Goal: Task Accomplishment & Management: Manage account settings

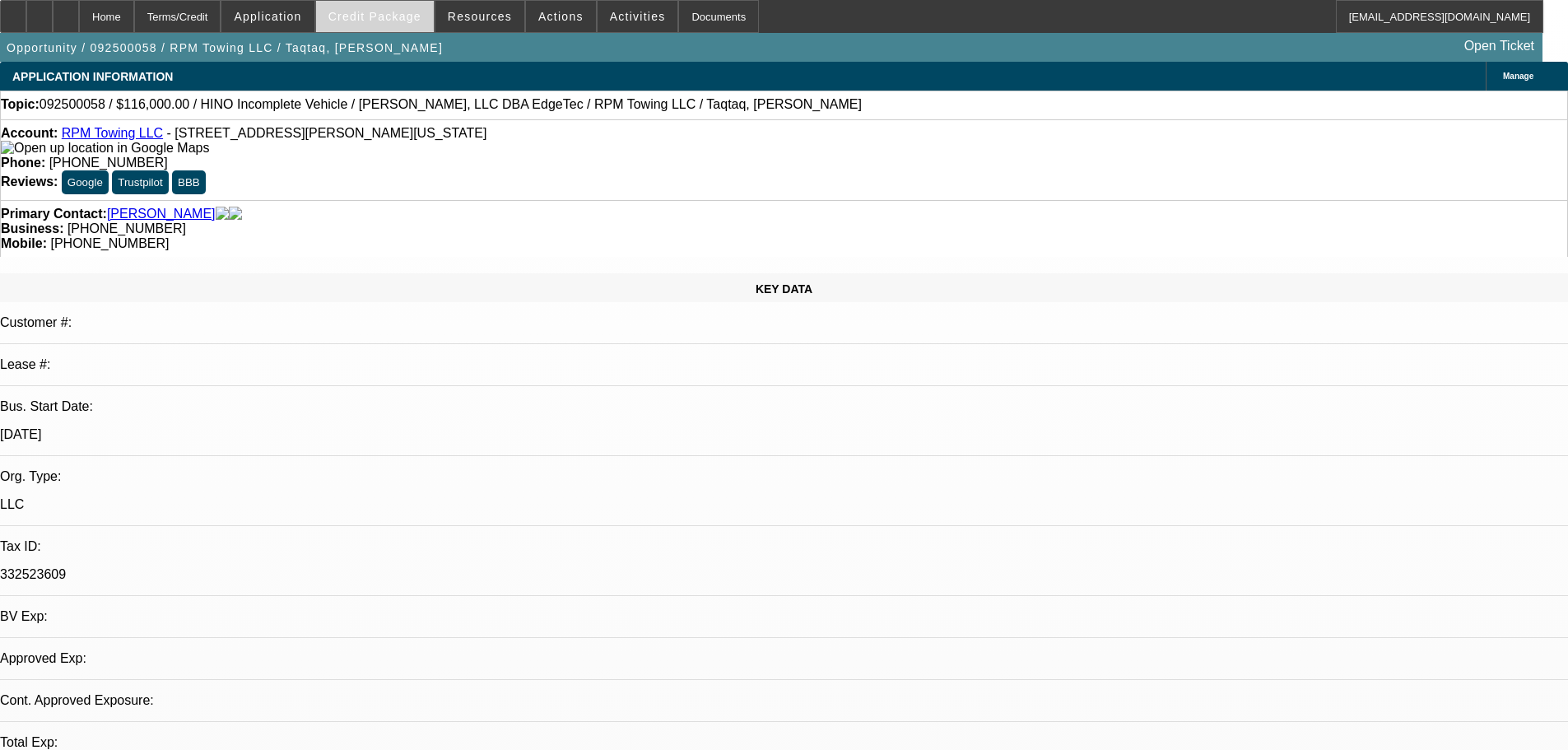
select select "0"
select select "2"
select select "0.1"
select select "4"
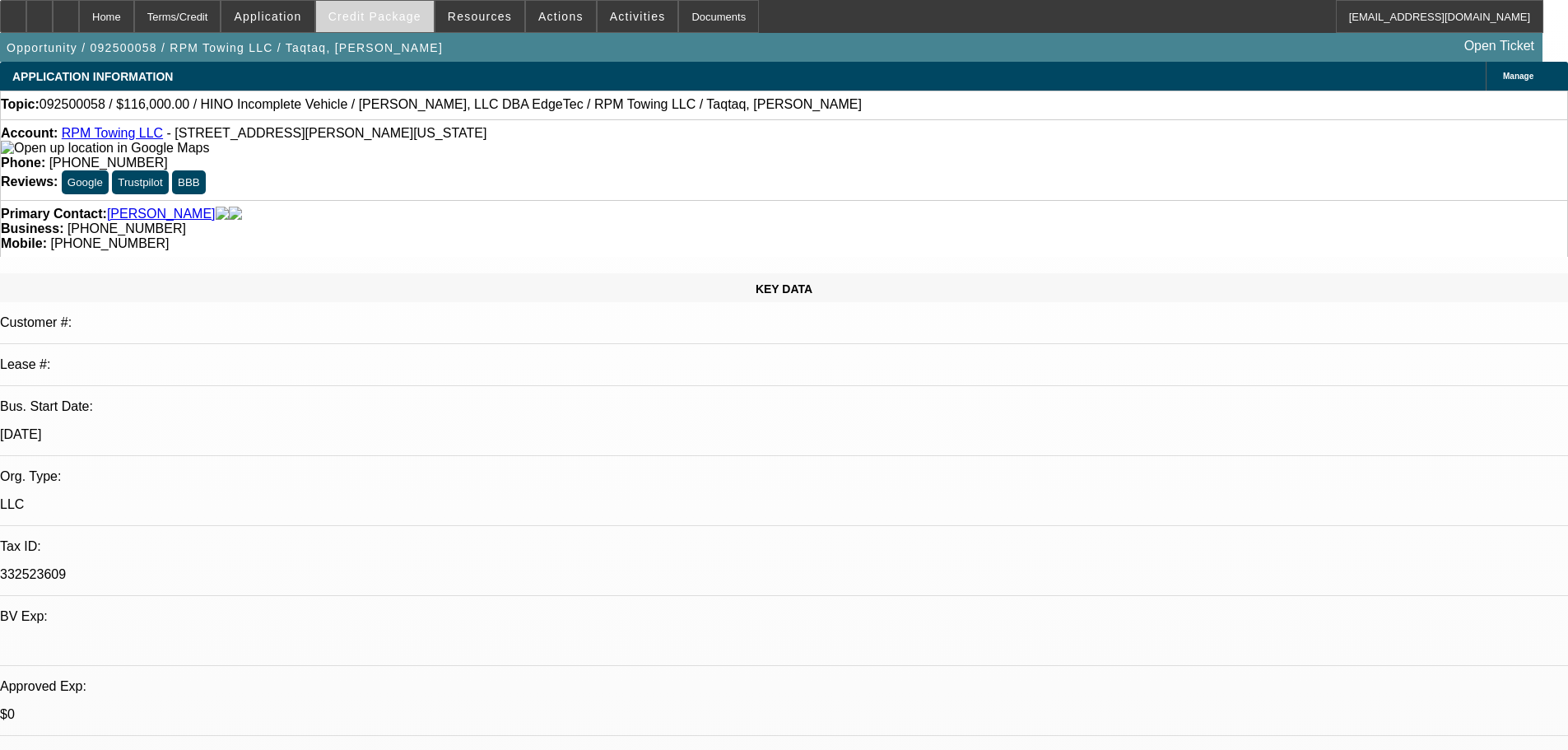
click at [397, 31] on span at bounding box center [374, 16] width 117 height 39
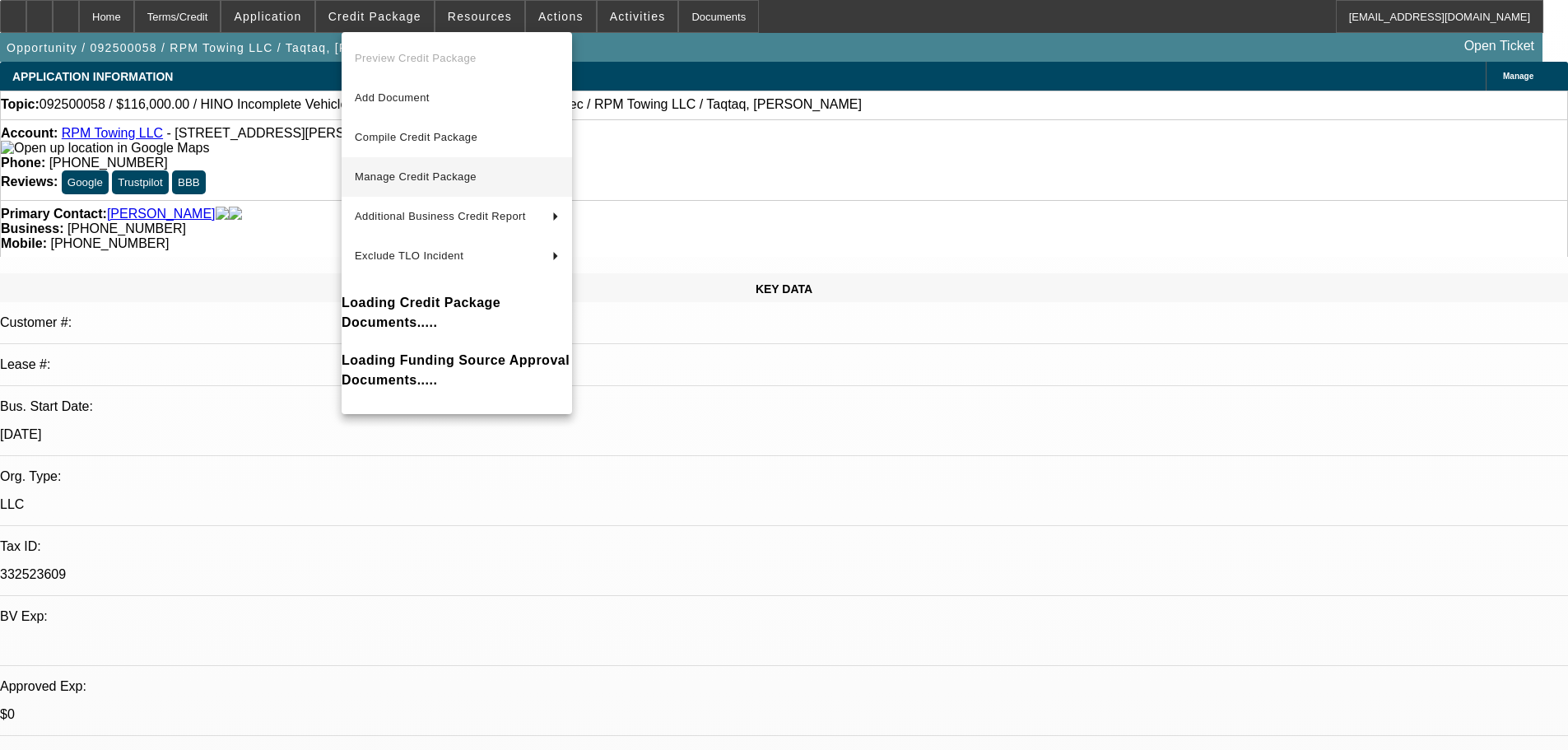
click at [439, 178] on span "Manage Credit Package" at bounding box center [416, 177] width 122 height 12
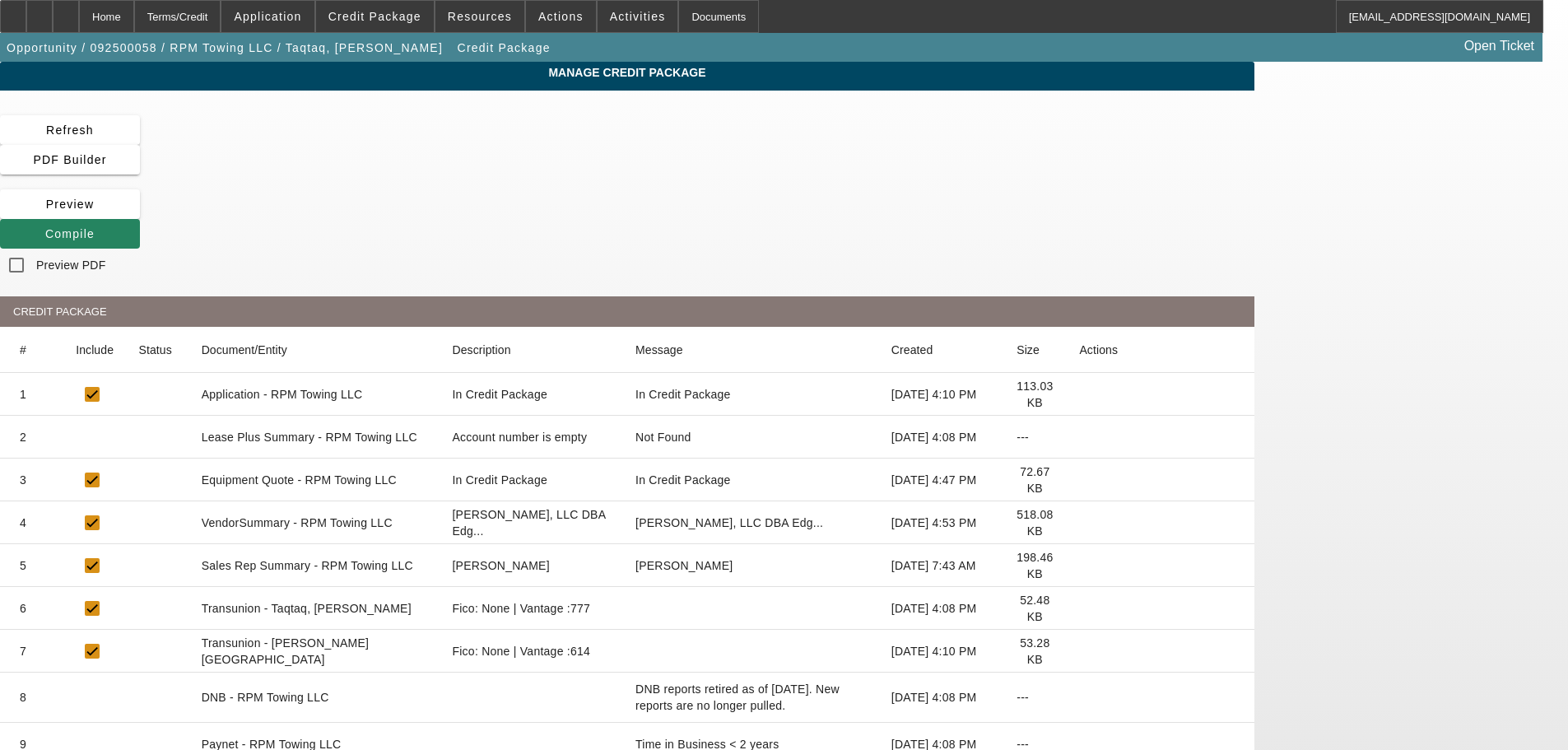
click at [1079, 437] on icon at bounding box center [1079, 437] width 0 height 0
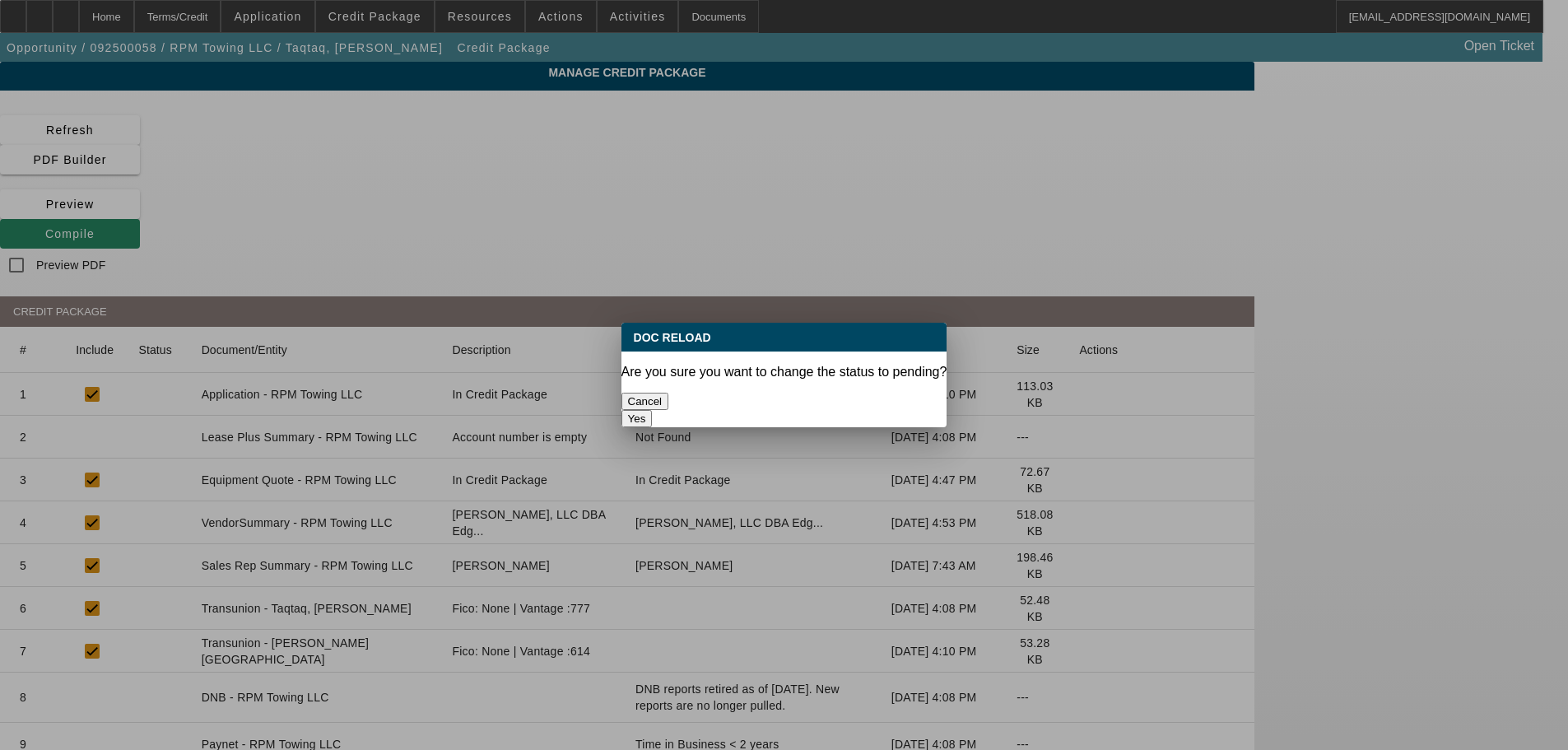
click at [653, 409] on button "Yes" at bounding box center [637, 418] width 31 height 17
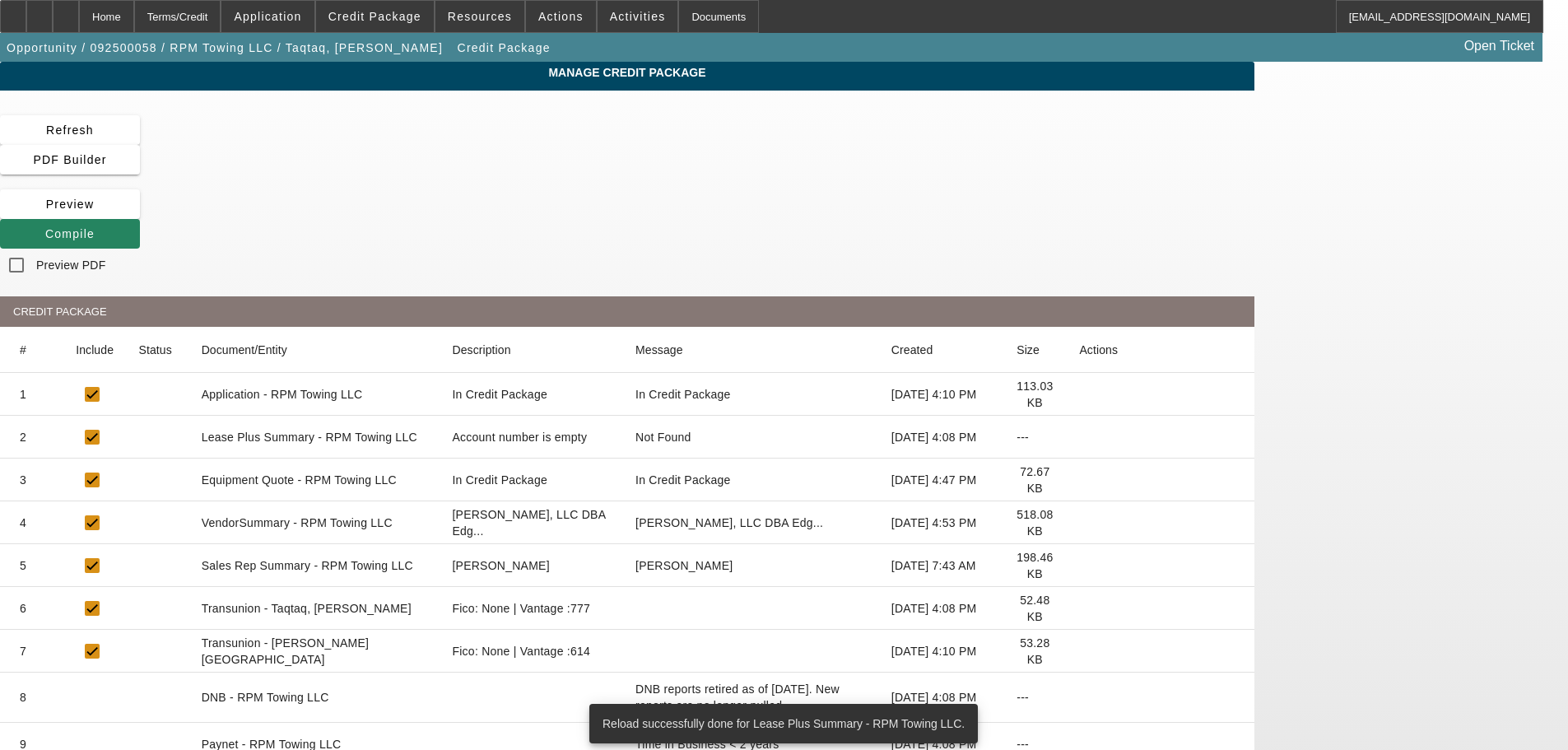
click at [1079, 523] on icon at bounding box center [1079, 523] width 0 height 0
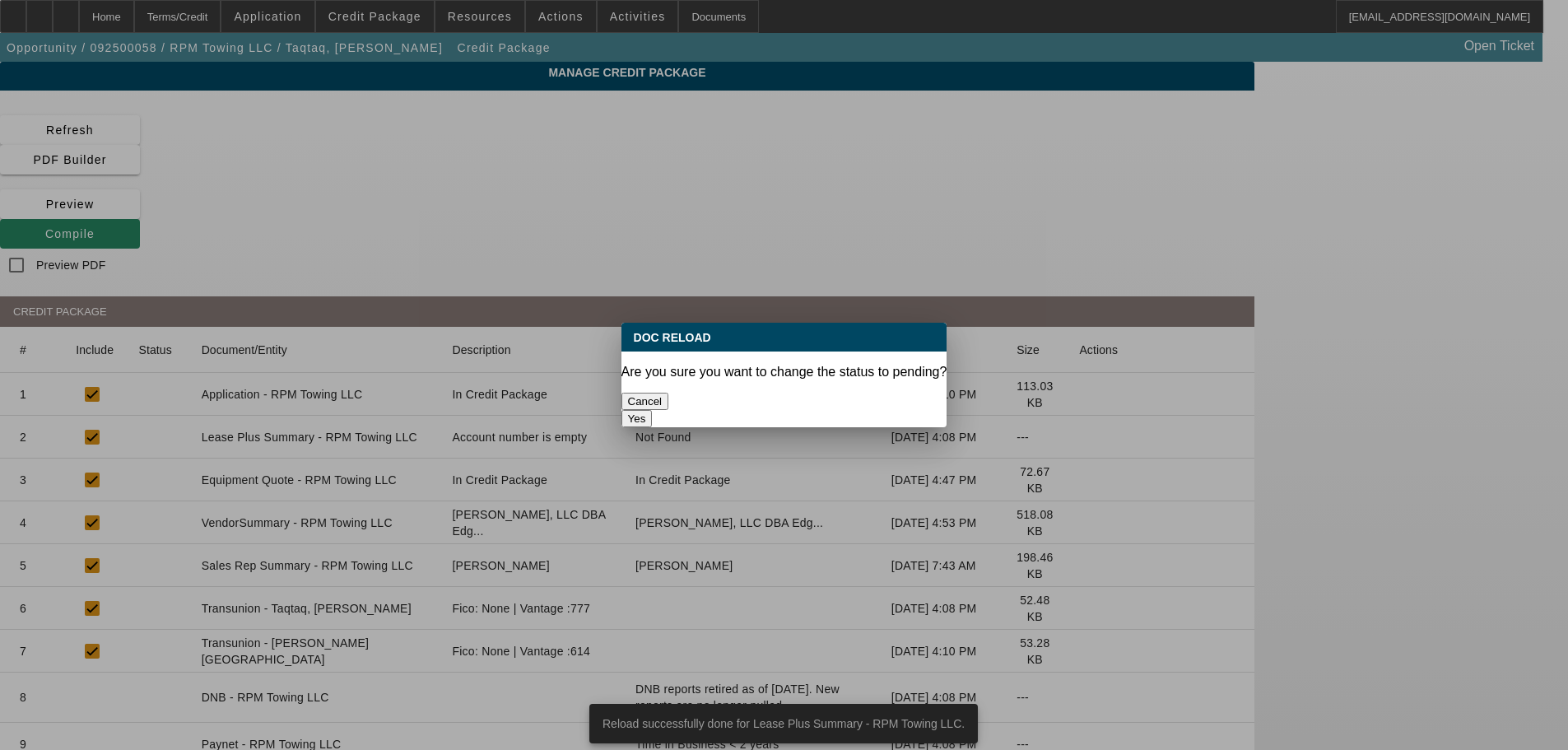
click at [653, 409] on button "Yes" at bounding box center [637, 418] width 31 height 17
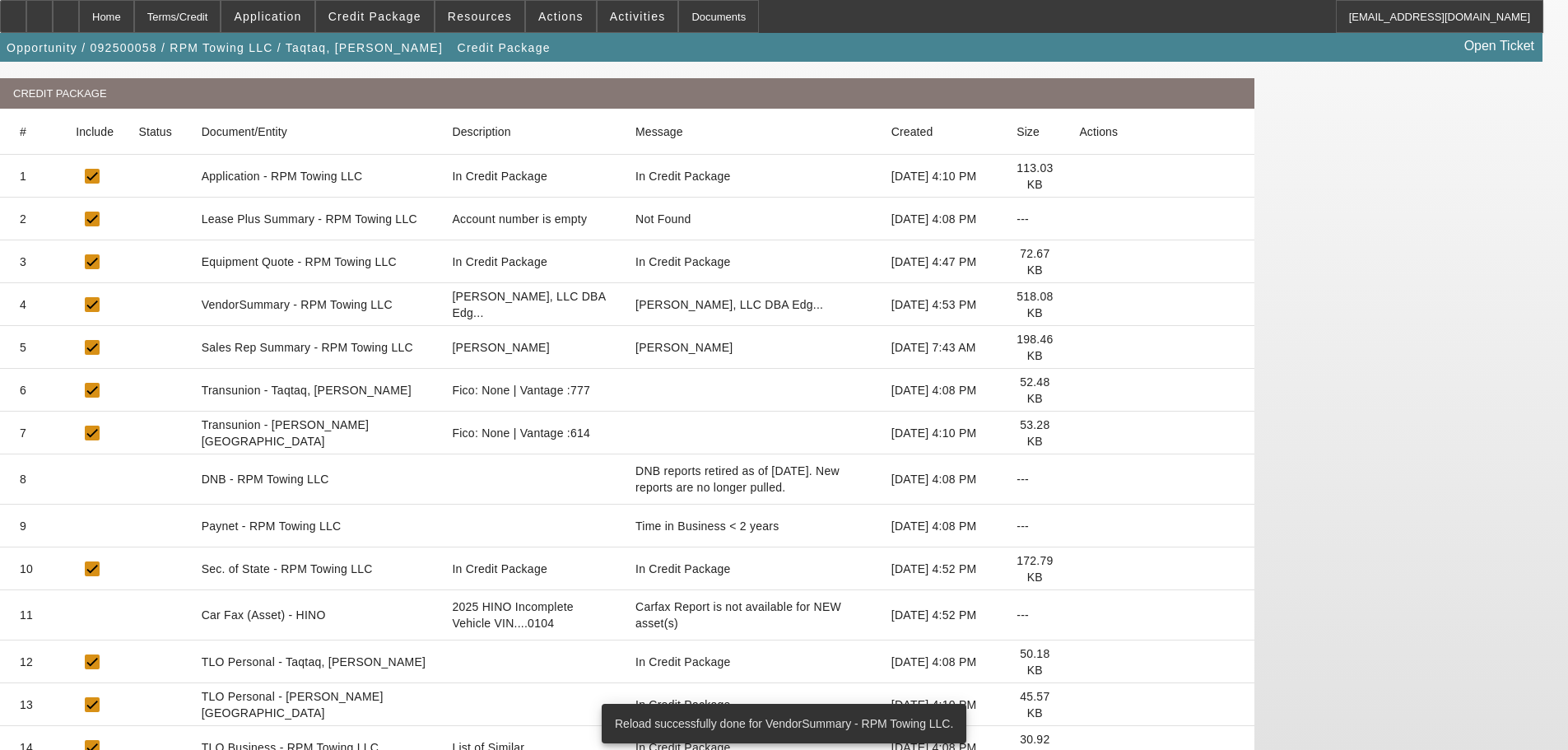
scroll to position [247, 0]
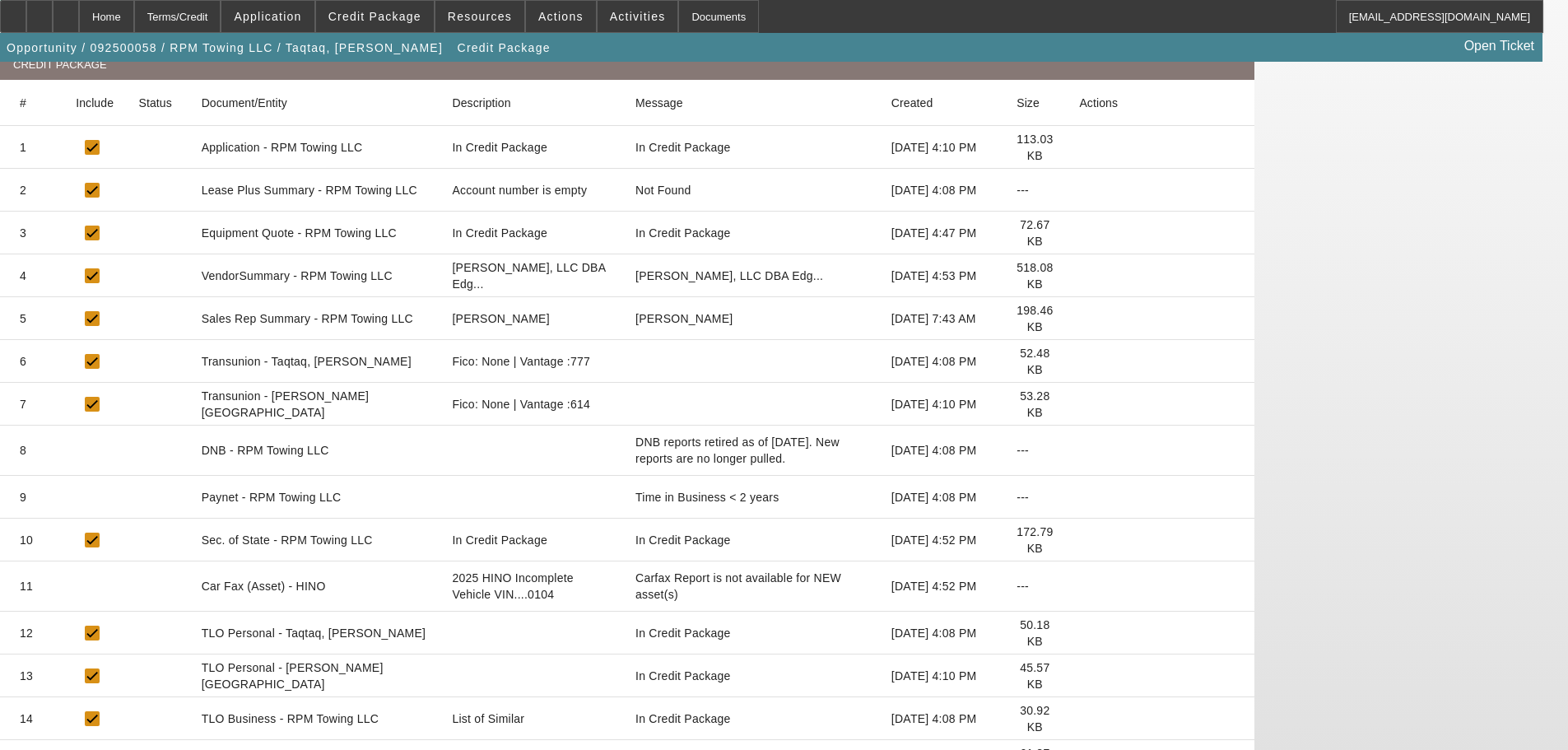
click at [1079, 540] on icon at bounding box center [1079, 540] width 0 height 0
click at [1079, 719] on icon at bounding box center [1079, 719] width 0 height 0
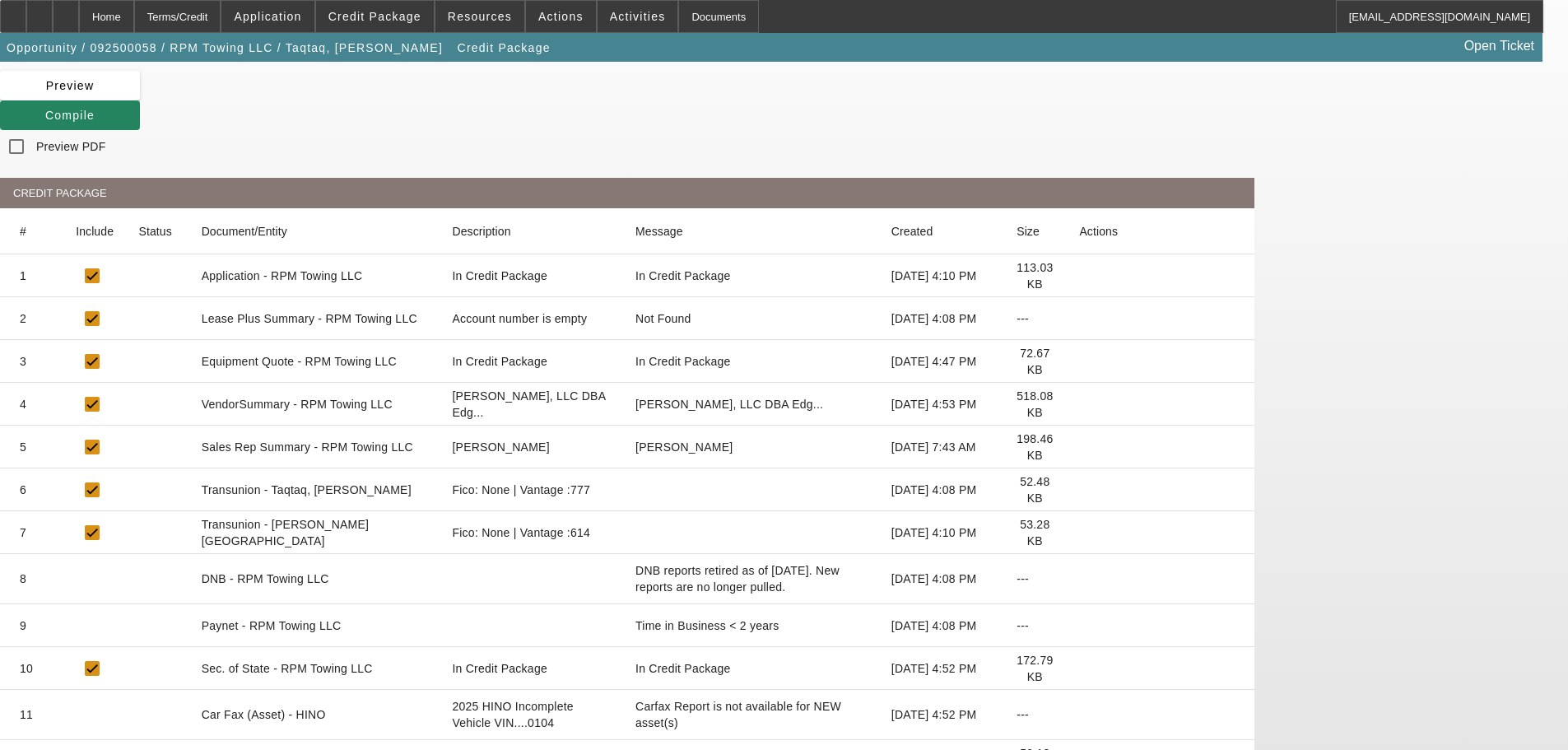
scroll to position [0, 0]
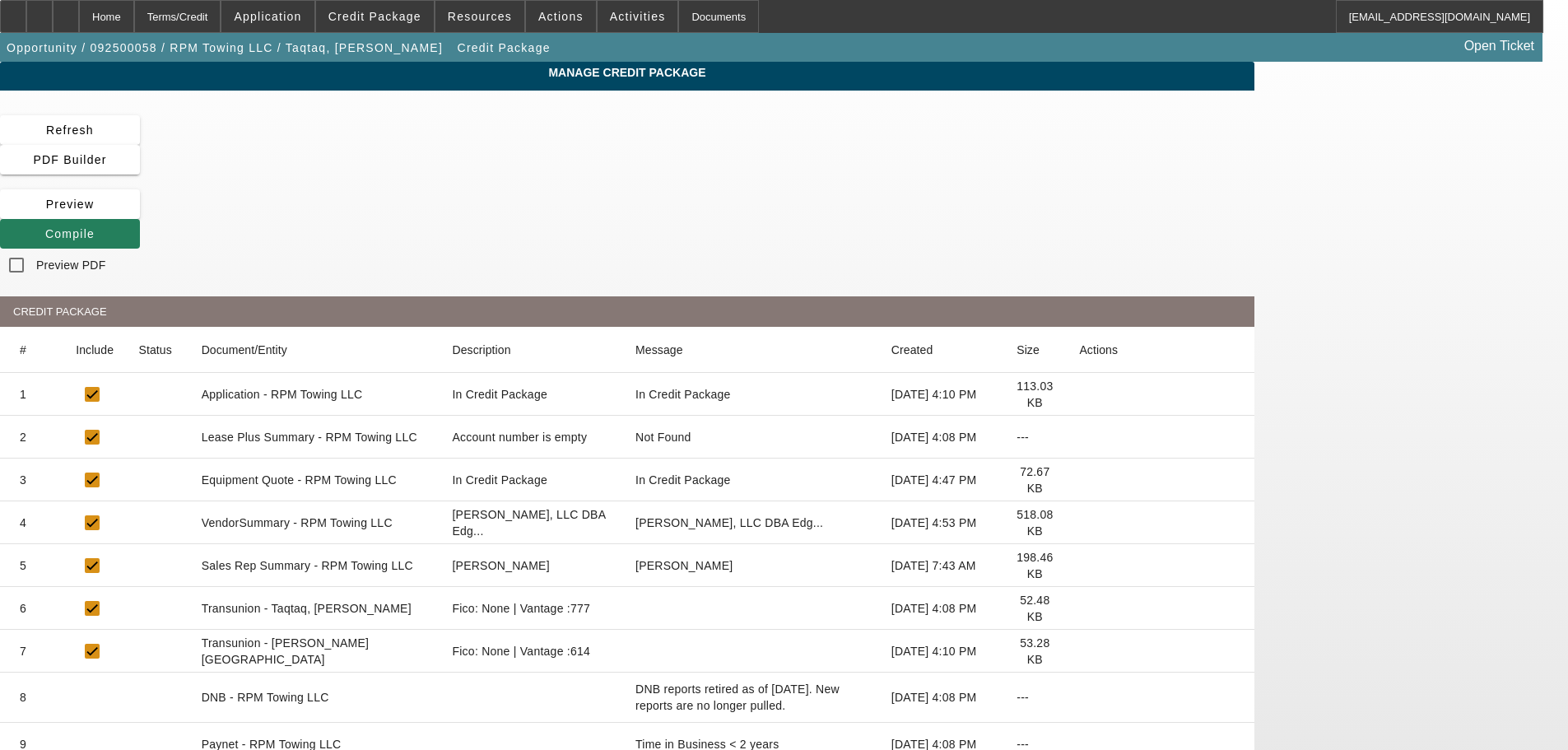
click at [140, 214] on span at bounding box center [70, 233] width 140 height 39
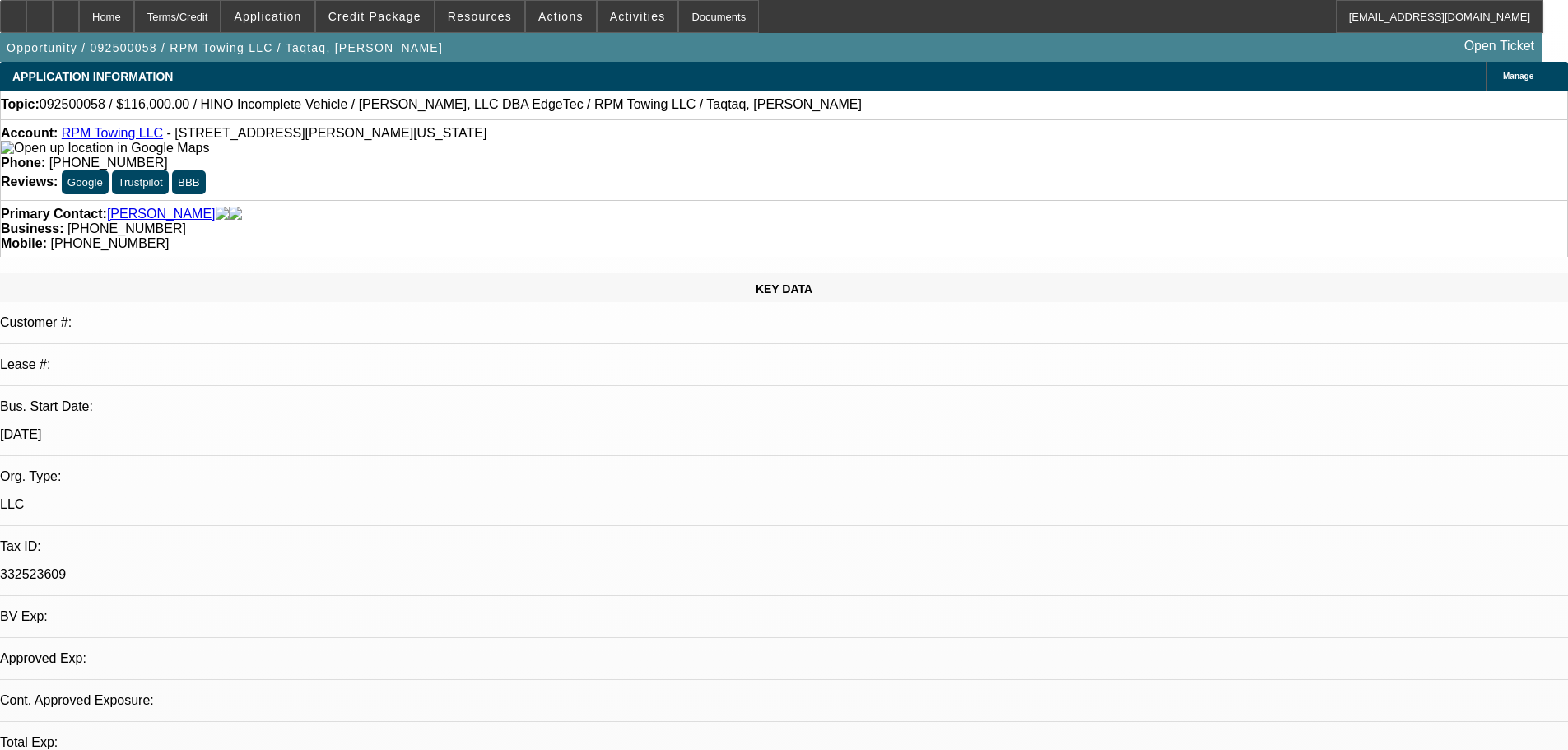
select select "0"
select select "2"
select select "0.1"
select select "4"
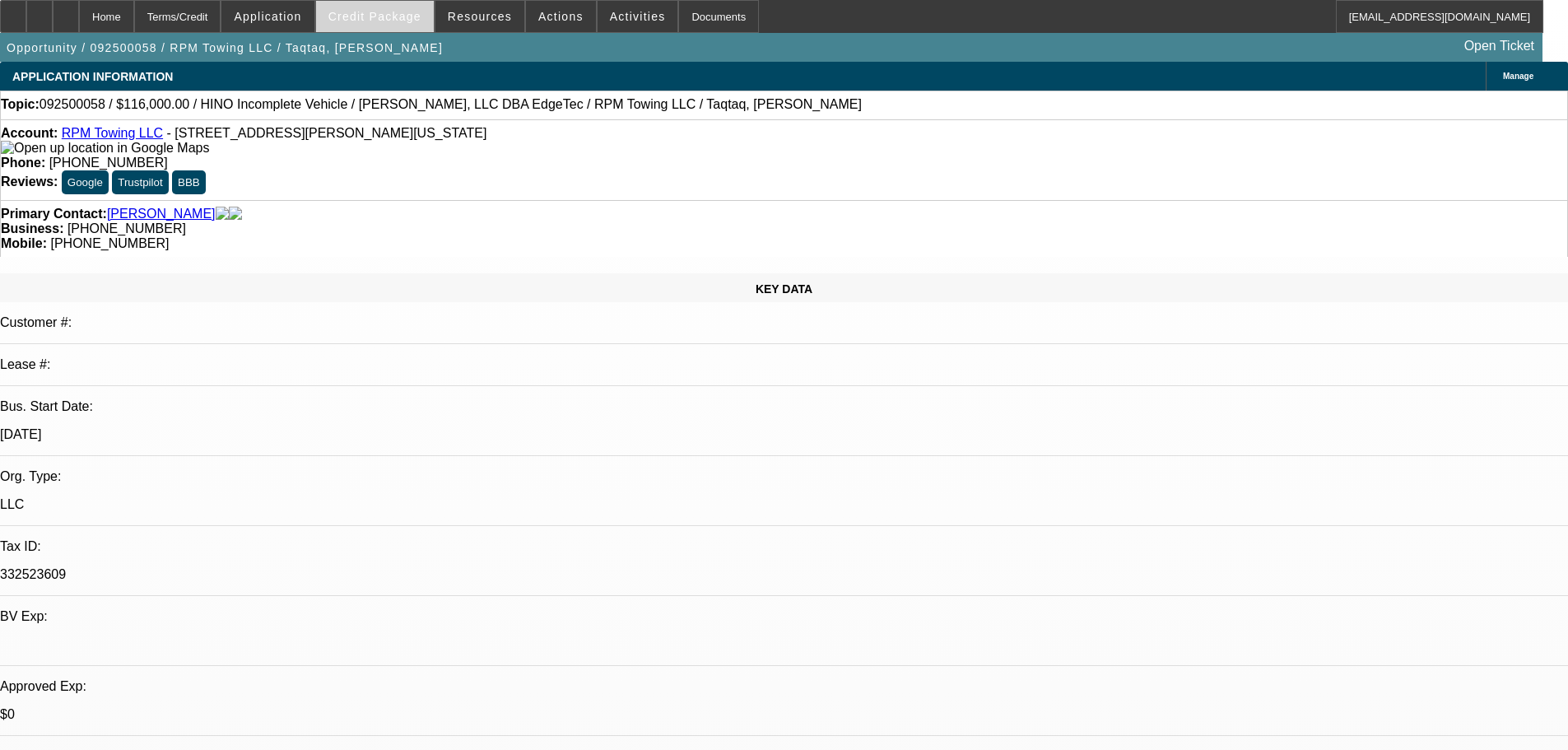
click at [377, 21] on span "Credit Package" at bounding box center [374, 16] width 93 height 13
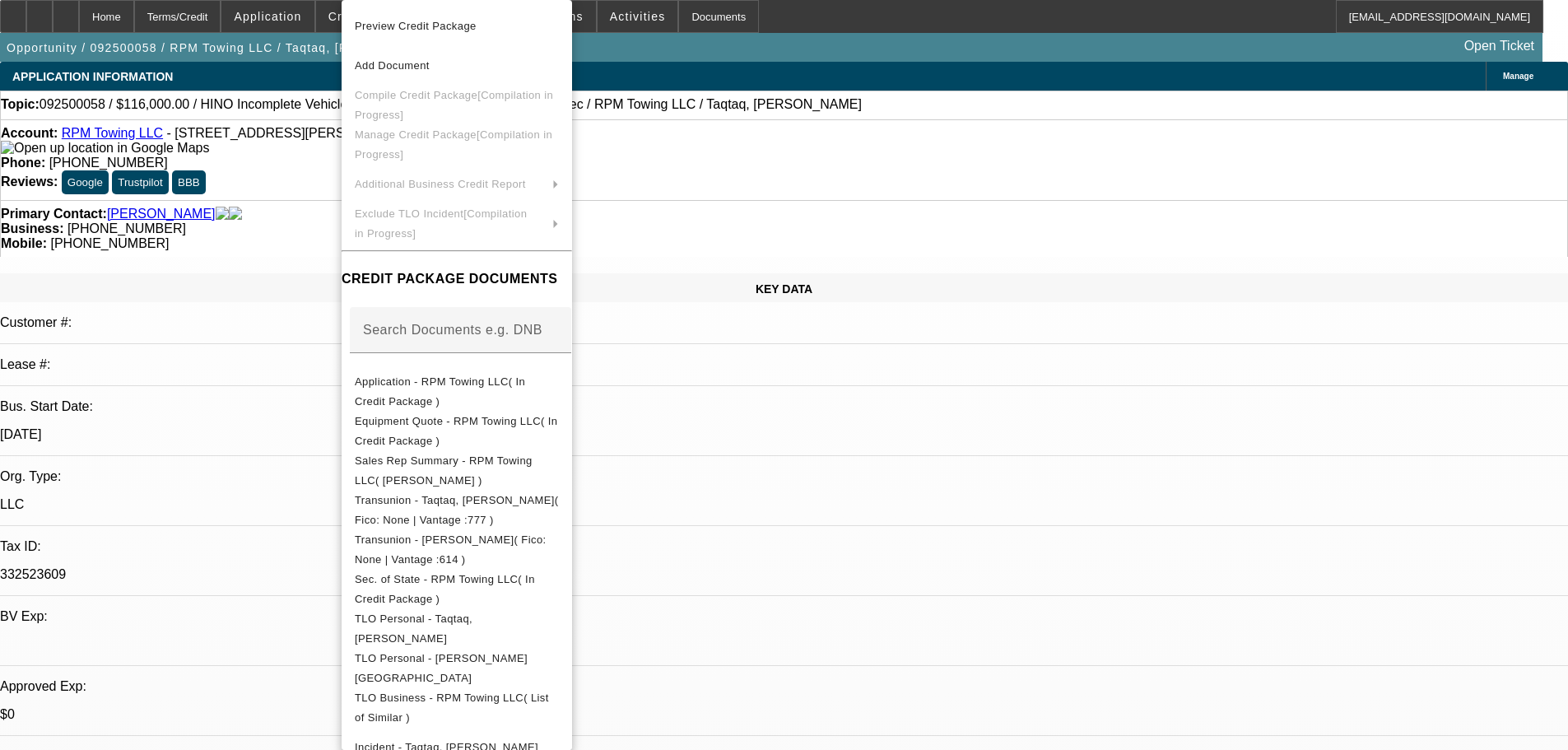
click at [272, 331] on div at bounding box center [784, 375] width 1568 height 750
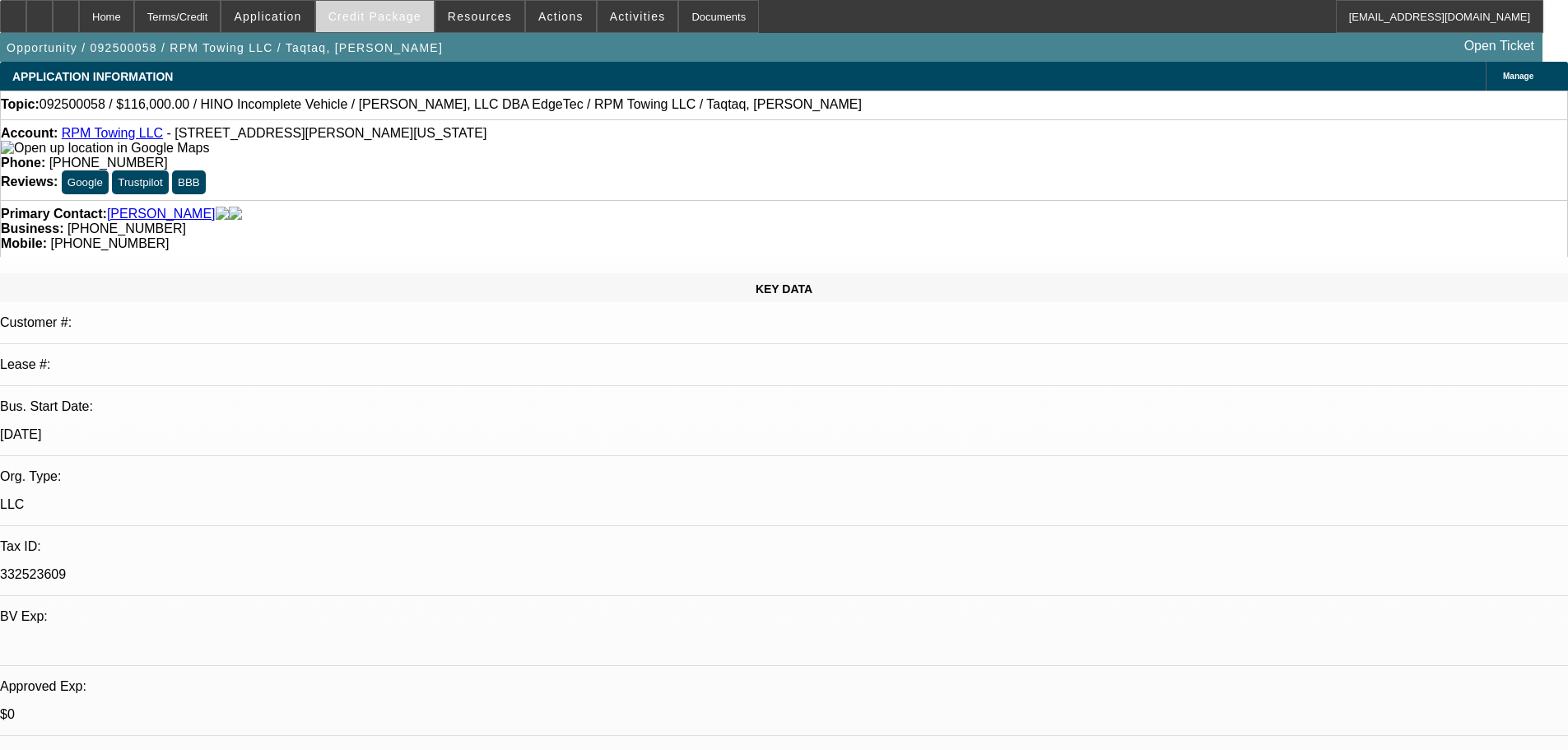
click at [400, 5] on span at bounding box center [374, 16] width 117 height 39
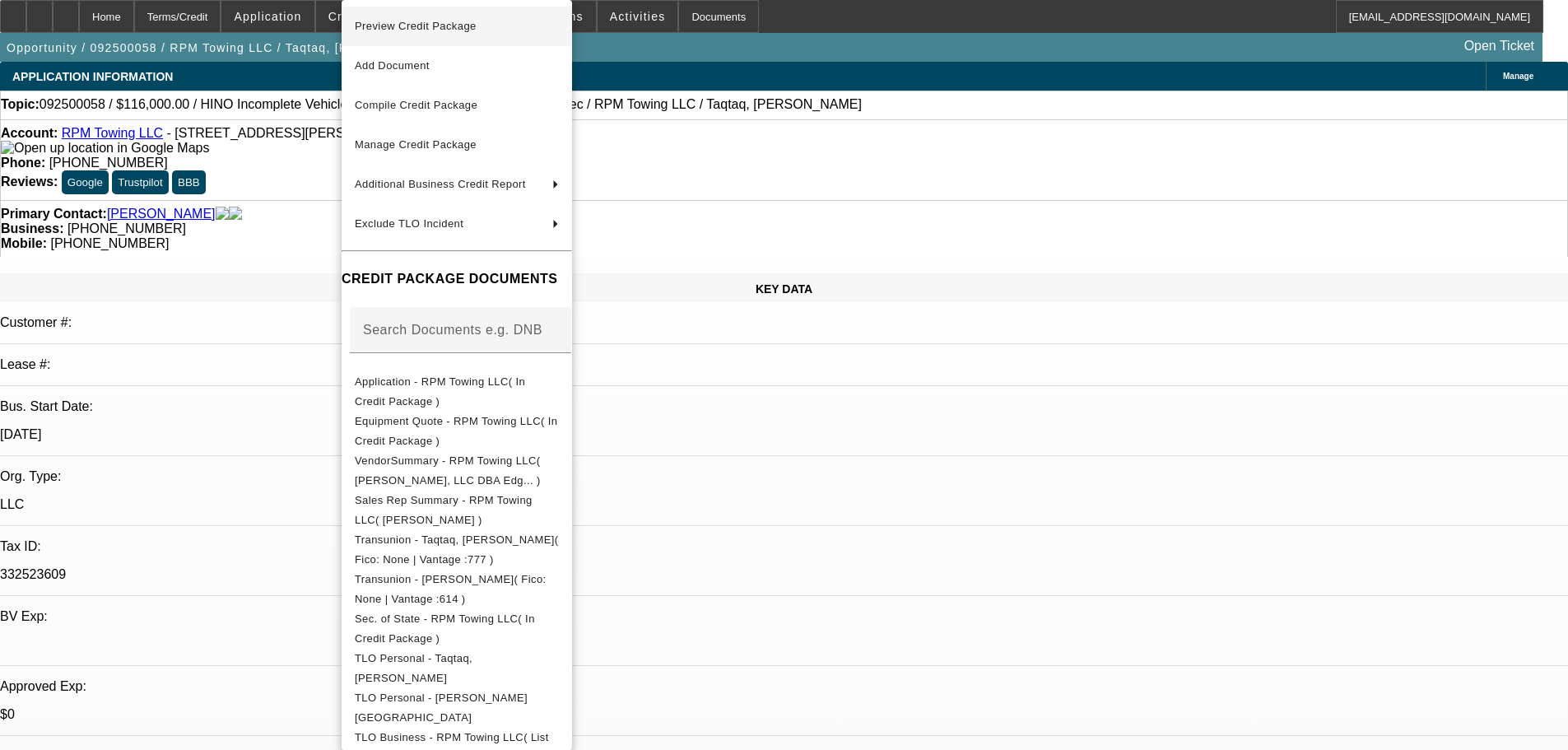
click at [437, 28] on span "Preview Credit Package" at bounding box center [416, 26] width 122 height 12
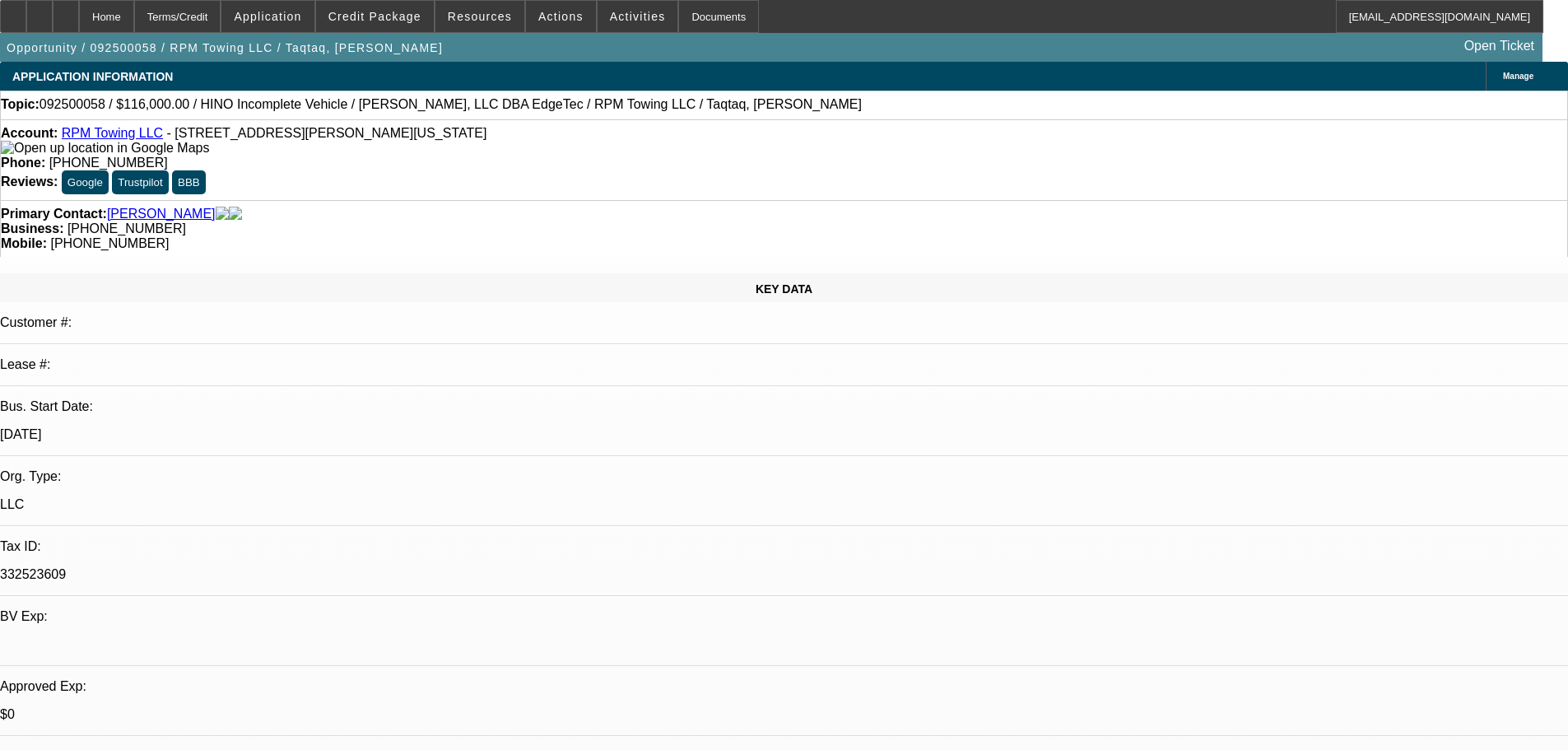
click at [112, 140] on link "RPM Towing LLC" at bounding box center [113, 133] width 101 height 14
click at [66, 10] on icon at bounding box center [66, 10] width 0 height 0
select select "0"
select select "2"
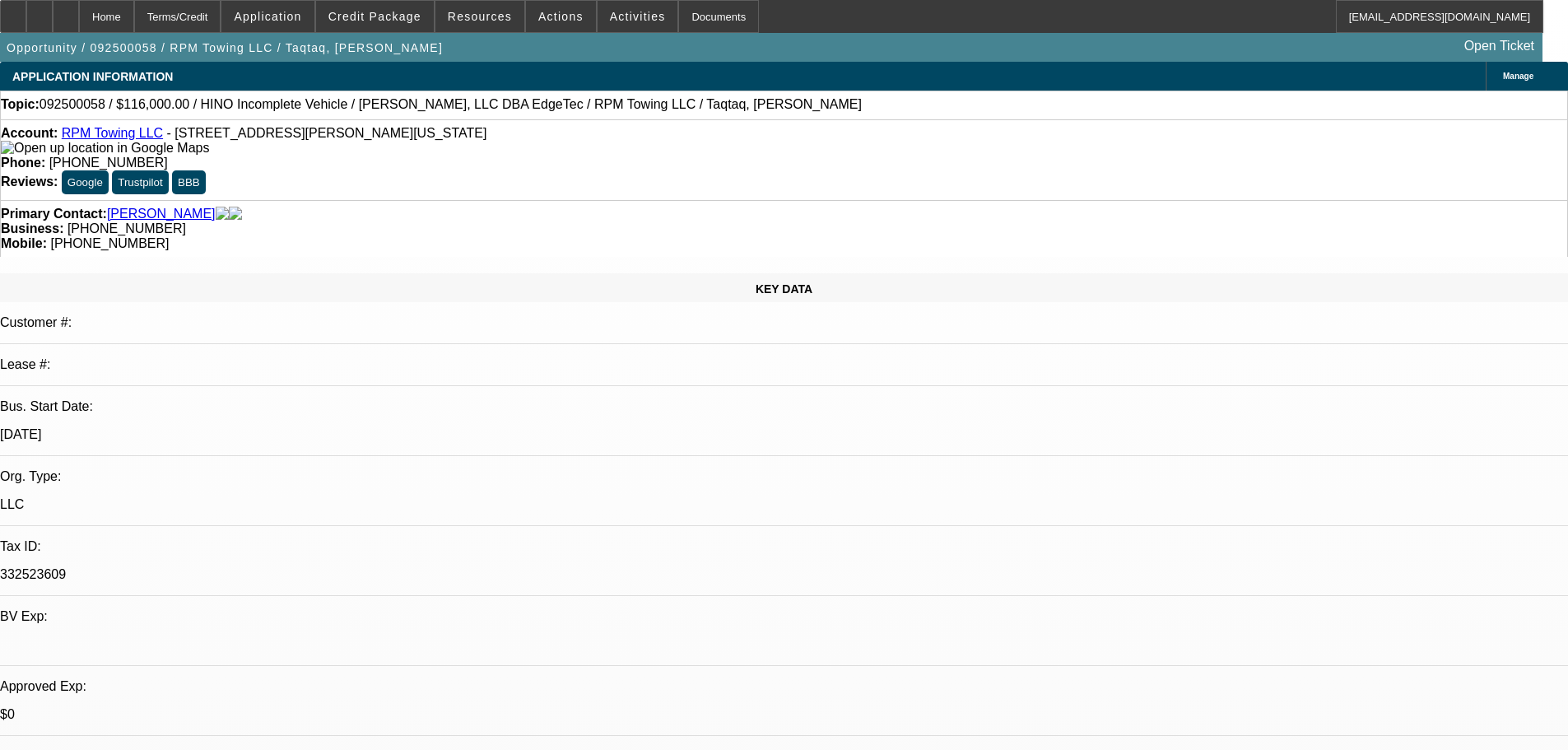
select select "0.1"
select select "4"
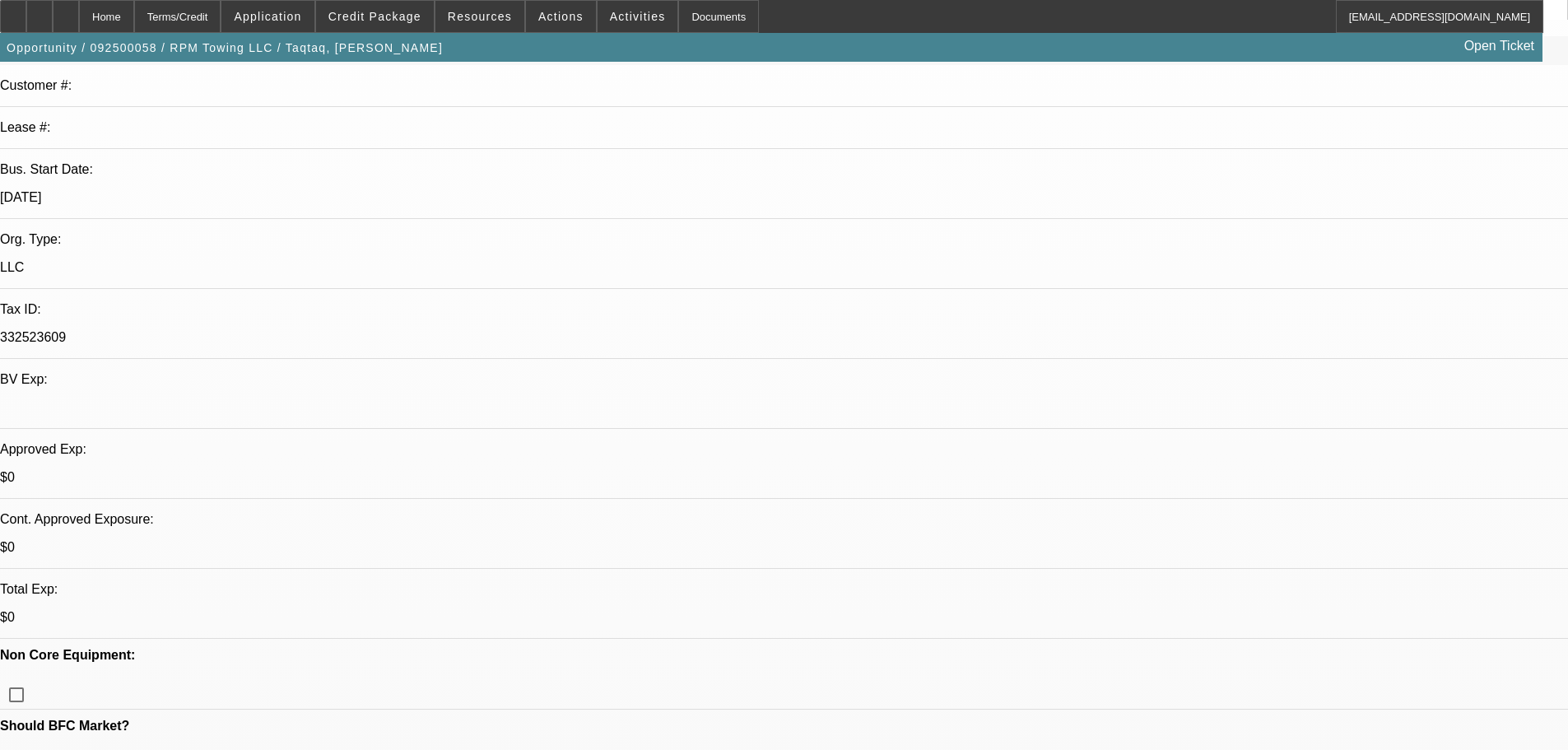
scroll to position [247, 0]
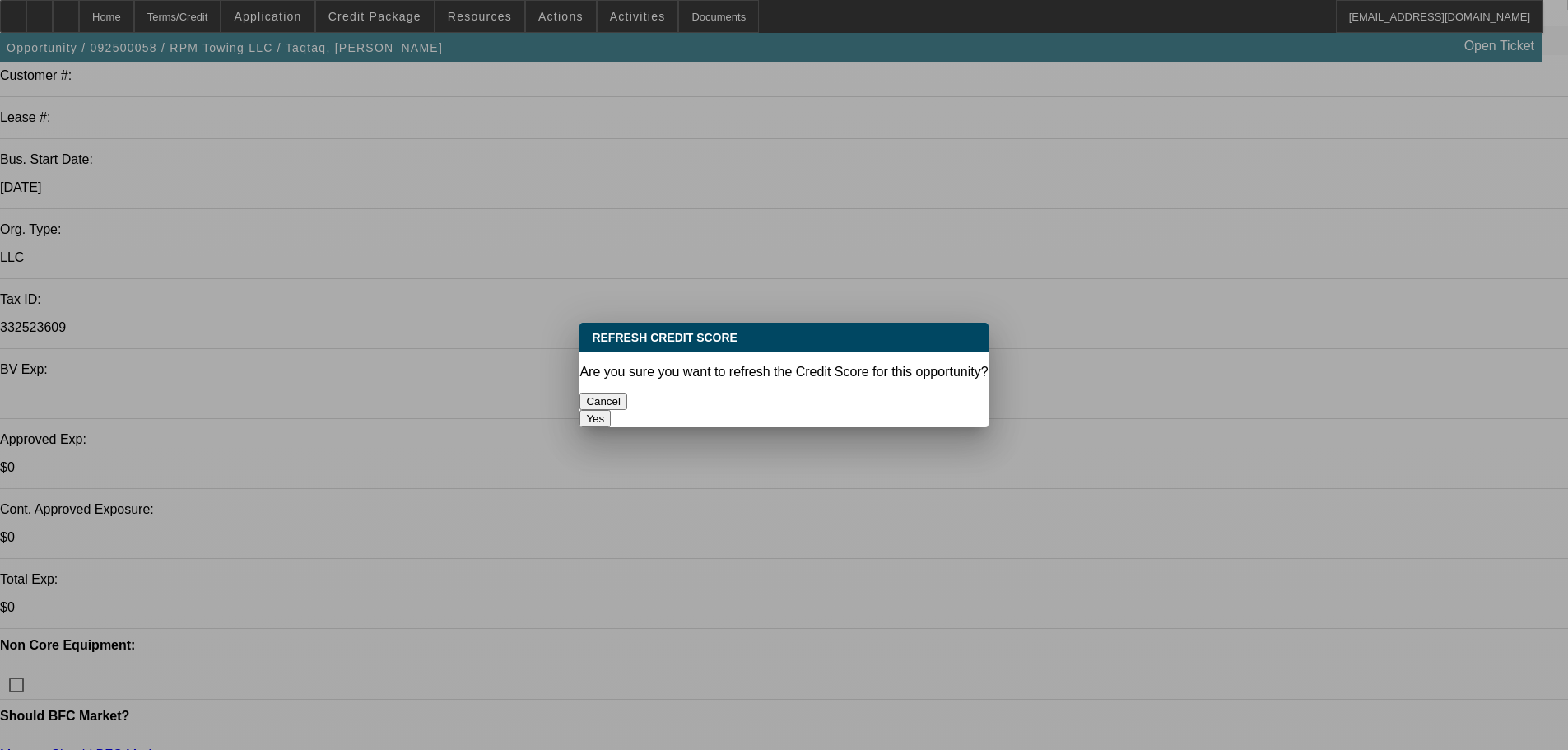
scroll to position [0, 0]
click at [611, 409] on button "Yes" at bounding box center [595, 418] width 31 height 17
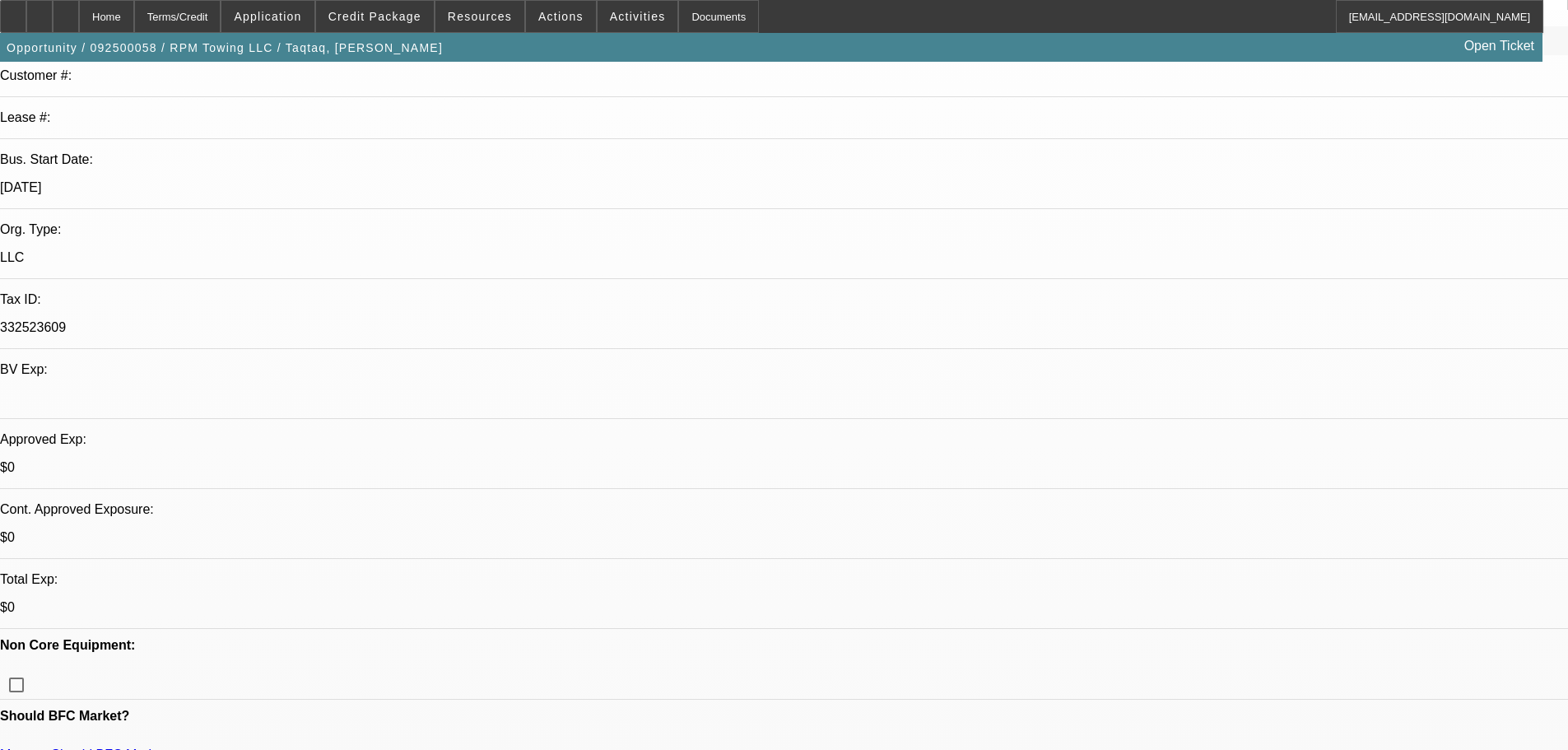
scroll to position [247, 0]
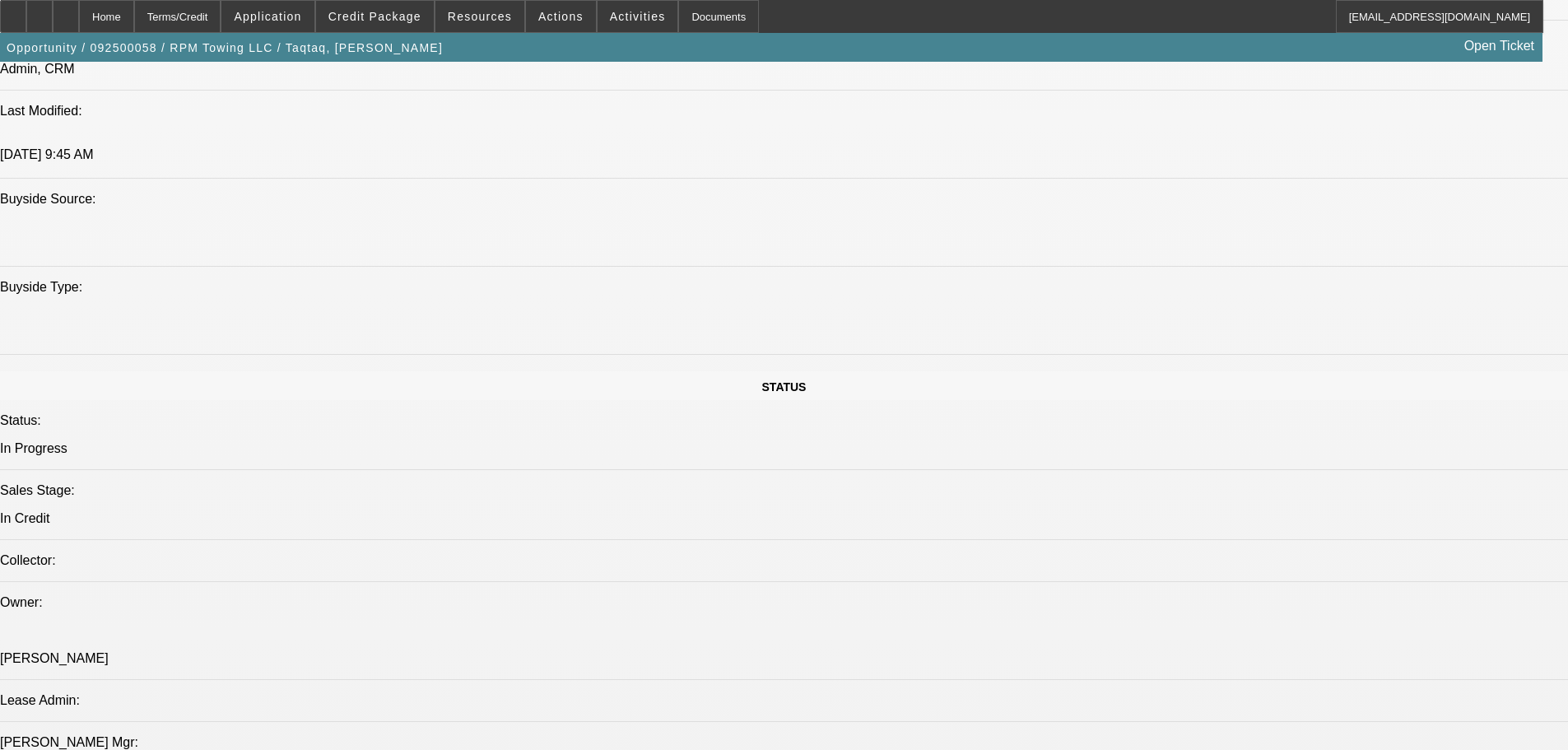
scroll to position [1399, 0]
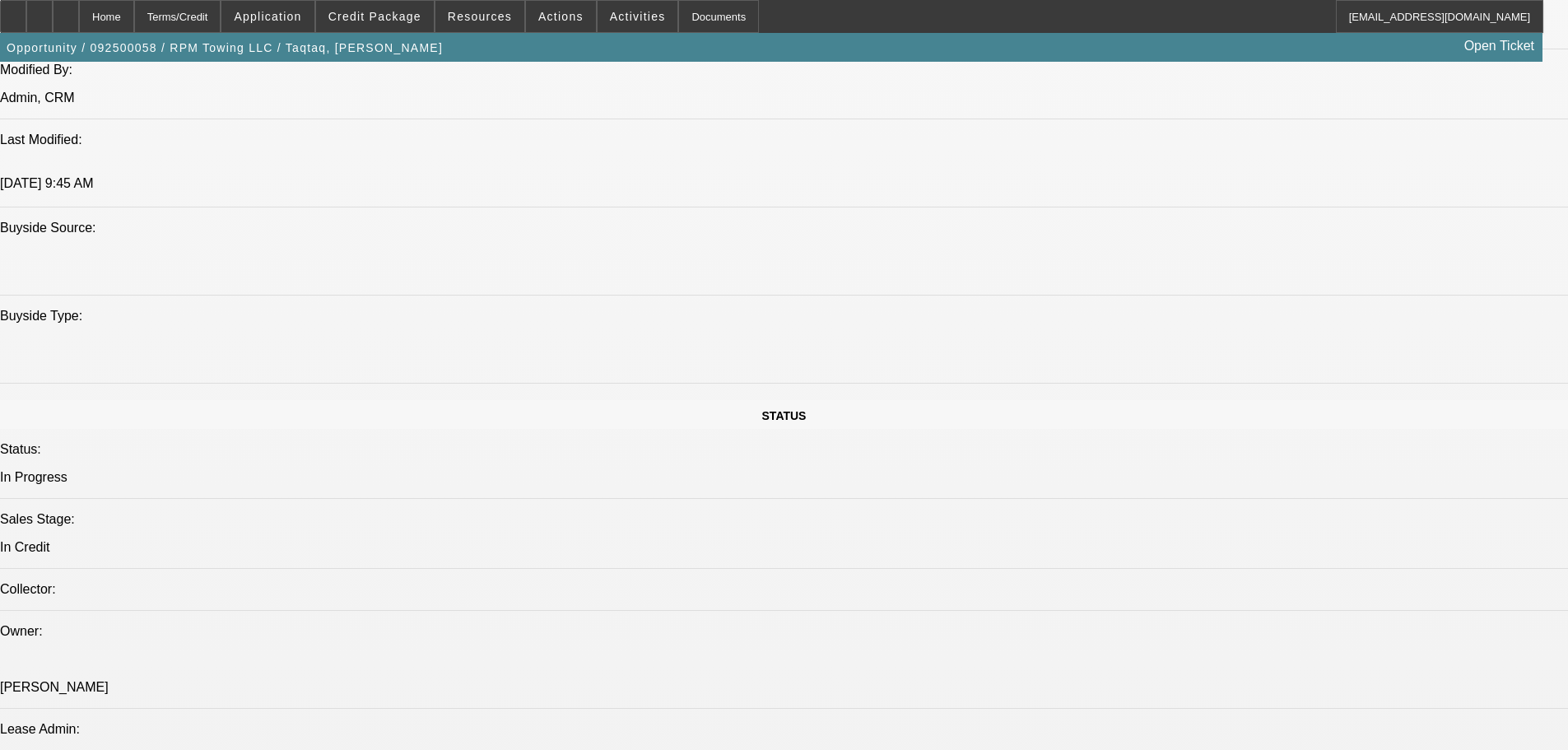
paste textarea "STARTUP; VENDOR WARNING; QUSAI = PAST EMPLOYMENT WAS AT A MART; NON HOMEOWNER; …"
type textarea "STARTUP; VENDOR WARNING; QUSAI = PAST EMPLOYMENT WAS AT A MART; NON HOMEOWNER; …"
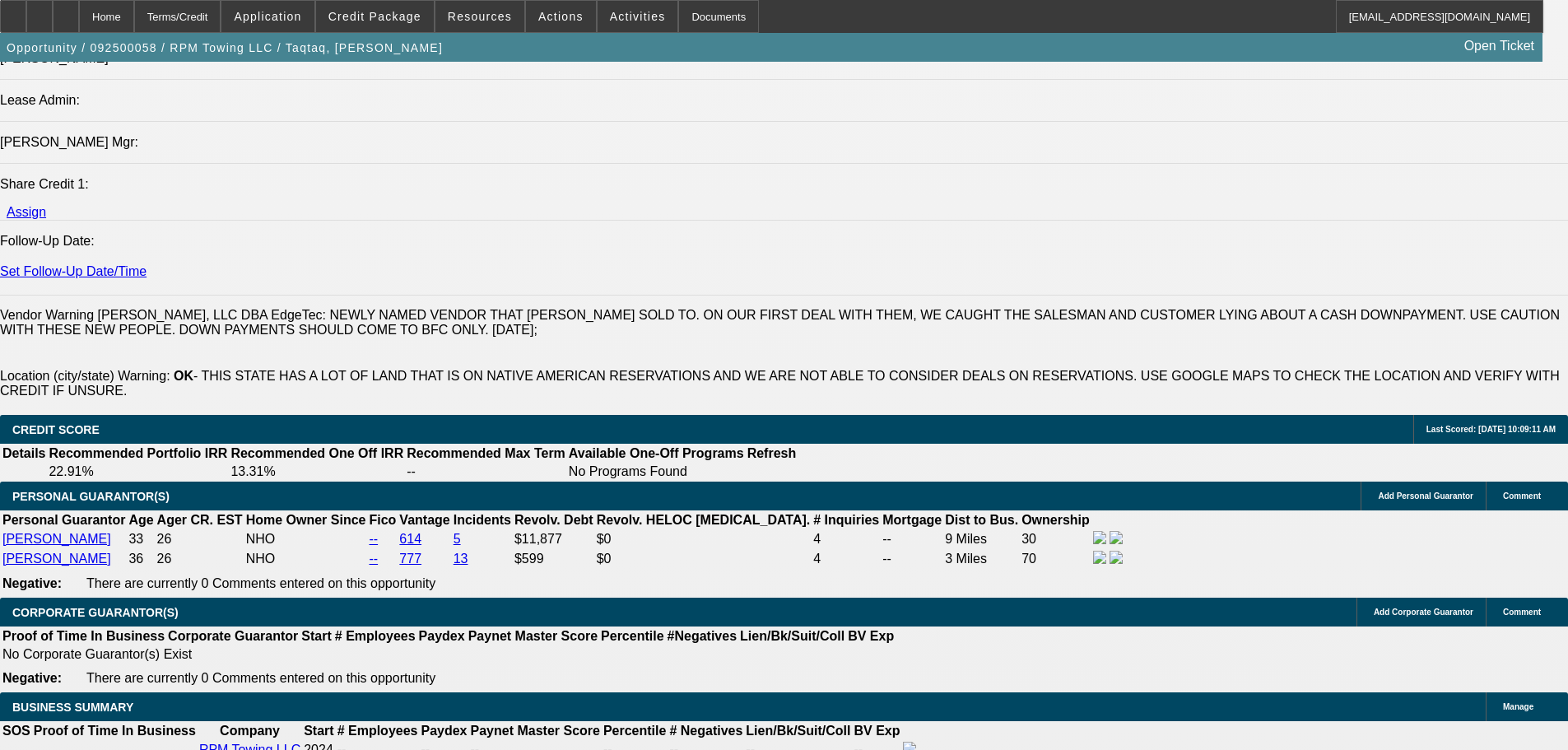
scroll to position [2057, 0]
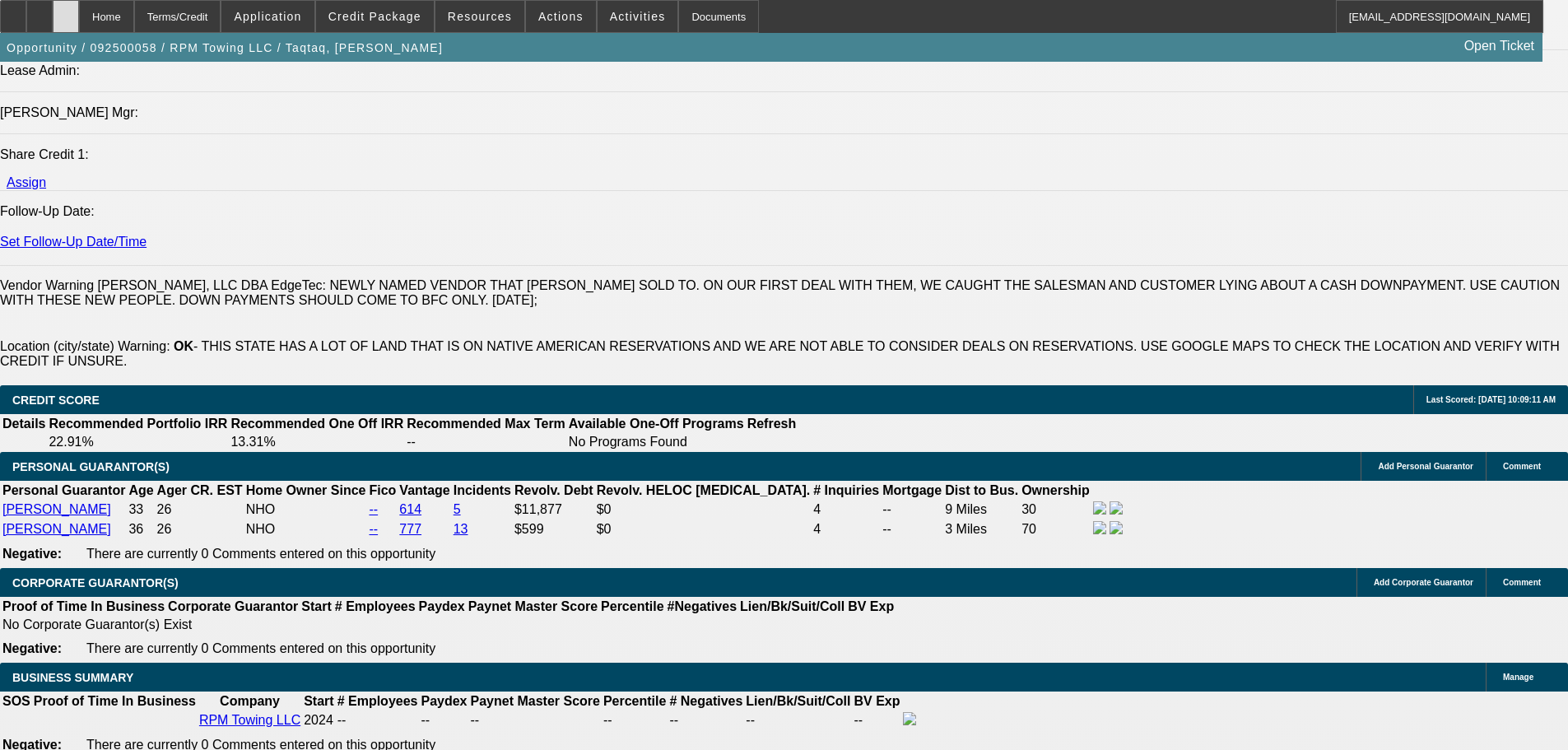
click at [66, 10] on icon at bounding box center [66, 10] width 0 height 0
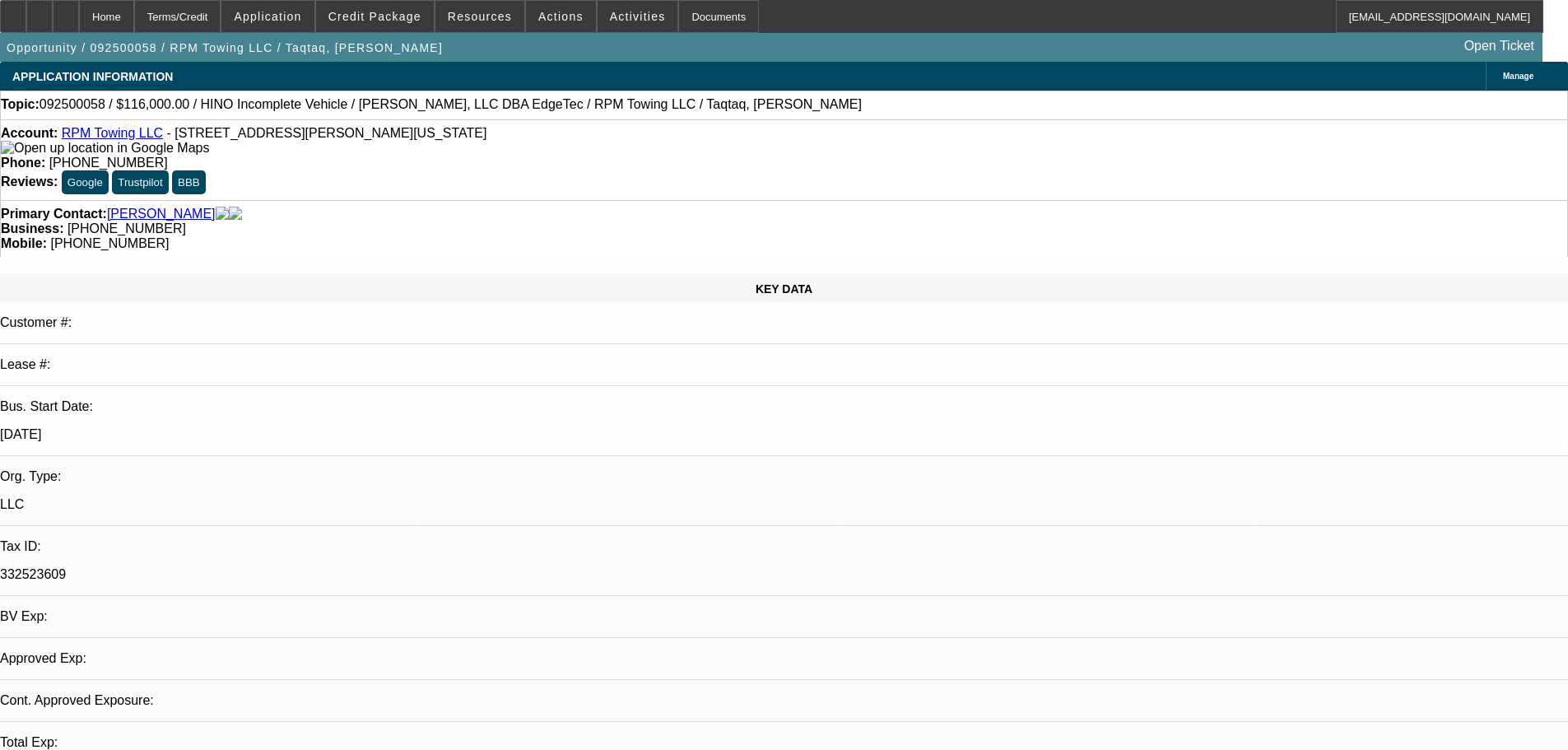
select select "0"
select select "2"
select select "0.1"
select select "1"
select select "2"
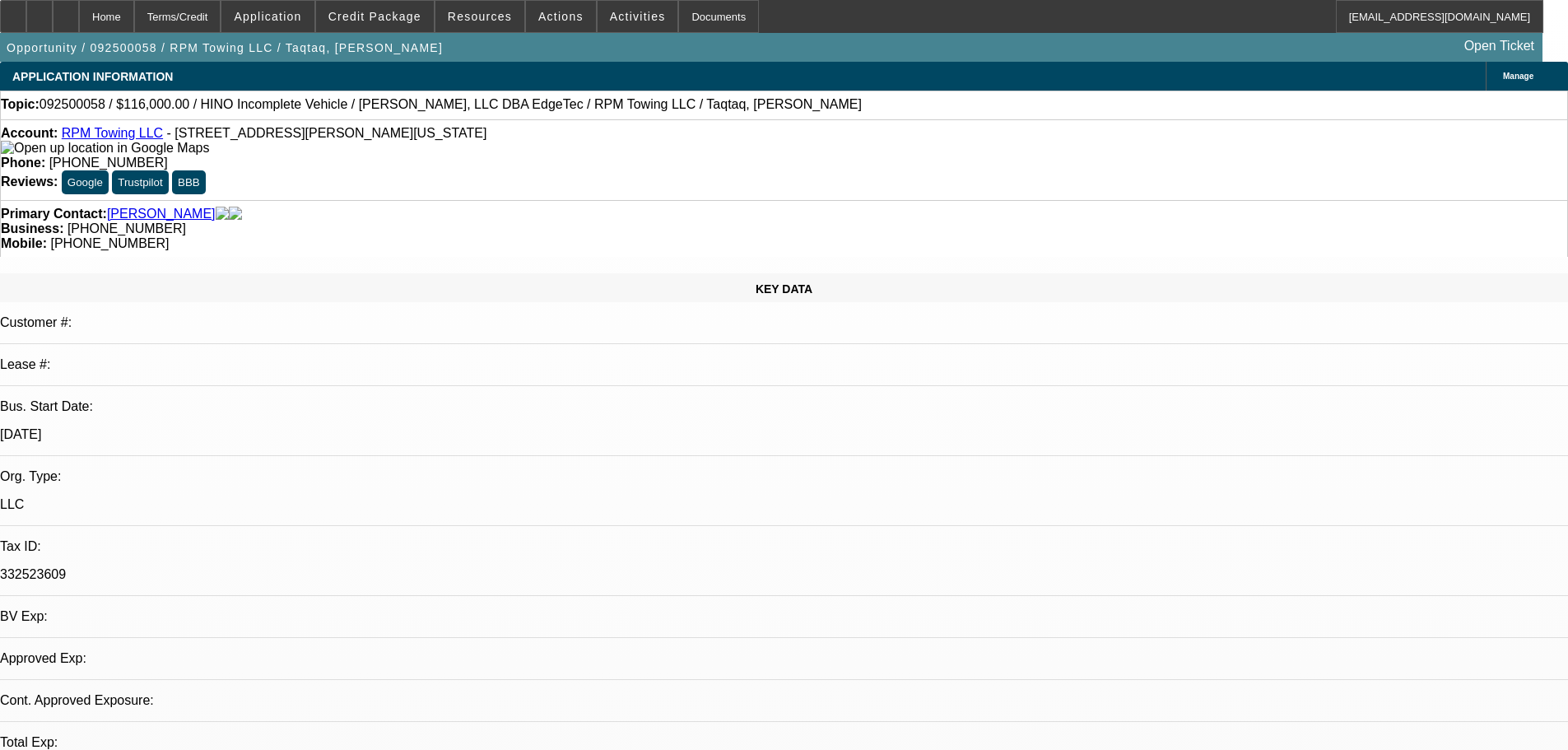
select select "4"
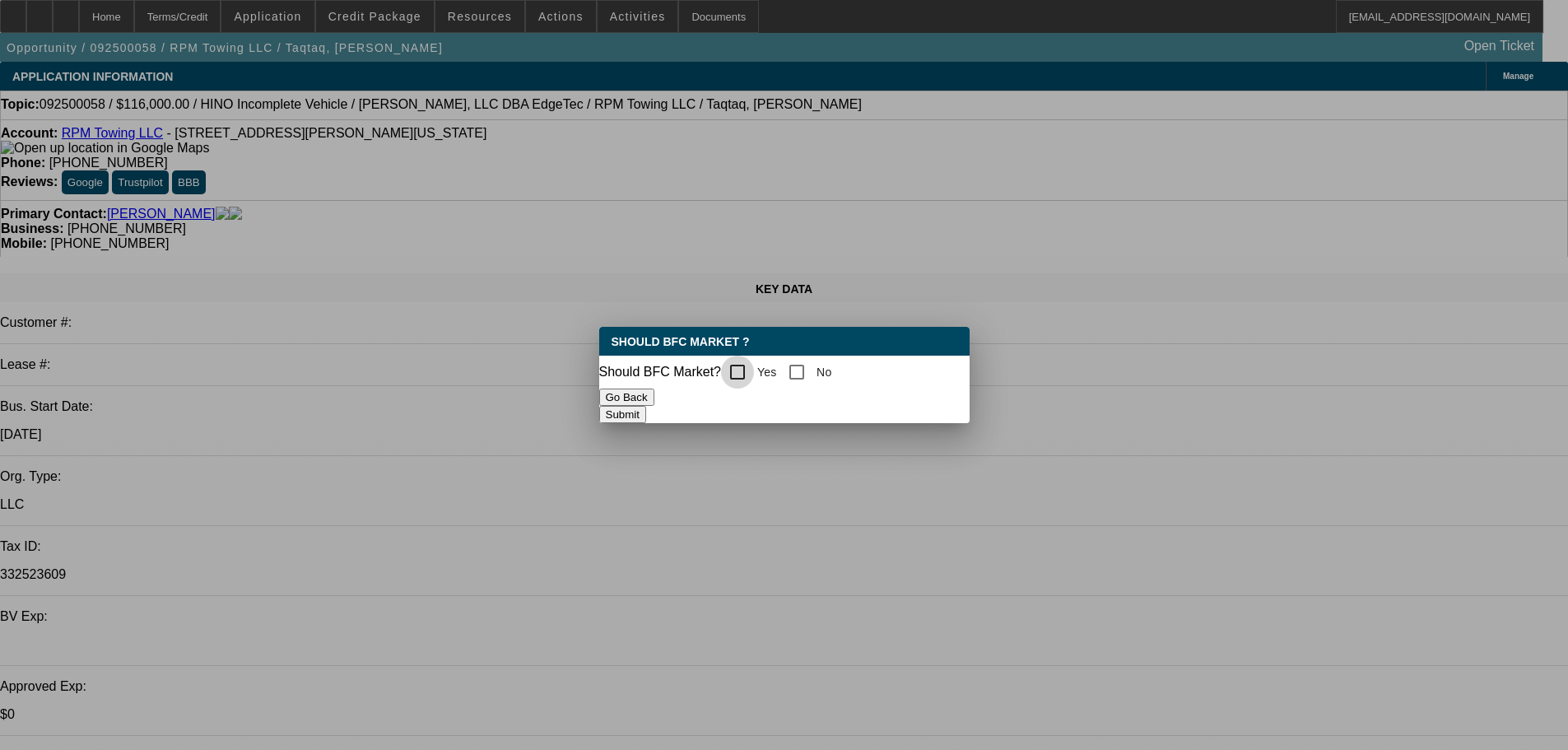
click at [754, 370] on input "Yes" at bounding box center [737, 372] width 32 height 32
checkbox input "true"
click at [646, 407] on button "Submit" at bounding box center [622, 414] width 47 height 17
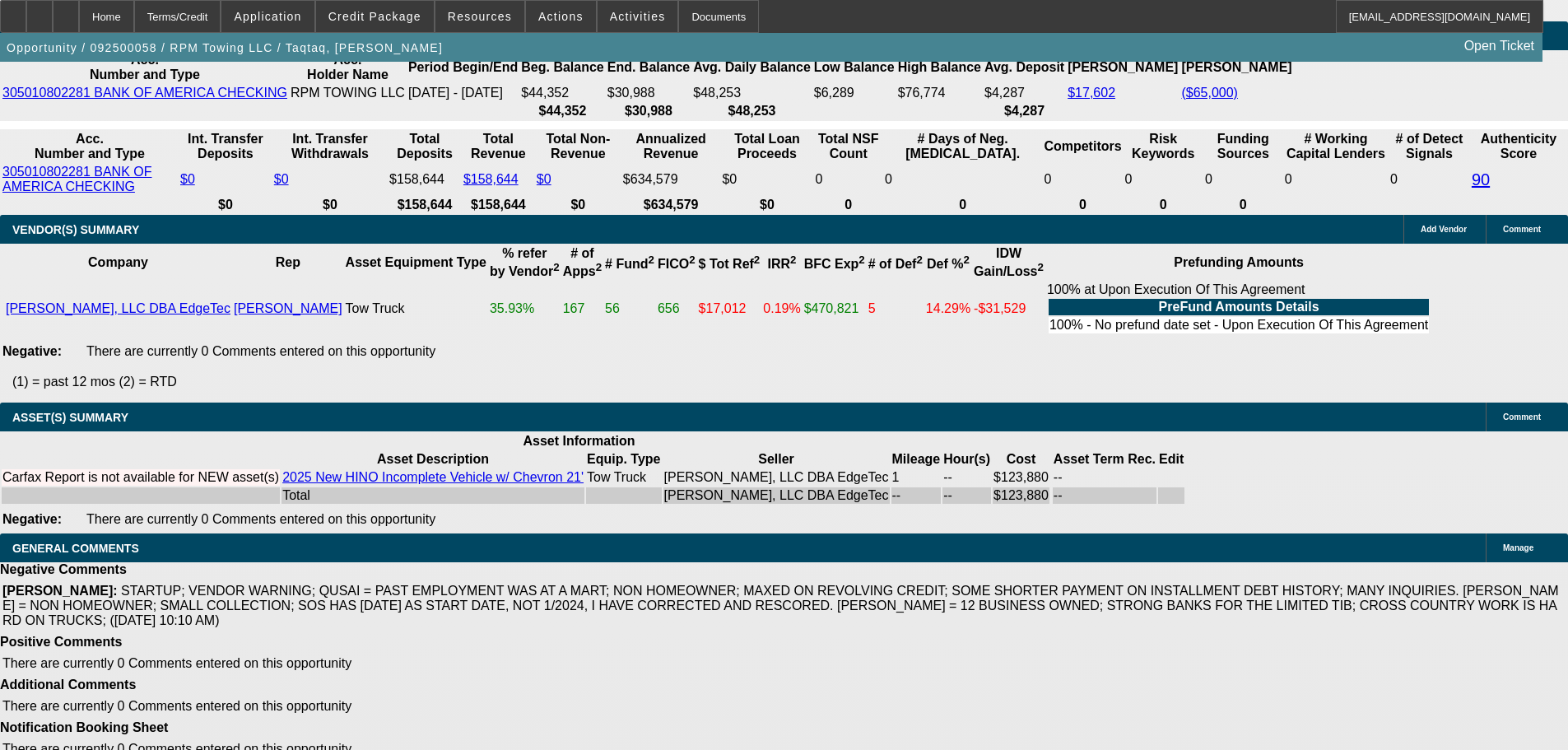
scroll to position [3127, 0]
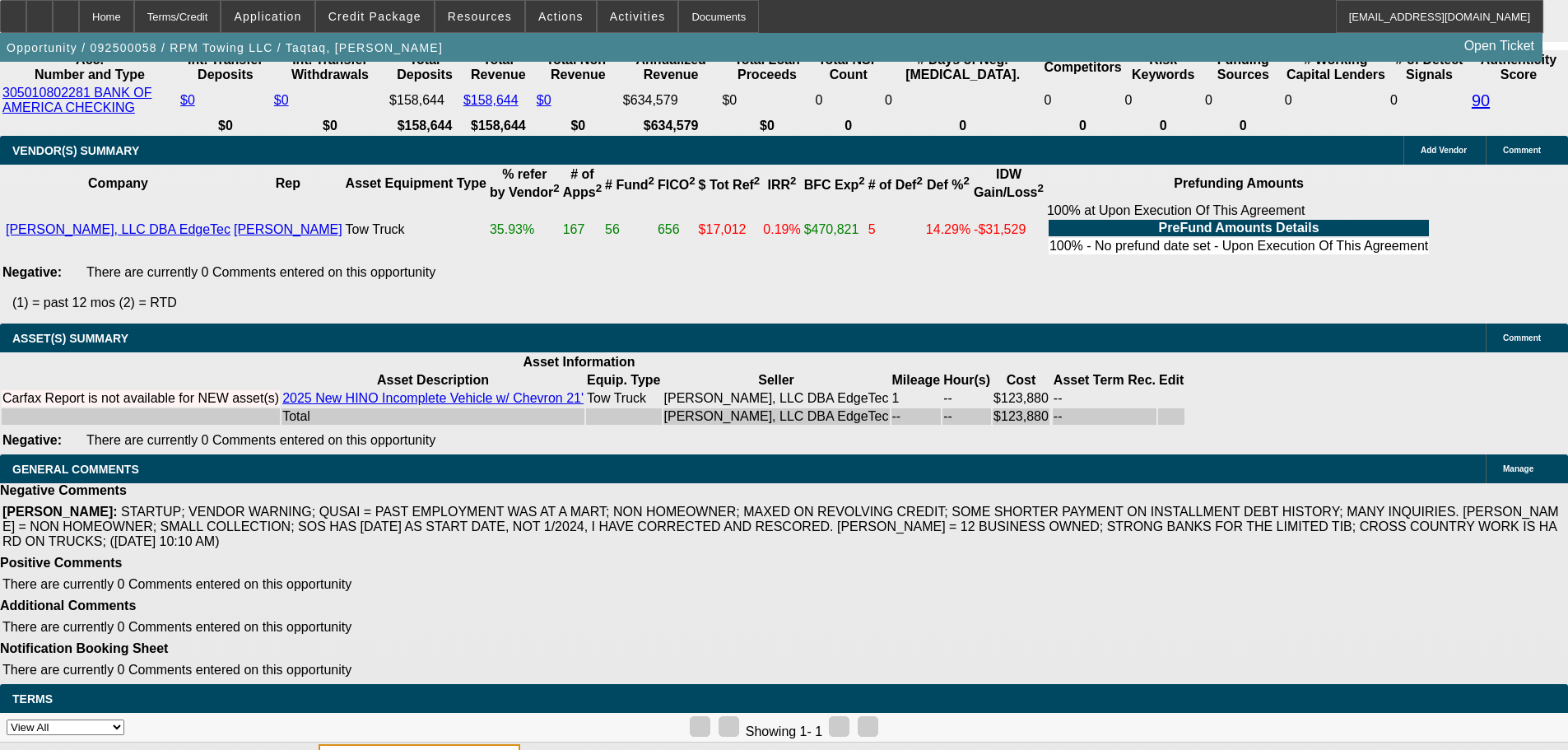
select select "5"
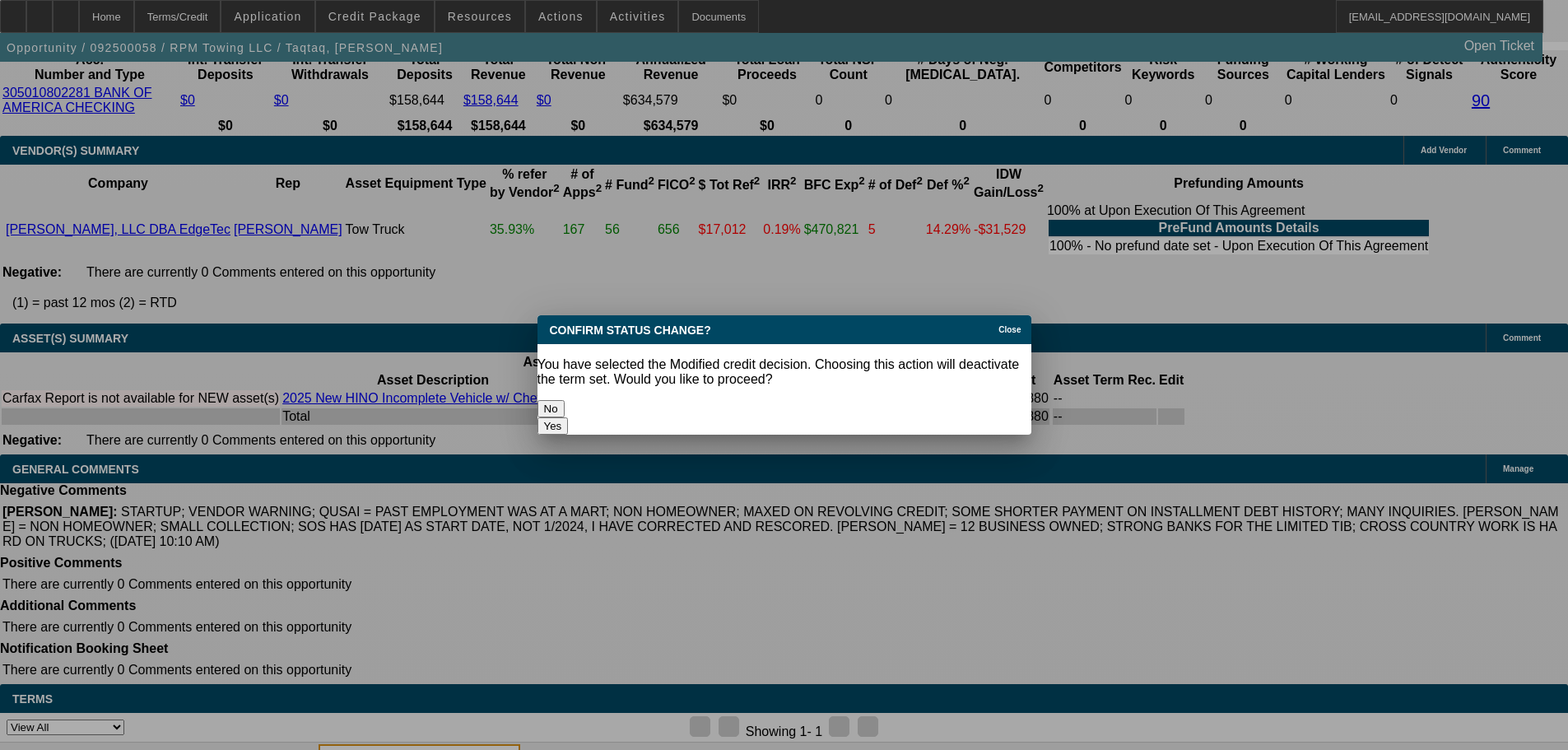
click at [569, 417] on button "Yes" at bounding box center [553, 426] width 31 height 17
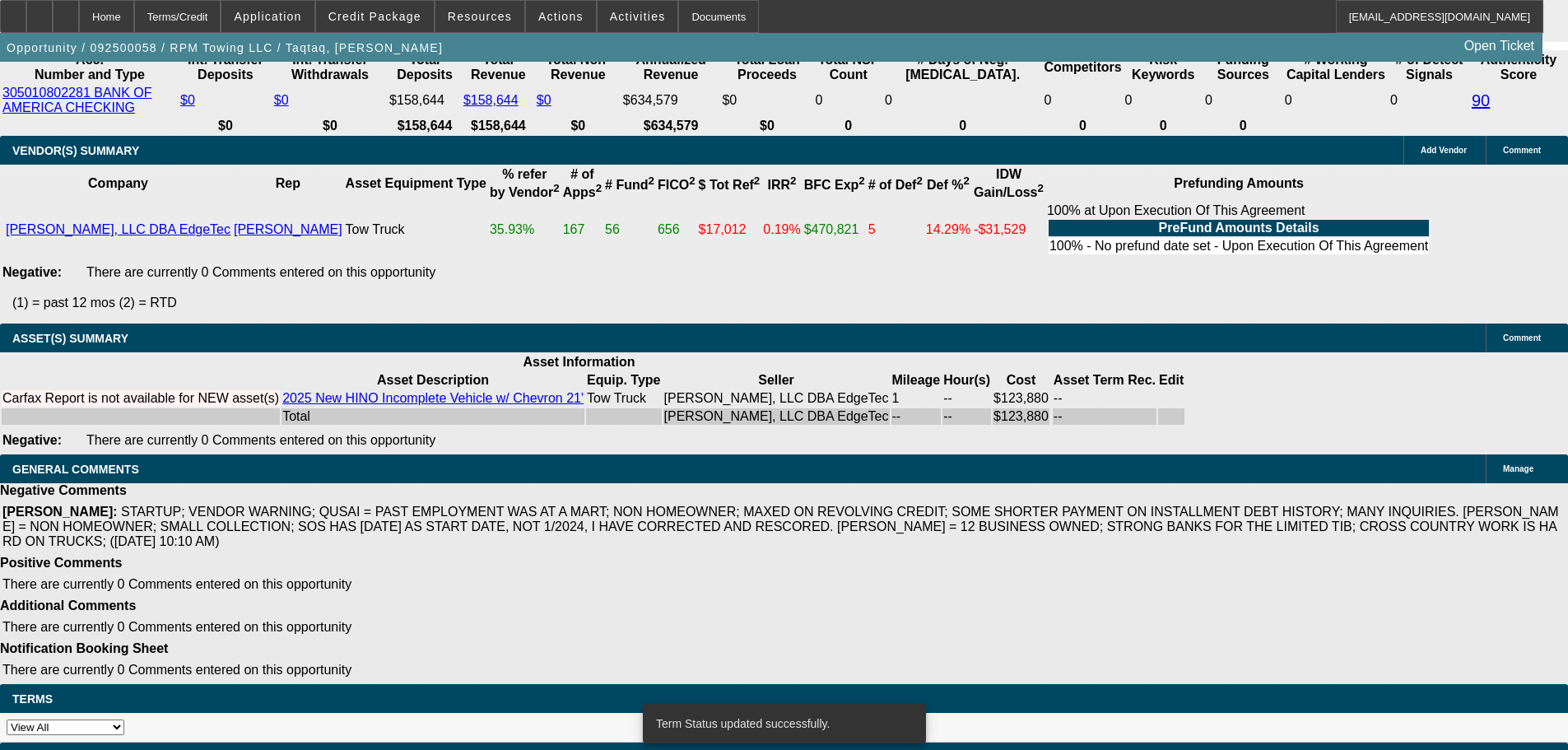
select select "0"
select select "2"
select select "0.1"
select select "4"
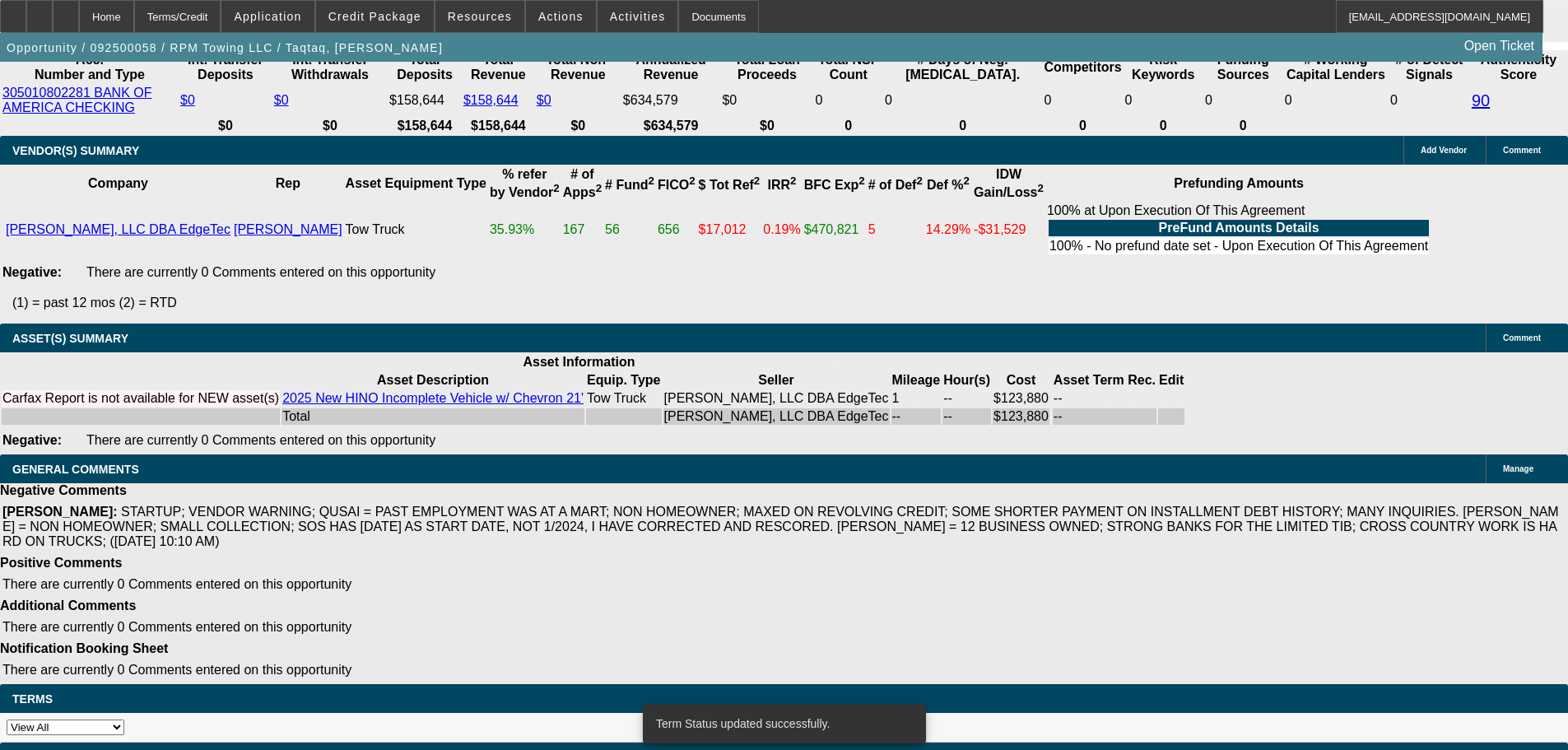
select select "0"
select select "2"
select select "0.1"
select select "4"
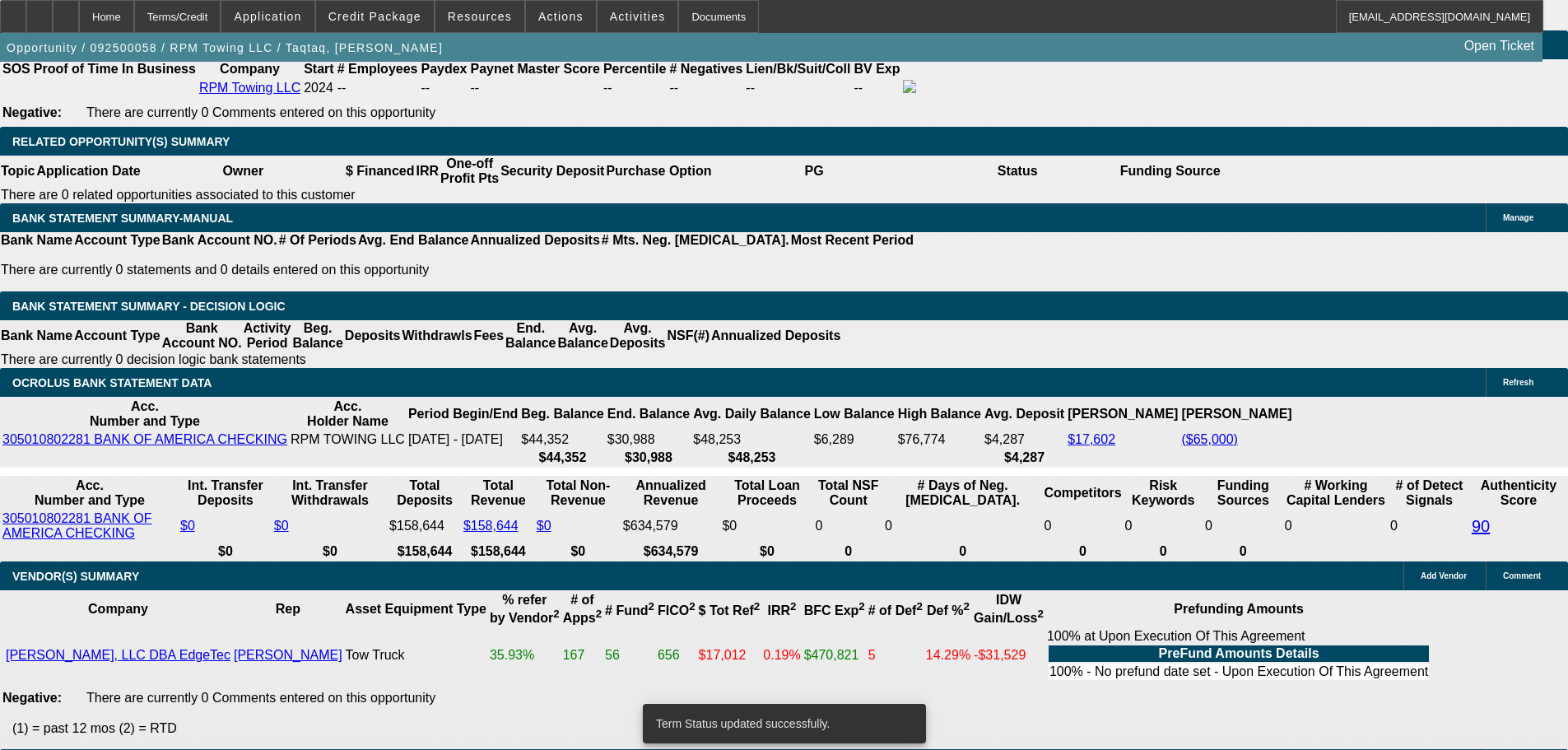
scroll to position [2701, 0]
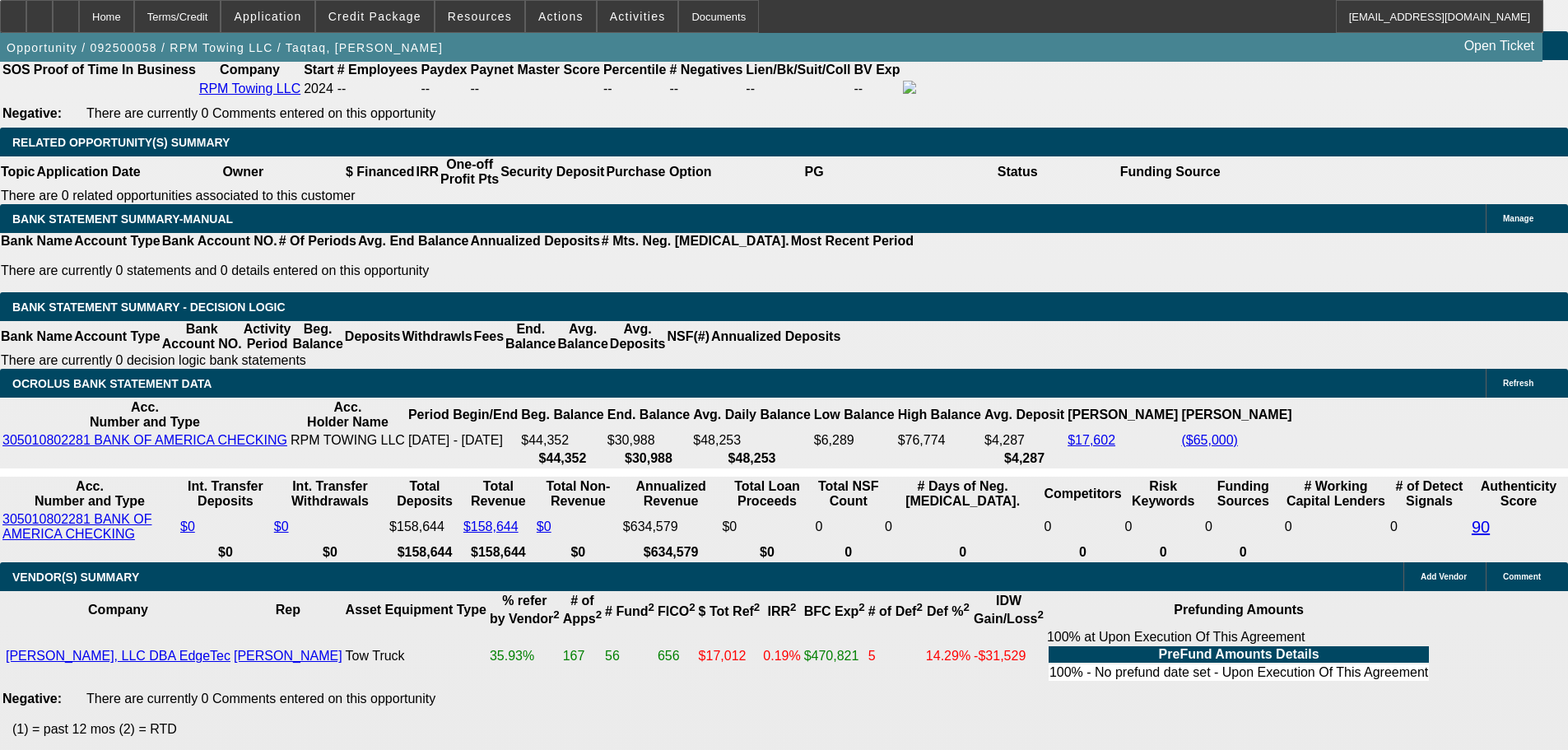
type input "UNKNOWN"
type input "60"
type input "$40,594.82"
type input "$20,297.41"
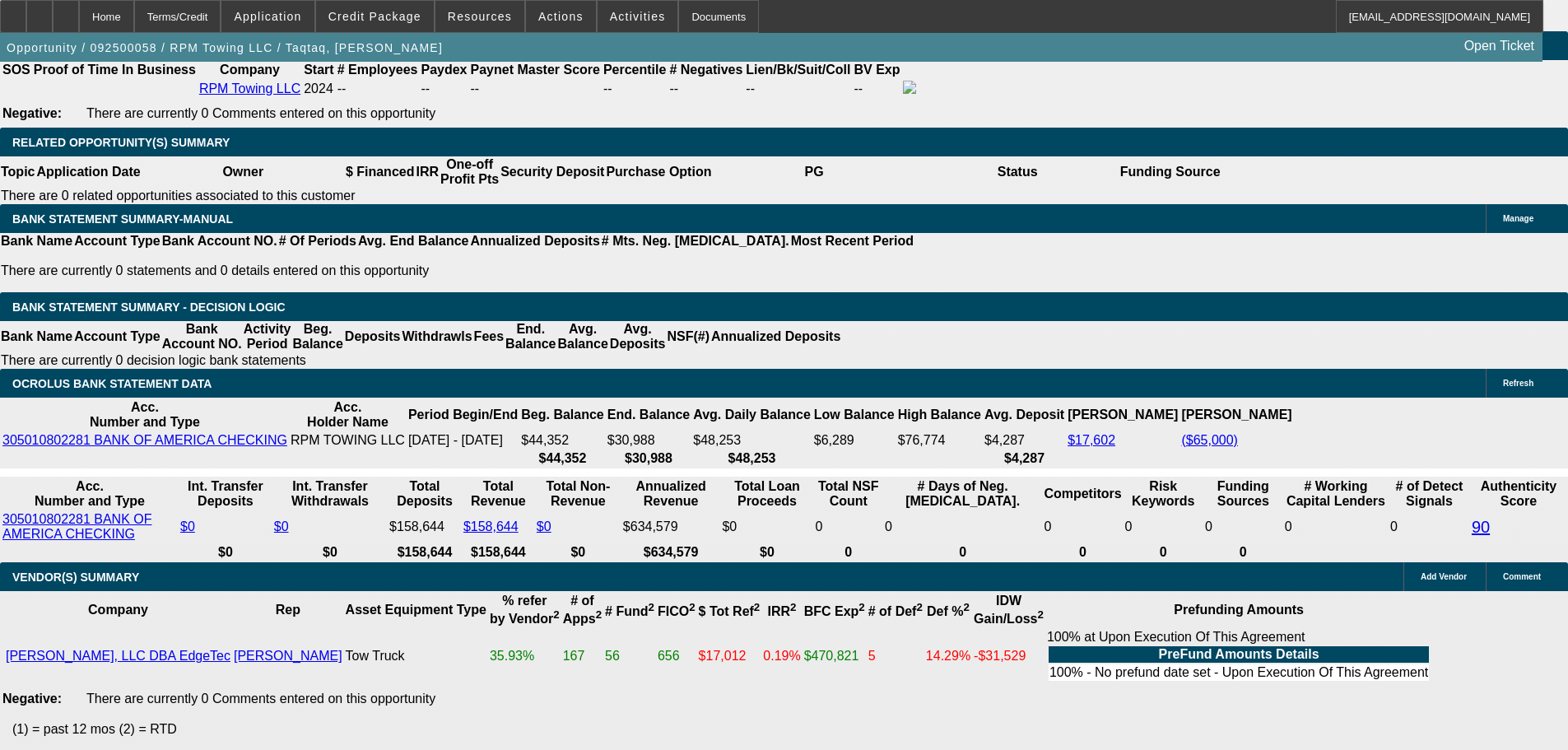
type input "$5,753.34"
type input "$2,876.67"
type input "60"
select select "0.1"
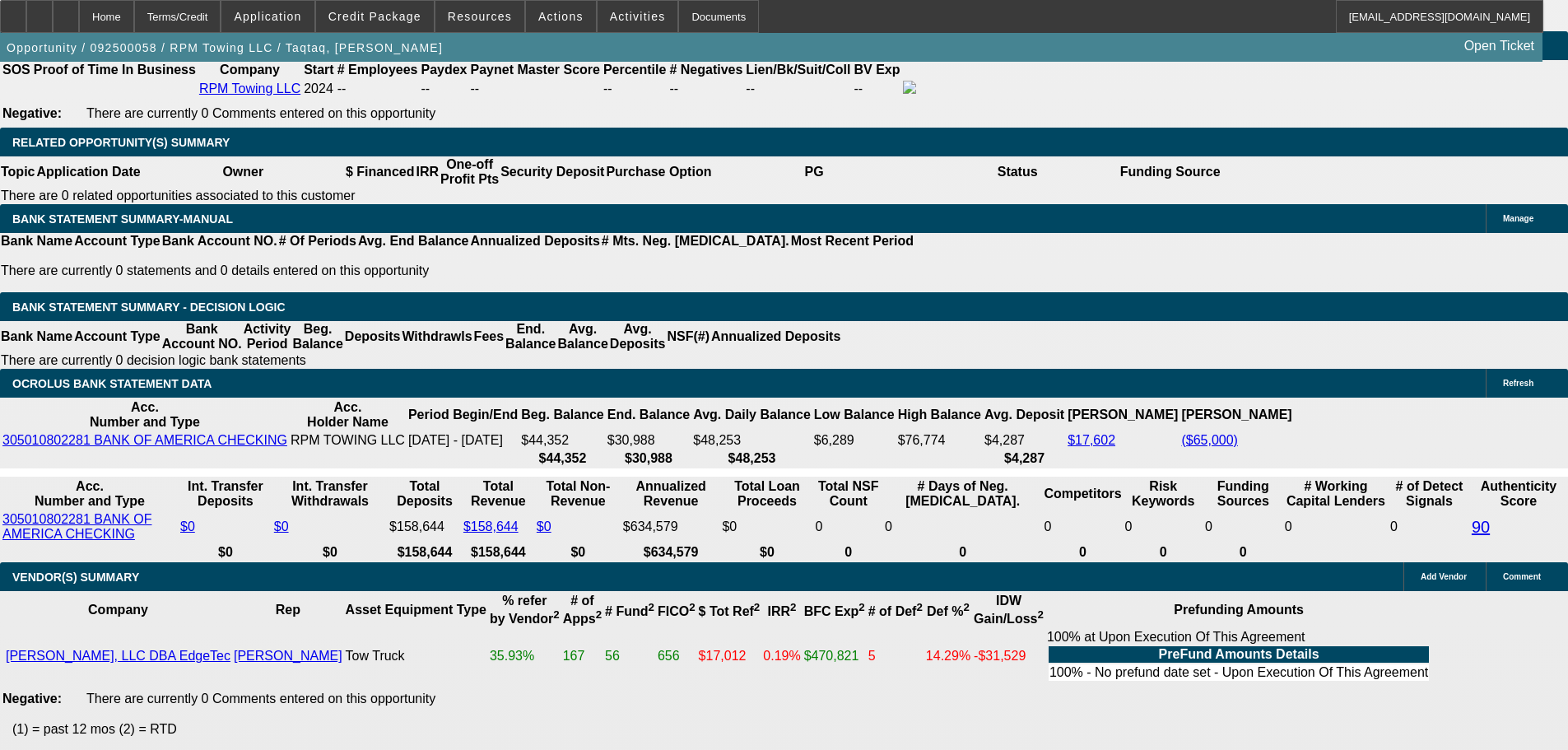
type input "$12,945.47"
type input "$5,778.58"
type input "$2,889.29"
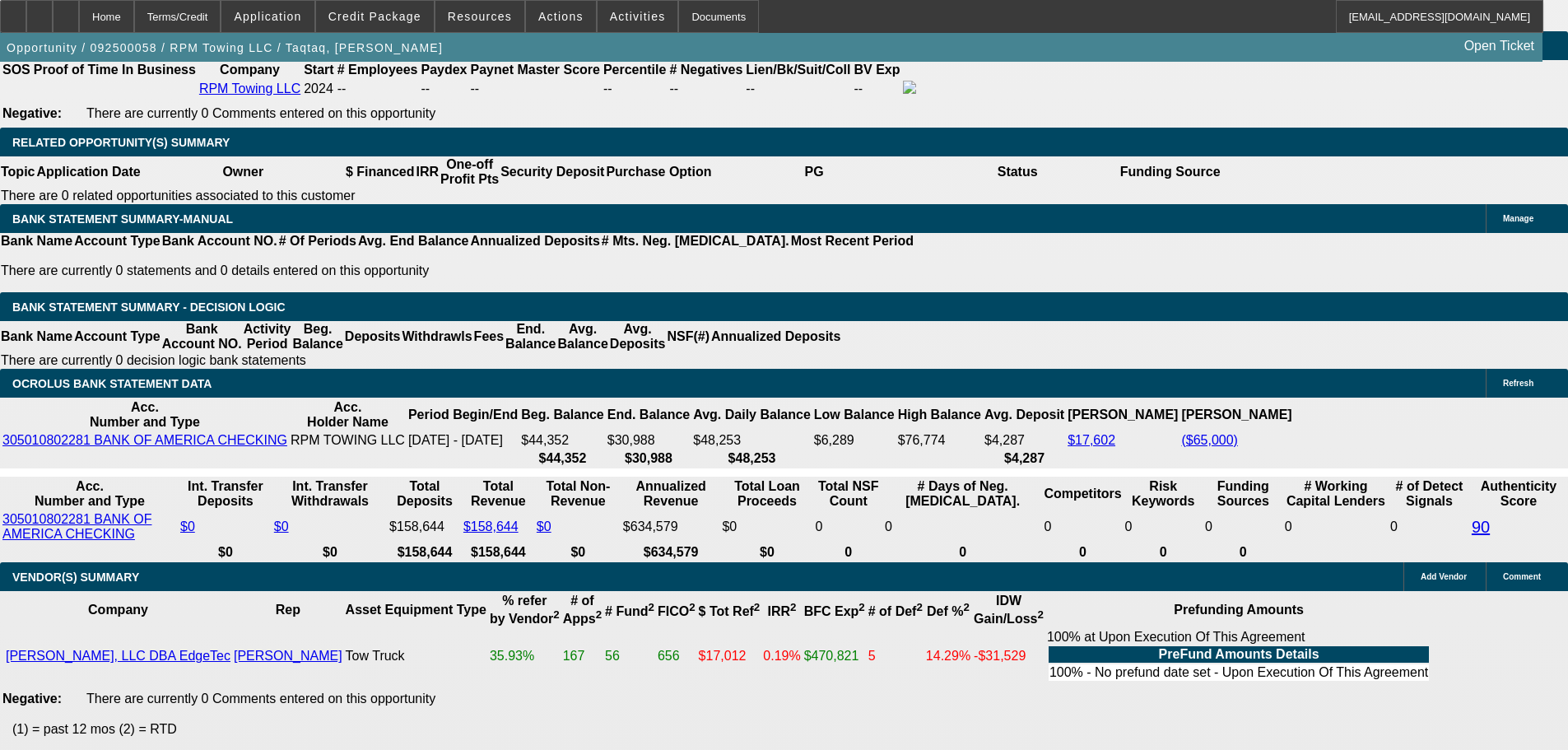
select select "0.15"
type input "$19,418.20"
type input "$5,457.56"
type input "$2,728.78"
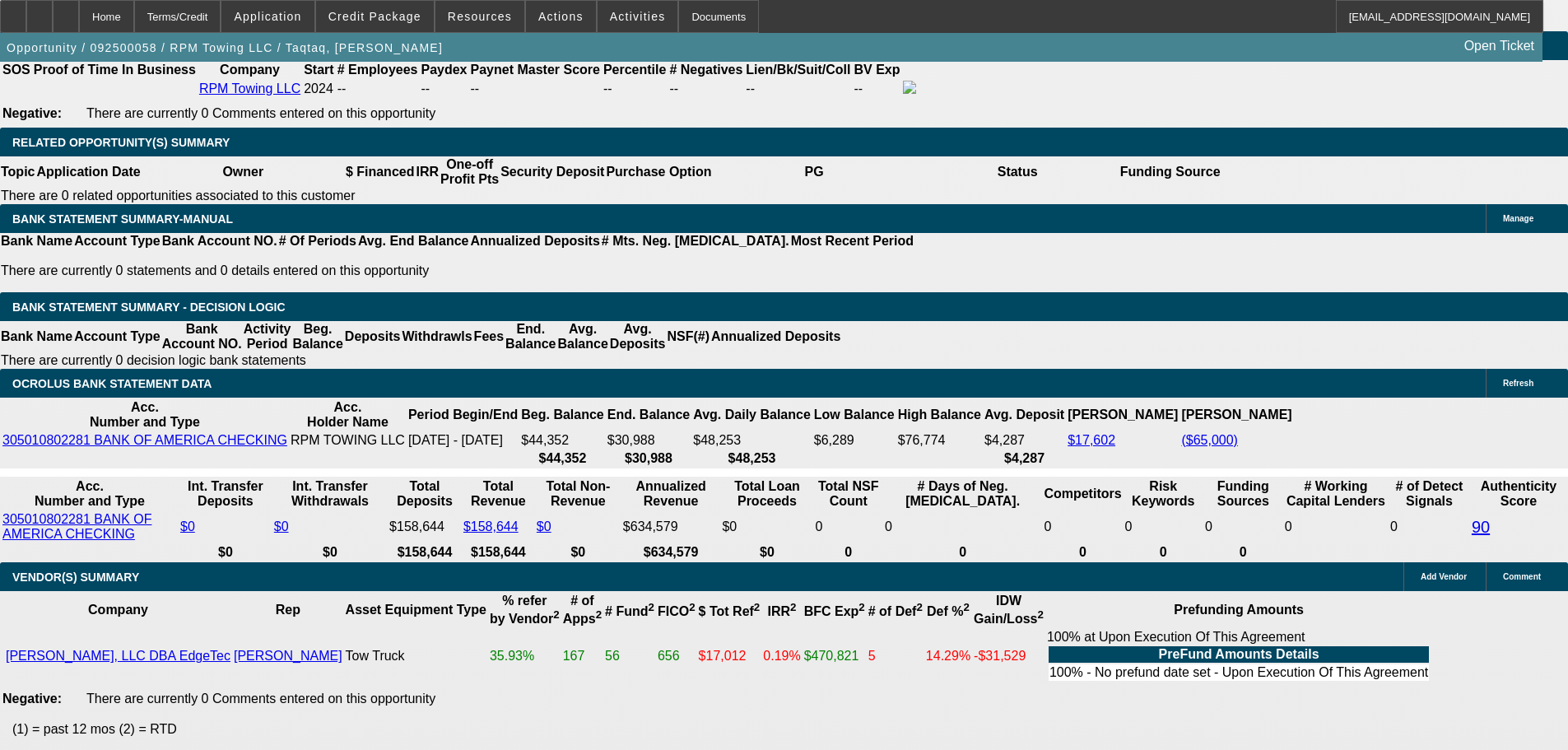
drag, startPoint x: 352, startPoint y: 403, endPoint x: 615, endPoint y: 389, distance: 263.4
type input "19"
type input "$3,761.88"
type input "$1,880.94"
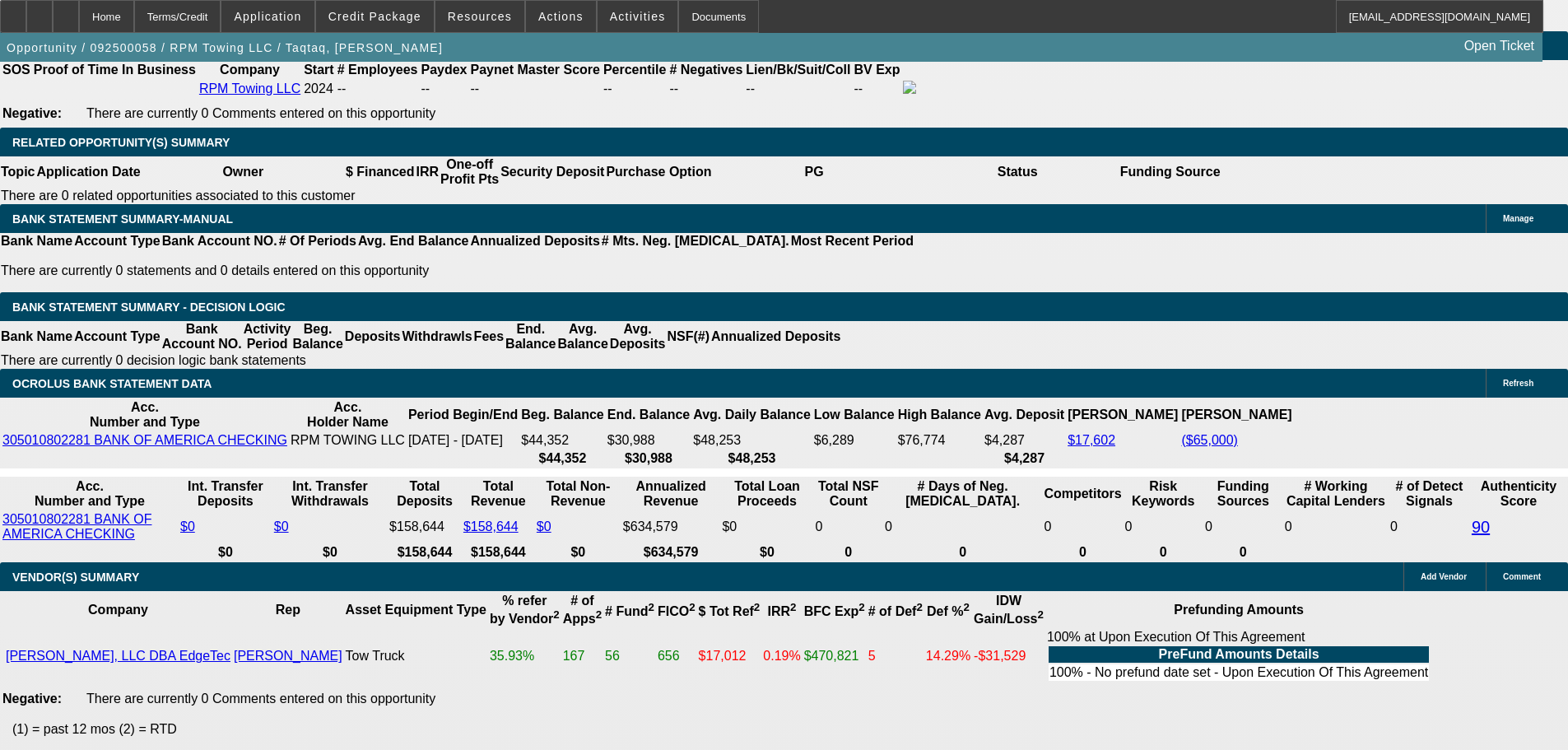
type input "$5,708.82"
type input "$2,854.41"
type input "19"
drag, startPoint x: 244, startPoint y: 400, endPoint x: 541, endPoint y: 382, distance: 297.5
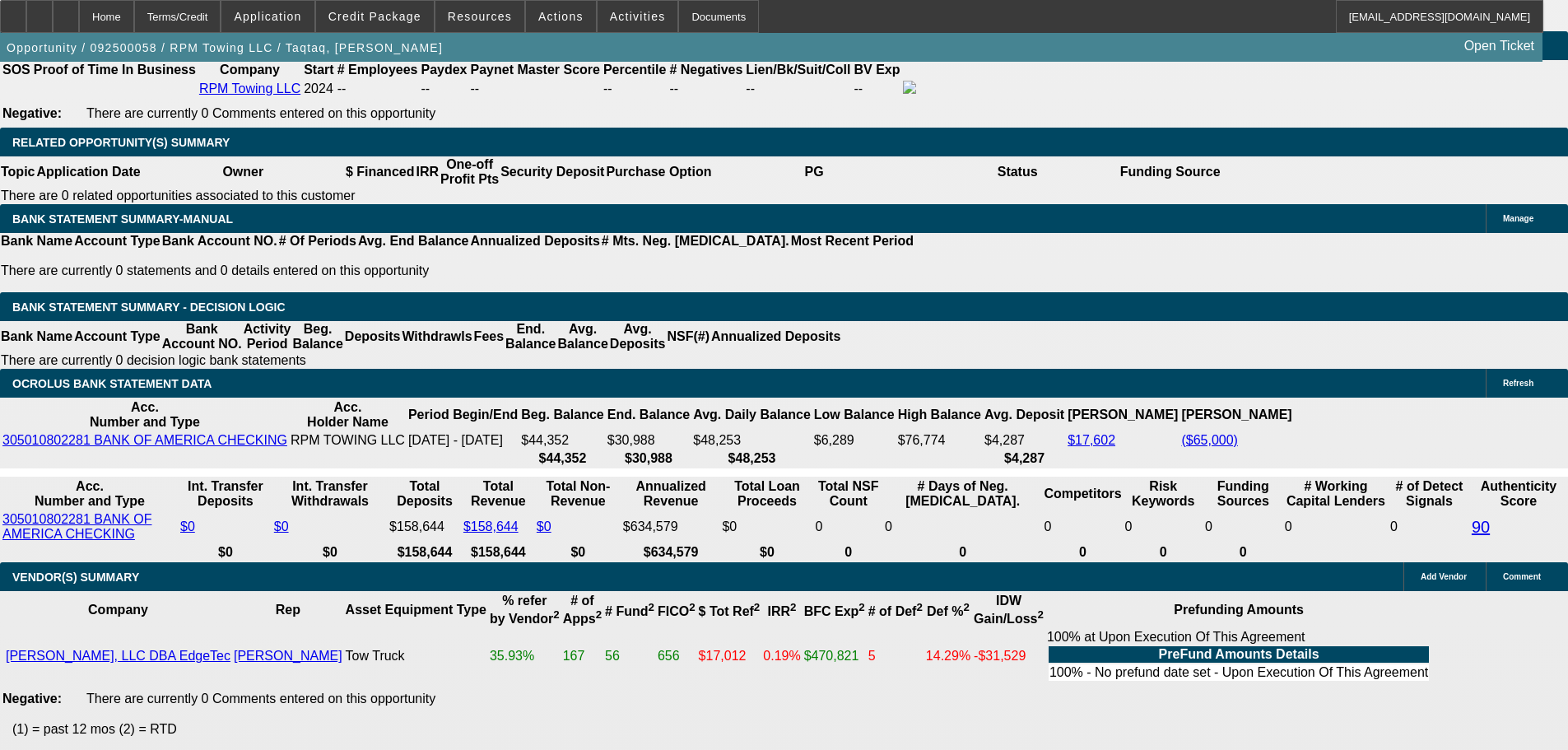
type input "28"
type input "$56.00"
type input "2855"
type input "$5,710.00"
type input "19"
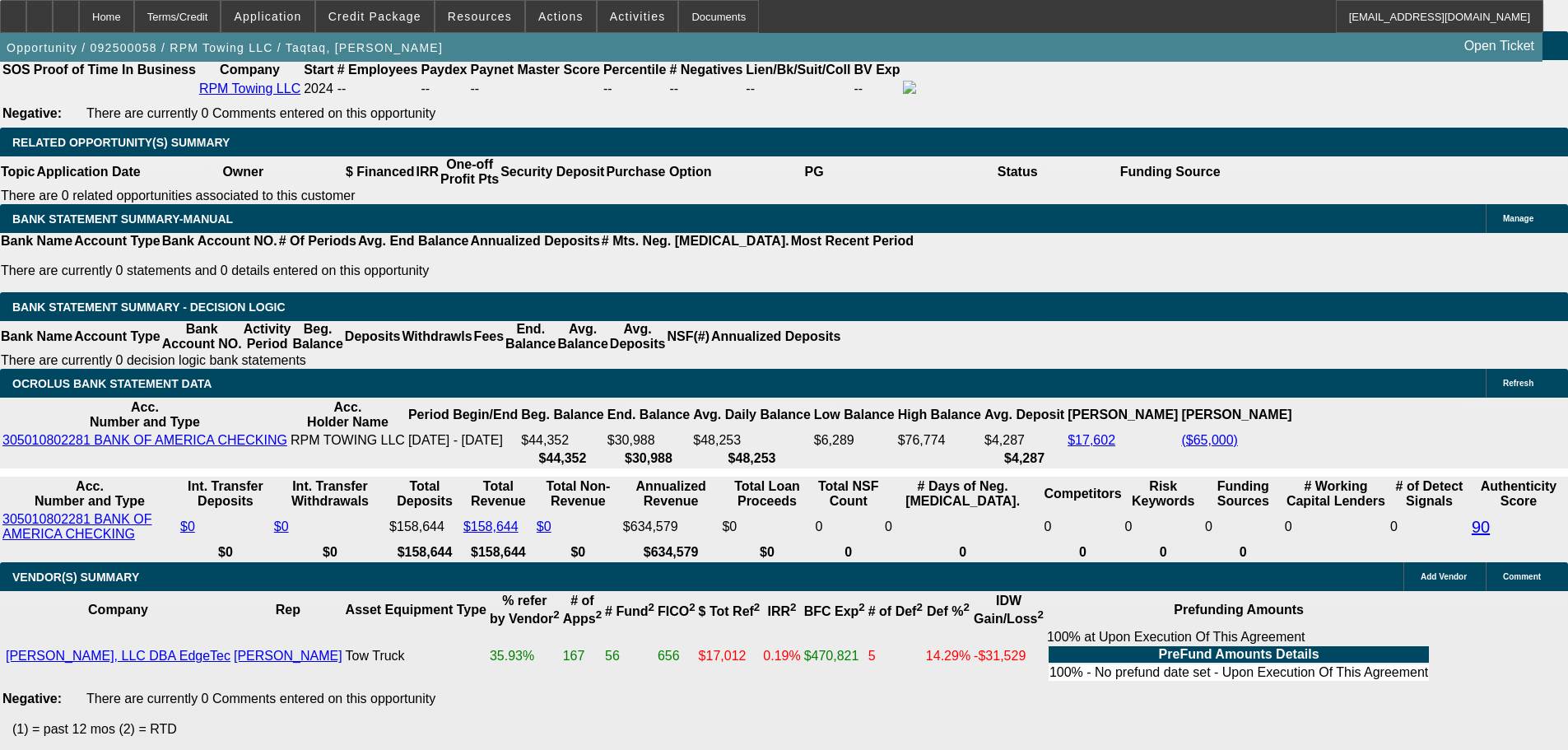
type input "$2,855.00"
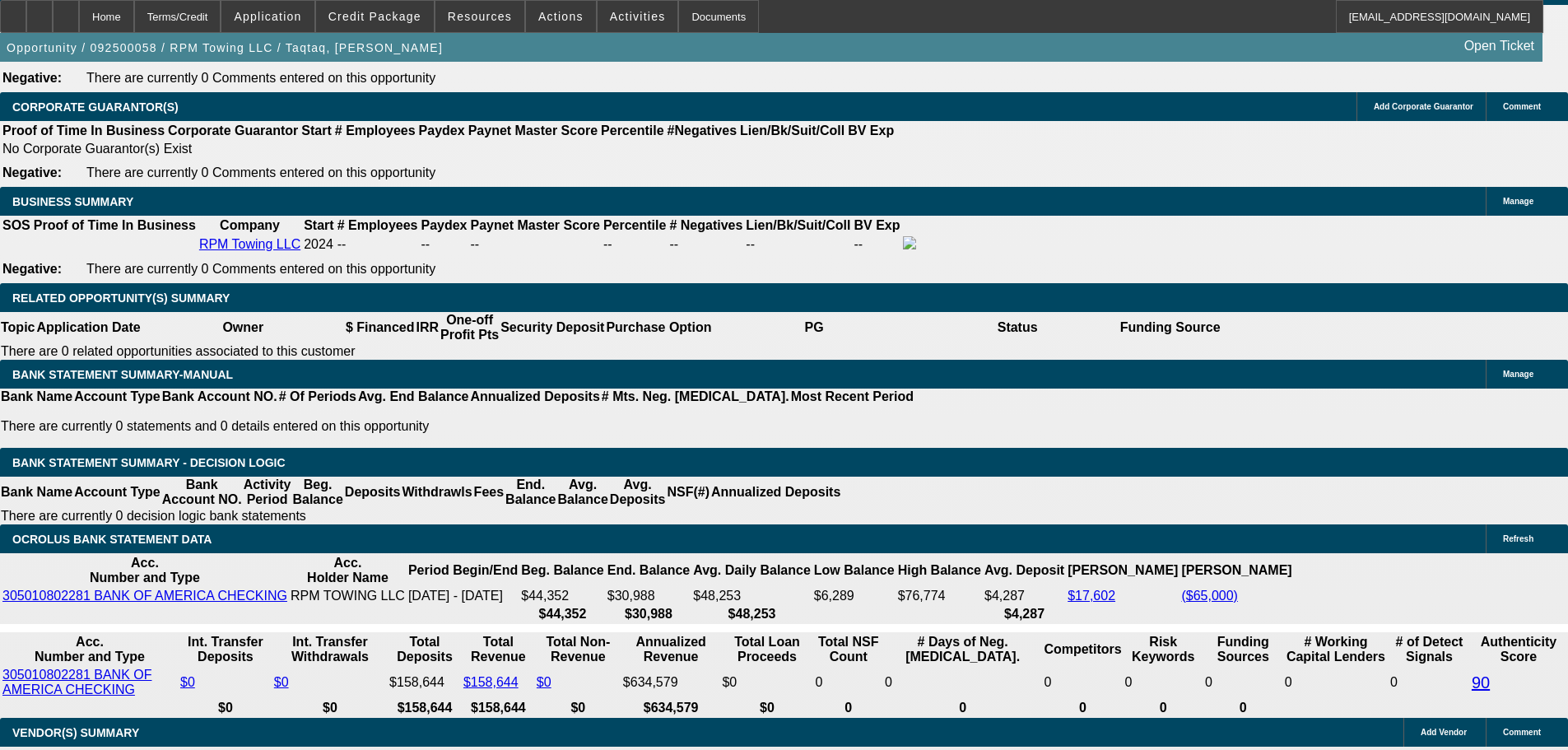
scroll to position [2289, 0]
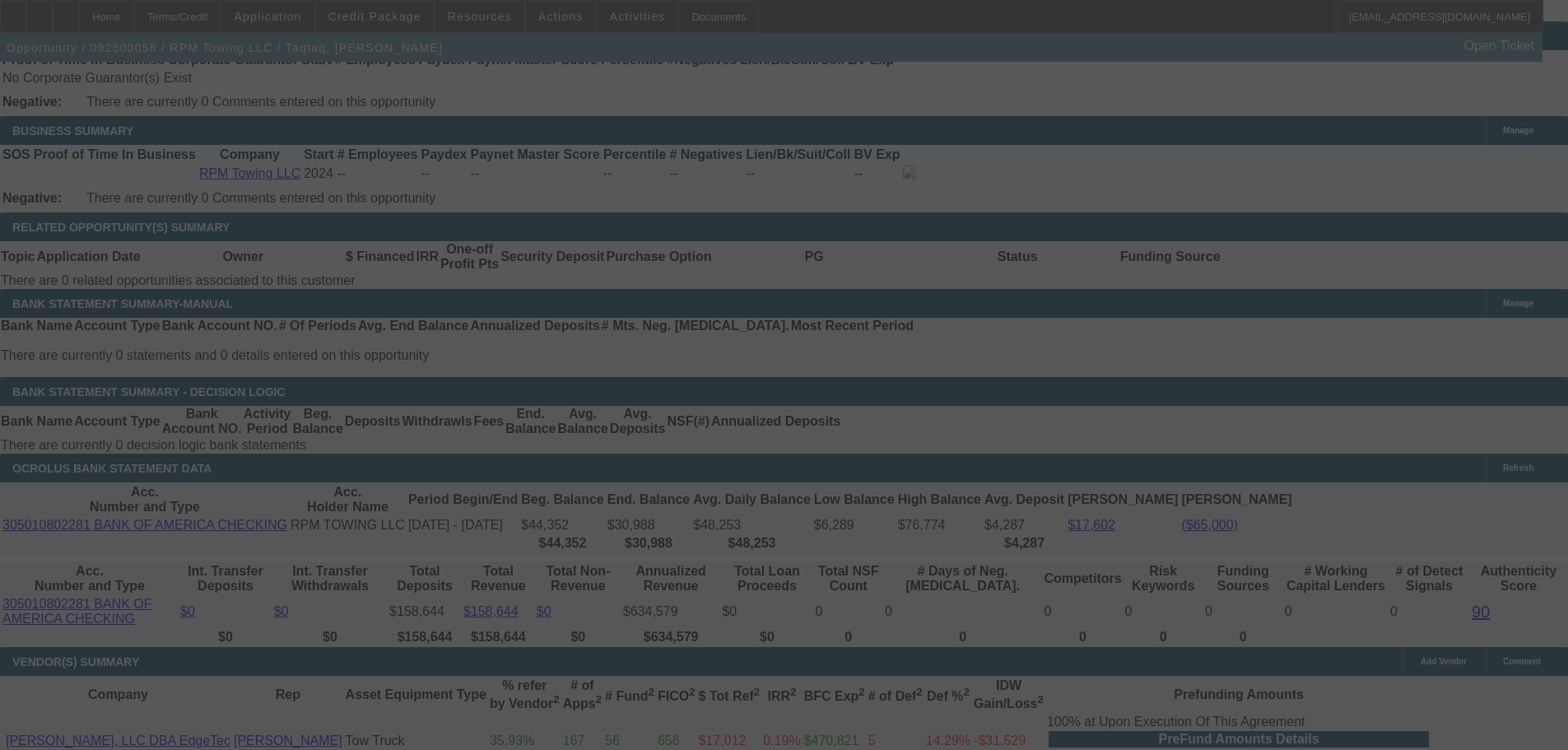
scroll to position [2783, 0]
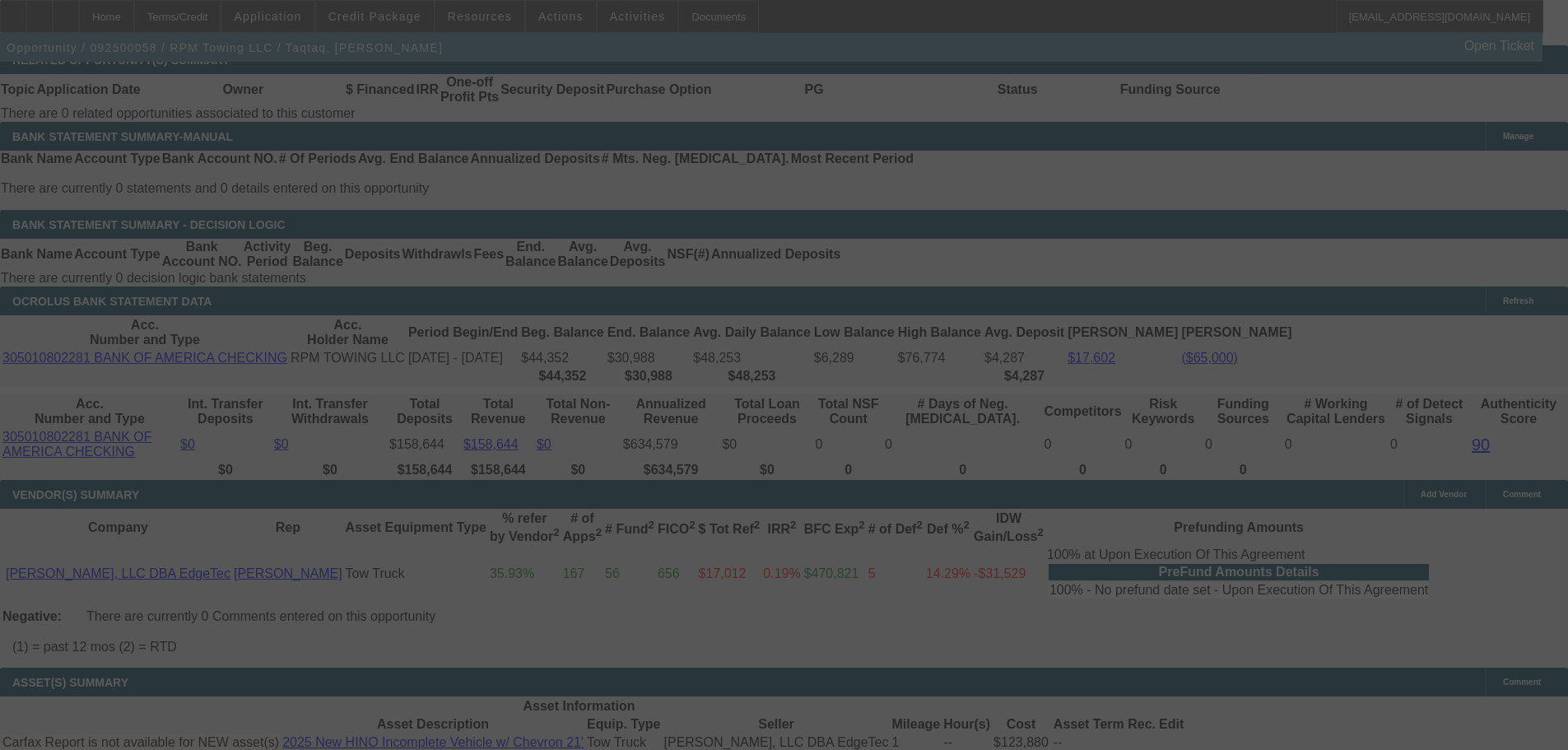
select select "0.15"
select select "2"
select select "0.1"
select select "4"
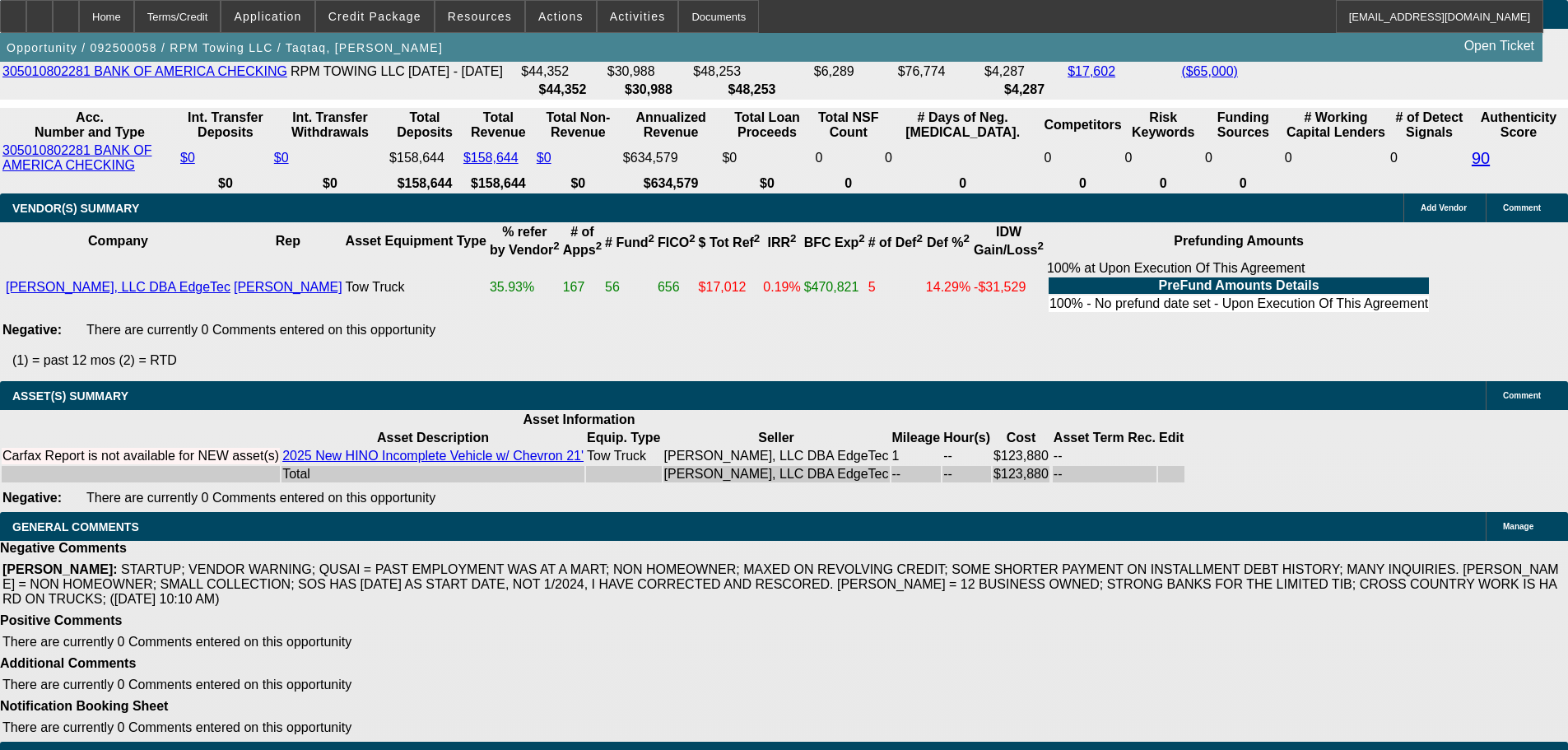
scroll to position [3162, 0]
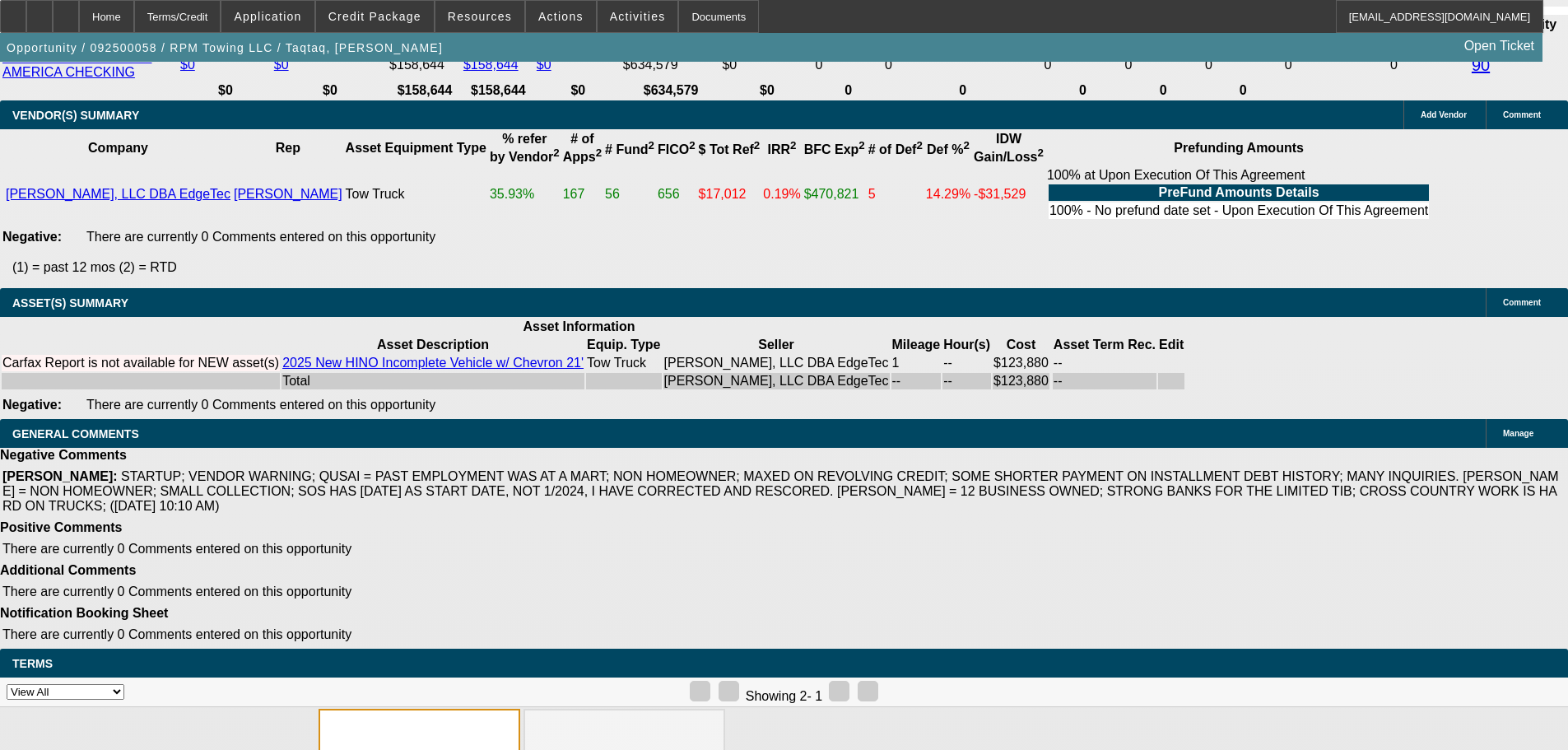
select select "3"
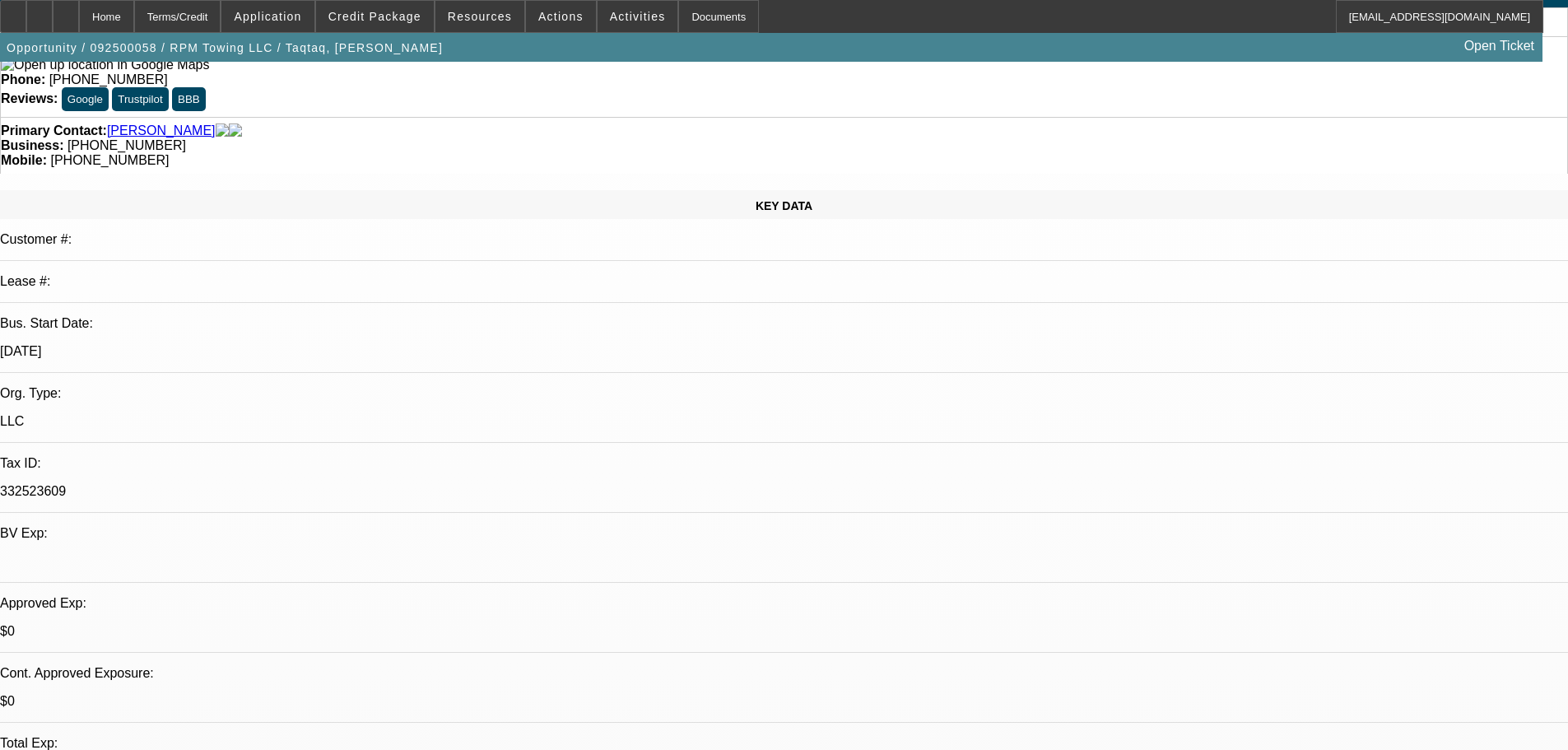
scroll to position [247, 0]
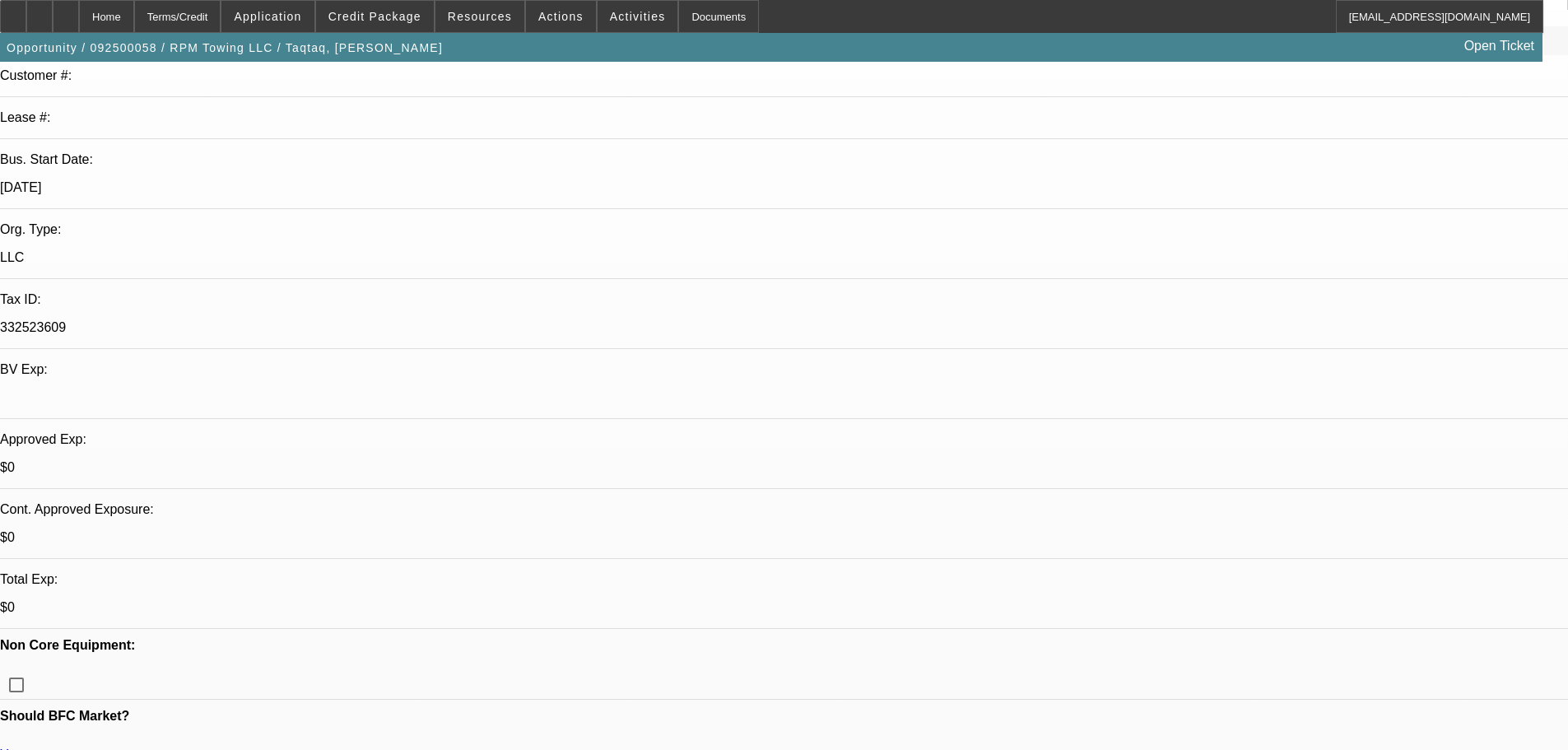
paste textarea "APPROVED, GPS REQUIRED."
type textarea "APPROVED, GPS REQUIRED."
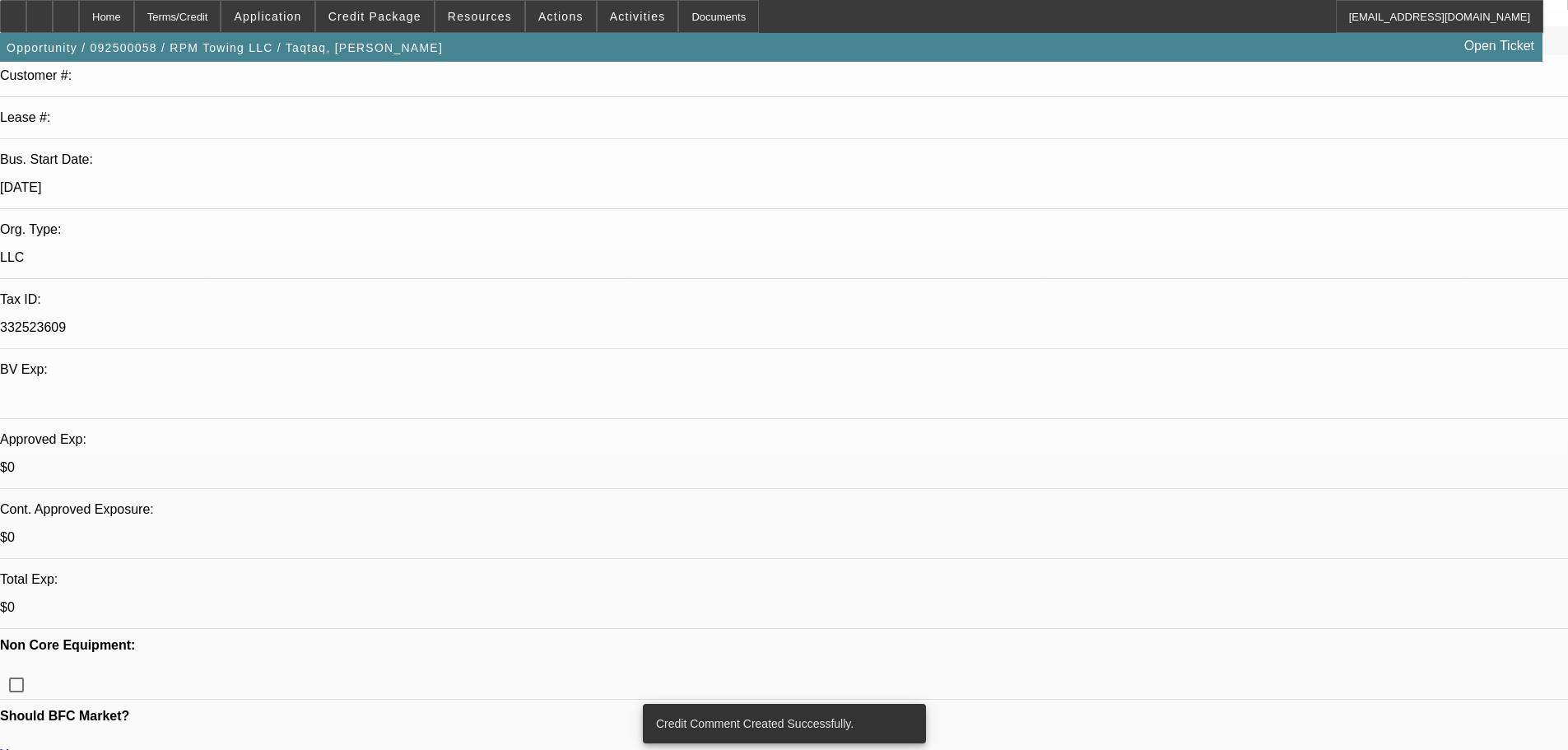
scroll to position [0, 0]
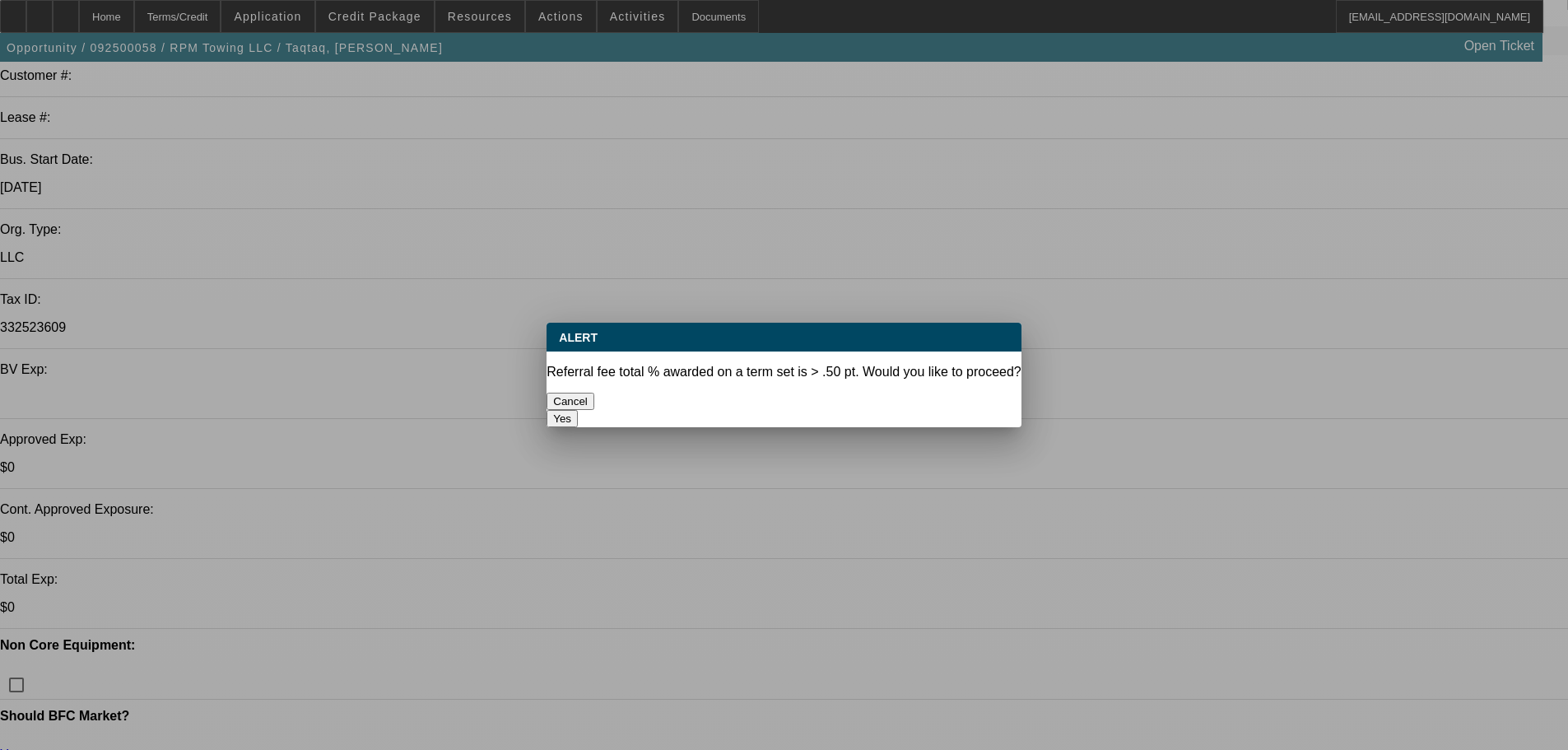
click at [577, 409] on button "Yes" at bounding box center [562, 418] width 31 height 17
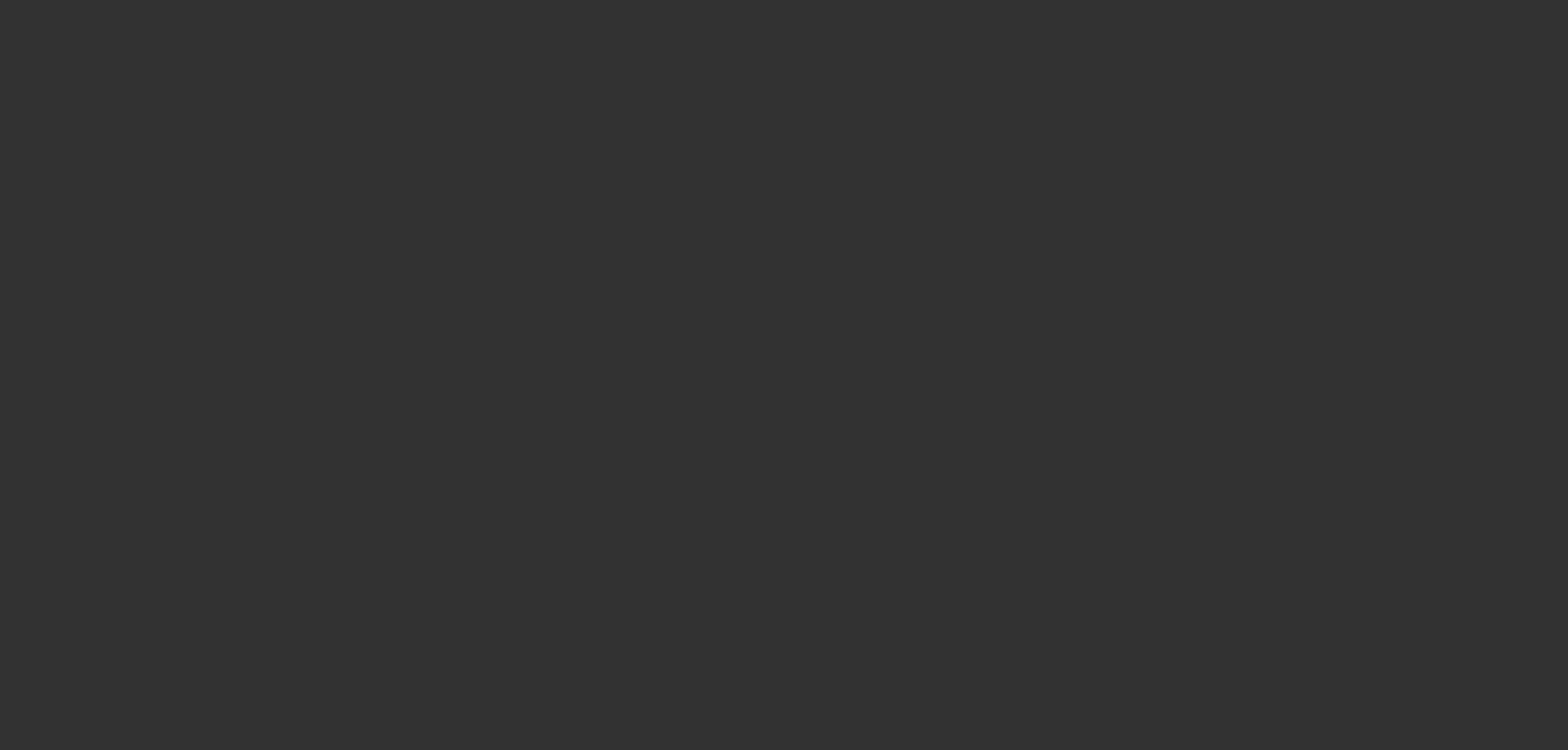
select select "0.15"
select select "2"
select select "0.1"
select select "4"
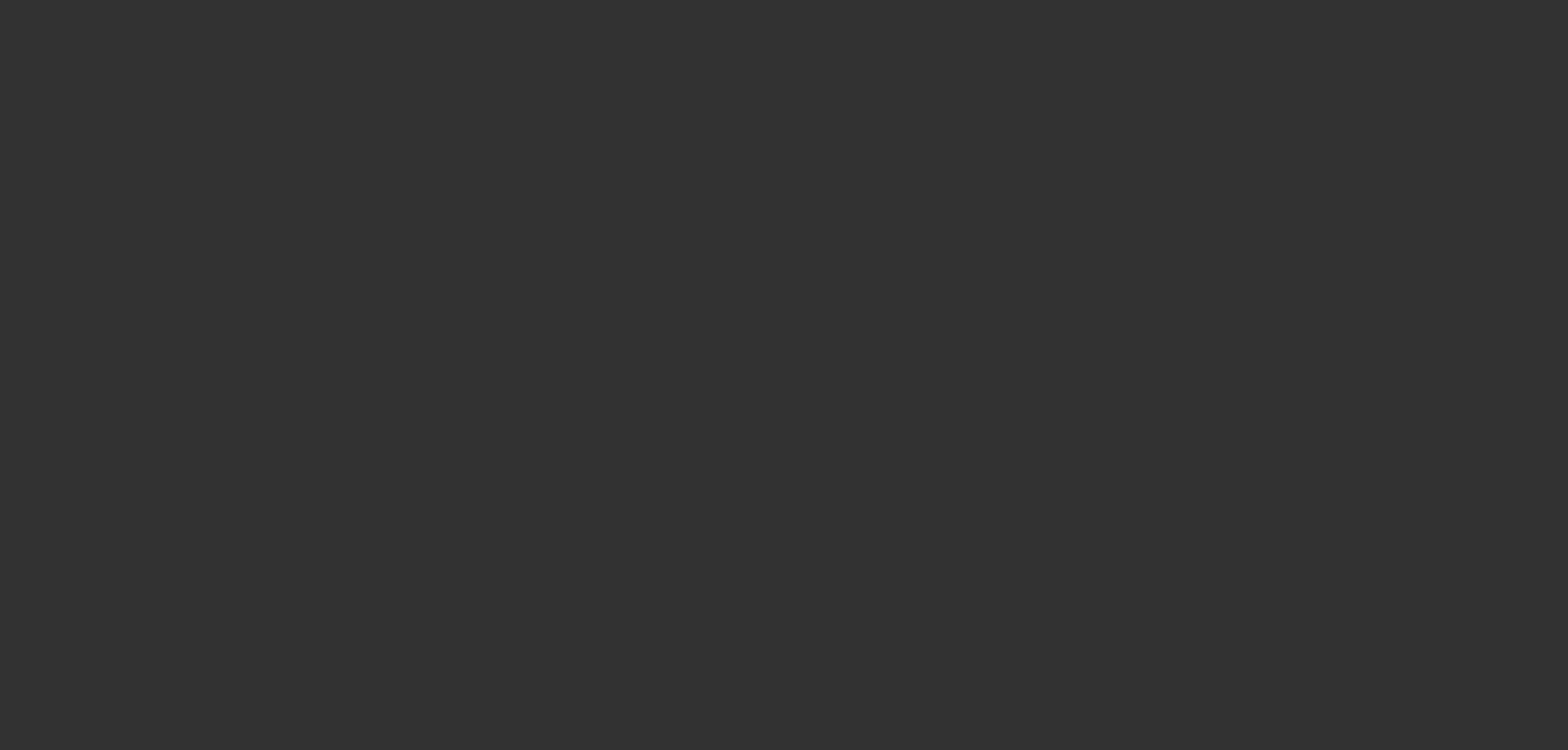
select select "0"
select select "2"
select select "0.1"
select select "4"
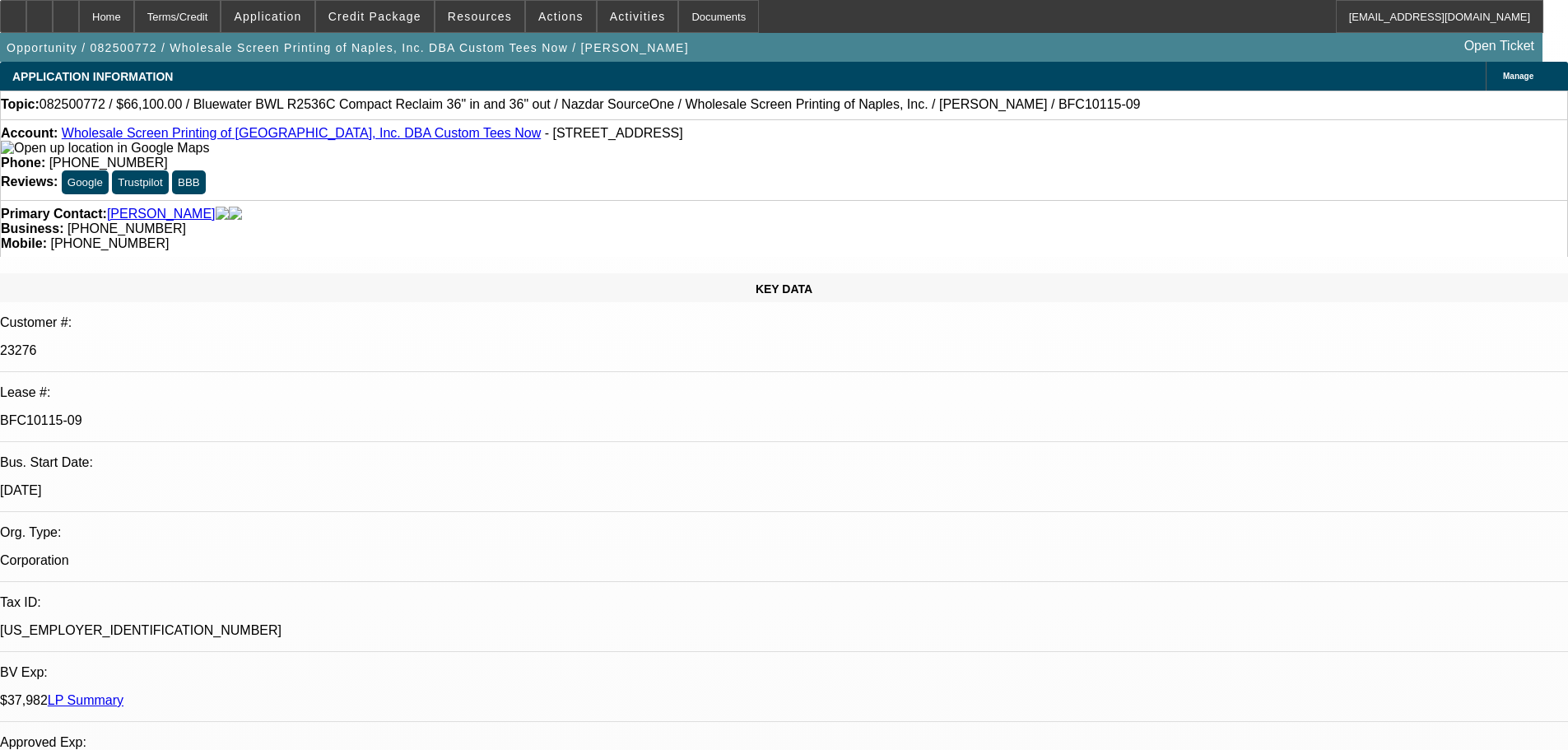
select select "0"
select select "2"
select select "0"
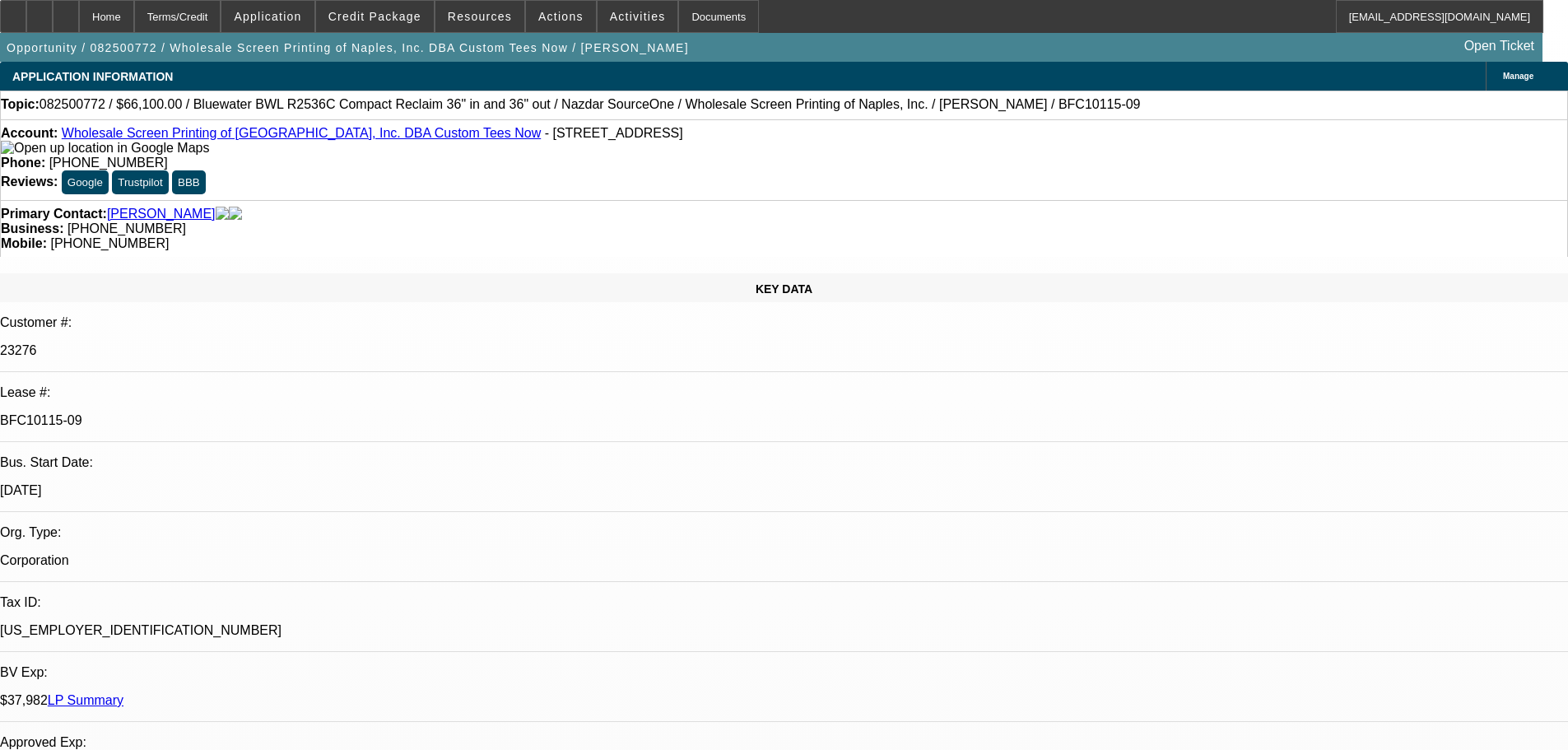
select select "0"
select select "2"
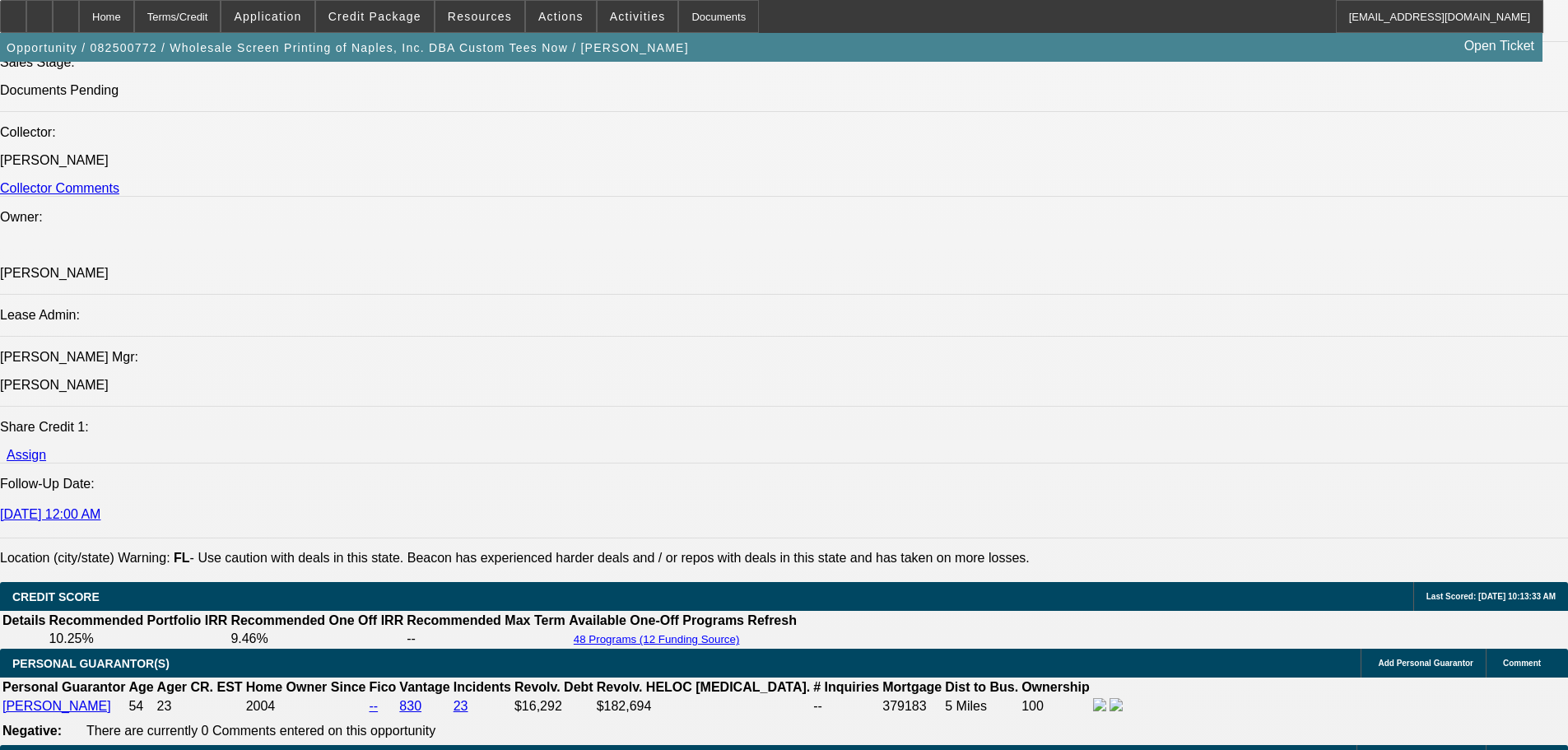
scroll to position [2386, 0]
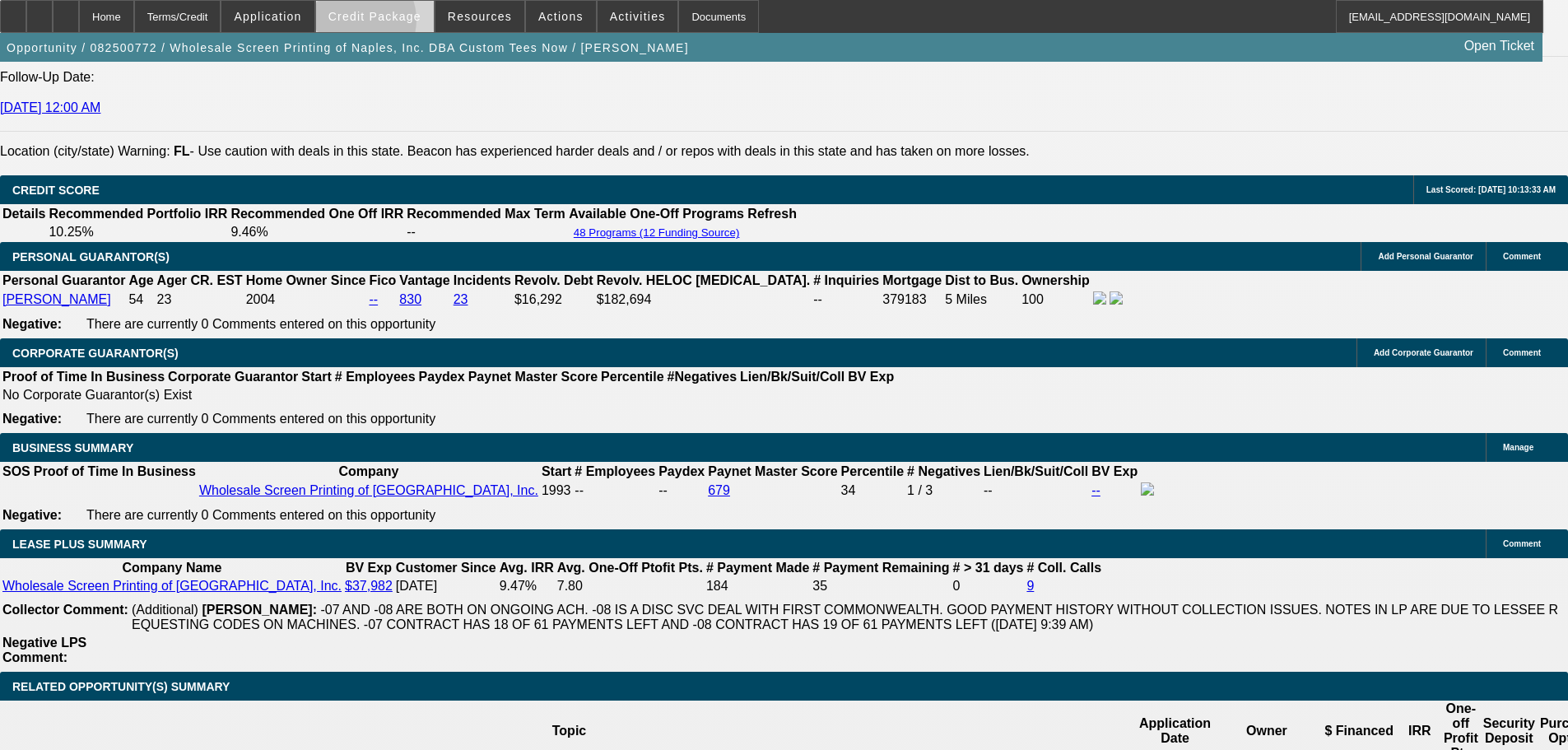
click at [382, 24] on span at bounding box center [374, 16] width 117 height 39
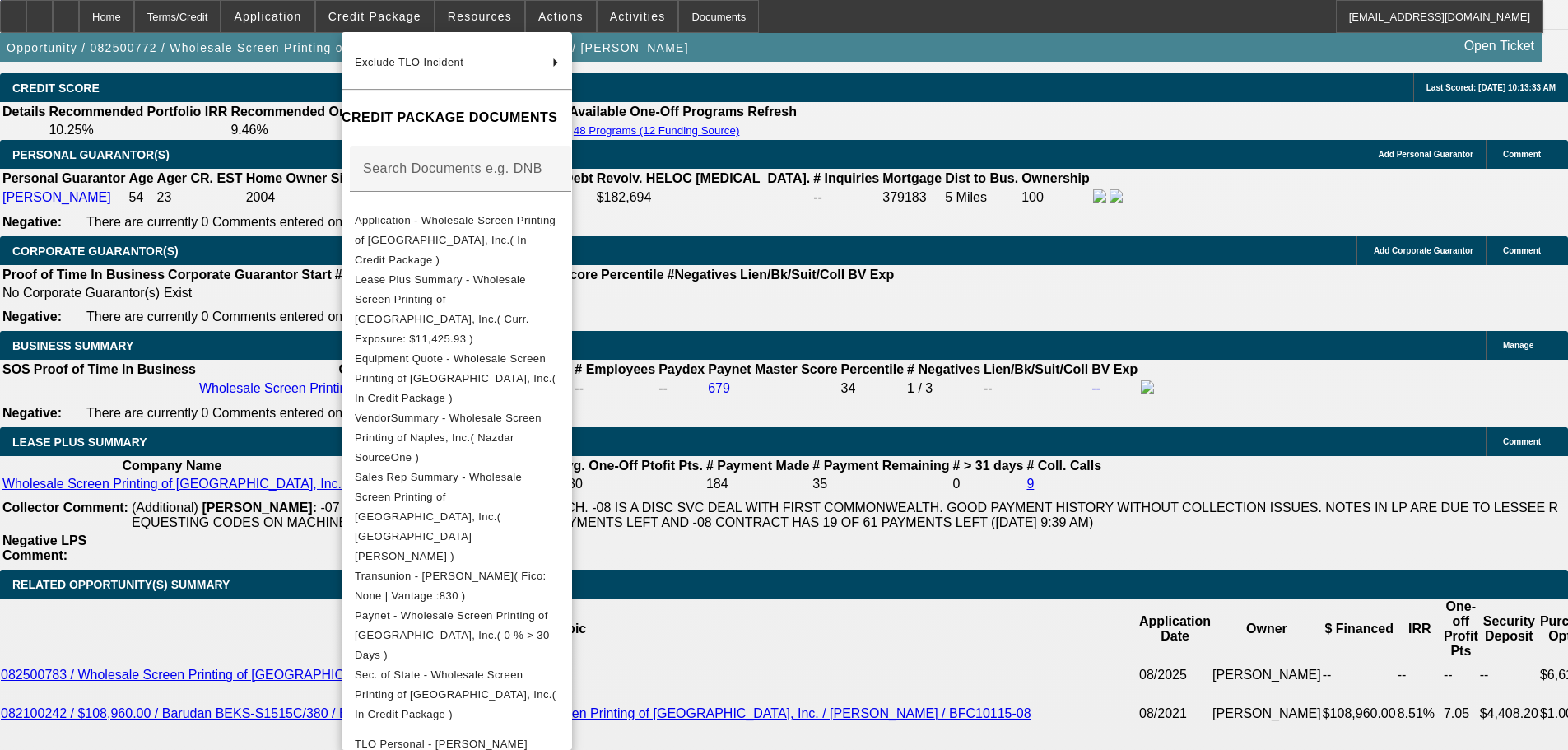
scroll to position [2716, 0]
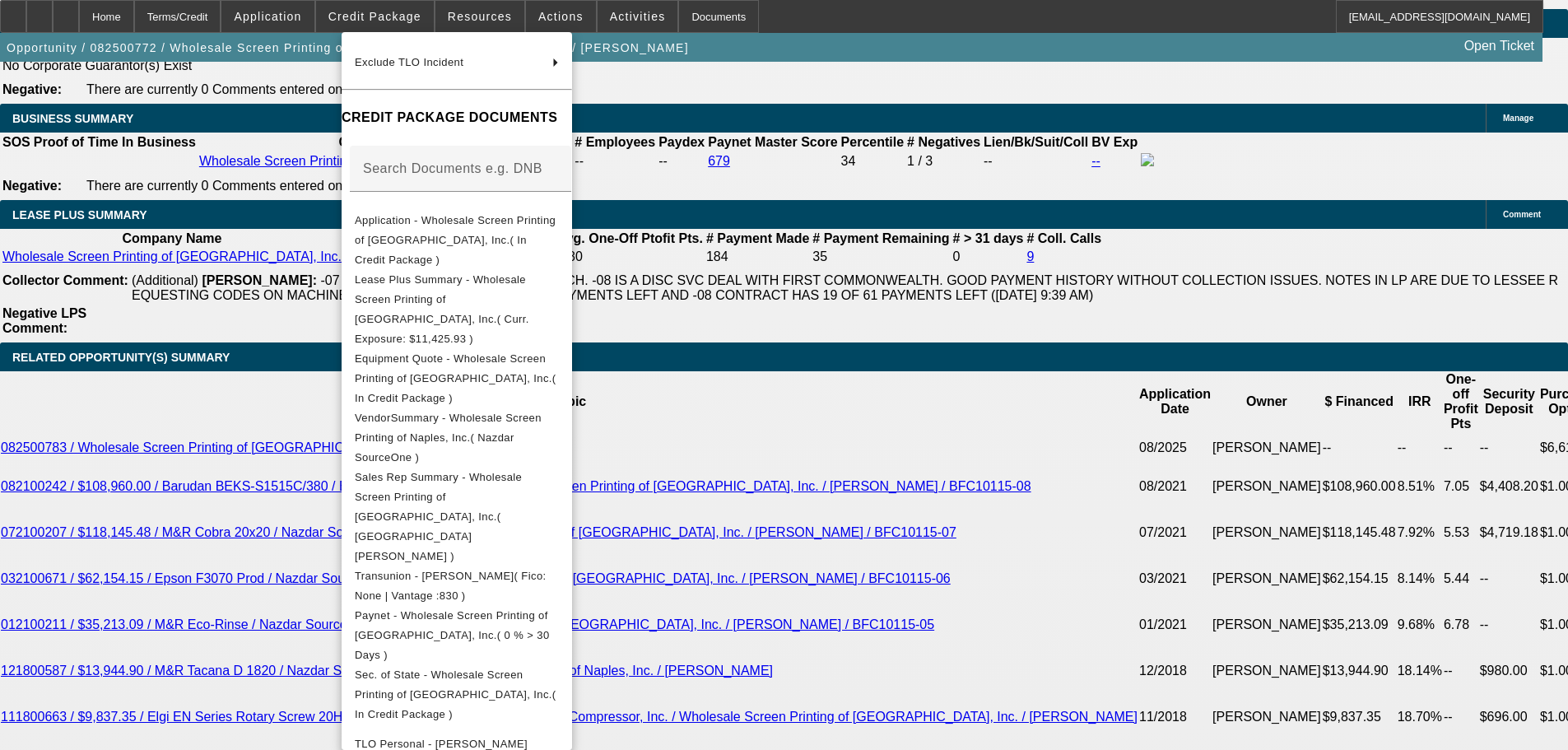
click at [150, 531] on div at bounding box center [784, 375] width 1568 height 750
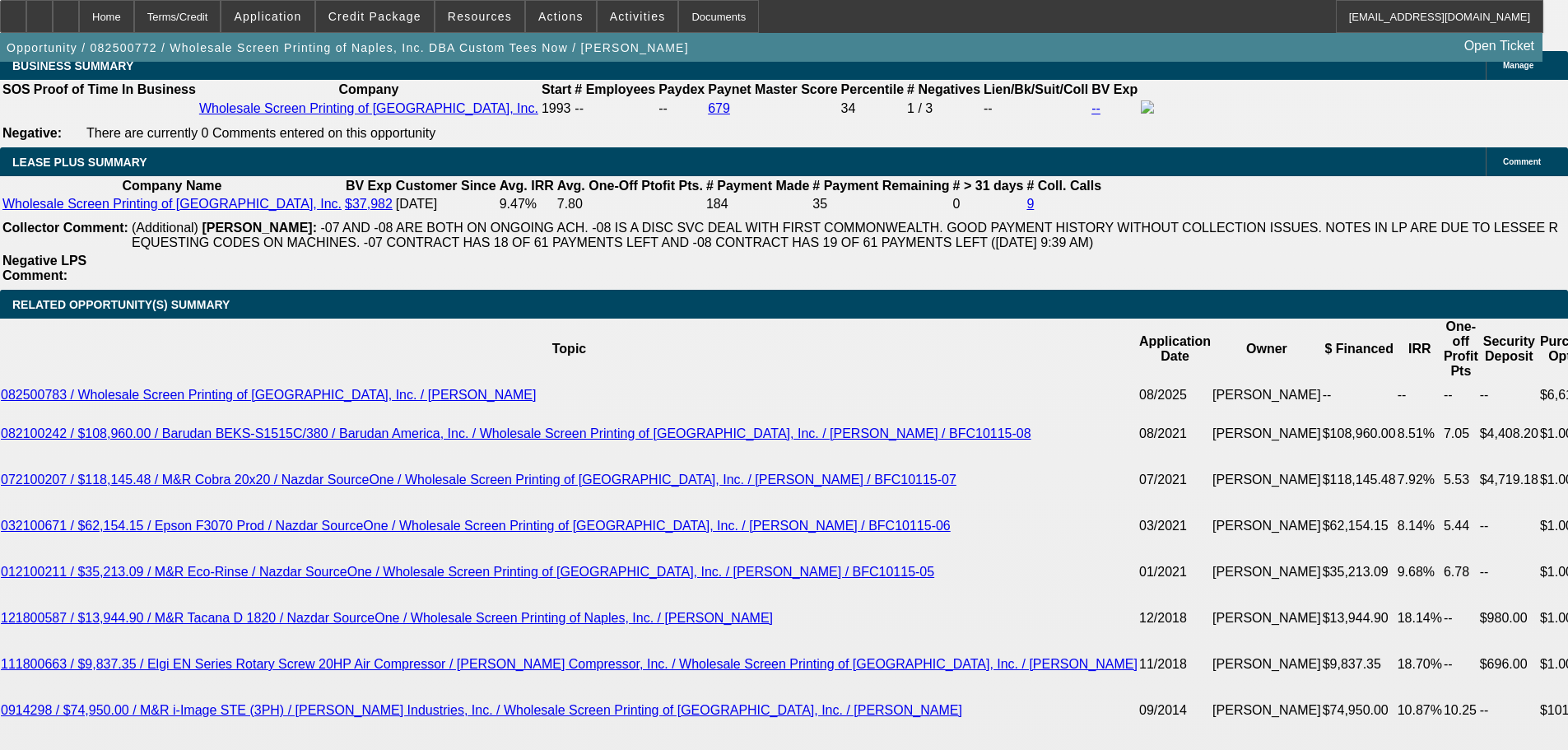
scroll to position [2798, 0]
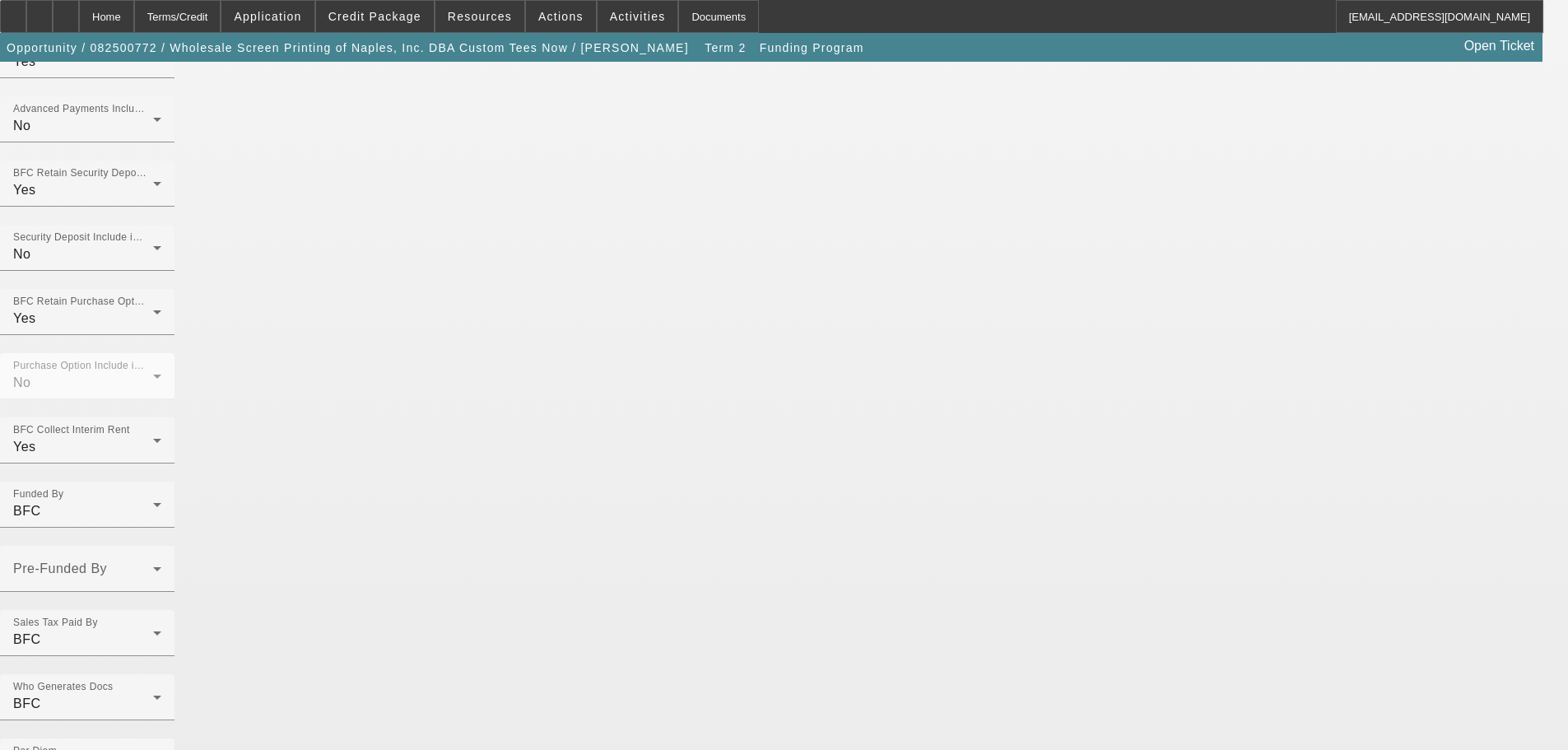
scroll to position [1215, 0]
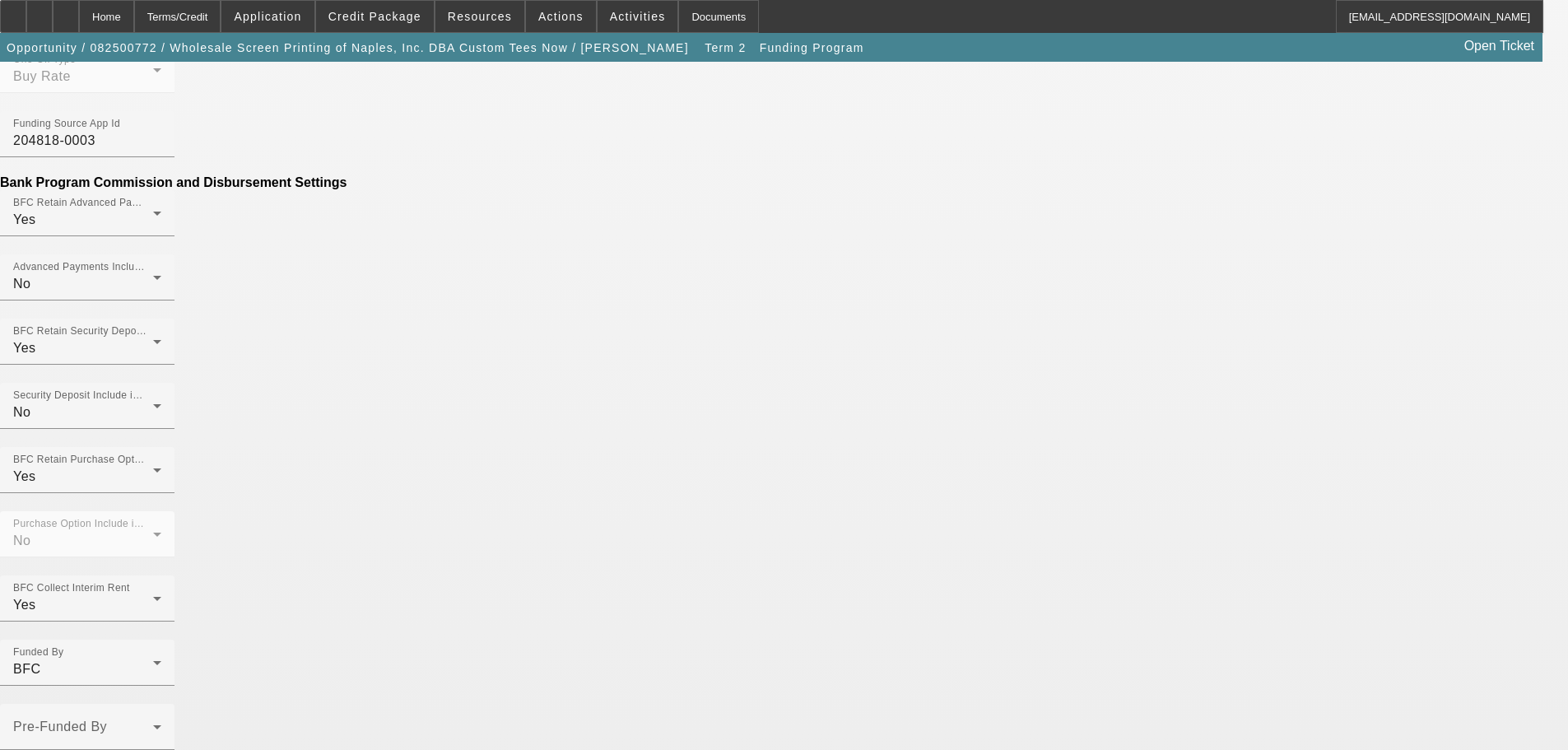
scroll to position [1243, 0]
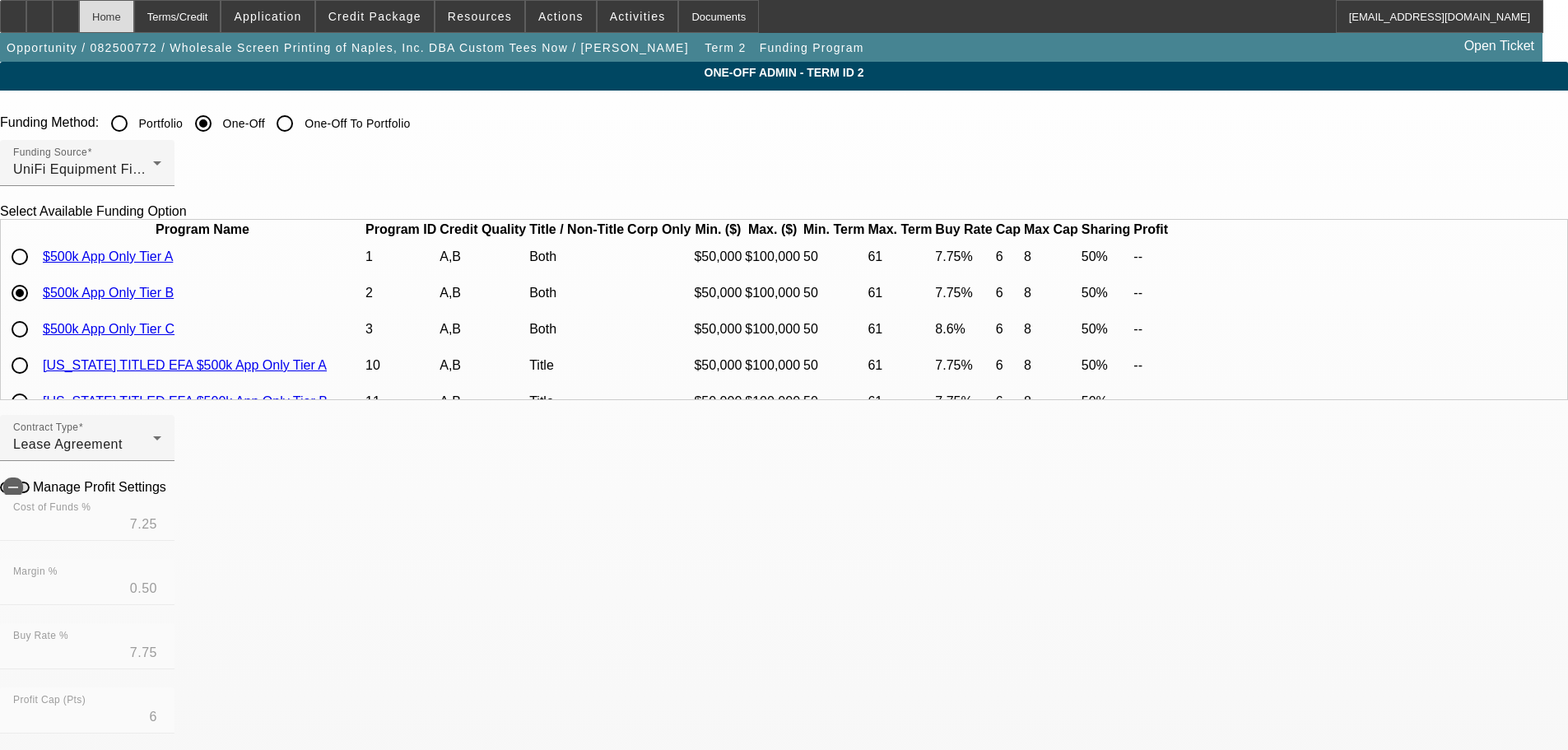
click at [135, 16] on div "Home" at bounding box center [107, 16] width 55 height 32
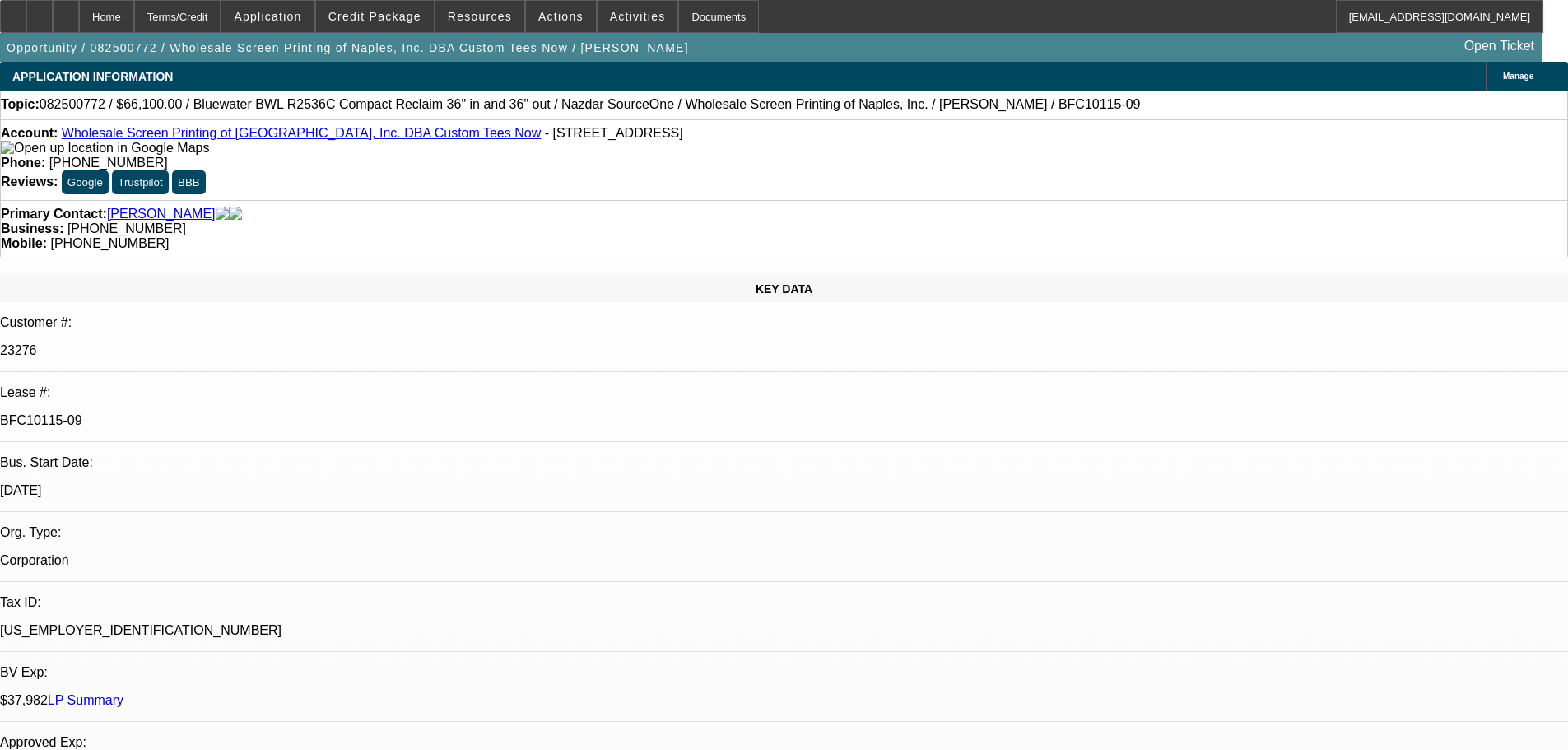
select select "0"
select select "2"
select select "0"
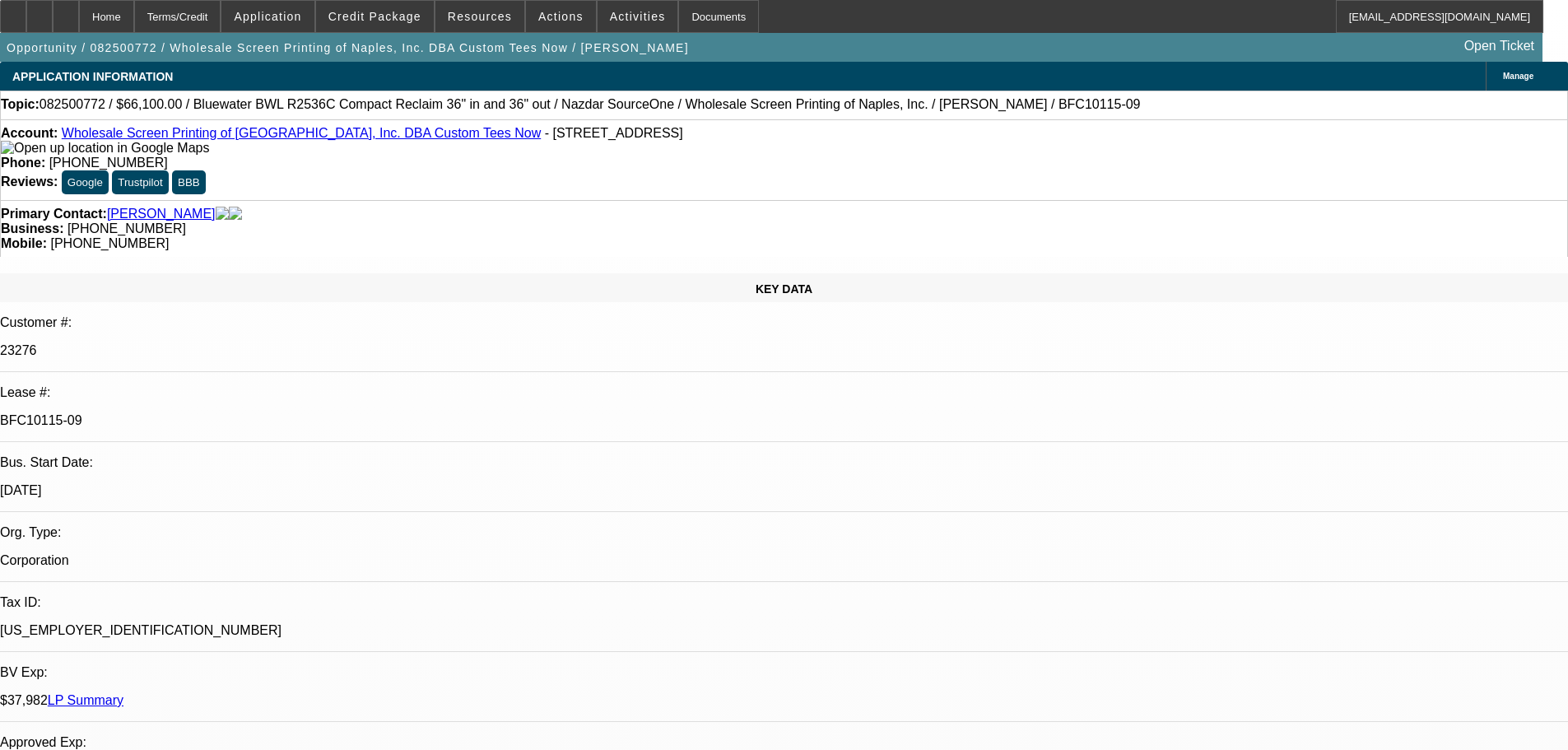
select select "0"
select select "2"
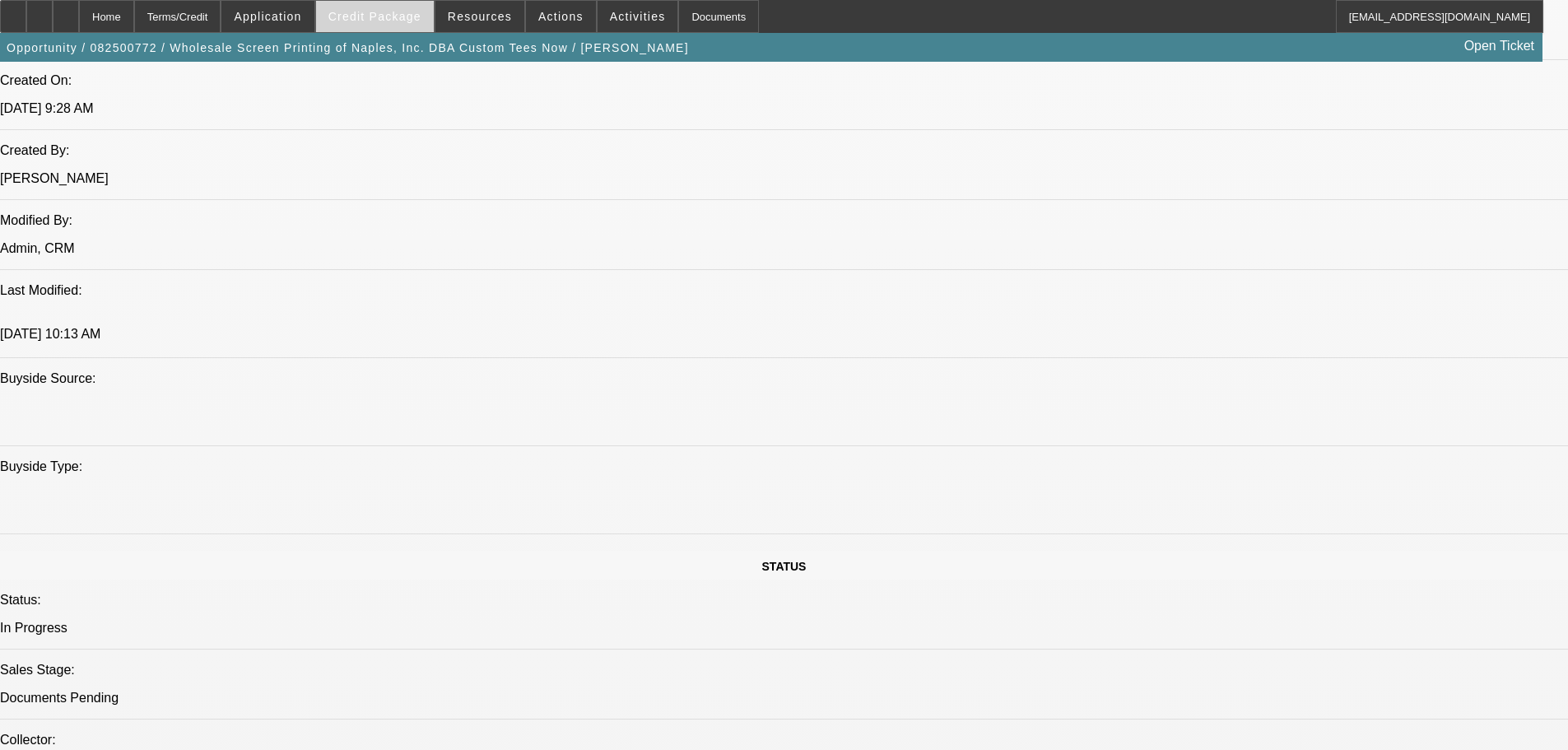
scroll to position [1205, 0]
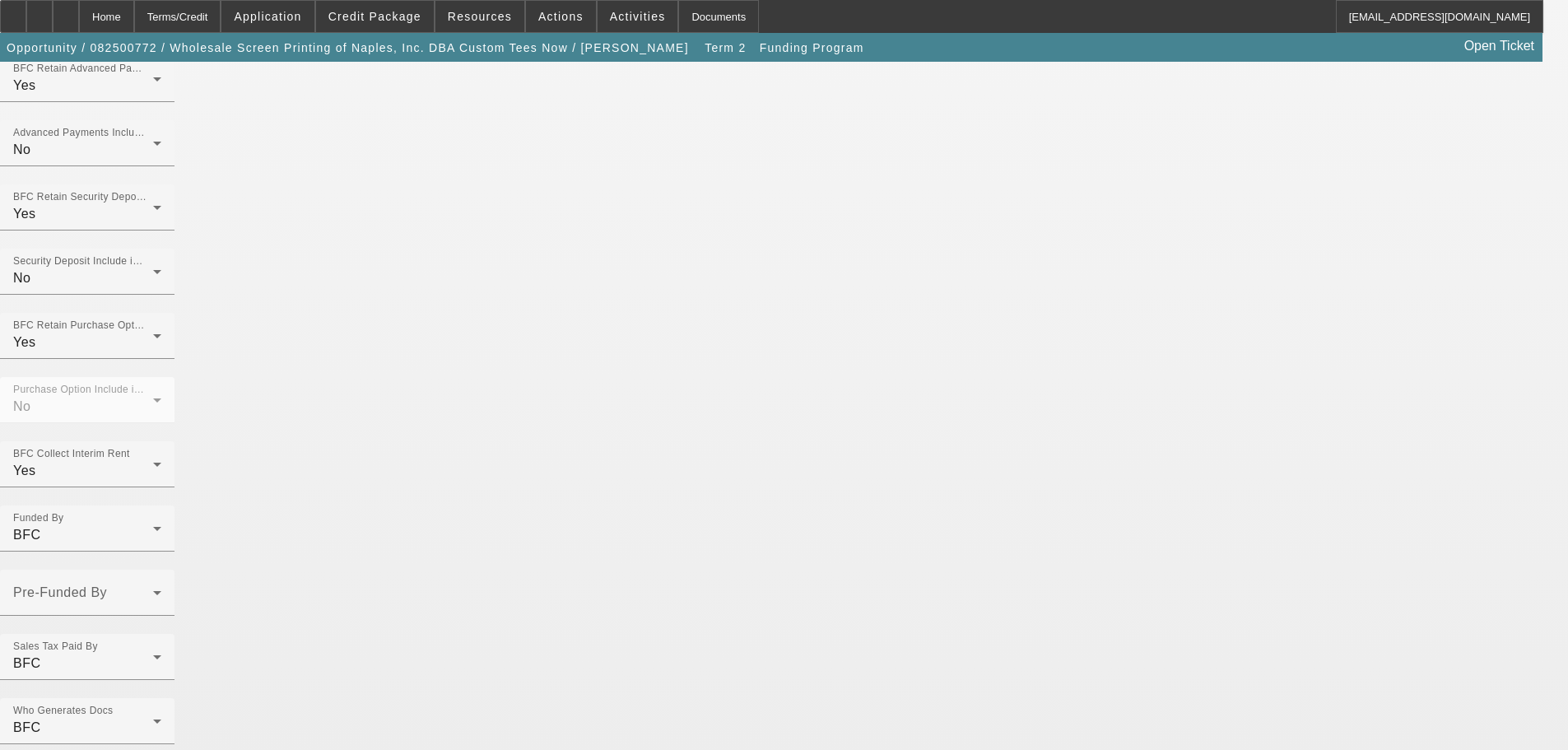
scroll to position [1090, 0]
drag, startPoint x: 352, startPoint y: 698, endPoint x: 262, endPoint y: 647, distance: 103.4
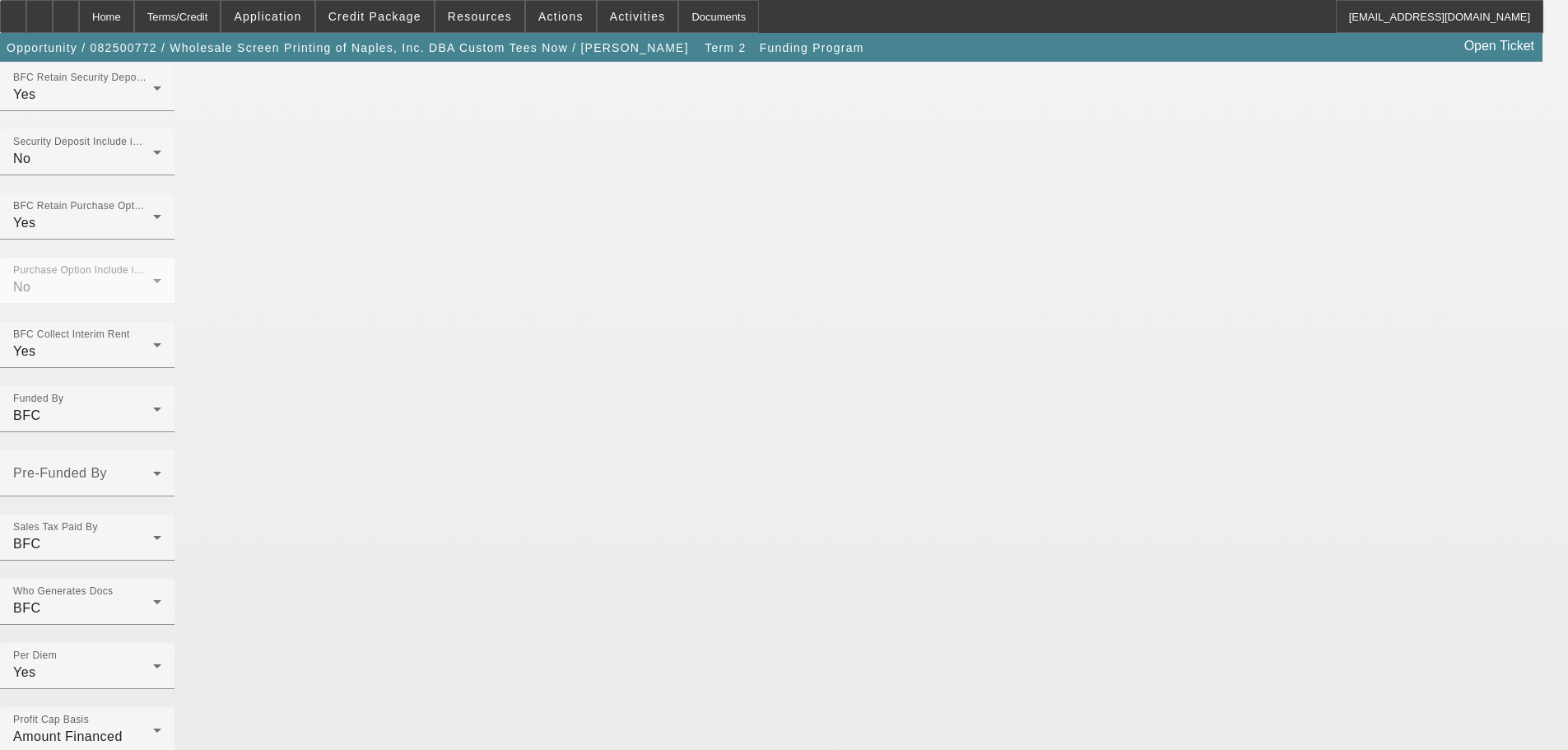
checkbox input "true"
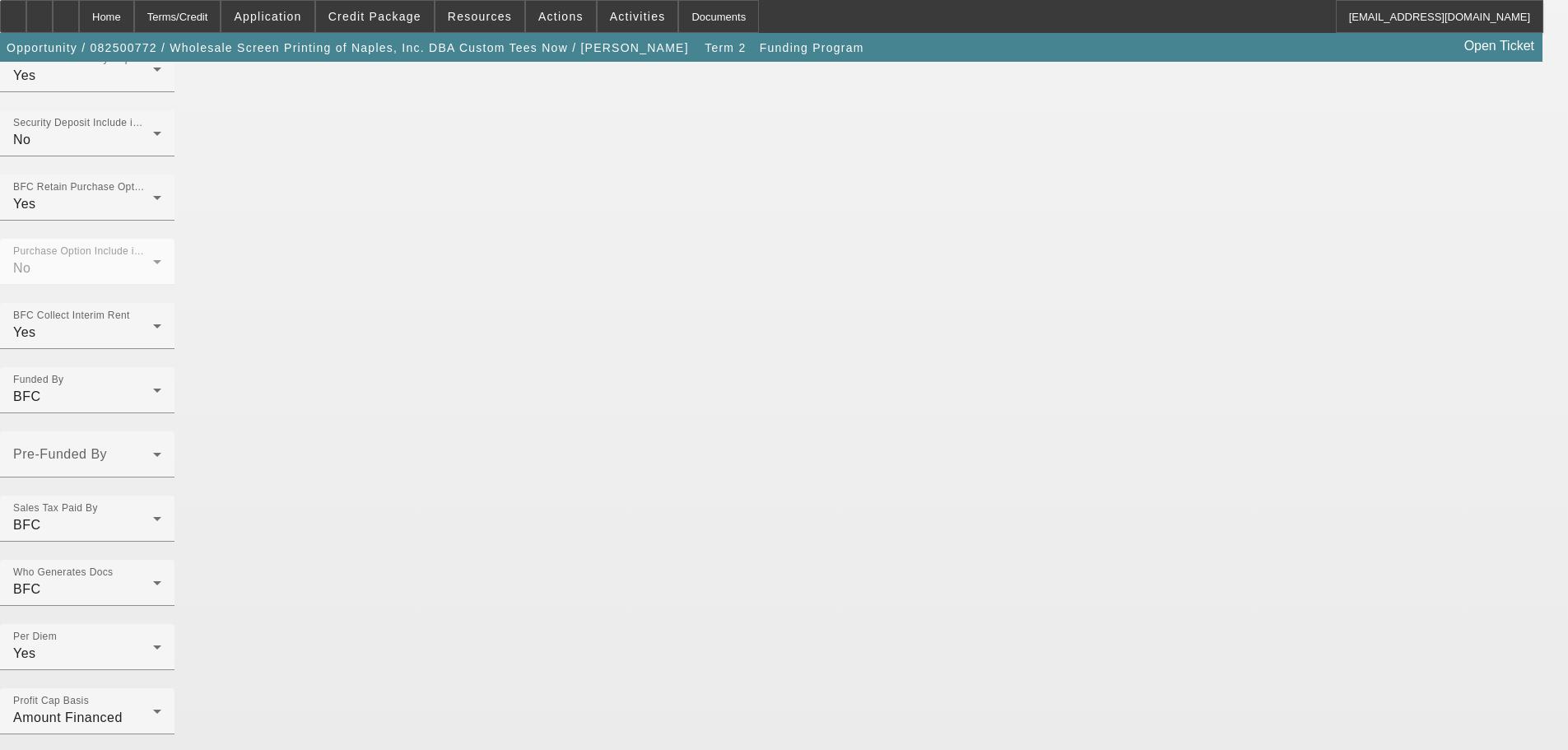
scroll to position [1243, 0]
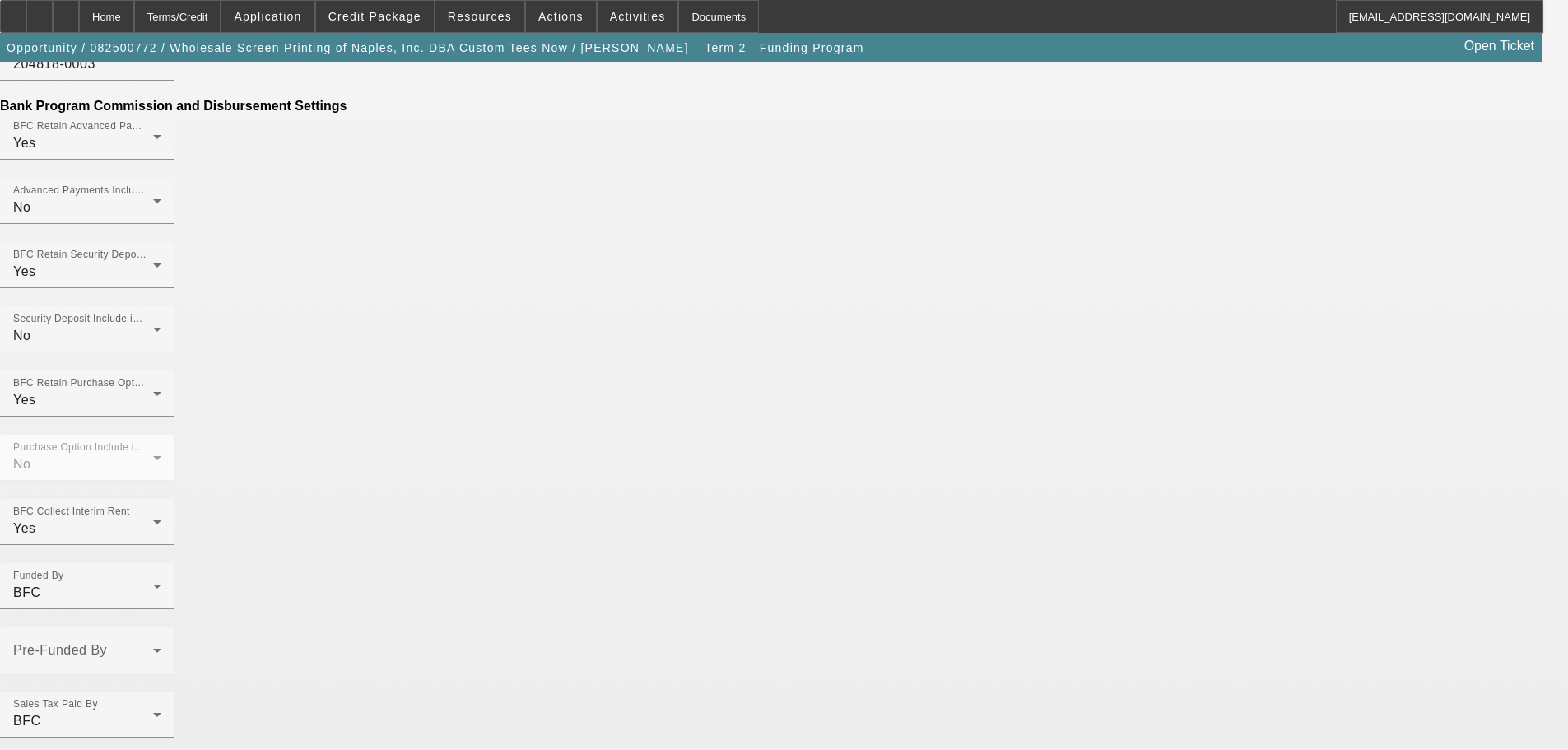
scroll to position [1195, 0]
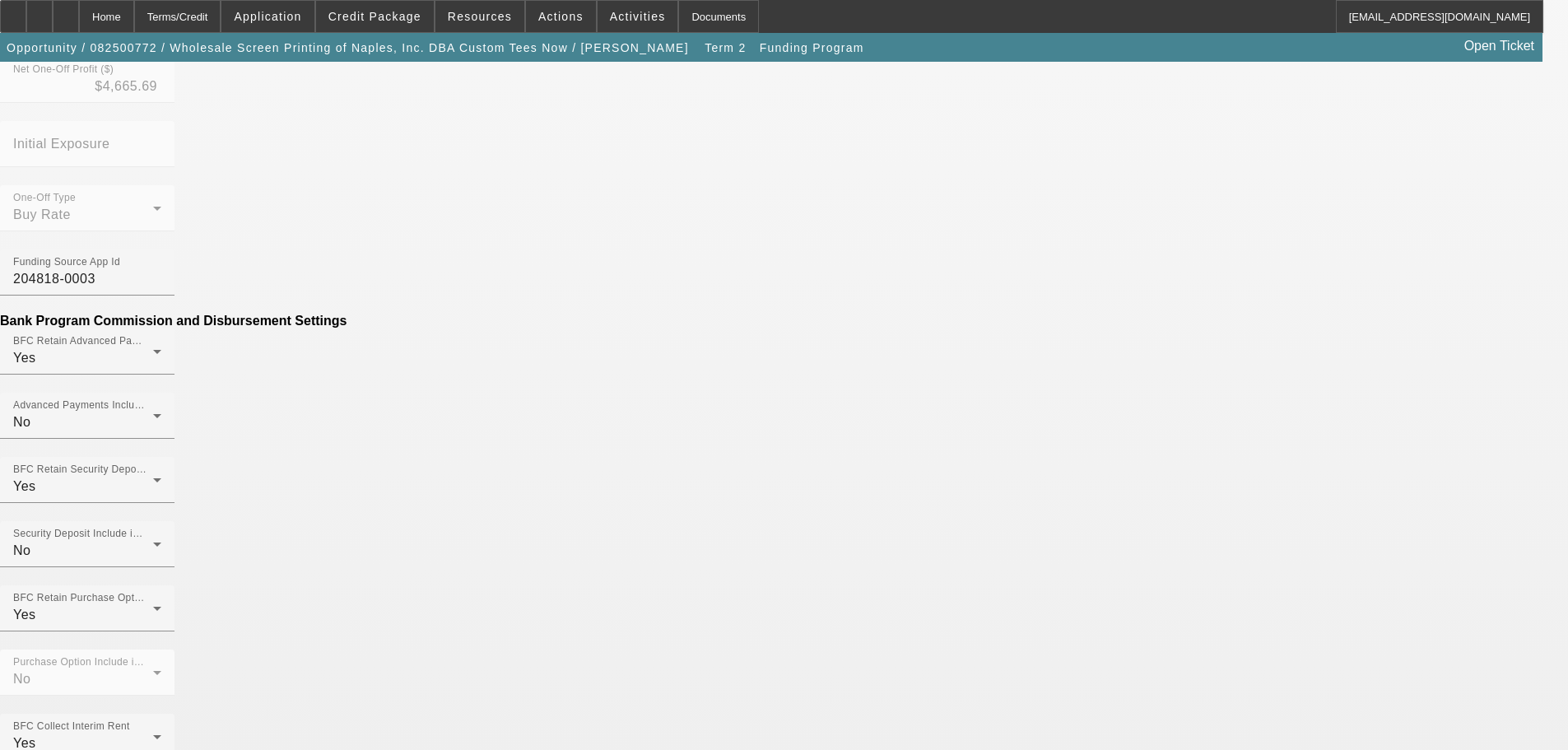
scroll to position [1070, 0]
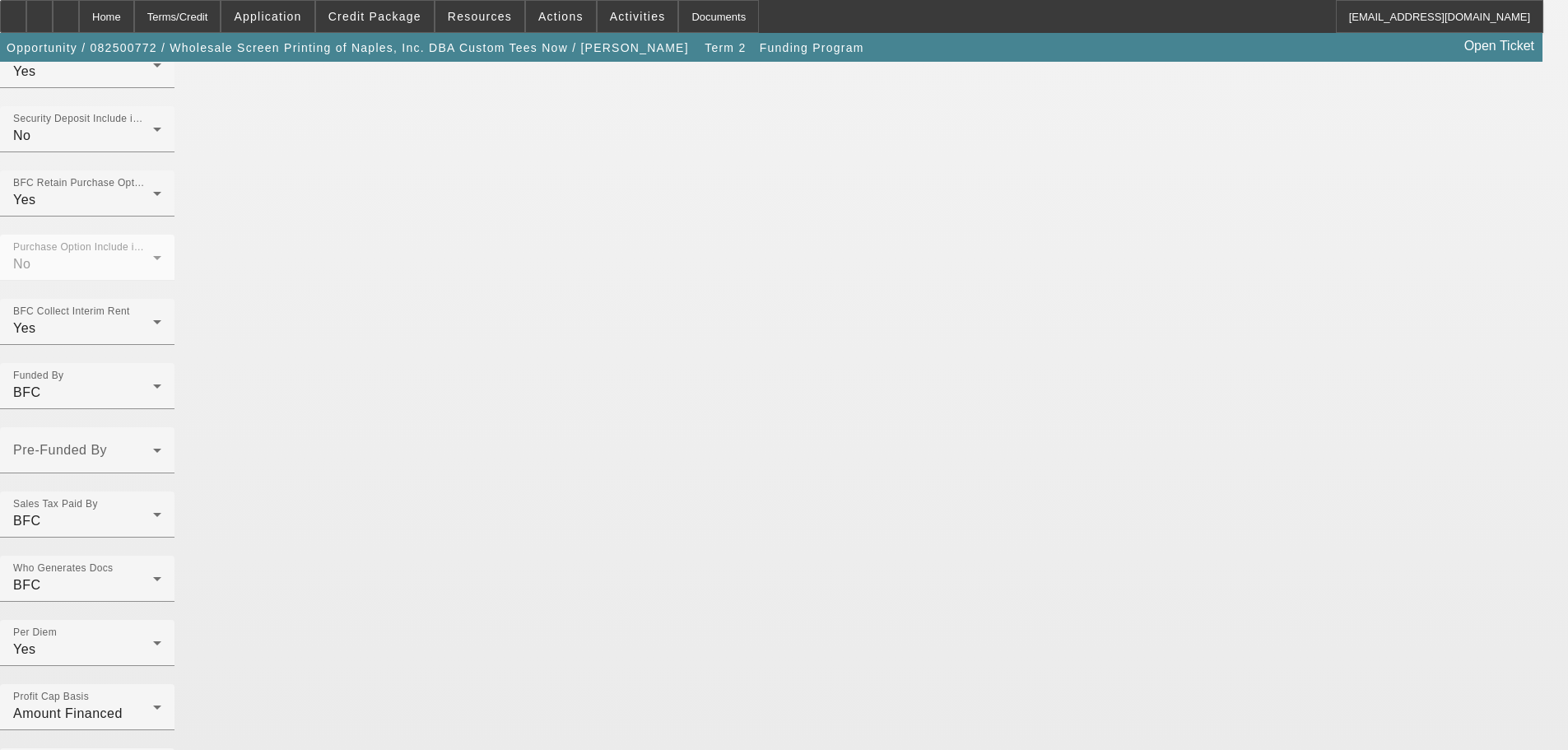
scroll to position [1243, 0]
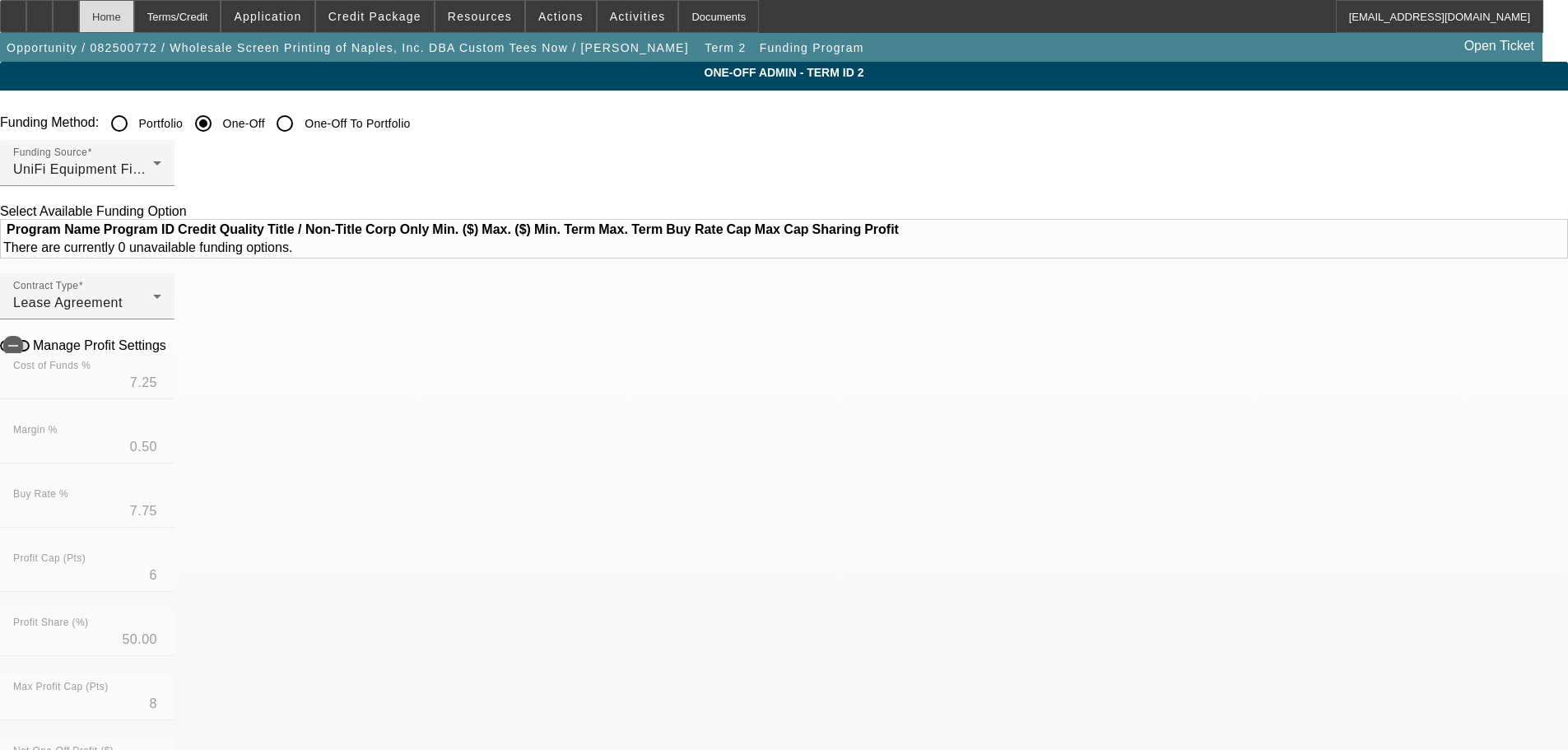
click at [135, 14] on div "Home" at bounding box center [107, 16] width 55 height 32
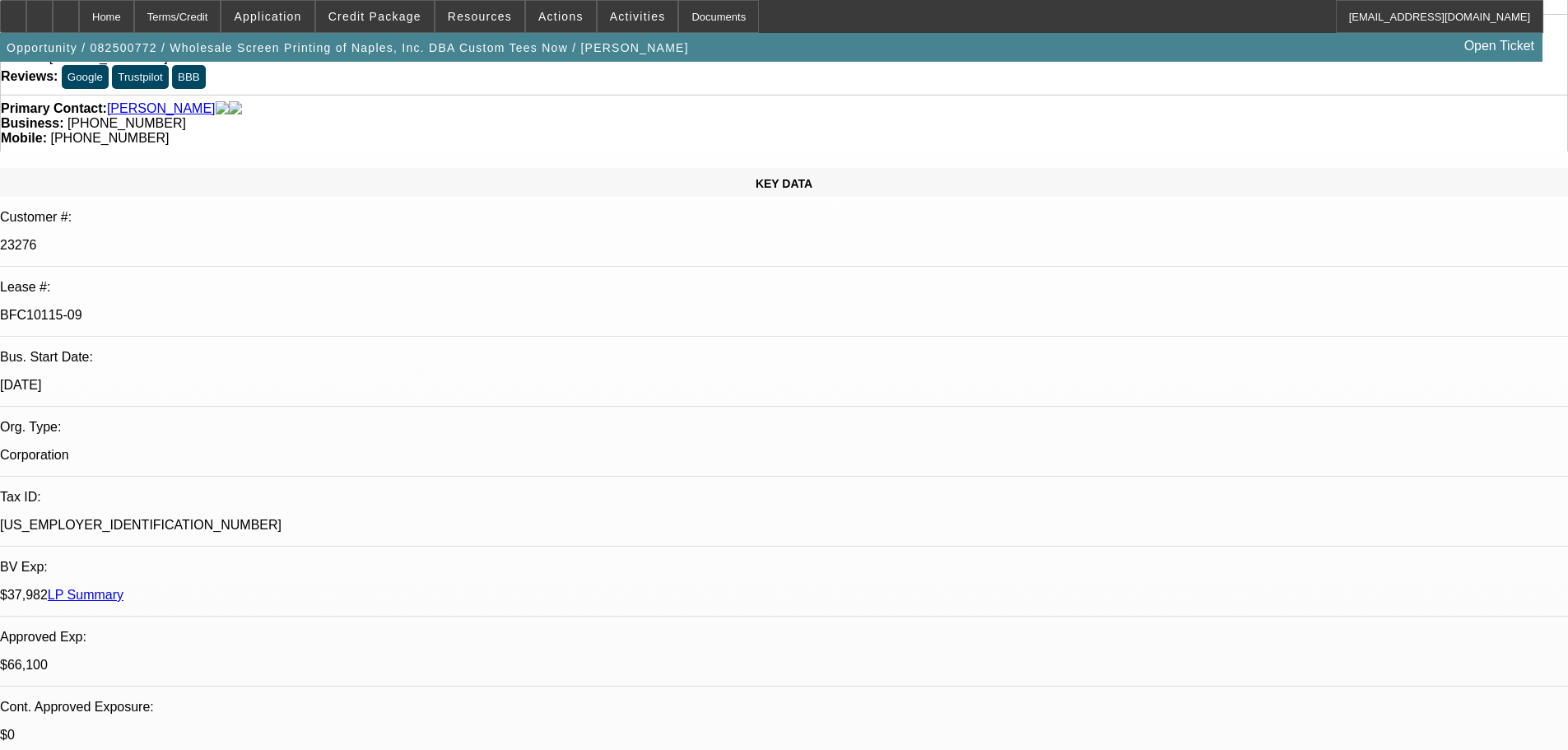
select select "0"
select select "2"
select select "0"
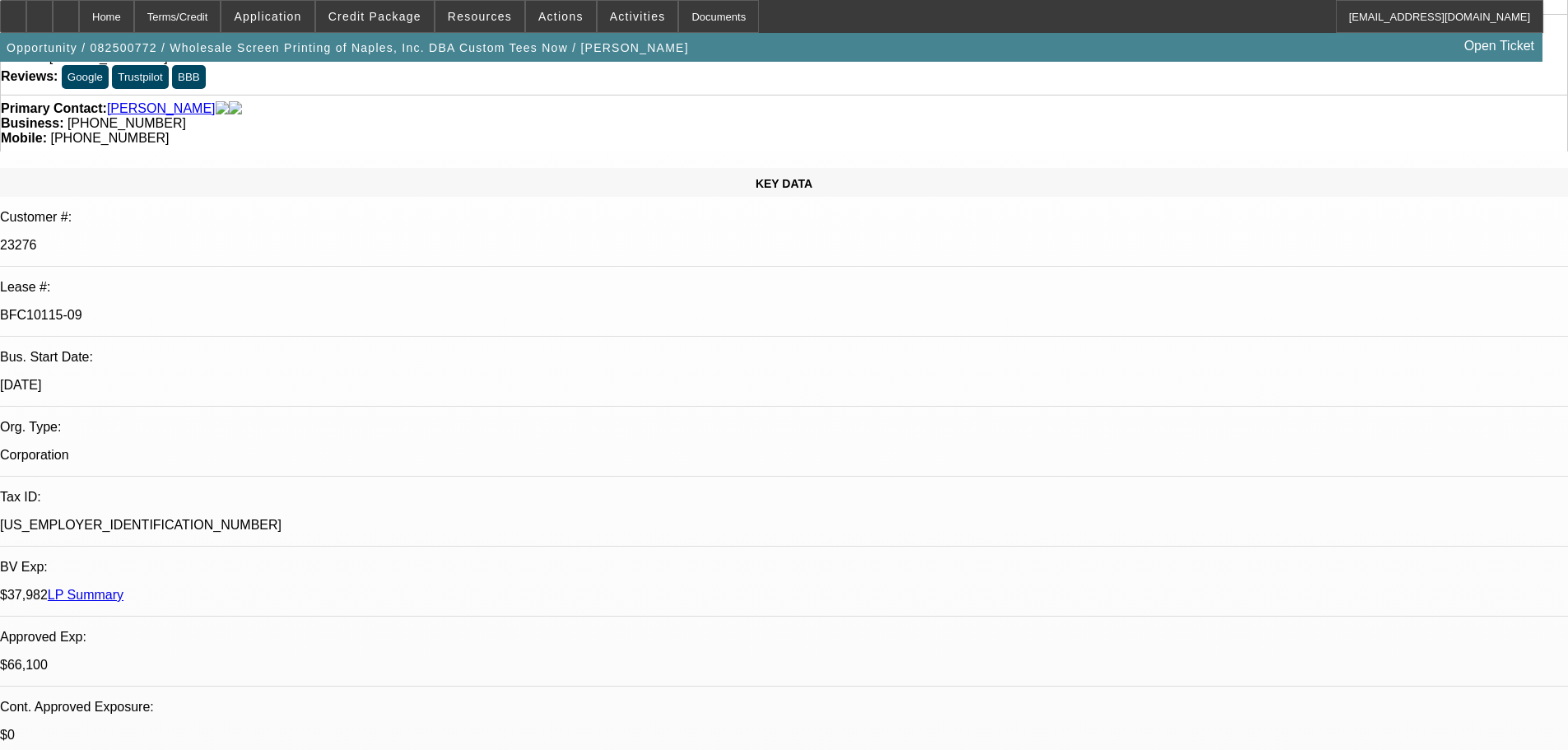
select select "0"
select select "2"
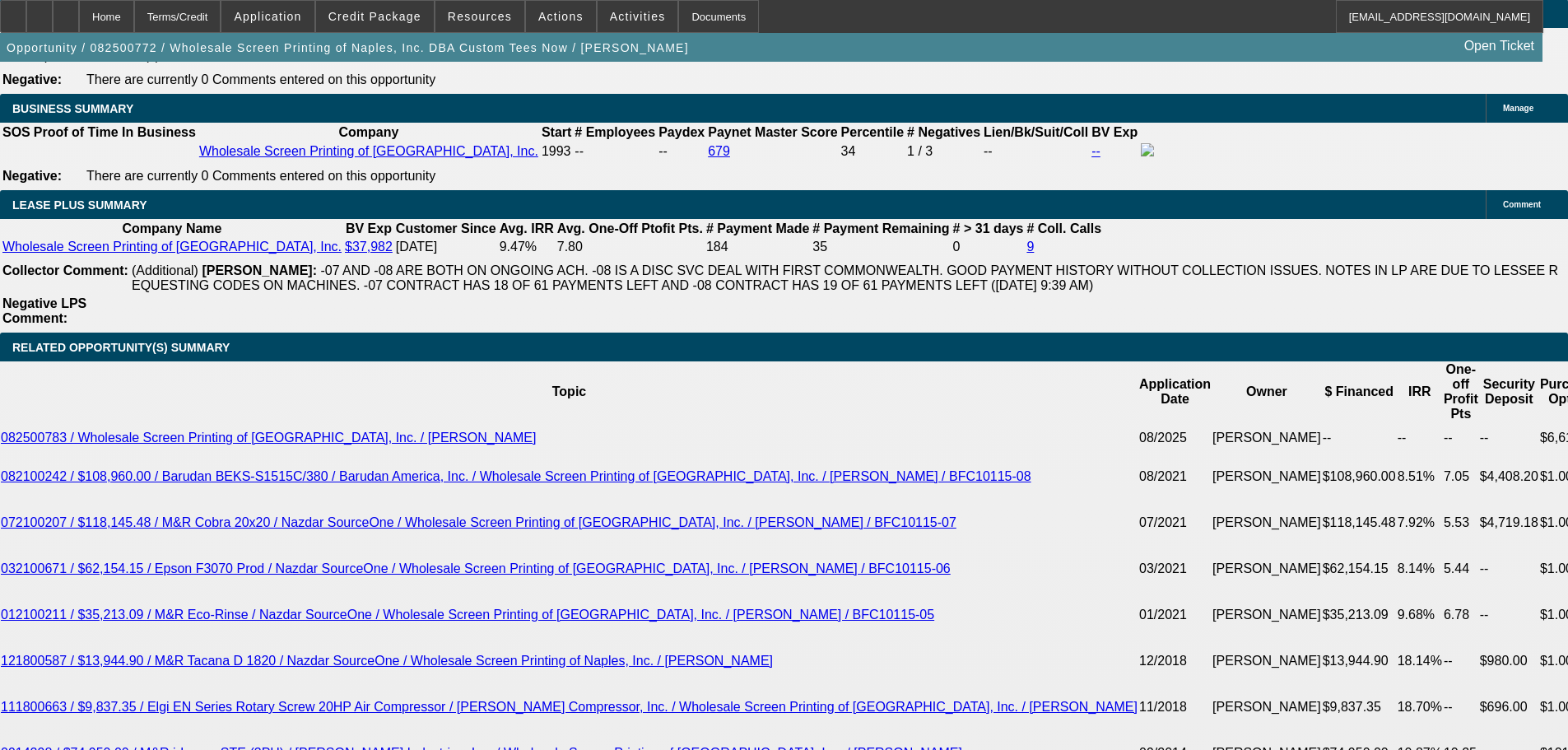
scroll to position [3045, 0]
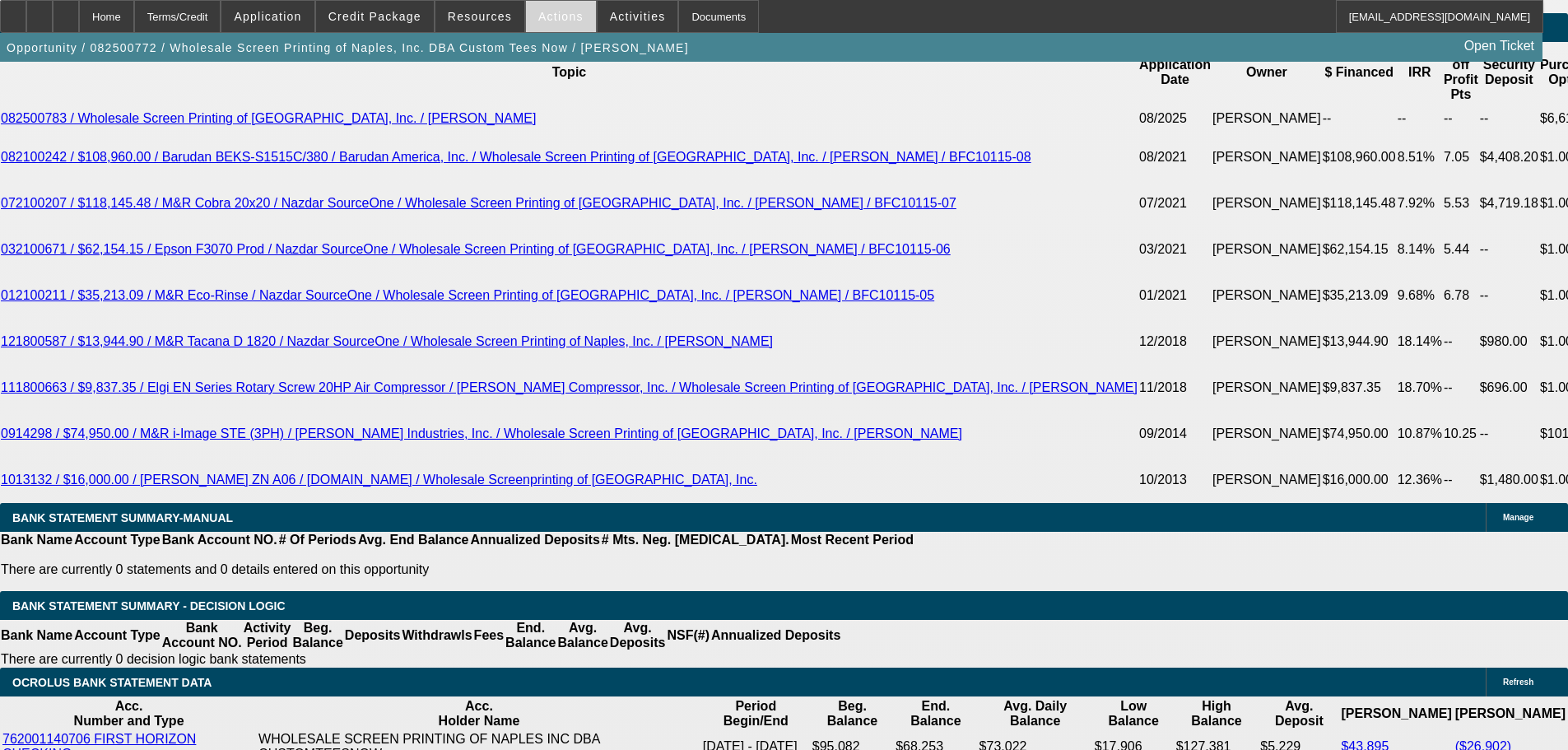
click at [559, 26] on span at bounding box center [560, 16] width 70 height 39
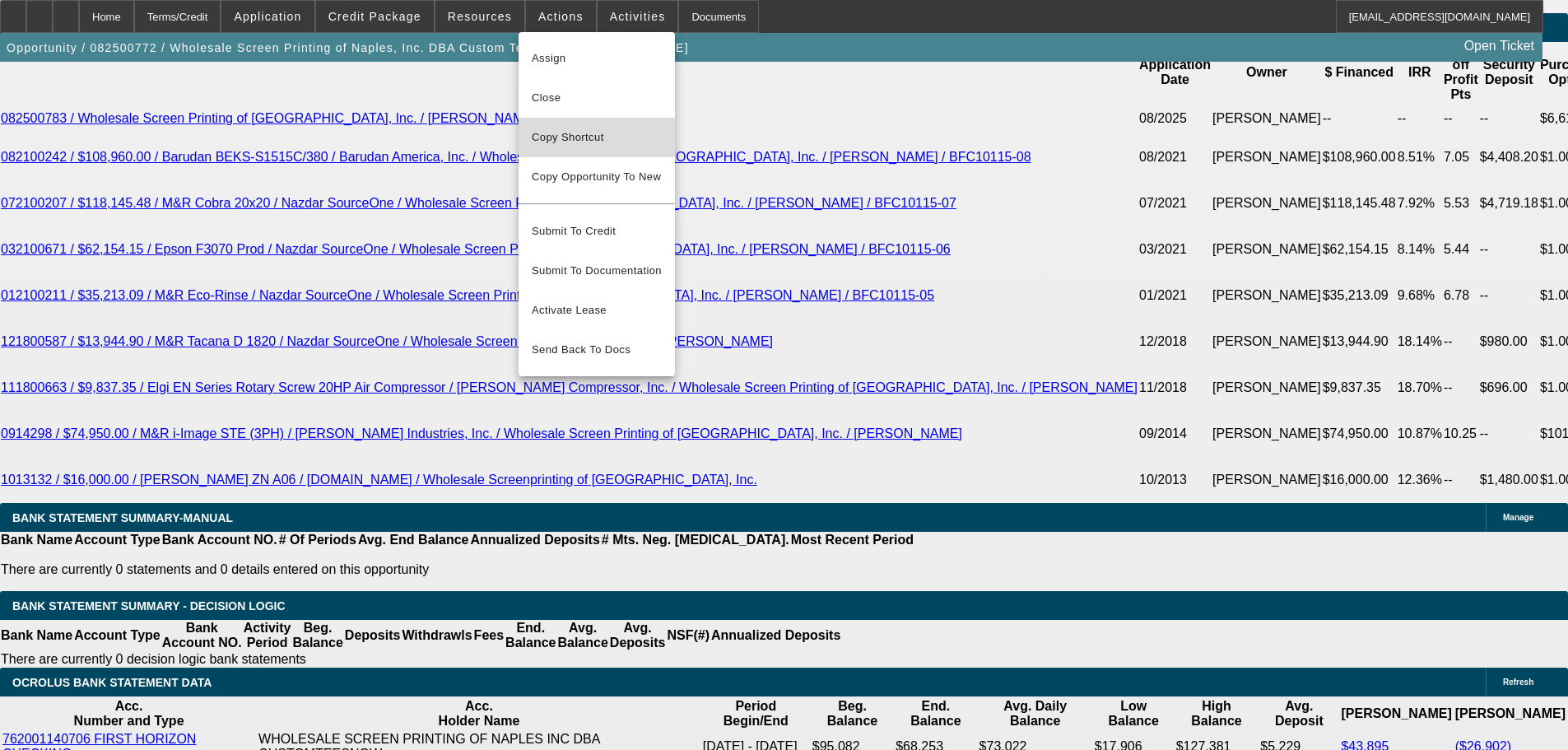
click at [581, 132] on span "Copy Shortcut" at bounding box center [596, 137] width 130 height 20
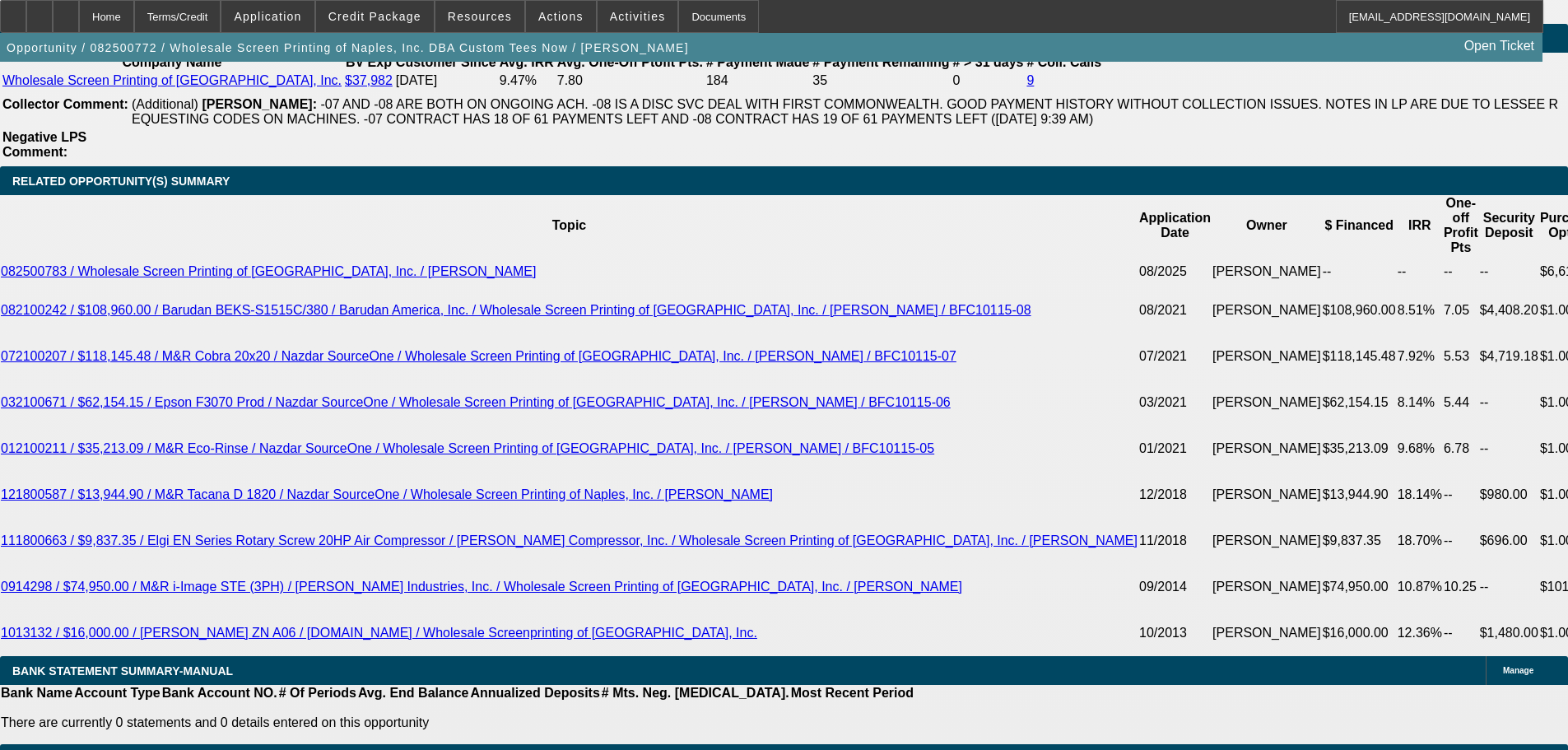
scroll to position [2851, 0]
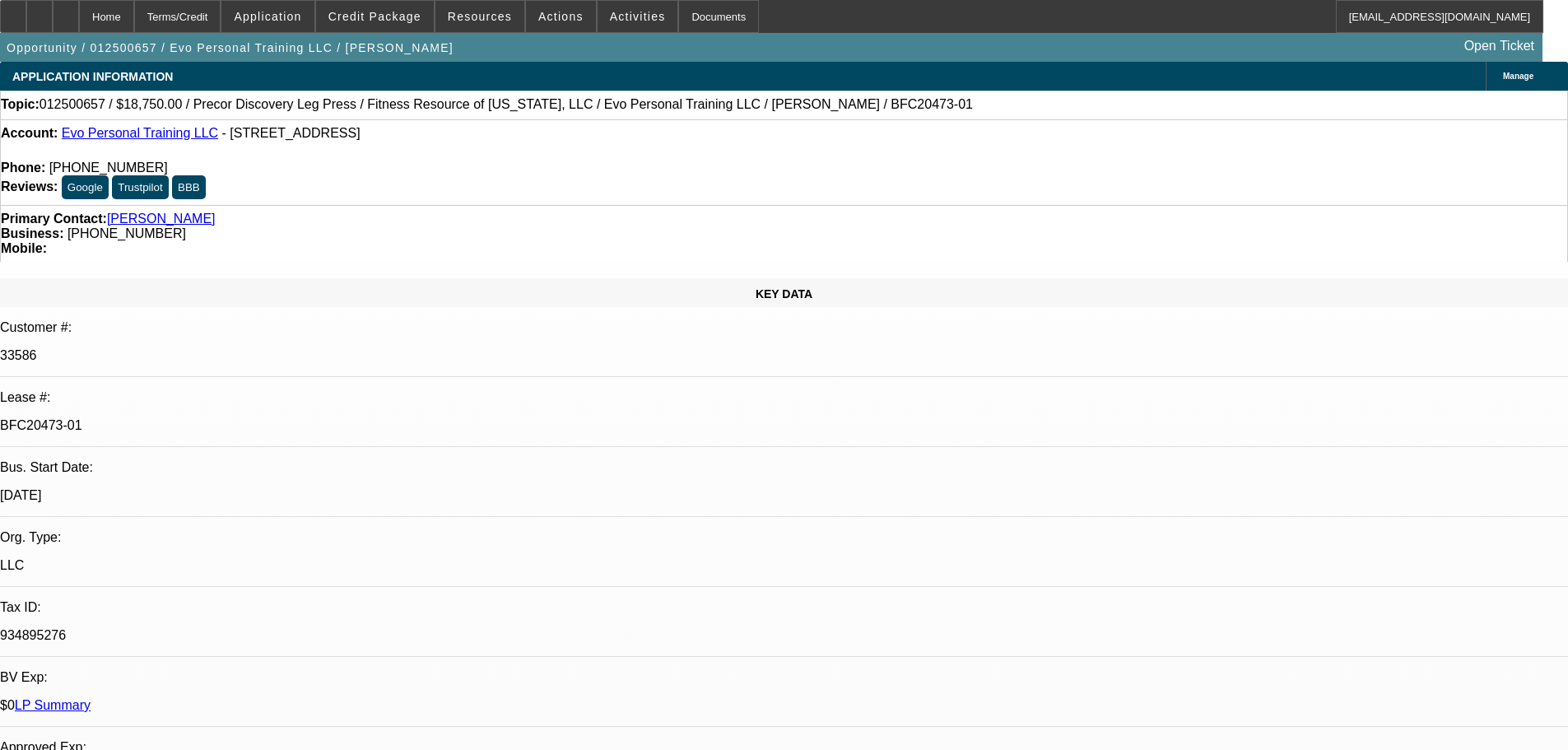
select select "0"
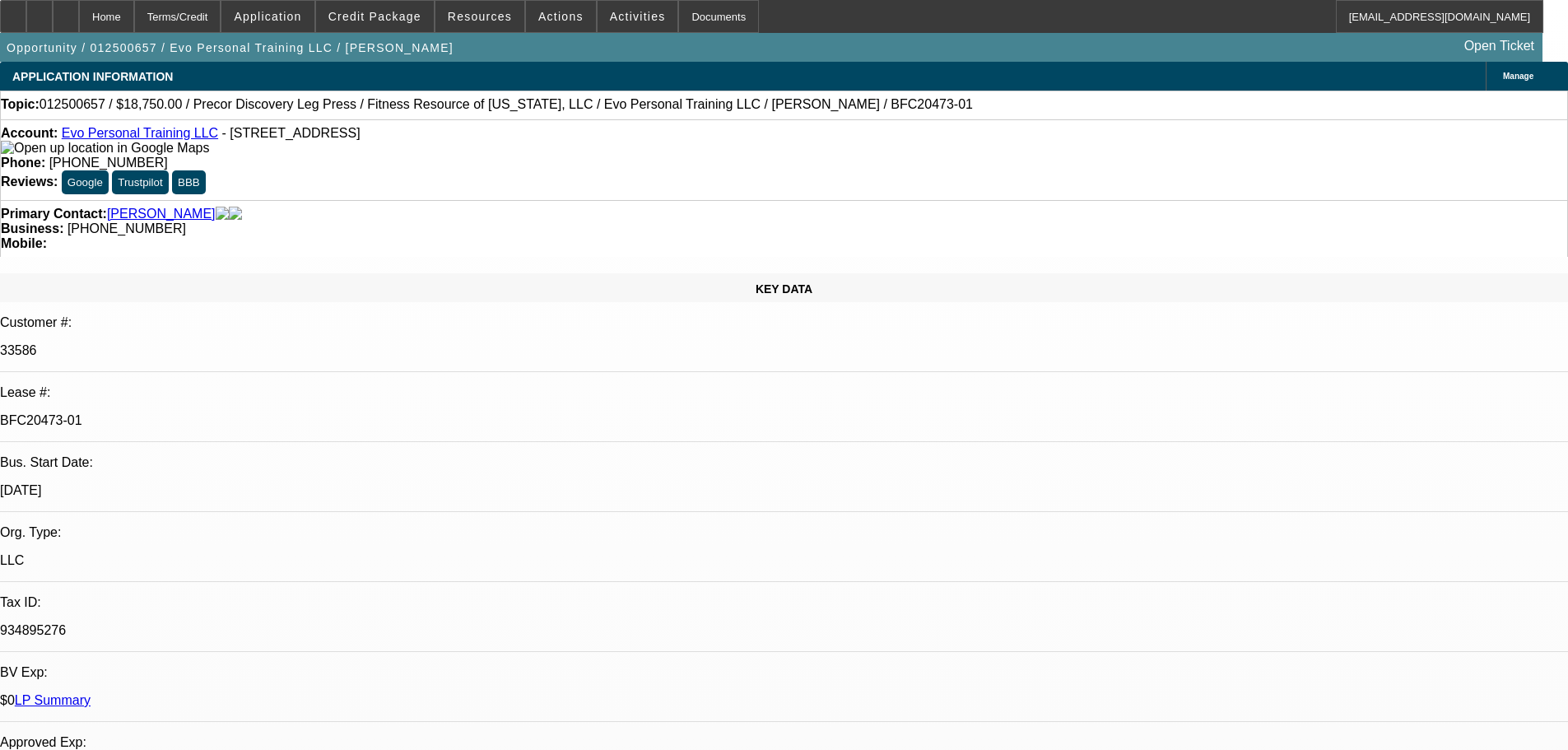
select select "0"
select select "6"
select select "0"
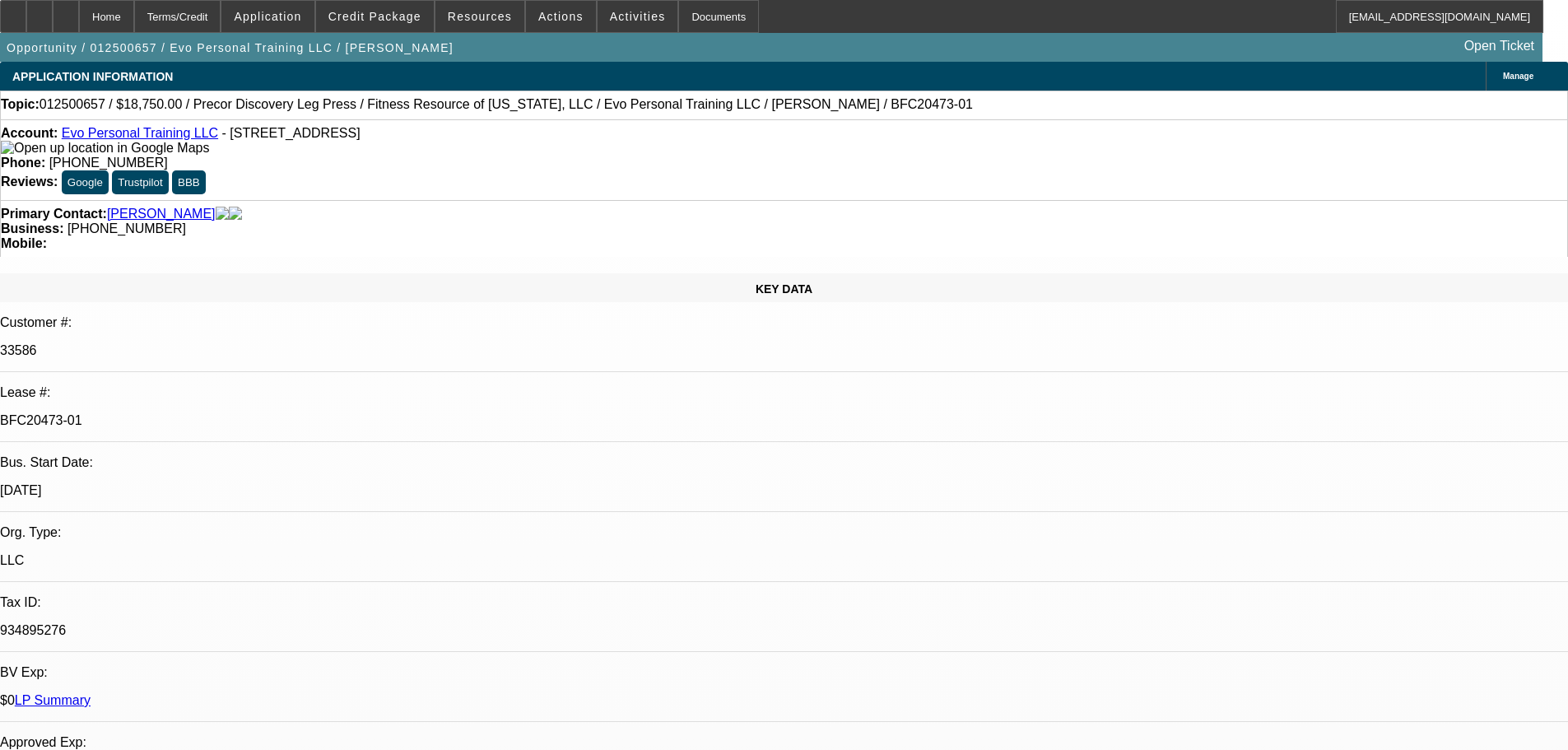
select select "0"
select select "6"
select select "0"
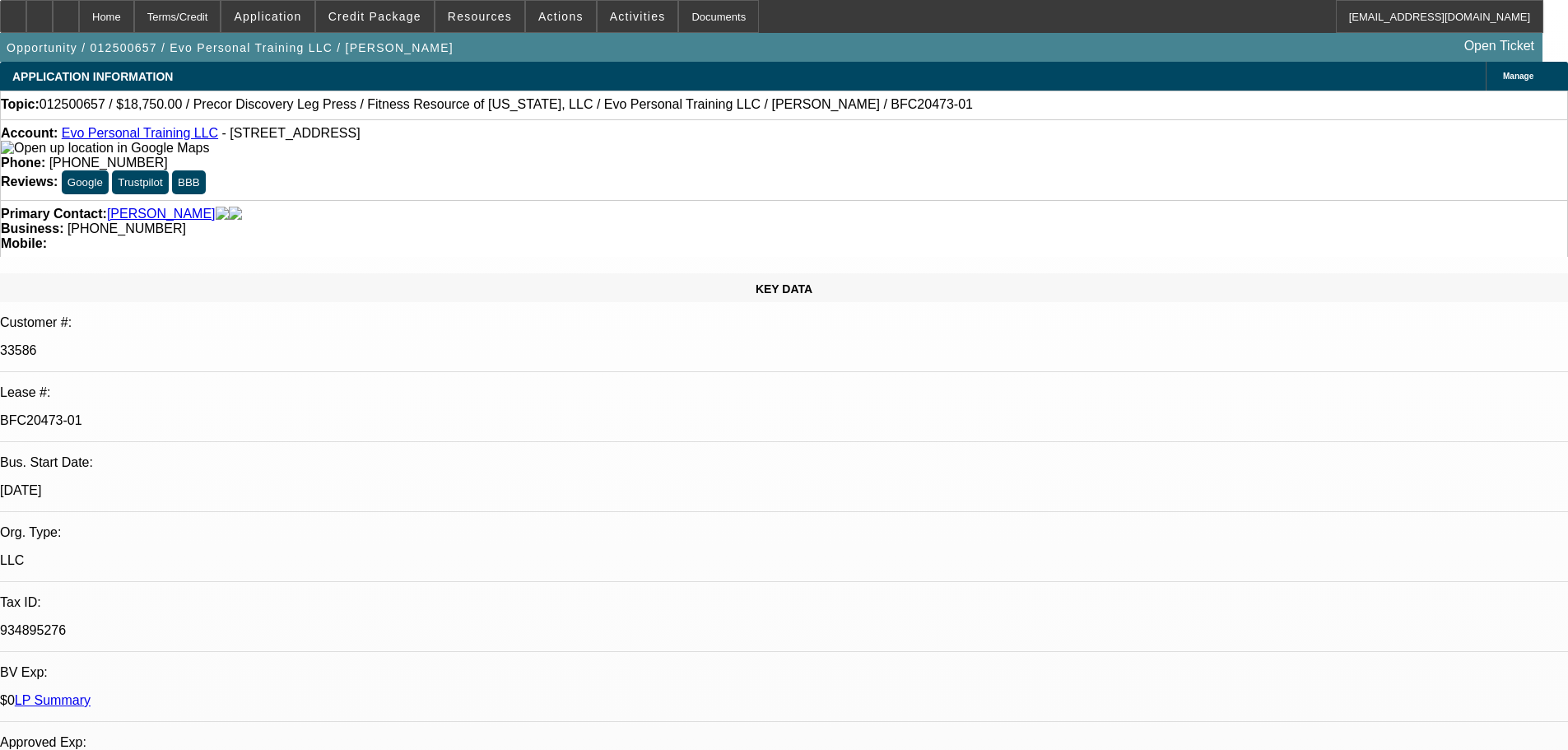
select select "6"
select select "0"
select select "6"
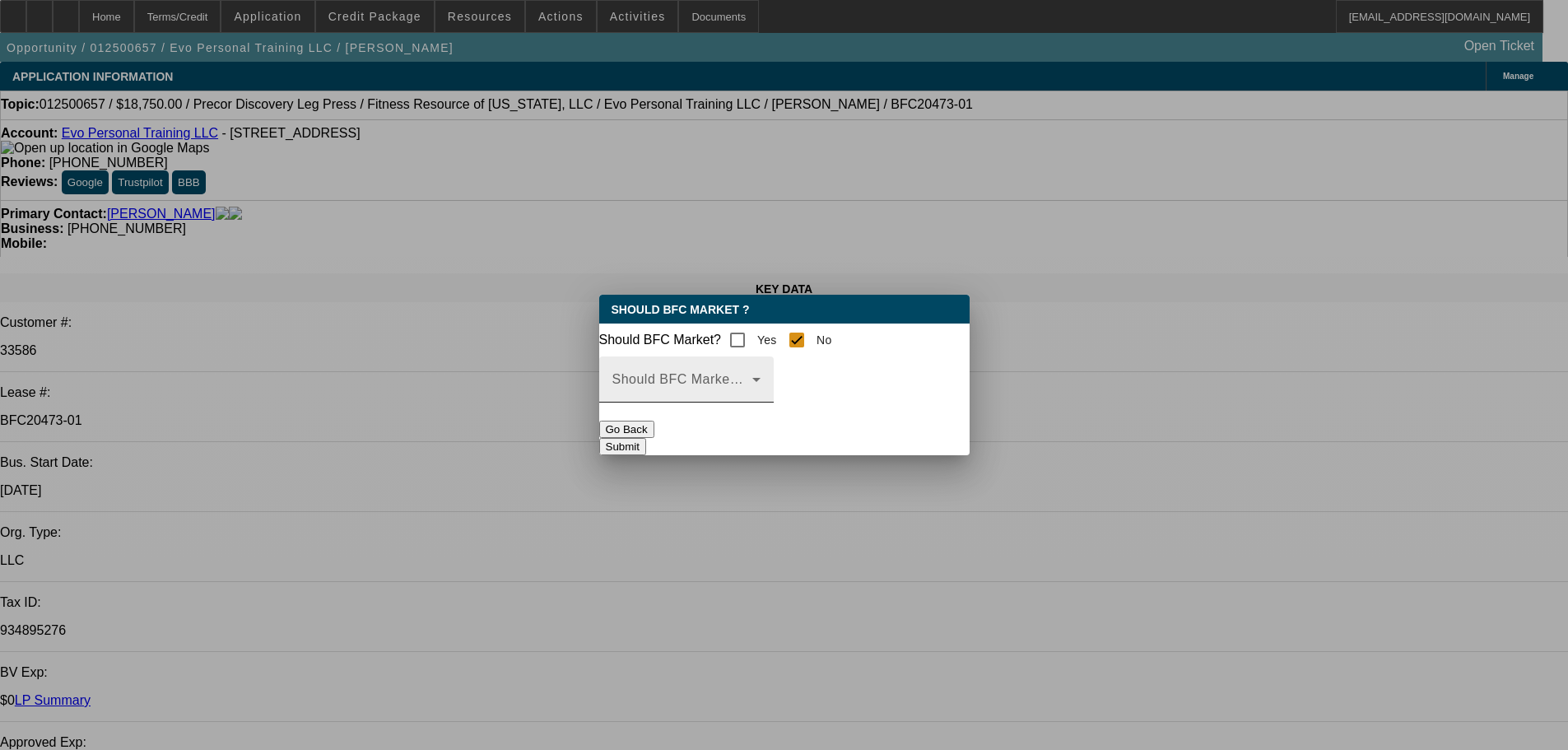
click at [752, 389] on span at bounding box center [682, 385] width 140 height 20
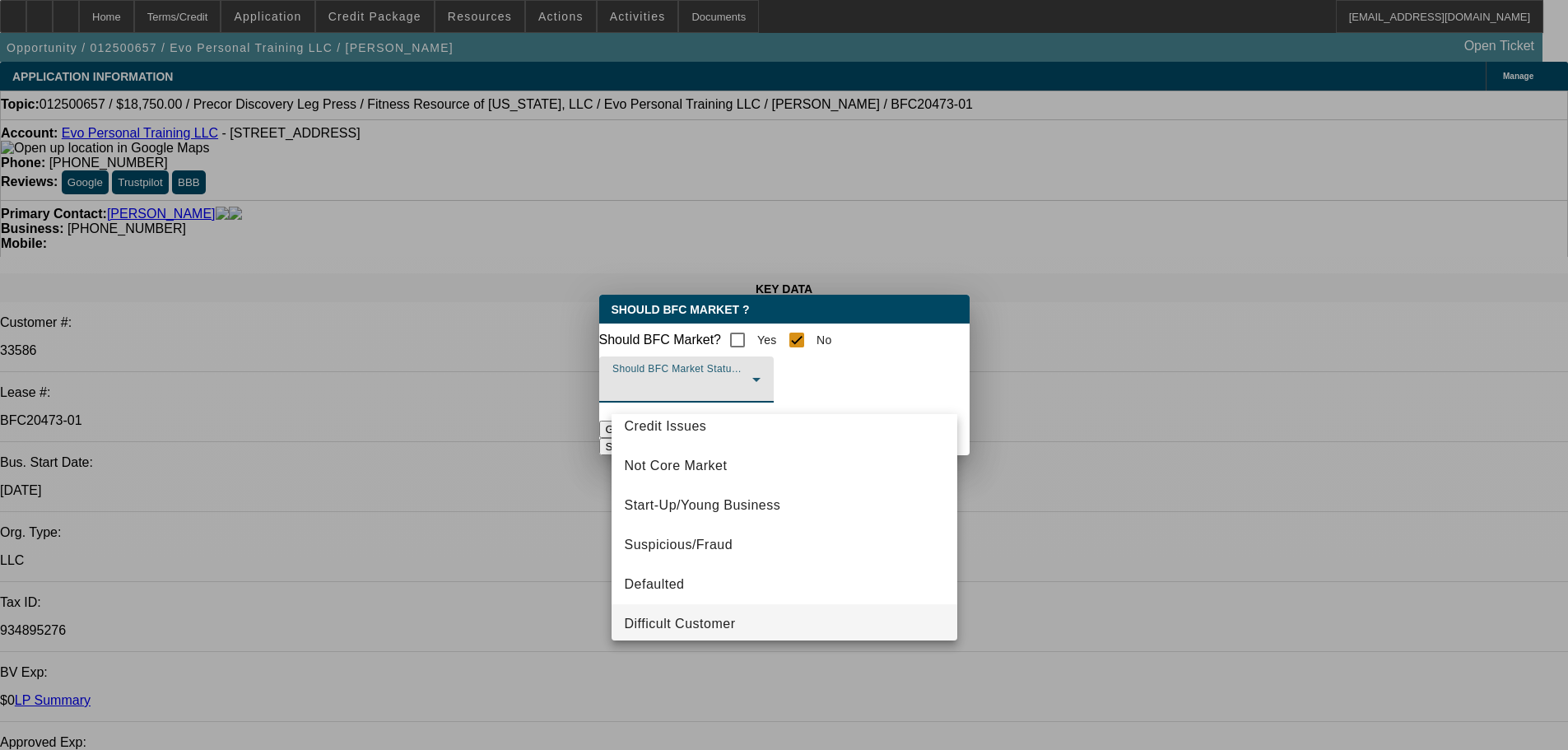
scroll to position [82, 0]
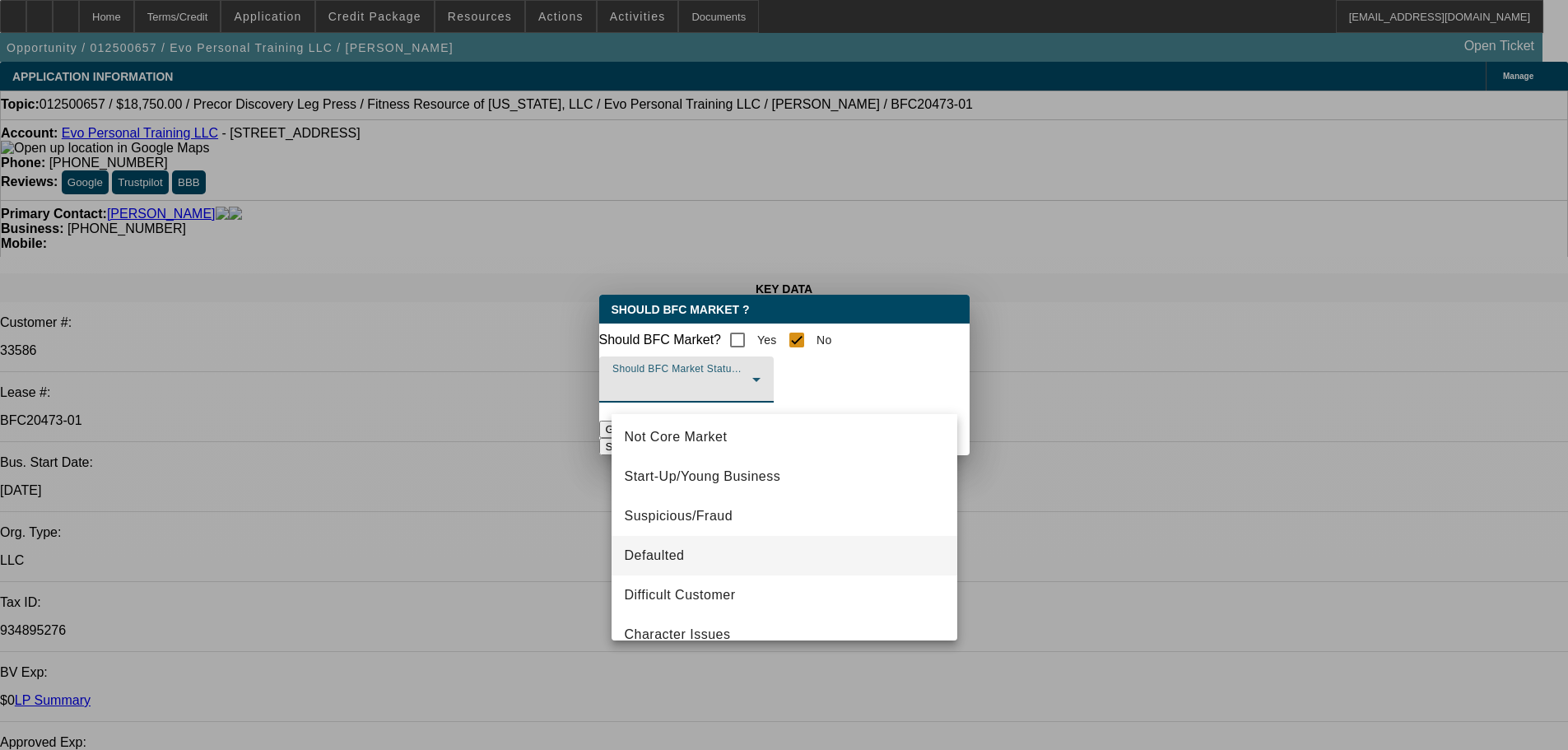
click at [671, 561] on span "Defaulted" at bounding box center [655, 555] width 60 height 20
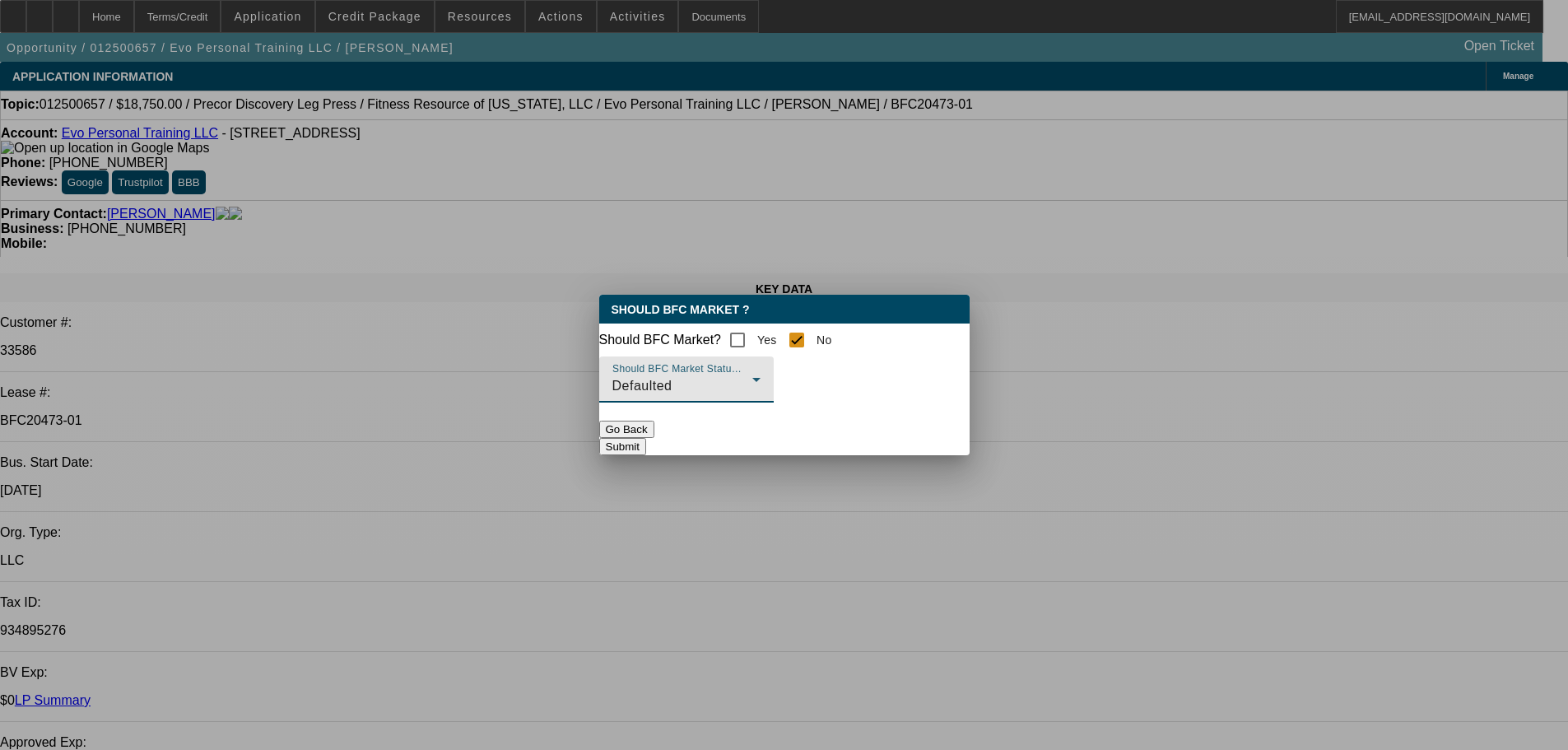
click at [646, 448] on button "Submit" at bounding box center [622, 447] width 47 height 17
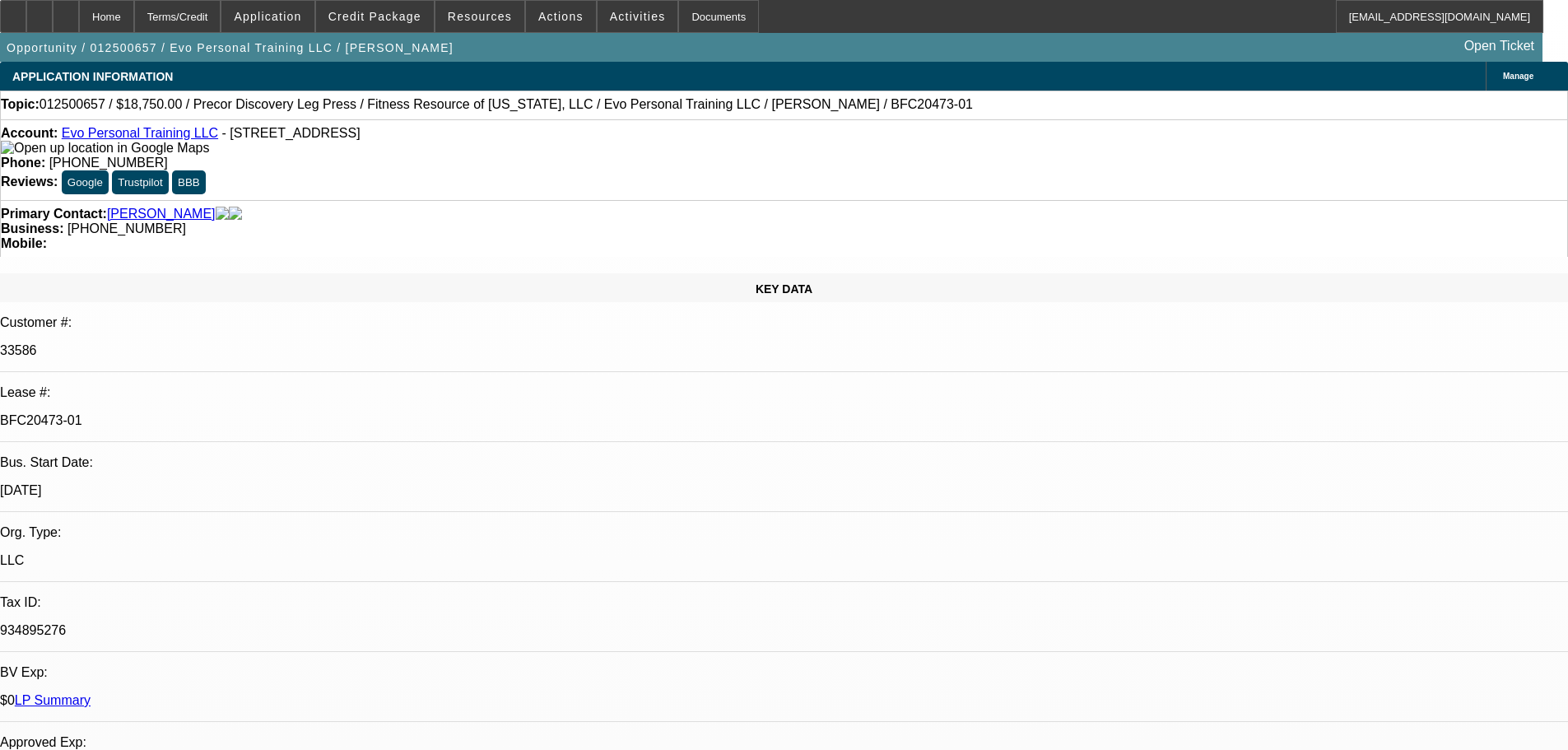
checkbox input "true"
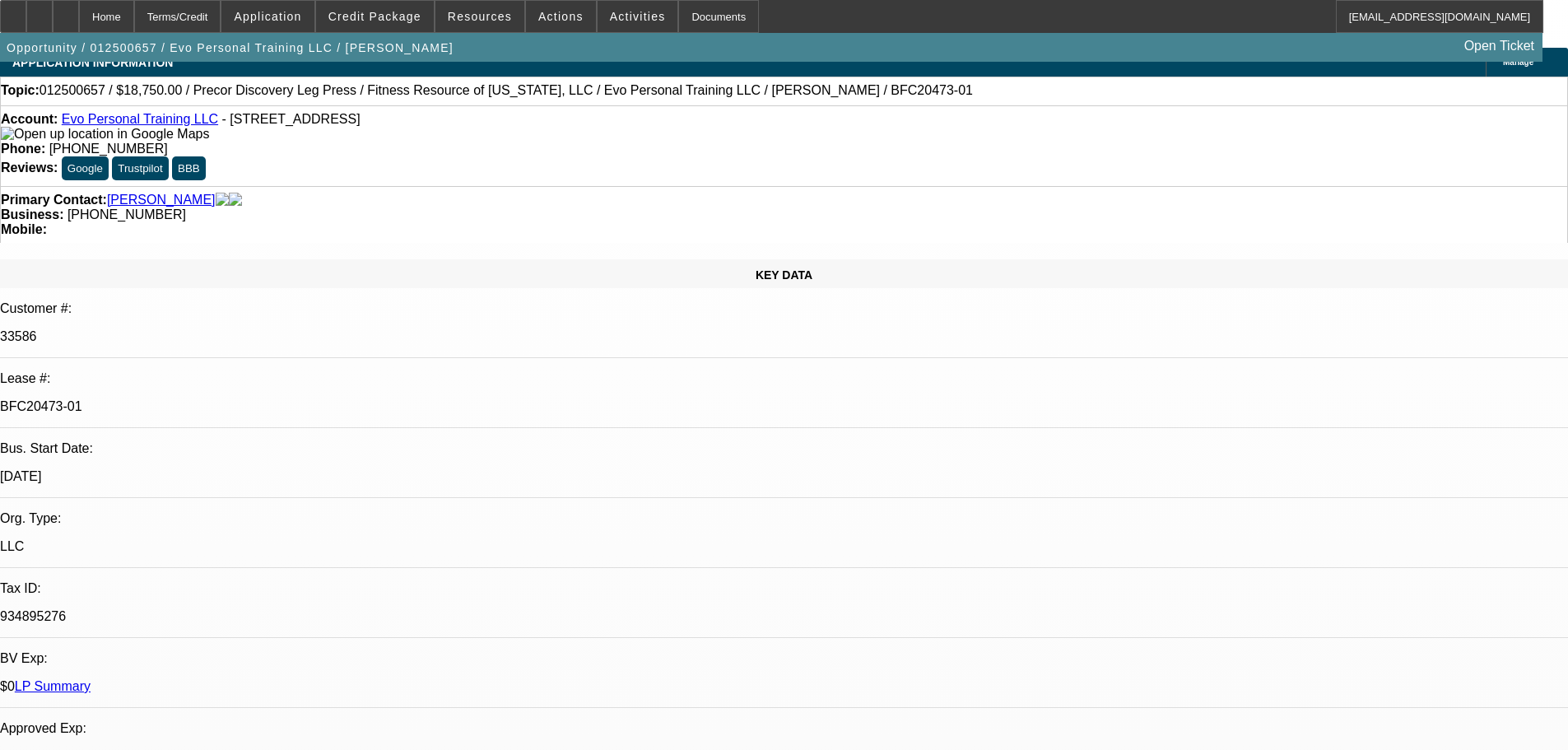
scroll to position [0, 0]
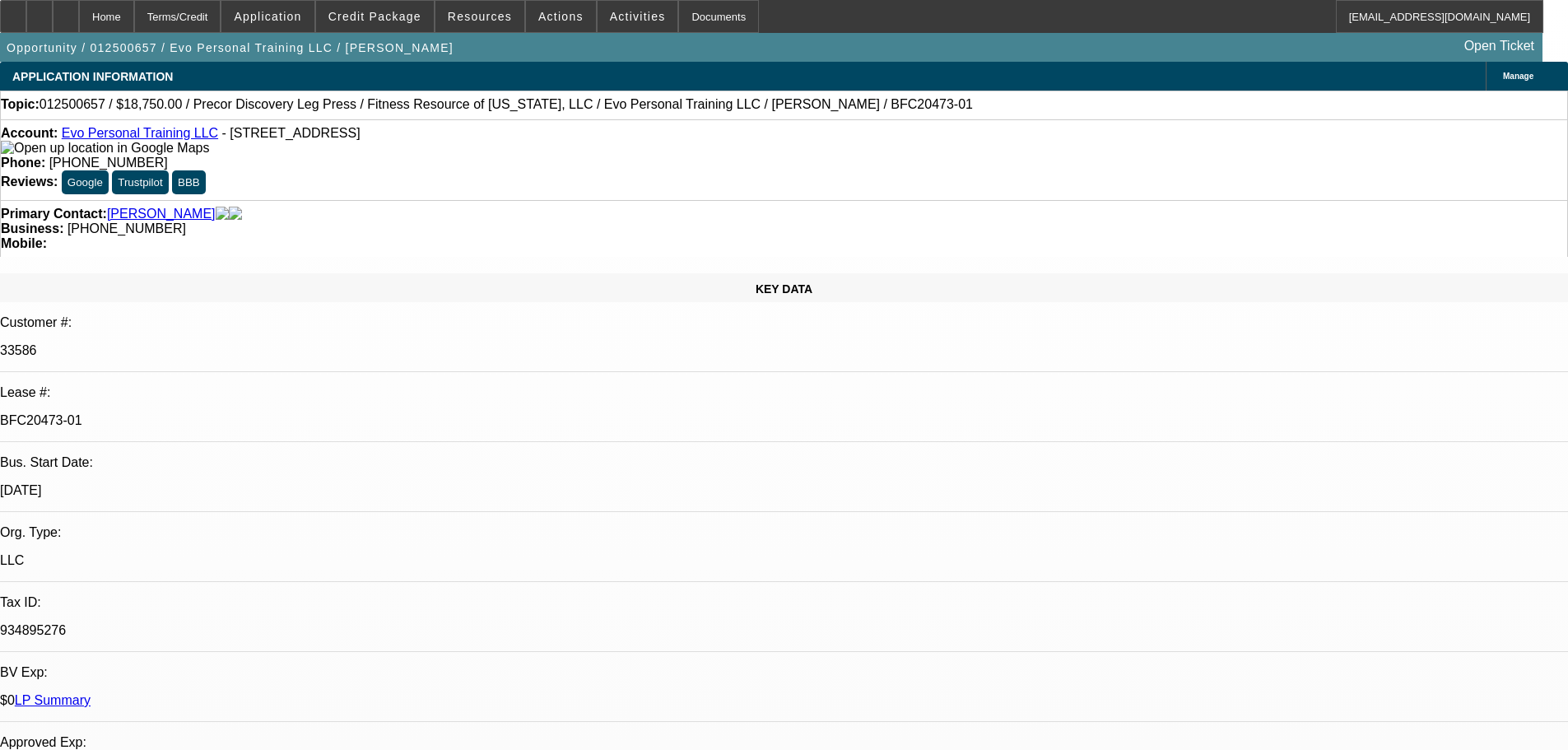
click at [91, 693] on link "LP Summary" at bounding box center [52, 699] width 75 height 14
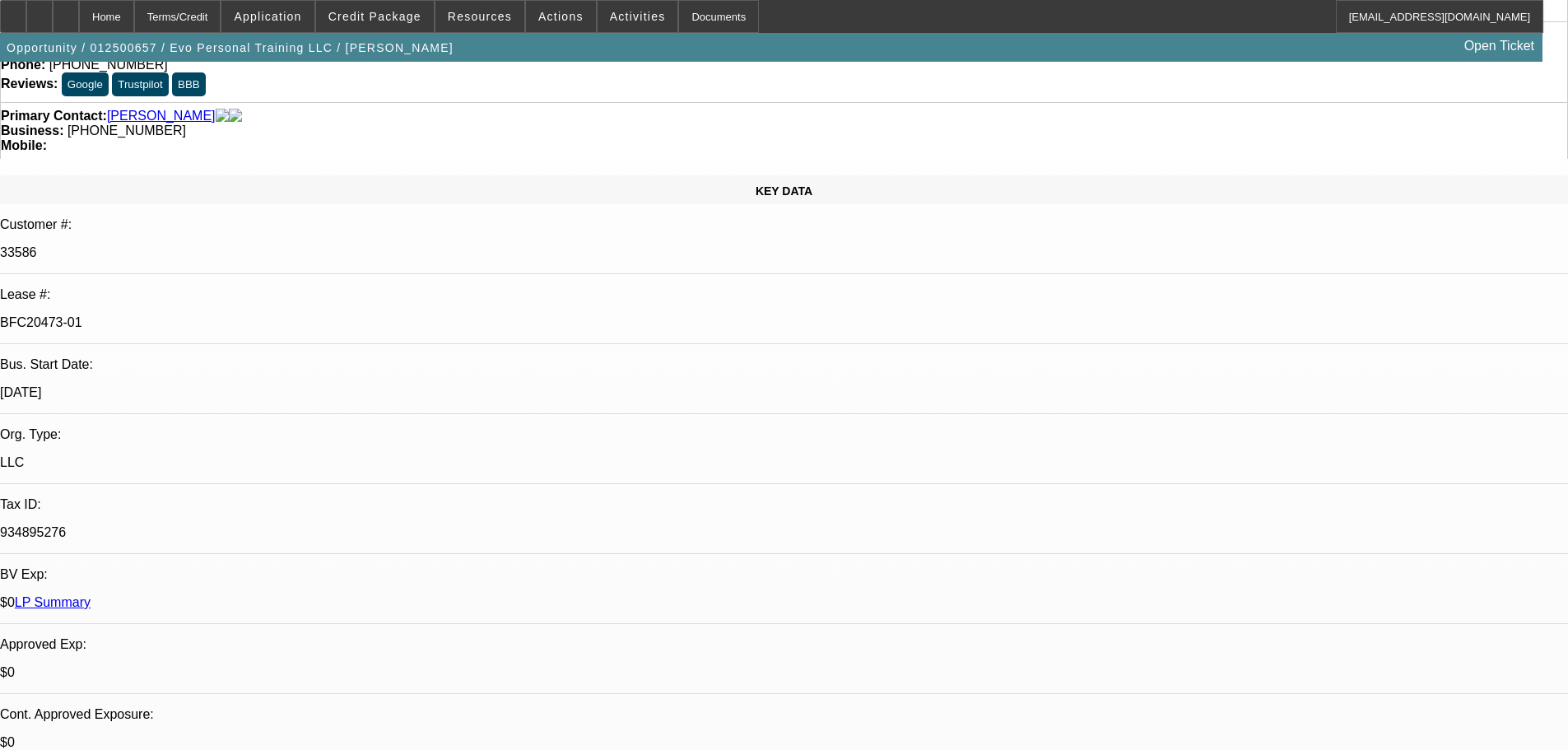
scroll to position [247, 0]
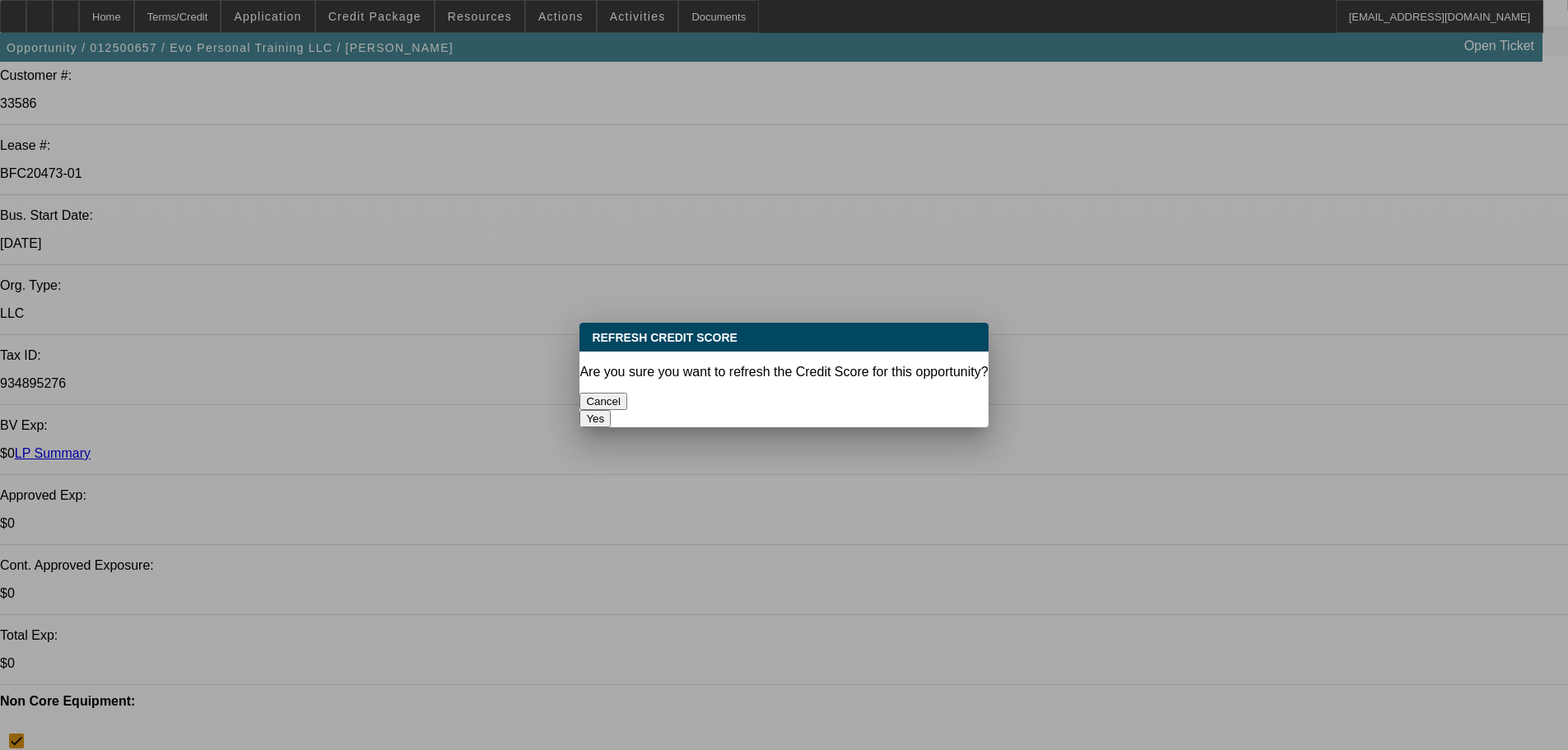
click at [611, 409] on button "Yes" at bounding box center [595, 418] width 31 height 17
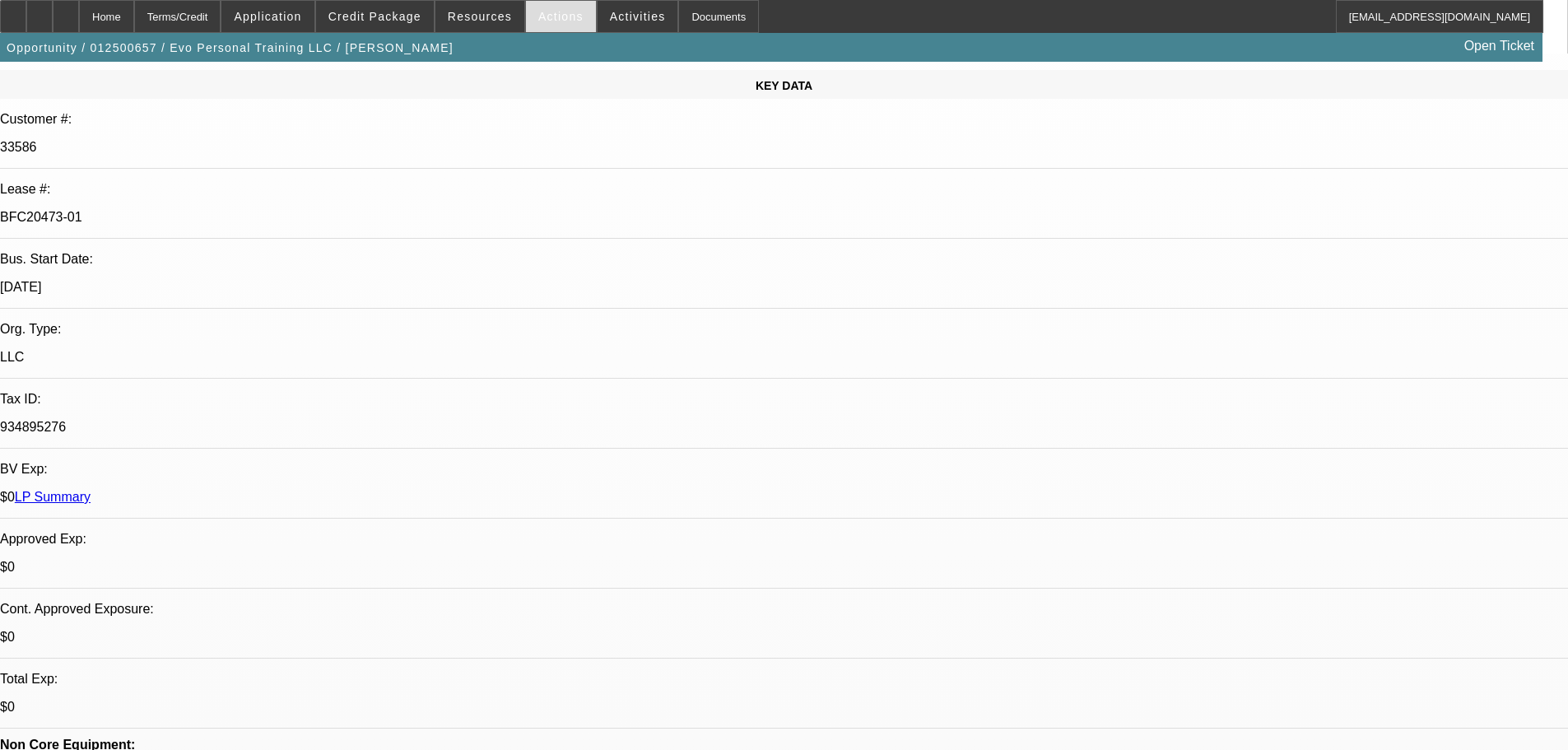
scroll to position [82, 0]
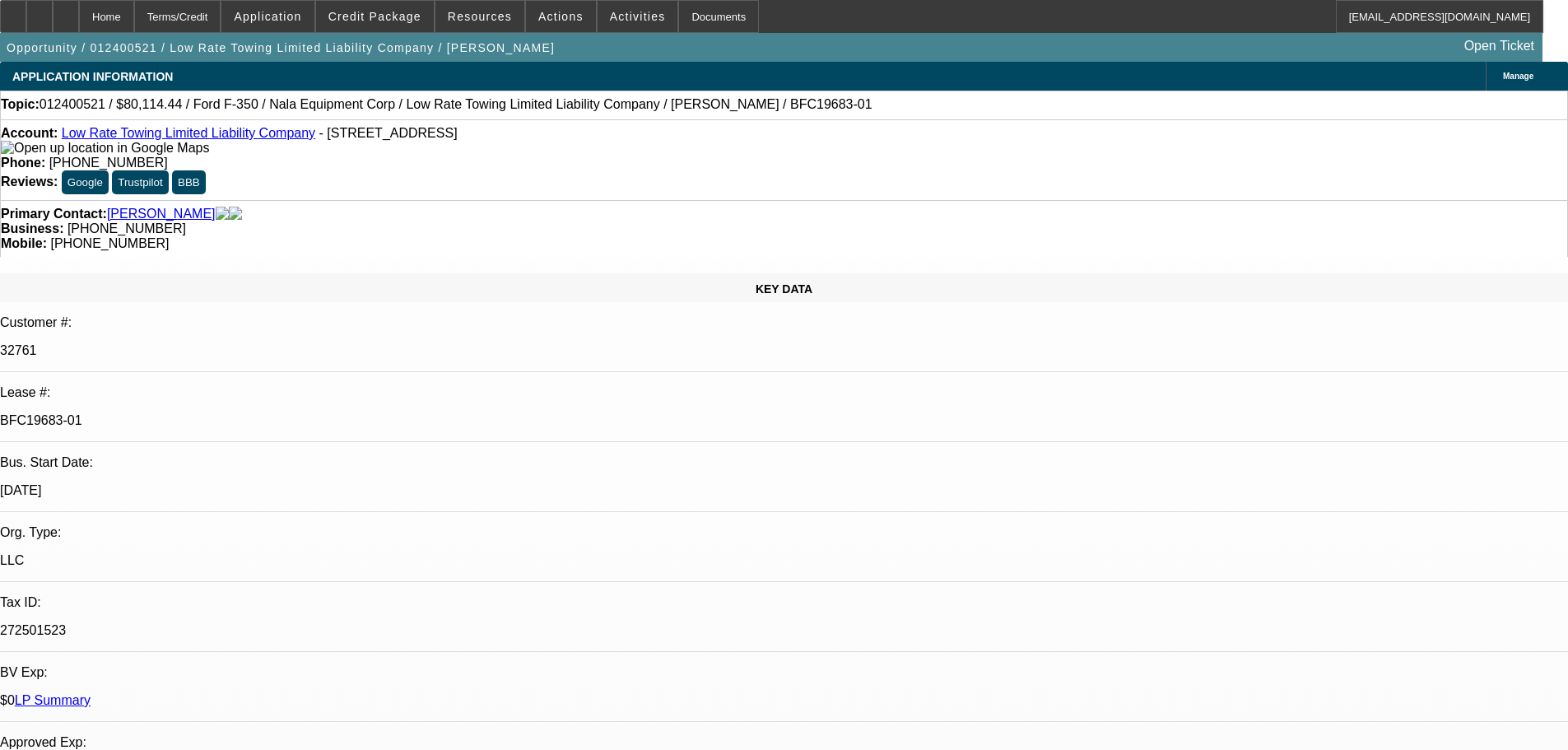
select select "0"
select select "2"
select select "0"
select select "6"
select select "0"
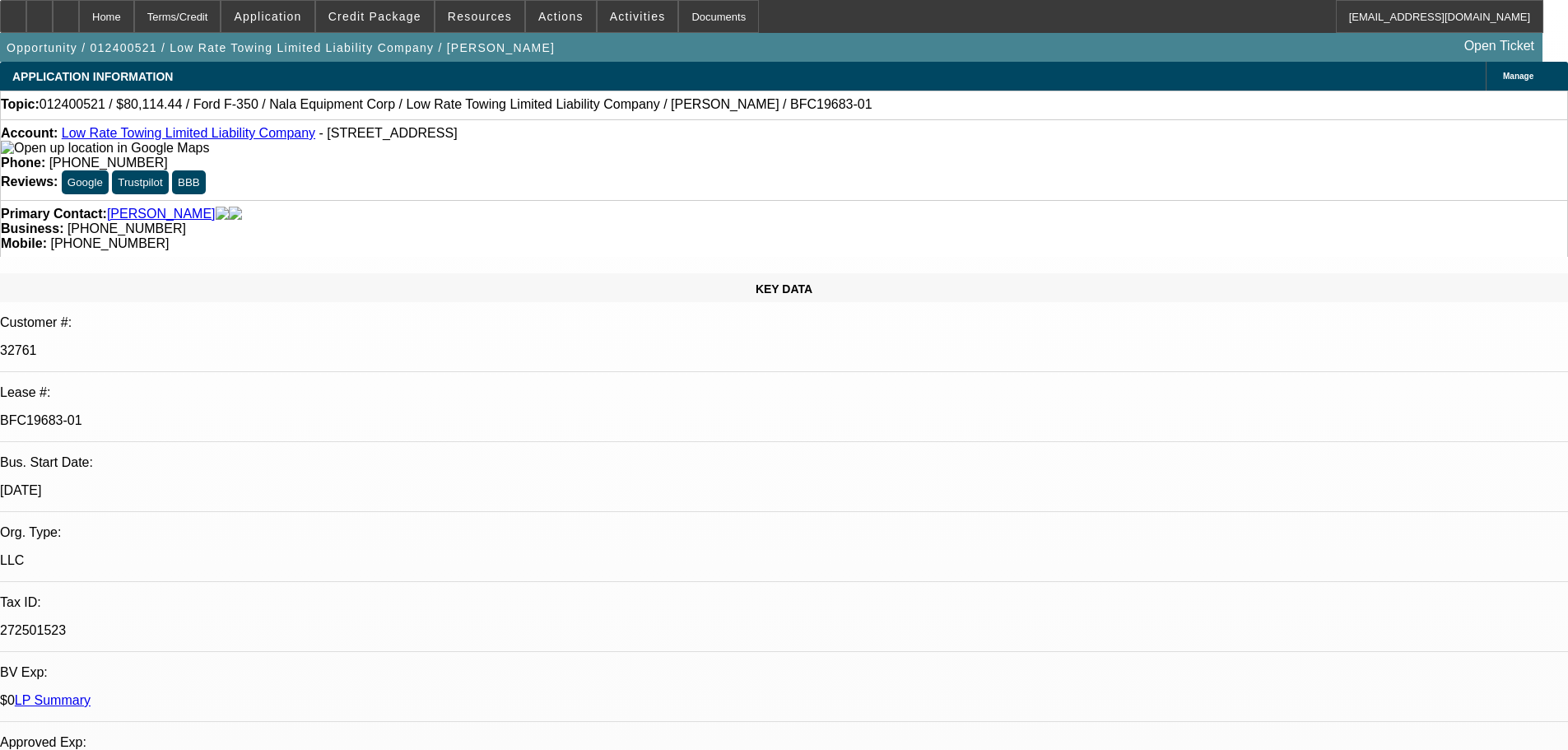
select select "2"
select select "0"
select select "6"
select select "0"
select select "2"
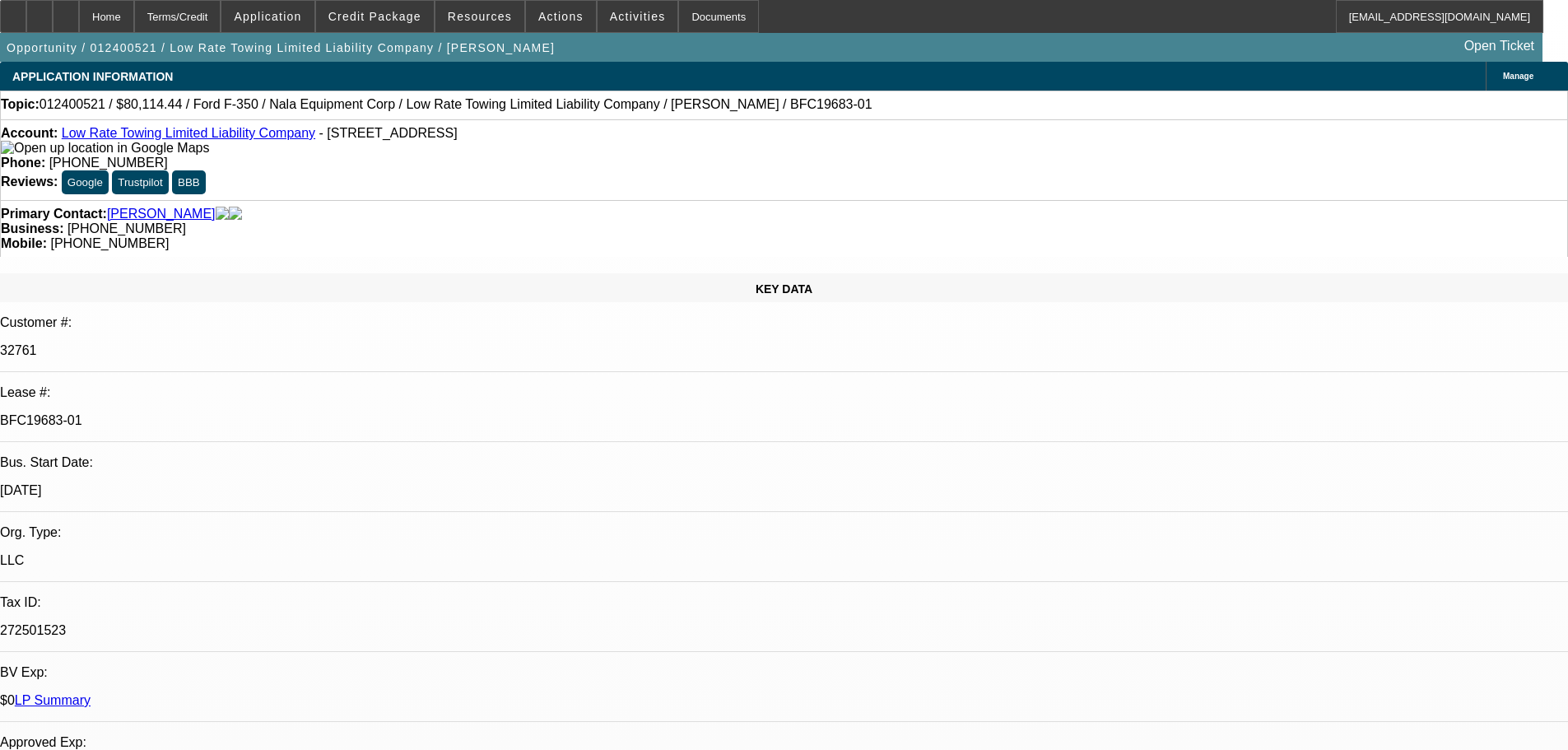
select select "2"
select select "0"
select select "6"
select select "2"
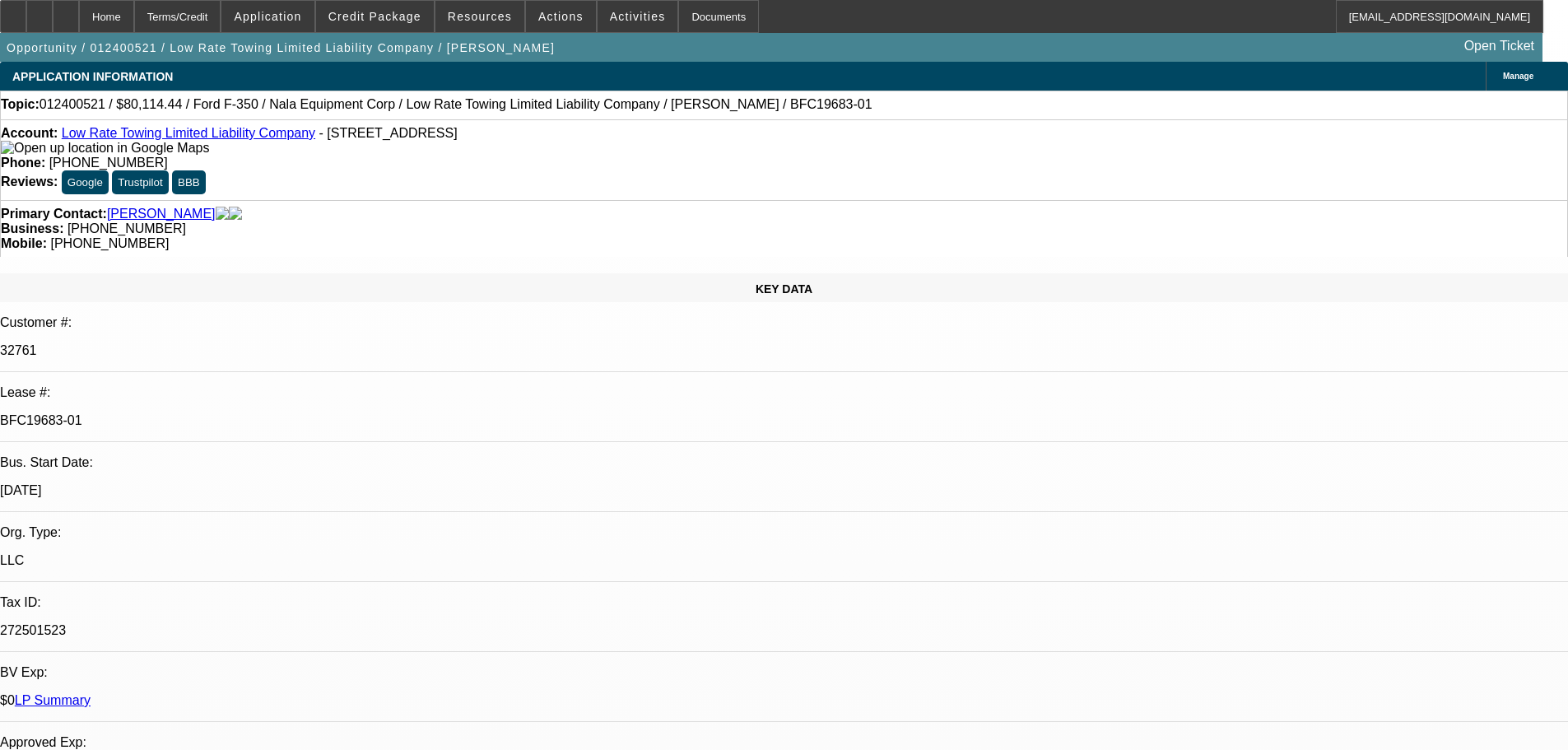
select select "0"
select select "6"
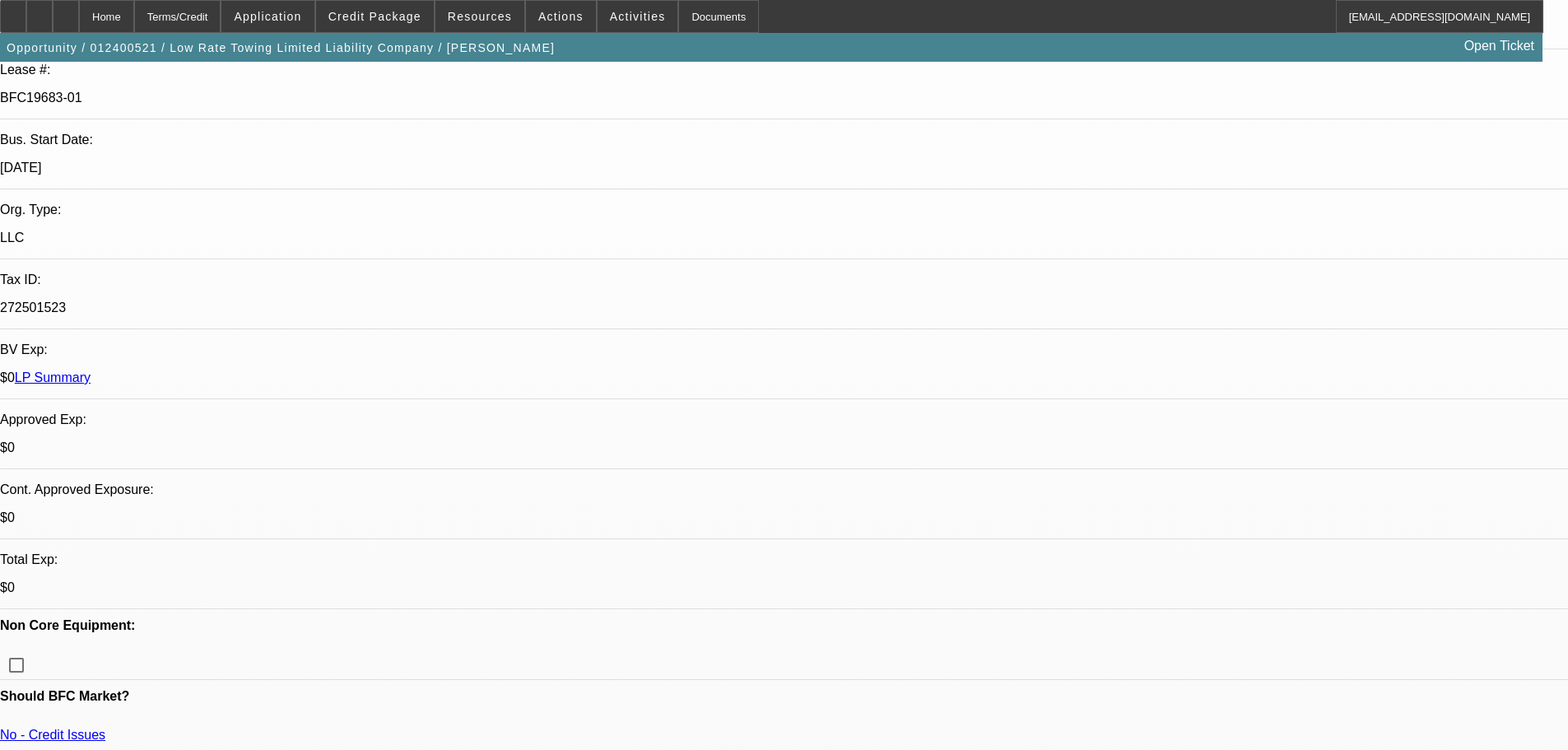
scroll to position [164, 0]
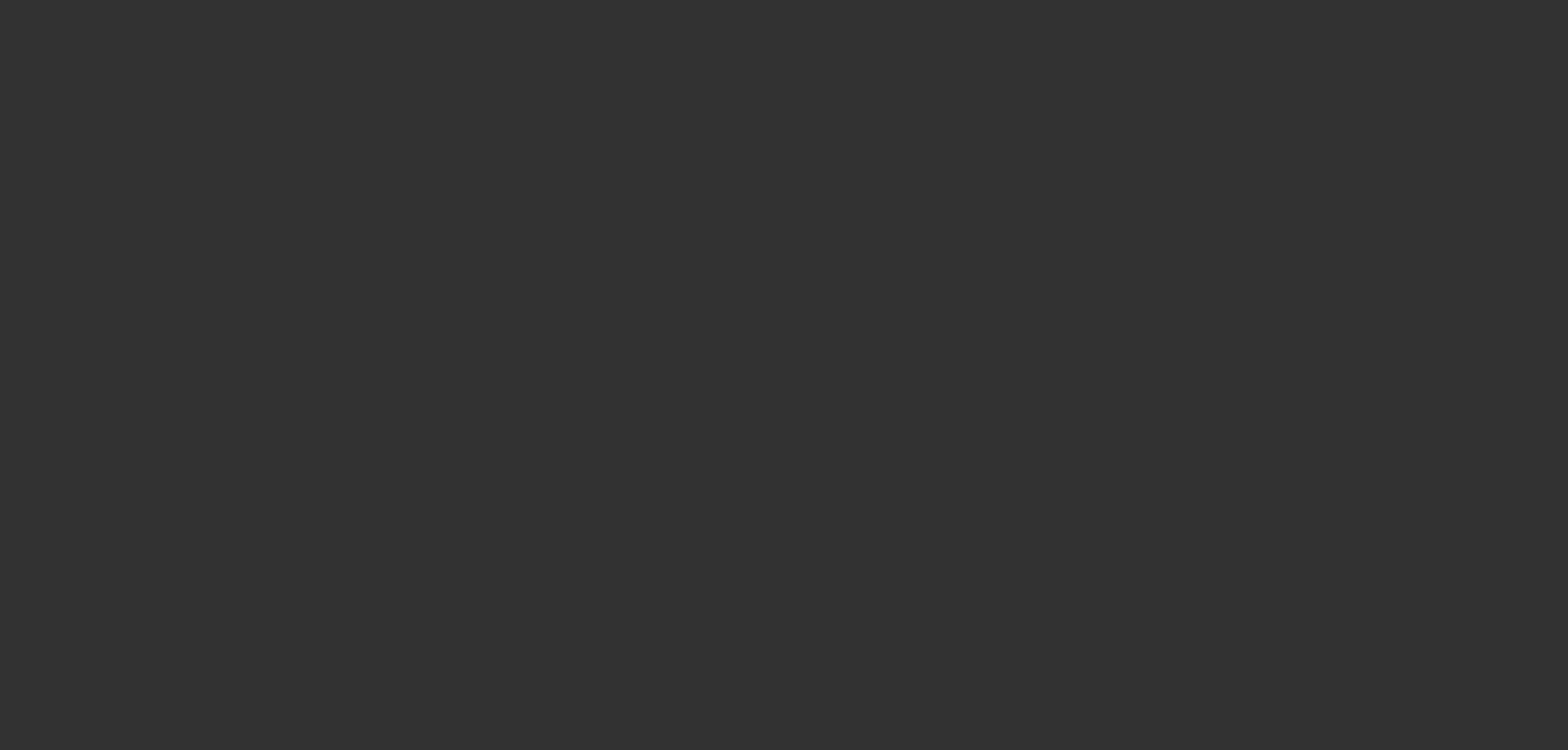
scroll to position [0, 0]
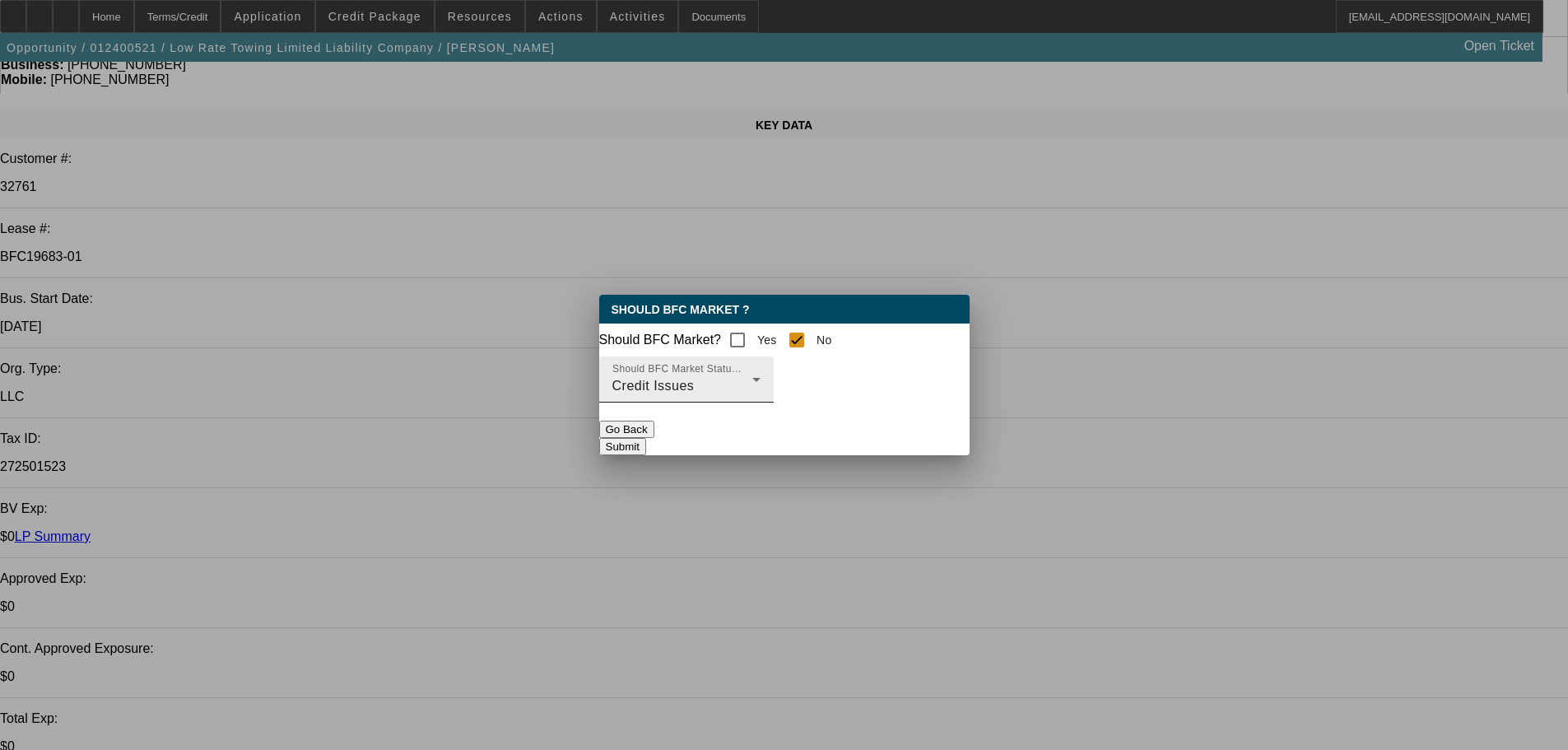
click at [752, 389] on div "Credit Issues" at bounding box center [682, 385] width 140 height 20
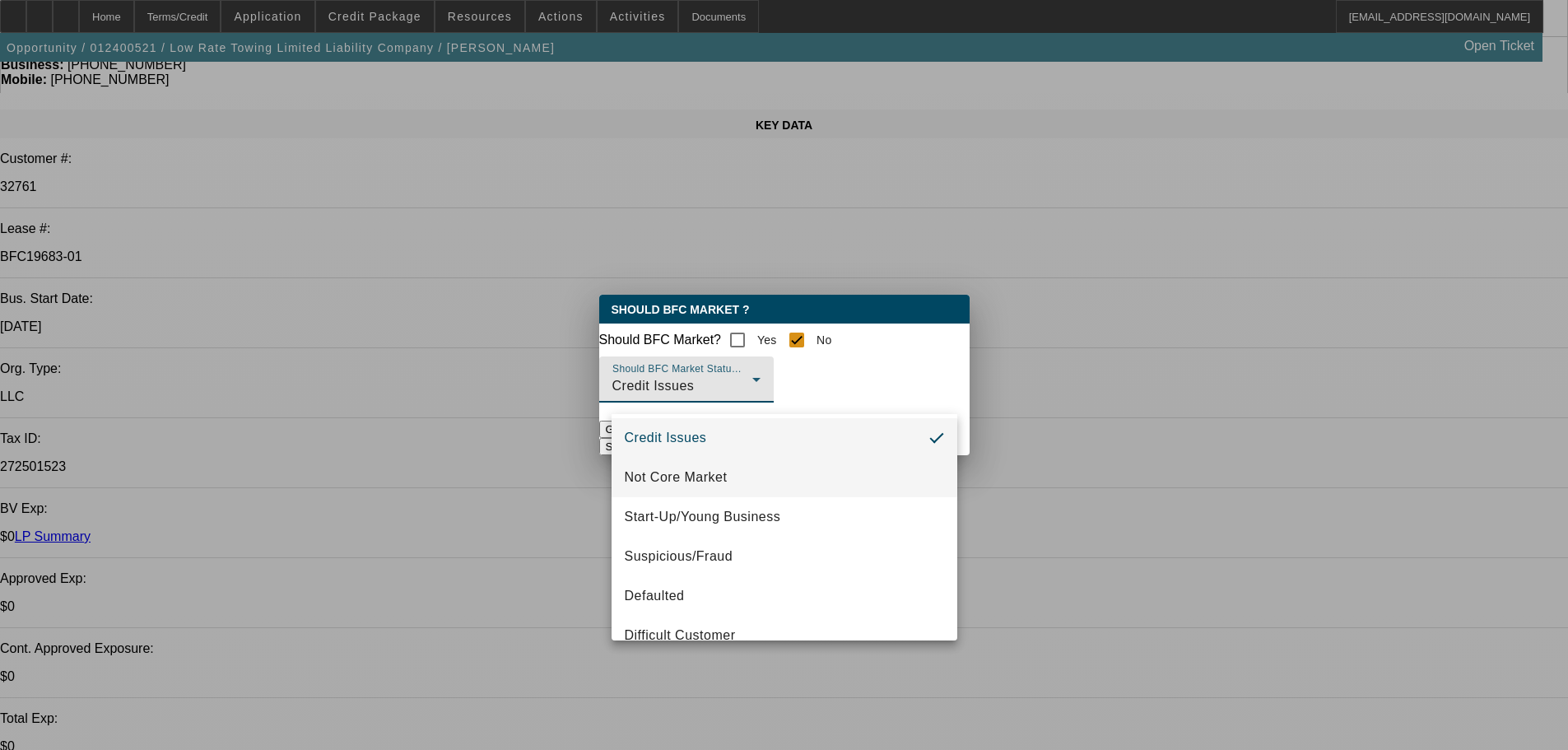
scroll to position [82, 0]
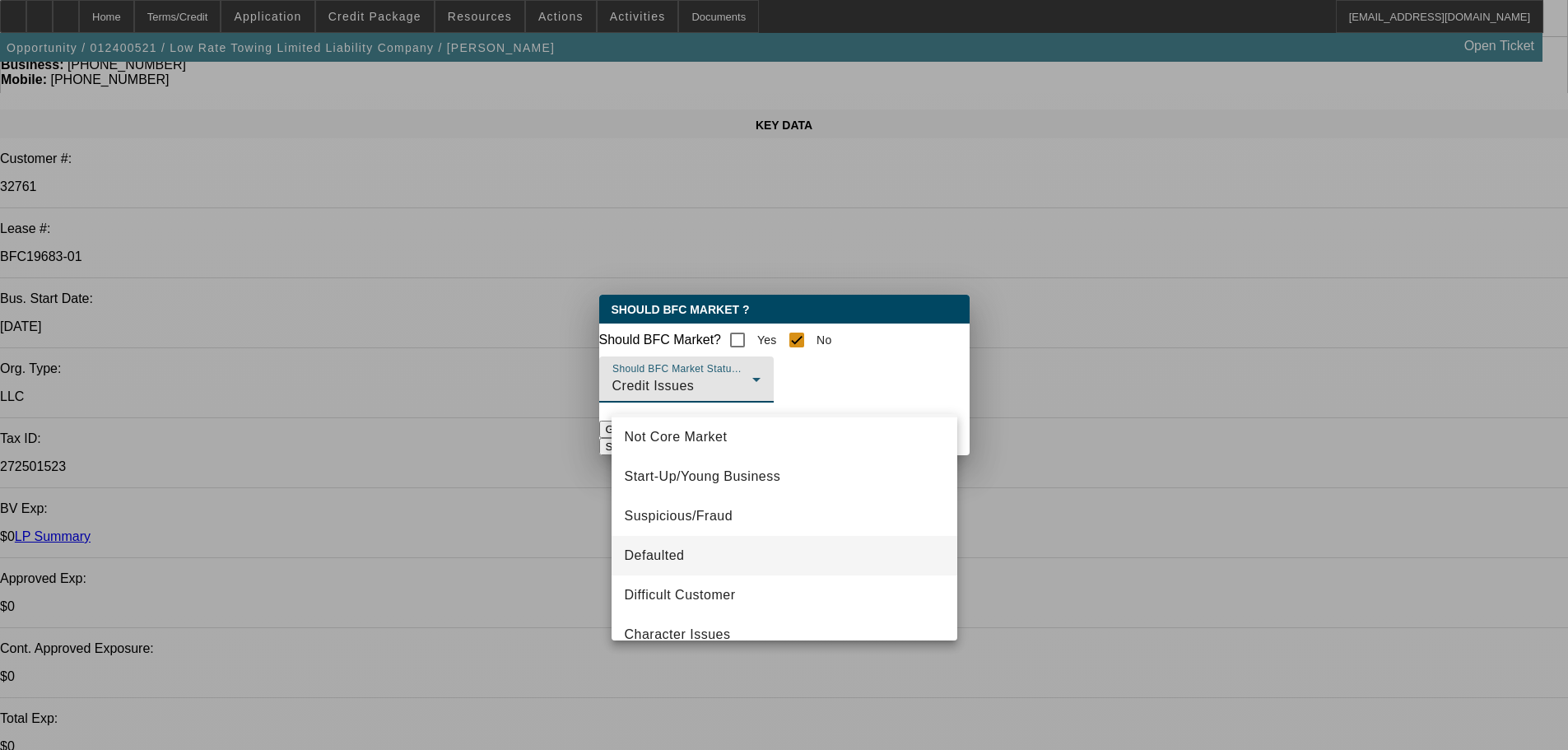
click at [693, 559] on mat-option "Defaulted" at bounding box center [784, 554] width 345 height 39
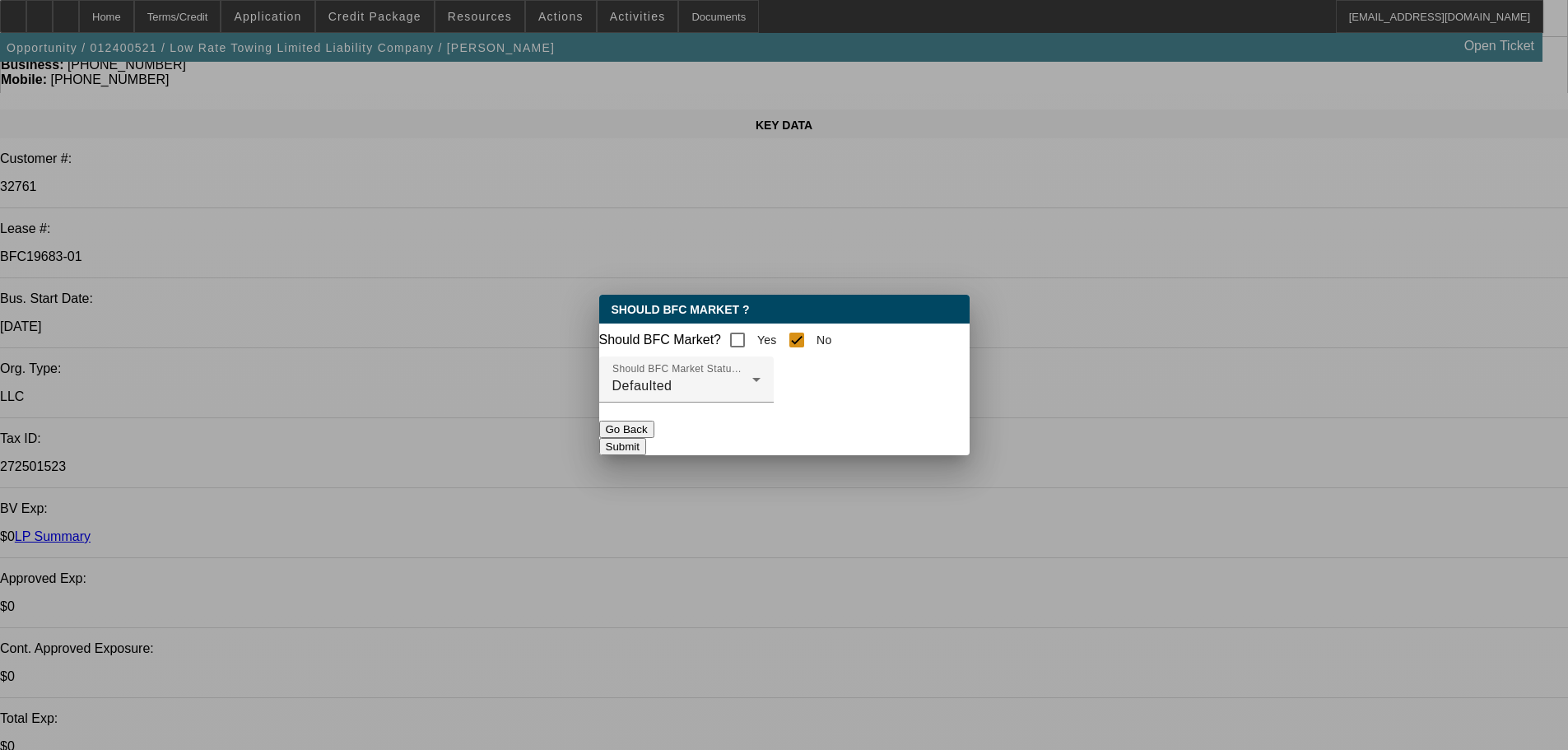
click at [646, 446] on button "Submit" at bounding box center [622, 447] width 47 height 17
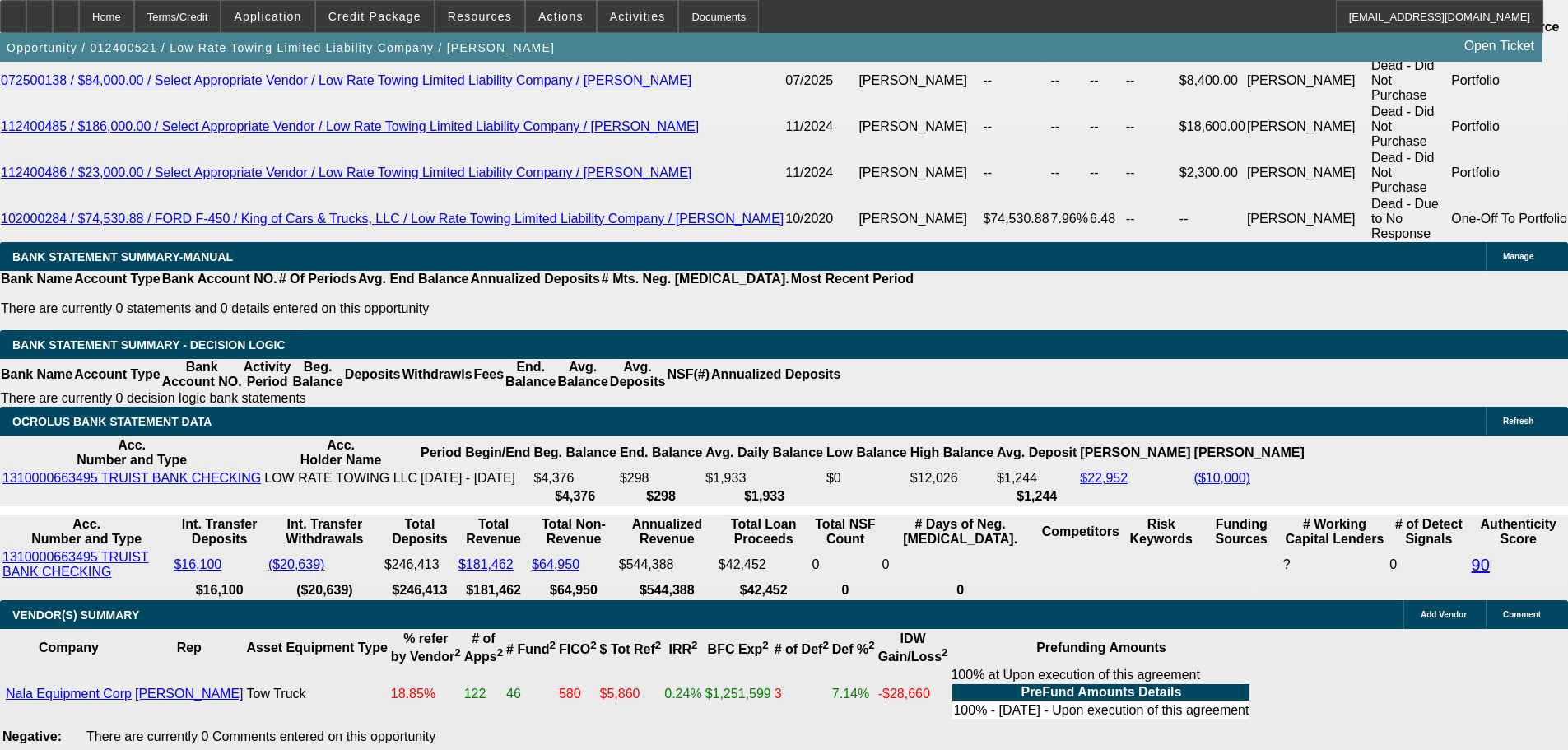
scroll to position [2880, 0]
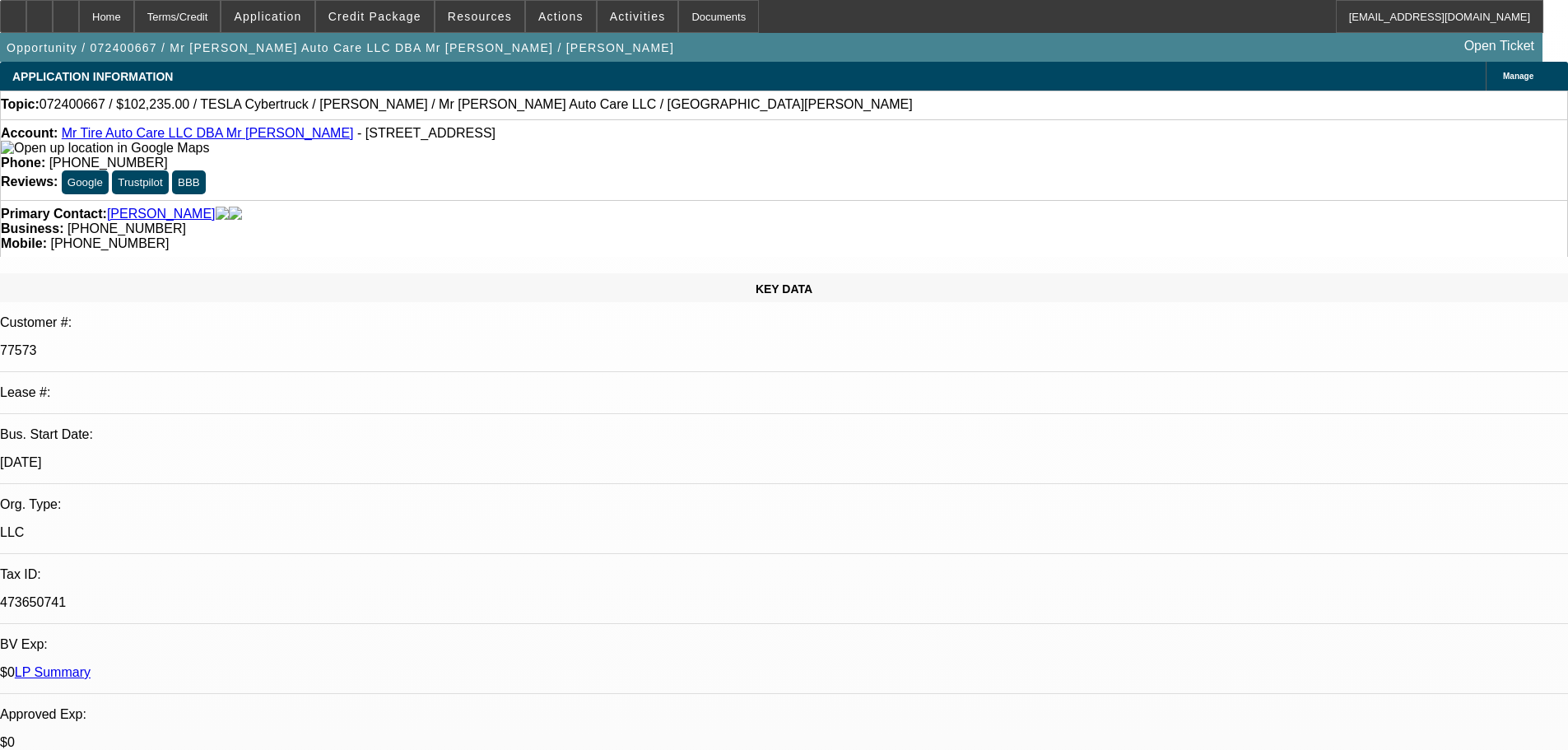
select select "0"
select select "6"
select select "0"
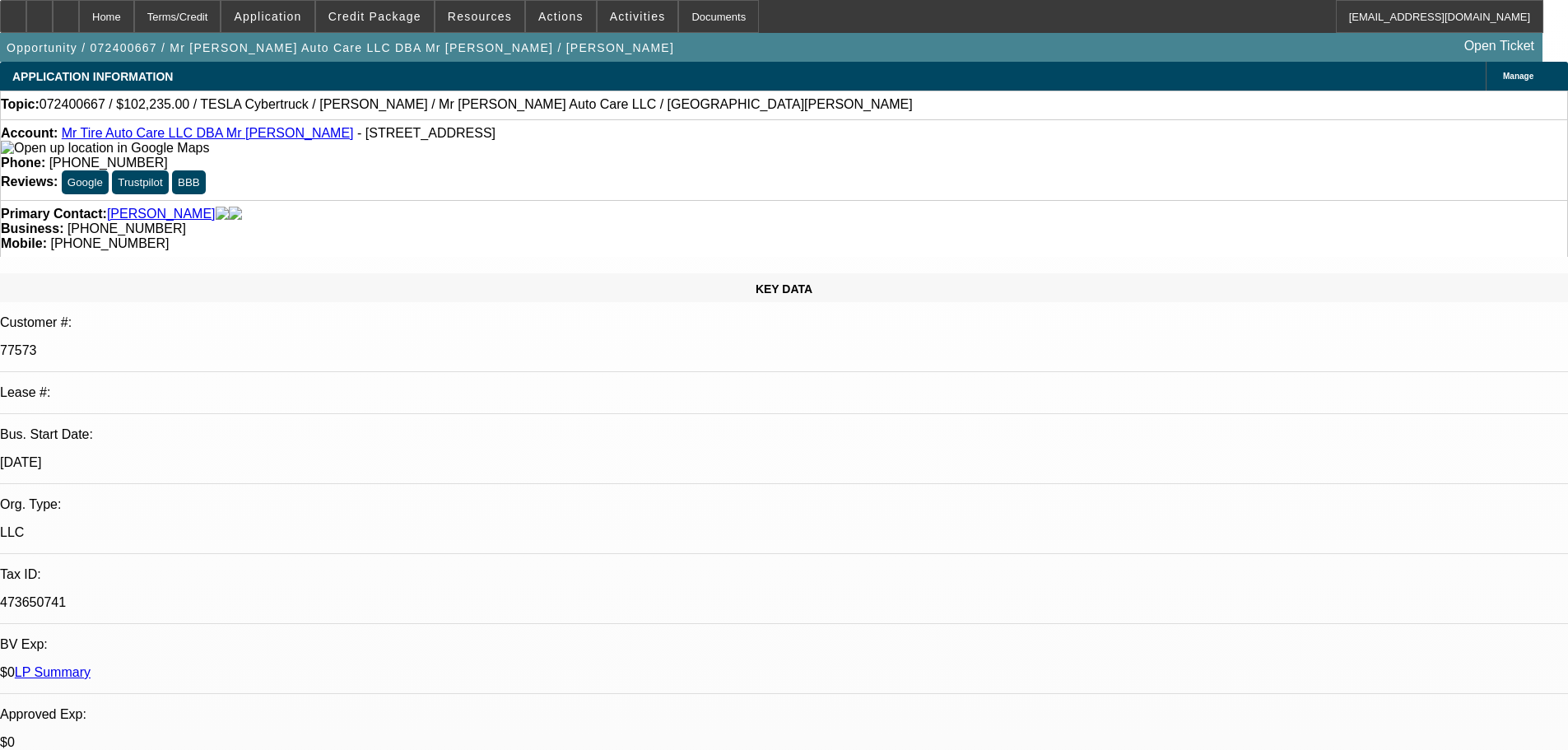
select select "0"
select select "6"
select select "0"
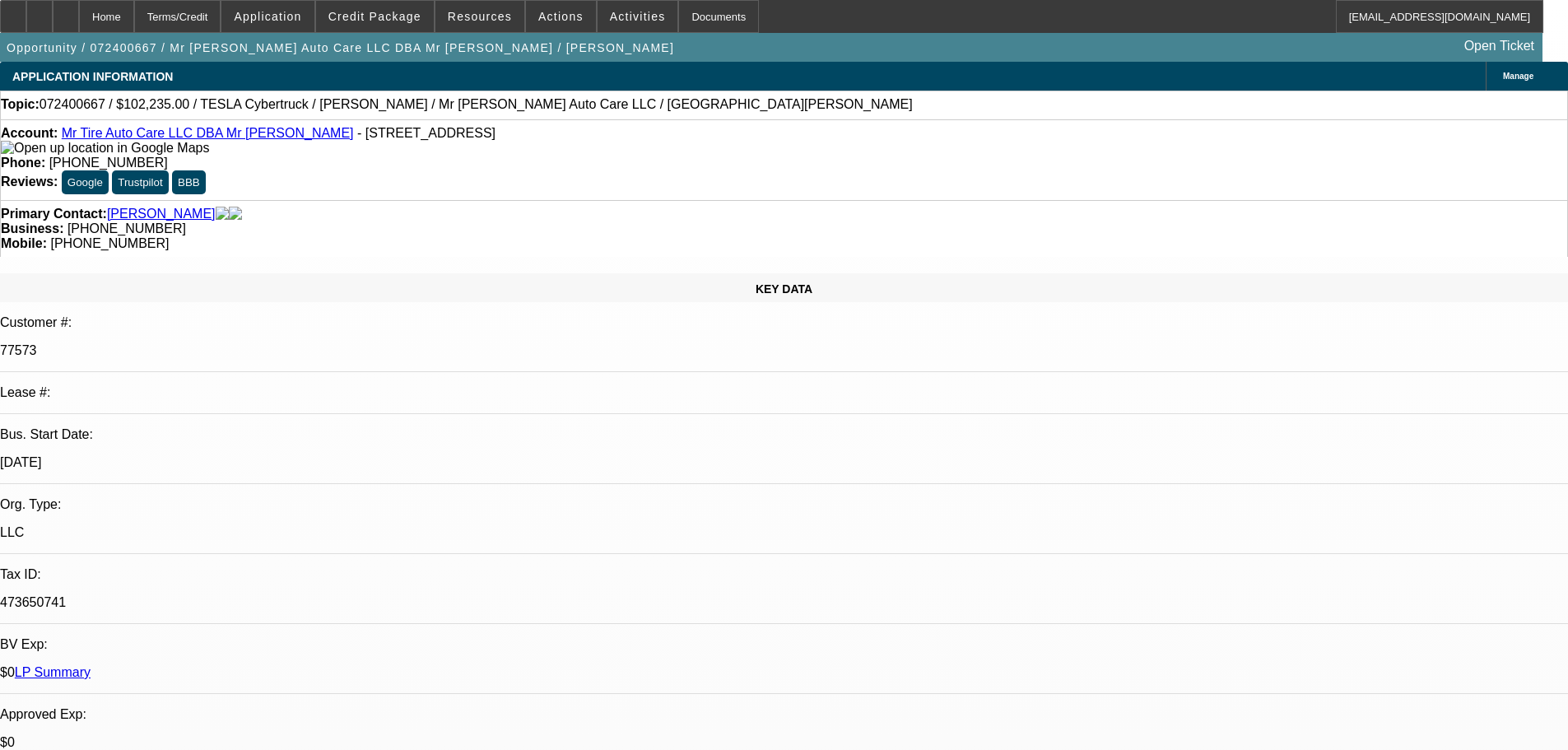
select select "0"
select select "6"
select select "0"
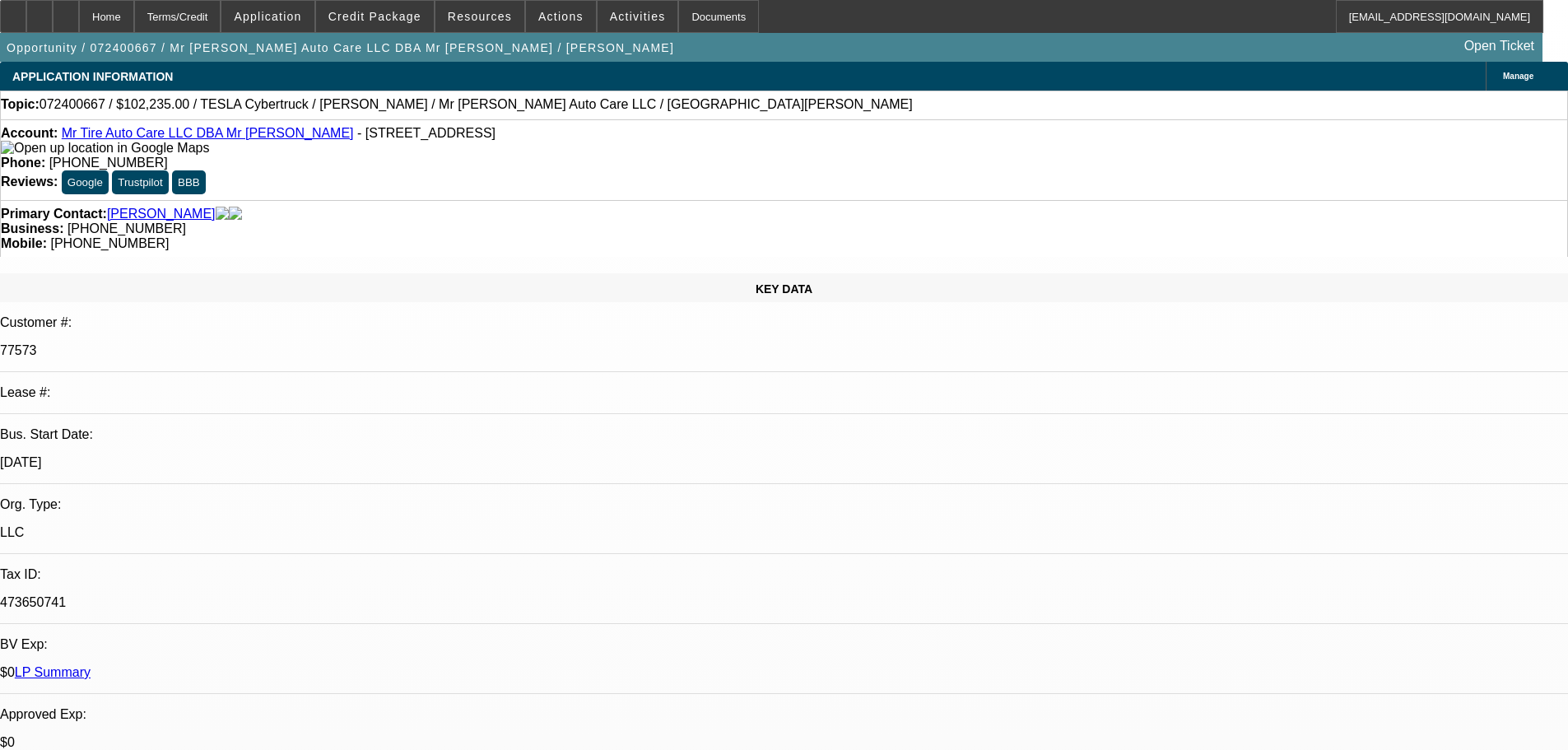
select select "6"
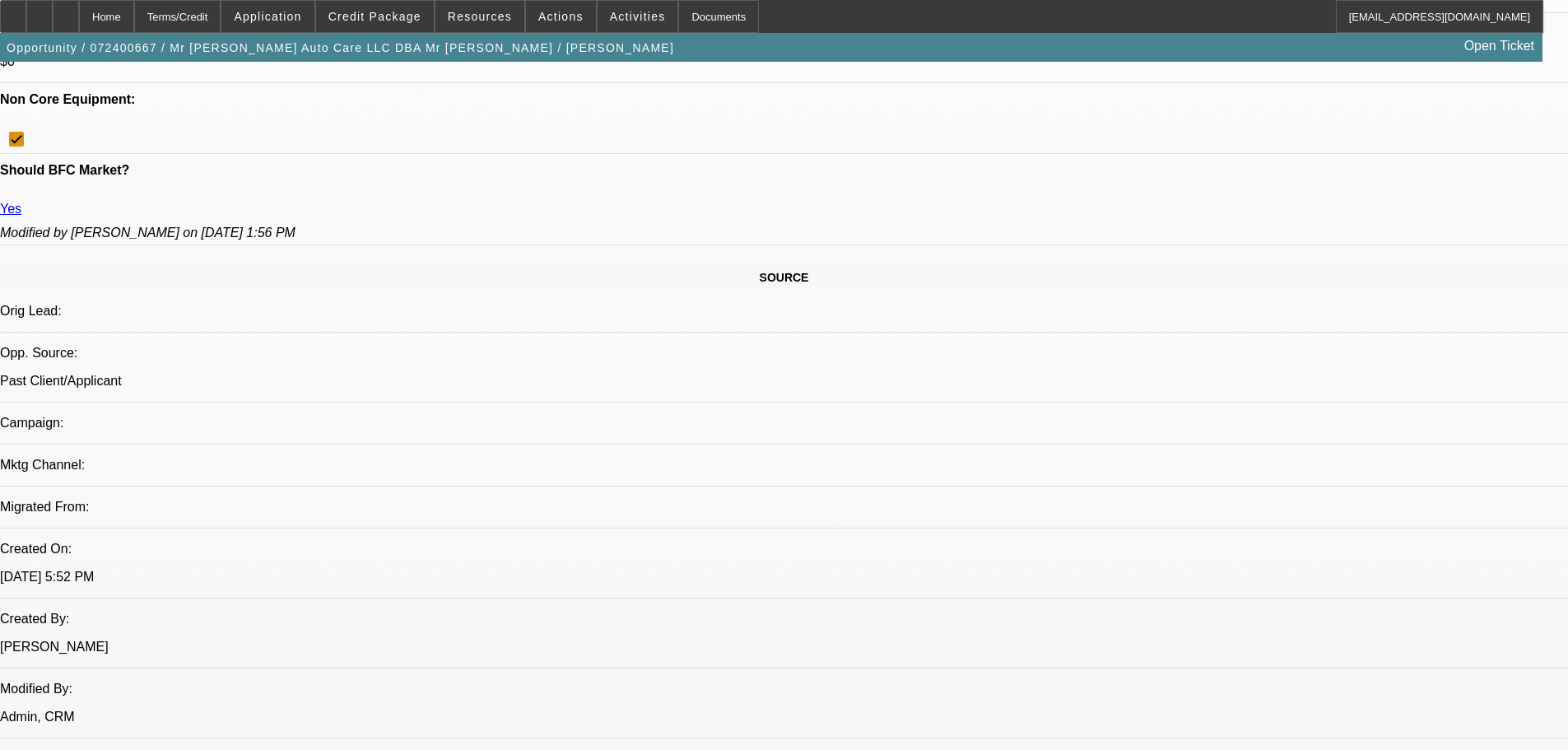
scroll to position [823, 0]
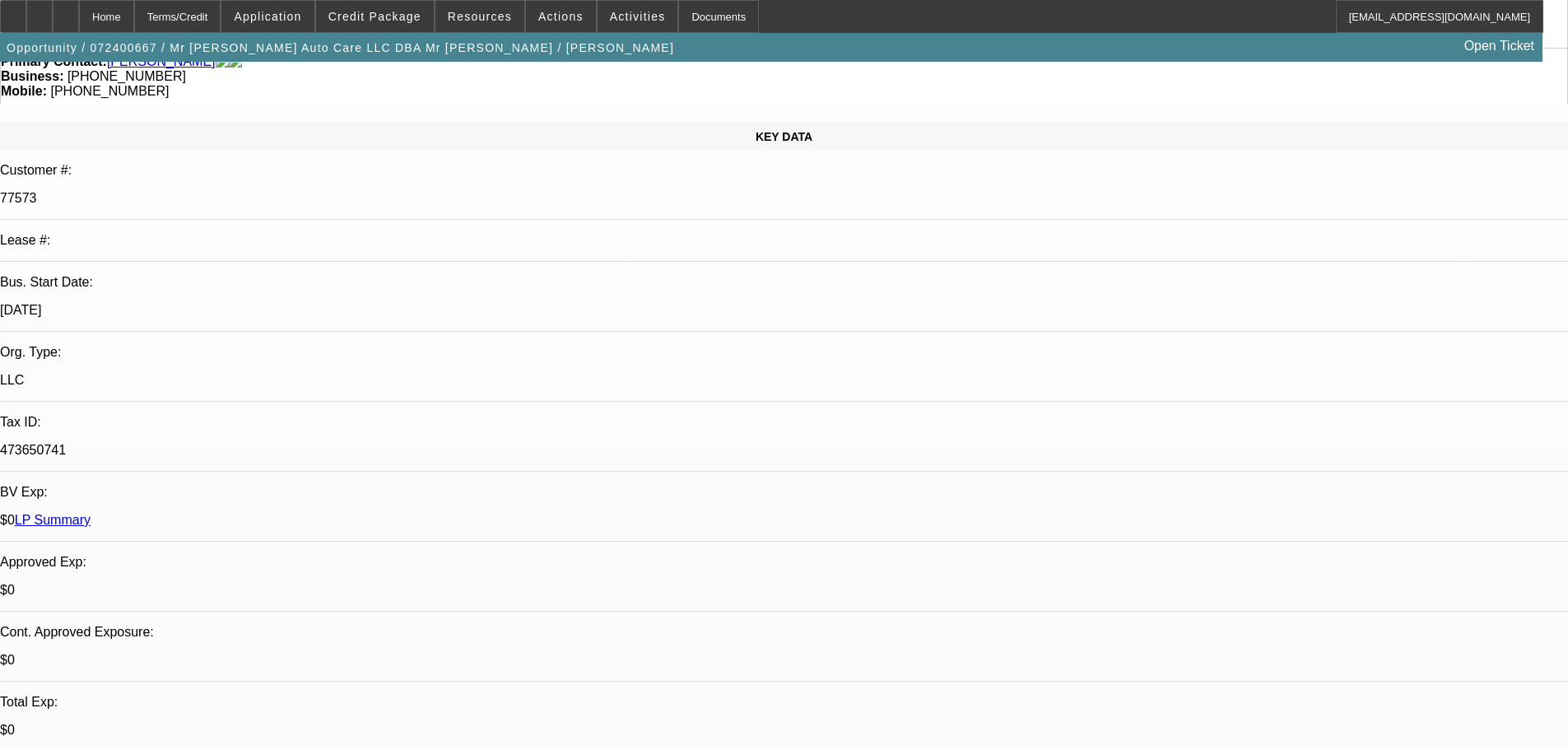
scroll to position [0, 0]
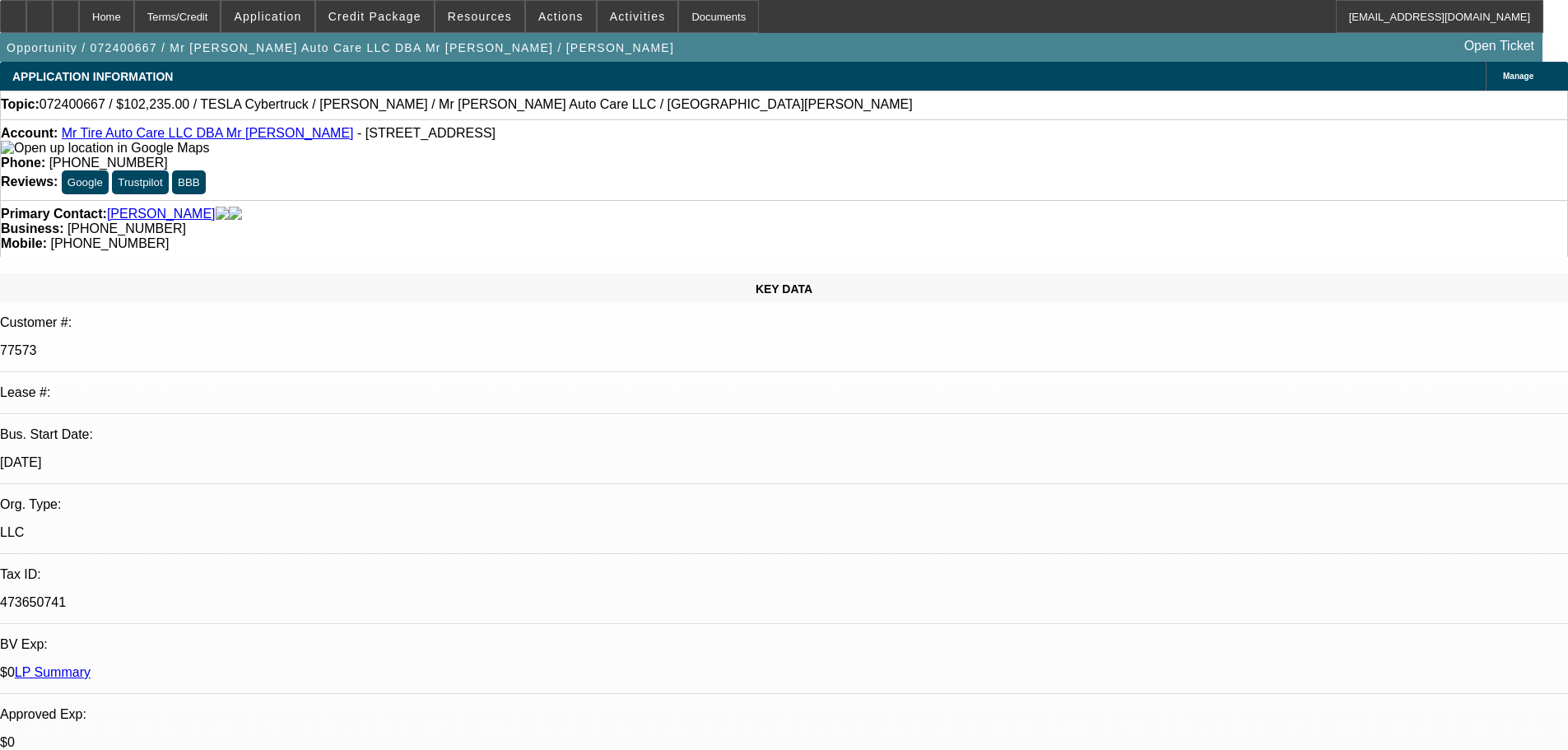
click at [91, 665] on link "LP Summary" at bounding box center [52, 672] width 75 height 14
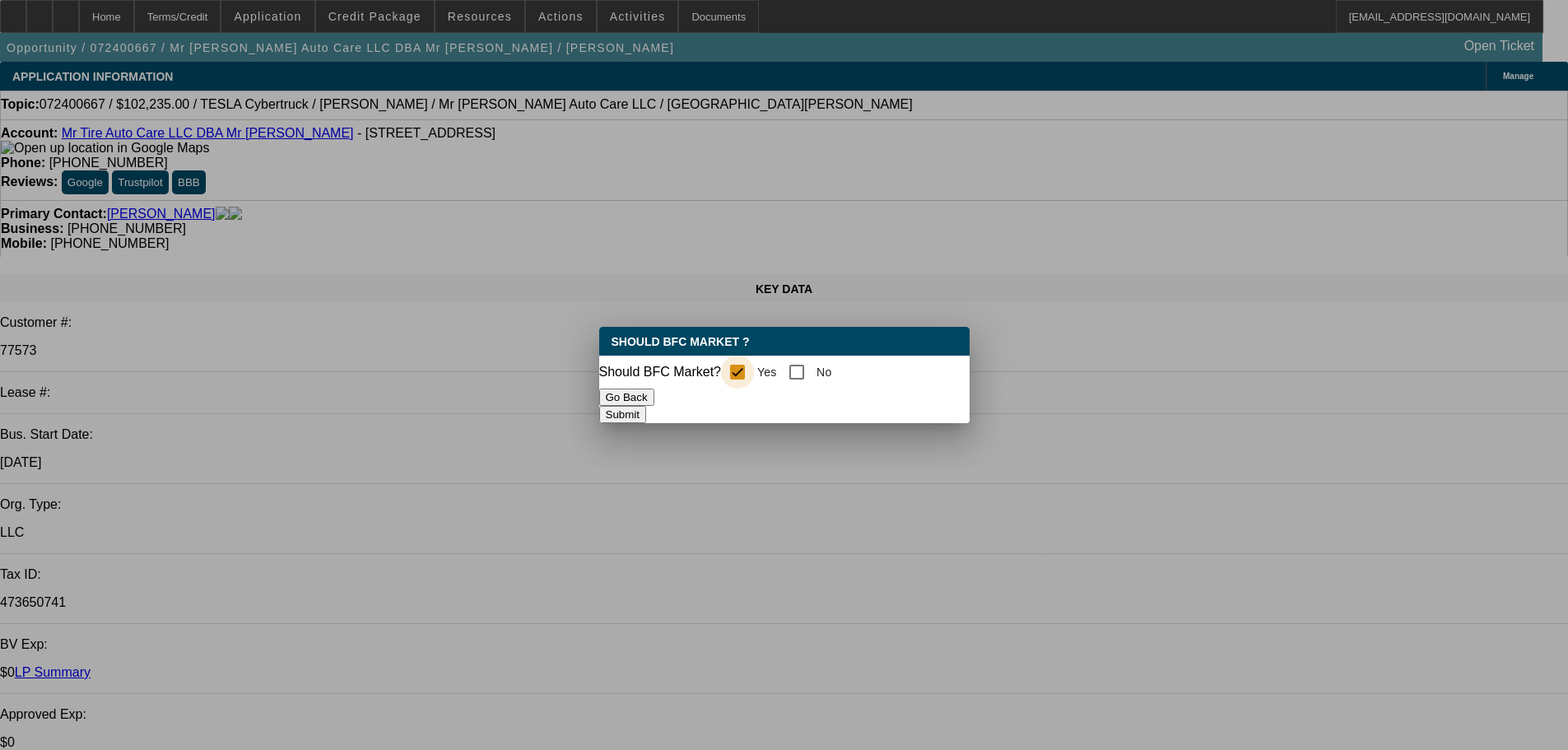
click at [739, 370] on input "Yes" at bounding box center [737, 372] width 32 height 32
checkbox input "true"
click at [646, 406] on button "Submit" at bounding box center [622, 414] width 47 height 17
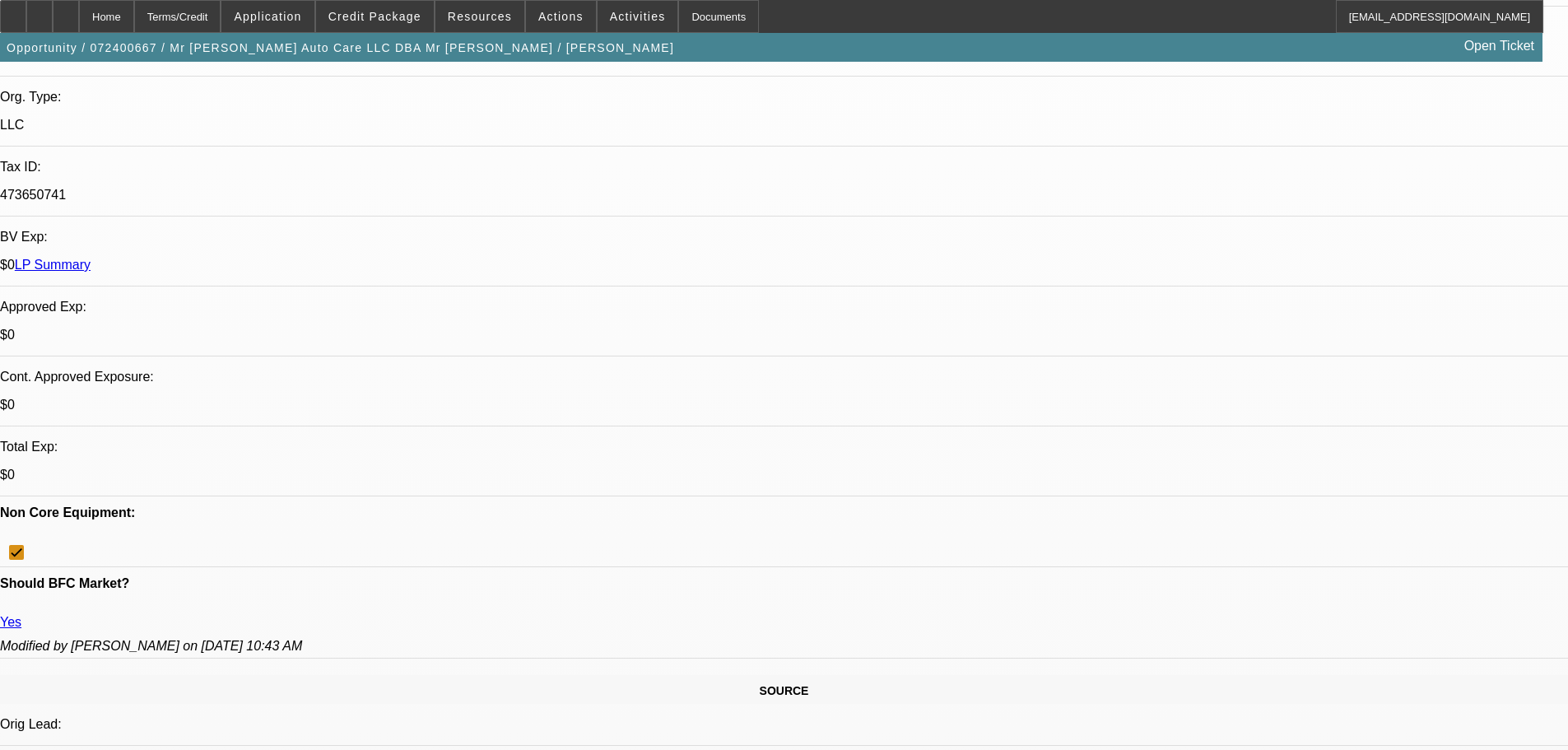
scroll to position [411, 0]
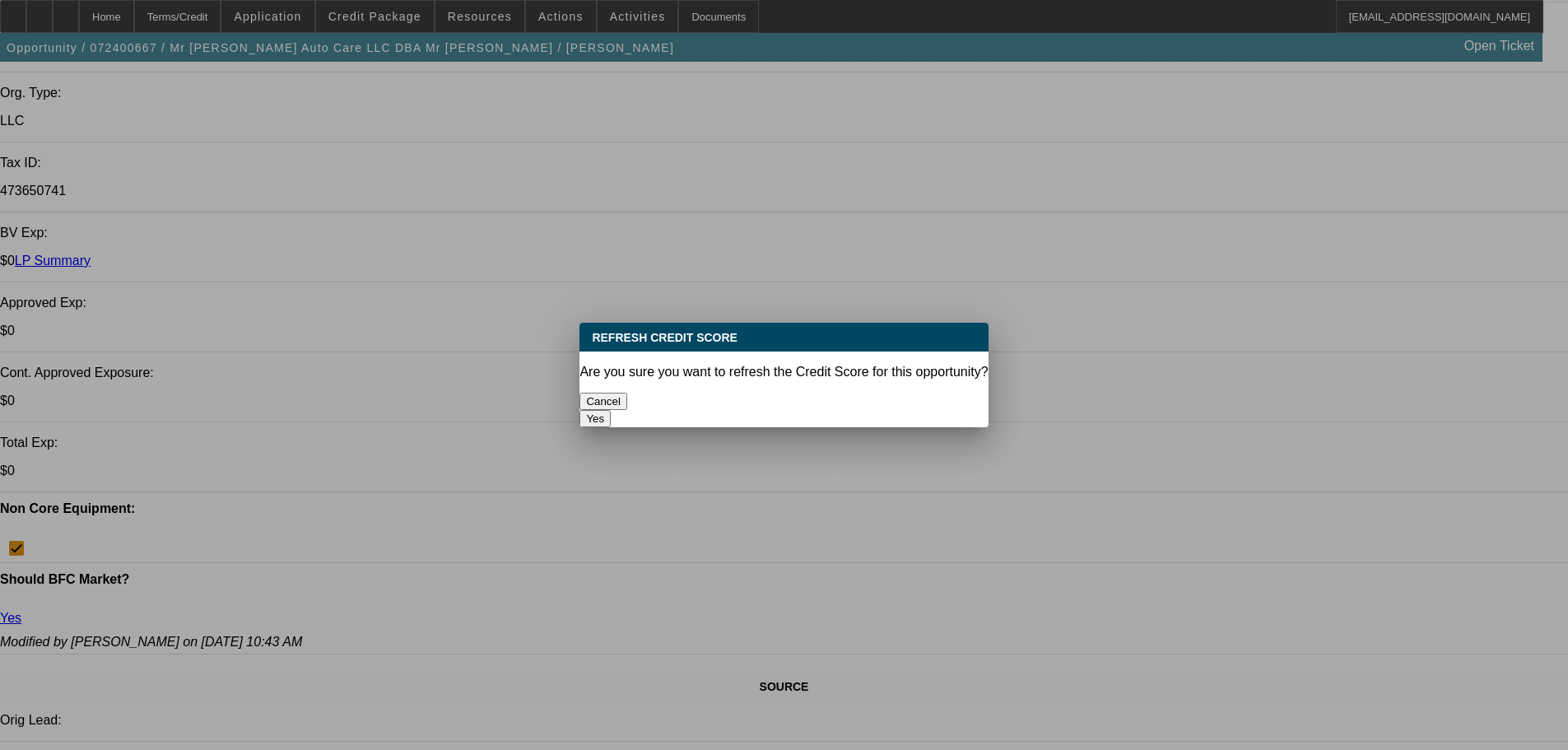
scroll to position [0, 0]
click at [611, 409] on button "Yes" at bounding box center [595, 418] width 31 height 17
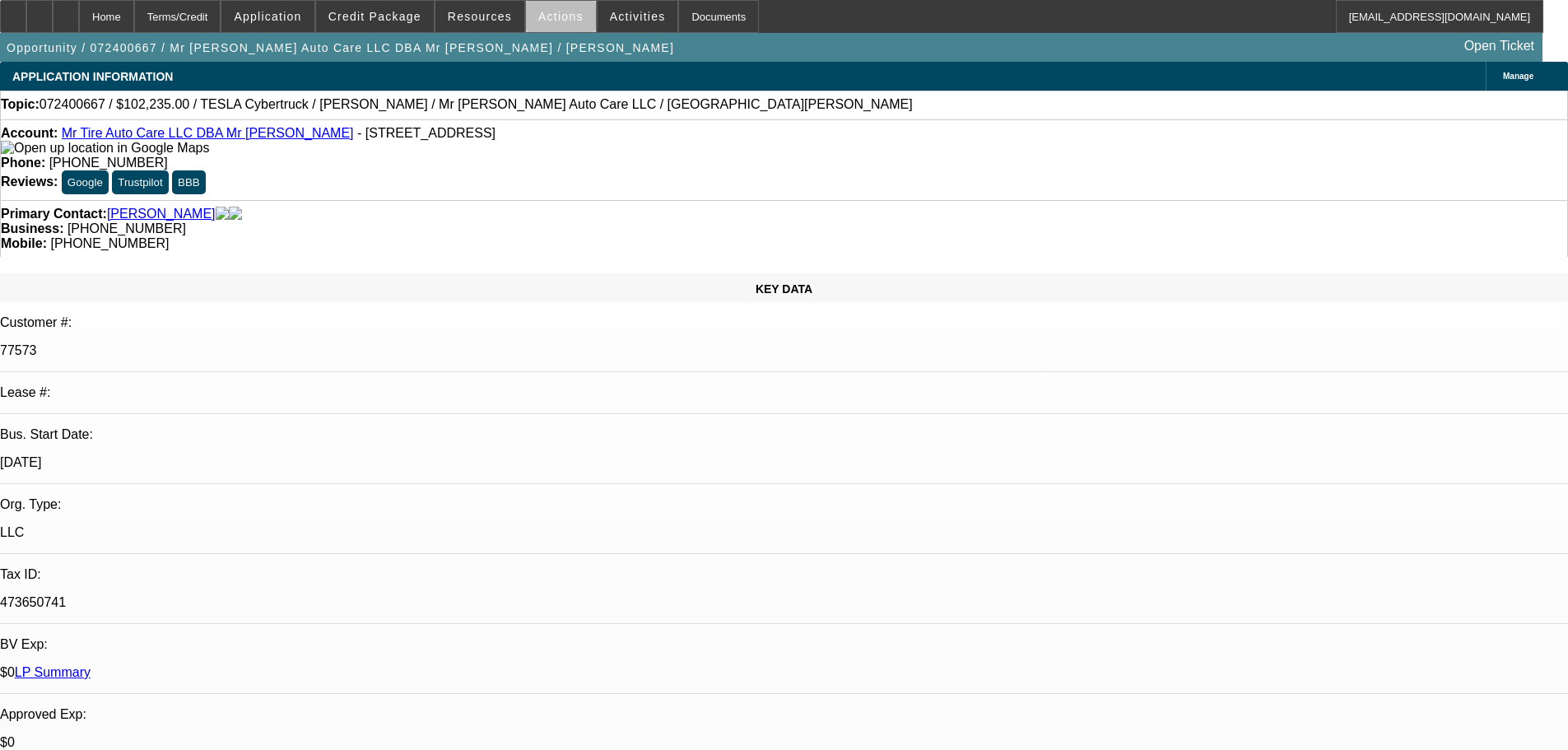
click at [554, 28] on span at bounding box center [560, 16] width 70 height 39
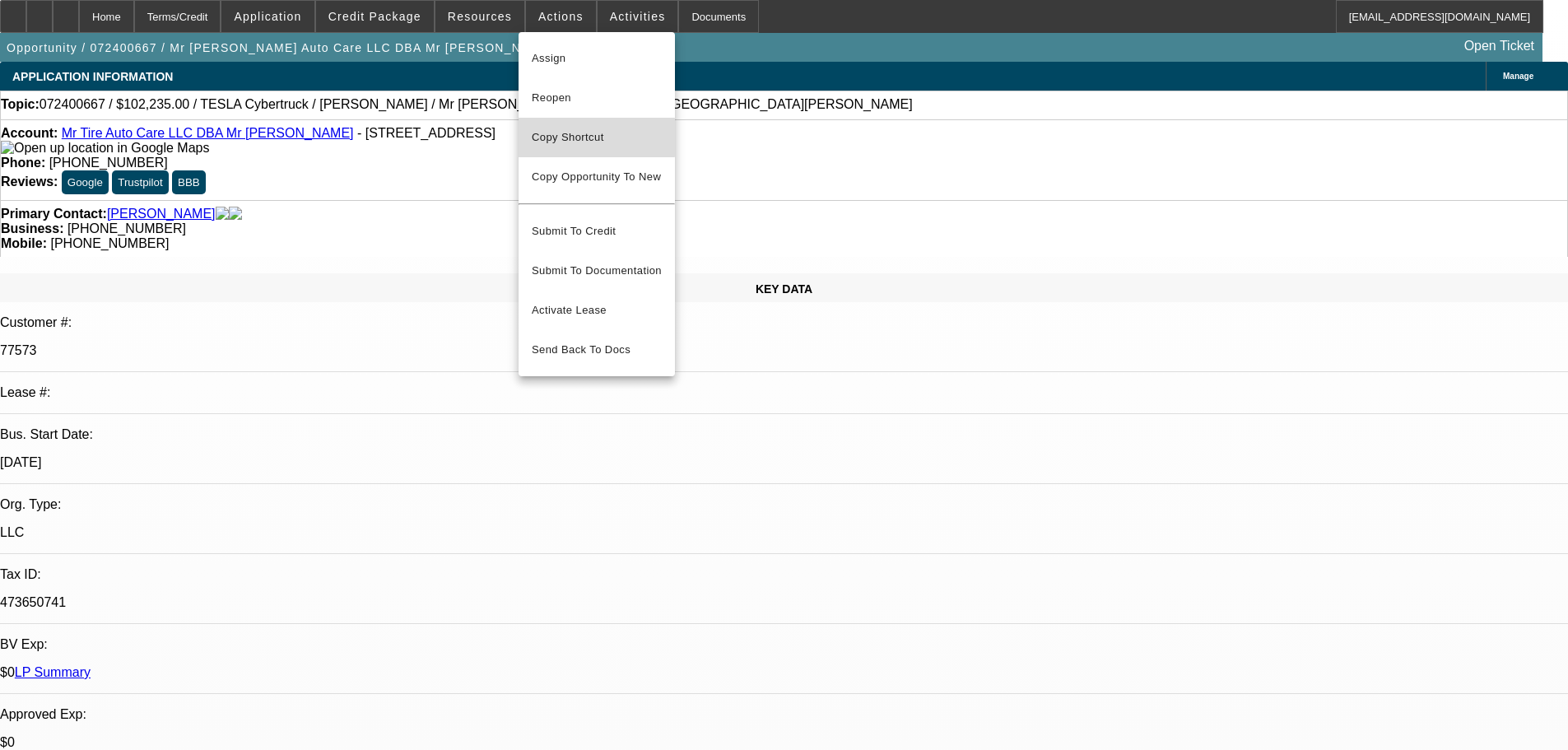
click at [567, 137] on span "Copy Shortcut" at bounding box center [596, 137] width 130 height 20
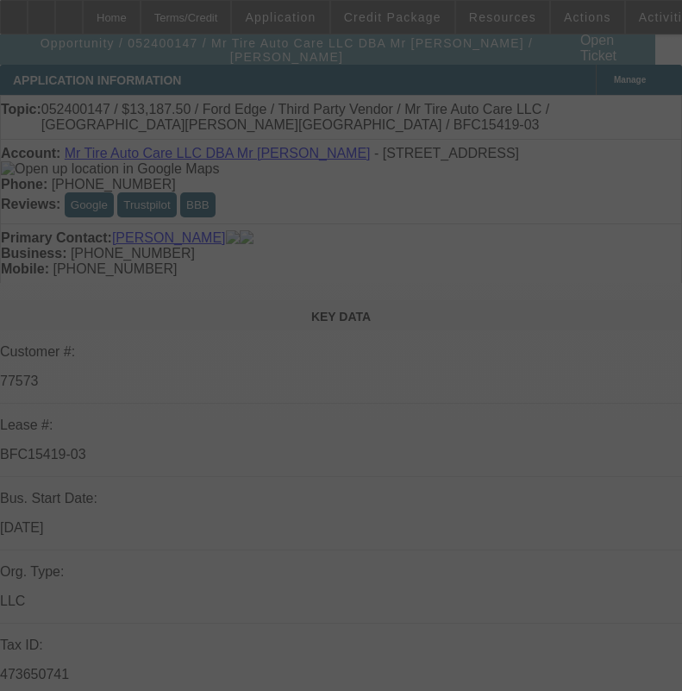
select select "0"
select select "6"
select select "0"
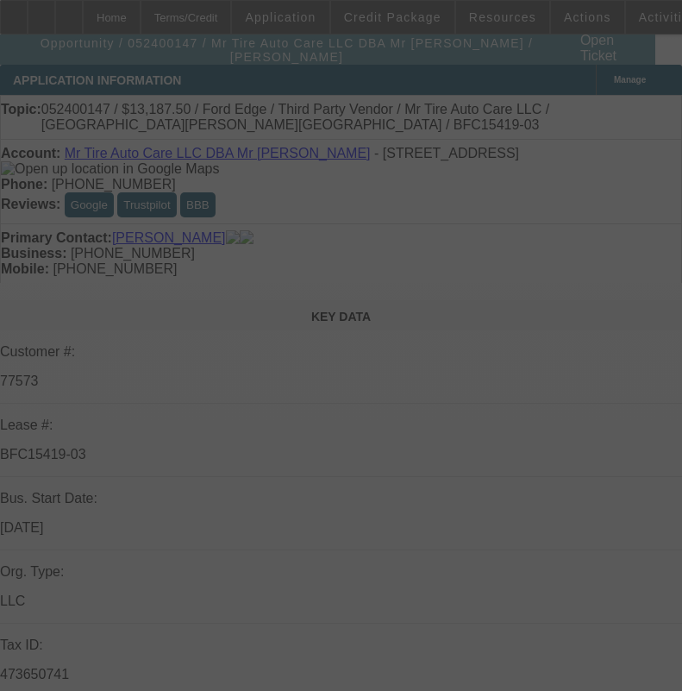
select select "0"
select select "6"
select select "0"
select select "2"
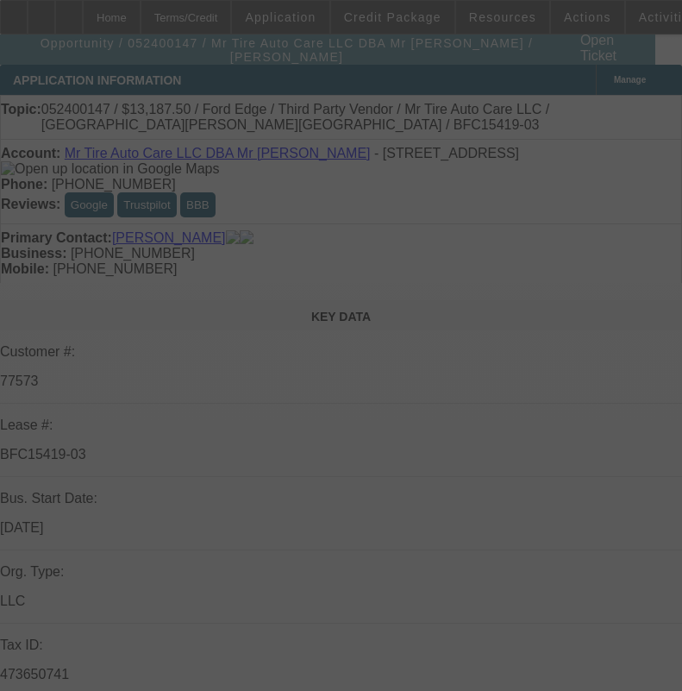
select select "2"
select select "0"
select select "6"
select select "0"
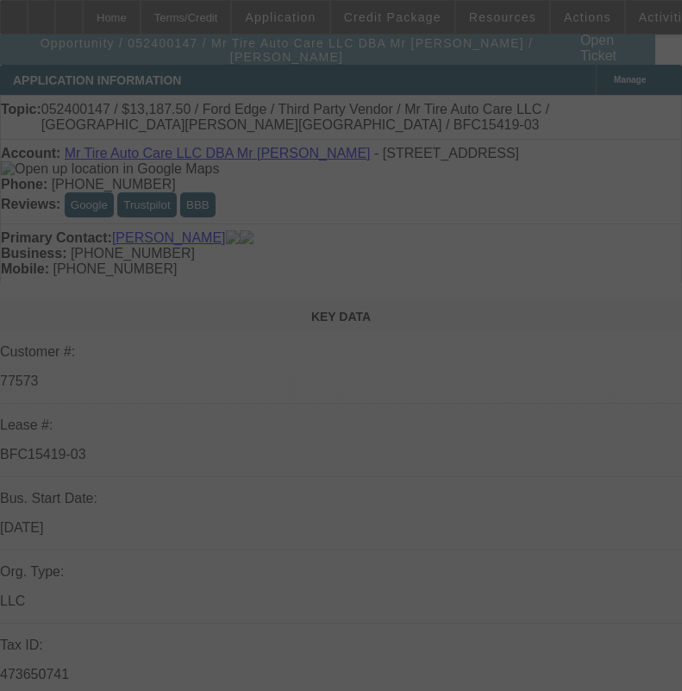
select select "0"
select select "6"
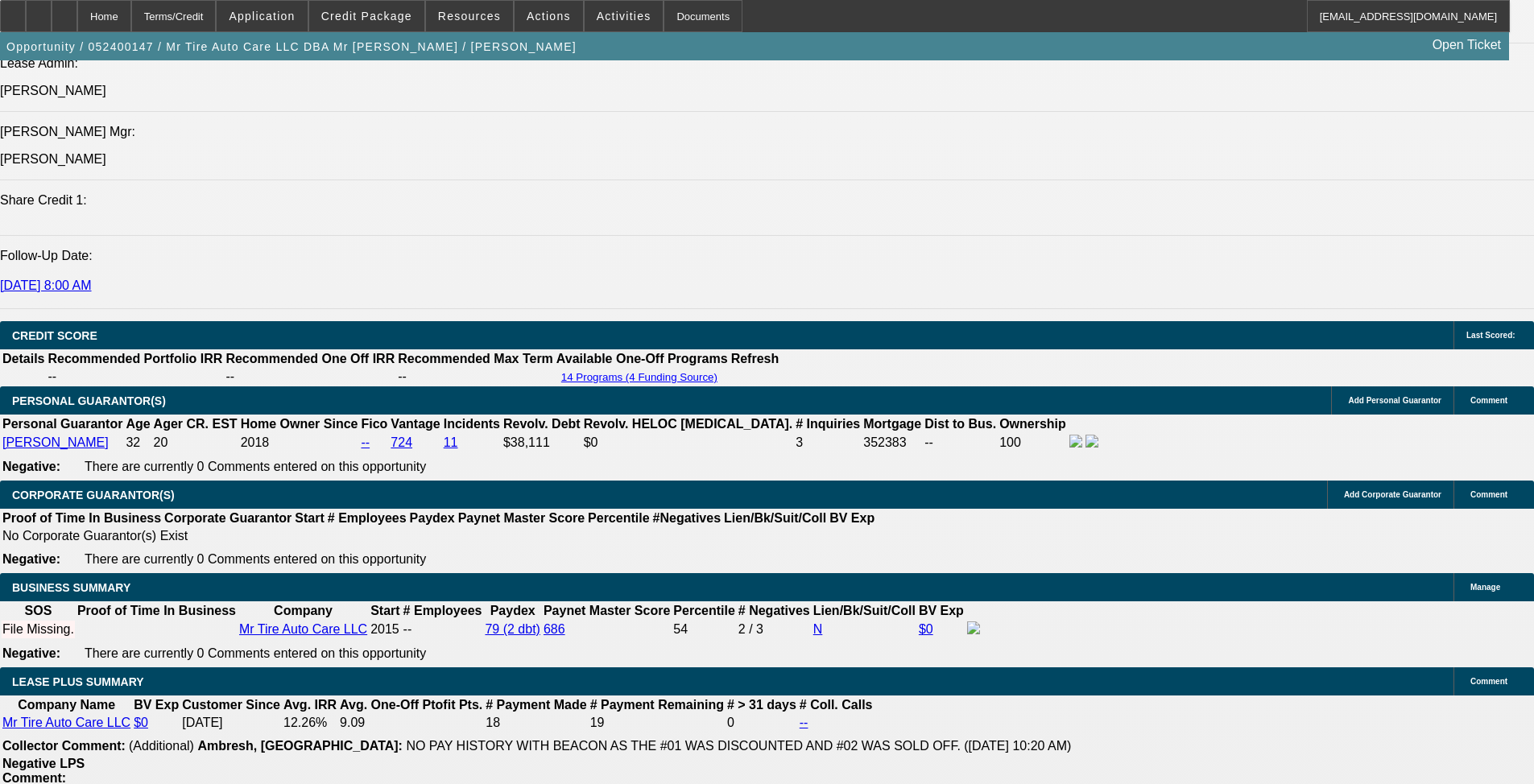
scroll to position [2334, 0]
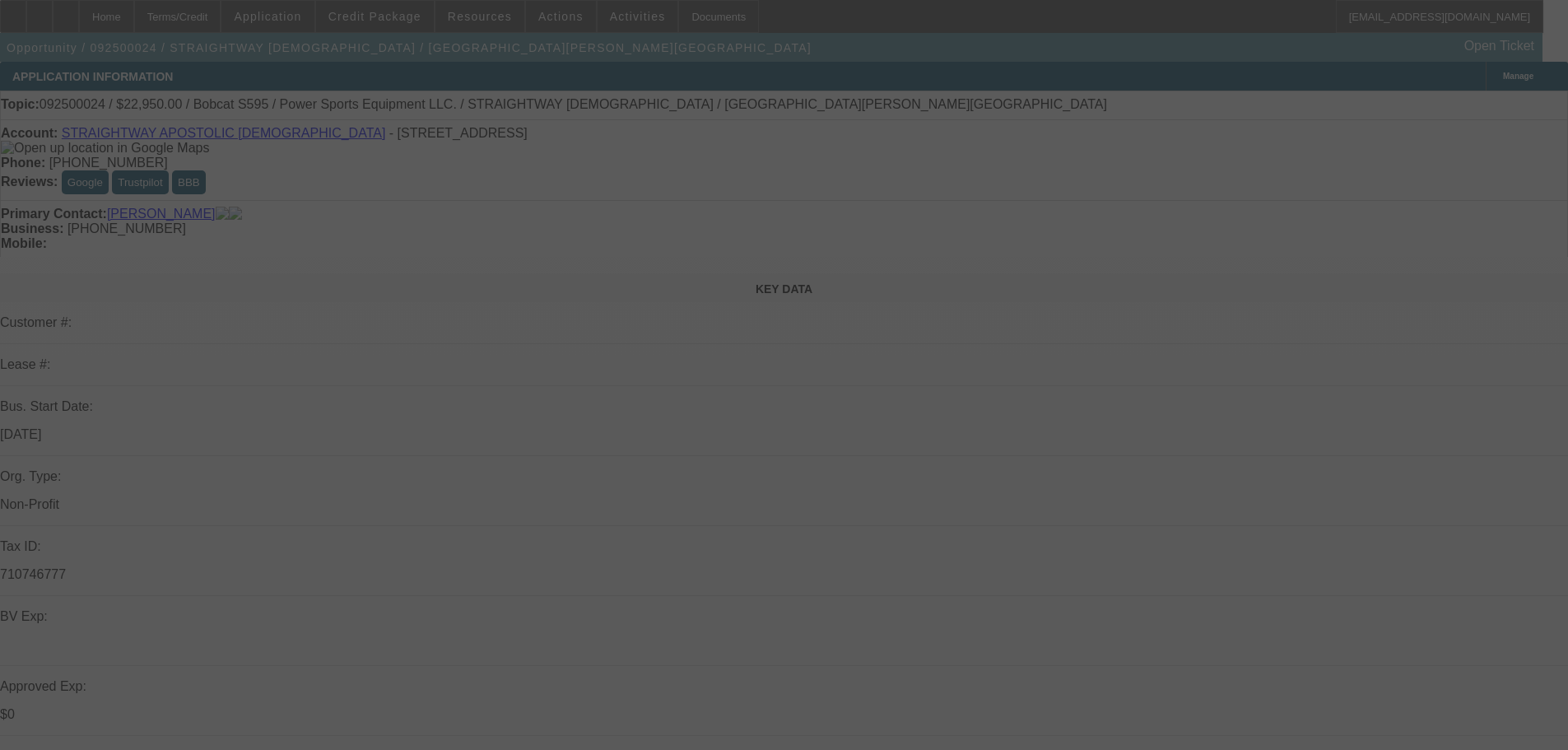
select select "0.15"
select select "0"
select select "0.1"
select select "4"
select select "0.15"
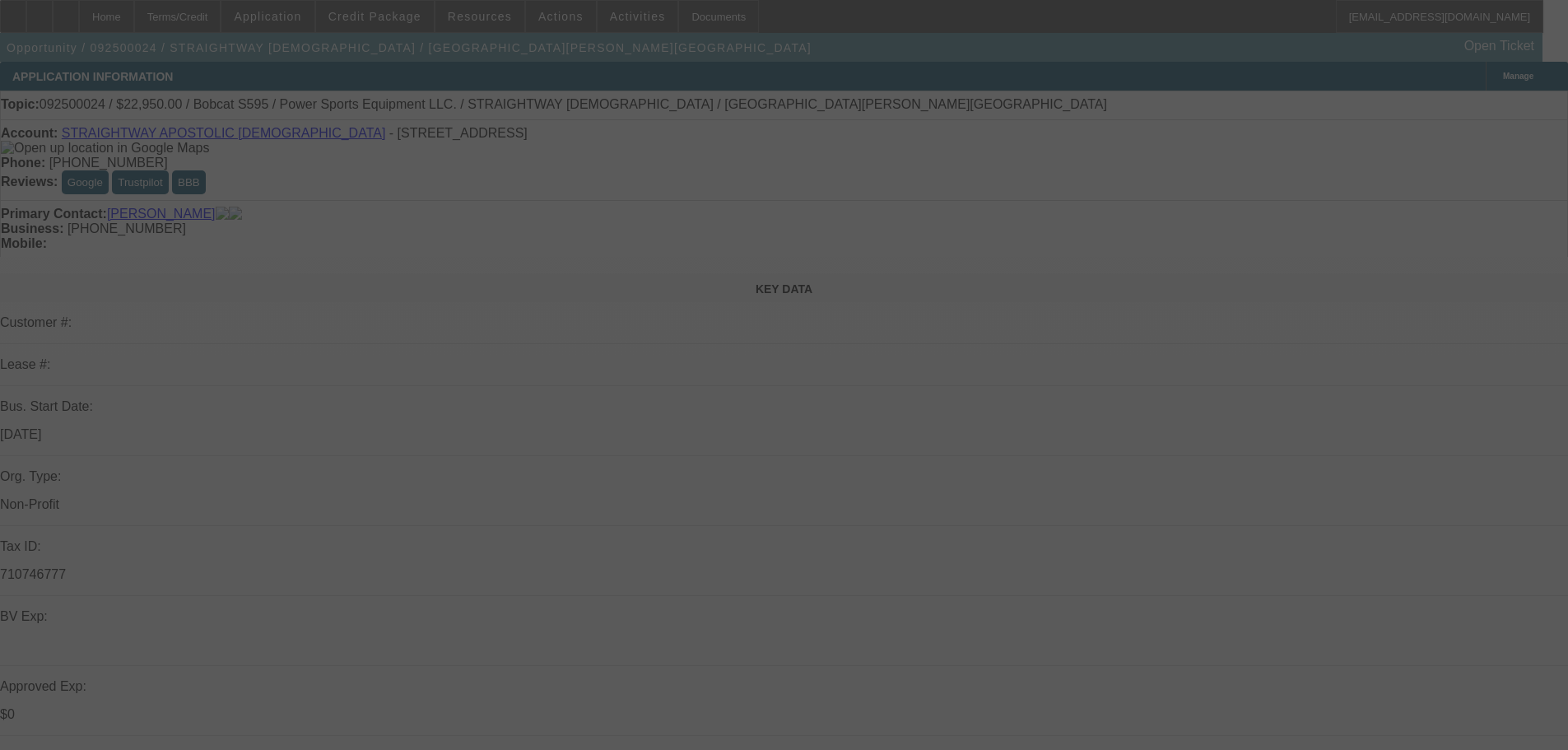
select select "0"
select select "0.1"
select select "4"
select select "0.15"
select select "0"
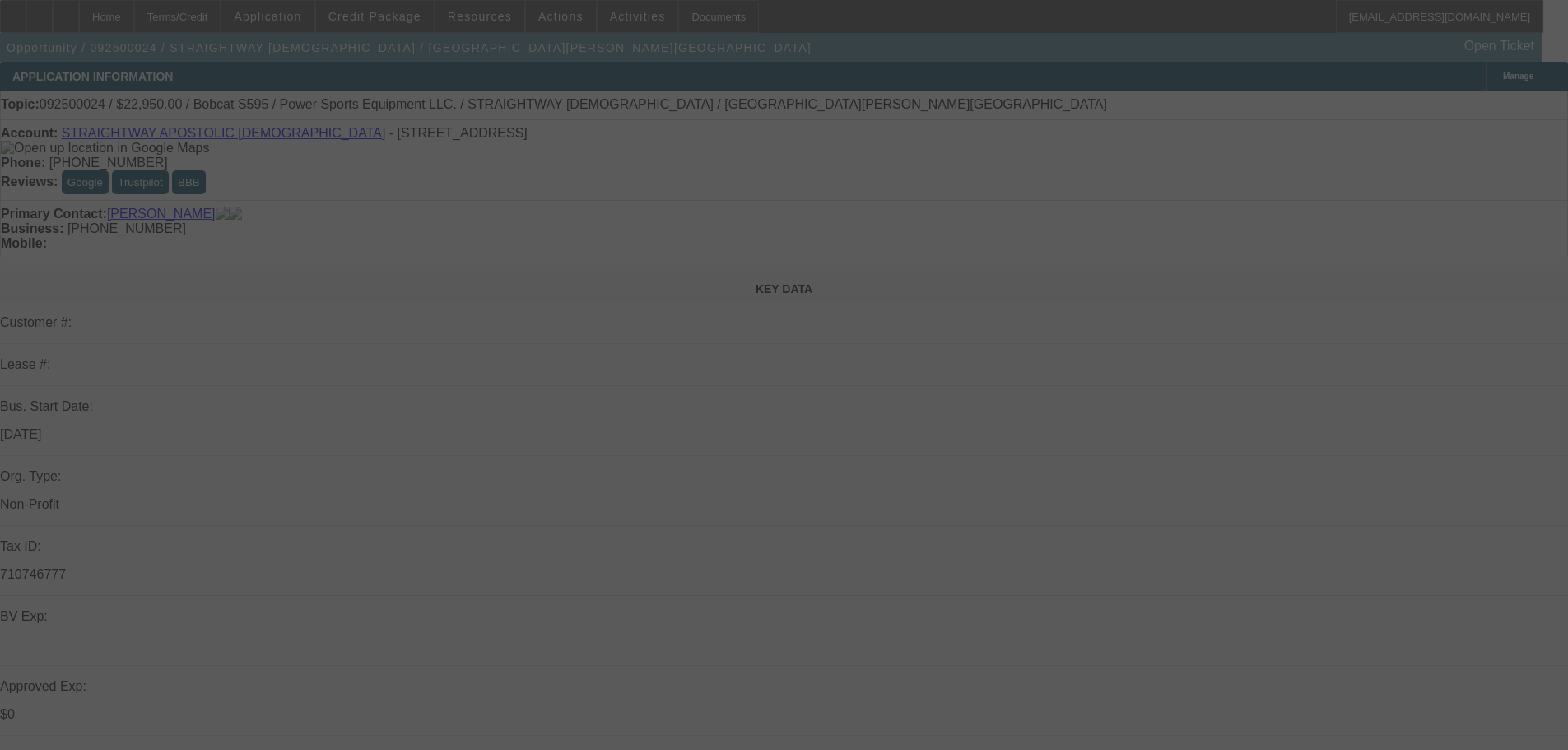
select select "0.1"
select select "4"
select select "0"
select select "0.1"
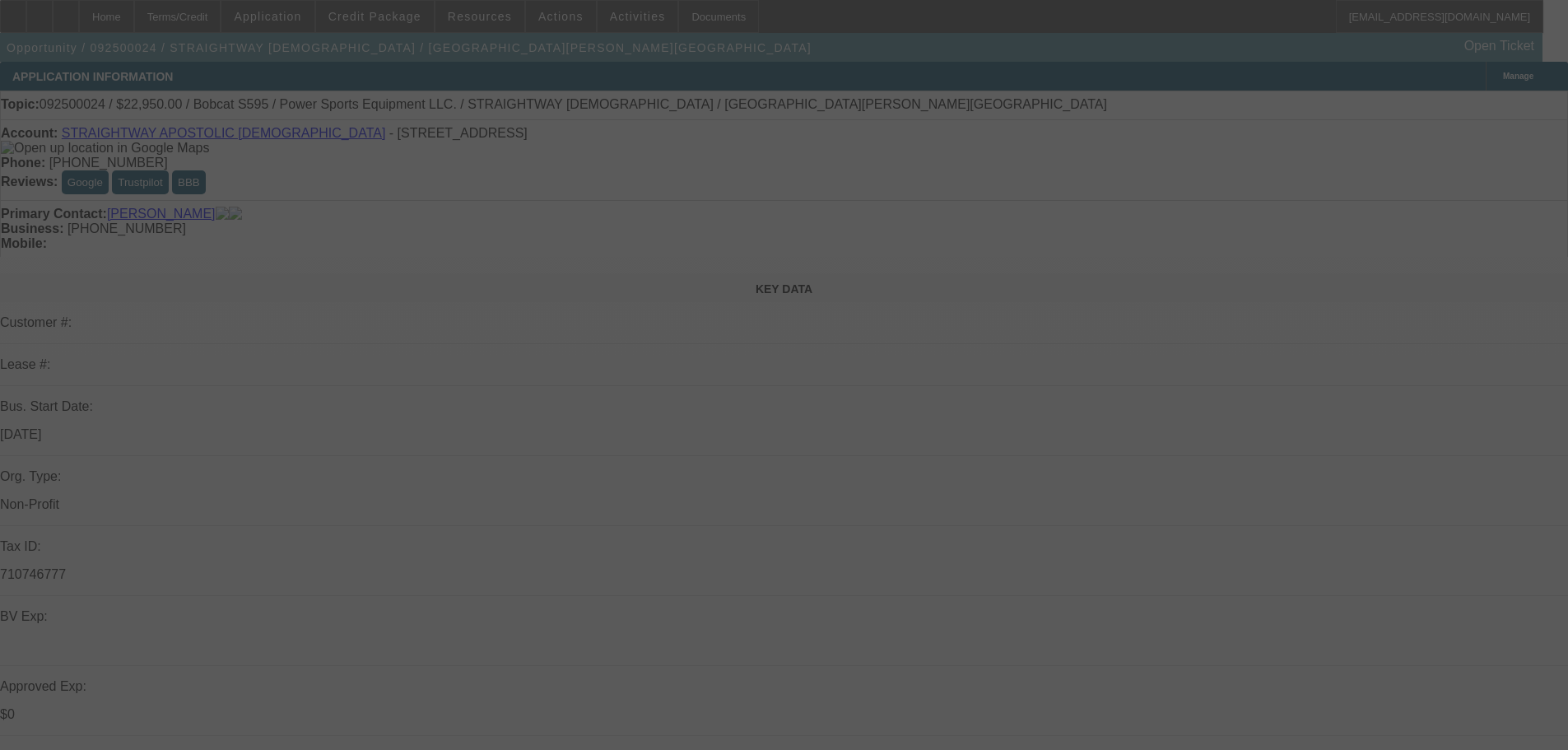
select select "4"
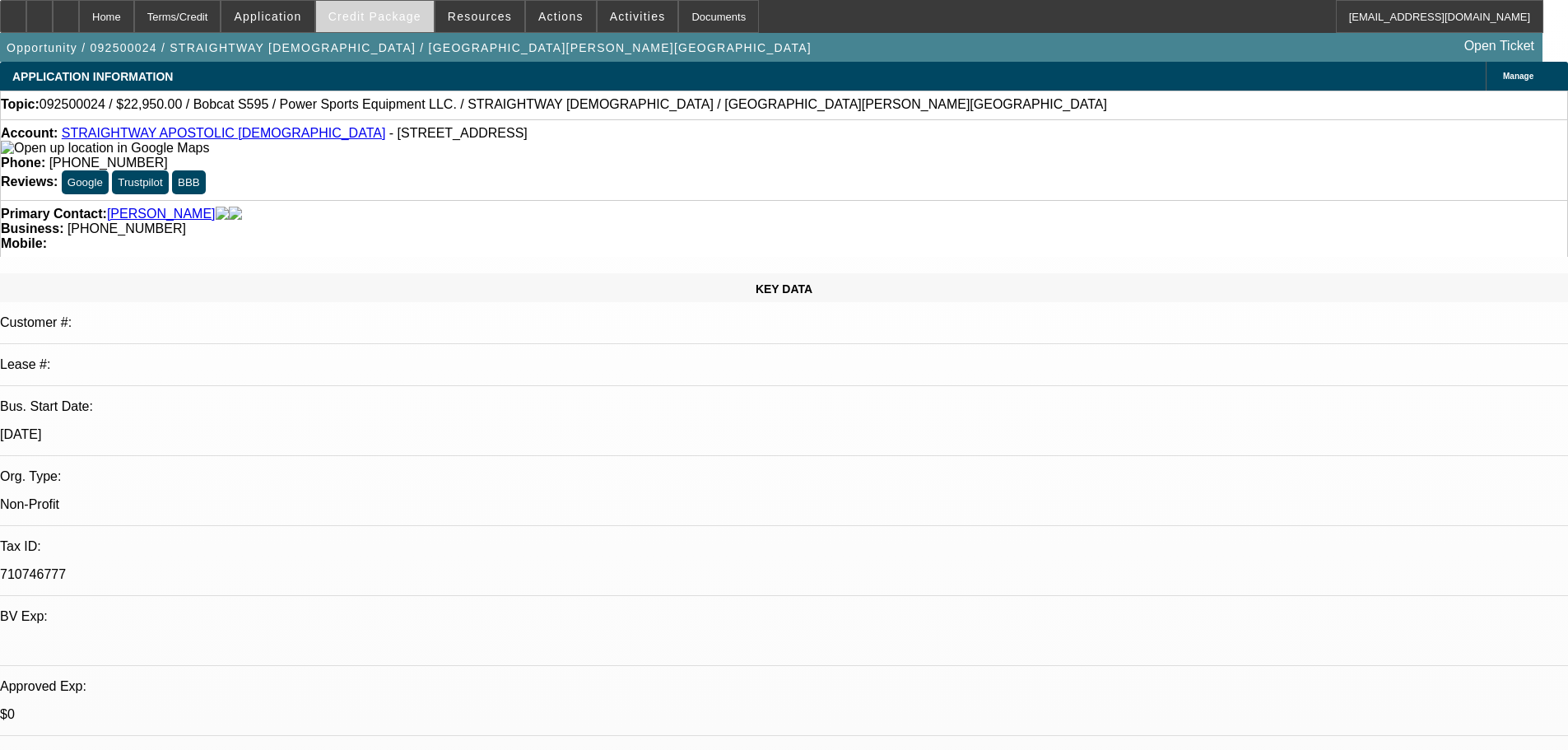
click at [399, 23] on span at bounding box center [374, 16] width 117 height 39
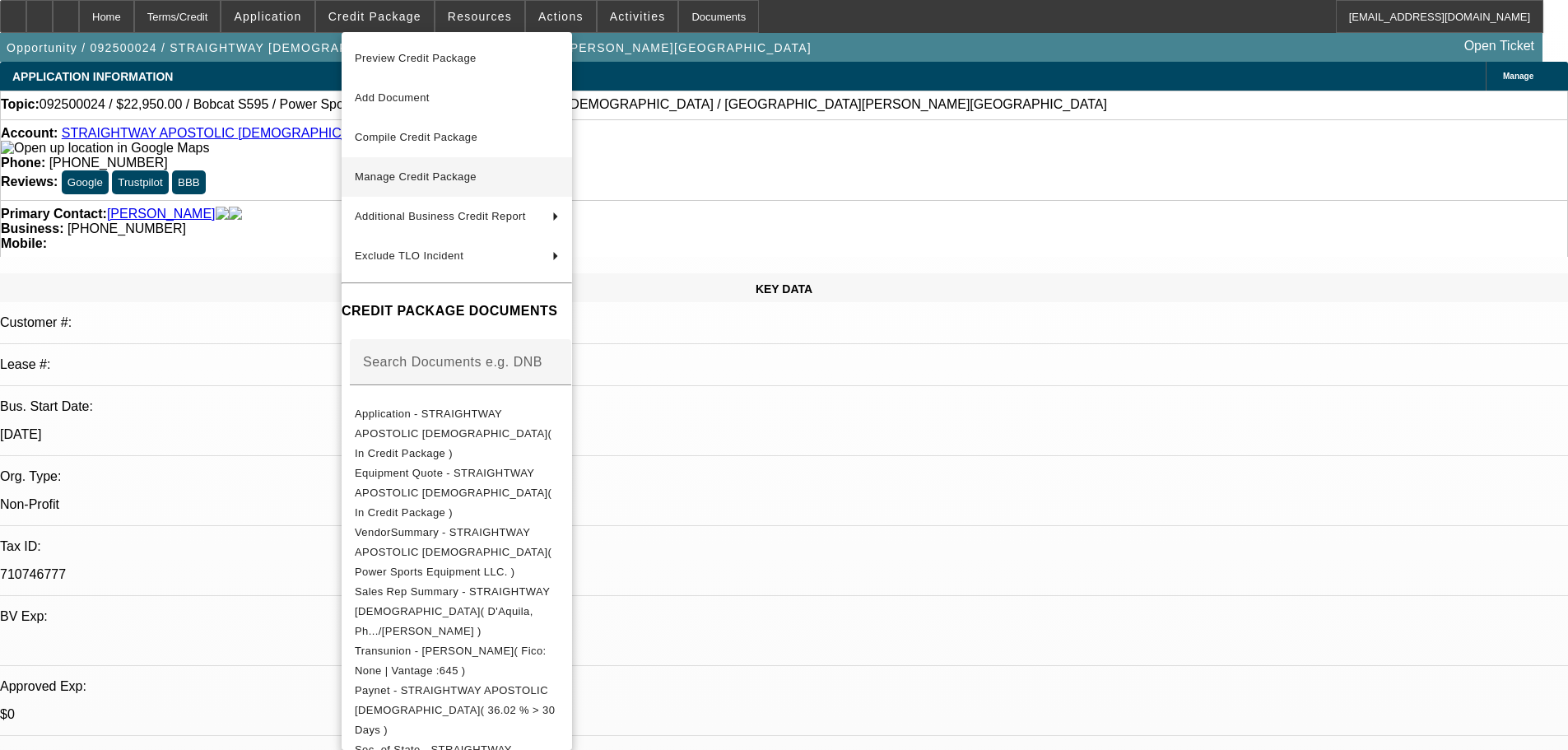
click at [412, 172] on span "Manage Credit Package" at bounding box center [416, 177] width 122 height 12
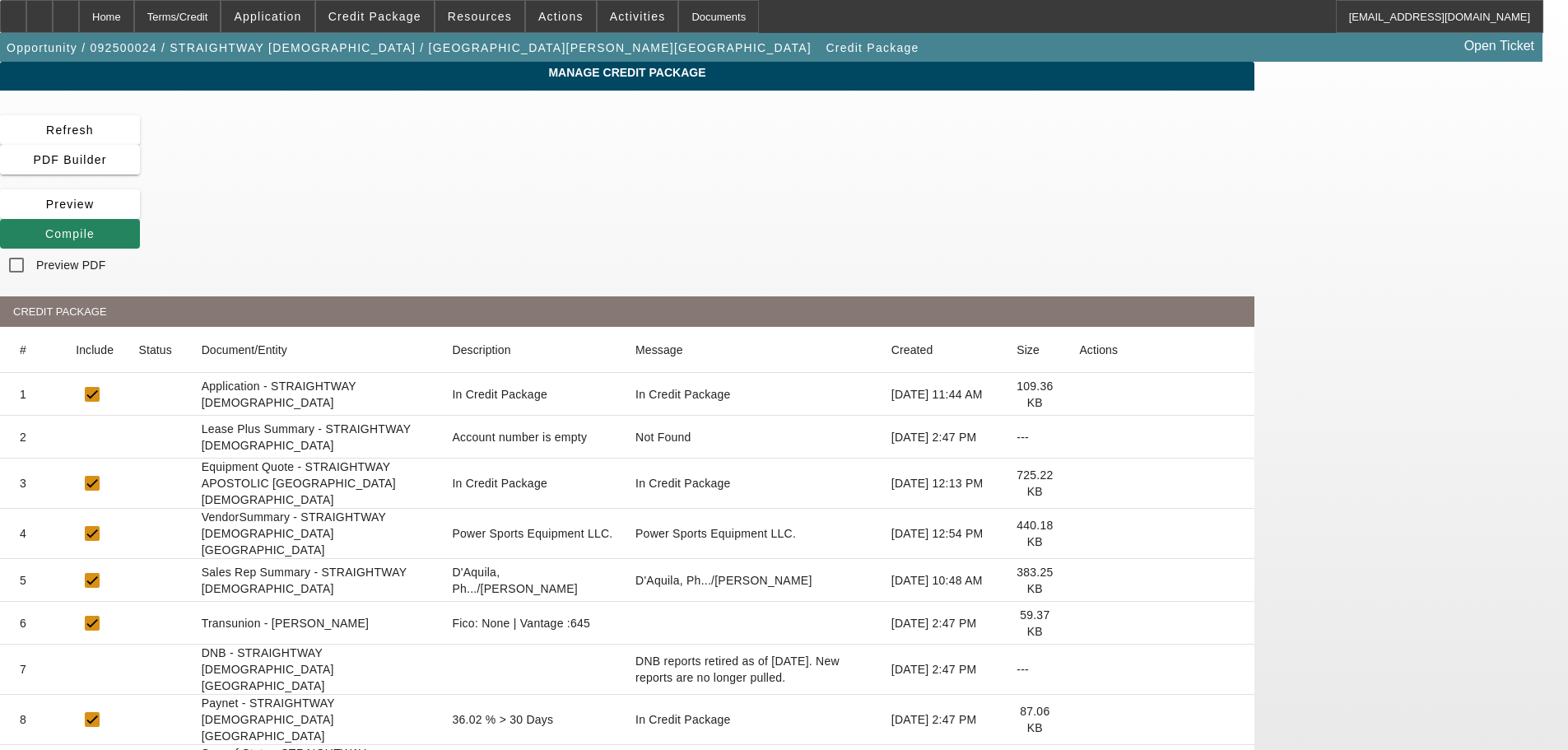
click at [1079, 437] on icon at bounding box center [1079, 437] width 0 height 0
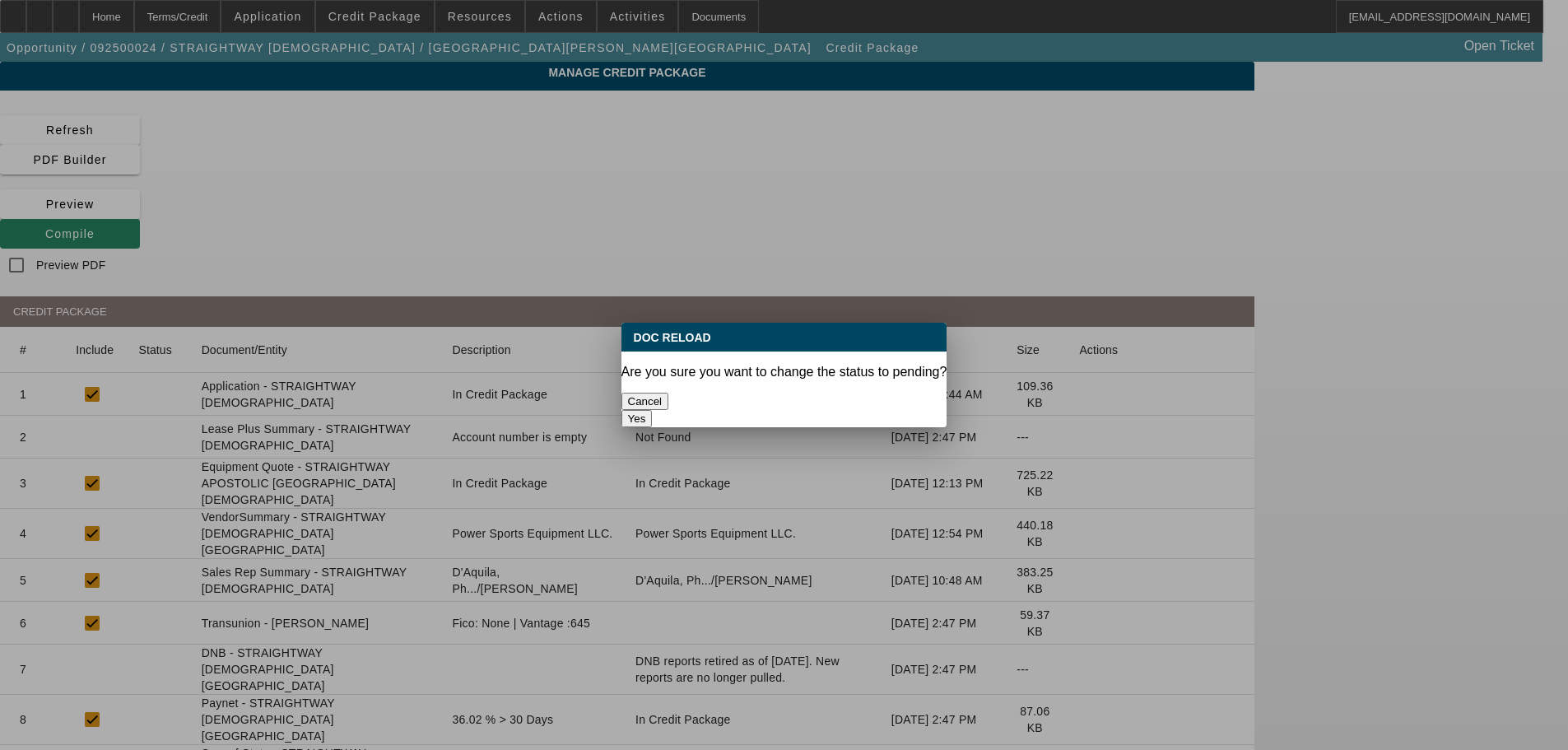
click at [653, 409] on button "Yes" at bounding box center [637, 418] width 31 height 17
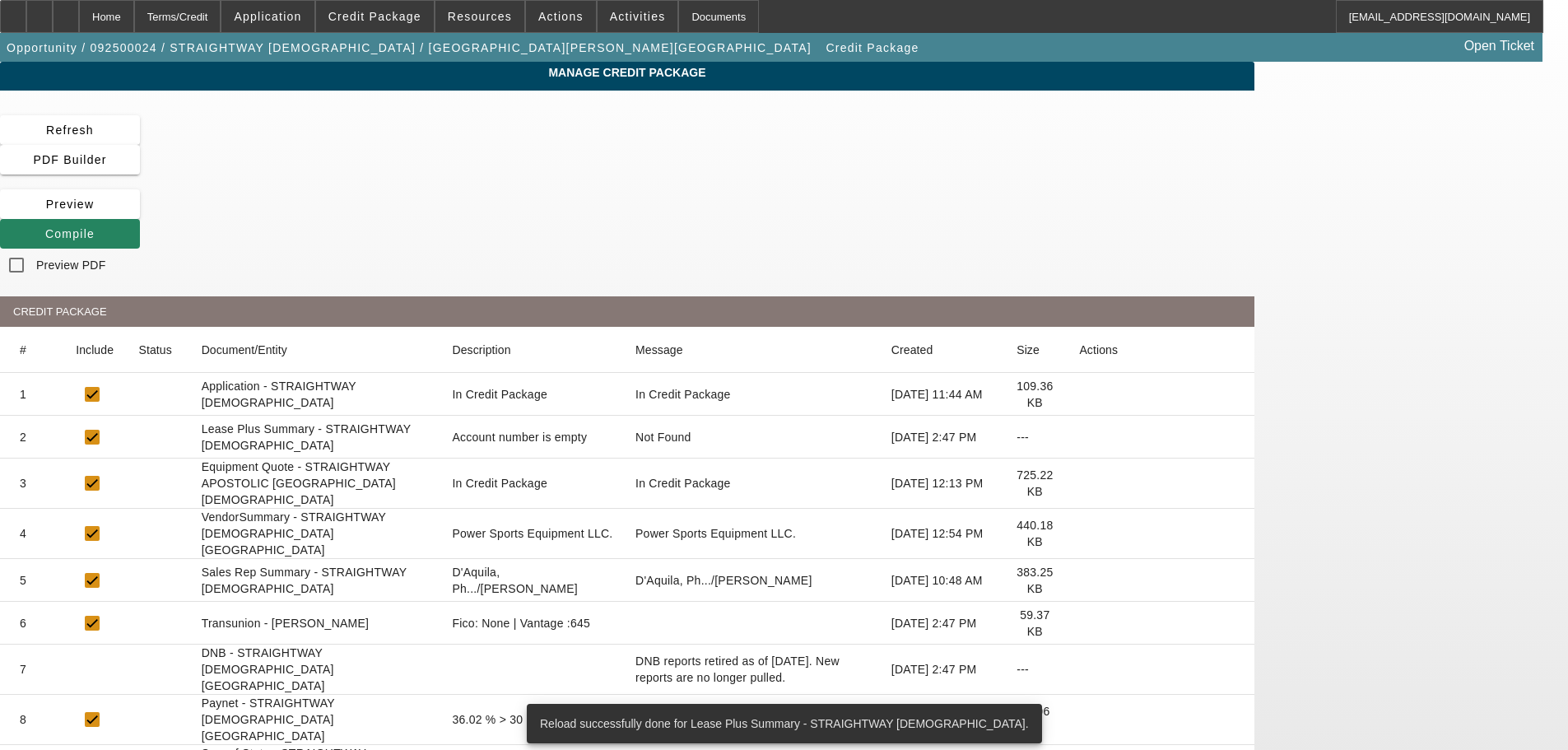
click at [1079, 533] on icon at bounding box center [1079, 533] width 0 height 0
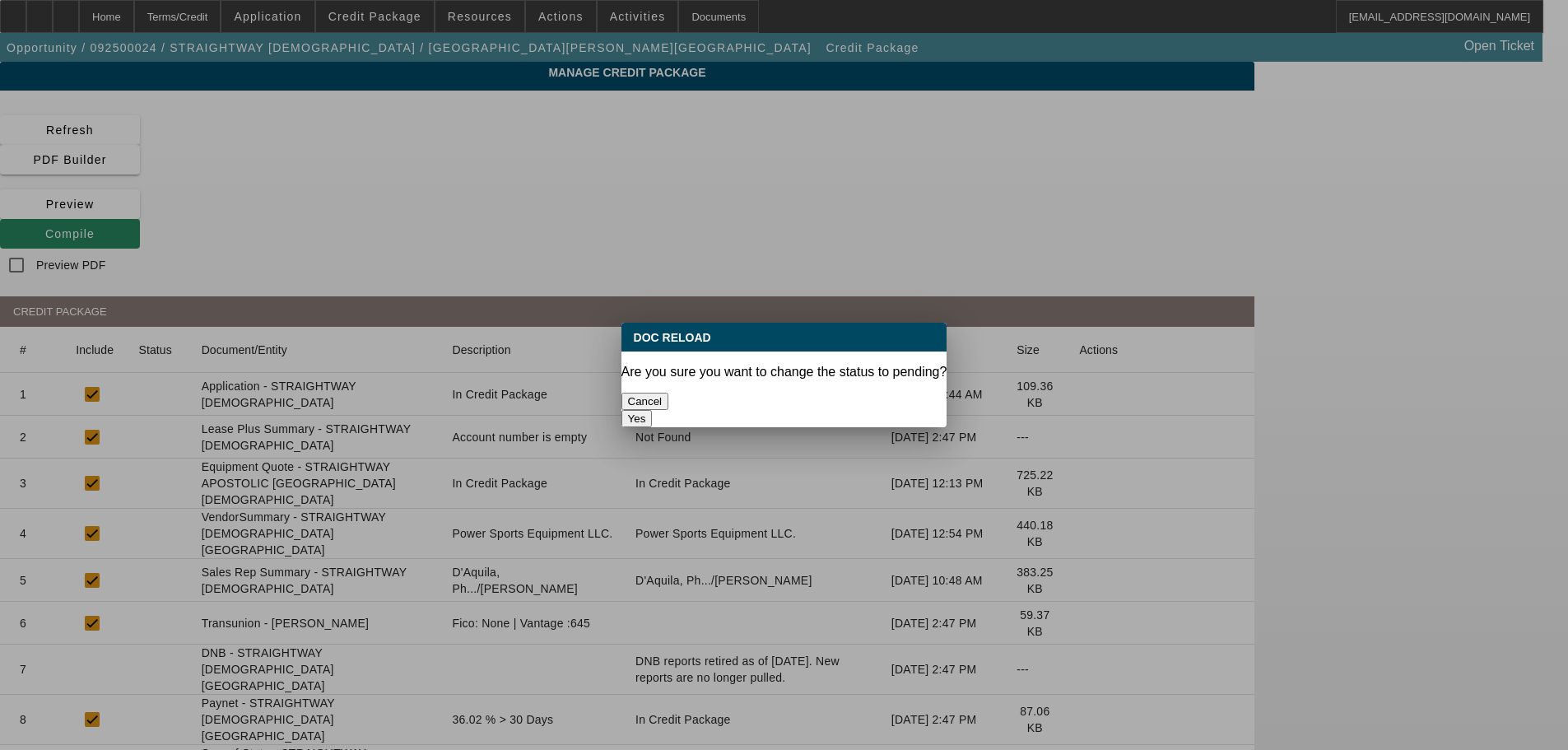
click at [653, 409] on button "Yes" at bounding box center [637, 418] width 31 height 17
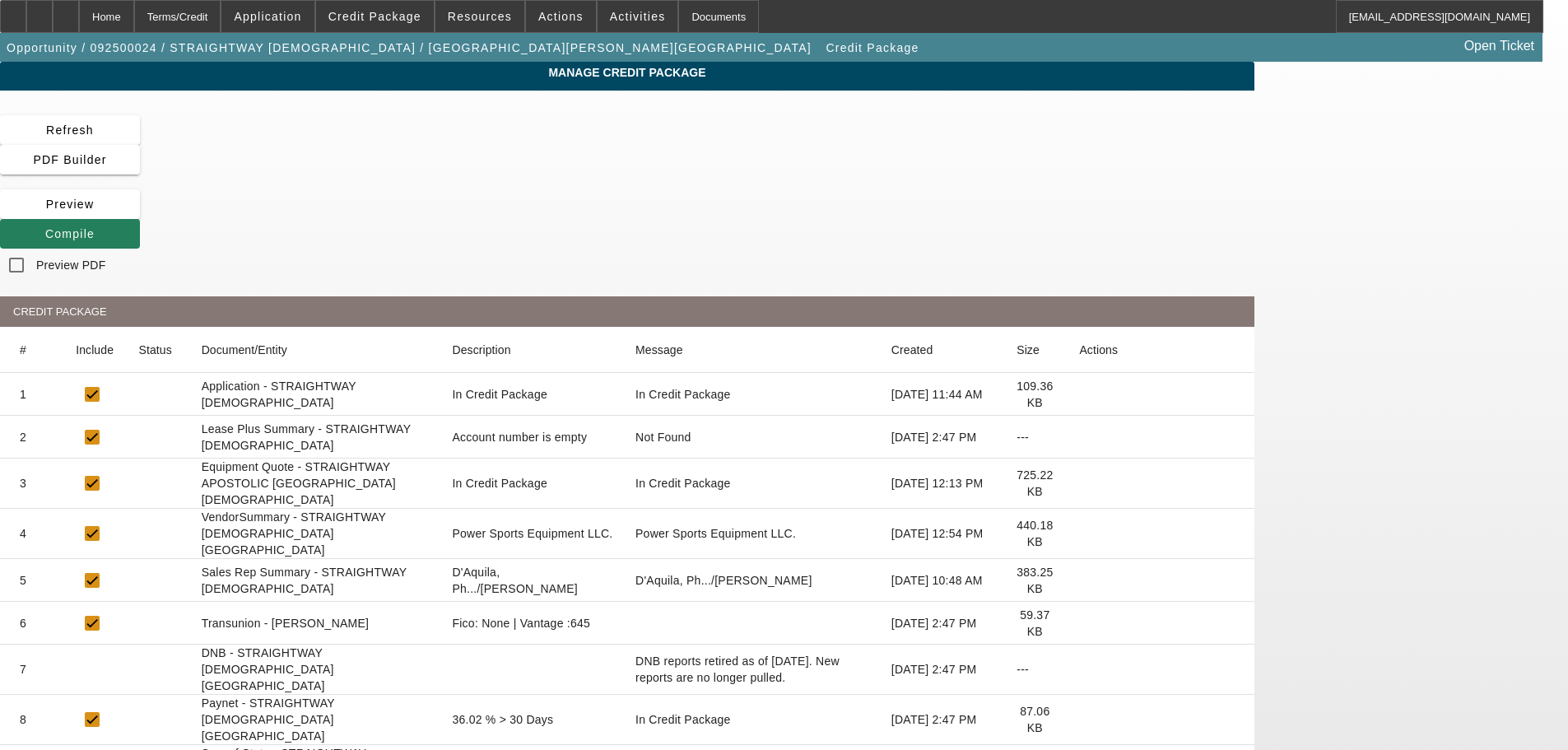
click at [140, 214] on span at bounding box center [70, 233] width 140 height 39
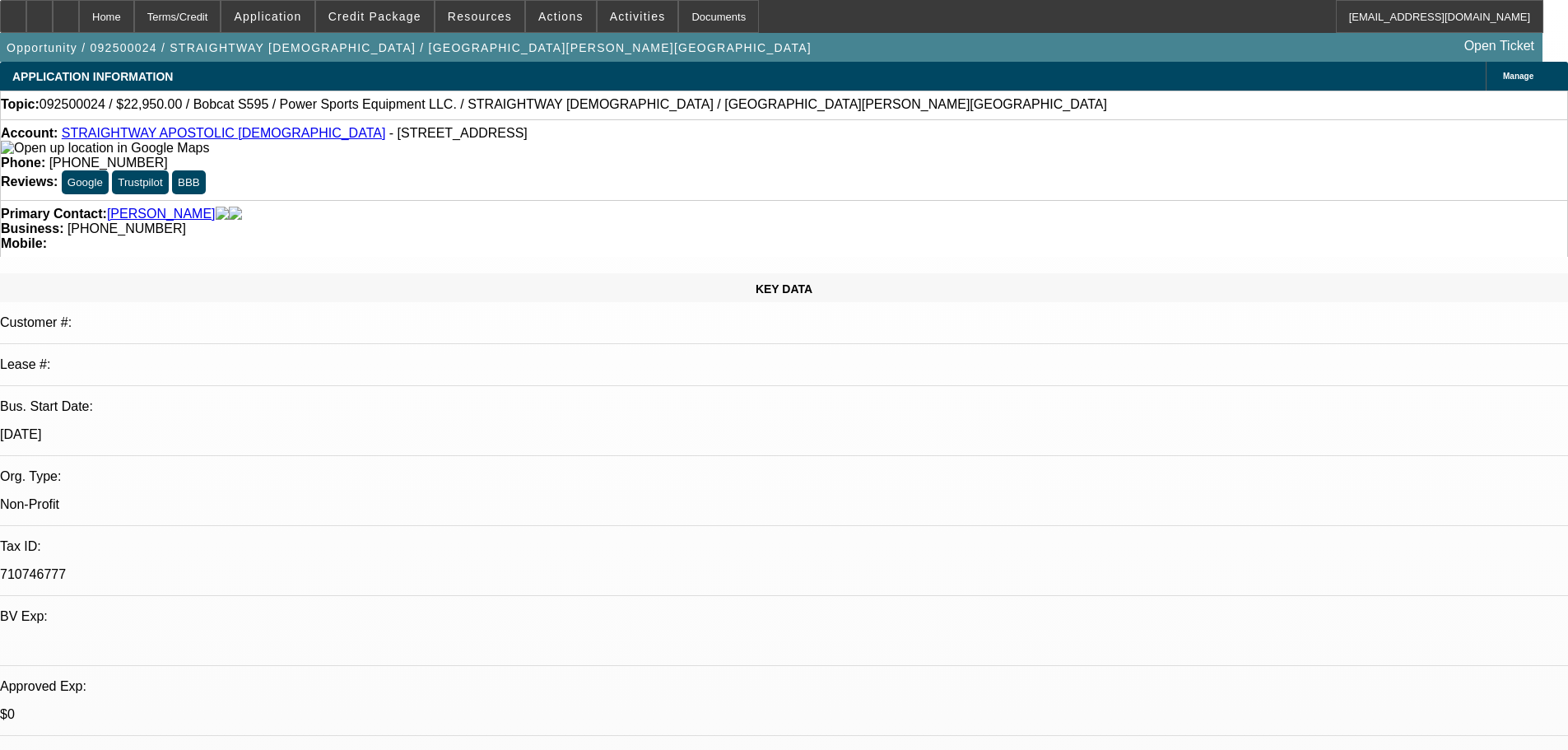
select select "0.15"
select select "0"
select select "0.1"
select select "4"
select select "0.15"
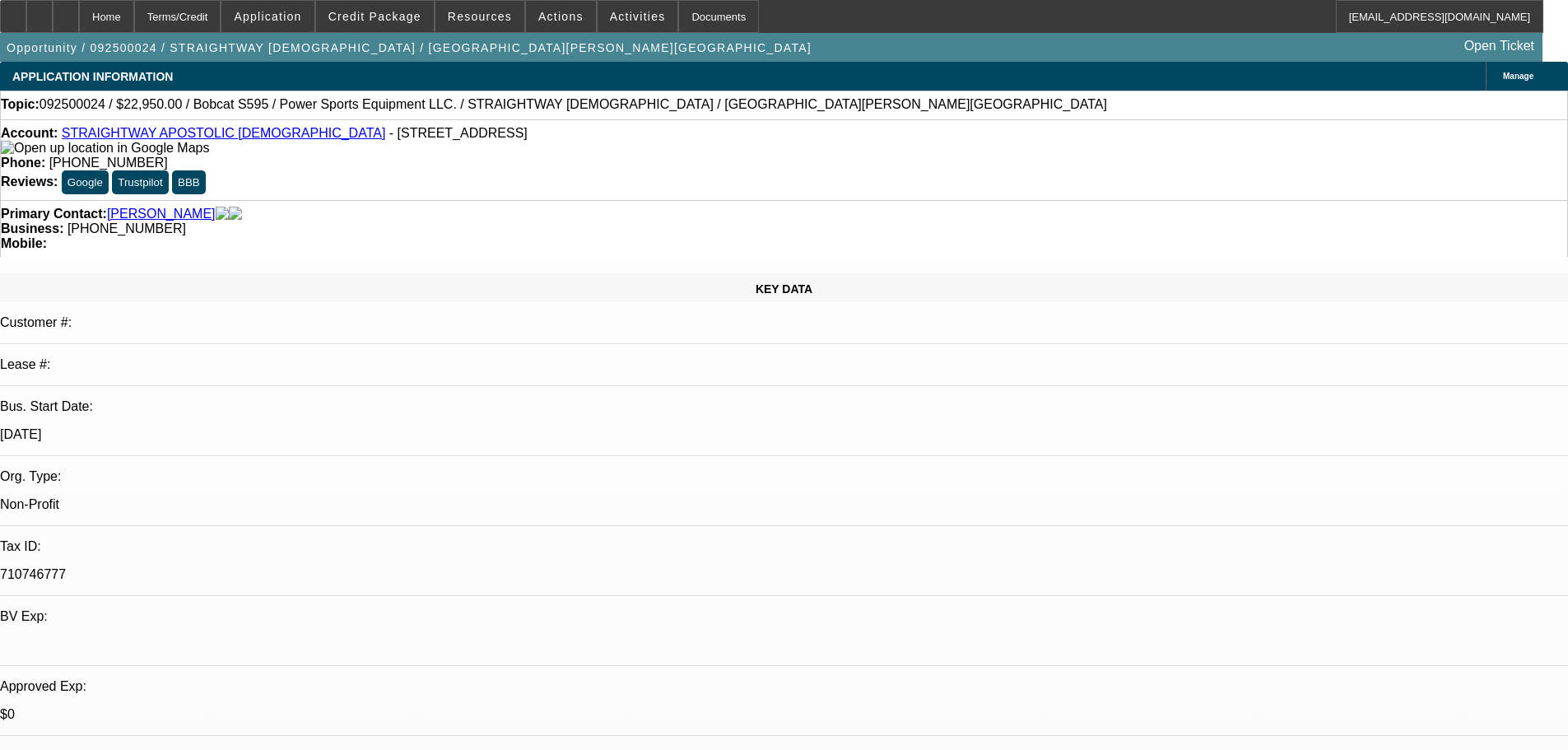
select select "0"
select select "0.1"
select select "4"
select select "0.15"
select select "0"
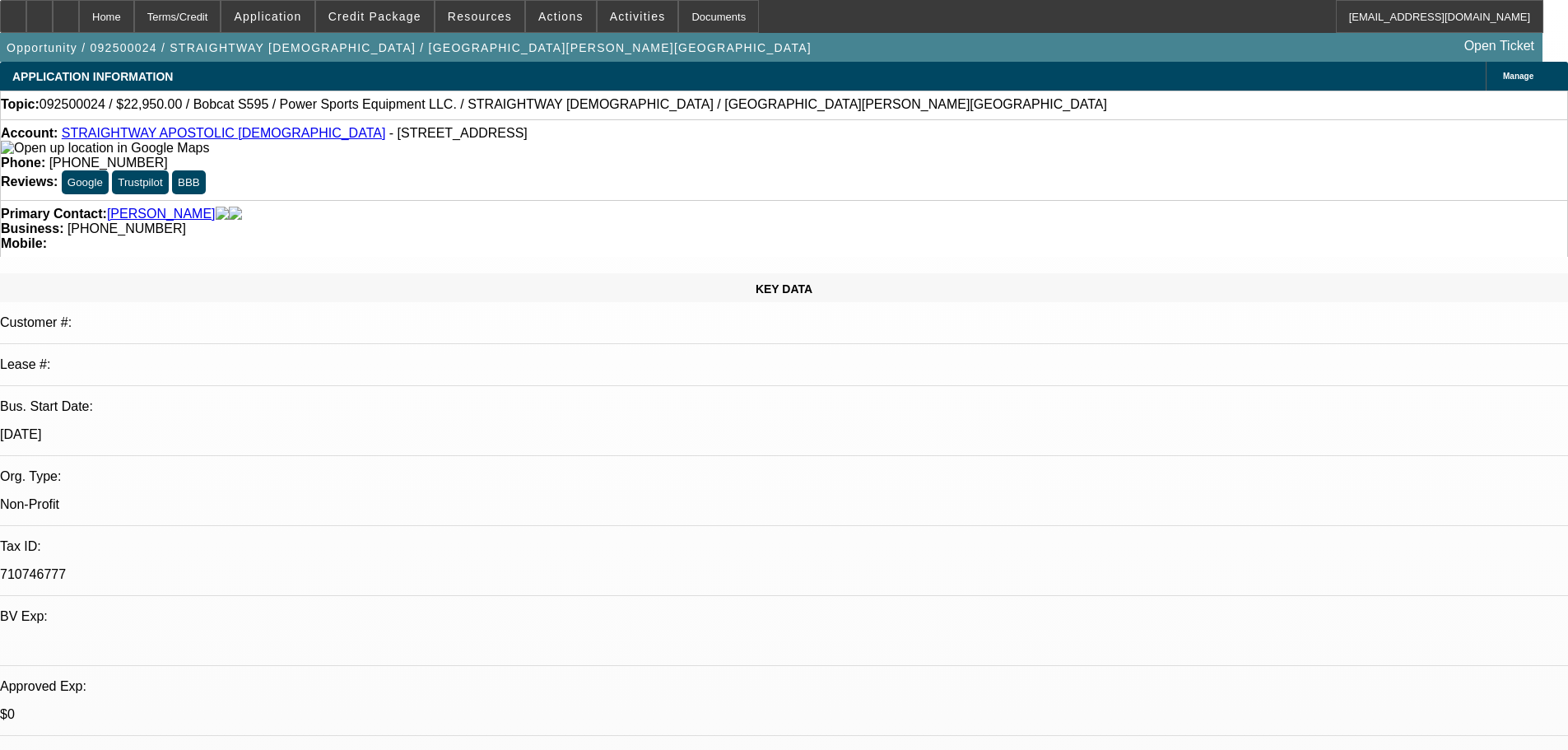
select select "0.1"
select select "4"
select select "0"
select select "0.1"
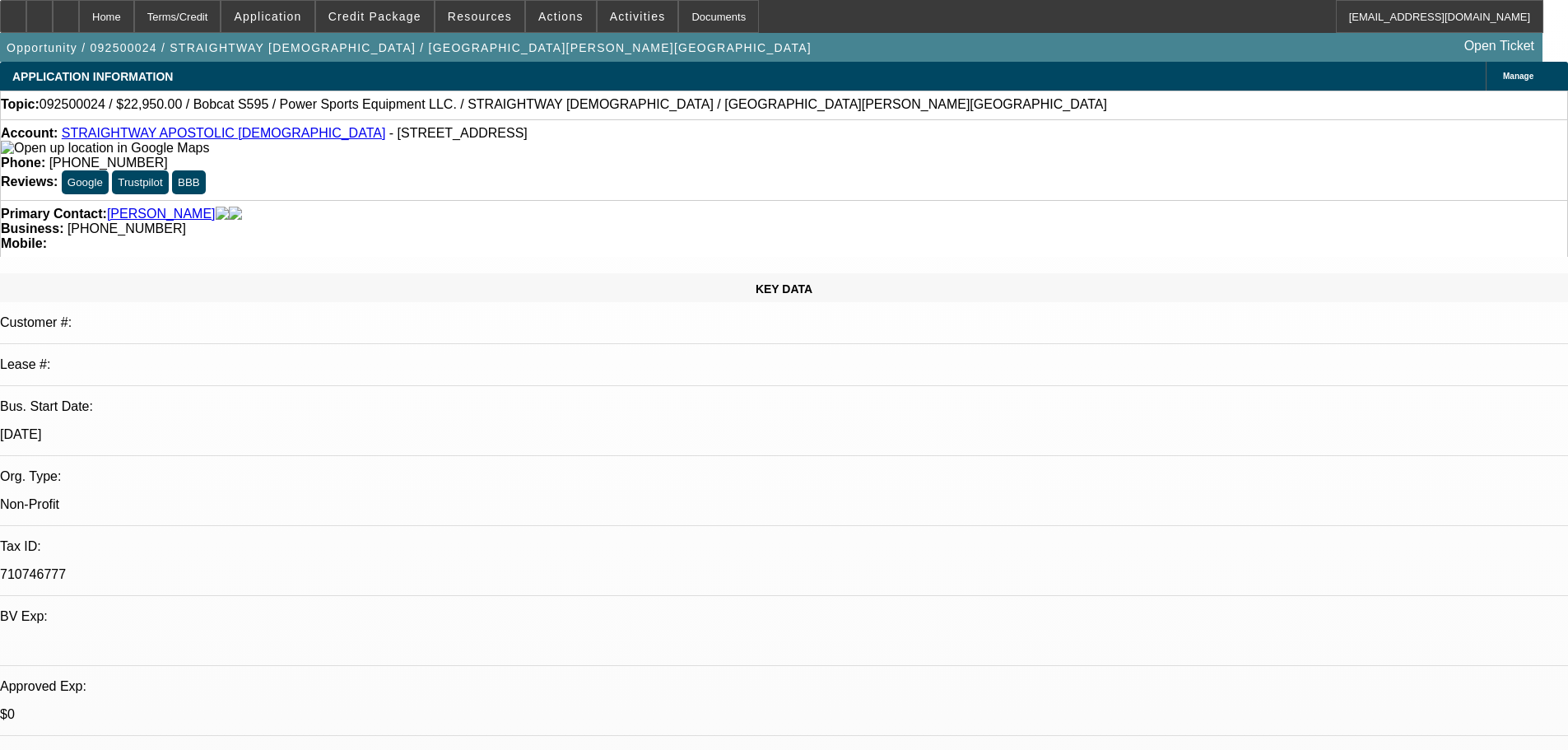
select select "4"
click at [400, 10] on span "Credit Package" at bounding box center [374, 16] width 93 height 13
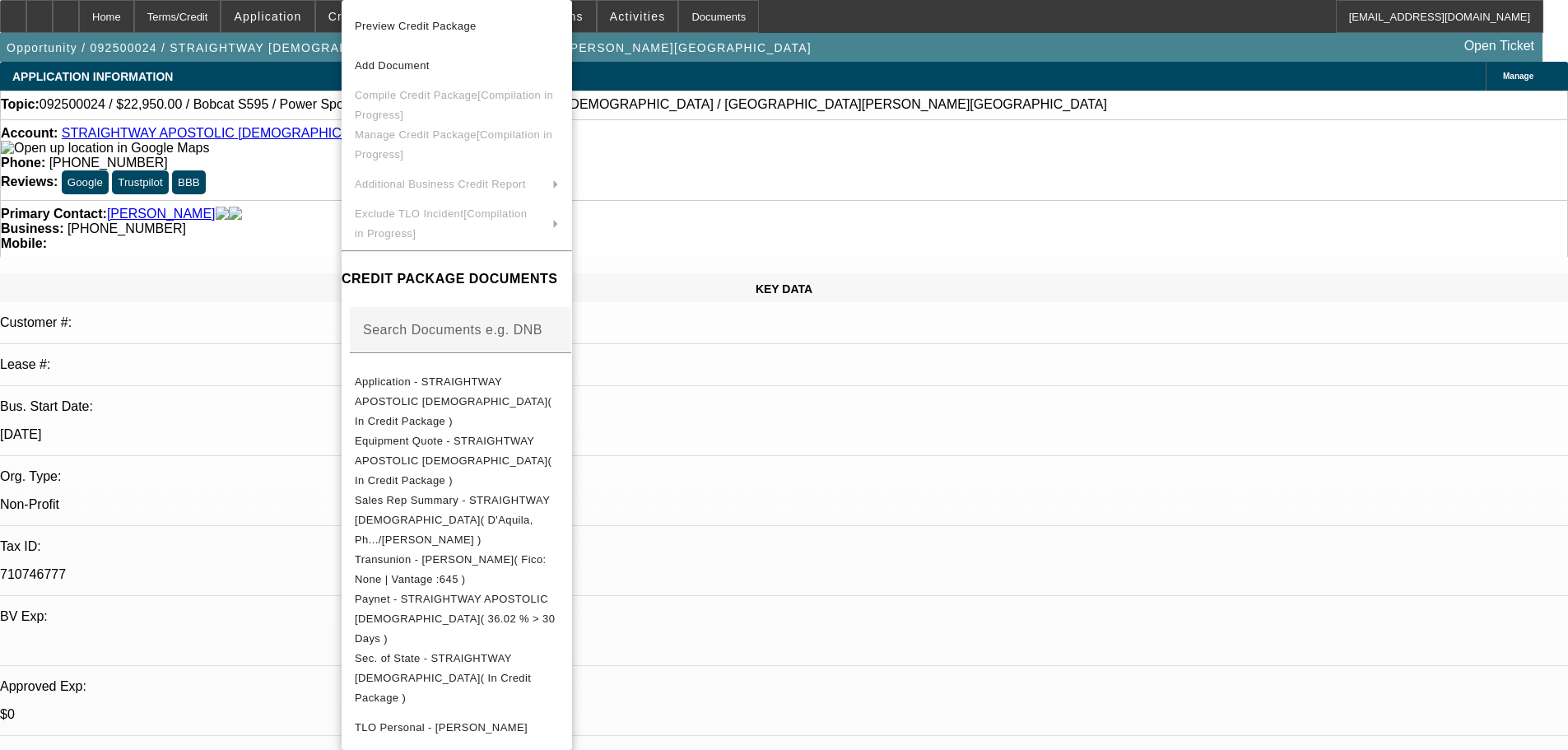
click at [292, 254] on div at bounding box center [784, 375] width 1568 height 750
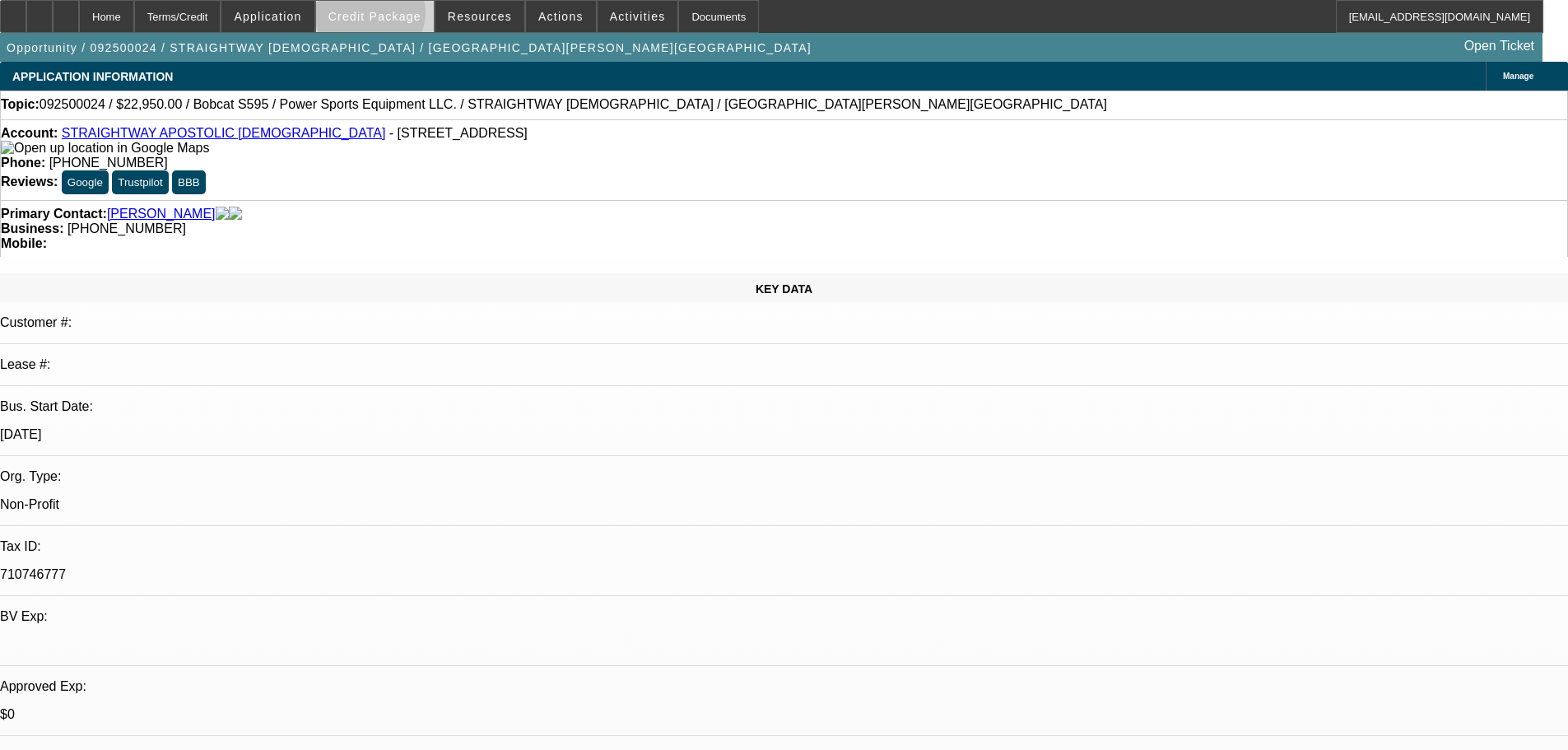
click at [396, 16] on span "Credit Package" at bounding box center [374, 16] width 93 height 13
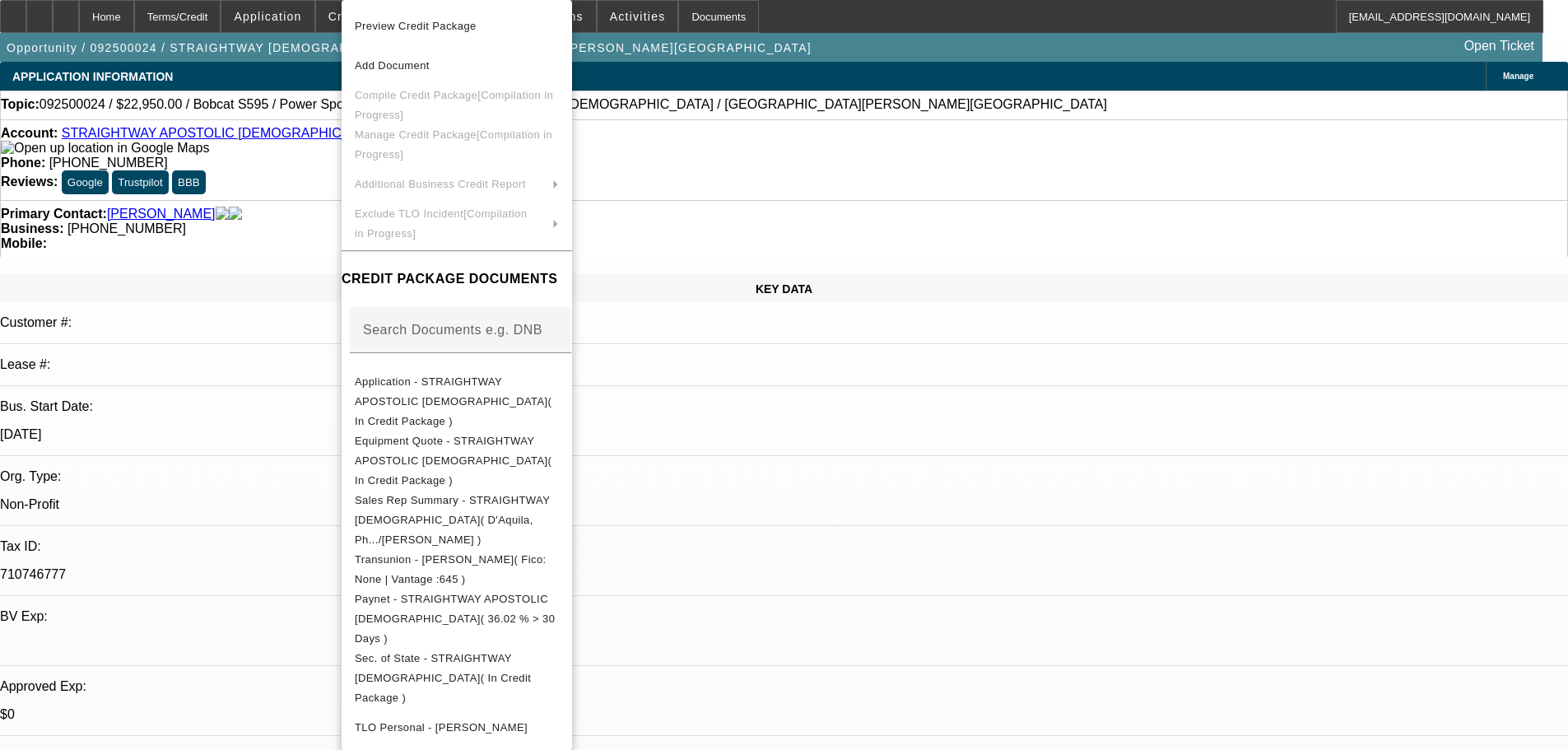
click at [296, 302] on div at bounding box center [784, 375] width 1568 height 750
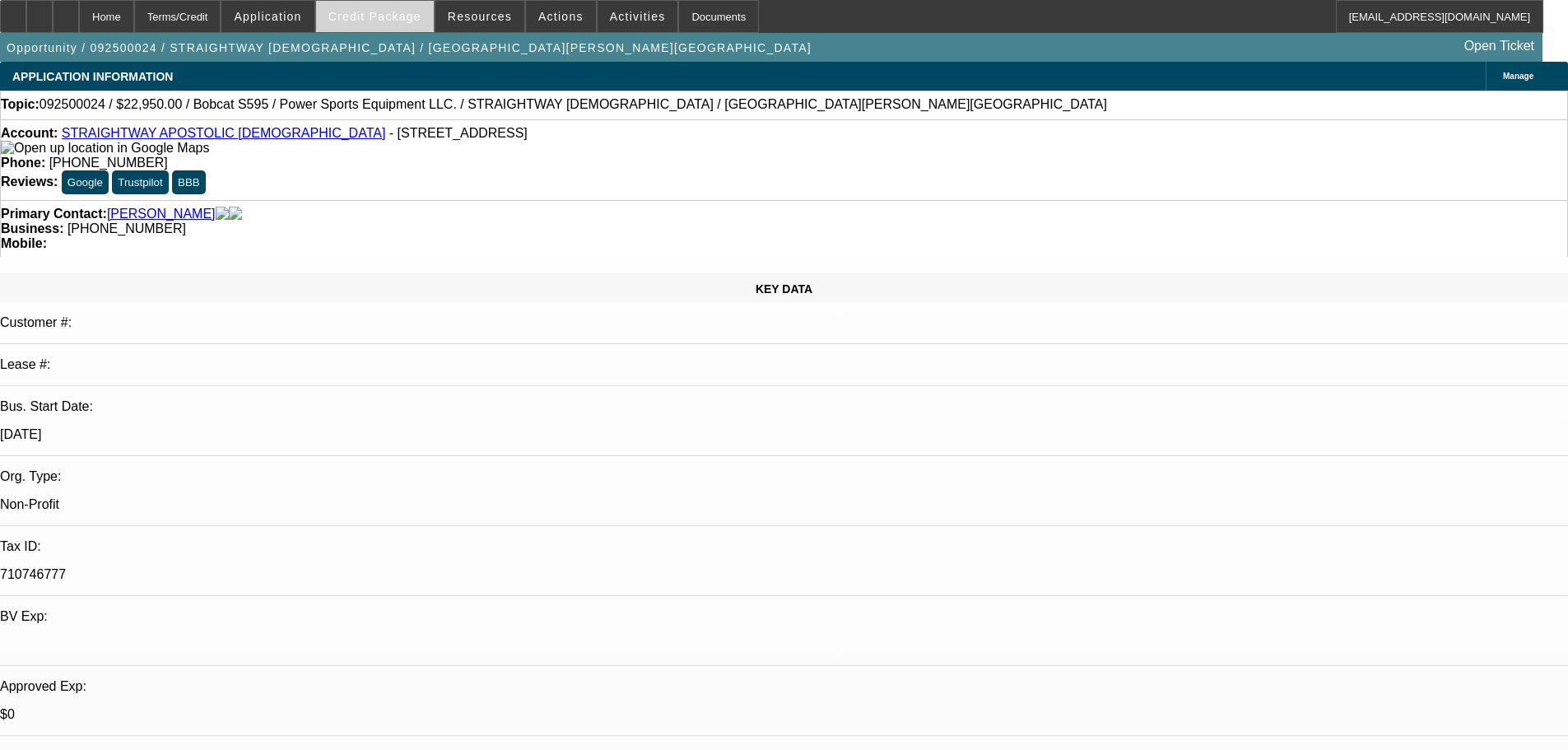
click at [399, 17] on span "Credit Package" at bounding box center [374, 16] width 93 height 13
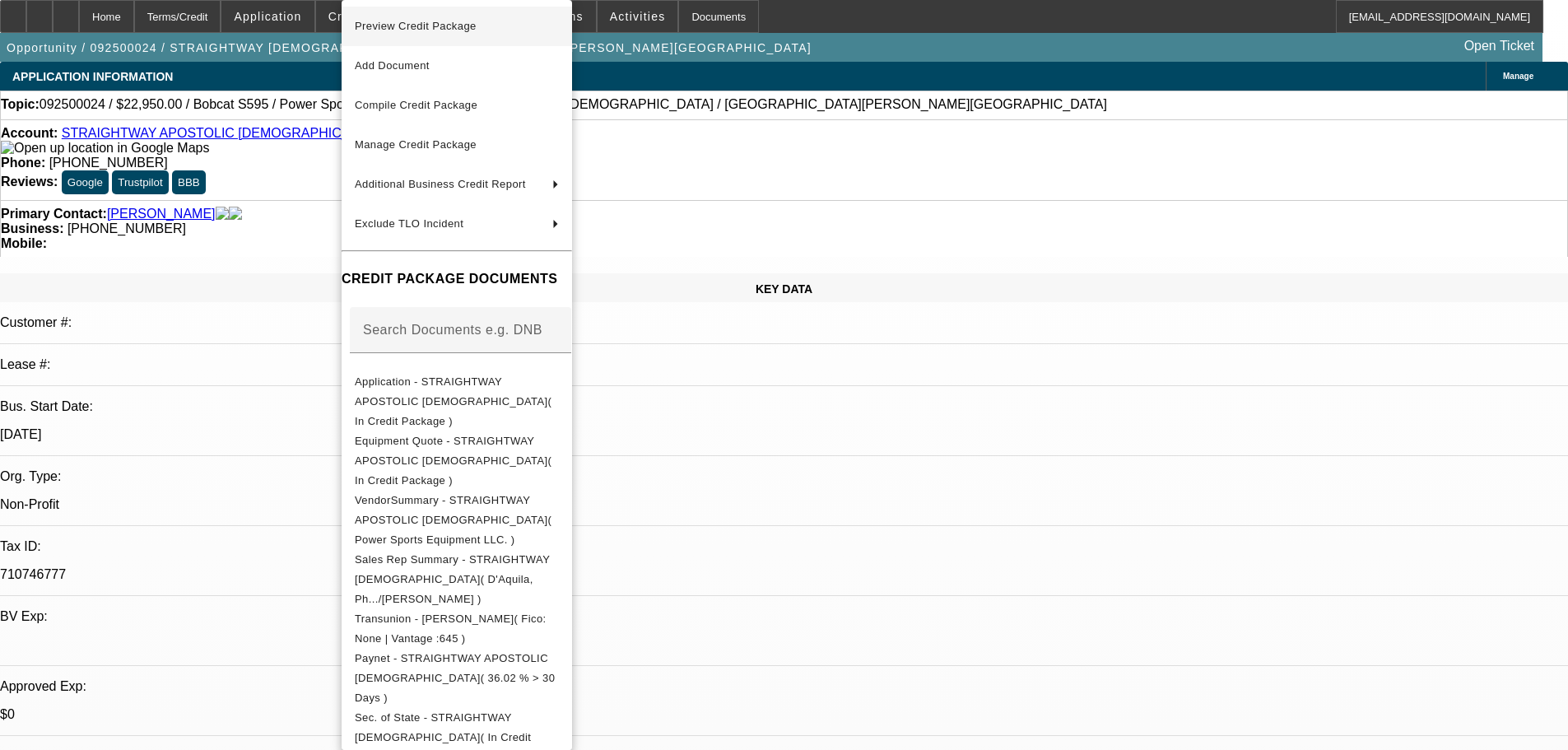
click at [416, 32] on span "Preview Credit Package" at bounding box center [457, 26] width 204 height 20
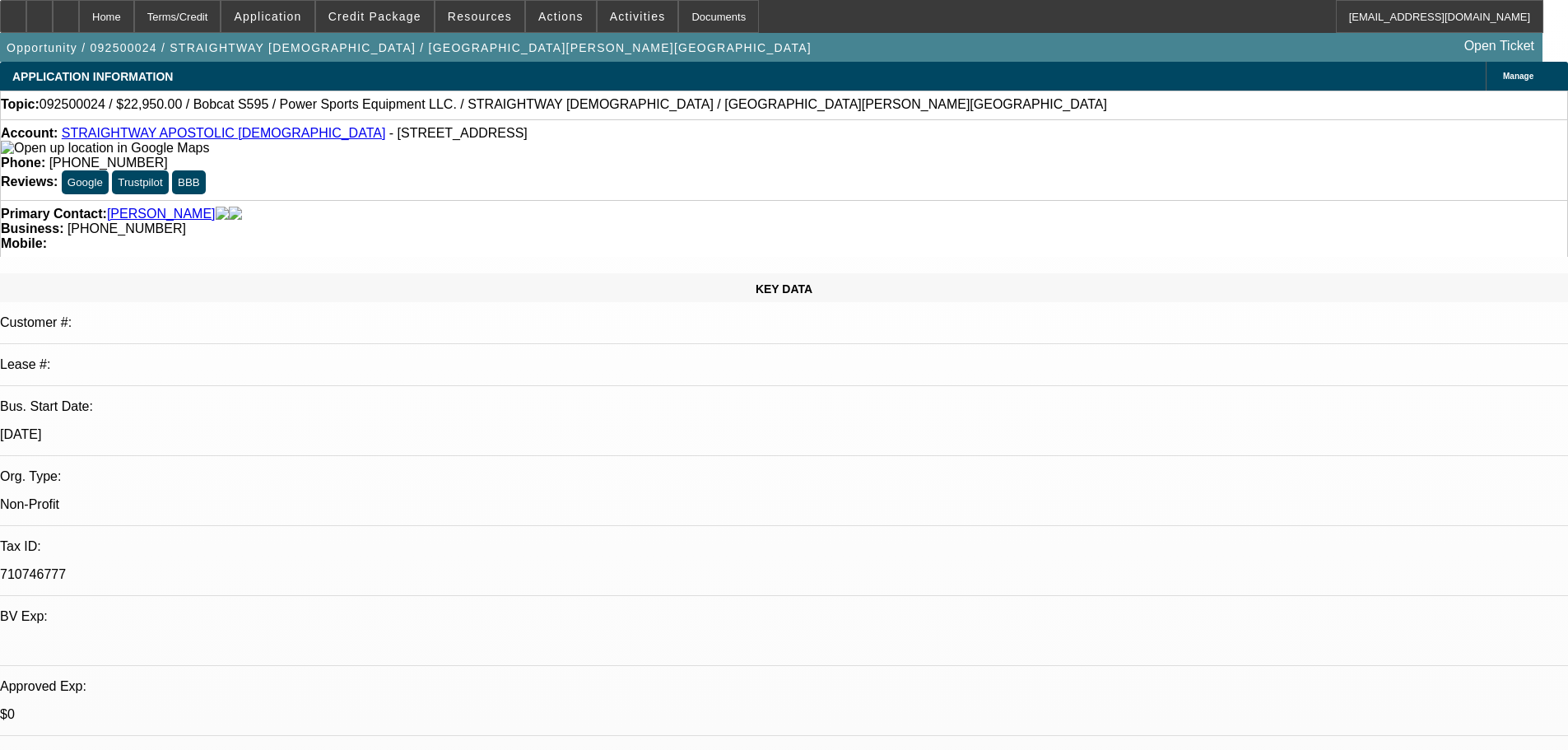
scroll to position [82, 0]
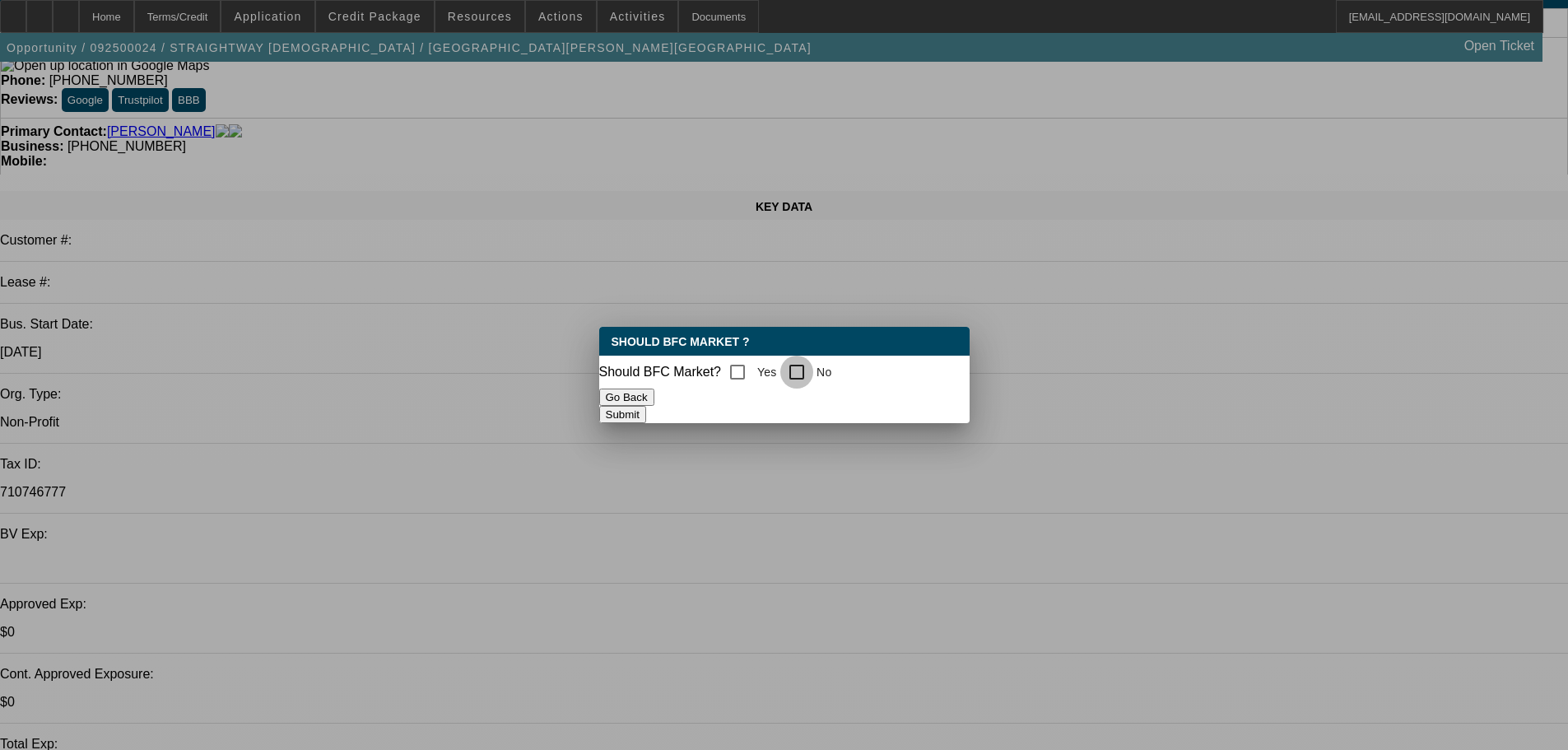
click at [808, 362] on input "No" at bounding box center [797, 372] width 32 height 32
checkbox input "true"
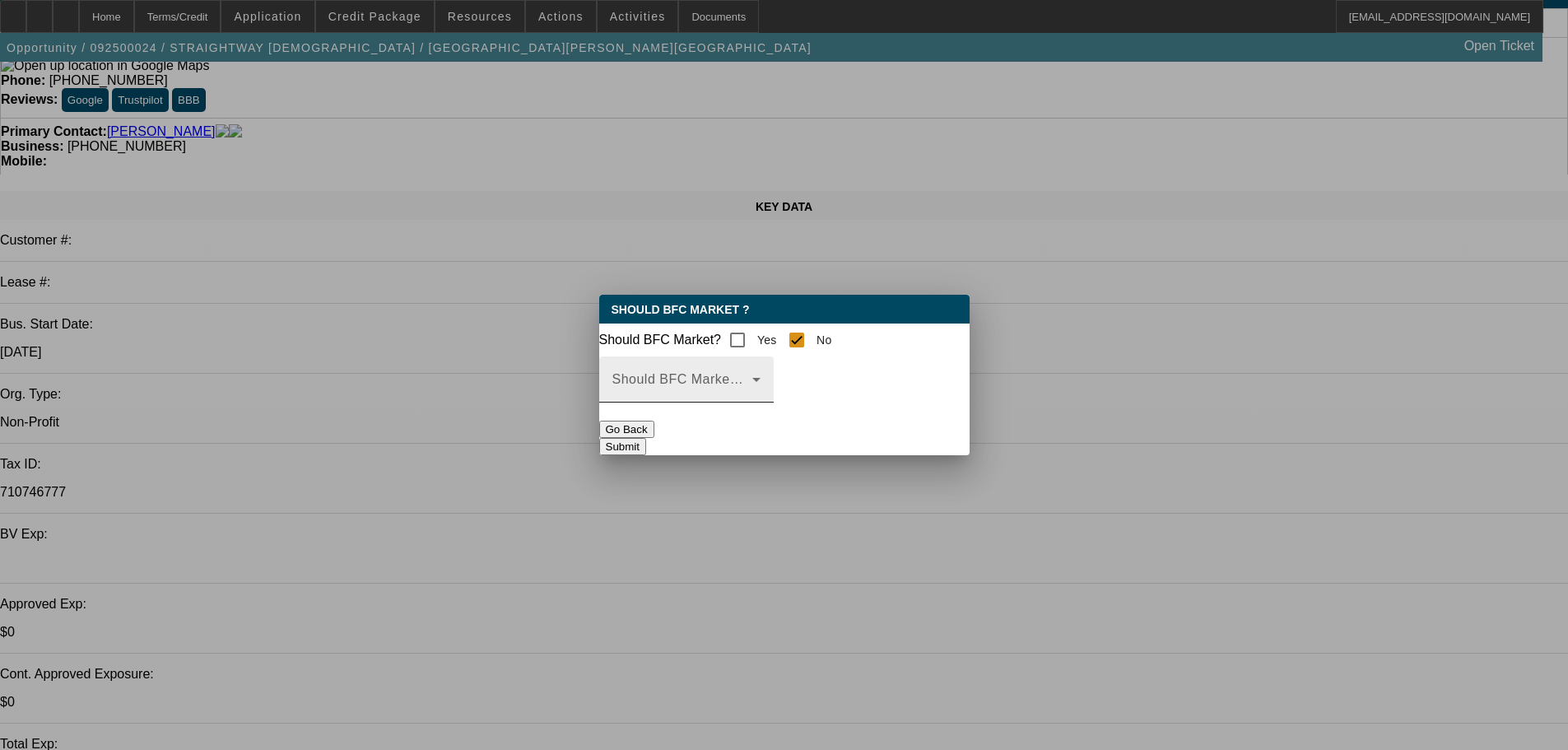
click at [802, 385] on mat-label "Should BFC Market Status Reason" at bounding box center [721, 379] width 219 height 14
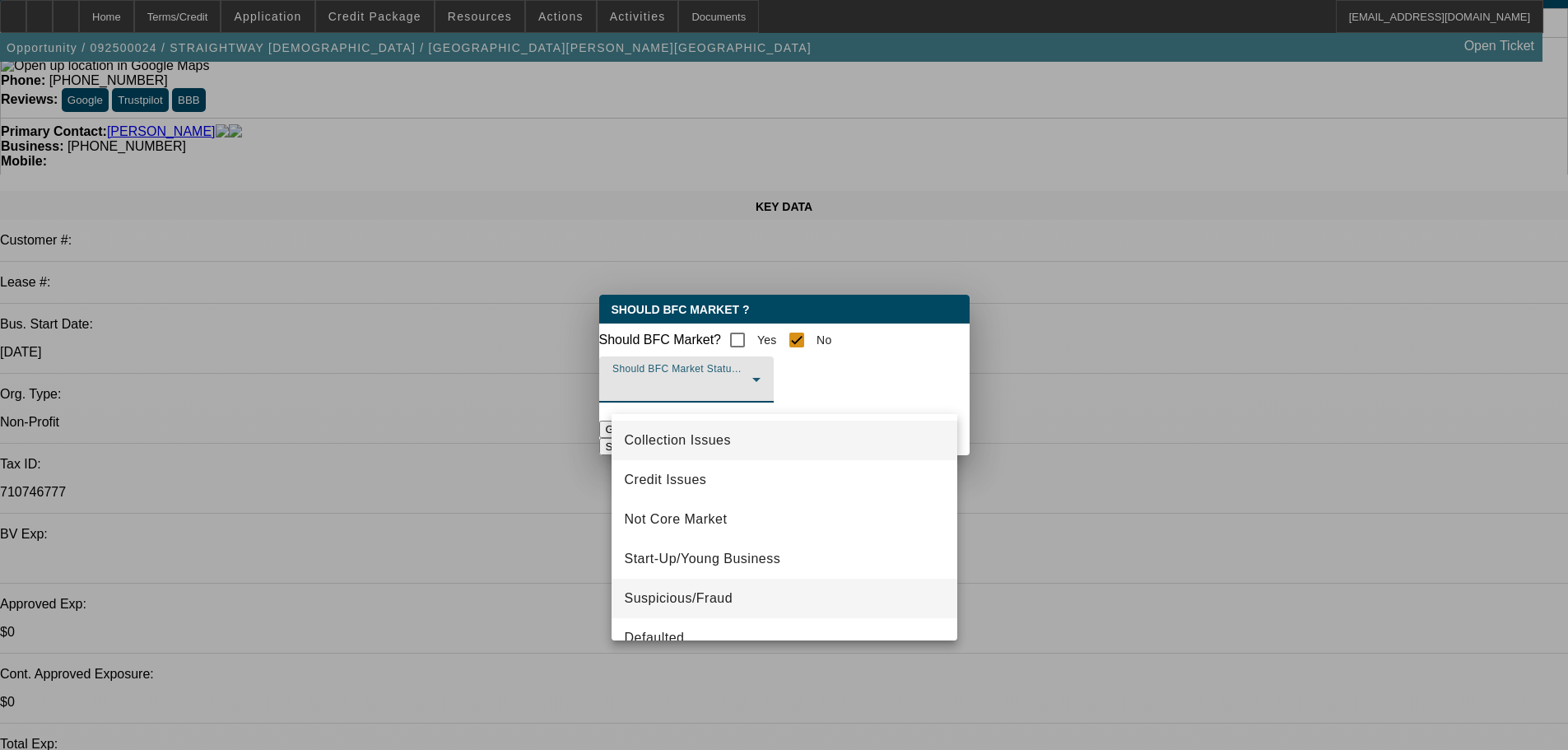
scroll to position [82, 0]
click at [725, 443] on span "Not Core Market" at bounding box center [677, 437] width 103 height 20
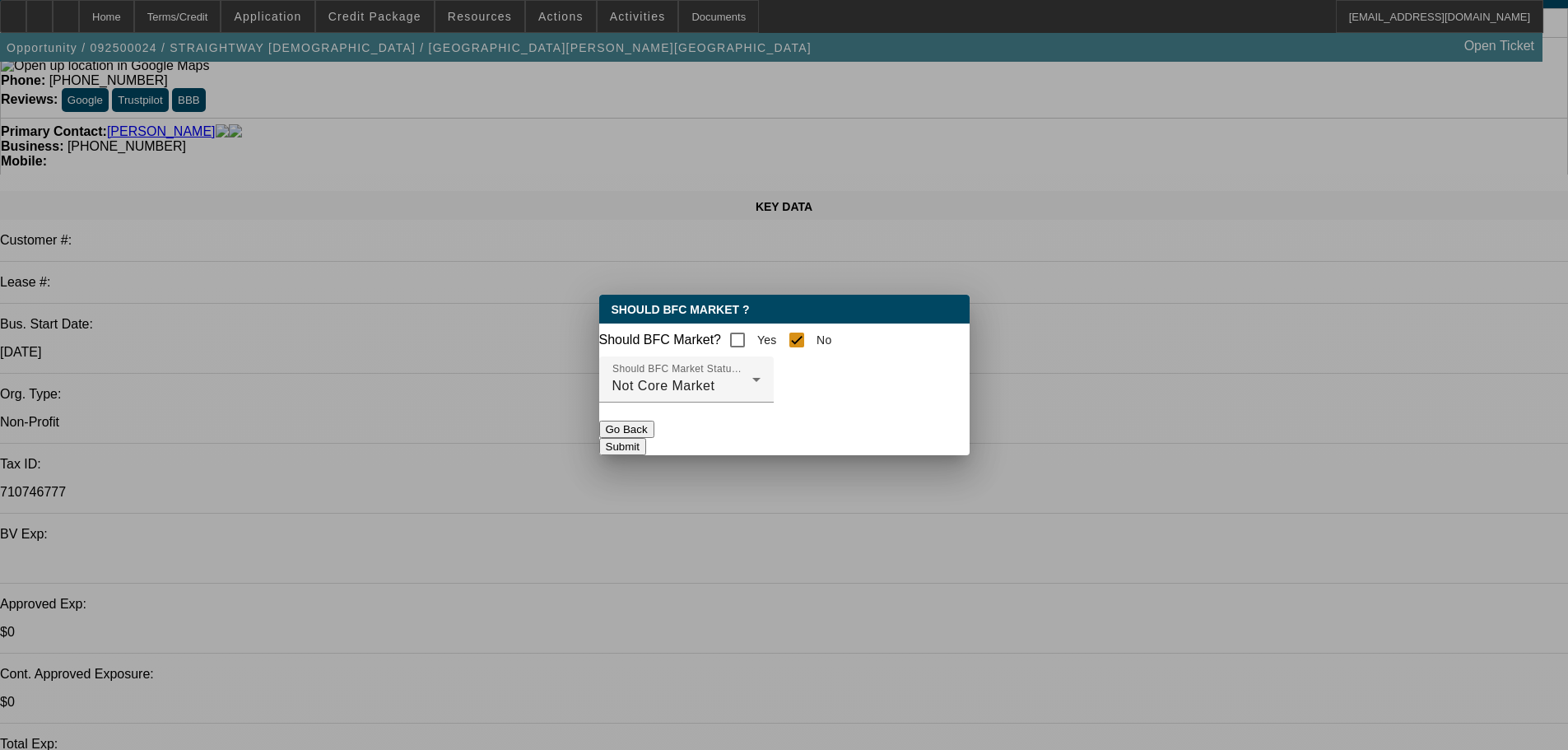
click at [646, 438] on button "Submit" at bounding box center [622, 447] width 47 height 17
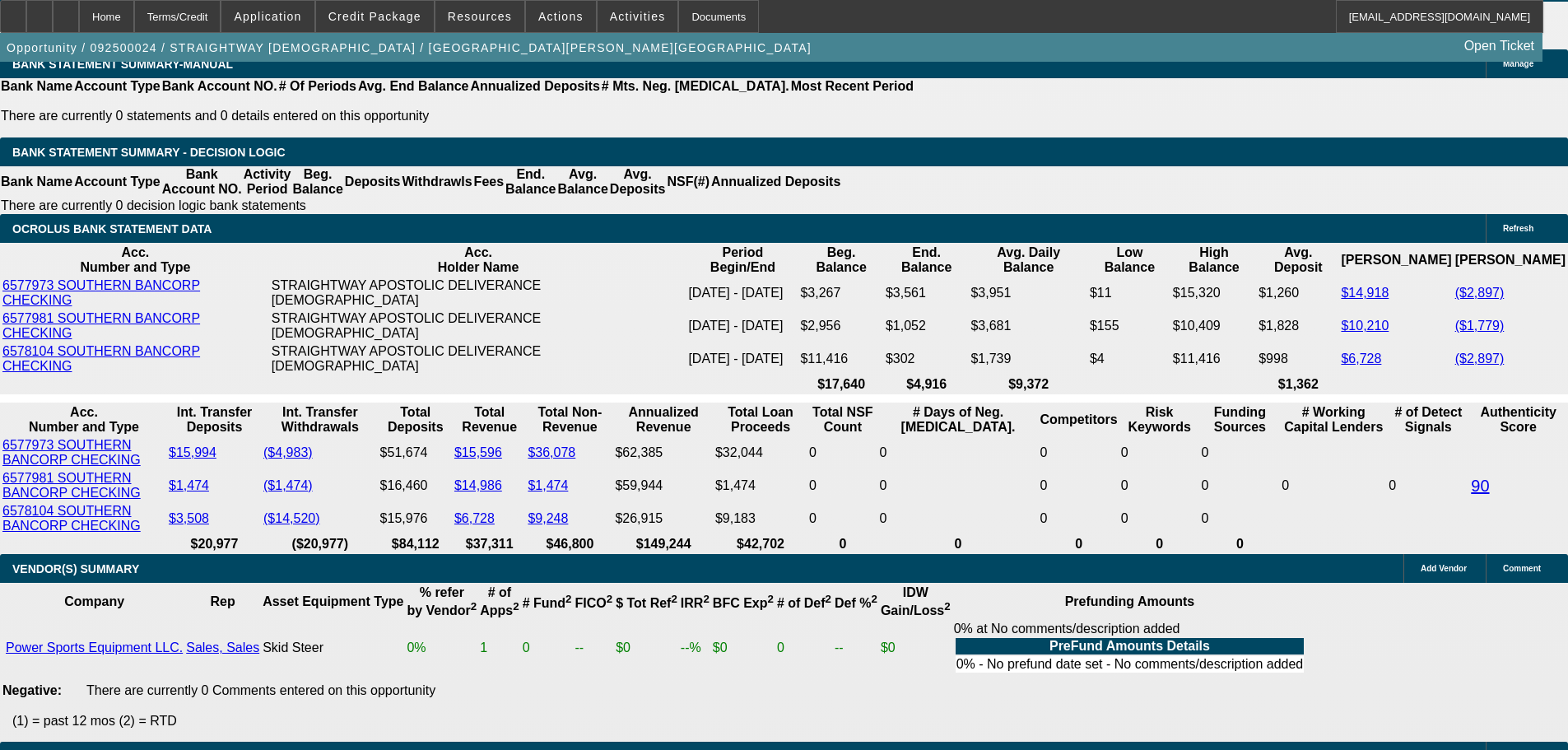
scroll to position [3287, 0]
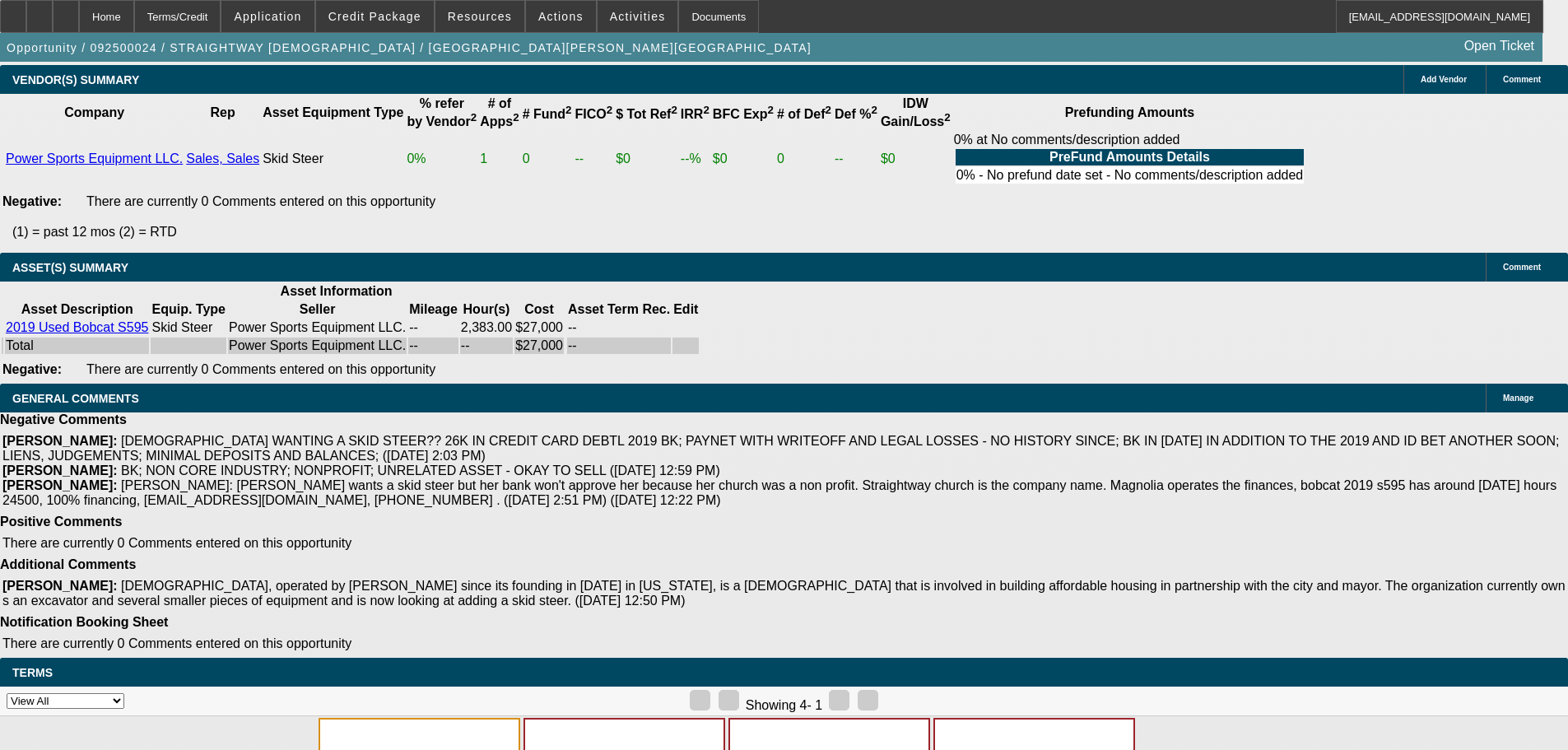
select select "4"
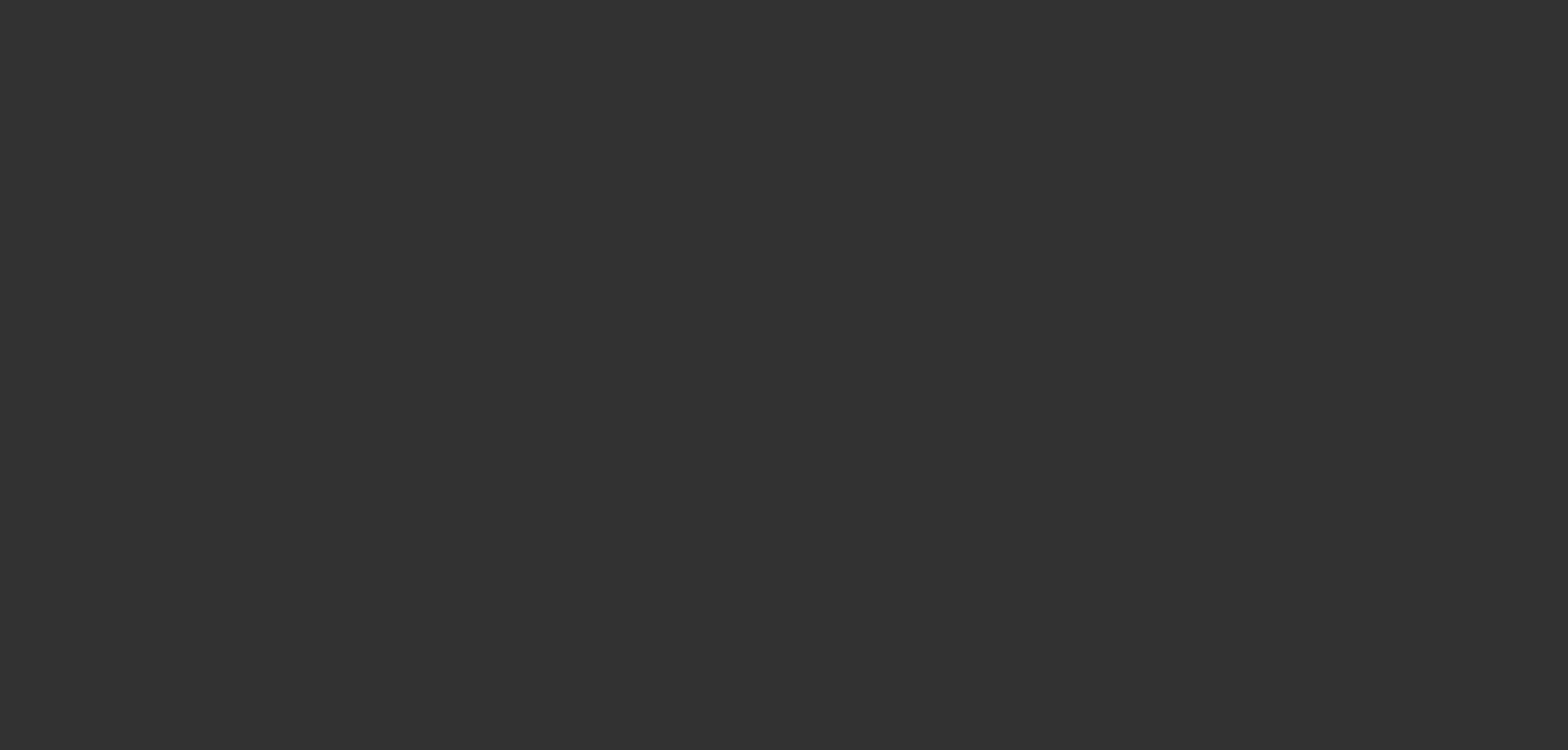
scroll to position [0, 0]
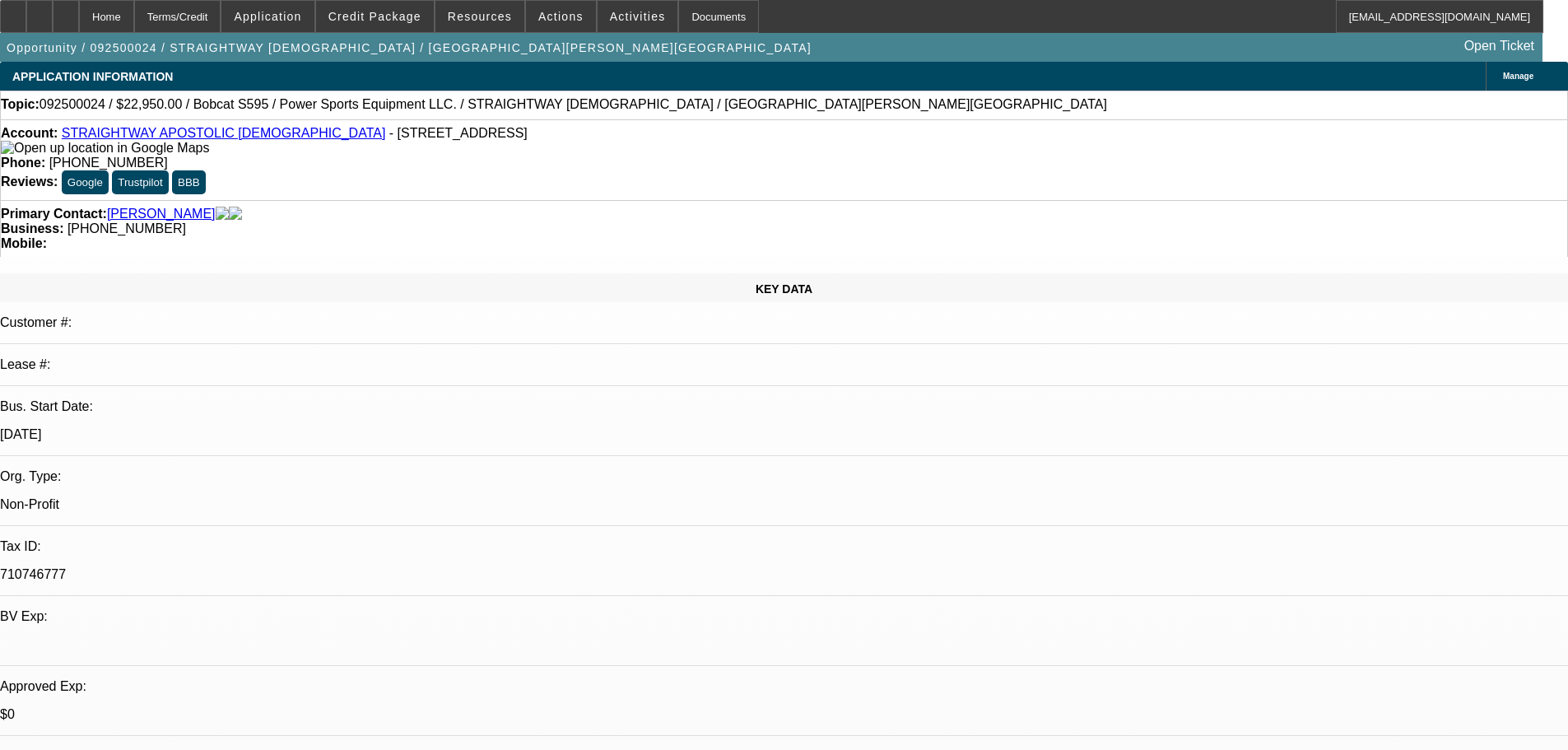
paste textarea "PASS, JUST TOO MANY NEGATIVES. I WOULD NOT GET INVOLVED IN A TRANSACTION LIKE T…"
type textarea "PASS, JUST TOO MANY NEGATIVES. I WOULD NOT GET INVOLVED IN A TRANSACTION LIKE T…"
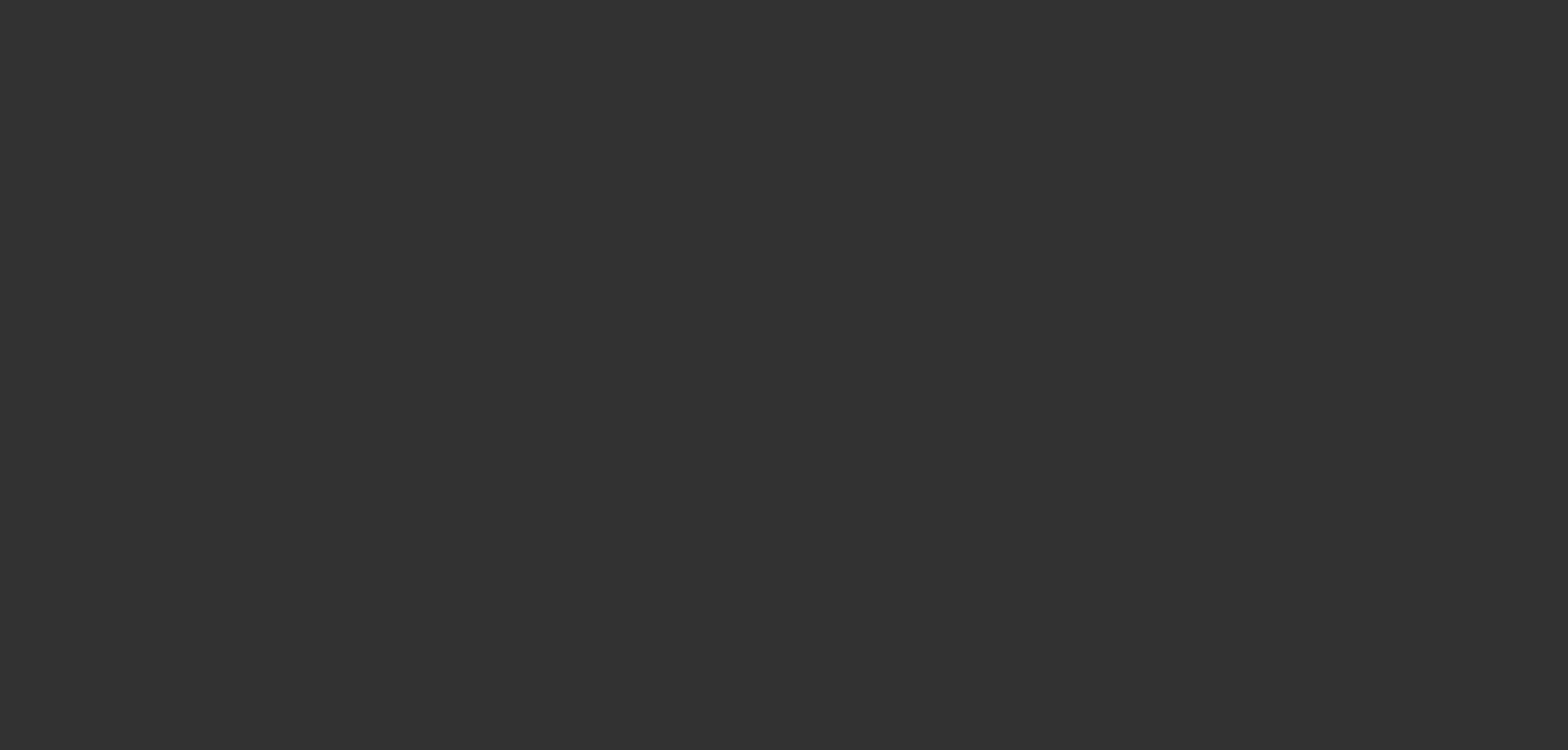
select select "0.15"
select select "0"
select select "0.1"
select select "4"
select select "0.15"
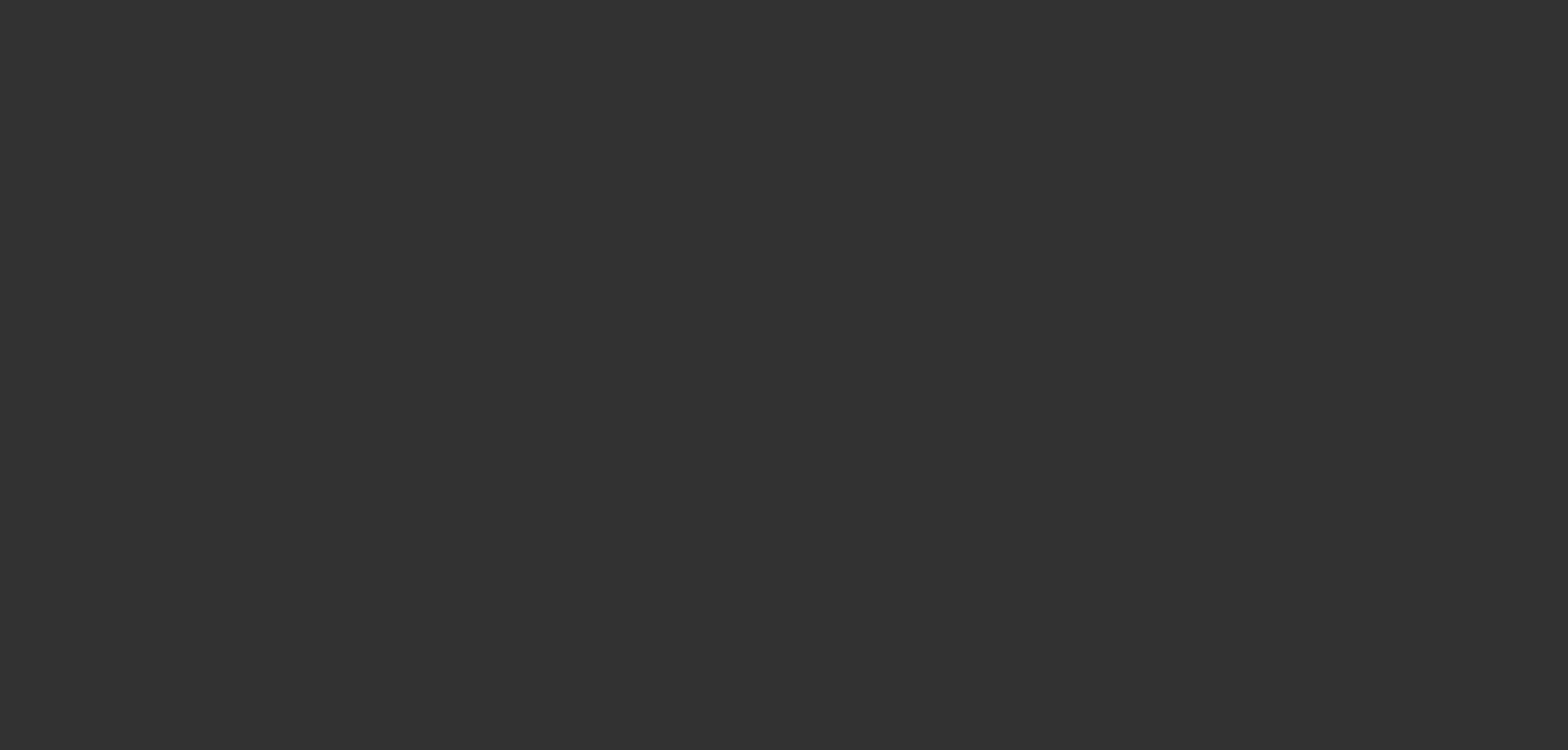
select select "0"
select select "0.1"
select select "4"
select select "0.15"
select select "0"
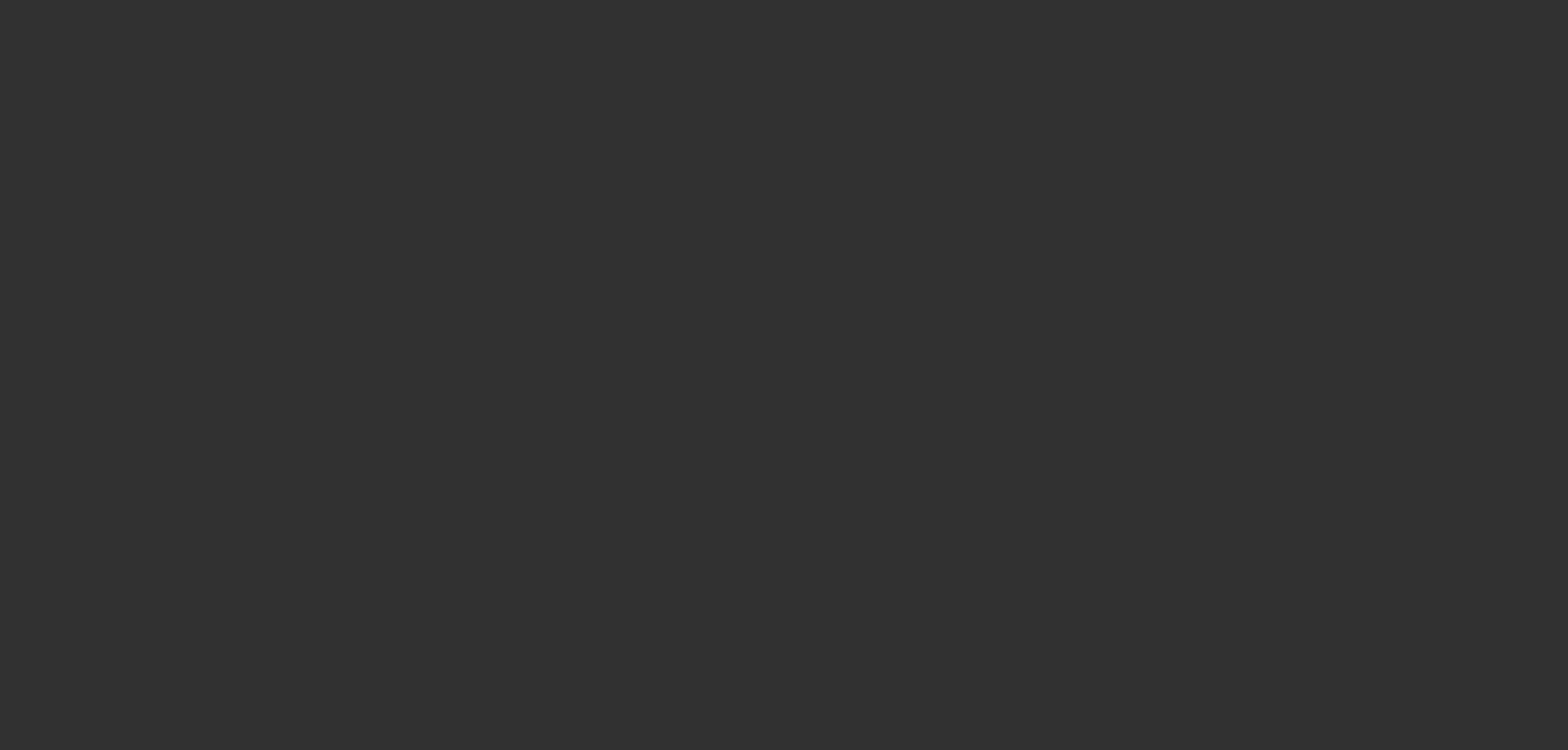
select select "0.1"
select select "4"
select select "0"
select select "0.1"
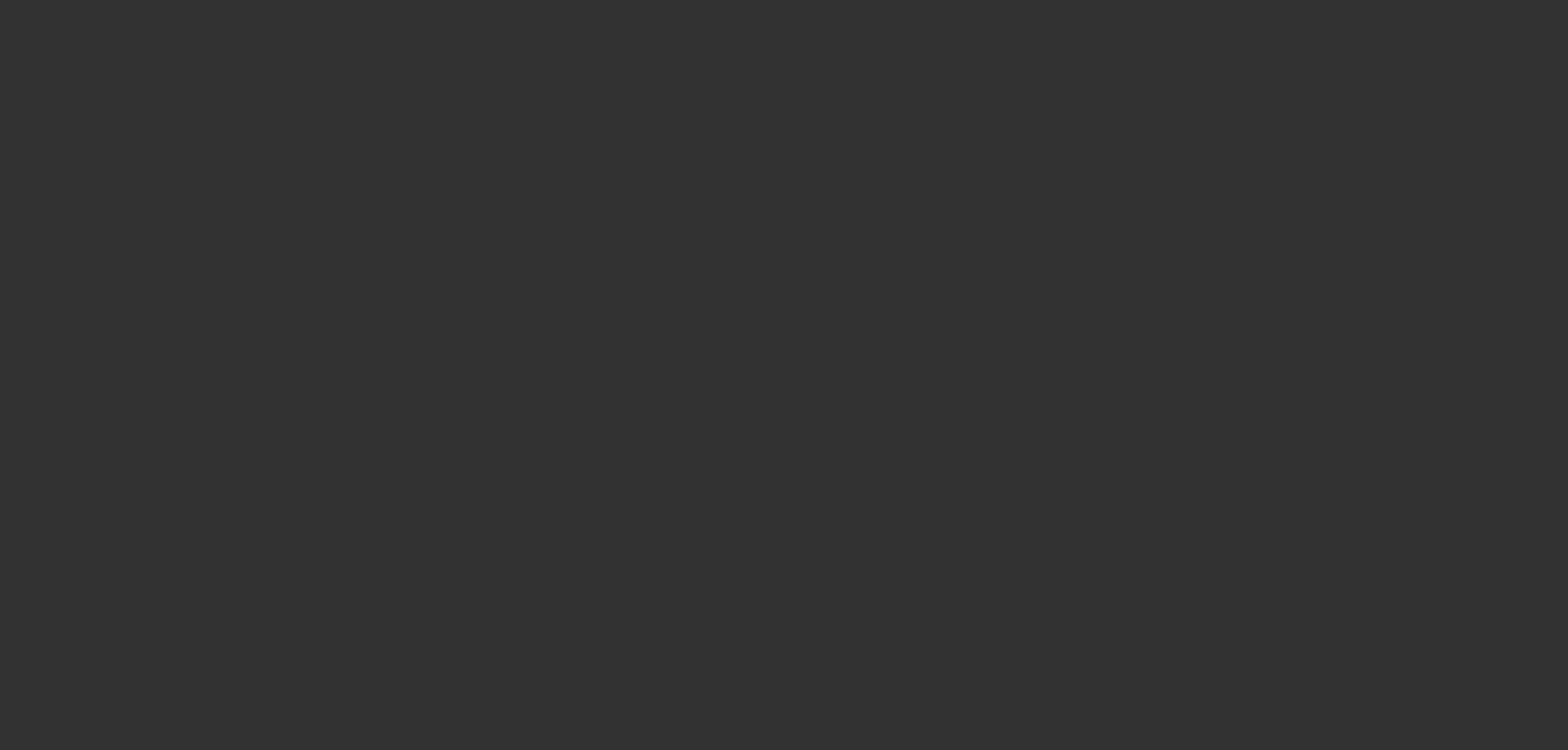
select select "4"
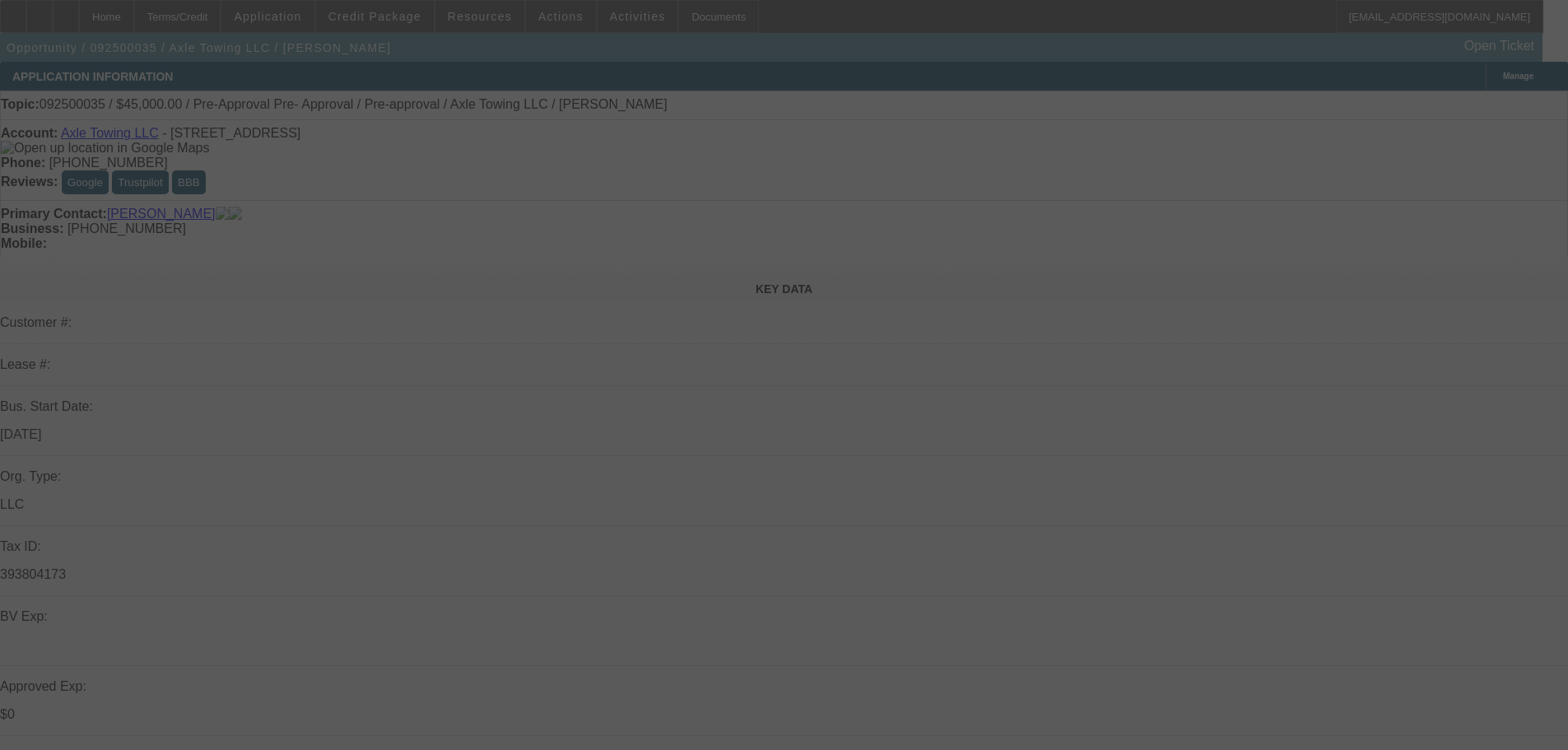
select select "0"
select select "2"
select select "0.1"
select select "4"
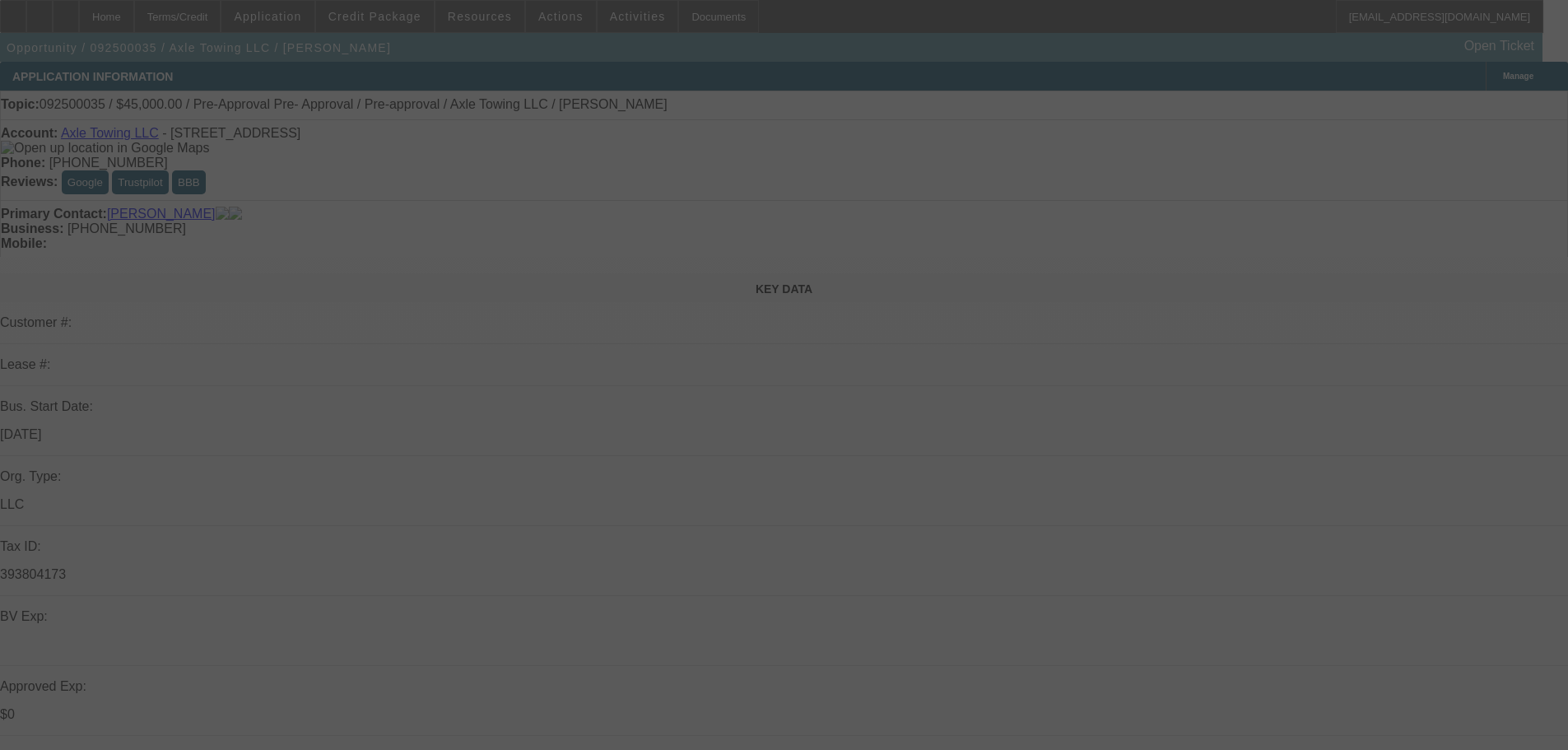
select select "0"
select select "0.1"
select select "4"
select select "0"
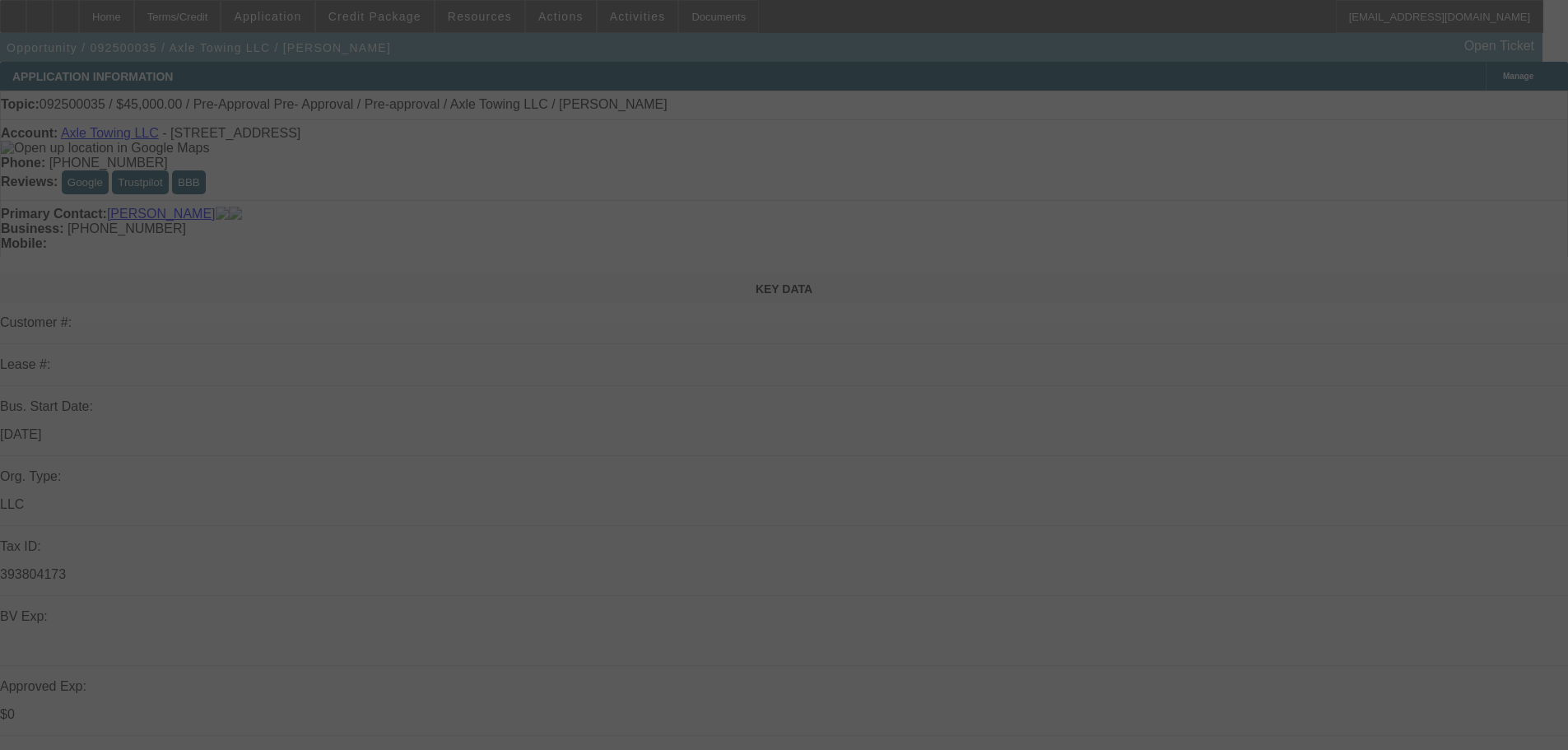
select select "0"
select select "0.1"
select select "4"
select select "0"
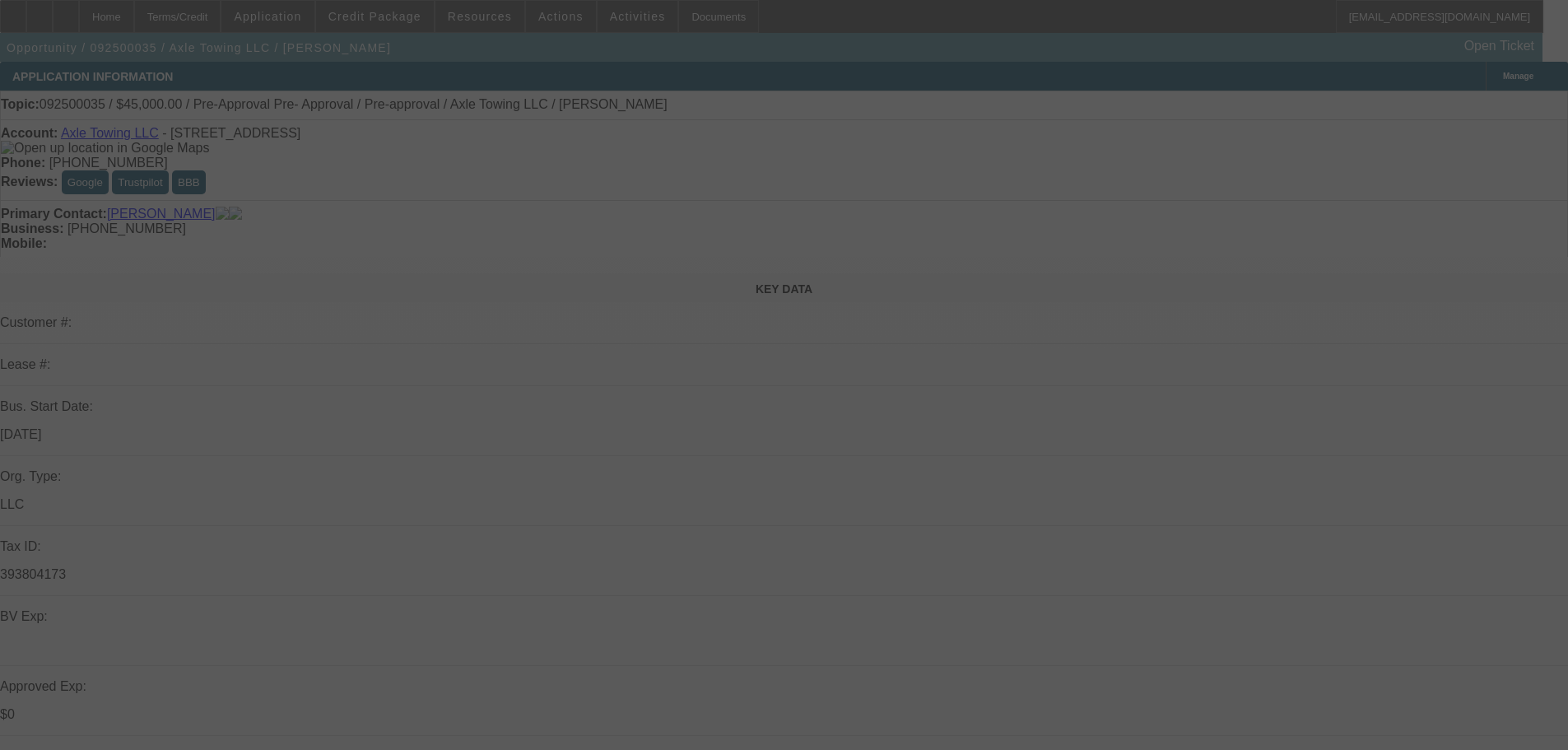
select select "0.1"
select select "4"
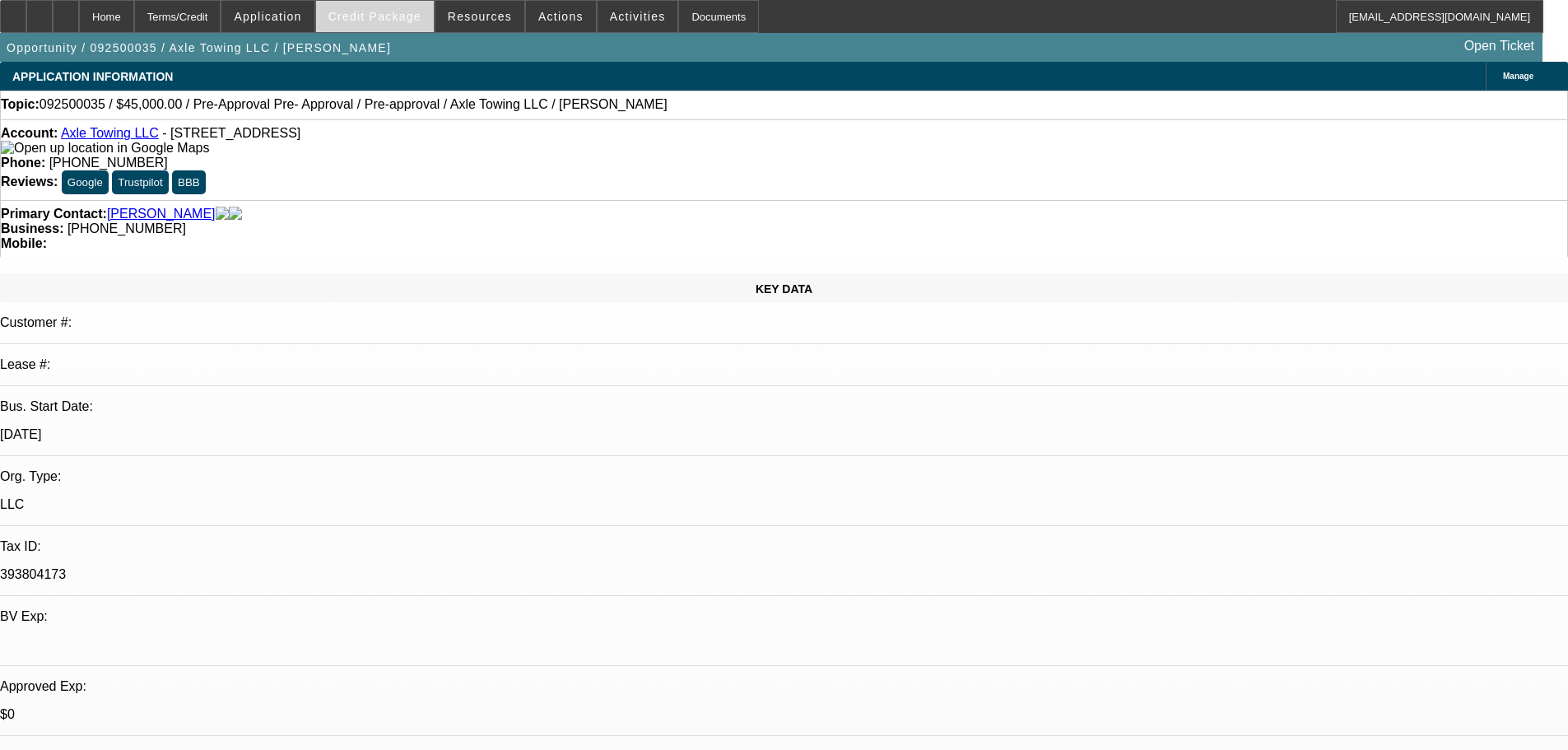
click at [422, 10] on span "Credit Package" at bounding box center [374, 16] width 93 height 13
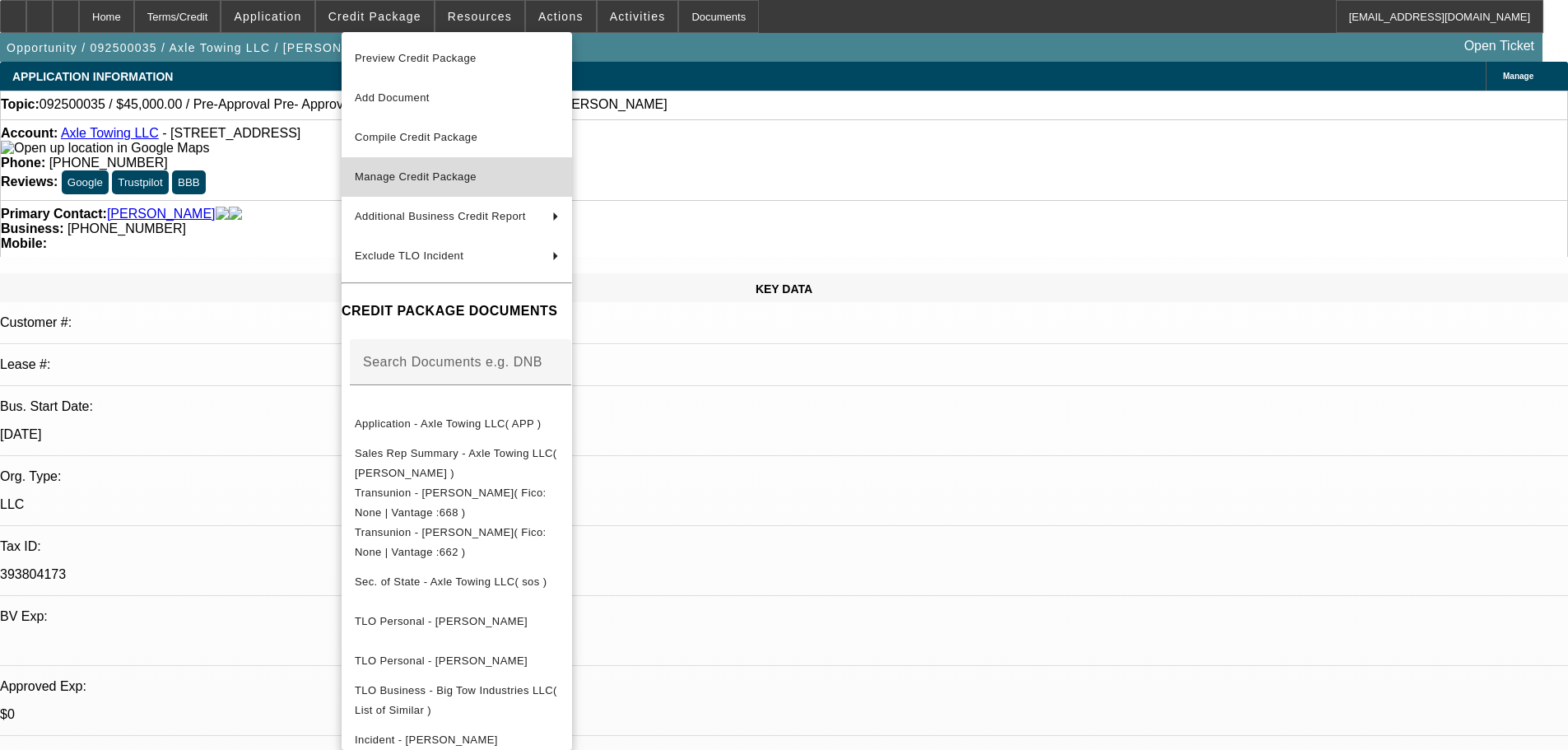
click at [416, 177] on span "Manage Credit Package" at bounding box center [416, 177] width 122 height 12
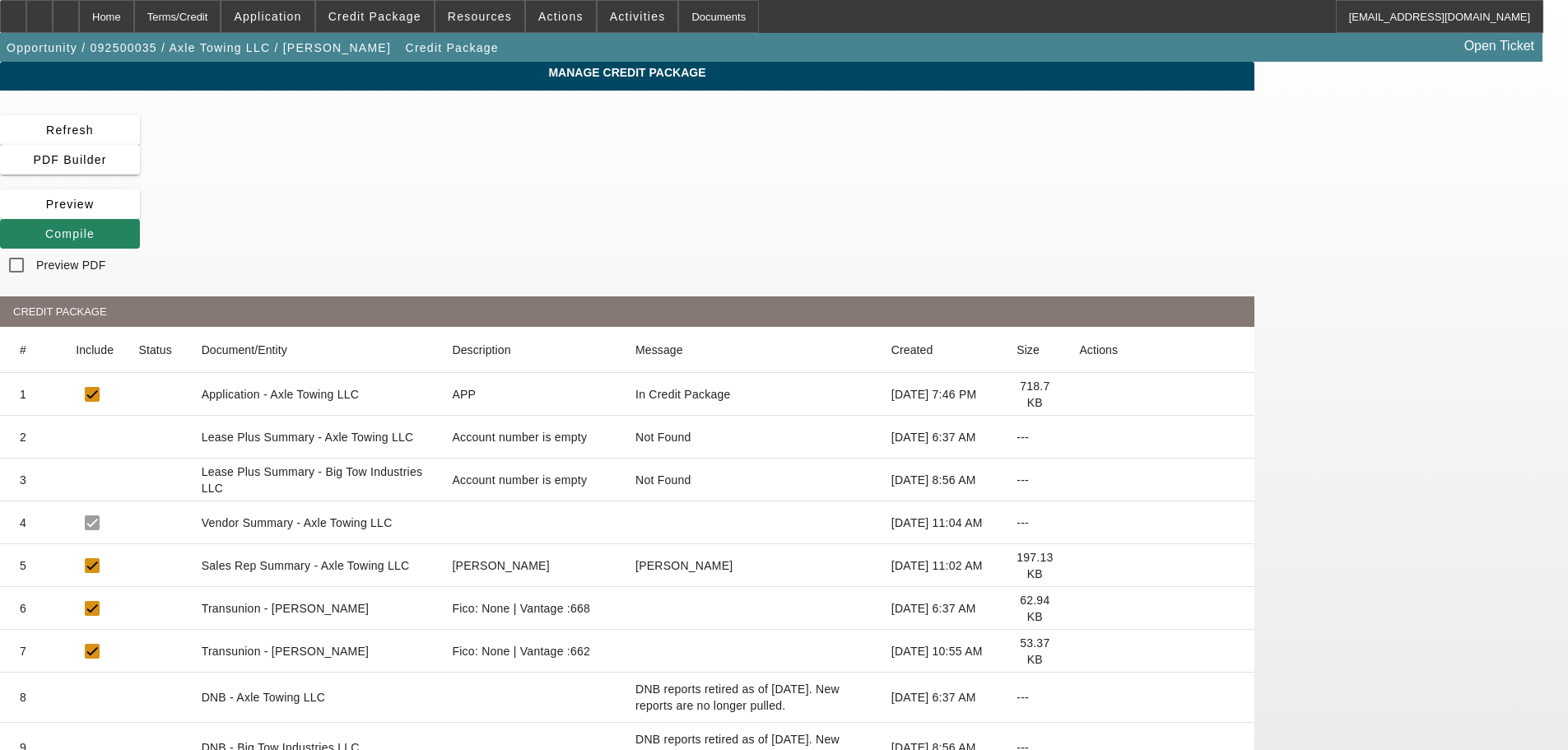
click at [1079, 437] on icon at bounding box center [1079, 437] width 0 height 0
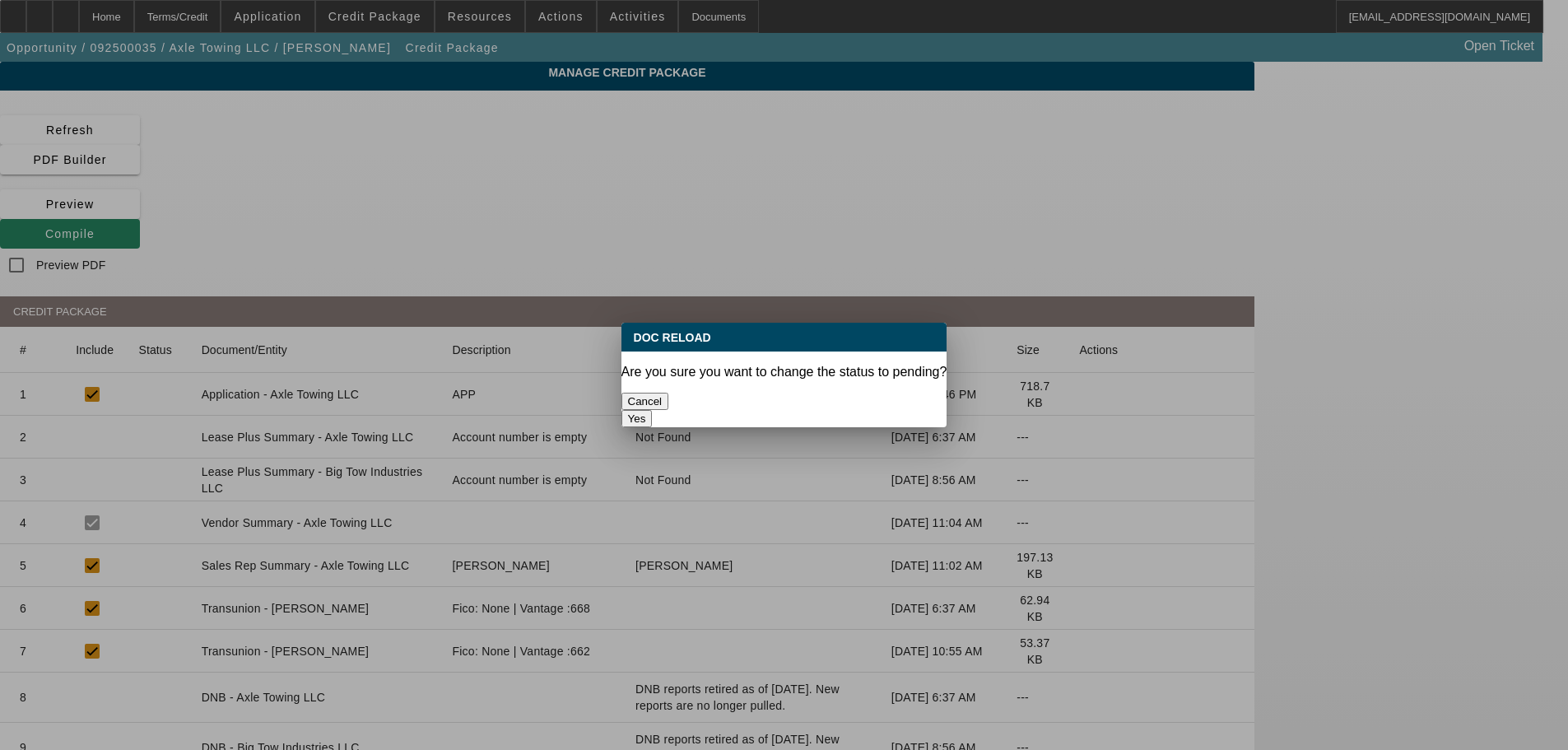
click at [653, 409] on button "Yes" at bounding box center [637, 418] width 31 height 17
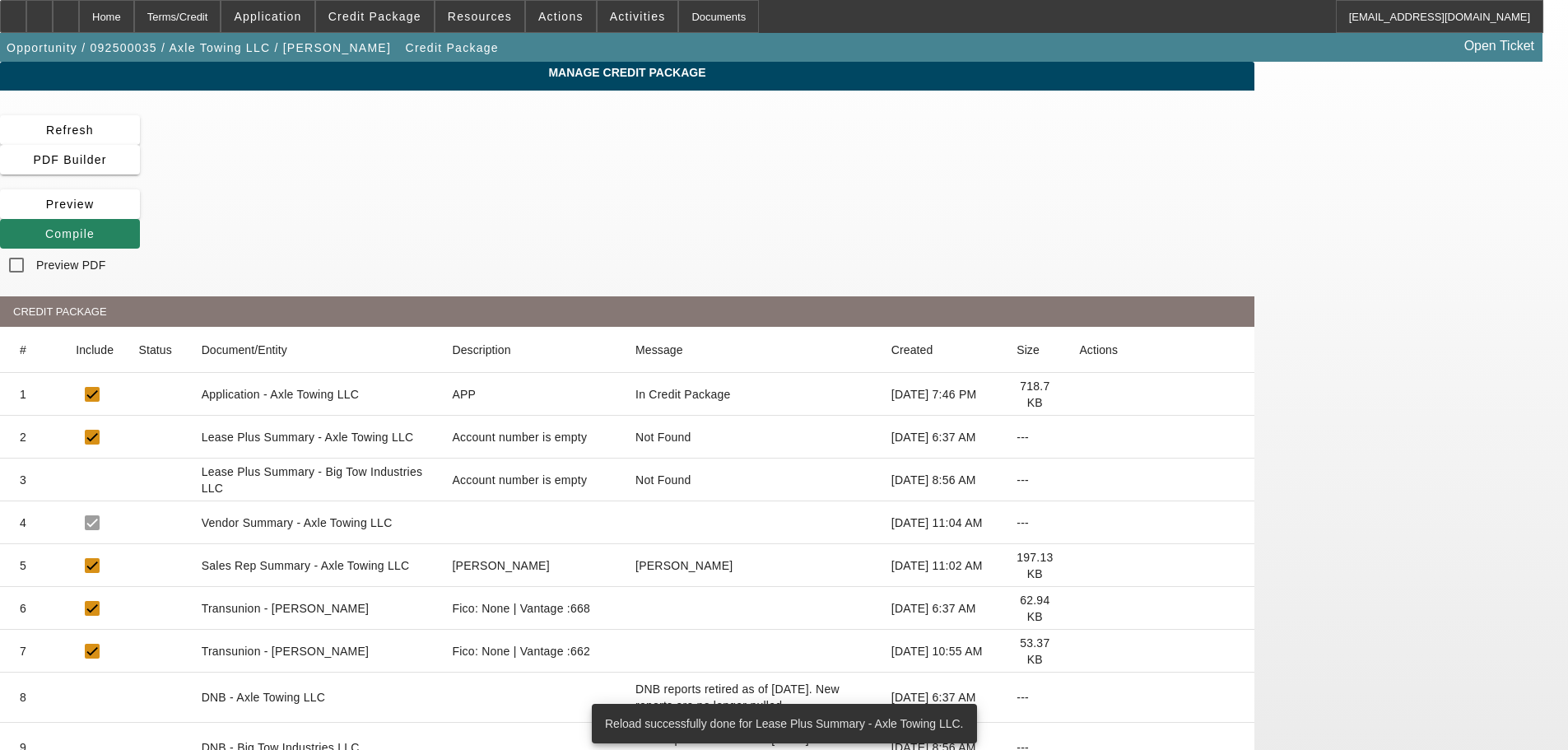
click at [1079, 480] on icon at bounding box center [1079, 480] width 0 height 0
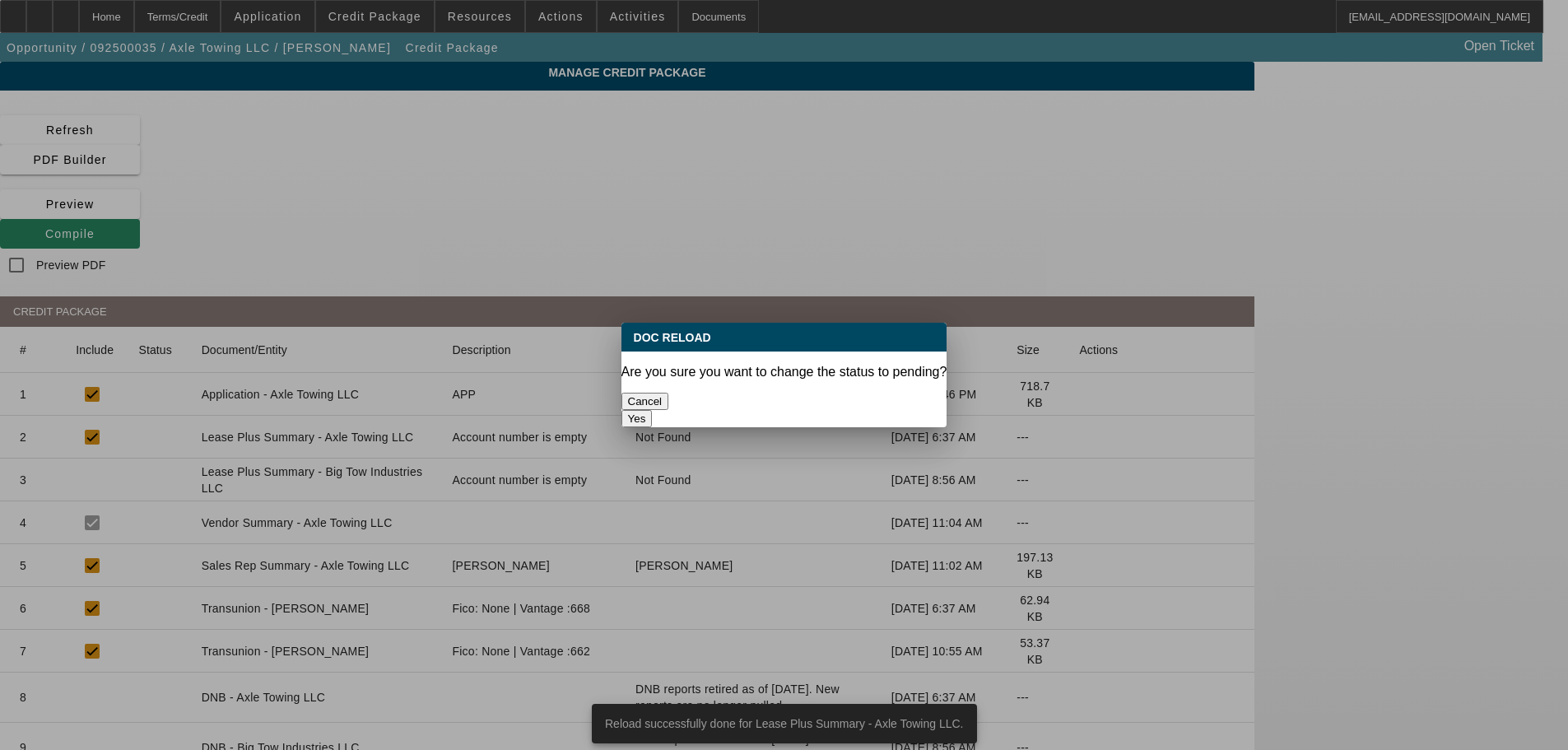
click at [653, 409] on button "Yes" at bounding box center [637, 418] width 31 height 17
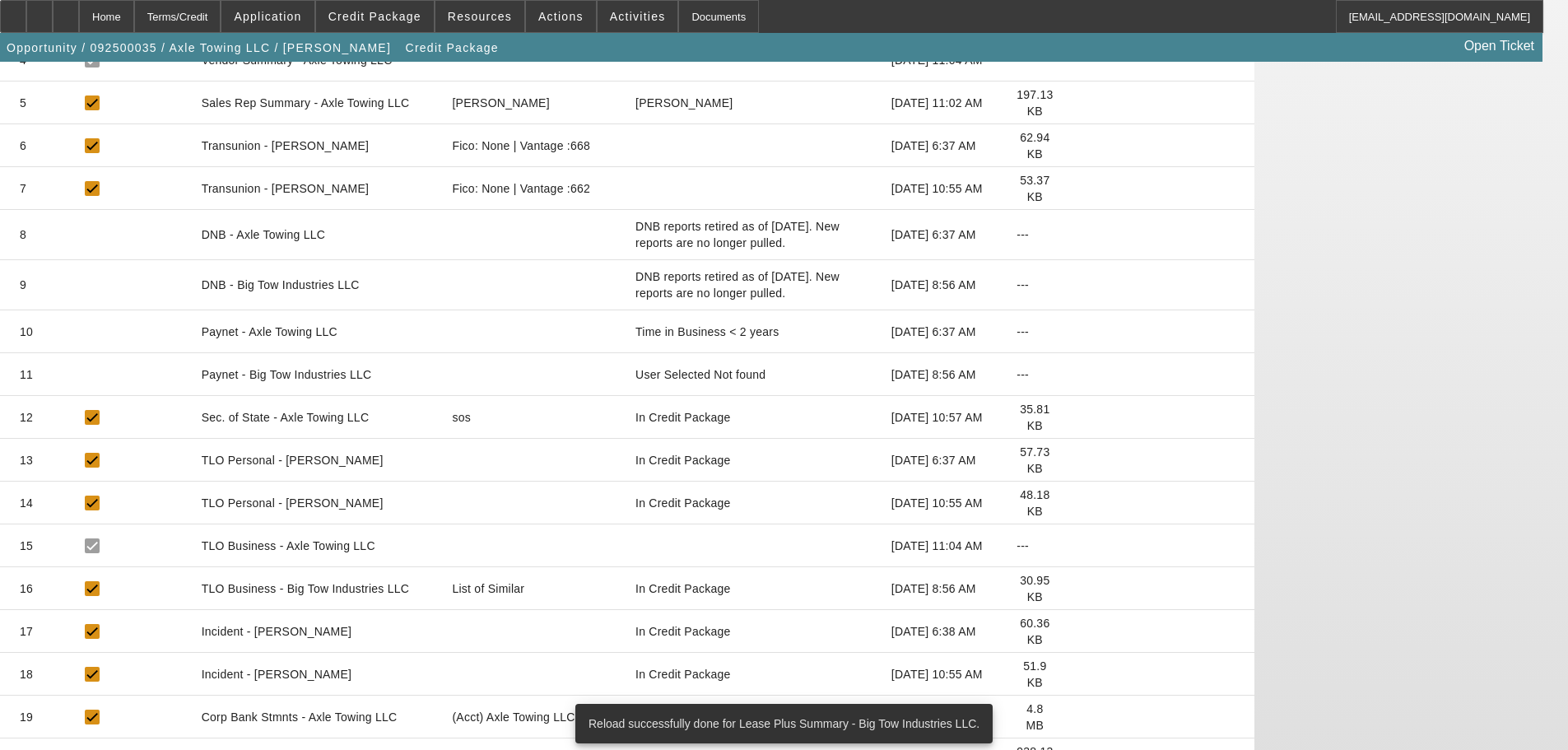
scroll to position [488, 0]
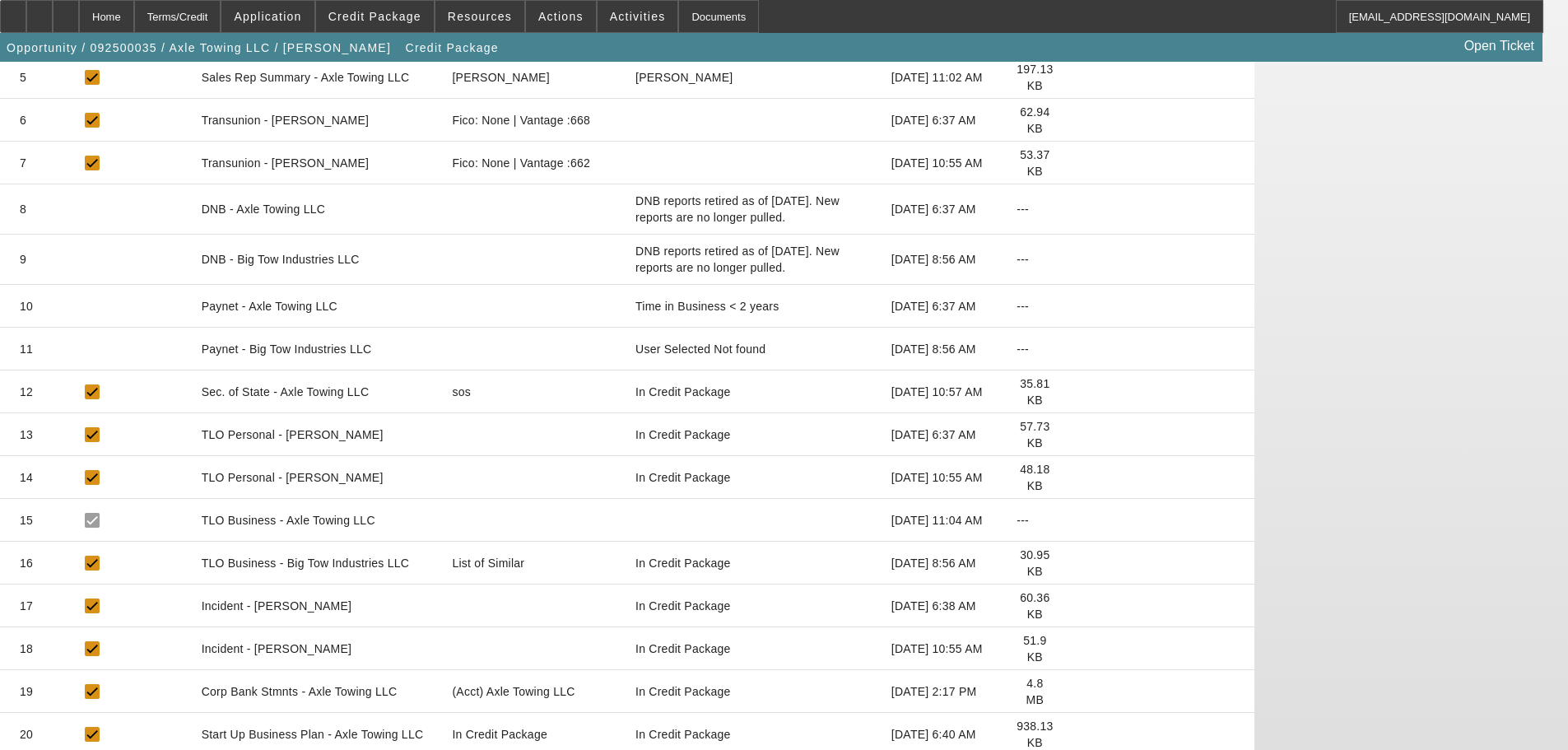
click at [1079, 563] on icon at bounding box center [1079, 563] width 0 height 0
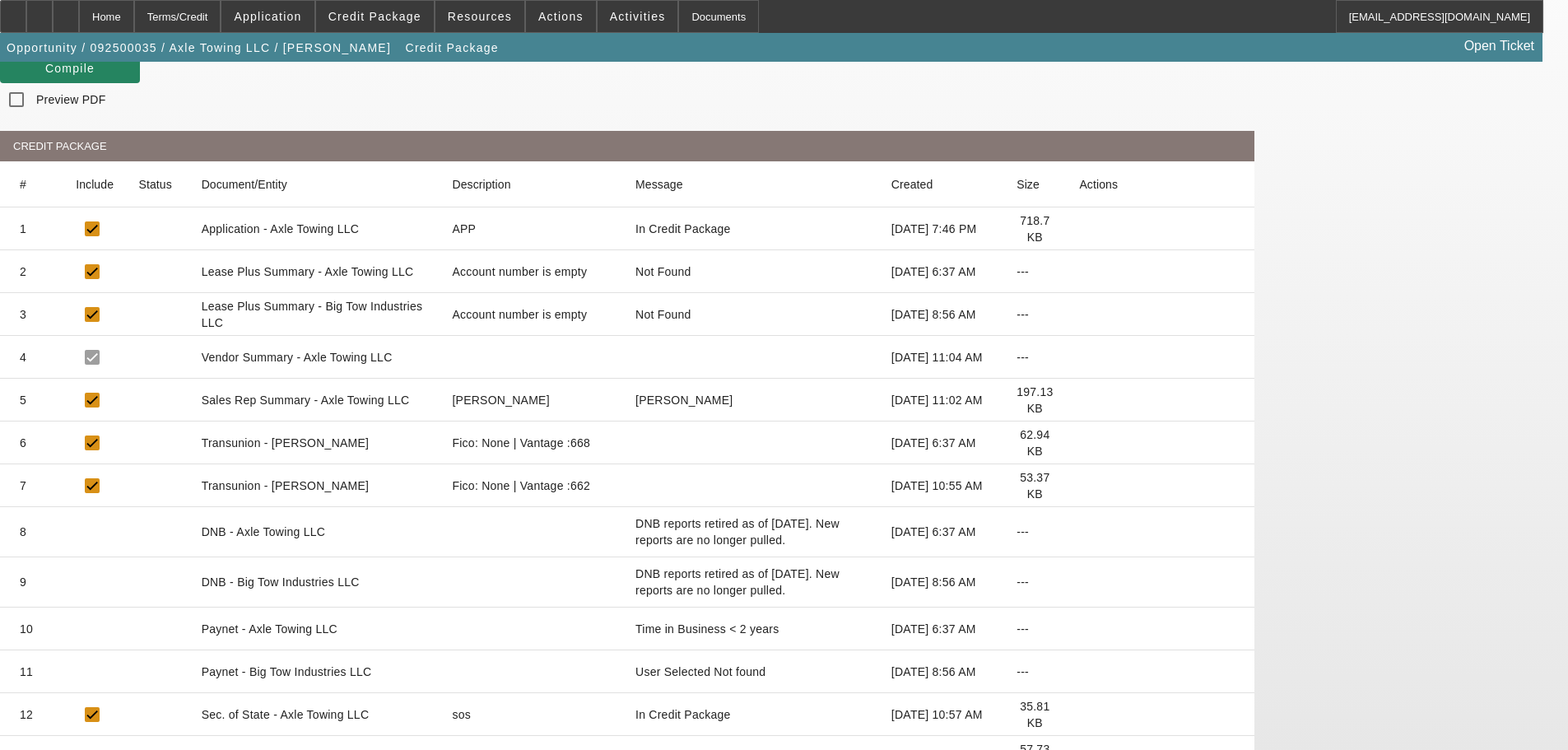
scroll to position [0, 0]
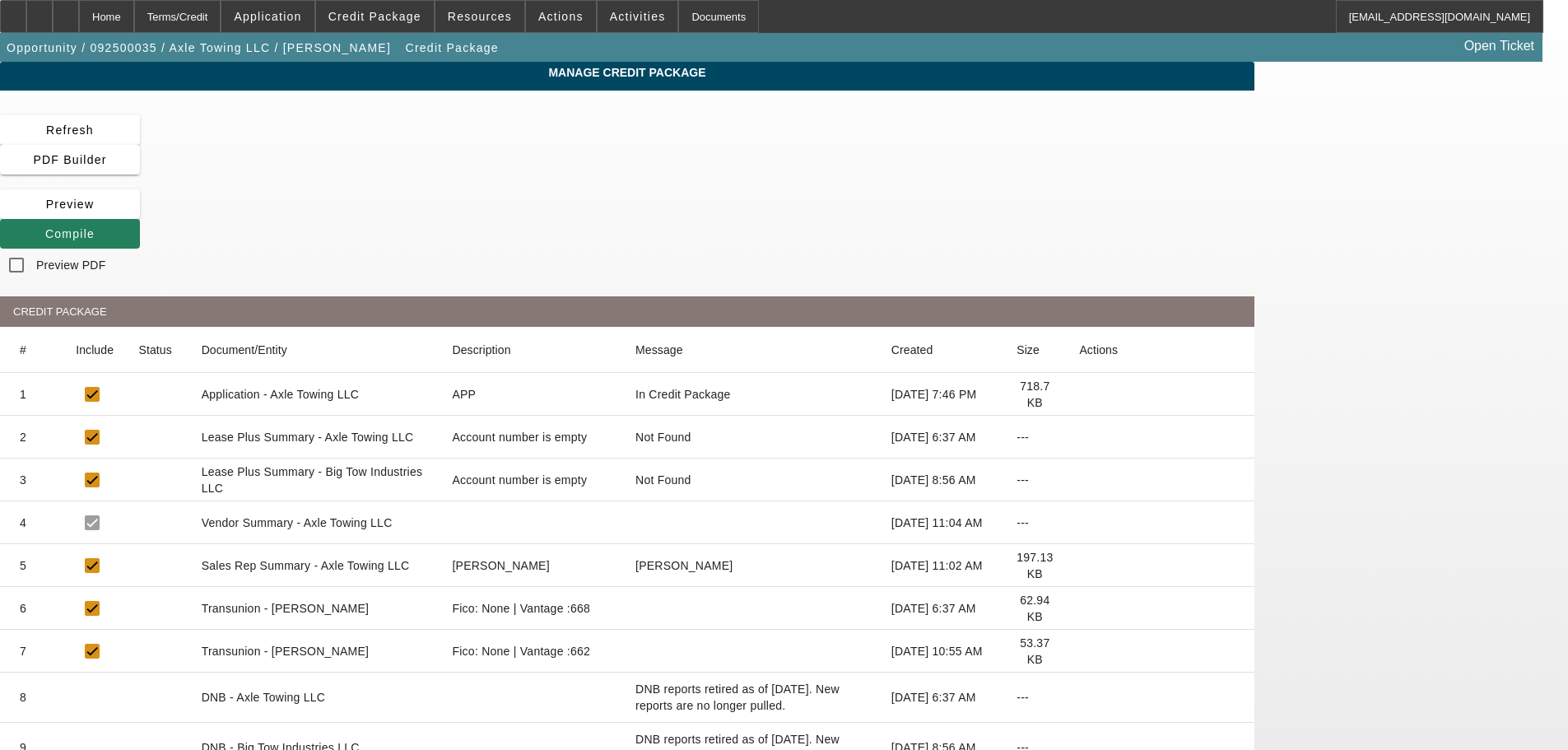
click at [94, 227] on span "Compile" at bounding box center [70, 234] width 50 height 13
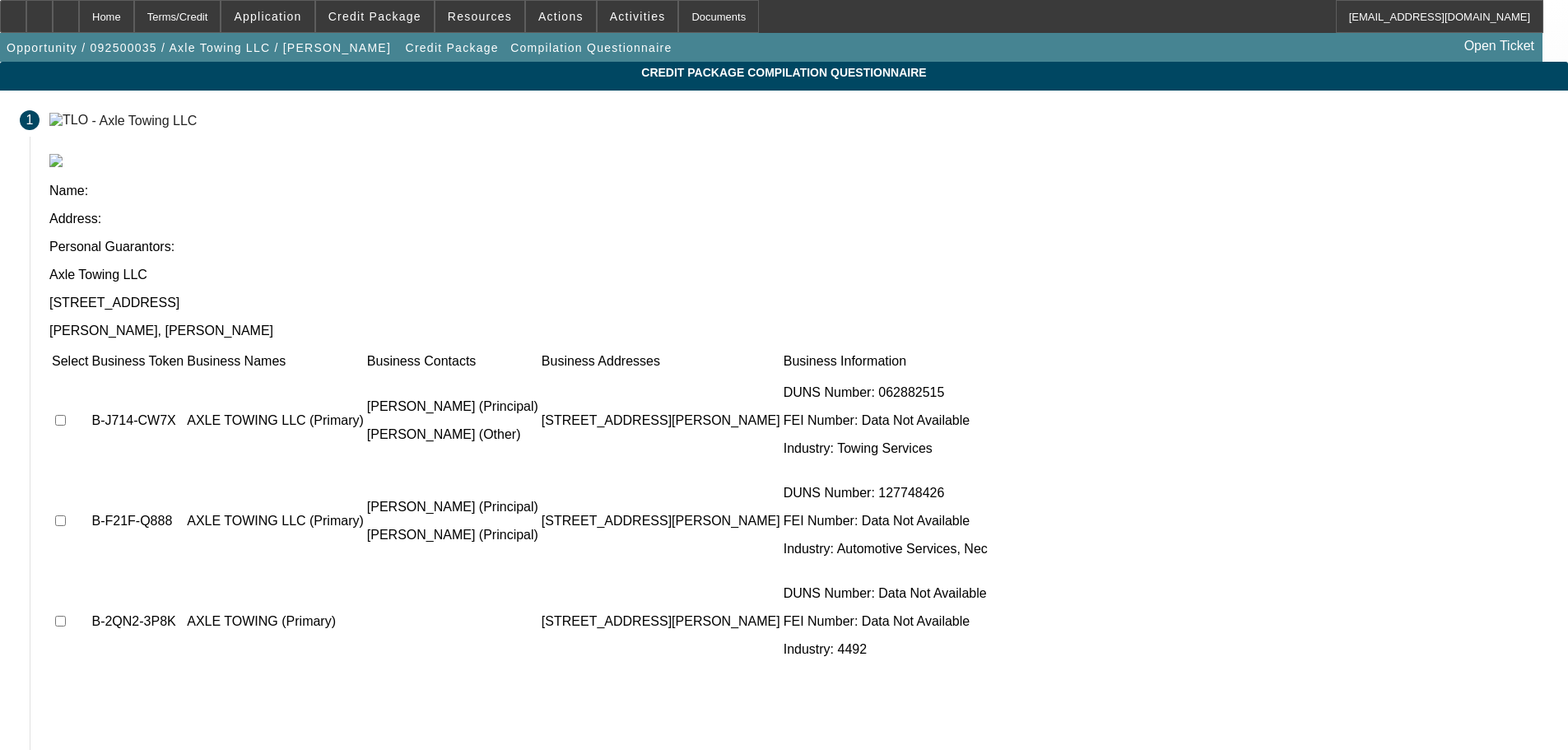
click at [66, 415] on input "checkbox" at bounding box center [60, 420] width 10 height 10
checkbox input "true"
click at [66, 515] on input "checkbox" at bounding box center [60, 520] width 10 height 10
checkbox input "true"
click at [66, 615] on input "checkbox" at bounding box center [60, 620] width 10 height 10
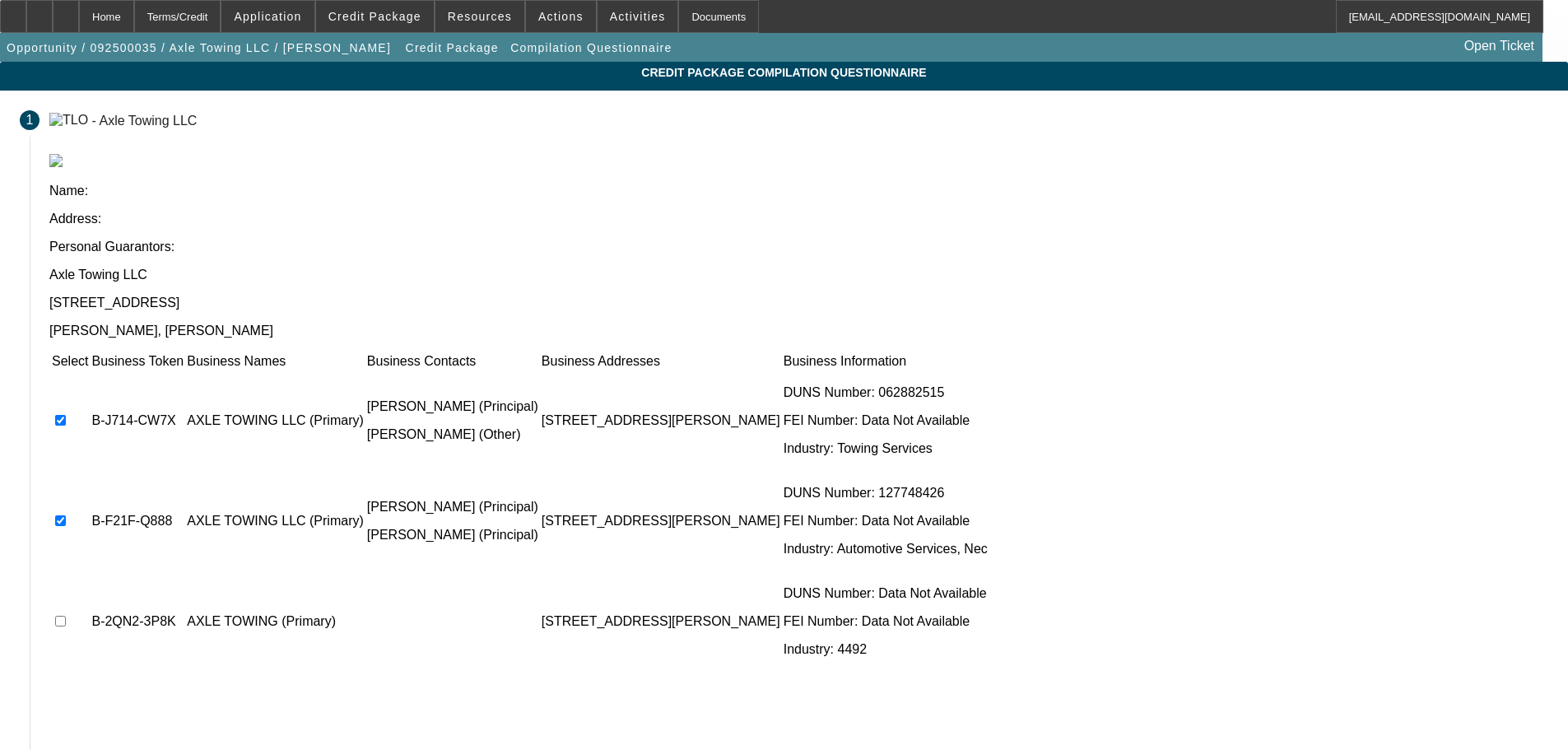
checkbox input "true"
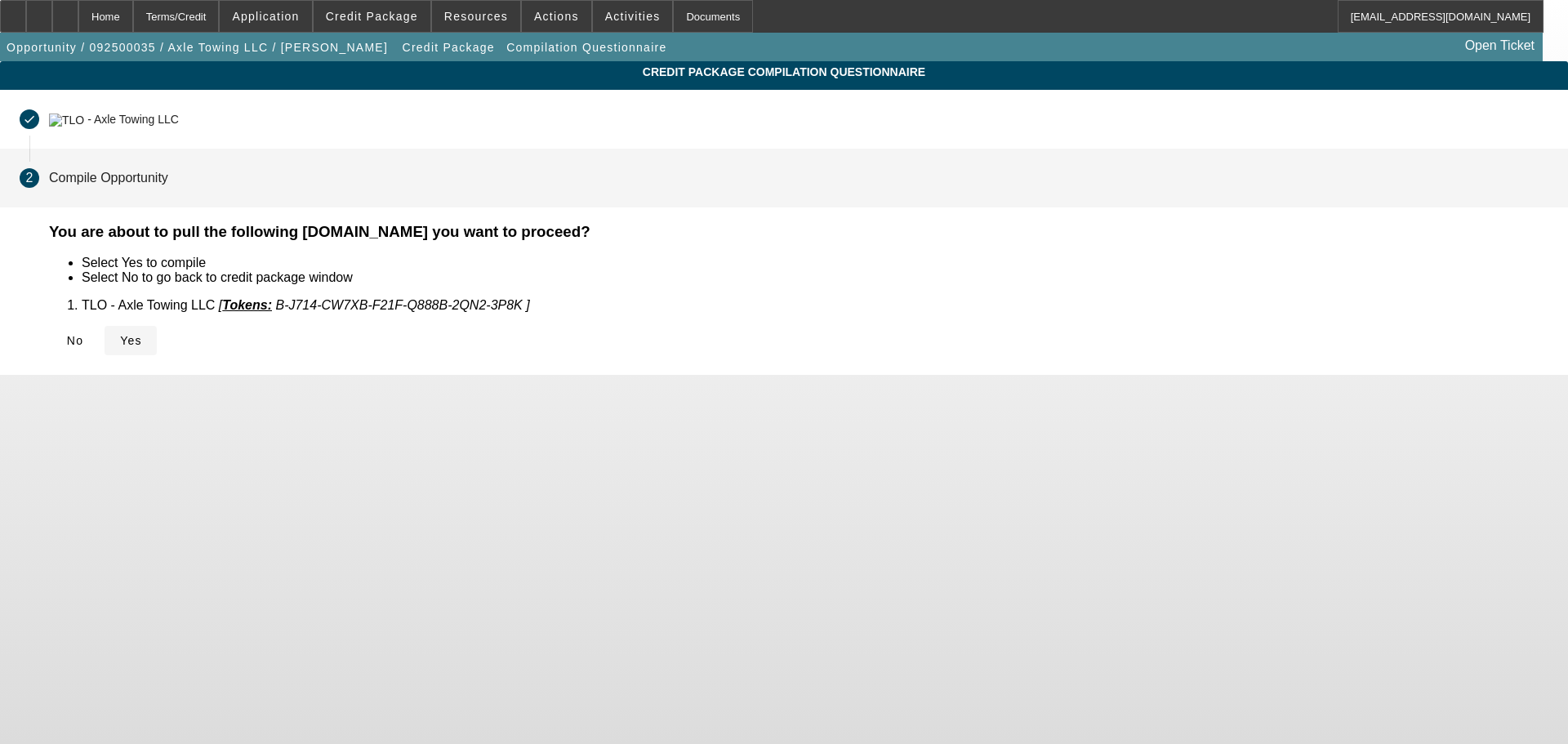
click at [142, 338] on span "Yes" at bounding box center [131, 341] width 22 height 13
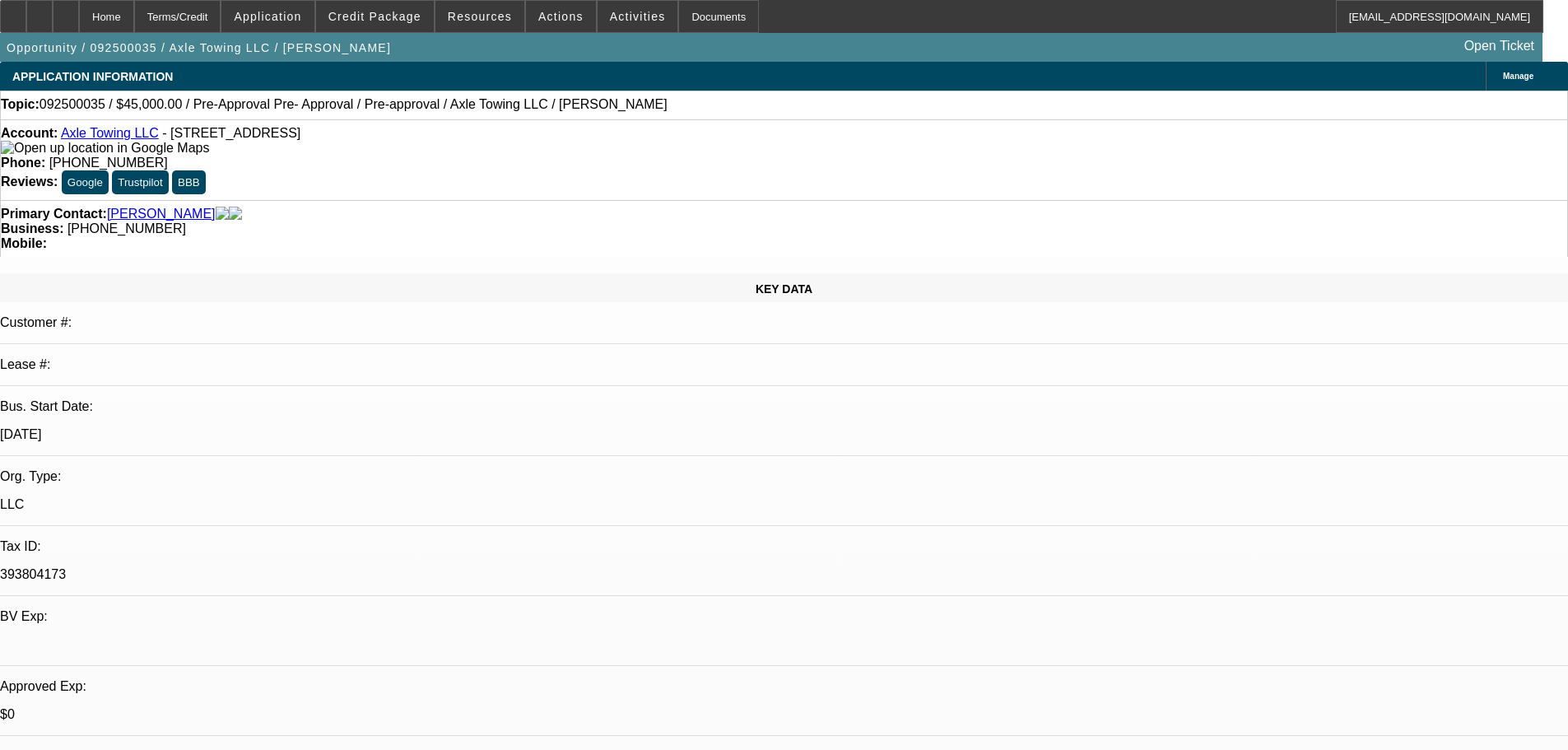
select select "0"
select select "2"
select select "0.1"
select select "4"
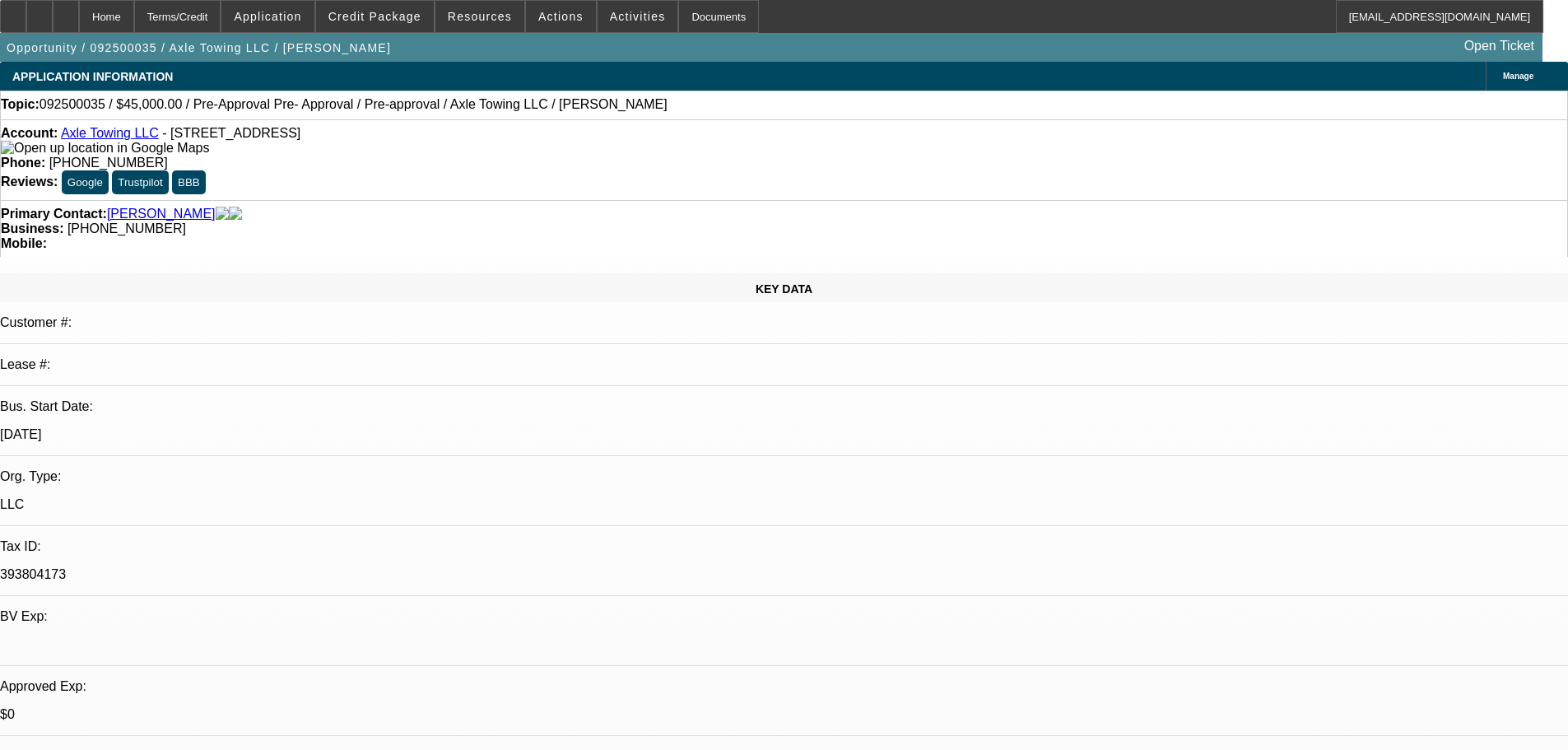
select select "0"
select select "0.1"
select select "4"
select select "0"
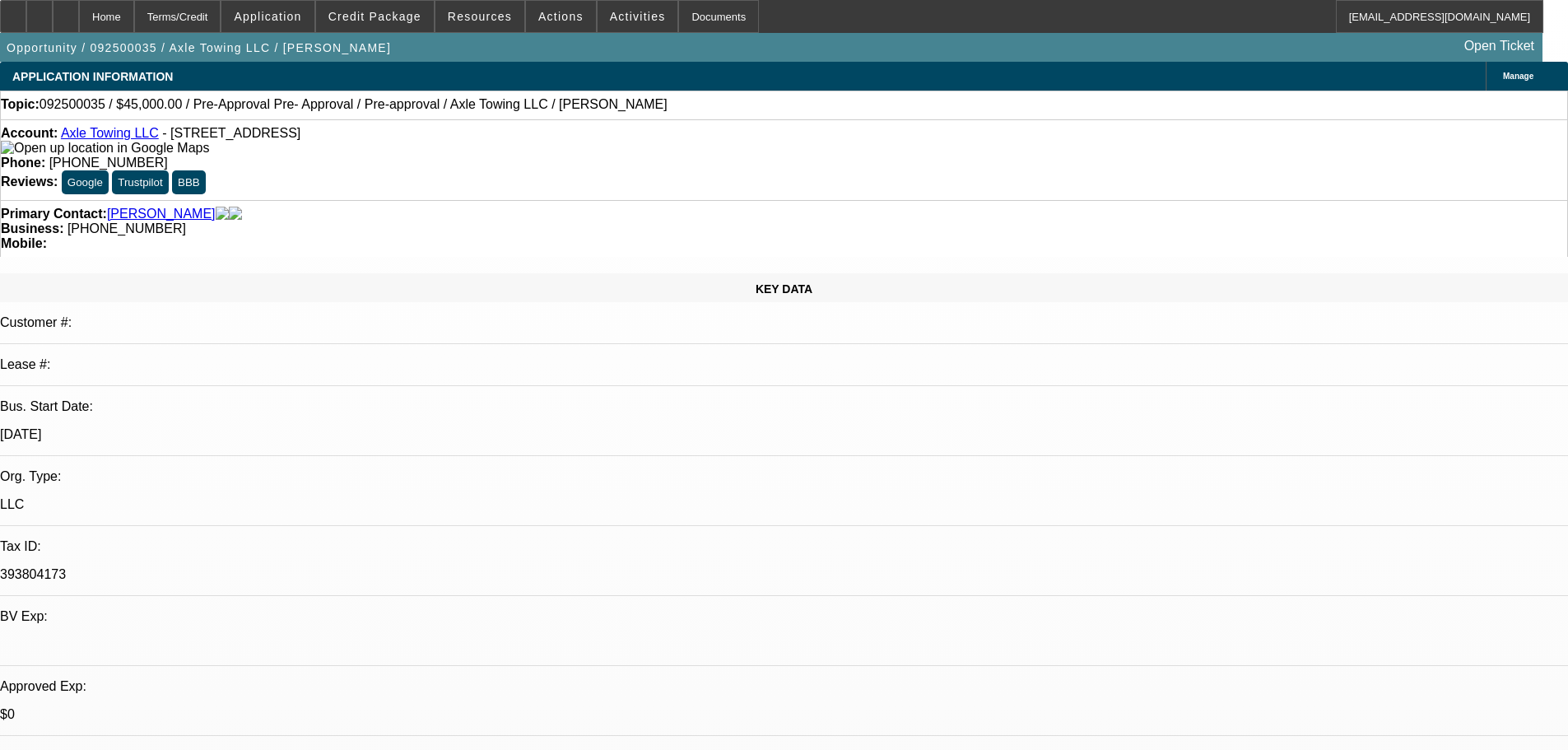
select select "0"
select select "0.1"
select select "4"
select select "0"
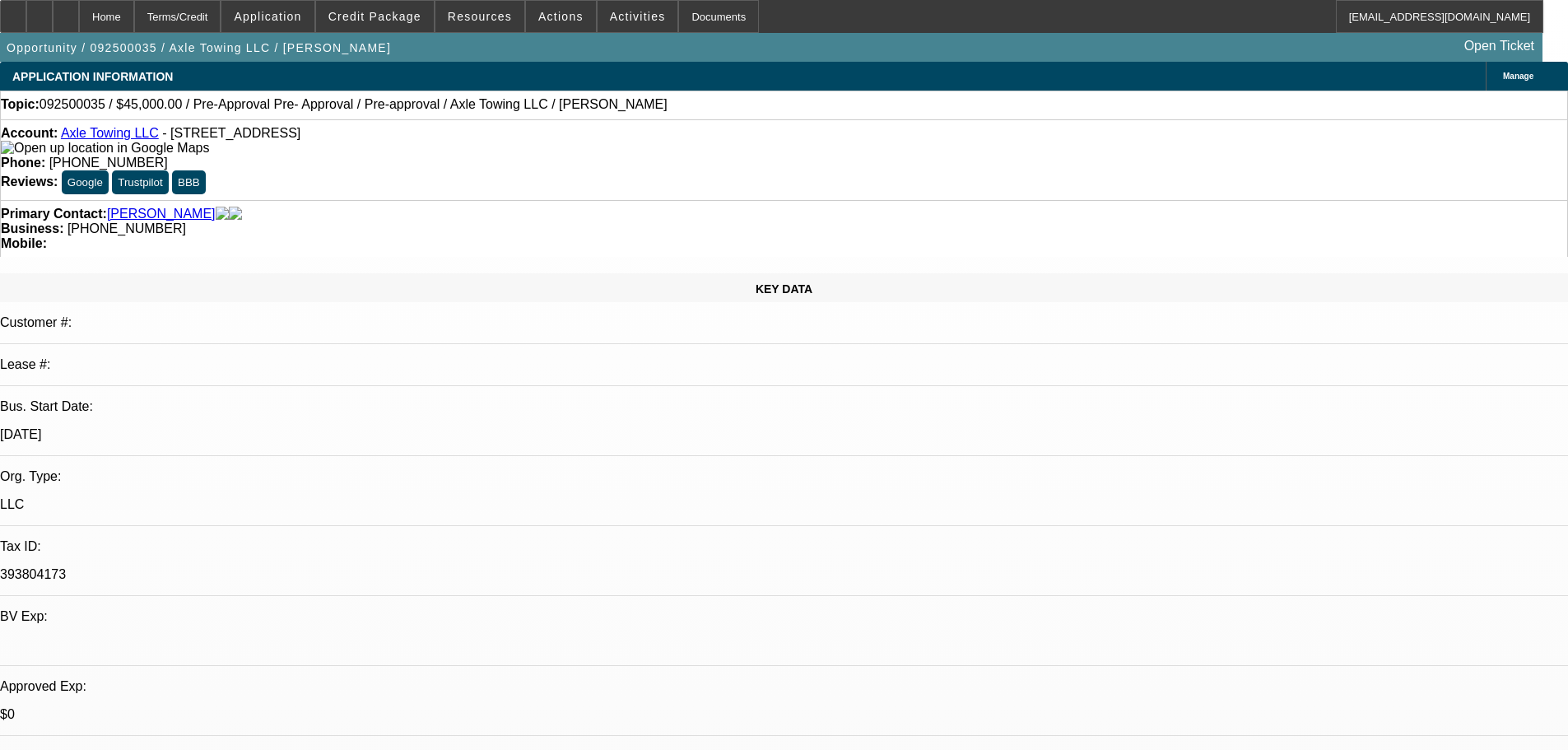
select select "0.1"
select select "4"
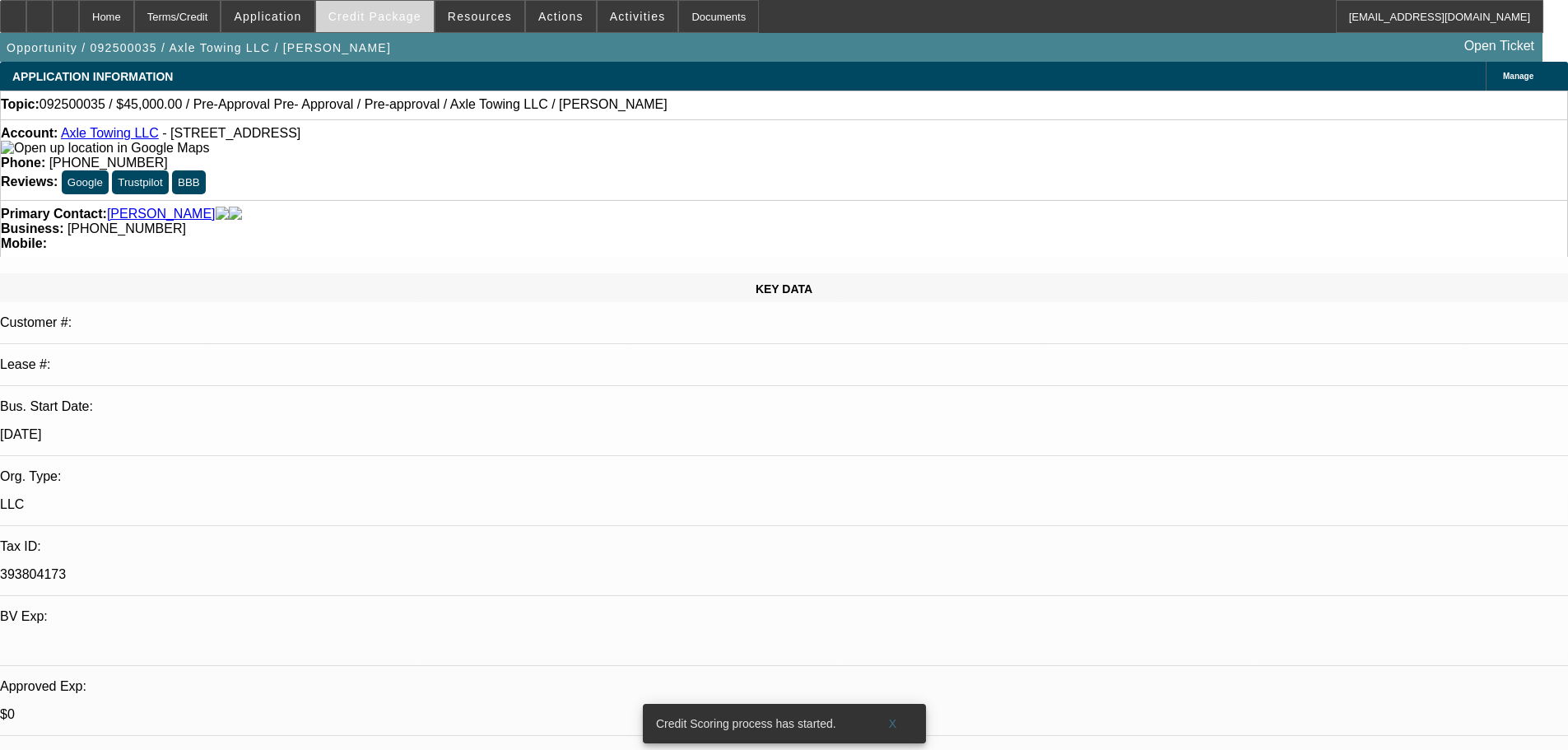
click at [416, 28] on span at bounding box center [374, 16] width 117 height 39
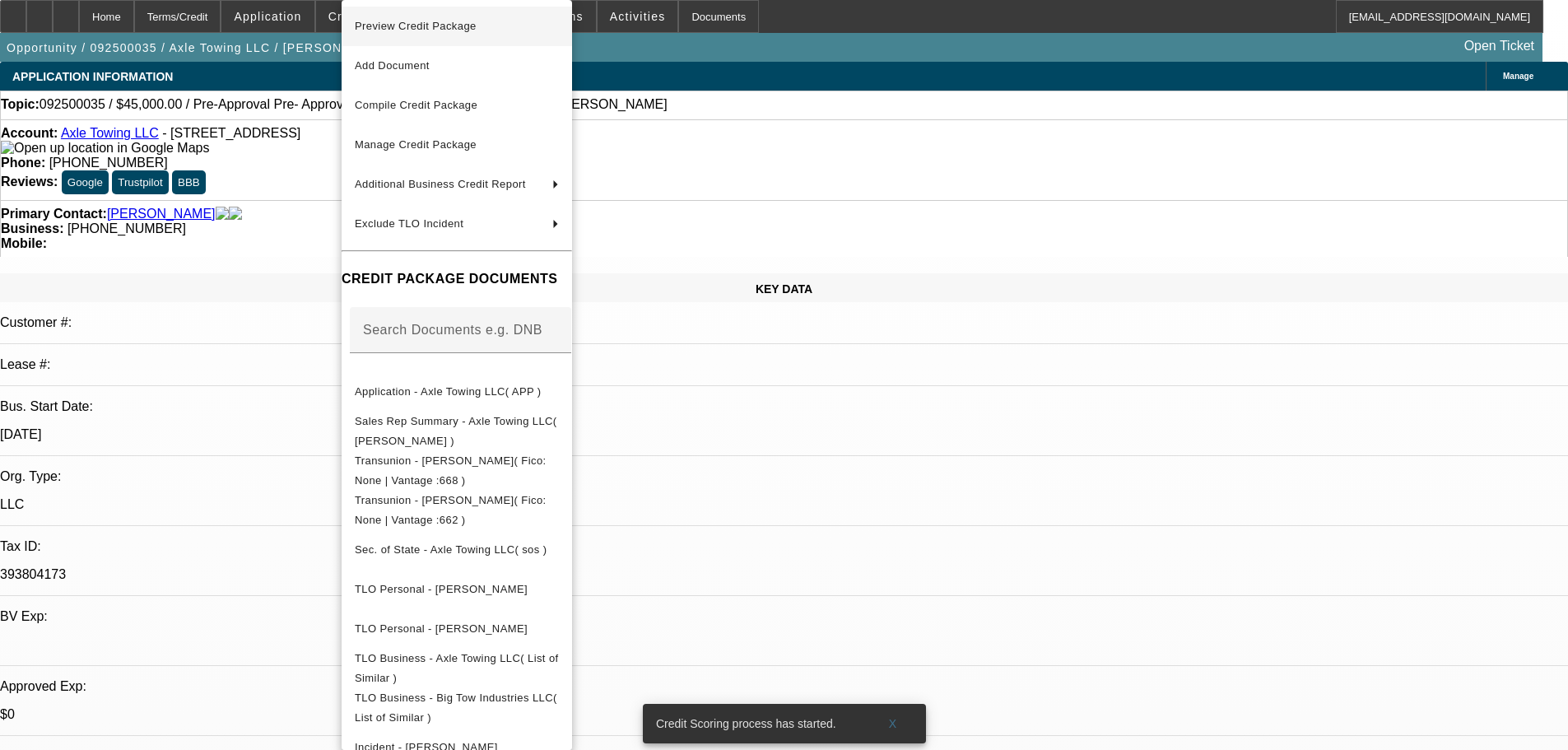
click at [416, 26] on span "Preview Credit Package" at bounding box center [416, 26] width 122 height 12
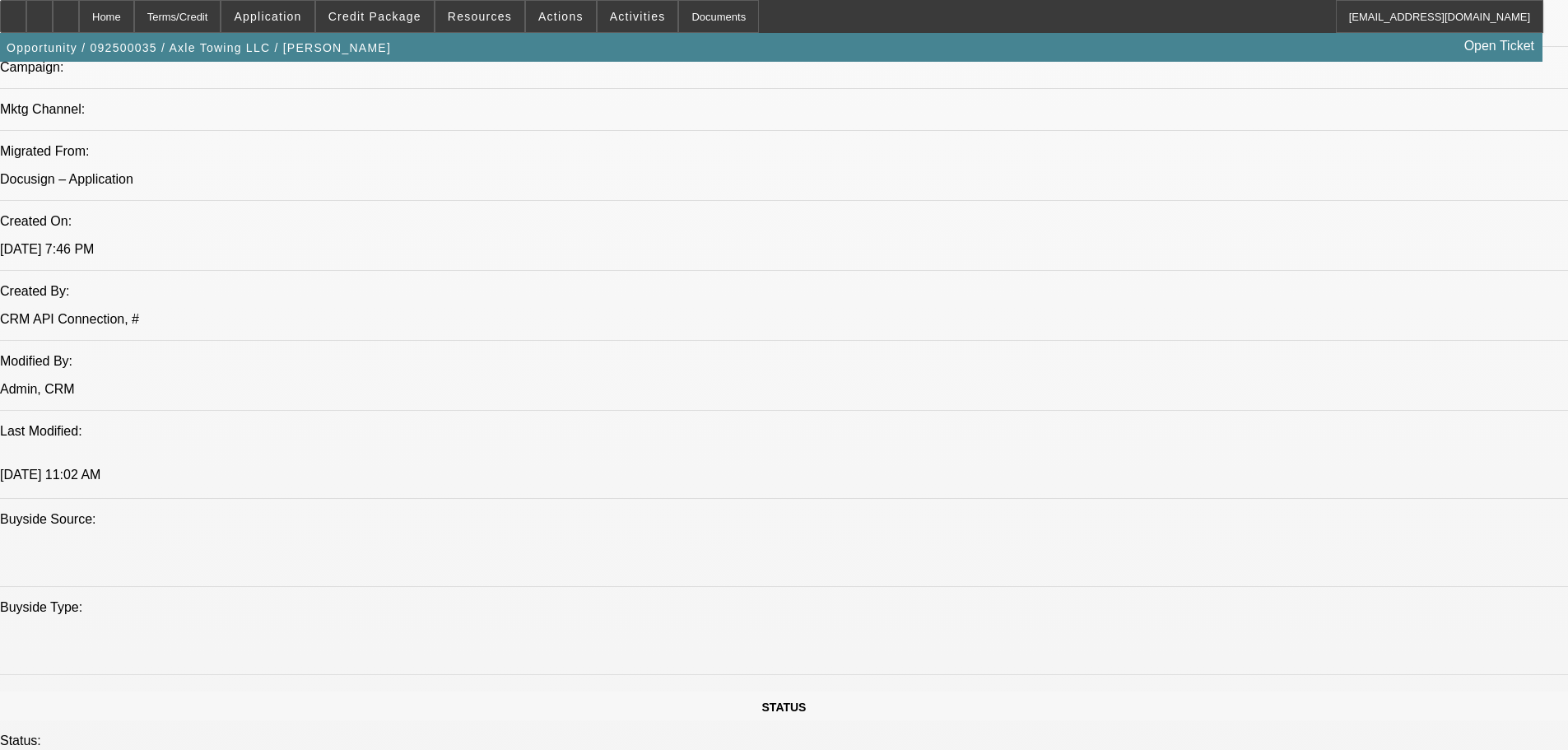
scroll to position [1317, 0]
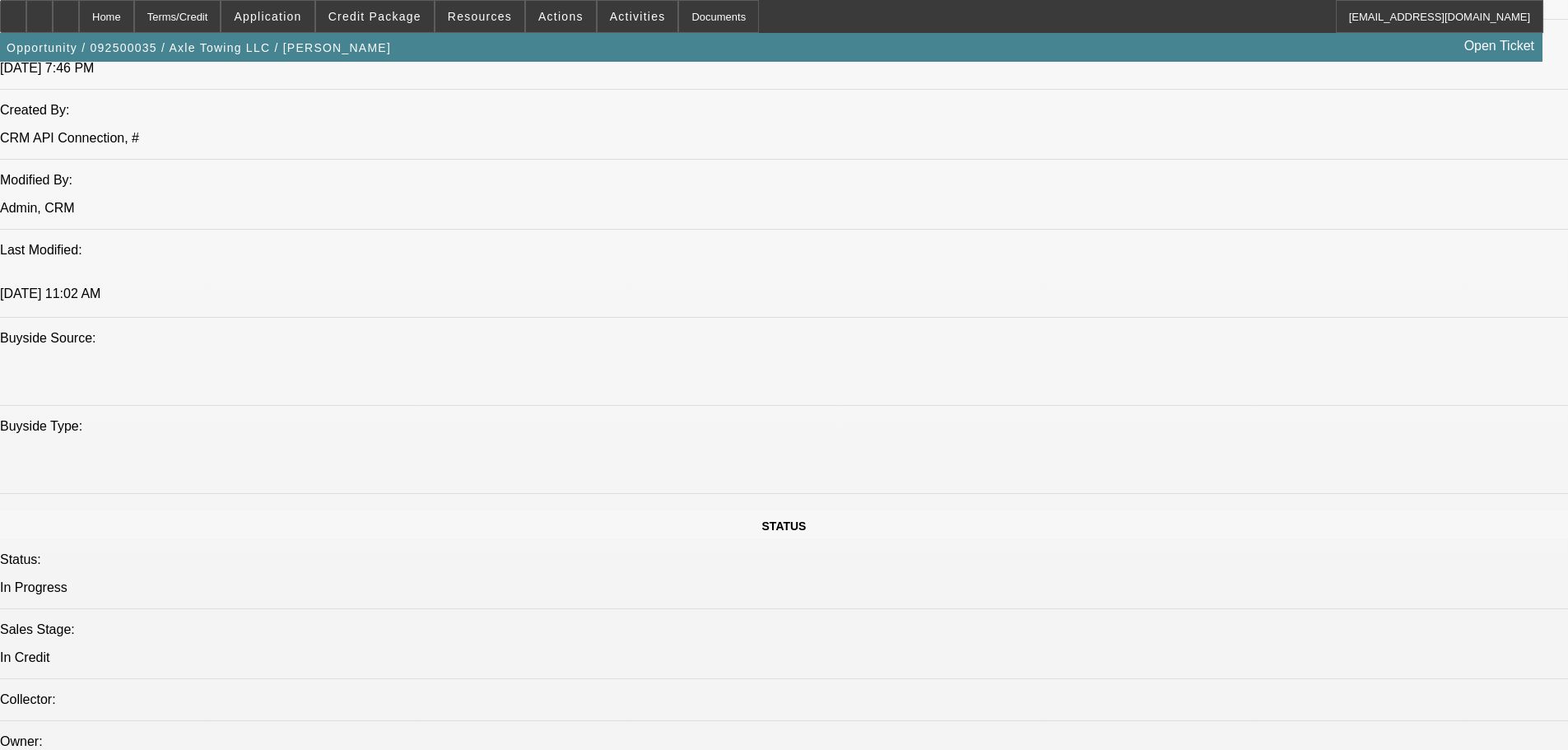
paste textarea "STARTUP; AK DEAL; TIMOTHY = $61K IN REVOLVING DEBT; MANY LATES; CC CHARGEOFFS; …"
type textarea "STARTUP; AK DEAL; TIMOTHY = $61K IN REVOLVING DEBT; MANY LATES; CC CHARGEOFFS; …"
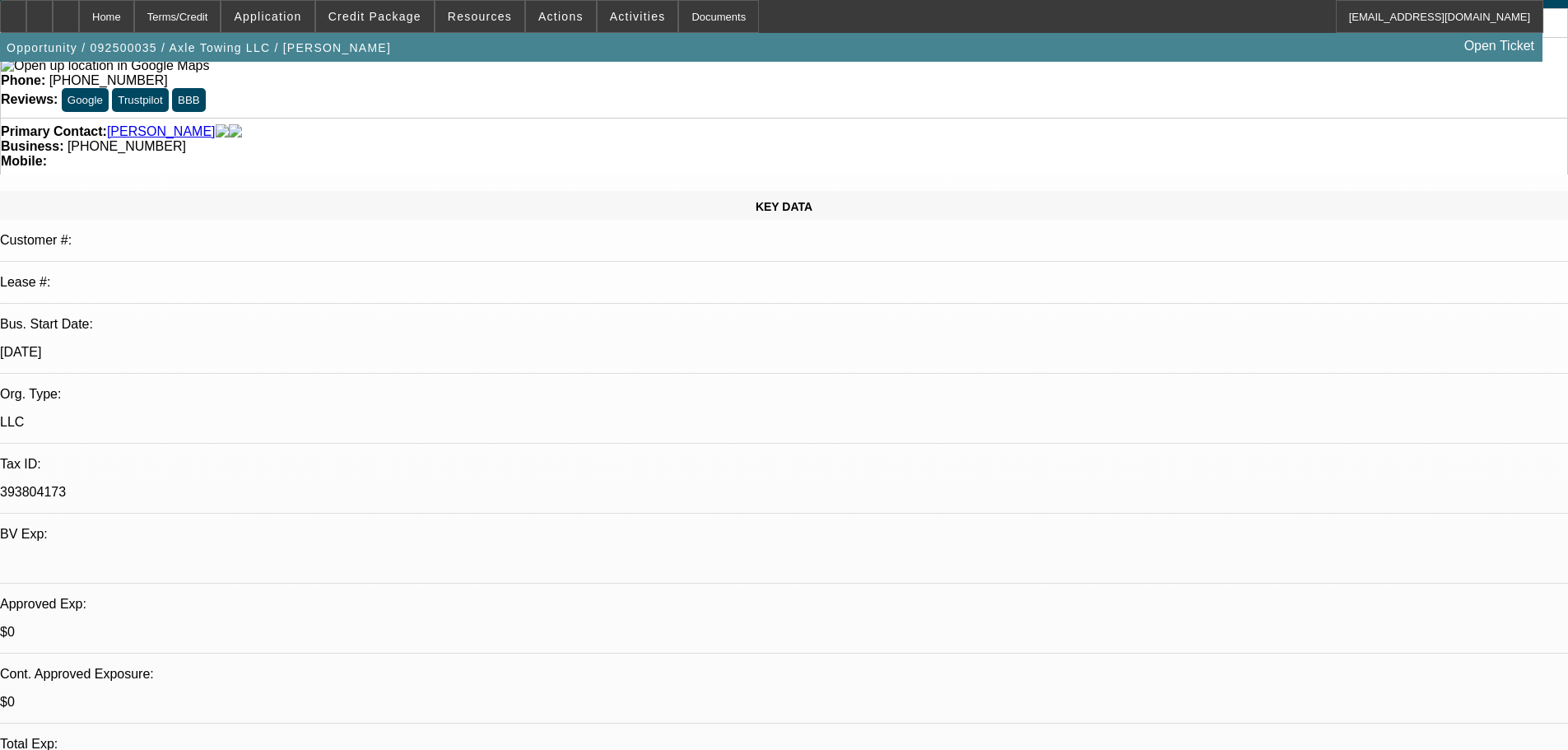
scroll to position [0, 0]
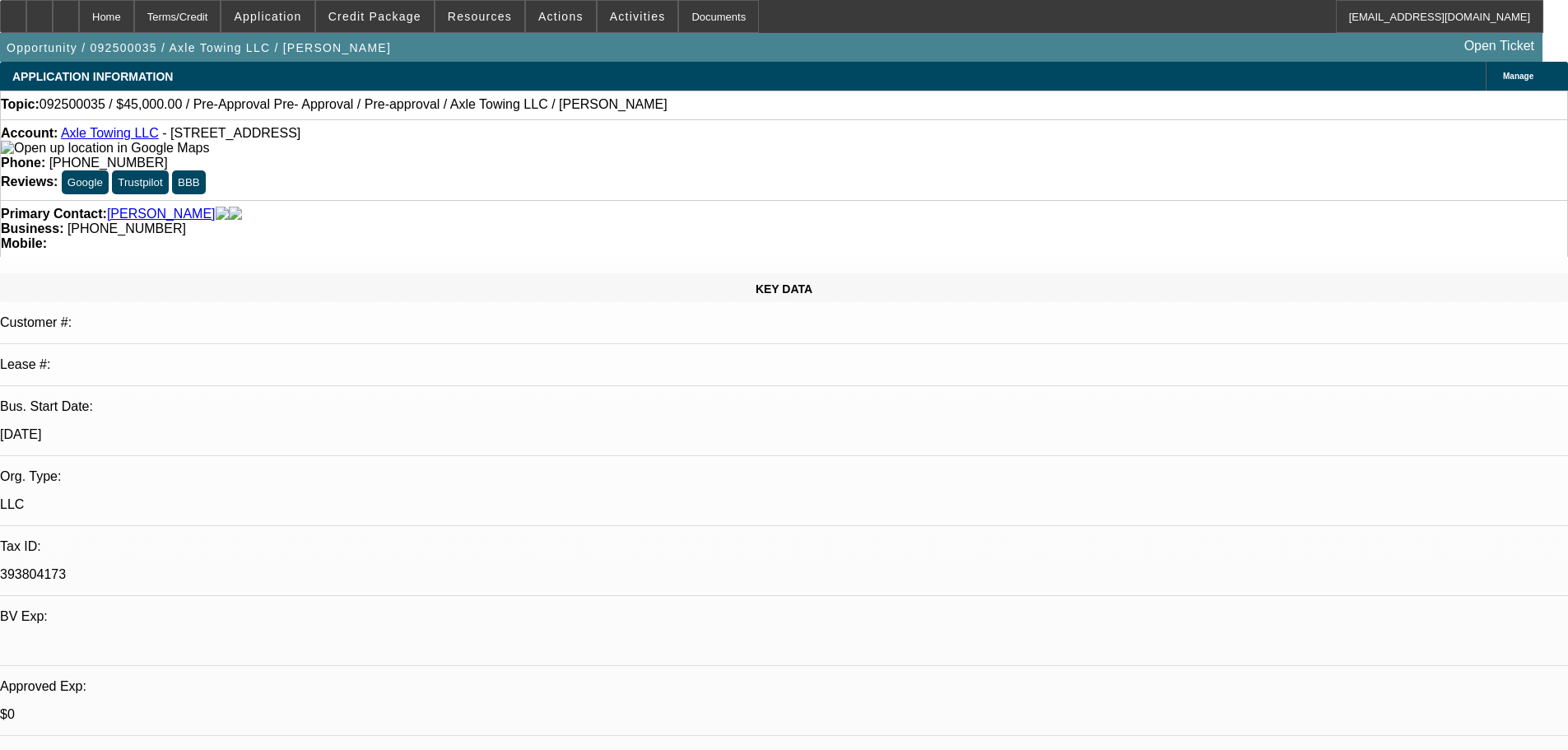
click at [30, 149] on img at bounding box center [105, 148] width 208 height 15
paste textarea "STARTUP; AK DEAL; VERY REMOTE REGION OF FAIRBANKS,AK; TIMOTHY = $61K IN REVOLVI…"
type textarea "STARTUP; AK DEAL; VERY REMOTE REGION OF FAIRBANKS,AK; TIMOTHY = $61K IN REVOLVI…"
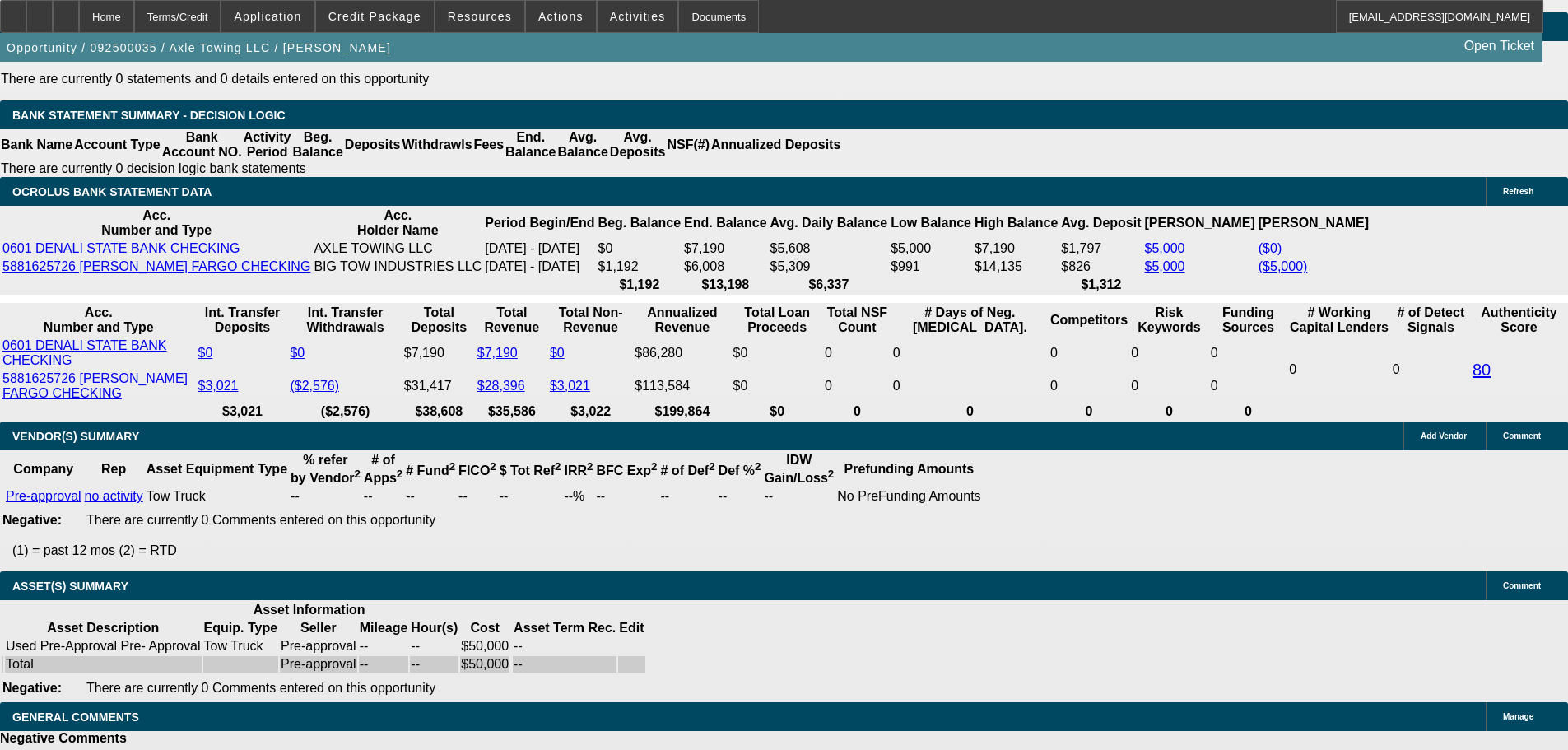
scroll to position [3045, 0]
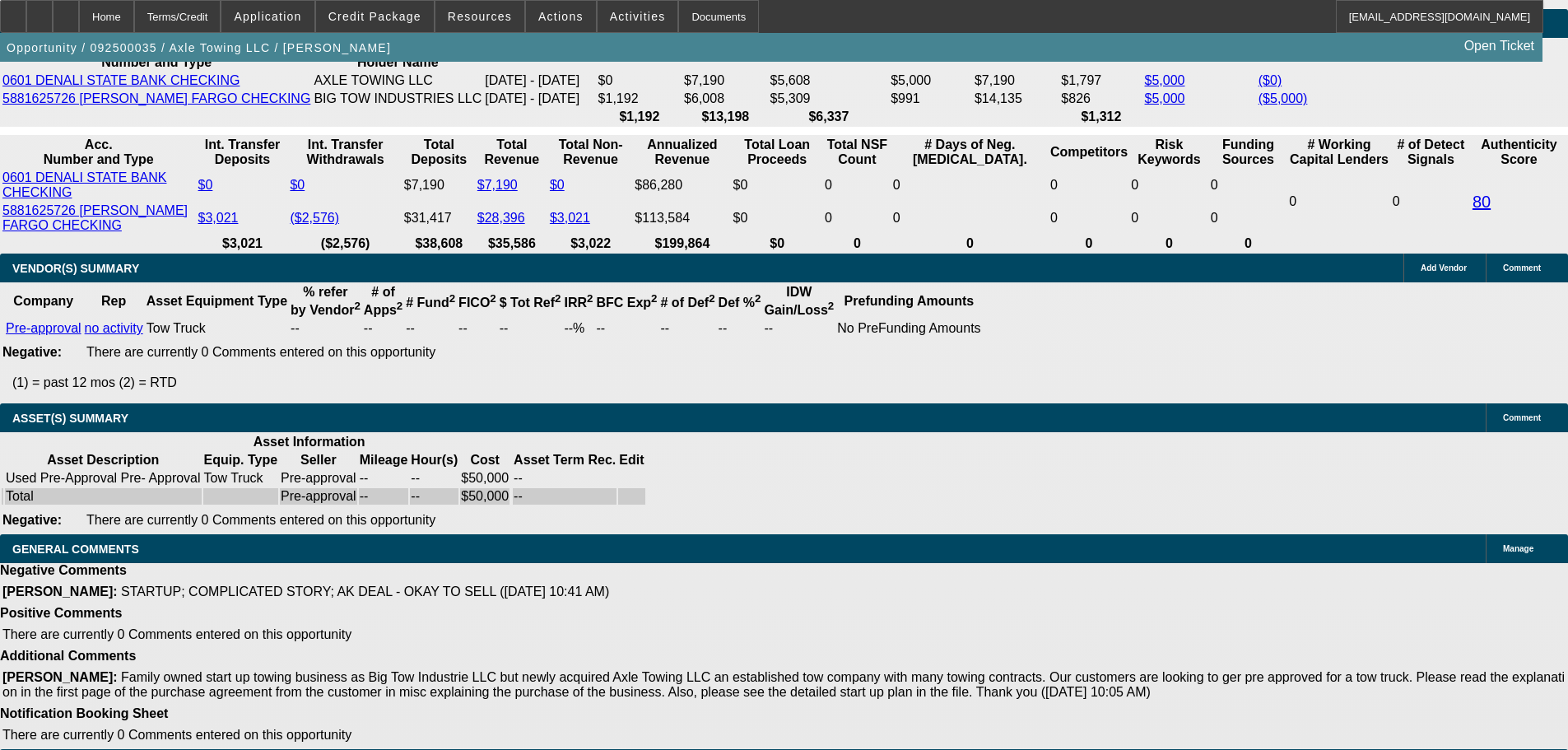
select select "5"
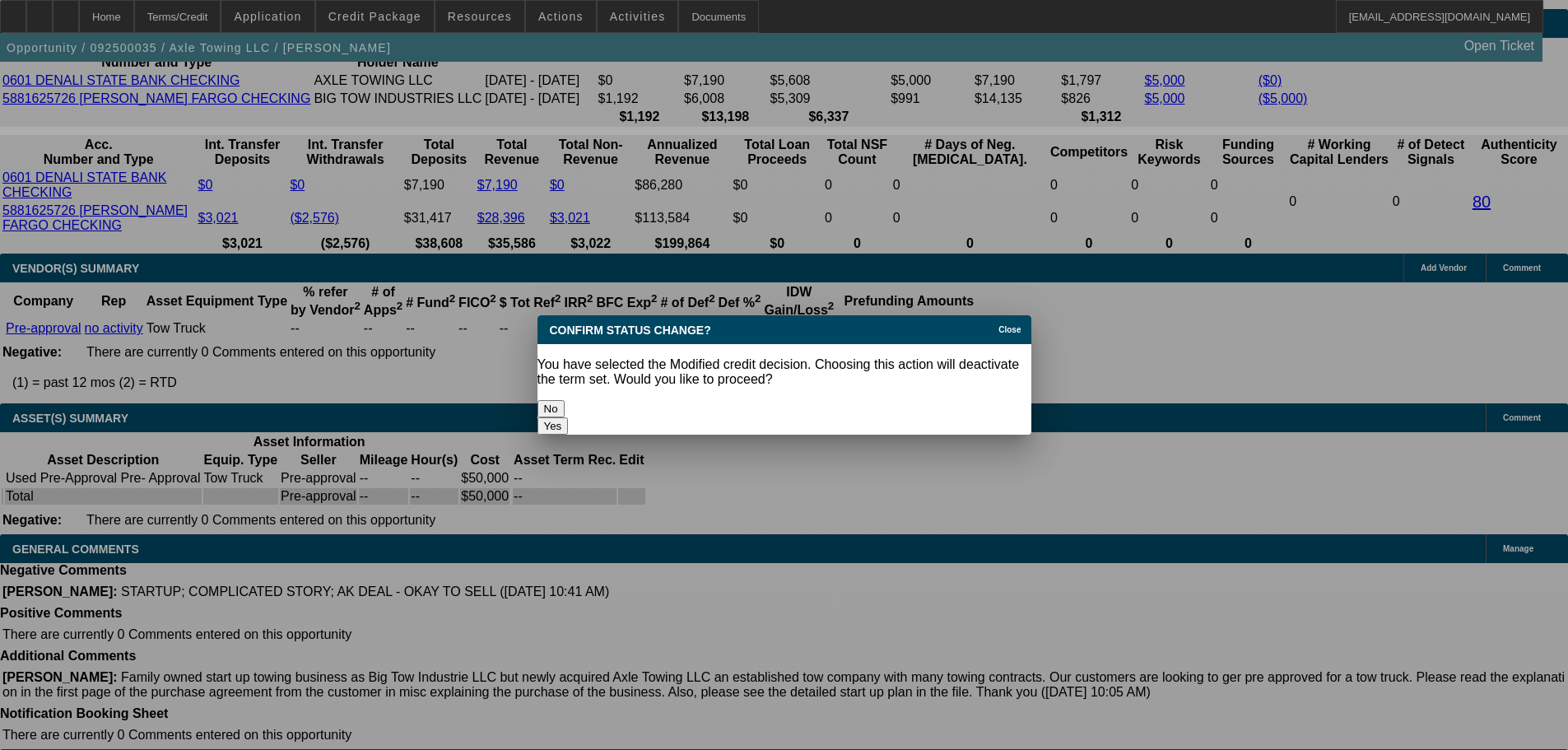
scroll to position [0, 0]
click at [569, 417] on button "Yes" at bounding box center [553, 426] width 31 height 17
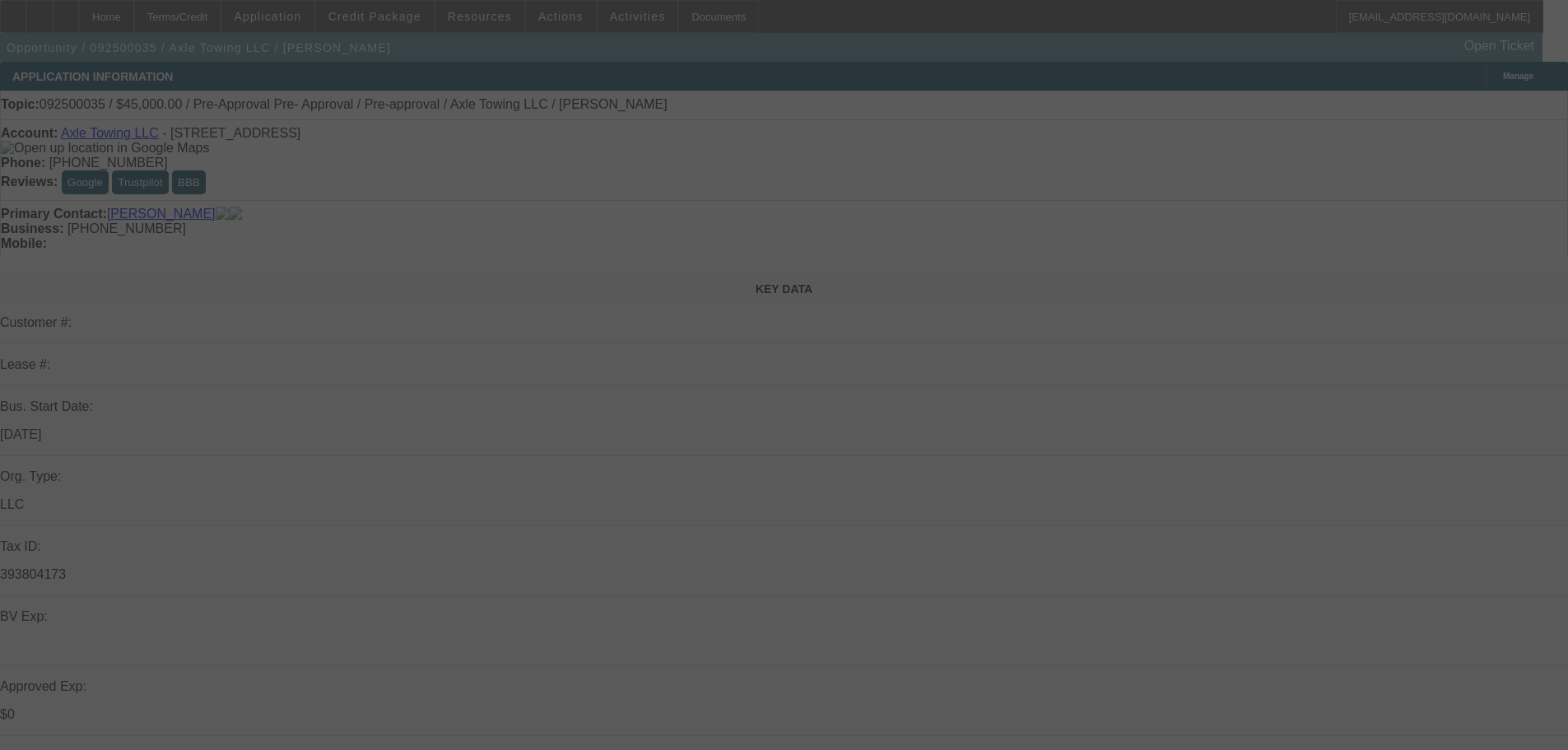
scroll to position [3045, 0]
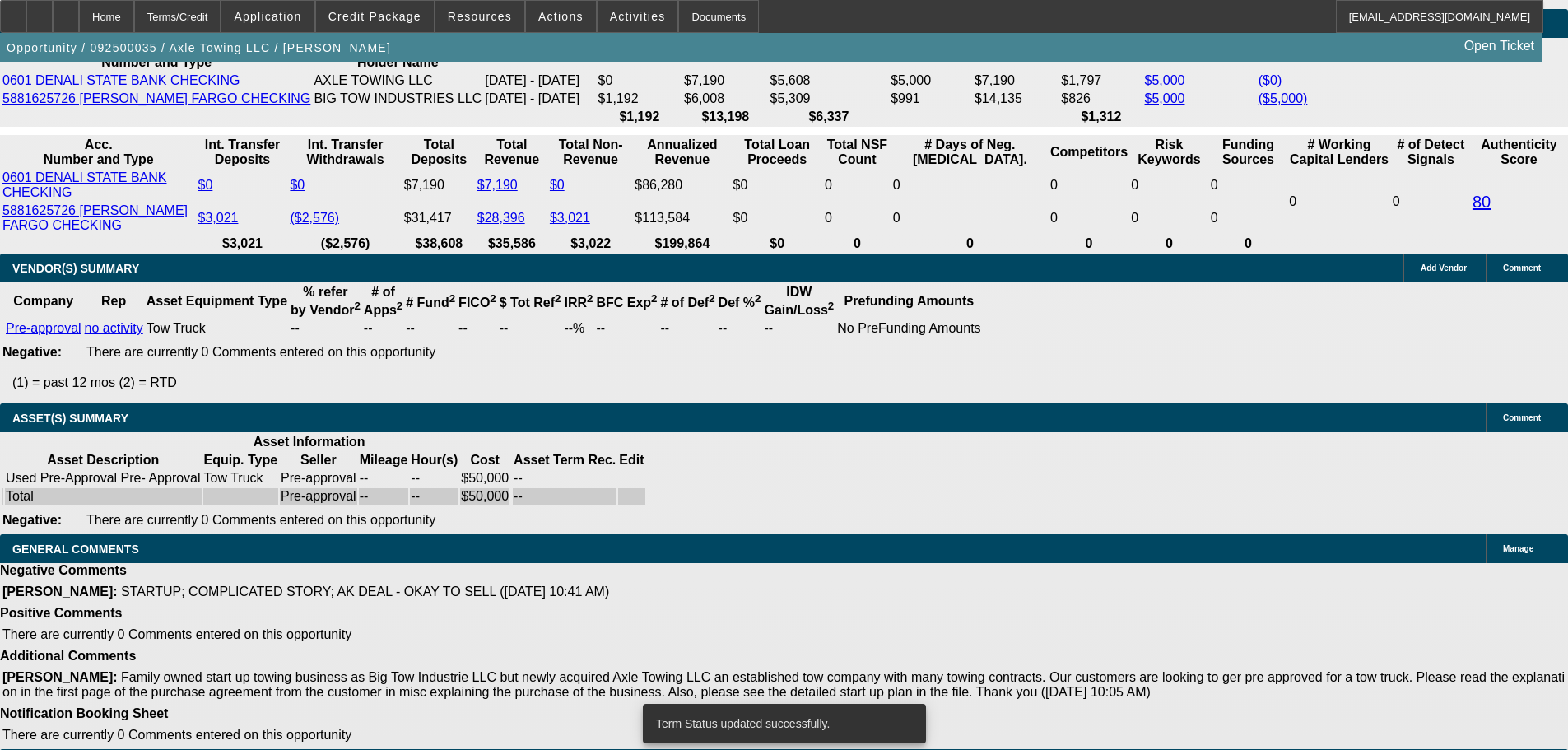
select select "0"
select select "2"
select select "0.1"
select select "4"
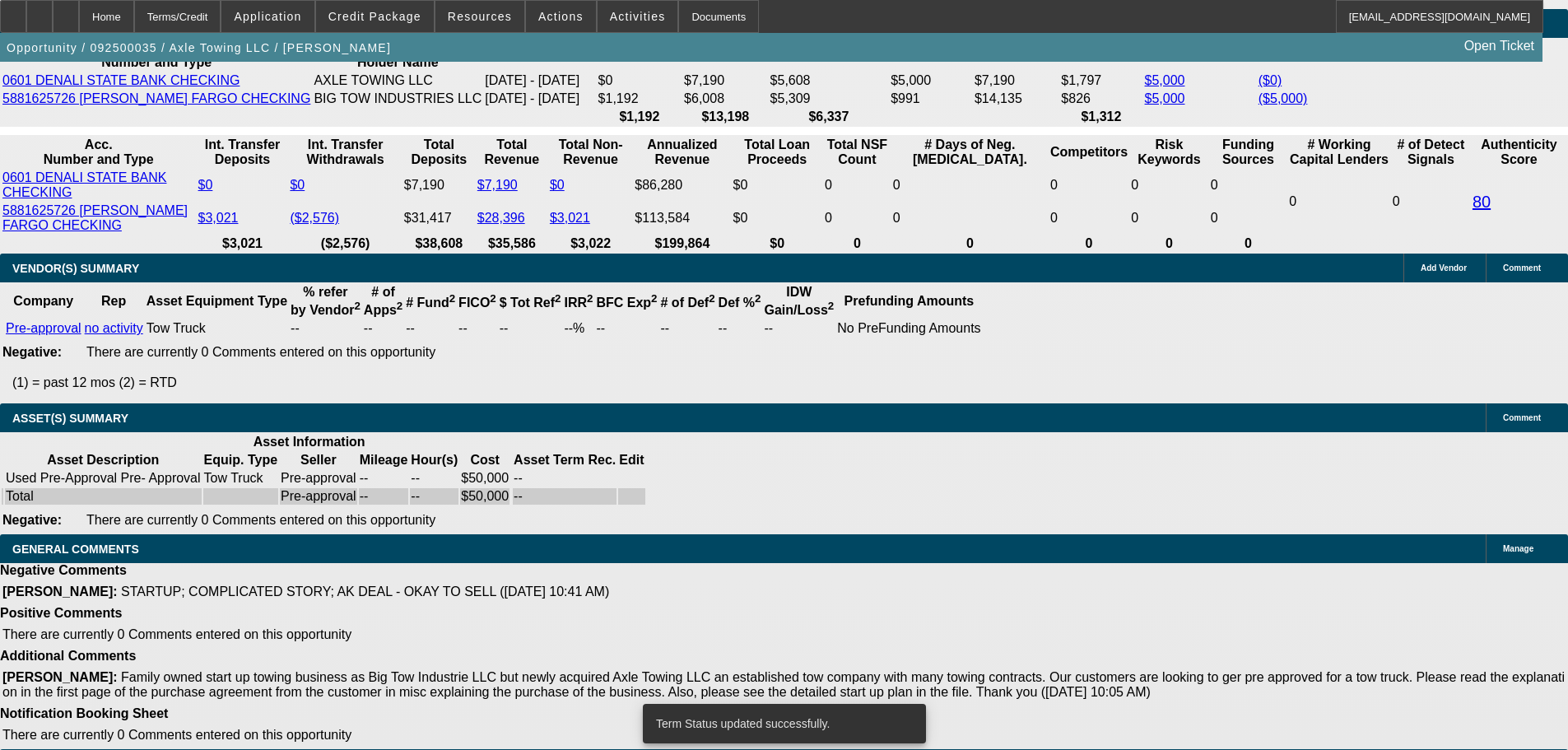
select select "0"
select select "2"
select select "0.1"
select select "4"
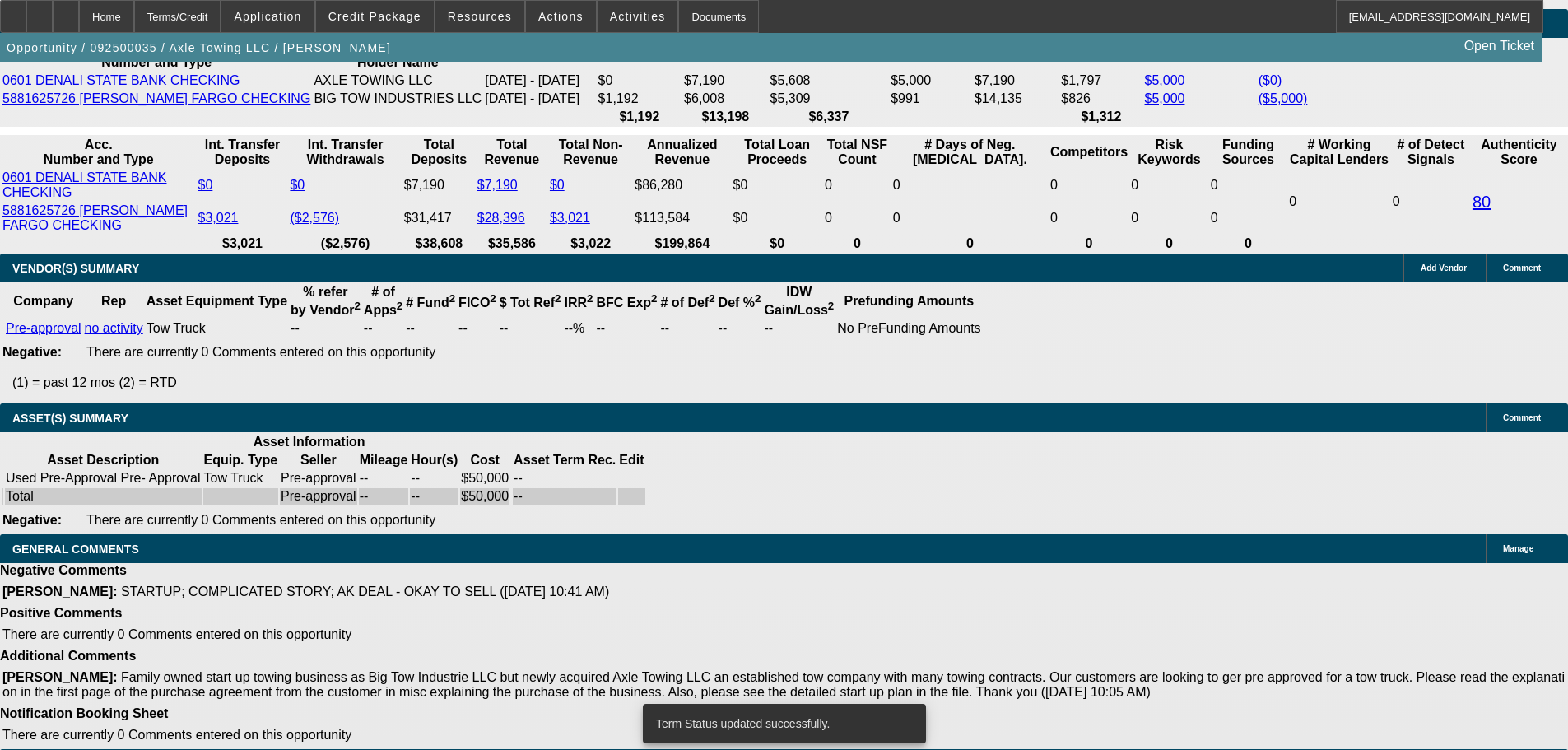
select select "0"
select select "0.1"
select select "4"
select select "0"
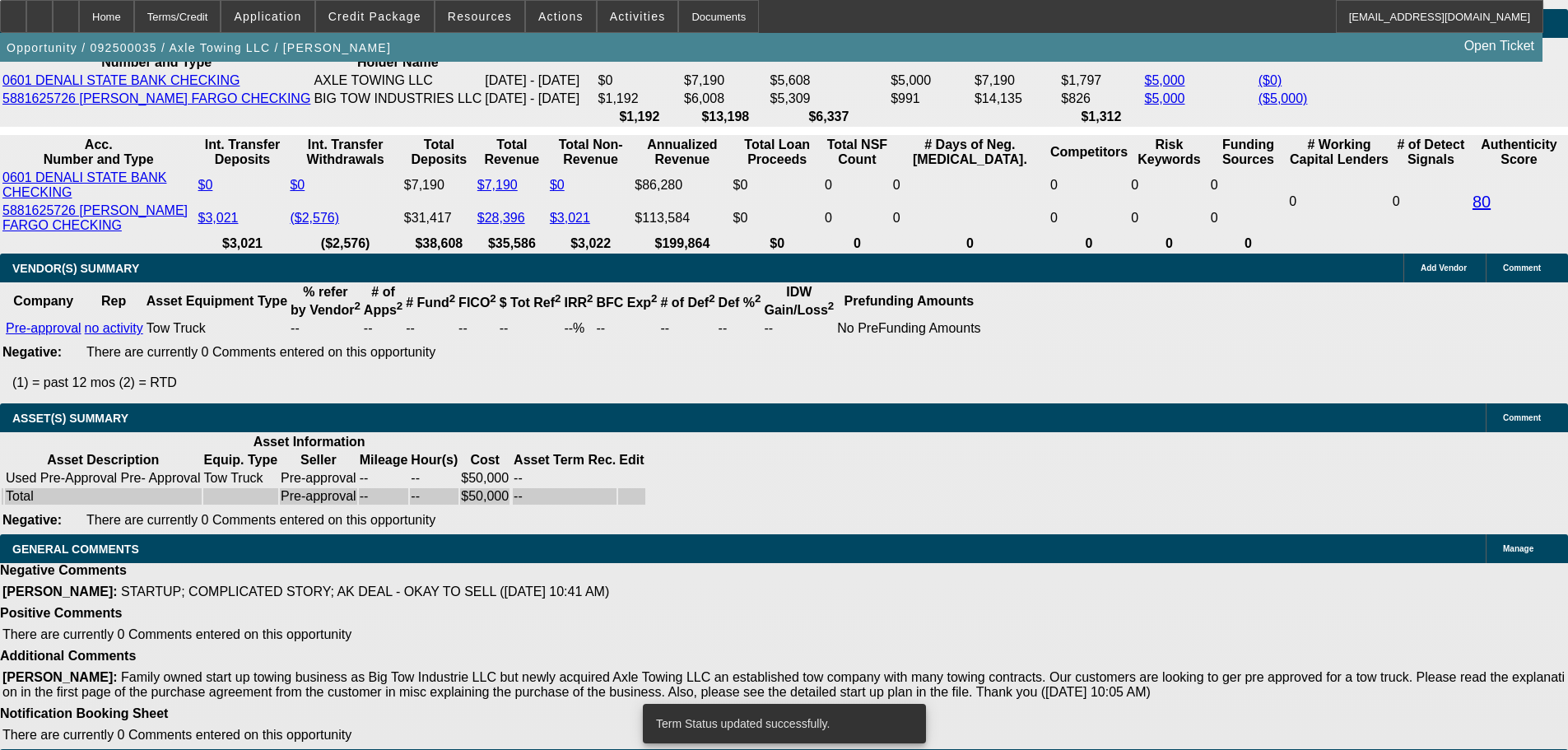
select select "0"
select select "0.1"
select select "4"
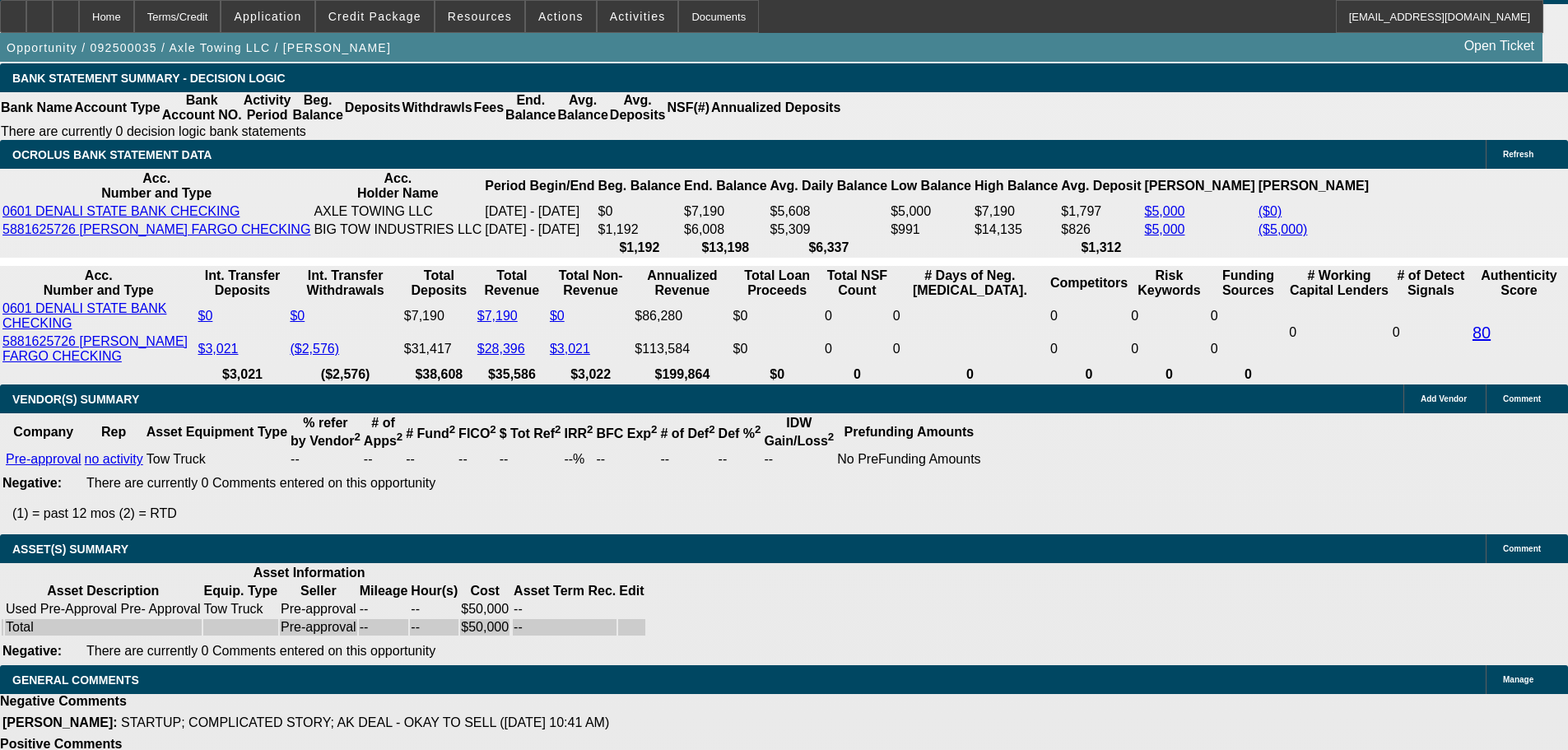
scroll to position [2731, 0]
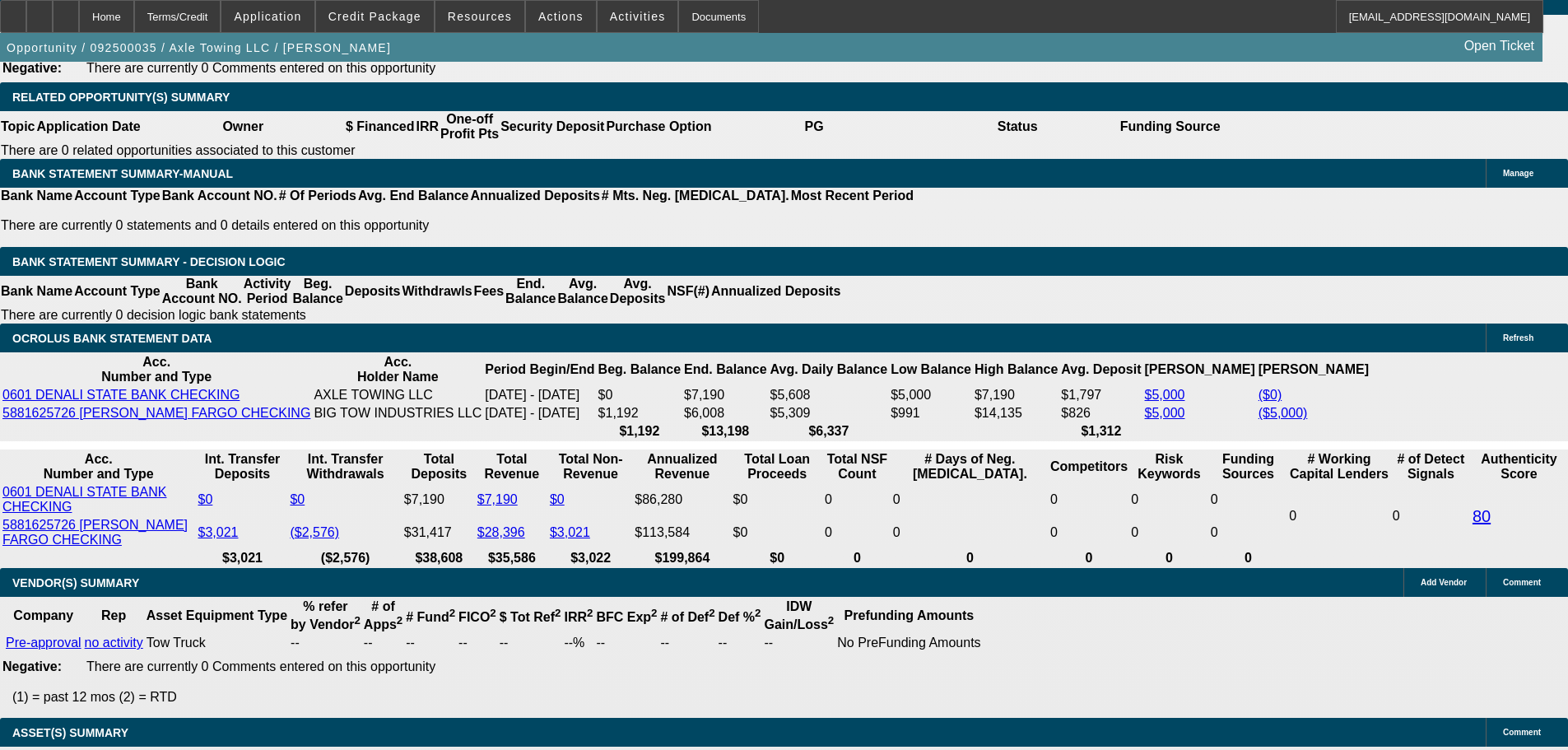
drag, startPoint x: 323, startPoint y: 272, endPoint x: 418, endPoint y: 276, distance: 95.1
type input "3"
type input "UNKNOWN"
type input "36"
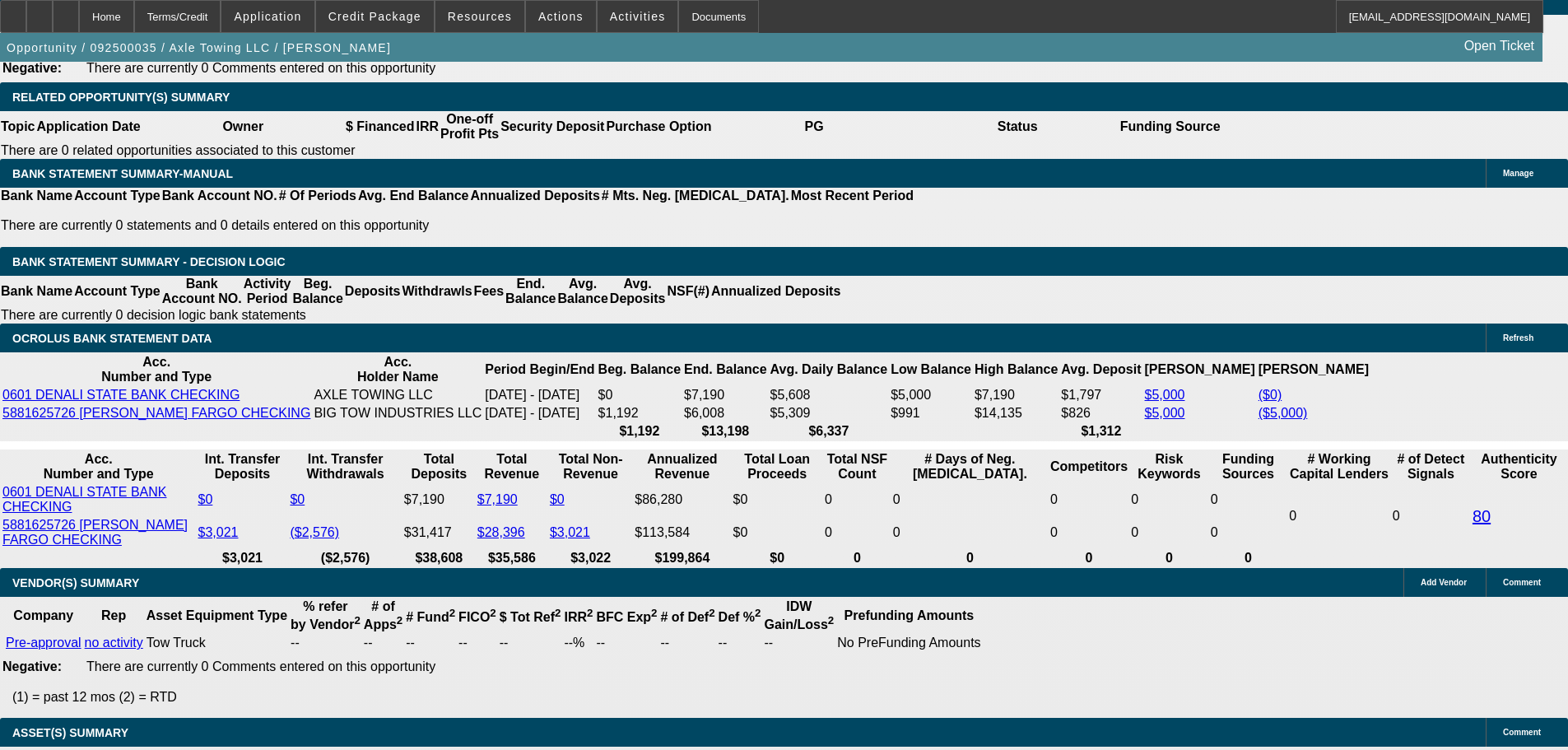
type input "$15,629.30"
type input "$31,258.60"
type input "$1,789.19"
type input "$3,578.38"
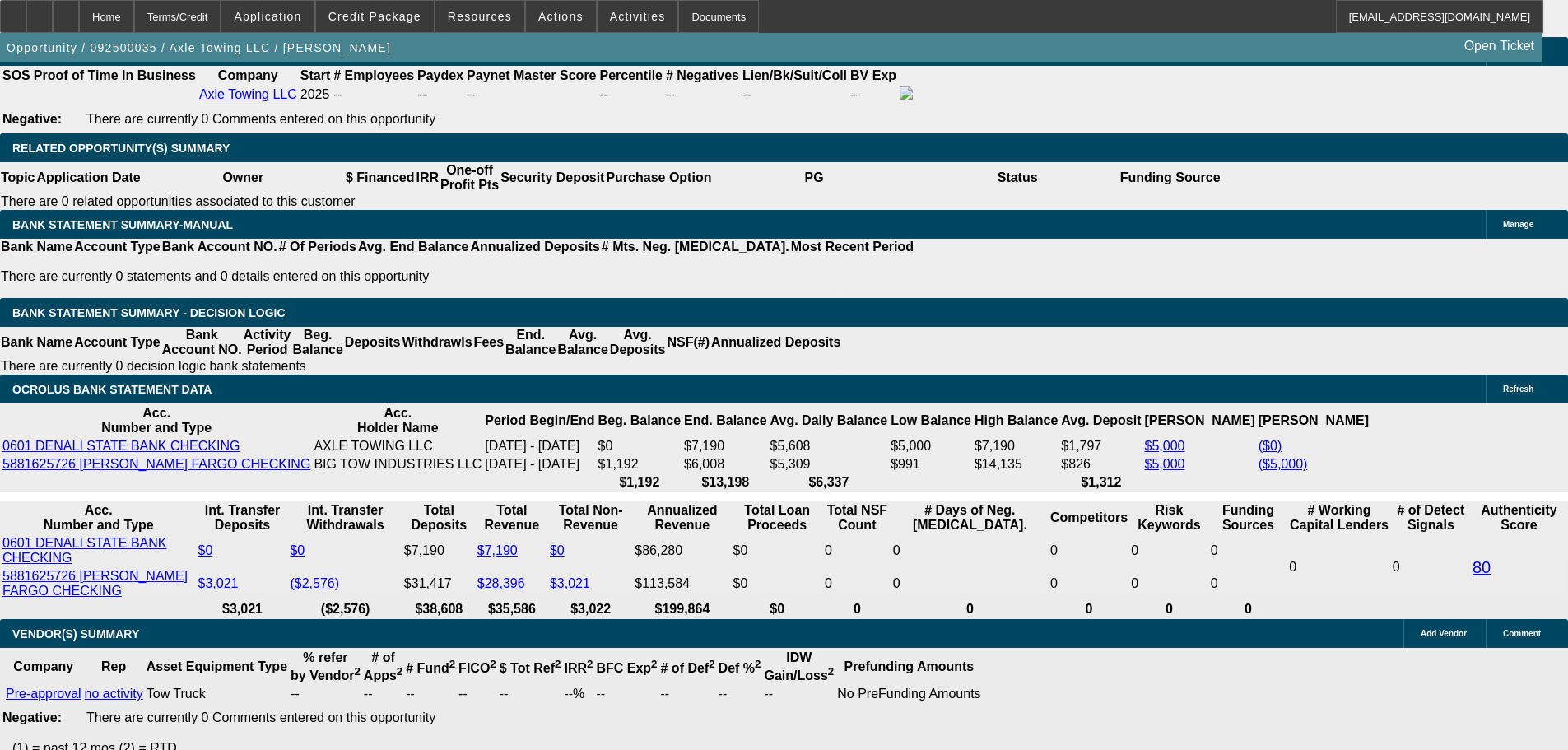
scroll to position [2484, 0]
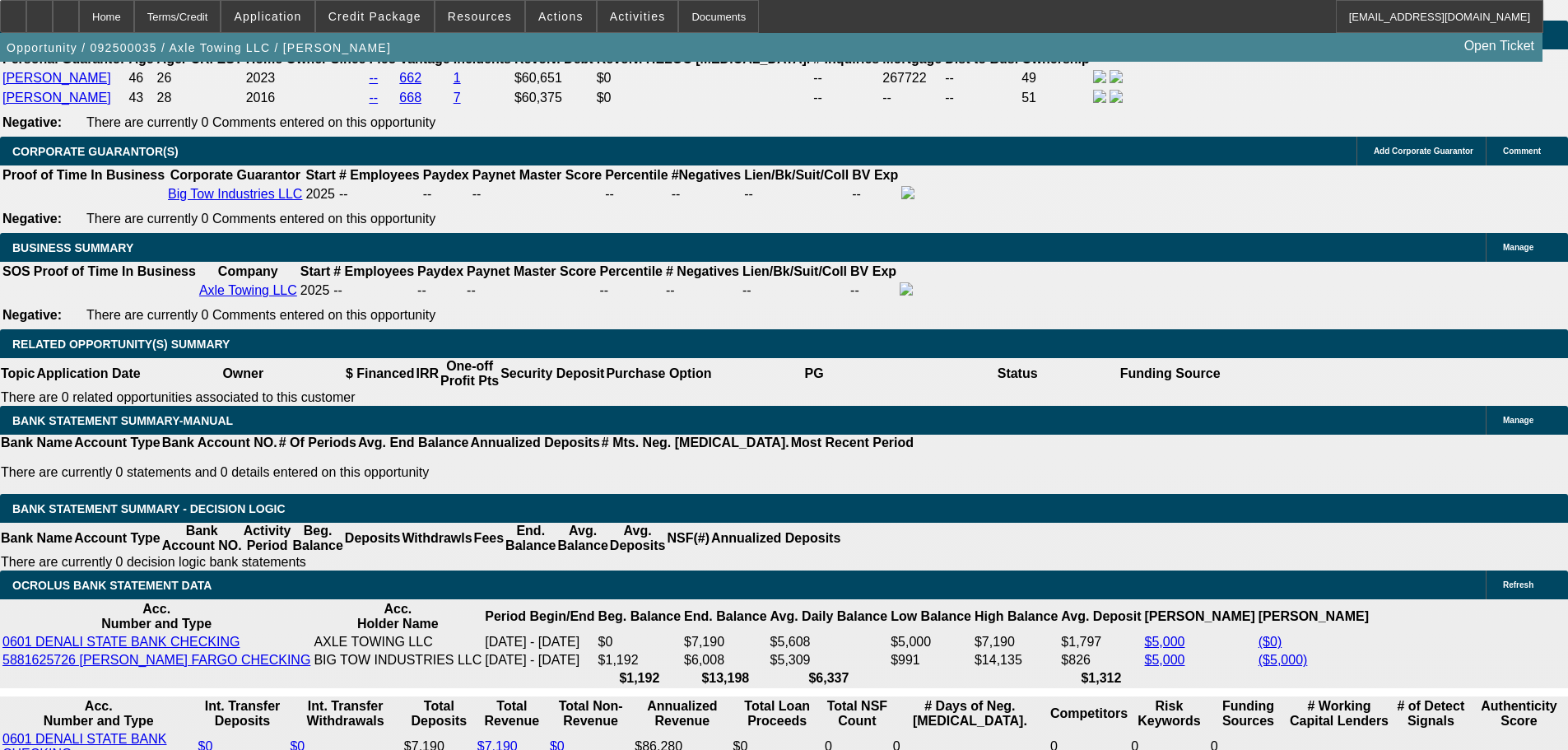
type input "36"
select select "0.15"
type input "$7,500.00"
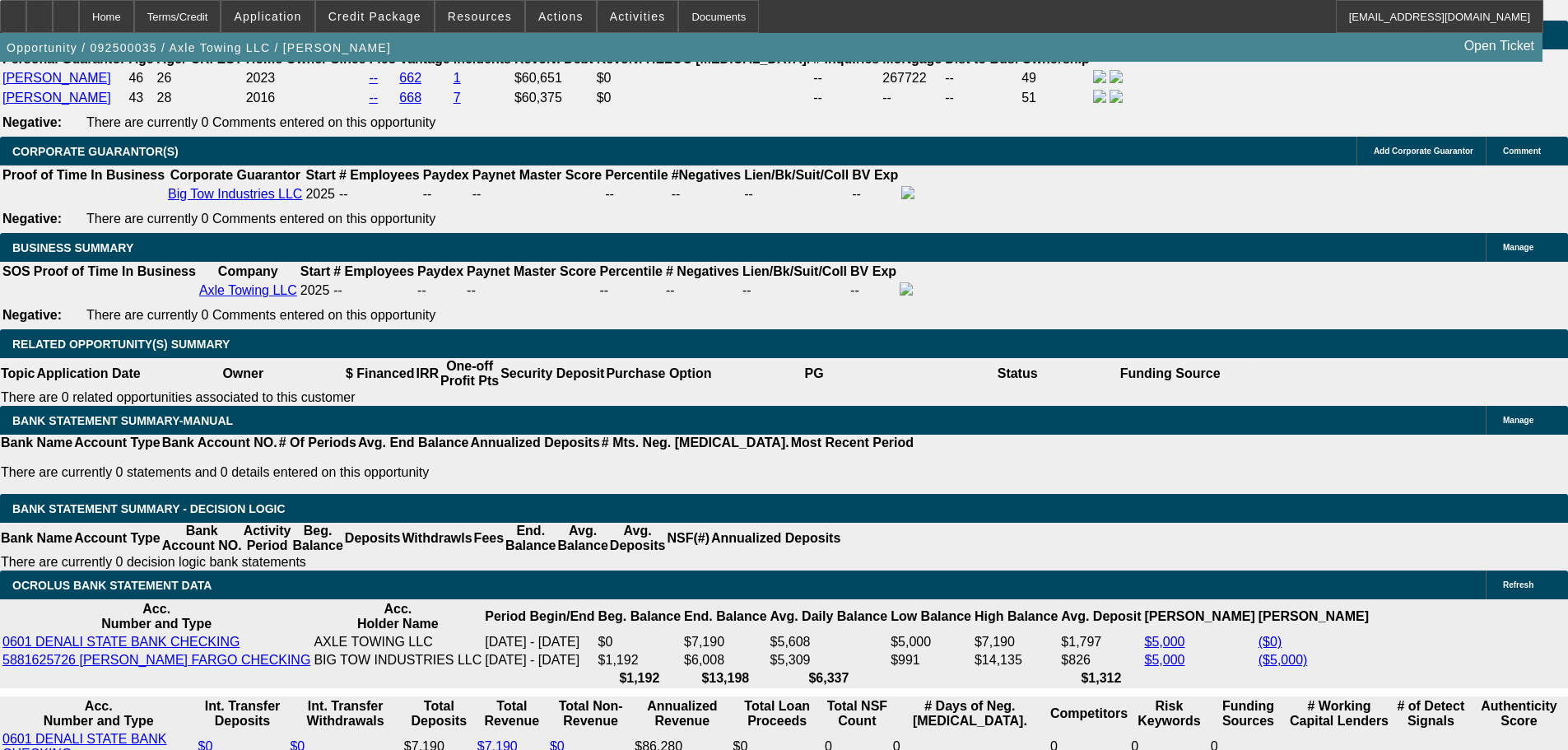
type input "$1,689.79"
type input "$3,379.58"
drag, startPoint x: 246, startPoint y: 529, endPoint x: 487, endPoint y: 489, distance: 244.3
type input "16"
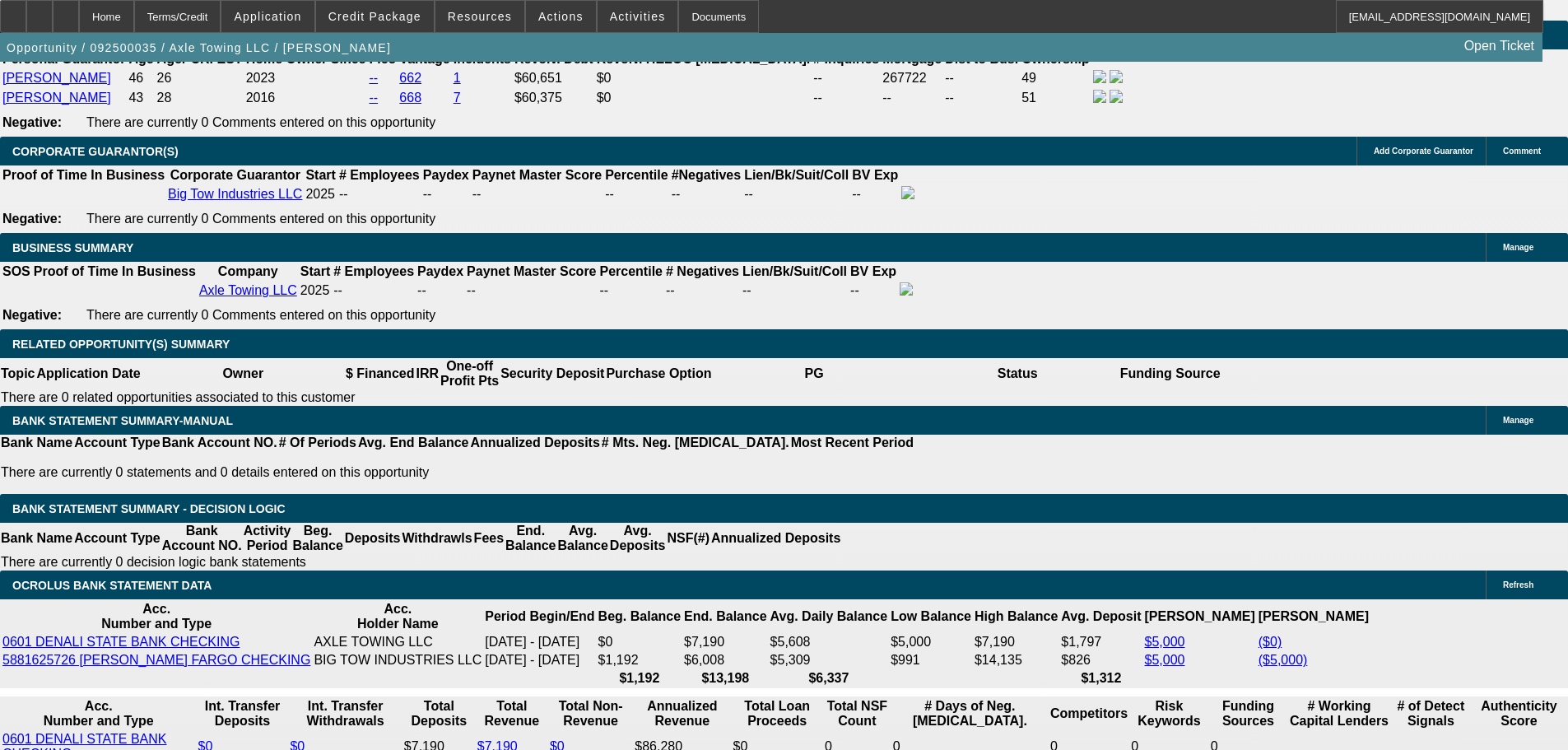
type input "$32.00"
type input "1695"
type input "25.2"
type input "$3,390.00"
type input "$1,695.00"
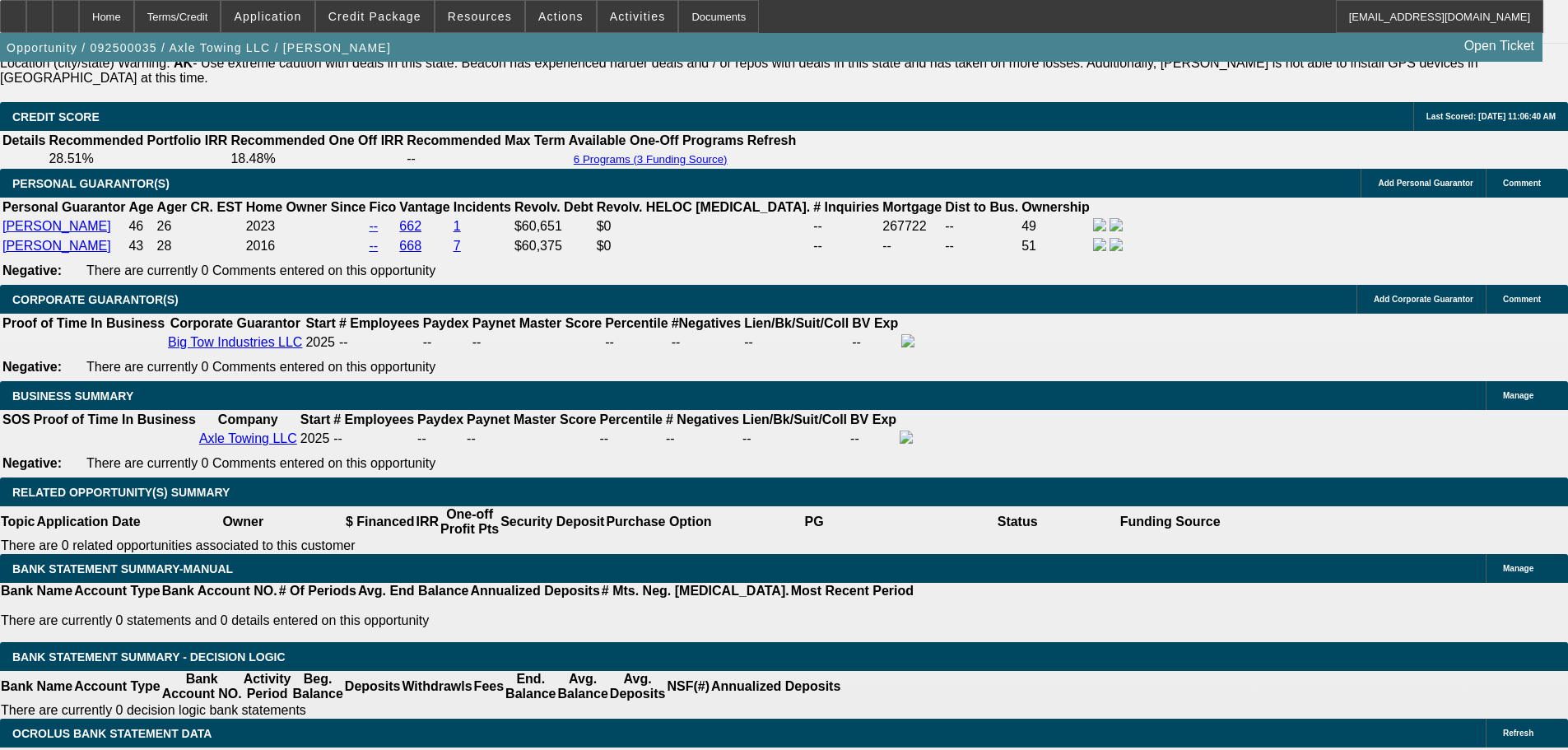
scroll to position [2319, 0]
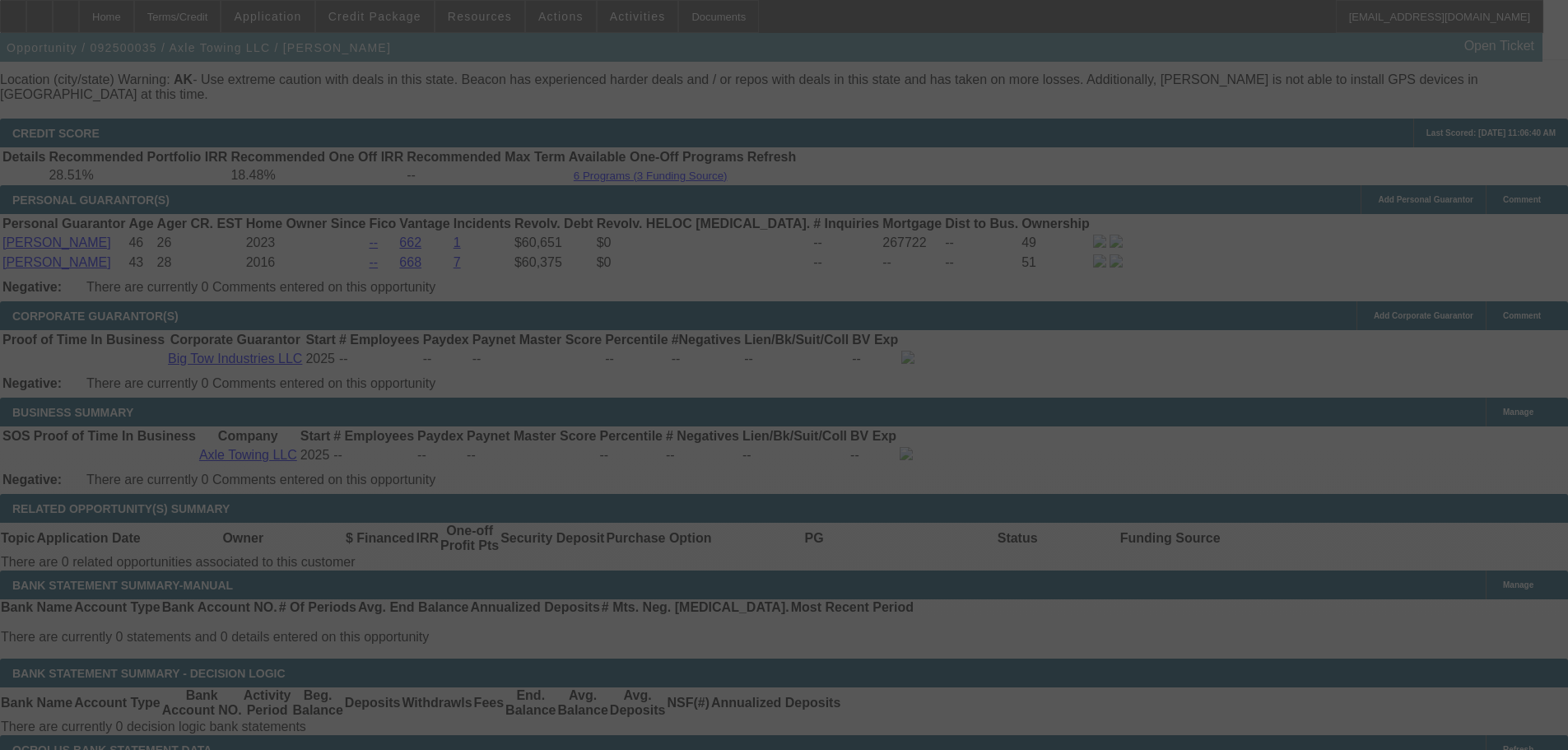
select select "0.15"
select select "2"
select select "0.1"
select select "4"
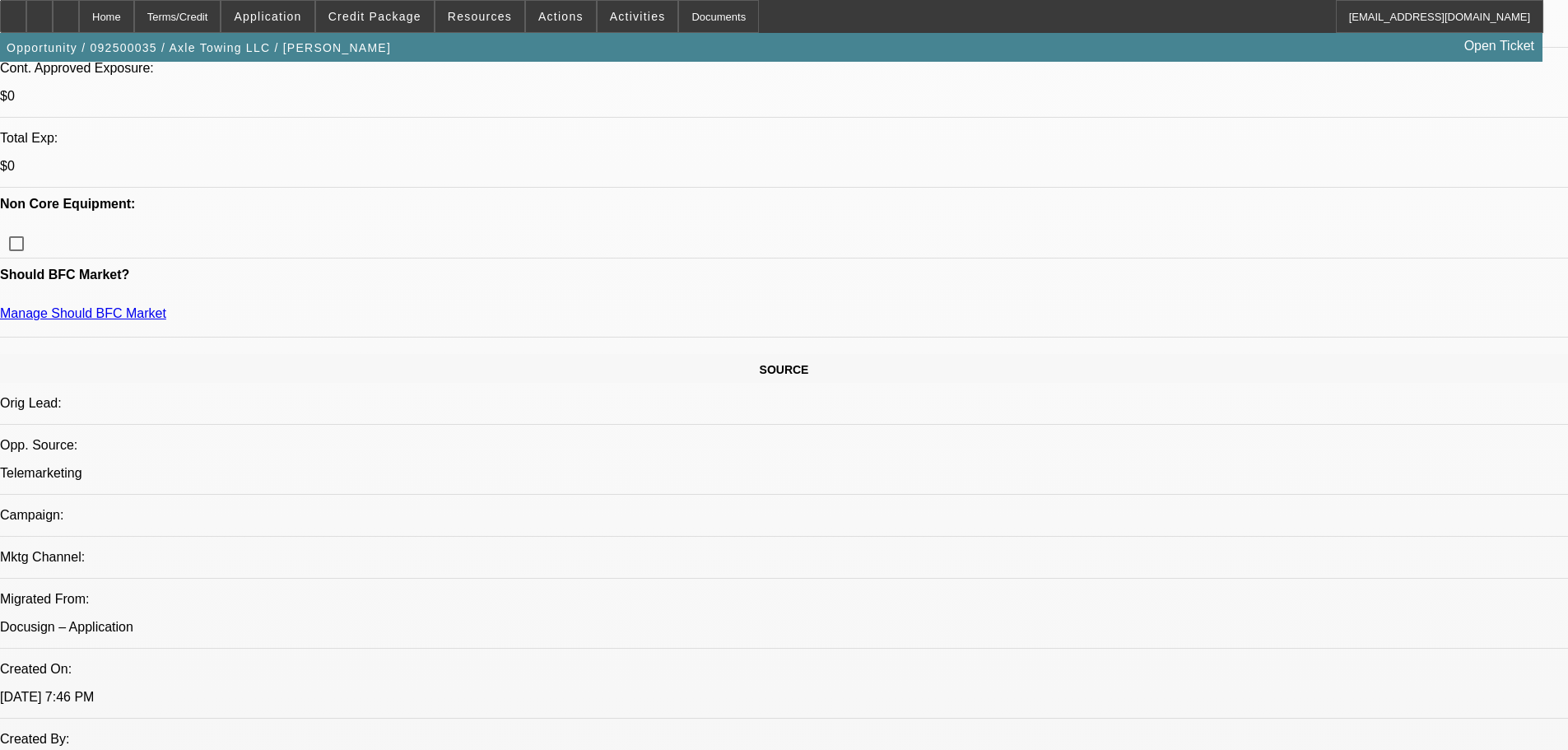
scroll to position [344, 0]
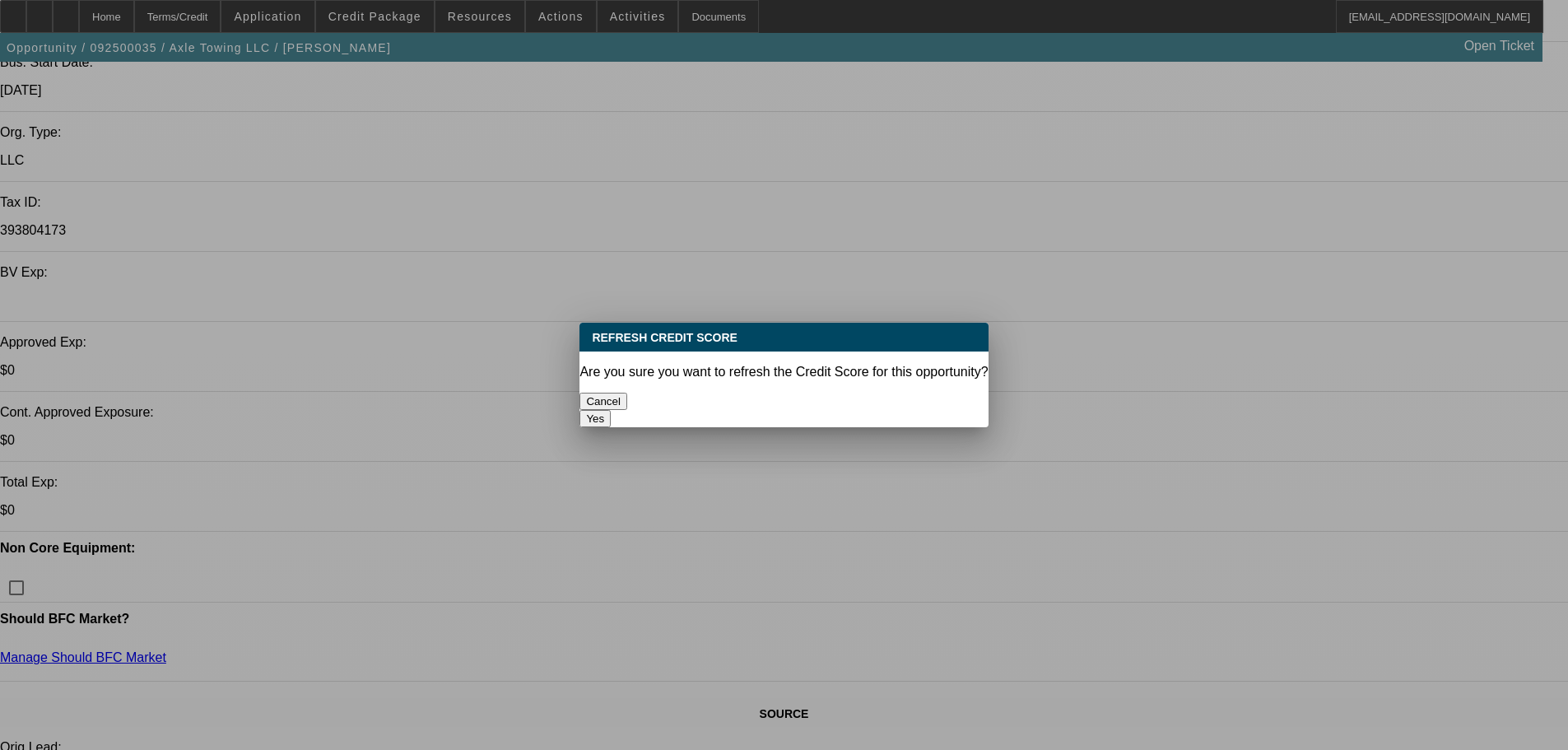
scroll to position [0, 0]
click at [611, 409] on button "Yes" at bounding box center [595, 418] width 31 height 17
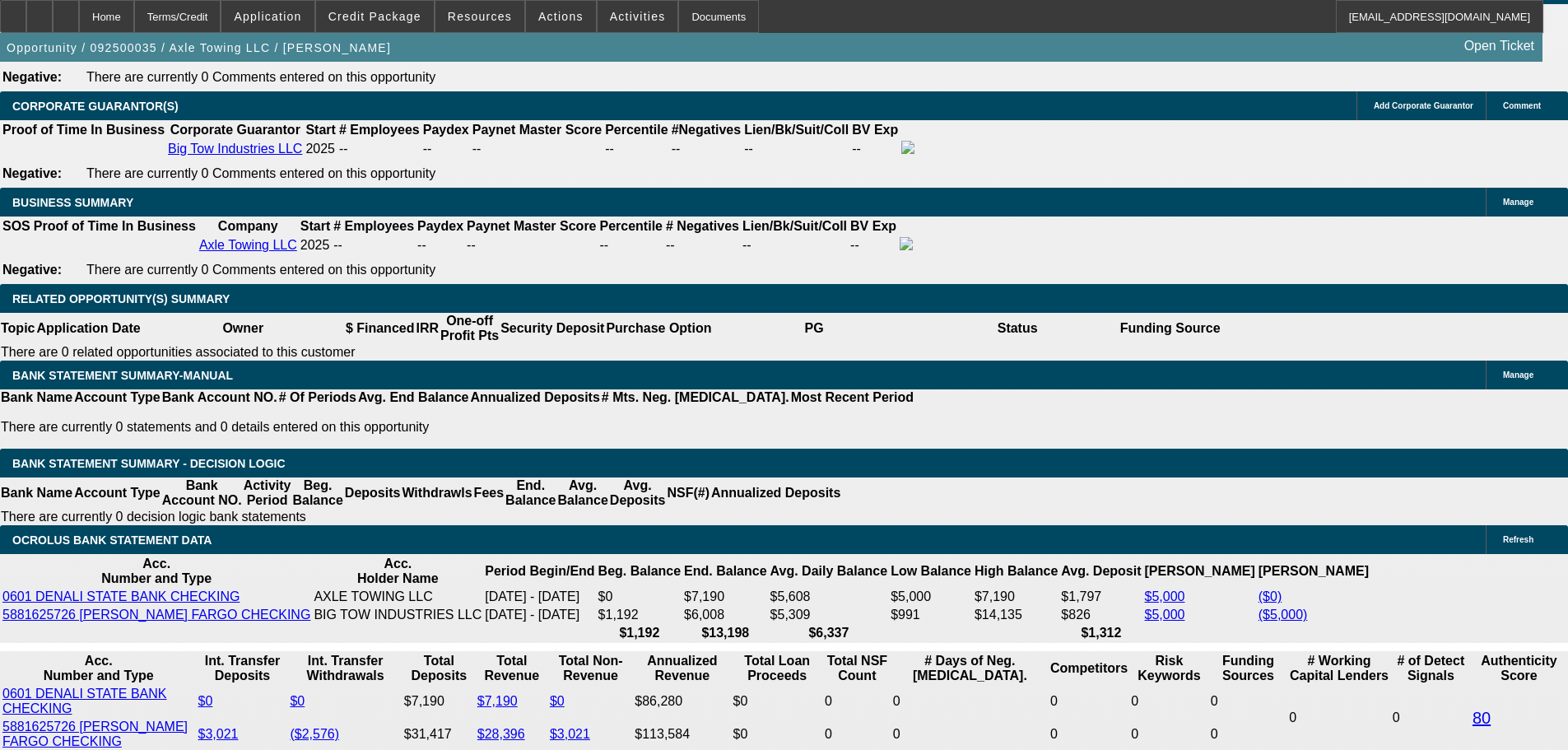
scroll to position [2566, 0]
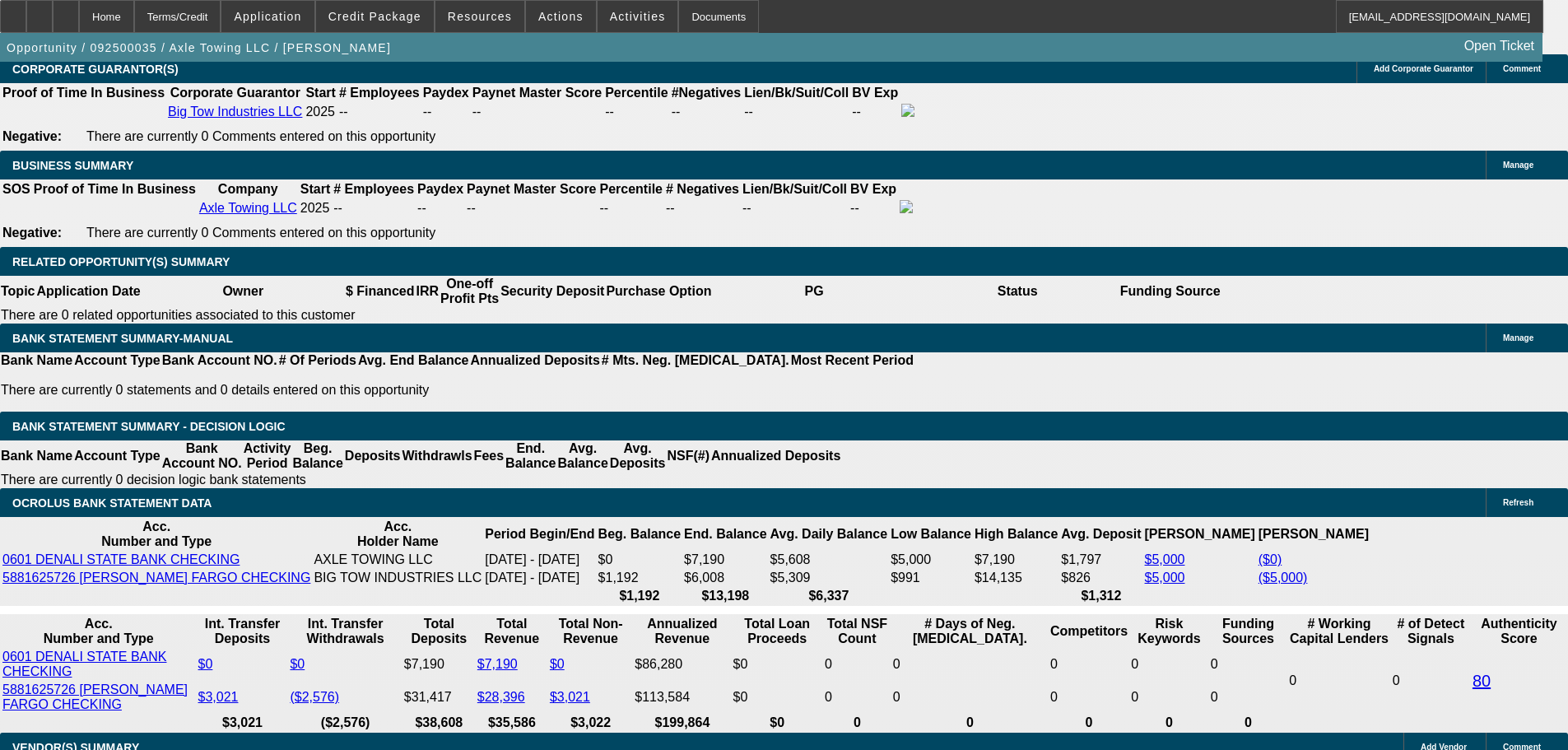
drag, startPoint x: 346, startPoint y: 439, endPoint x: 477, endPoint y: 418, distance: 132.7
drag, startPoint x: 323, startPoint y: 440, endPoint x: 394, endPoint y: 413, distance: 76.0
type input "2"
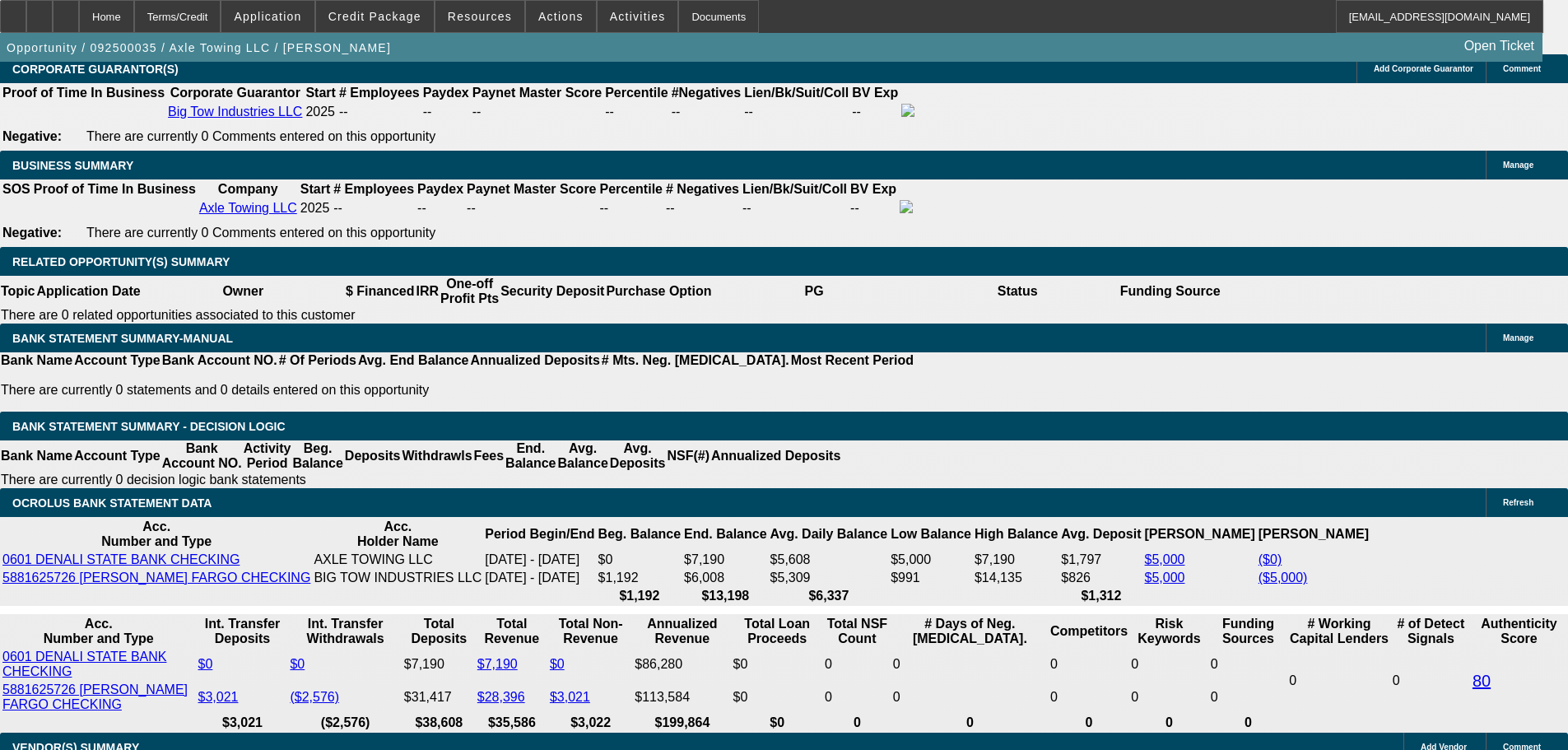
type input "UNKNOWN"
type input "24"
type input "$21,922.52"
type input "$43,845.04"
type input "$2,273.22"
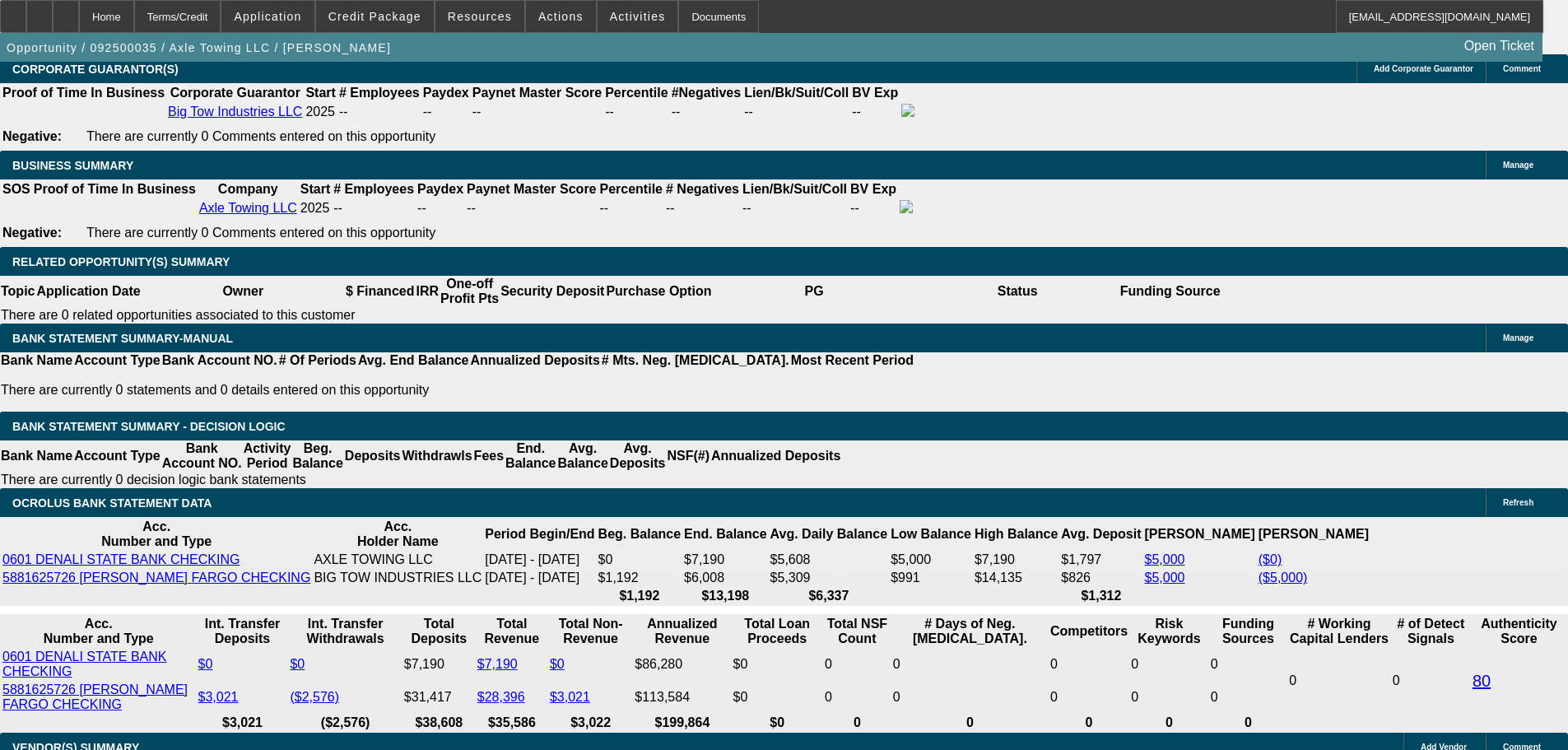
type input "$4,546.44"
type input "24"
drag, startPoint x: 248, startPoint y: 442, endPoint x: 413, endPoint y: 422, distance: 166.2
type input "22"
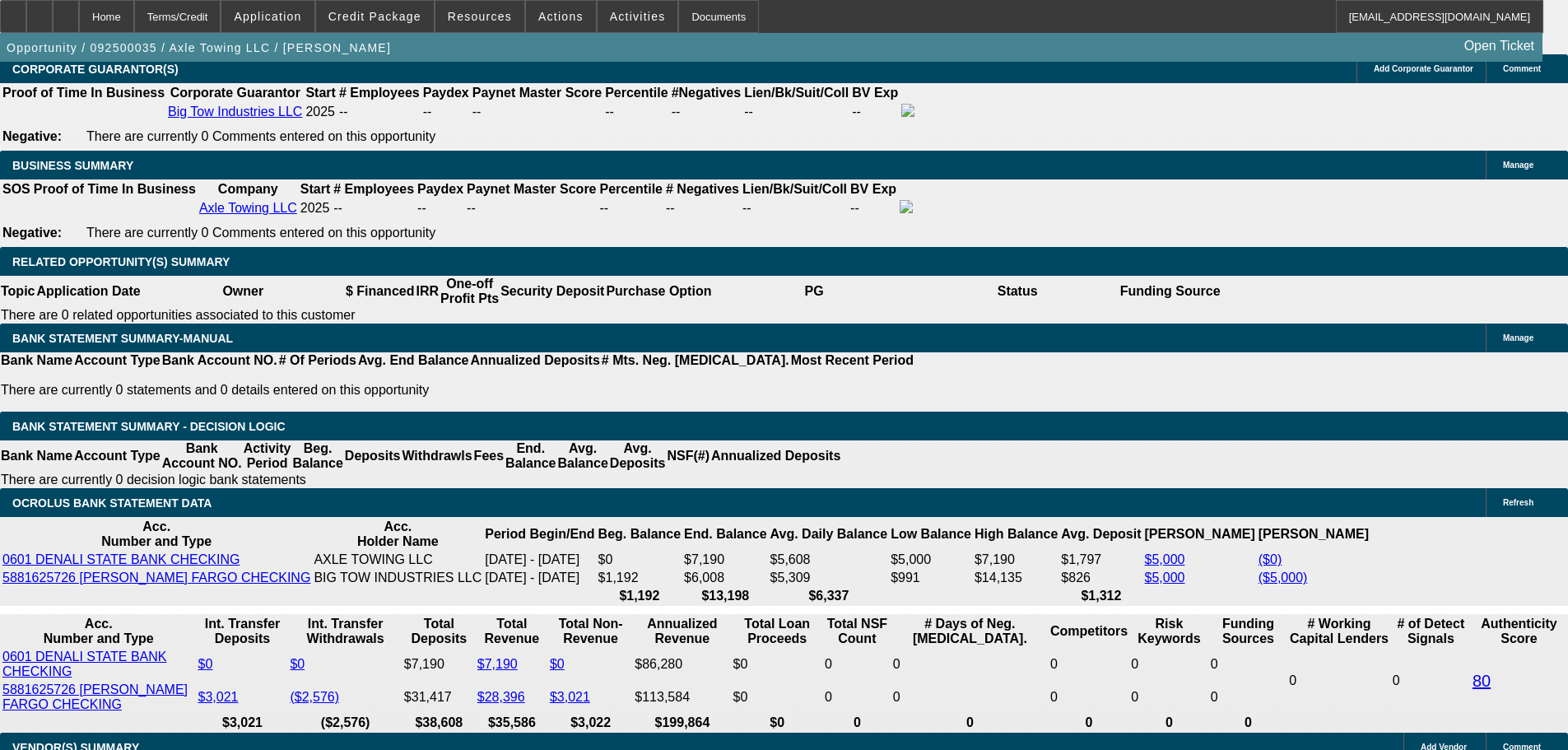
type input "$44.00"
type input "2250"
type input "24.1"
type input "$4,500.00"
type input "$2,250.00"
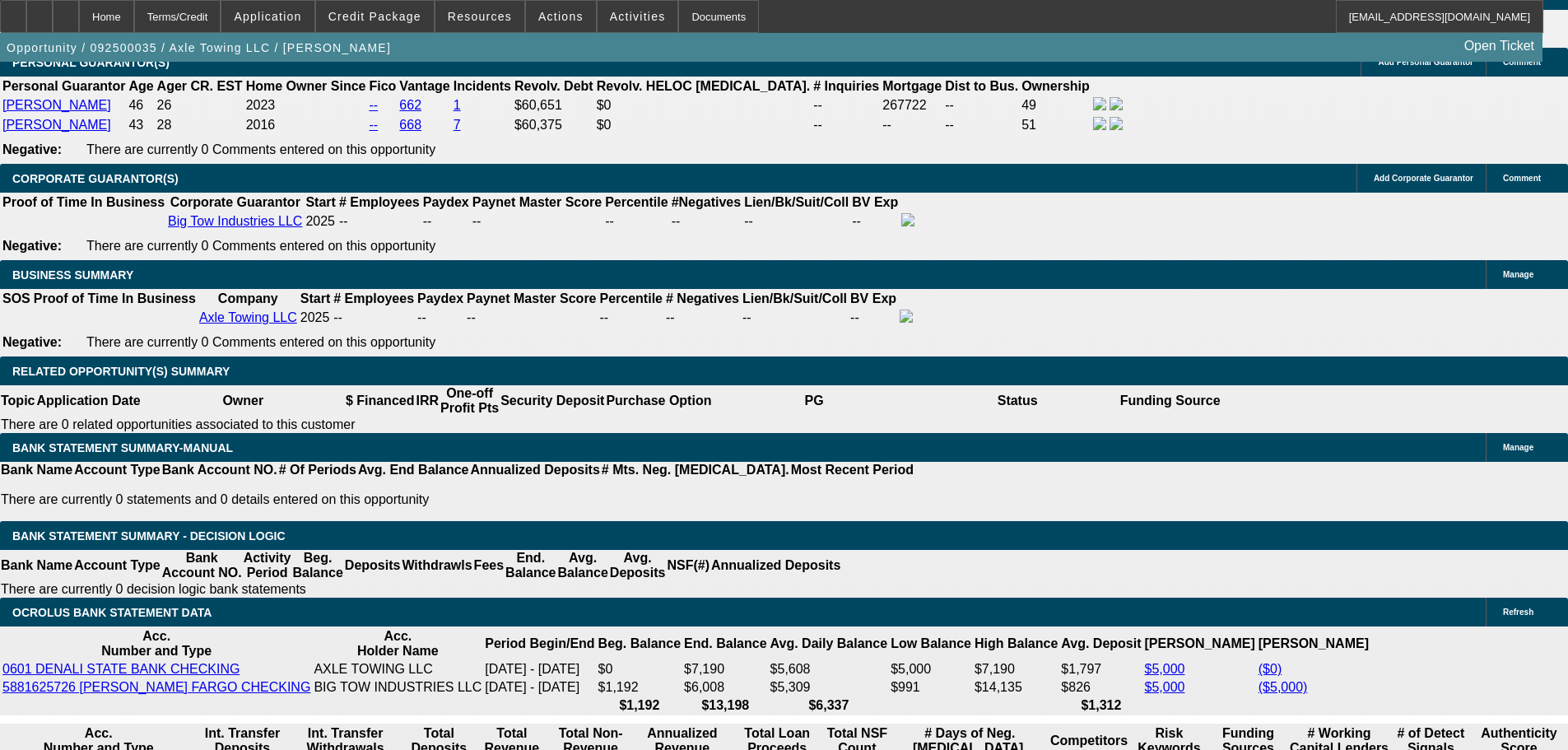
scroll to position [2237, 0]
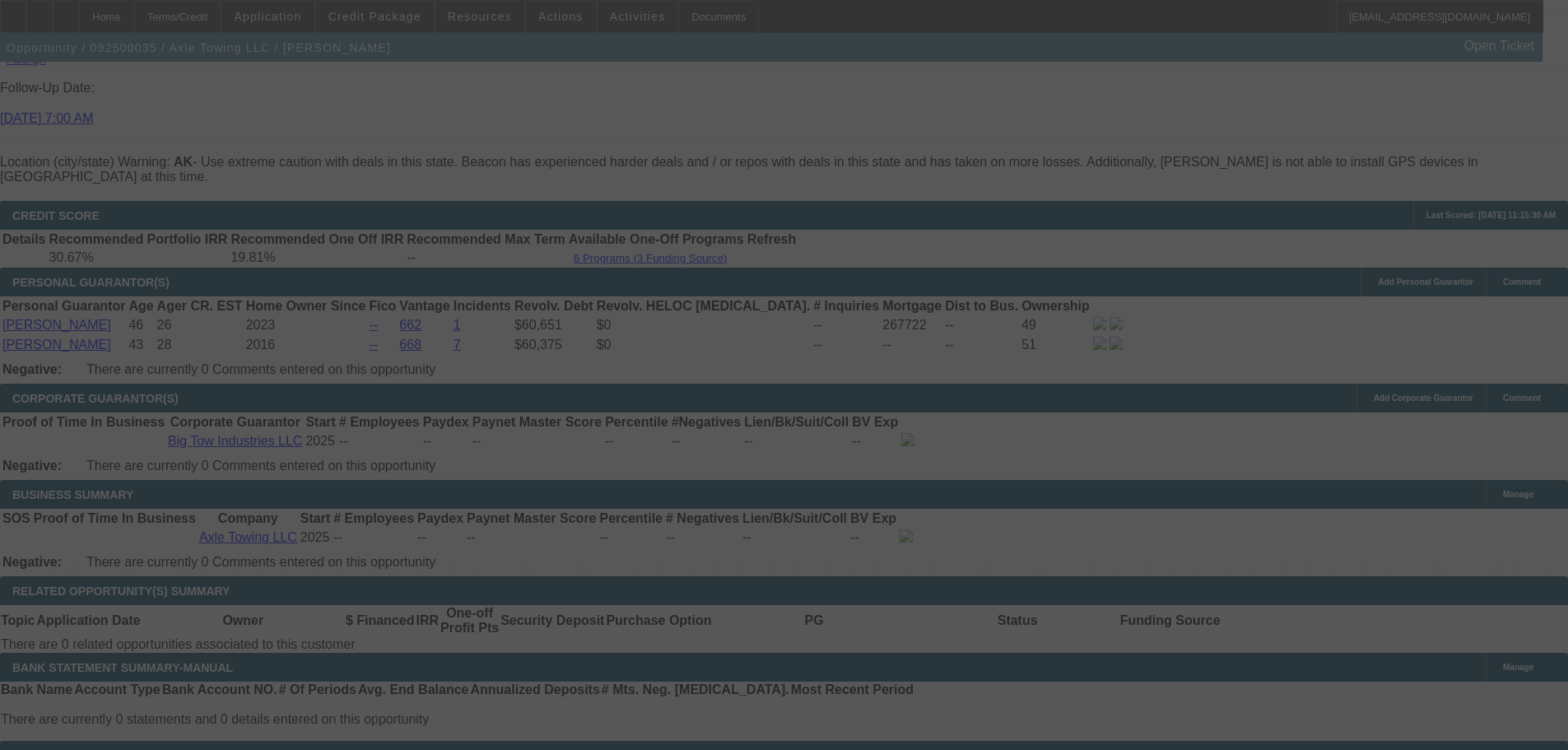
select select "0.15"
select select "2"
select select "0.1"
select select "4"
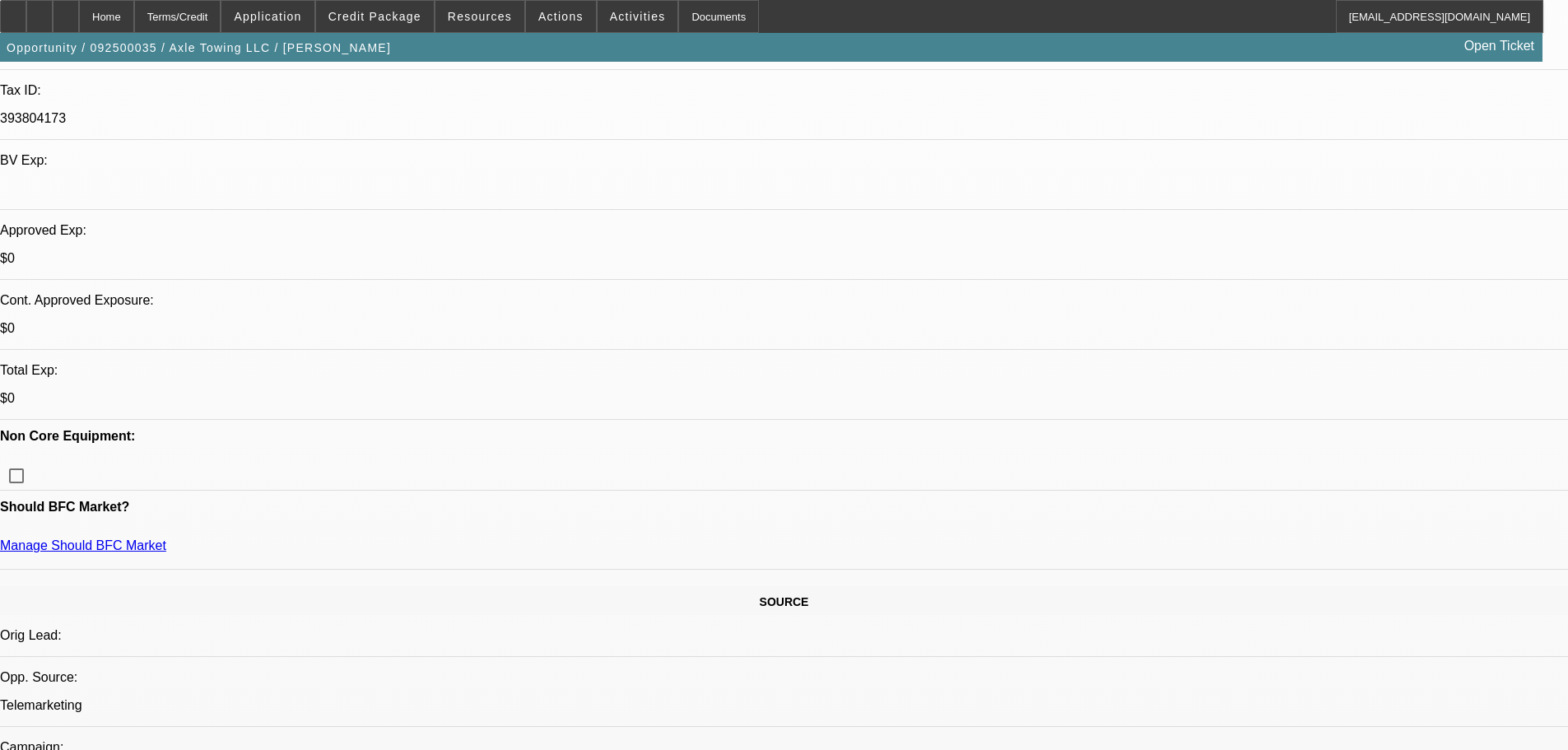
scroll to position [179, 0]
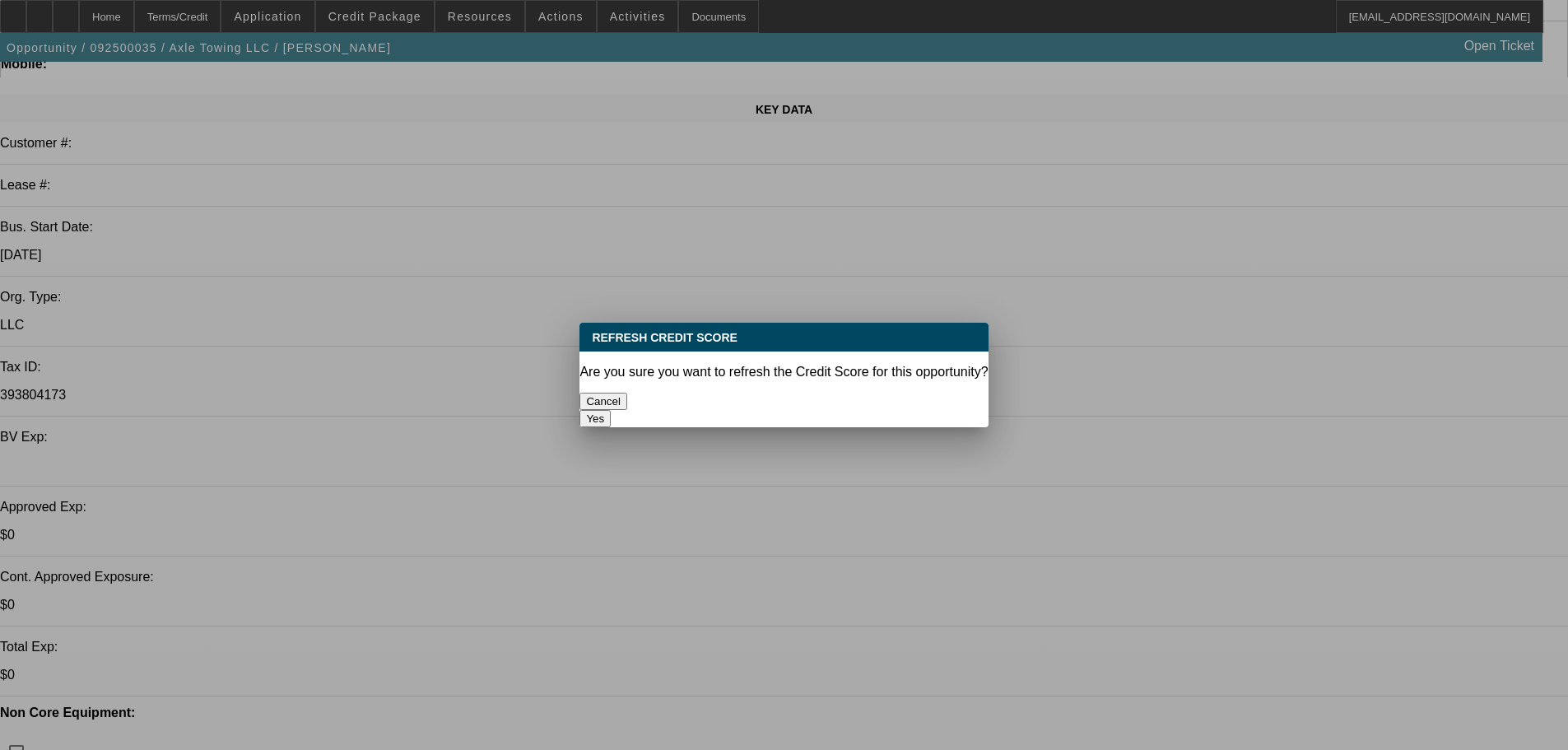
click at [611, 409] on button "Yes" at bounding box center [595, 418] width 31 height 17
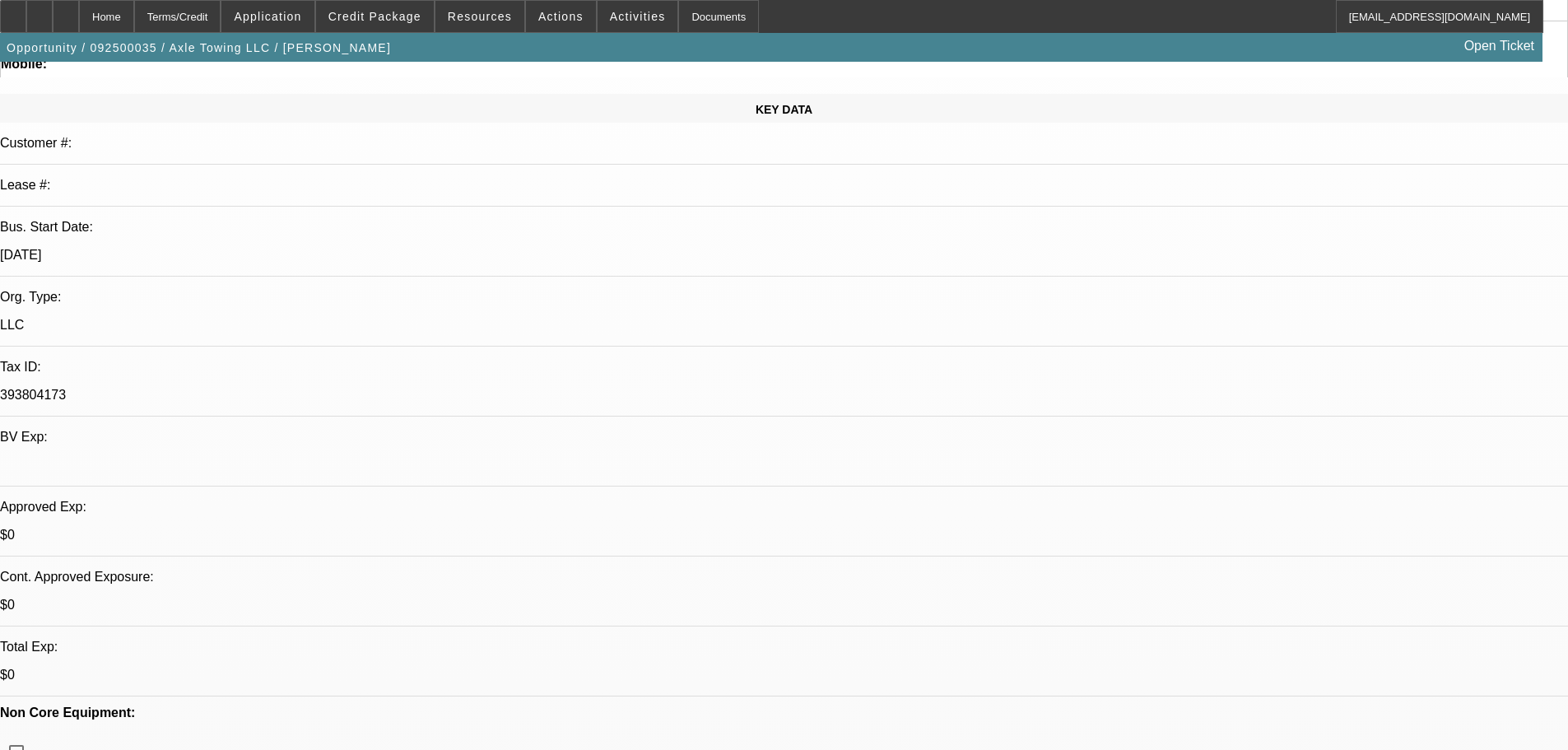
scroll to position [179, 0]
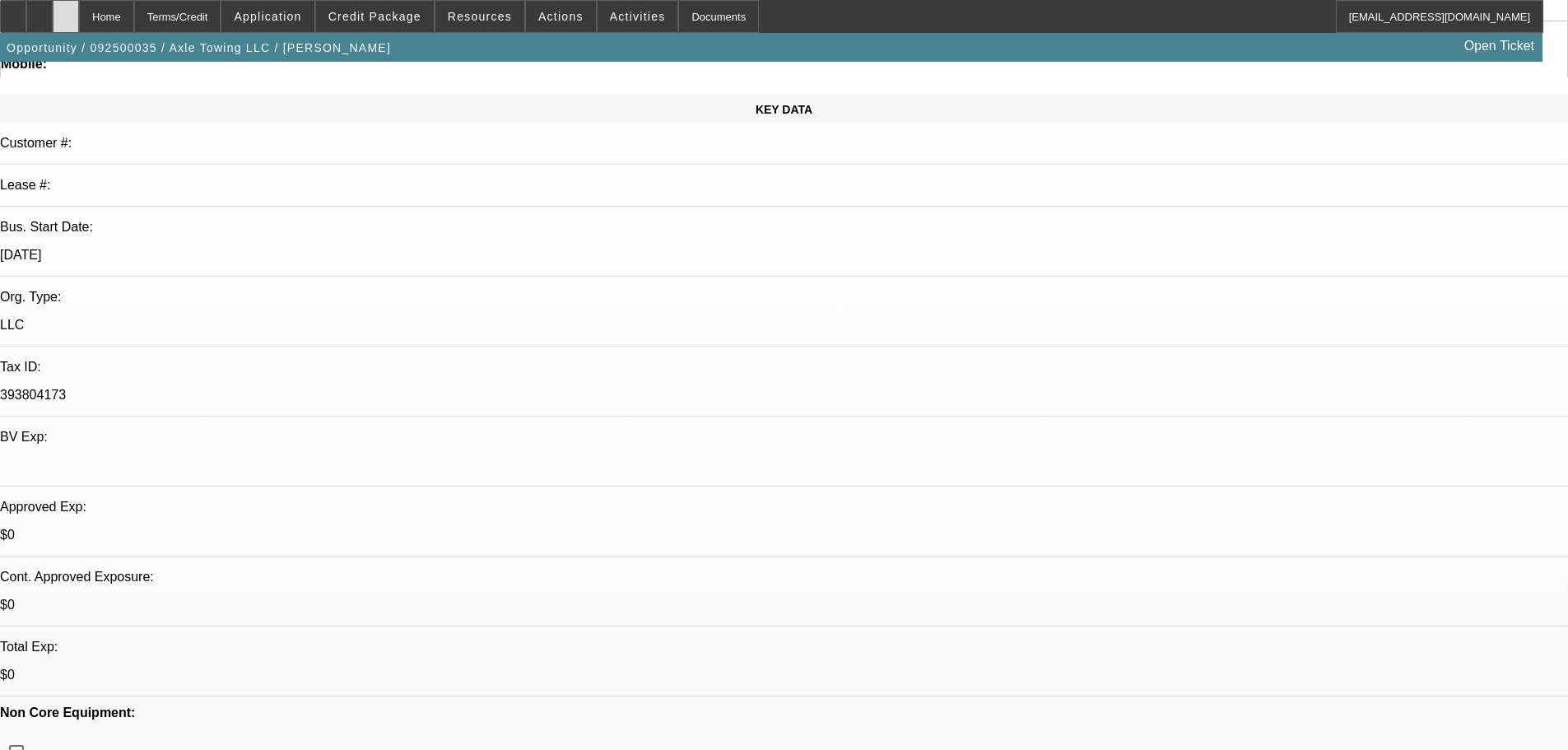
click at [79, 19] on div at bounding box center [66, 16] width 27 height 32
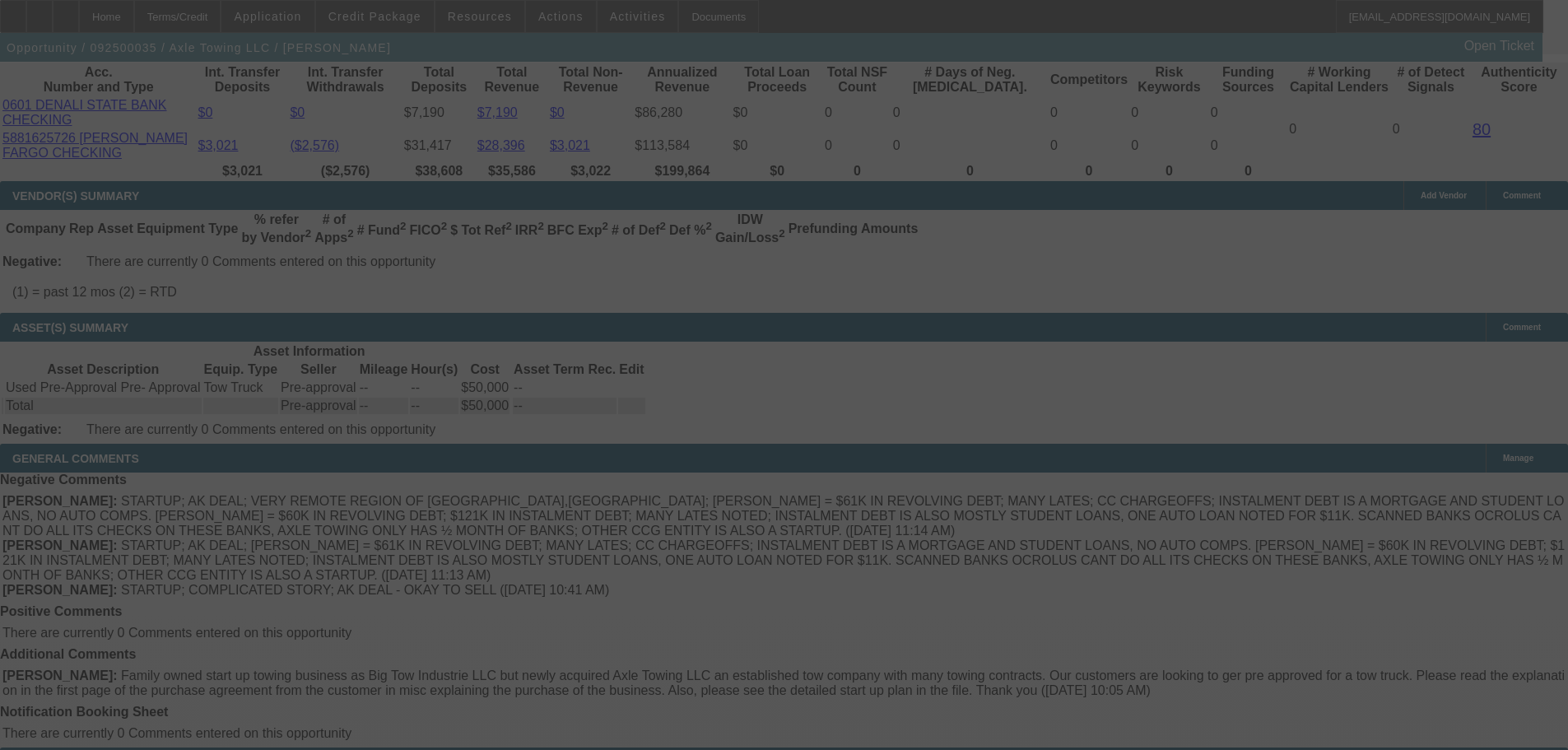
scroll to position [2623, 0]
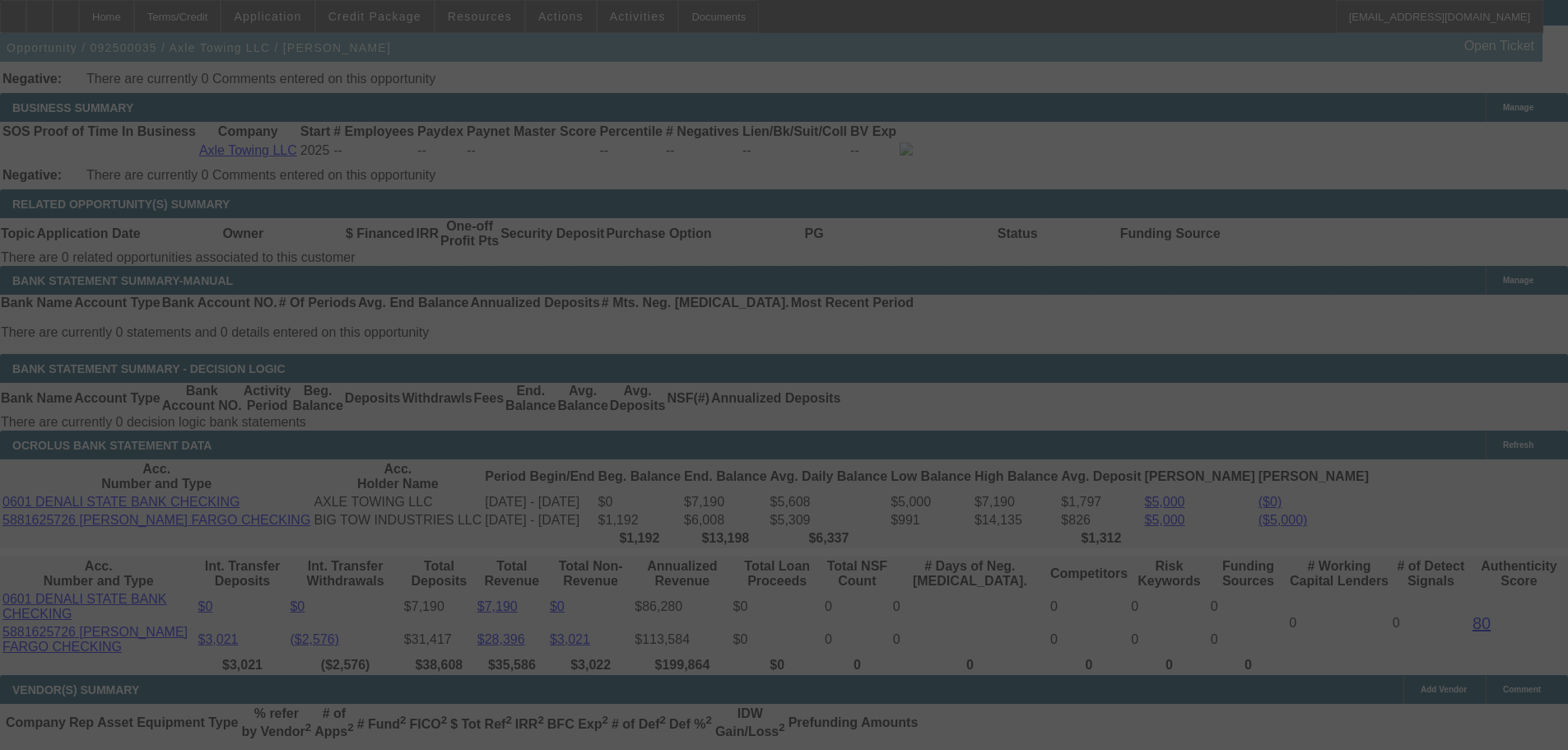
select select "0.15"
select select "2"
select select "0.1"
select select "0"
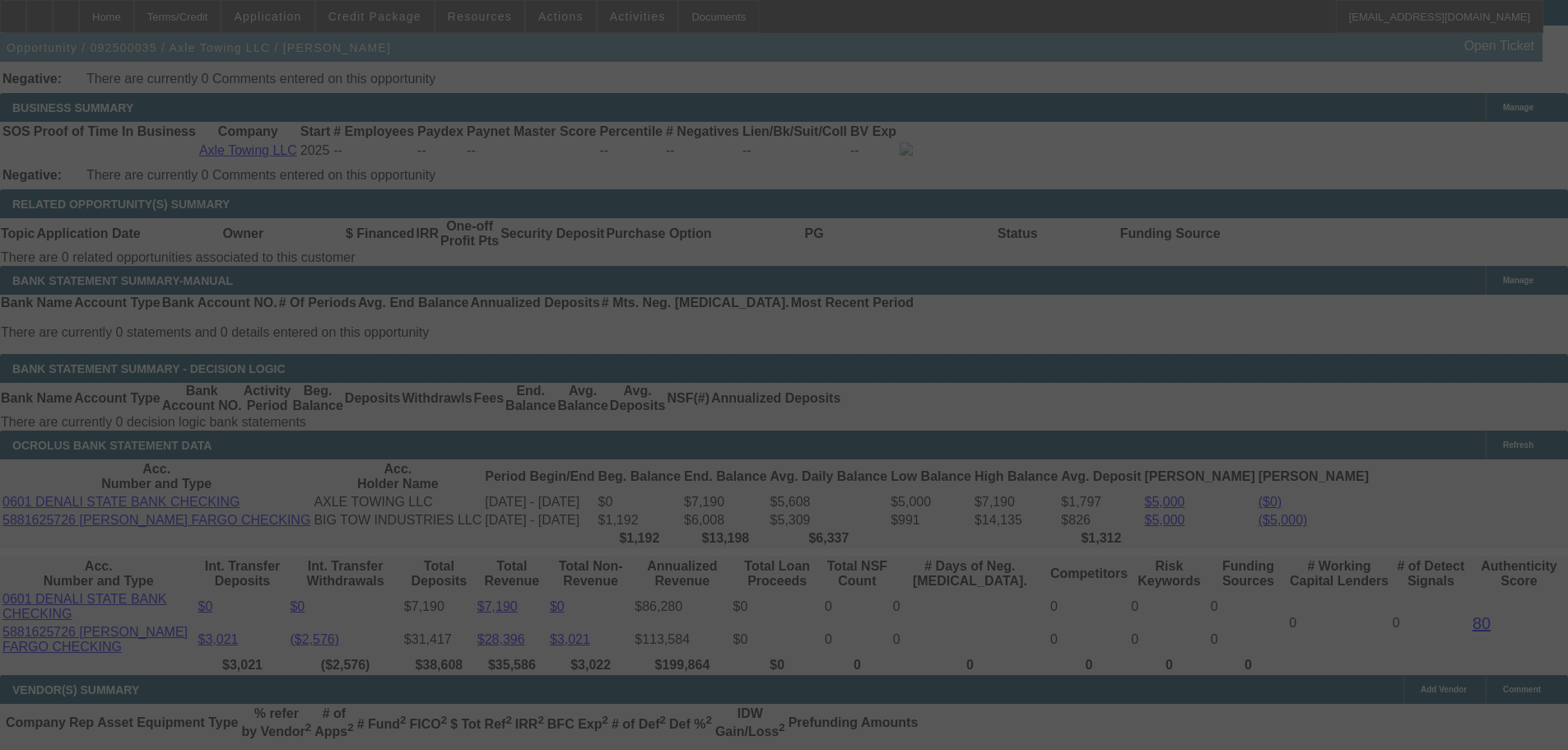
select select "2"
select select "0.1"
select select "0"
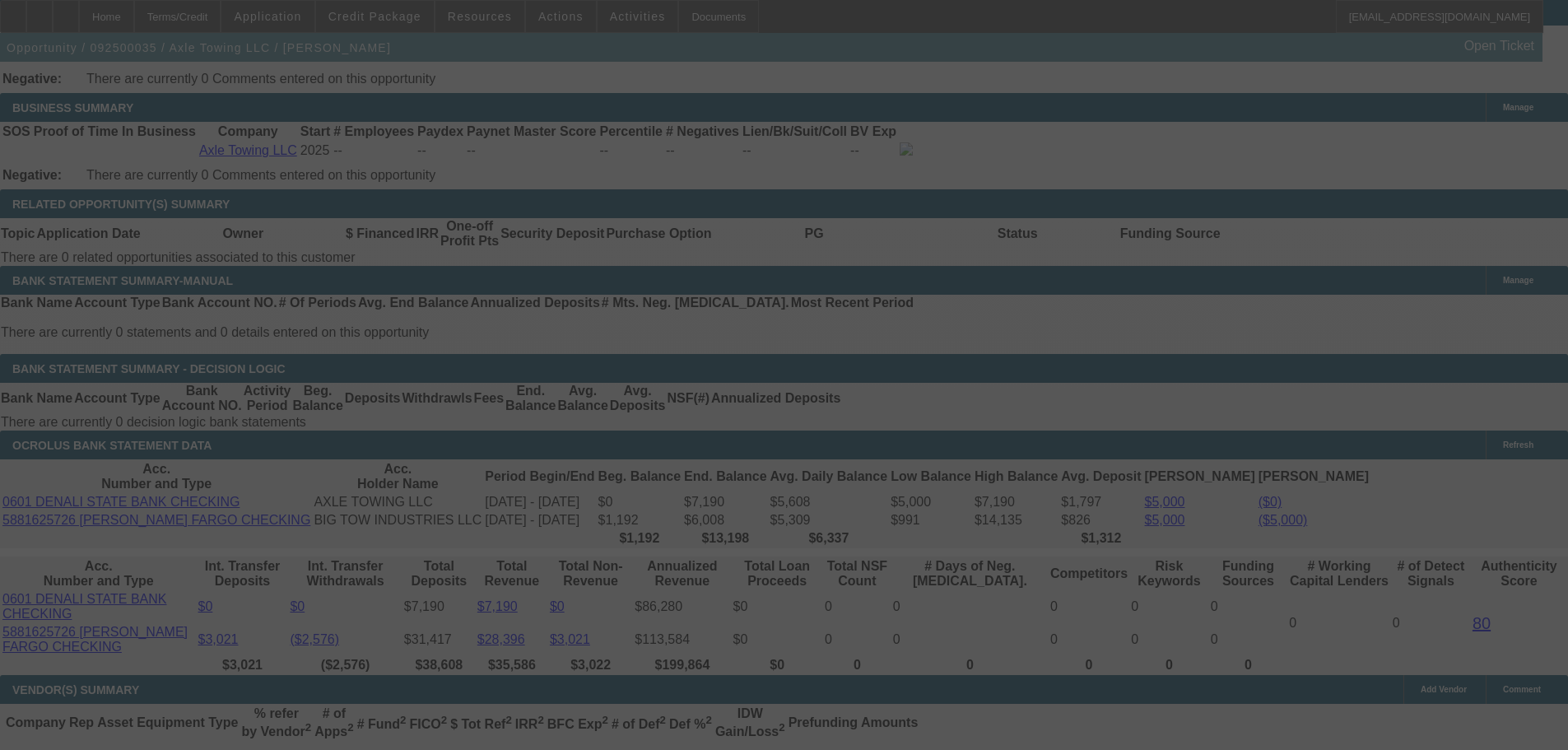
select select "0.1"
select select "0"
select select "0.1"
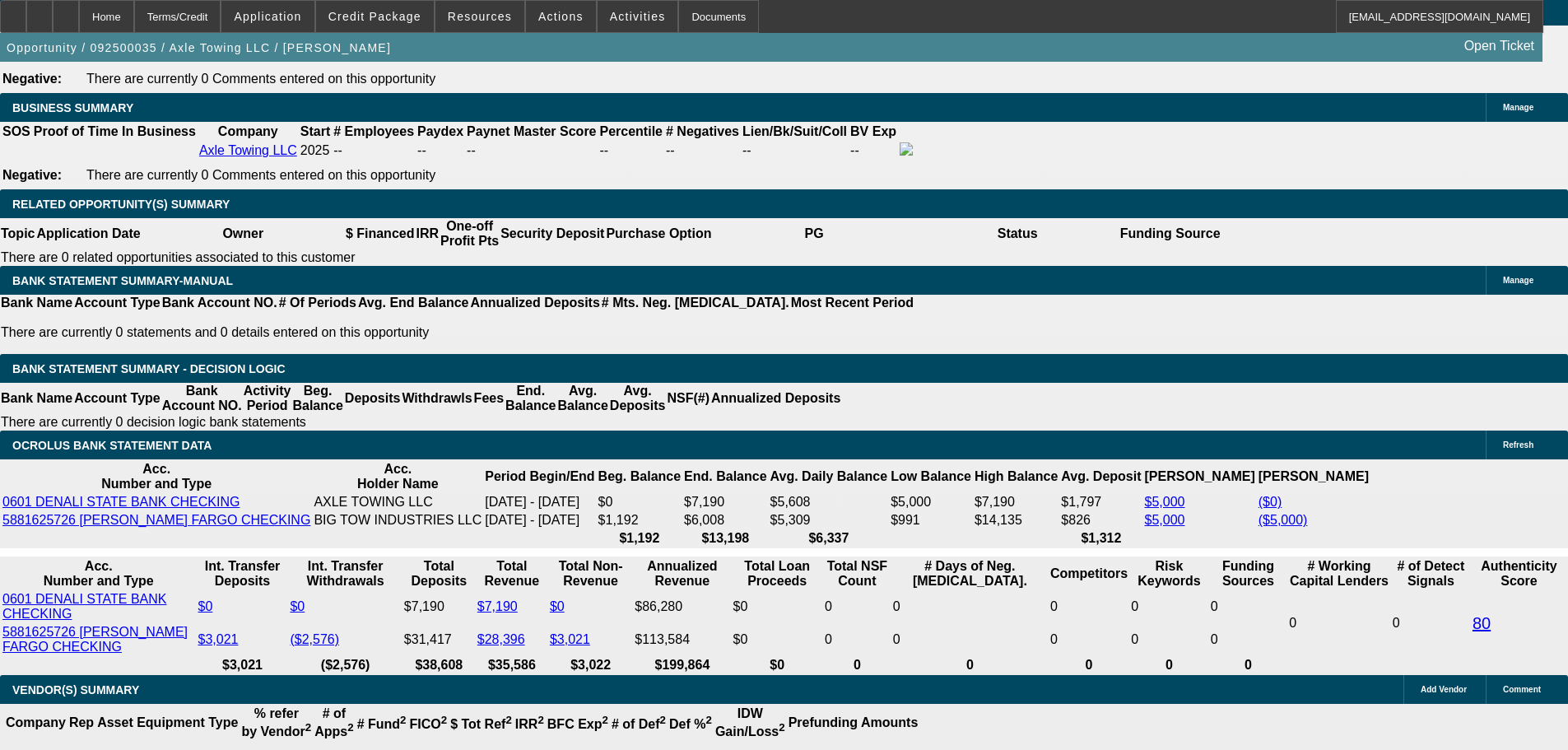
select select "4"
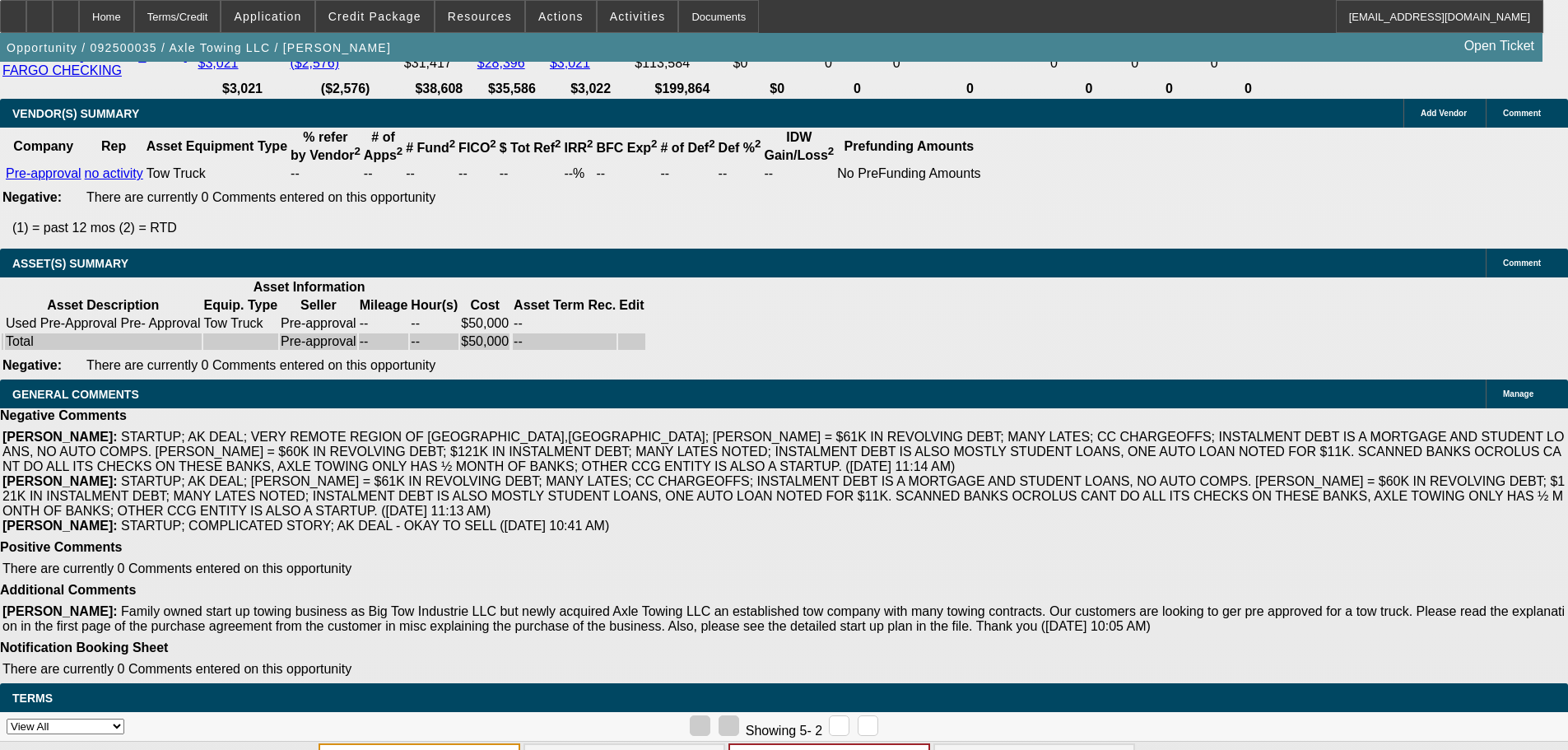
scroll to position [3223, 0]
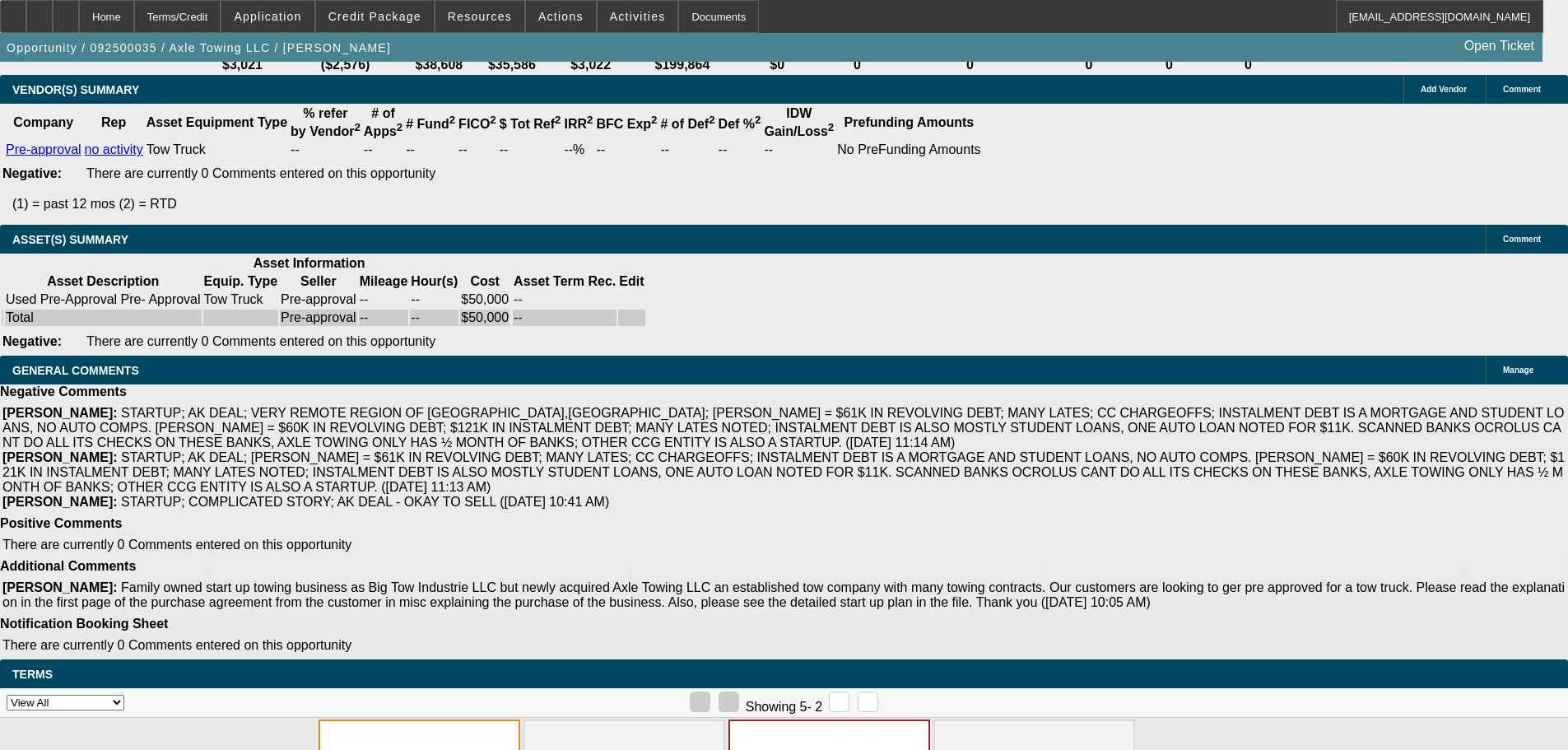
select select "4"
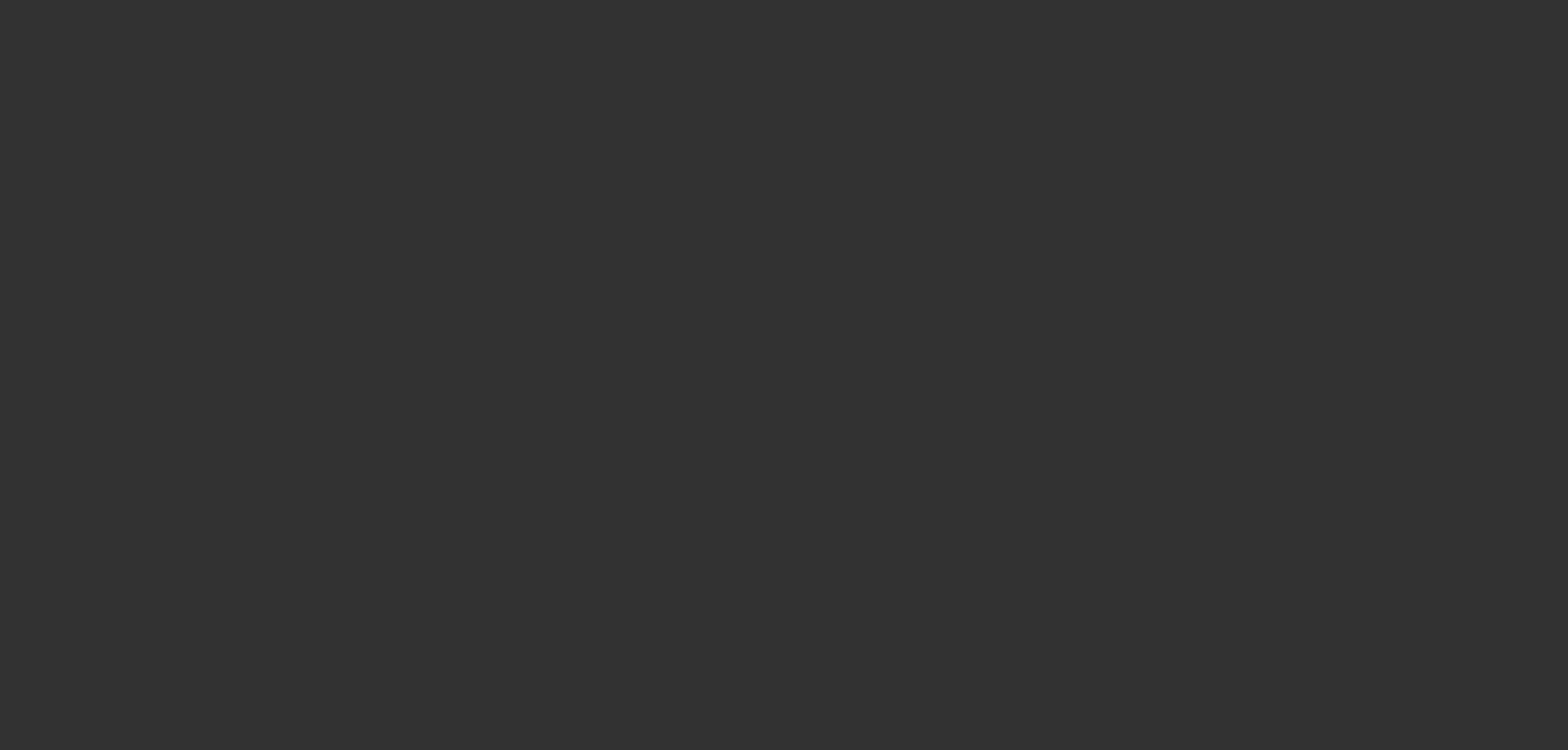
scroll to position [0, 0]
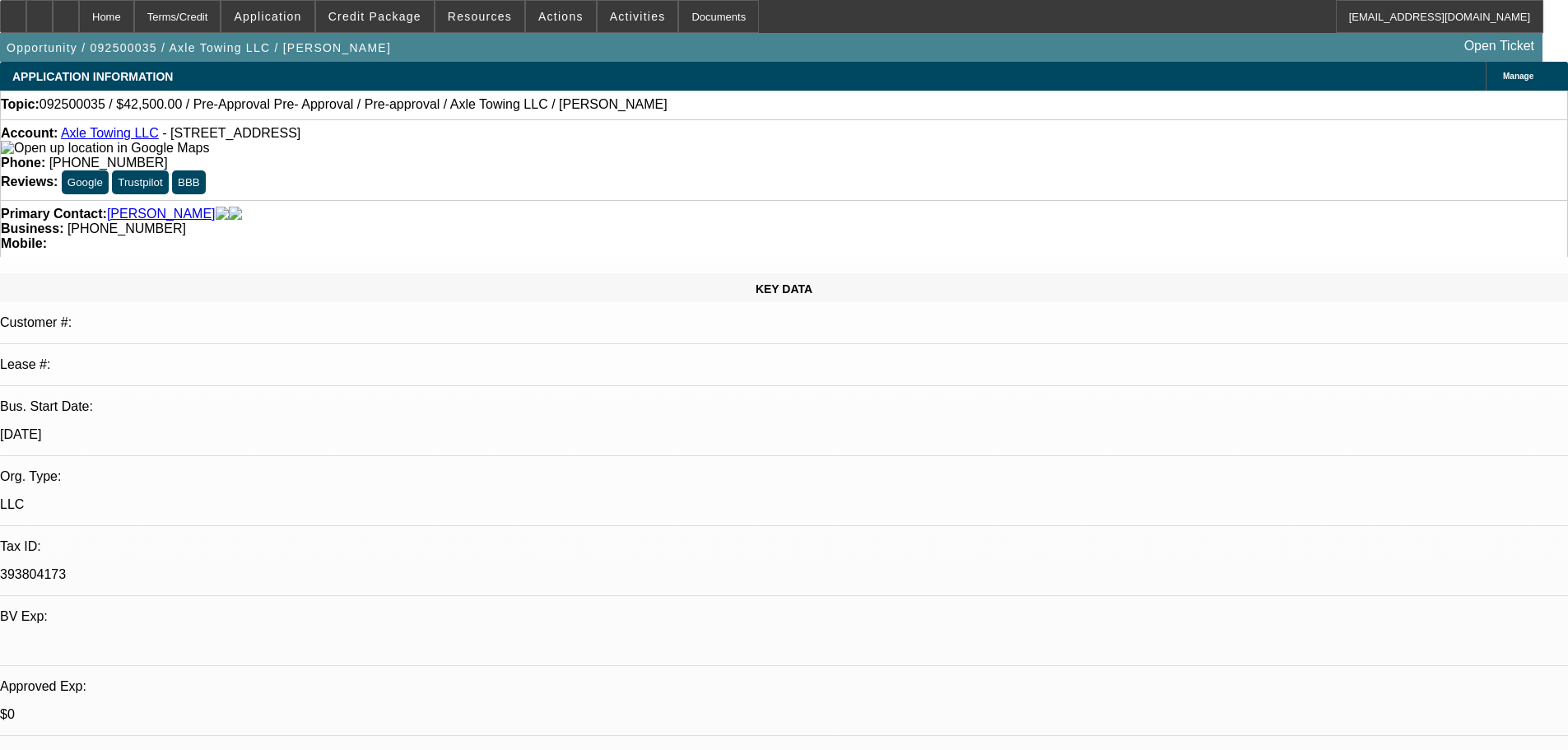
paste textarea "PASS, JUST TOO LIGHT AND TOO MANY NEGATIVES FOR A STARTUP ALASKA DEAL."
type textarea "PASS, JUST TOO LIGHT AND TOO MANY NEGATIVES FOR A STARTUP ALASKA DEAL."
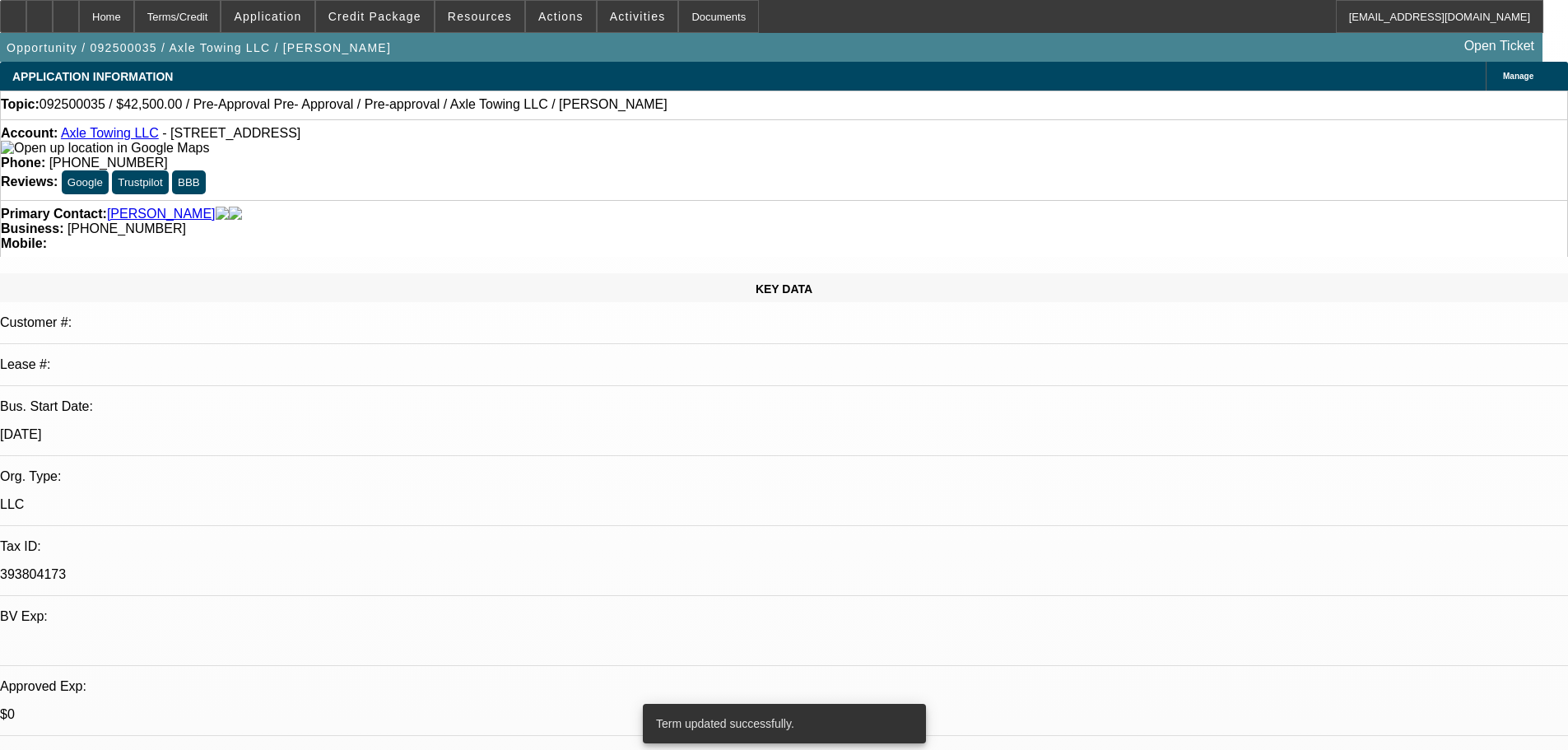
select select "0.15"
select select "2"
select select "0.1"
select select "4"
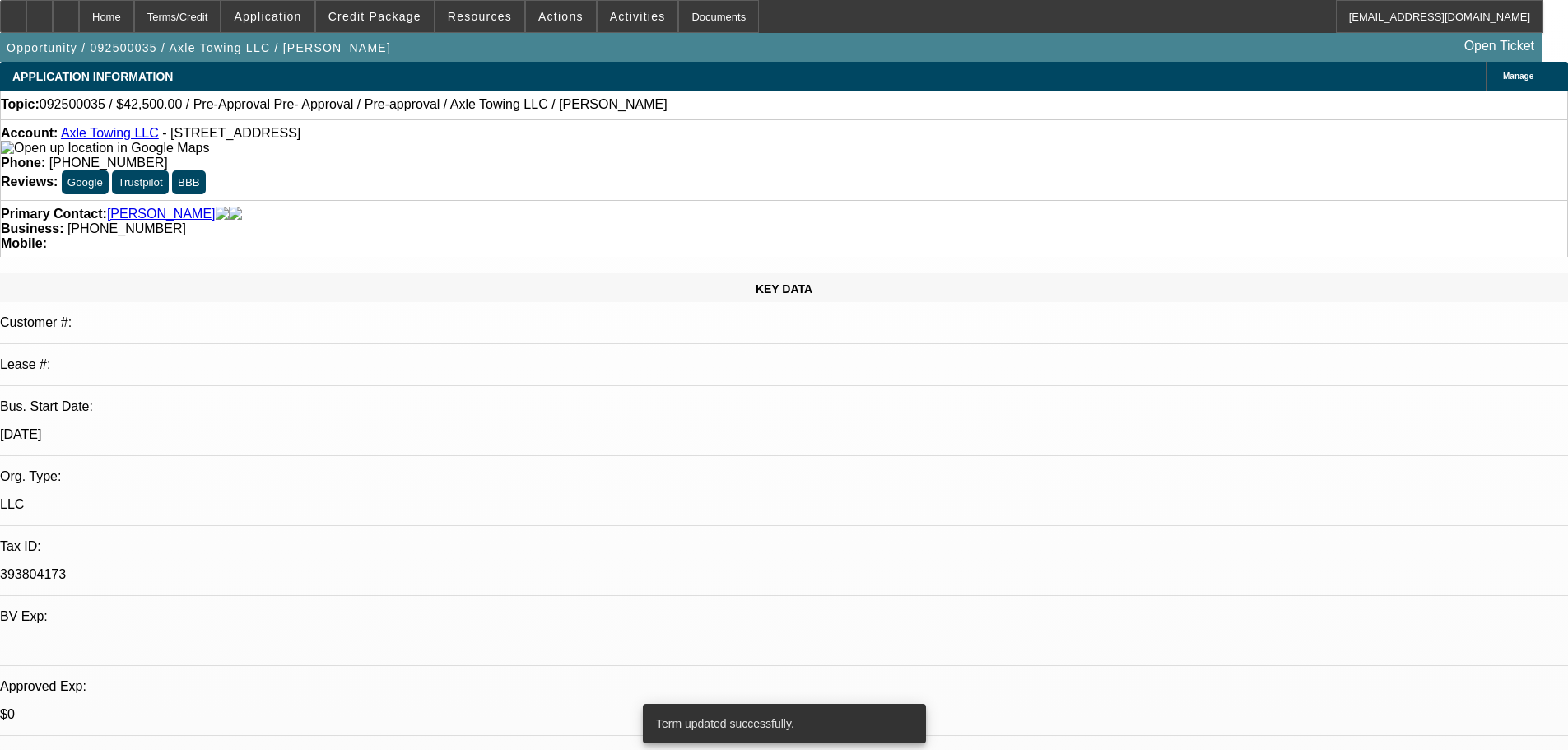
select select "0"
select select "2"
select select "0.1"
select select "4"
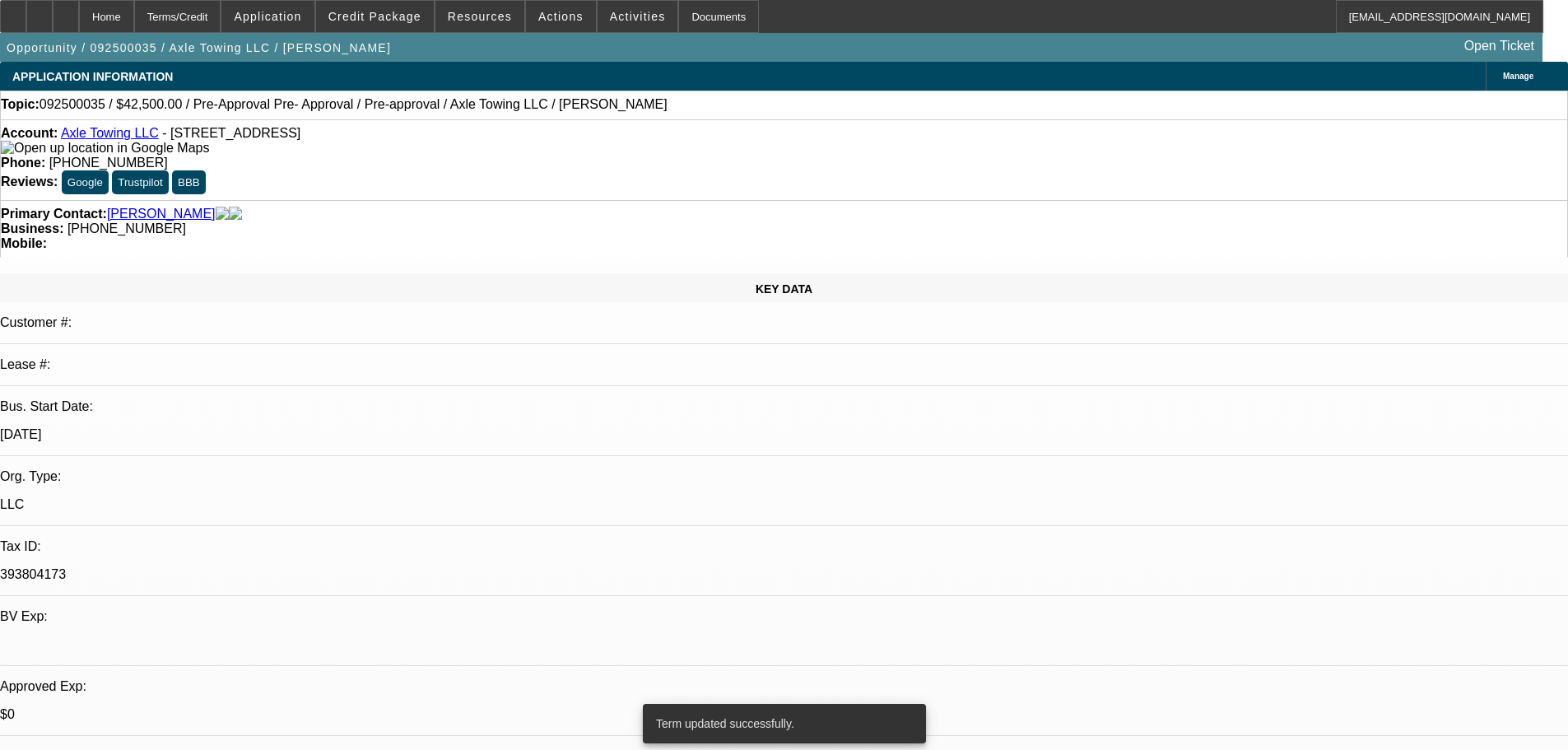
select select "0"
select select "0.1"
select select "4"
select select "0"
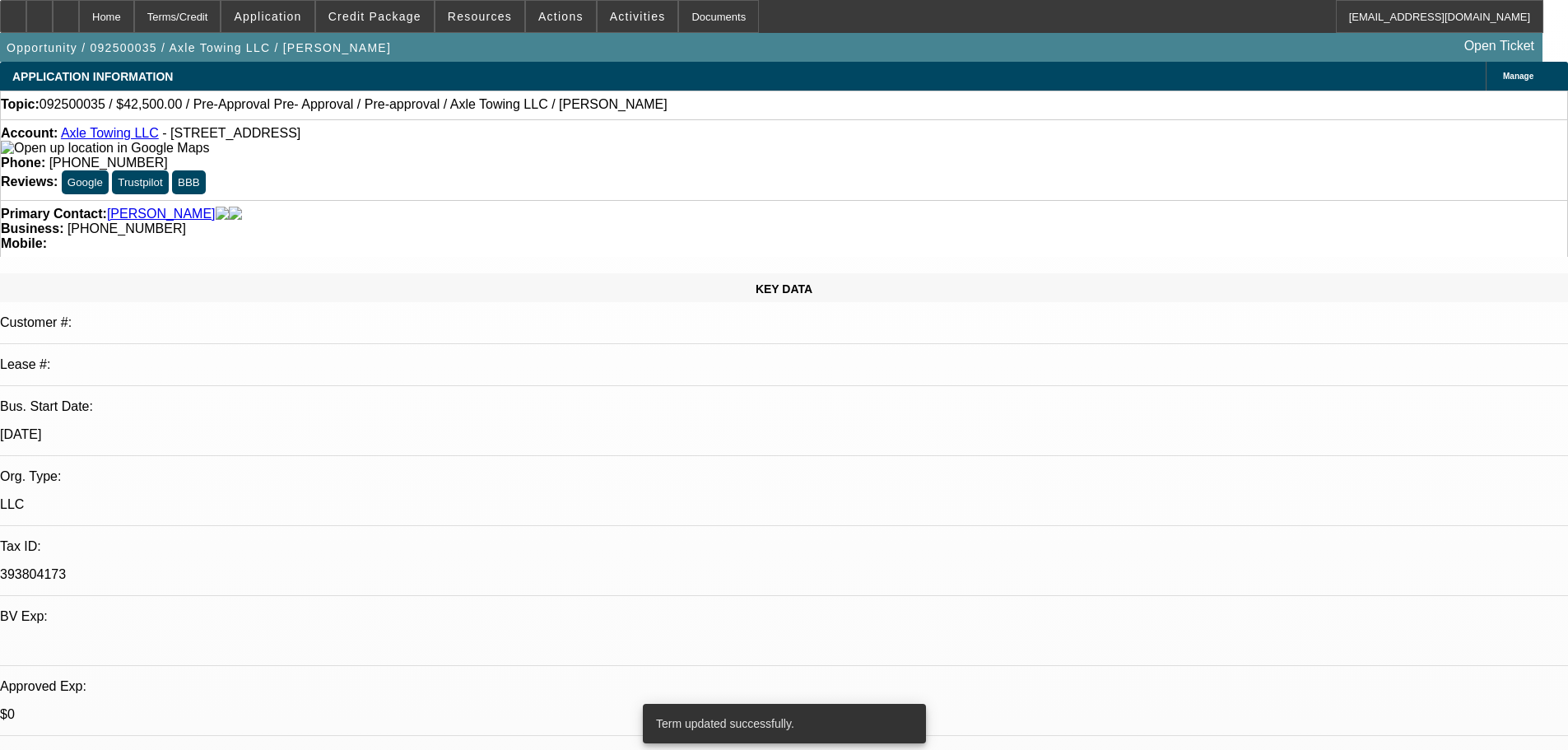
select select "0"
select select "0.1"
select select "4"
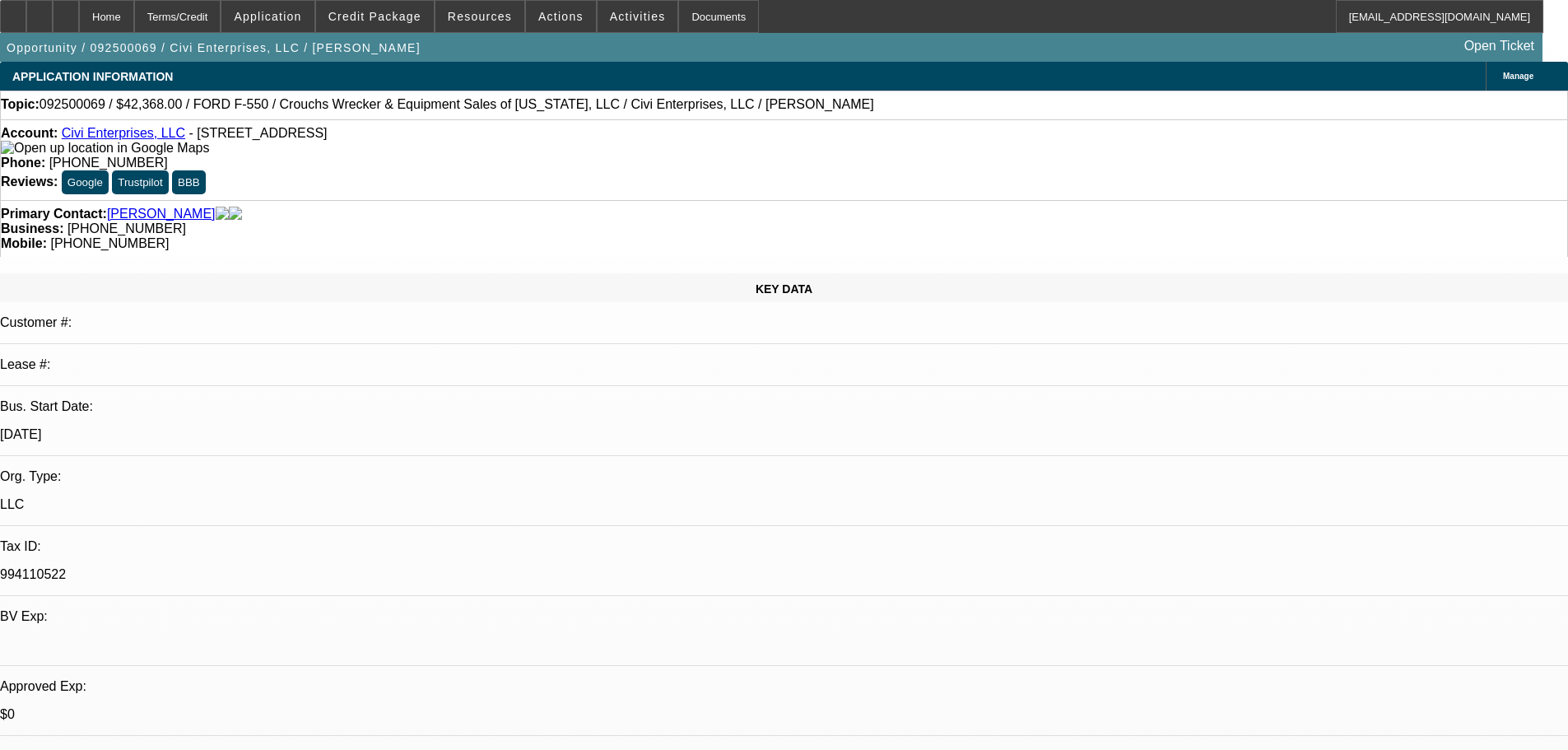
select select "0"
select select "2"
select select "0"
select select "6"
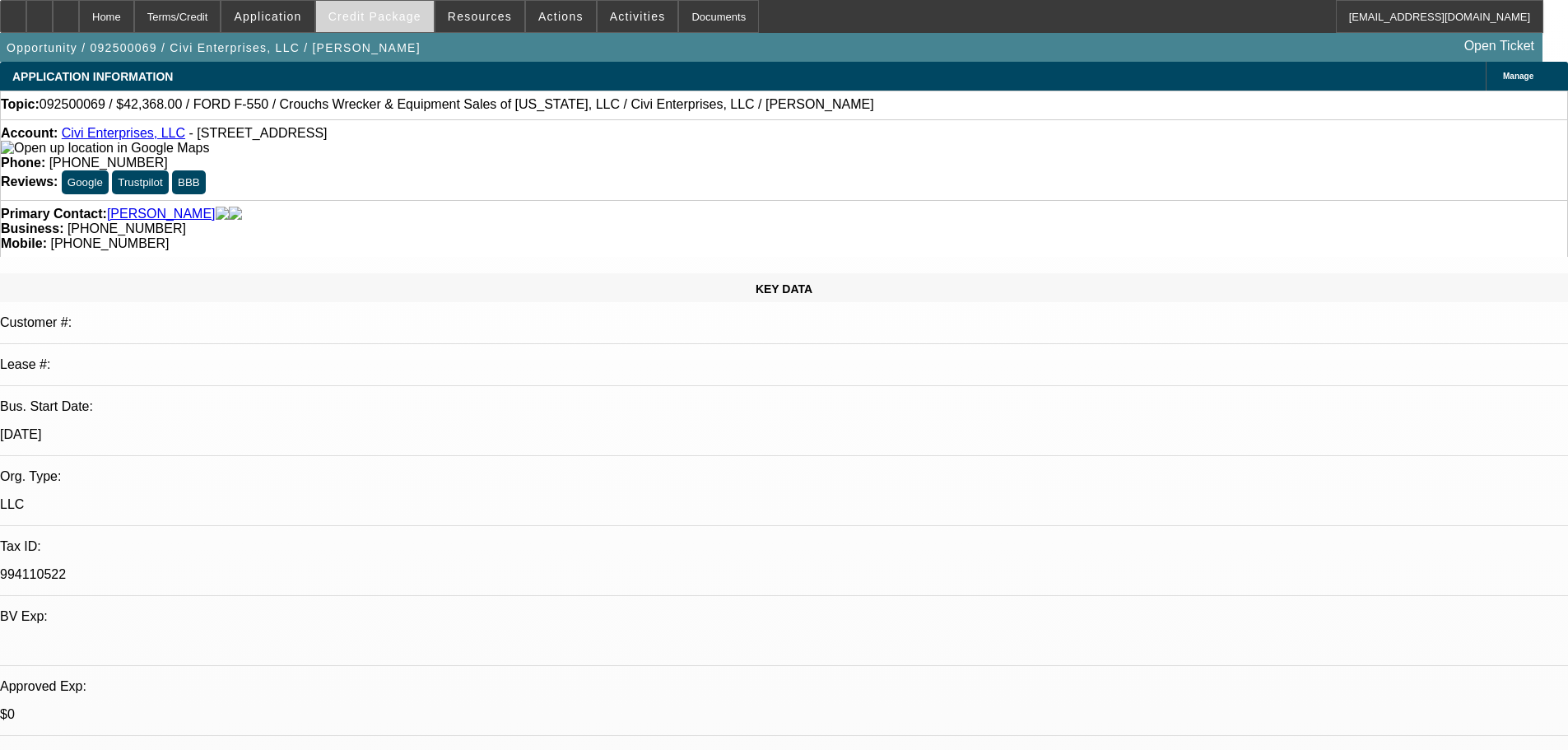
click at [380, 19] on span "Credit Package" at bounding box center [374, 16] width 93 height 13
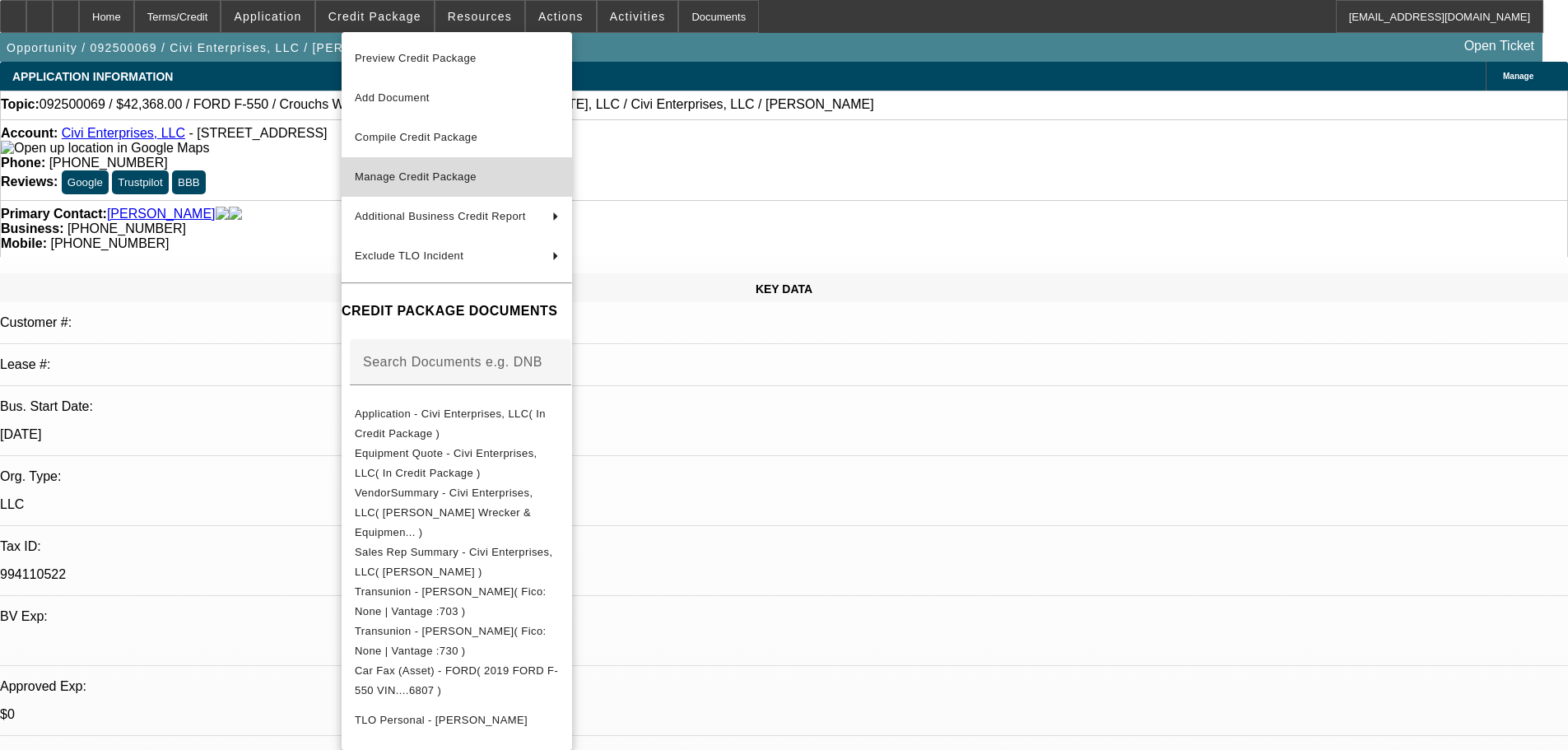
click at [416, 177] on span "Manage Credit Package" at bounding box center [416, 177] width 122 height 12
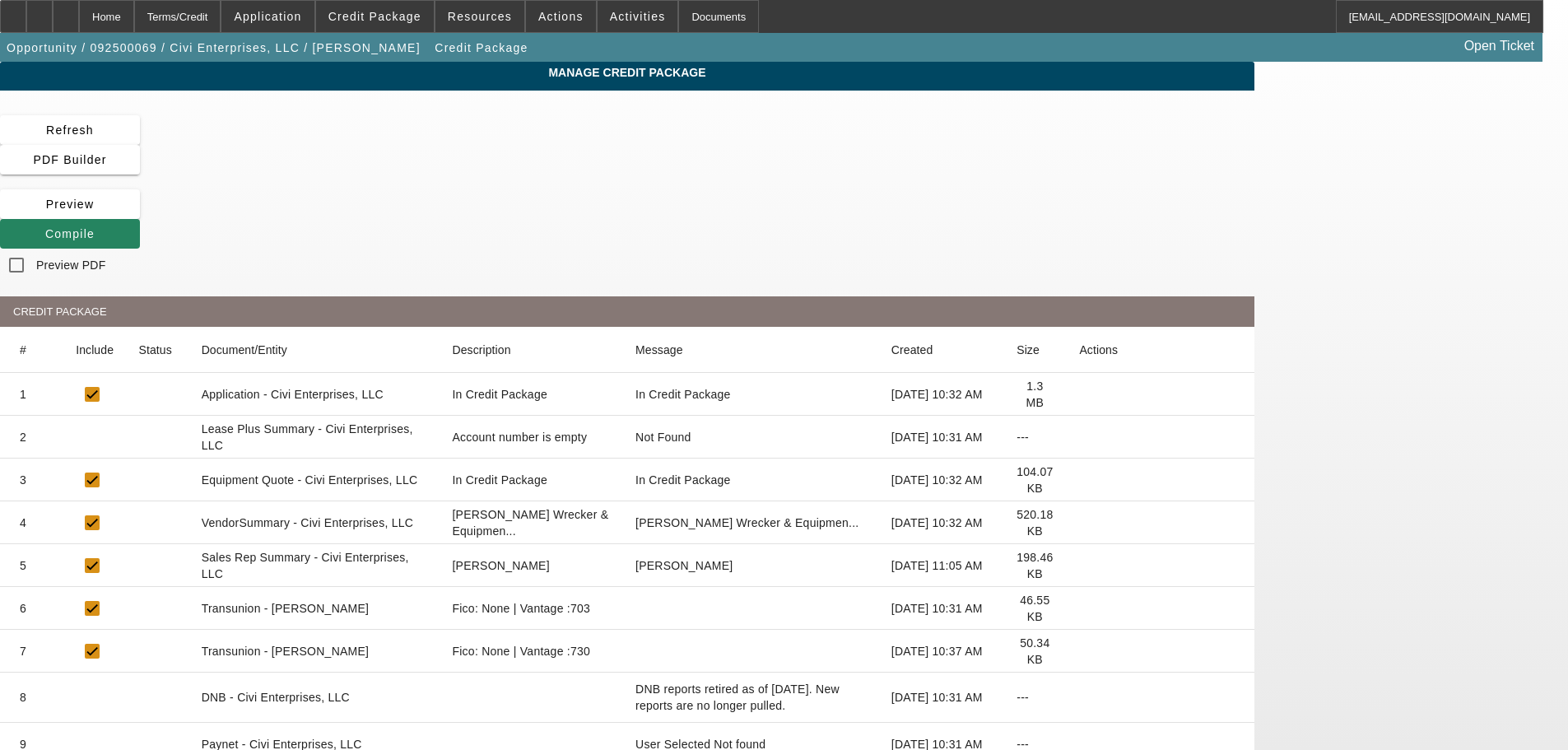
click at [1079, 437] on icon at bounding box center [1079, 437] width 0 height 0
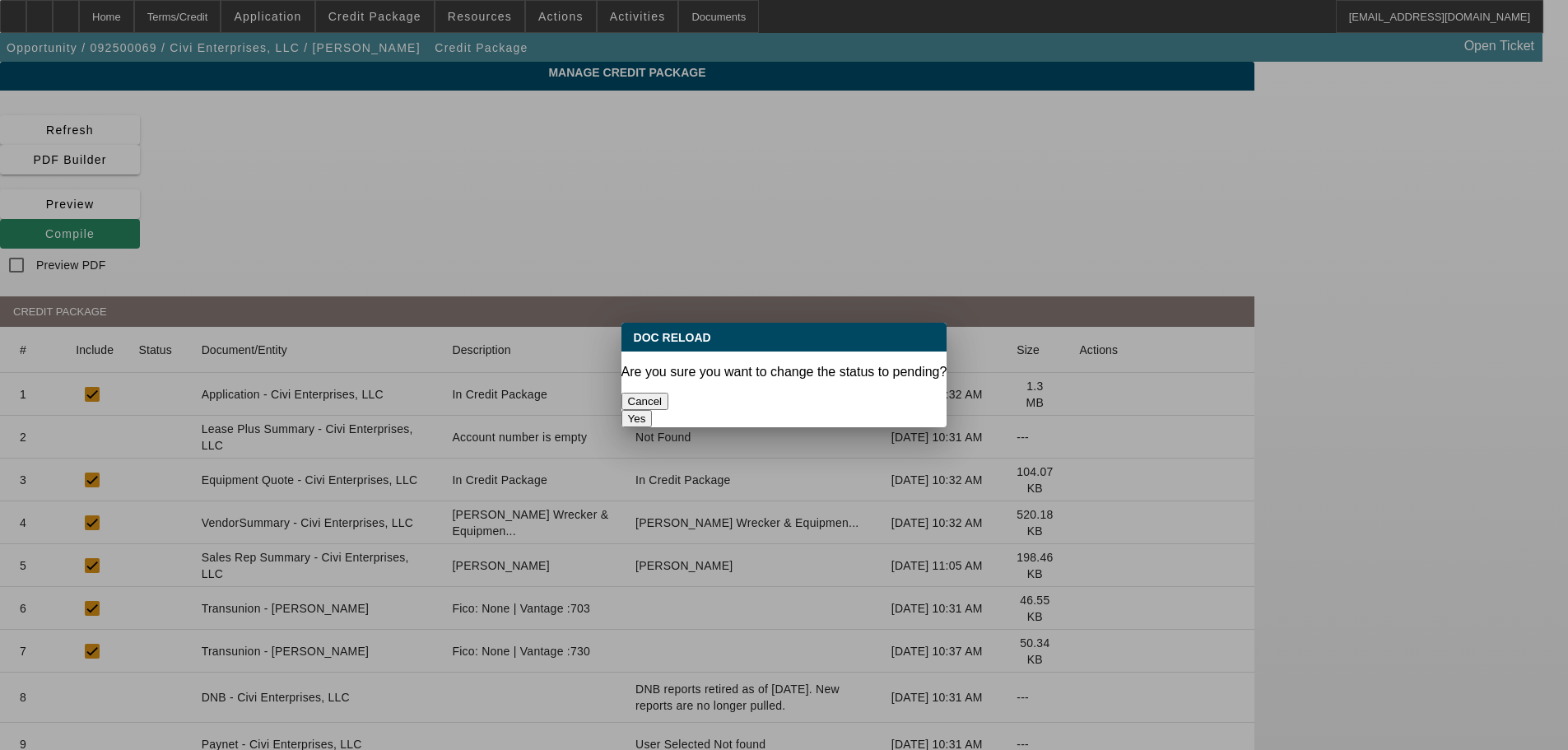
click at [653, 409] on button "Yes" at bounding box center [637, 418] width 31 height 17
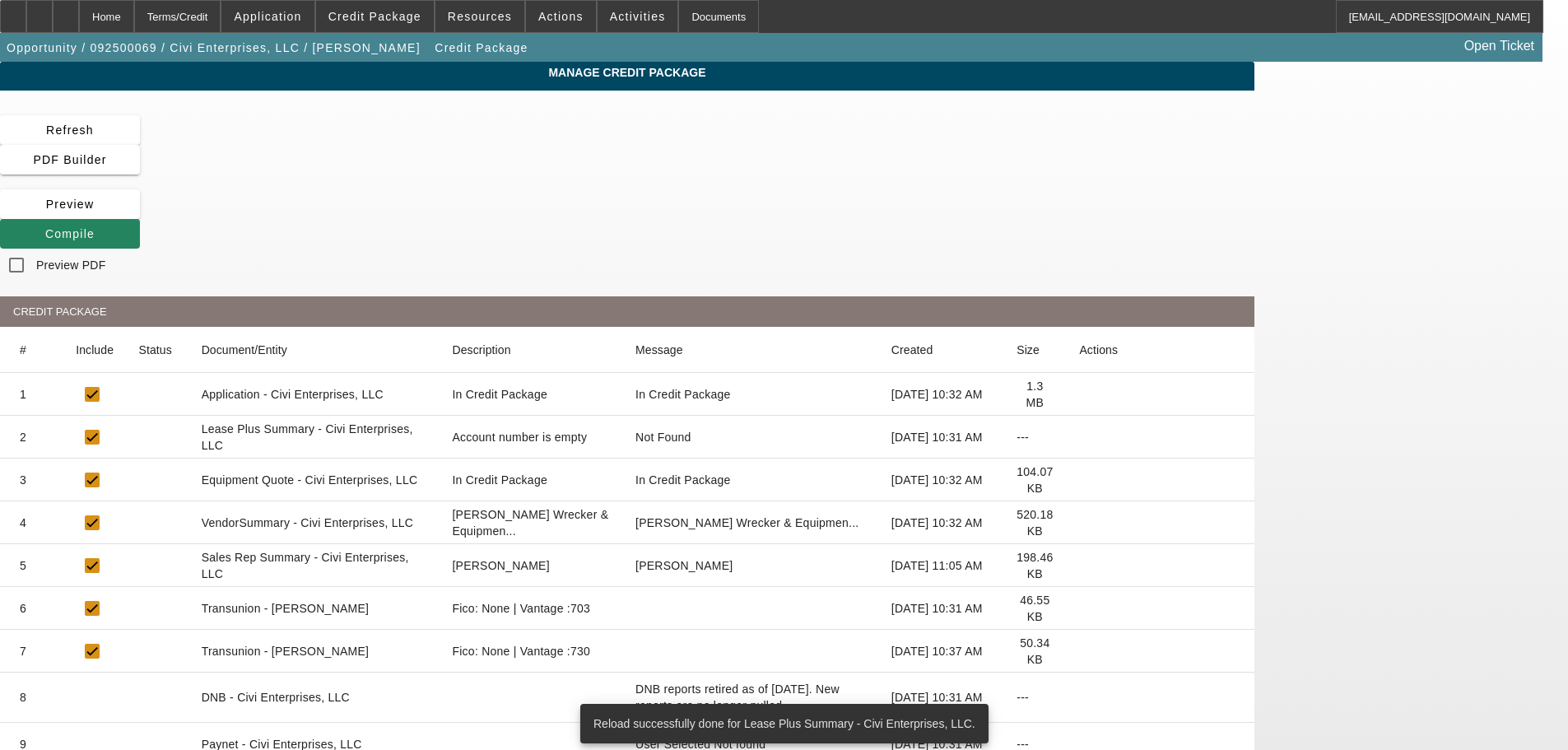
click at [1079, 523] on icon at bounding box center [1079, 523] width 0 height 0
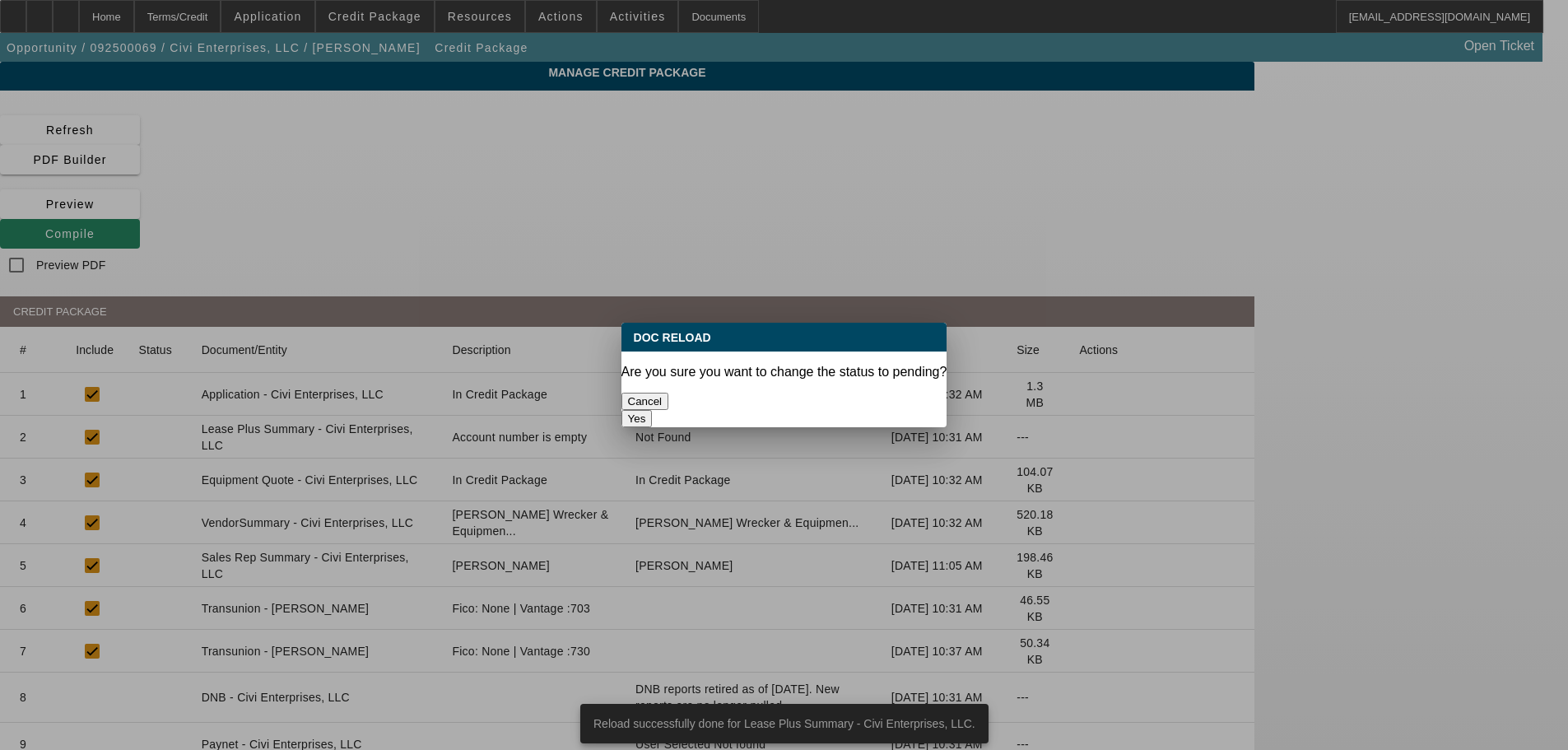
click at [653, 409] on button "Yes" at bounding box center [637, 418] width 31 height 17
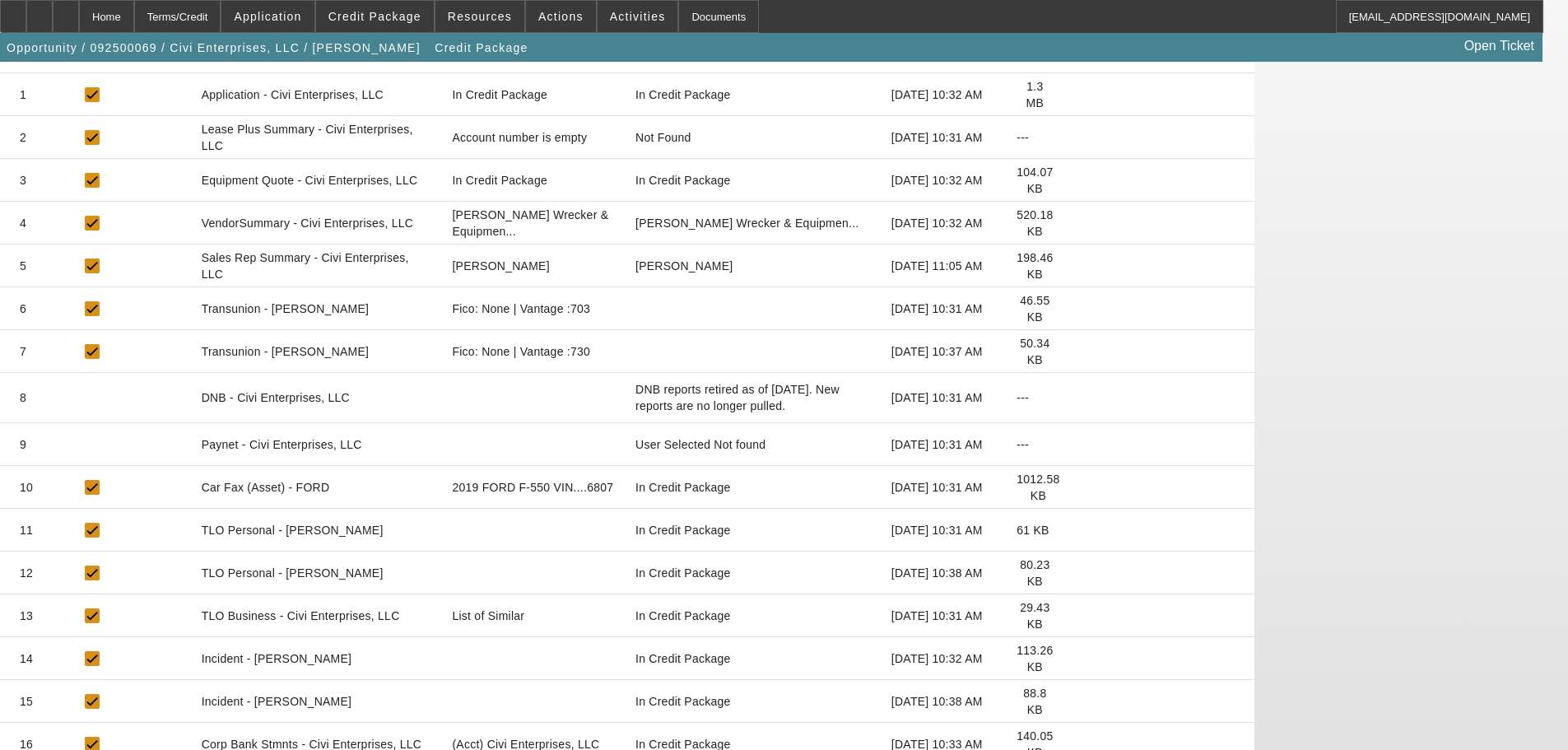
scroll to position [329, 0]
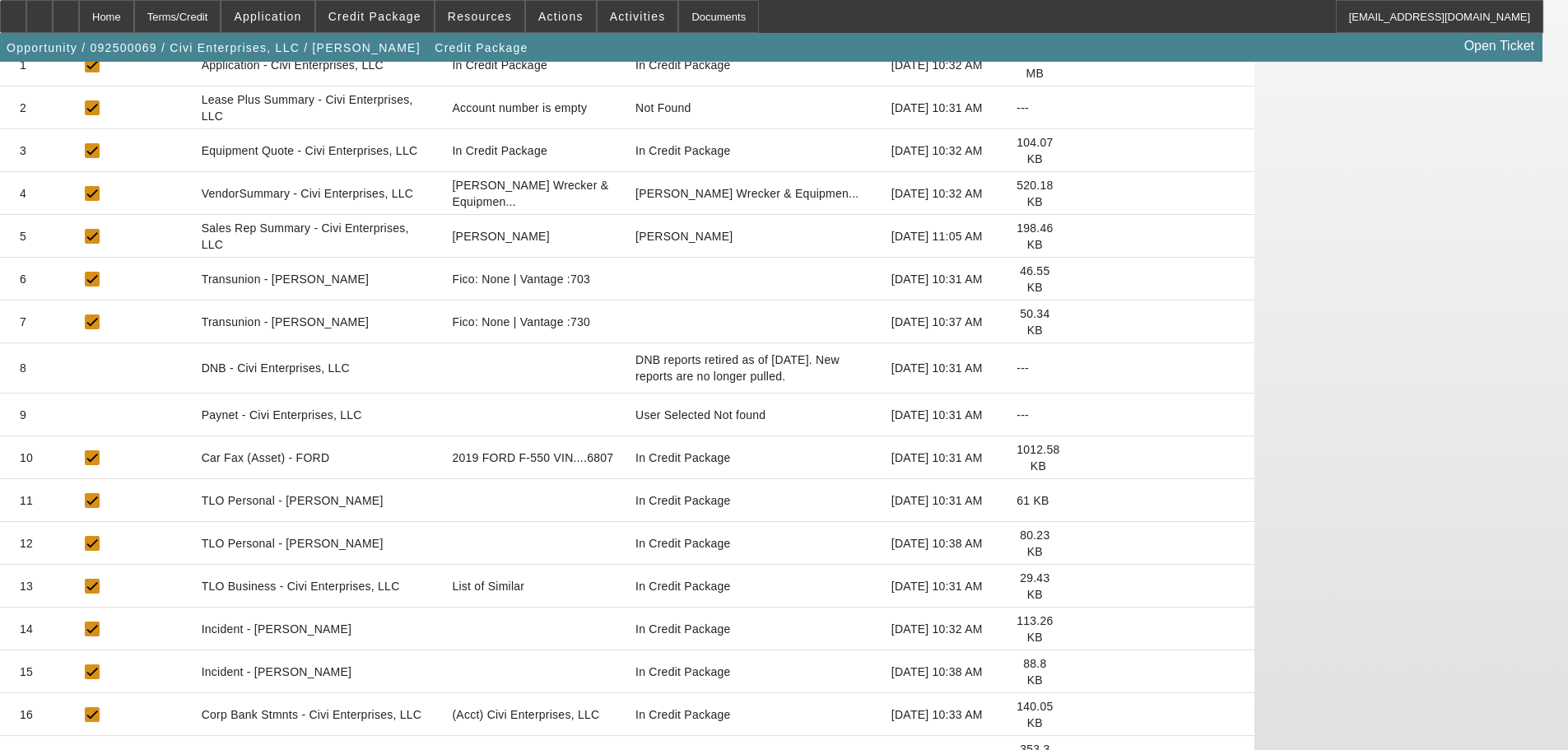
click at [1079, 586] on icon at bounding box center [1079, 586] width 0 height 0
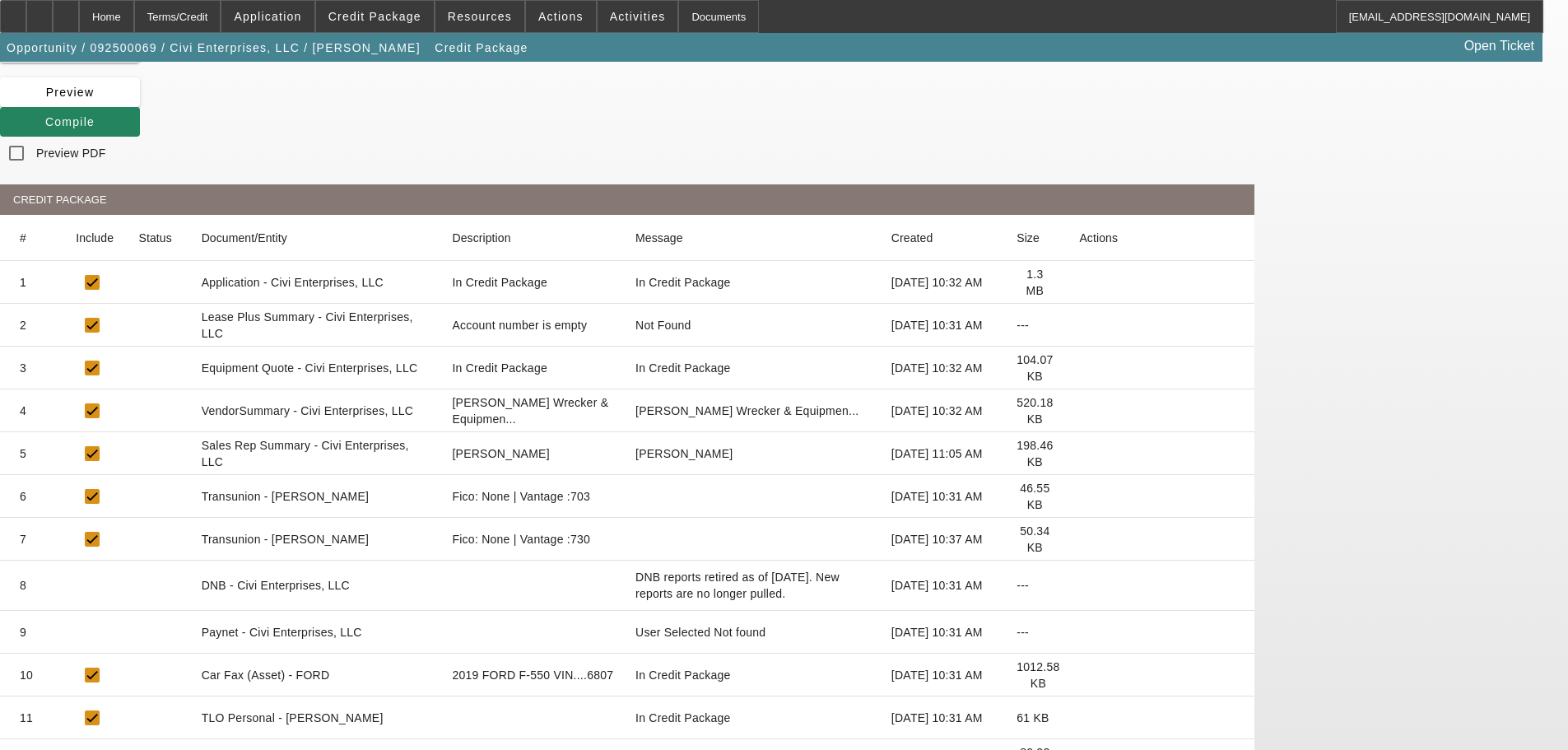
scroll to position [0, 0]
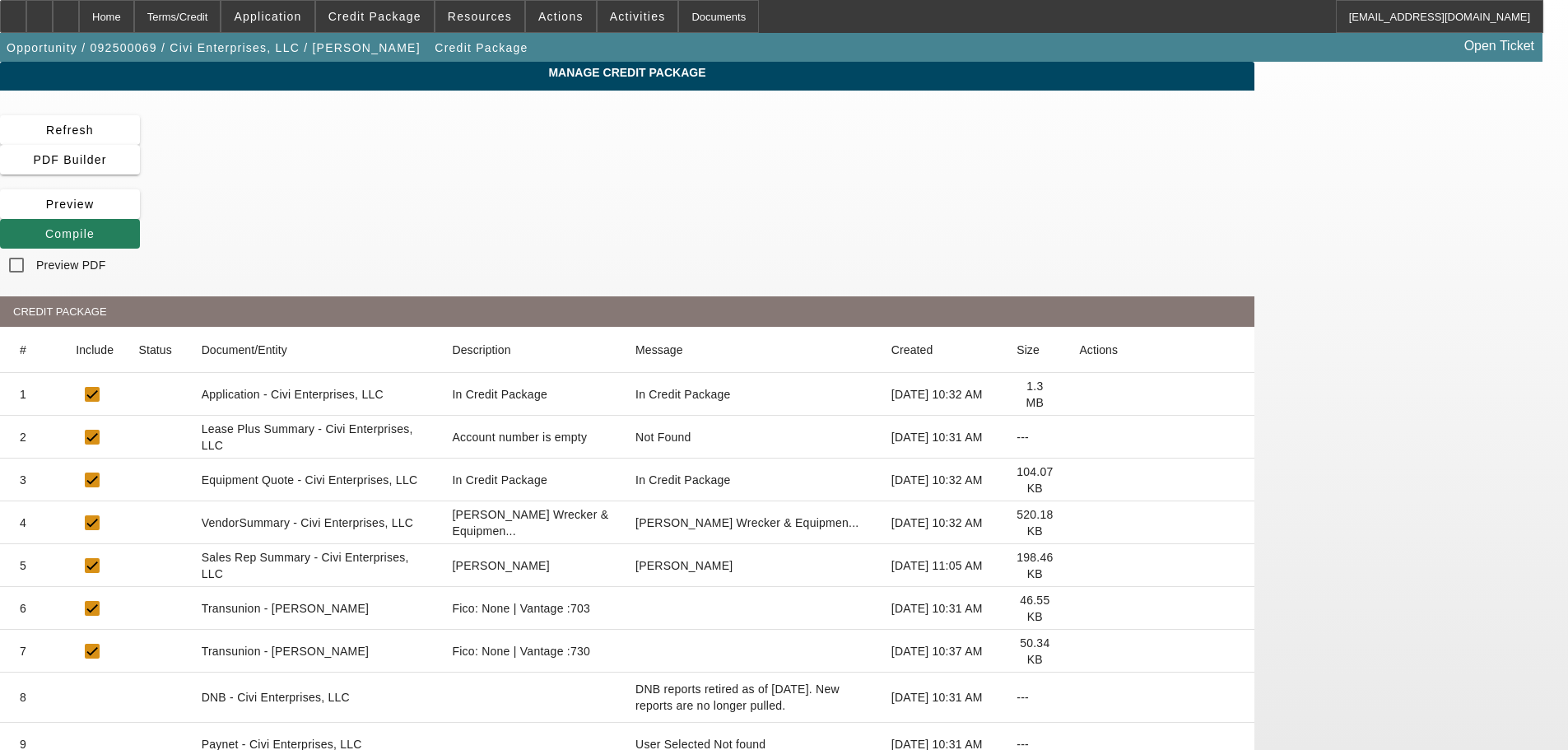
click at [140, 214] on span at bounding box center [70, 233] width 140 height 39
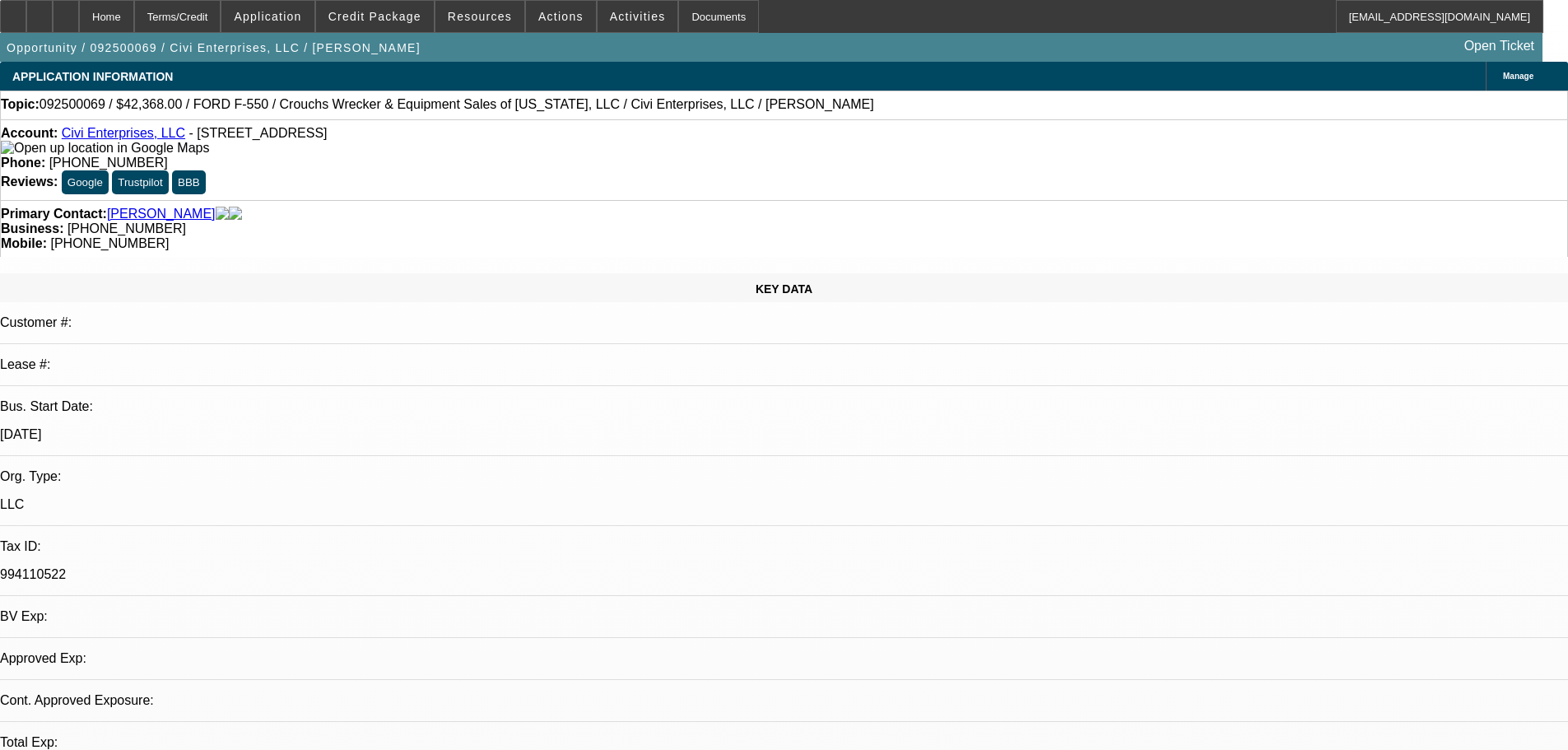
select select "0"
select select "2"
select select "0"
select select "6"
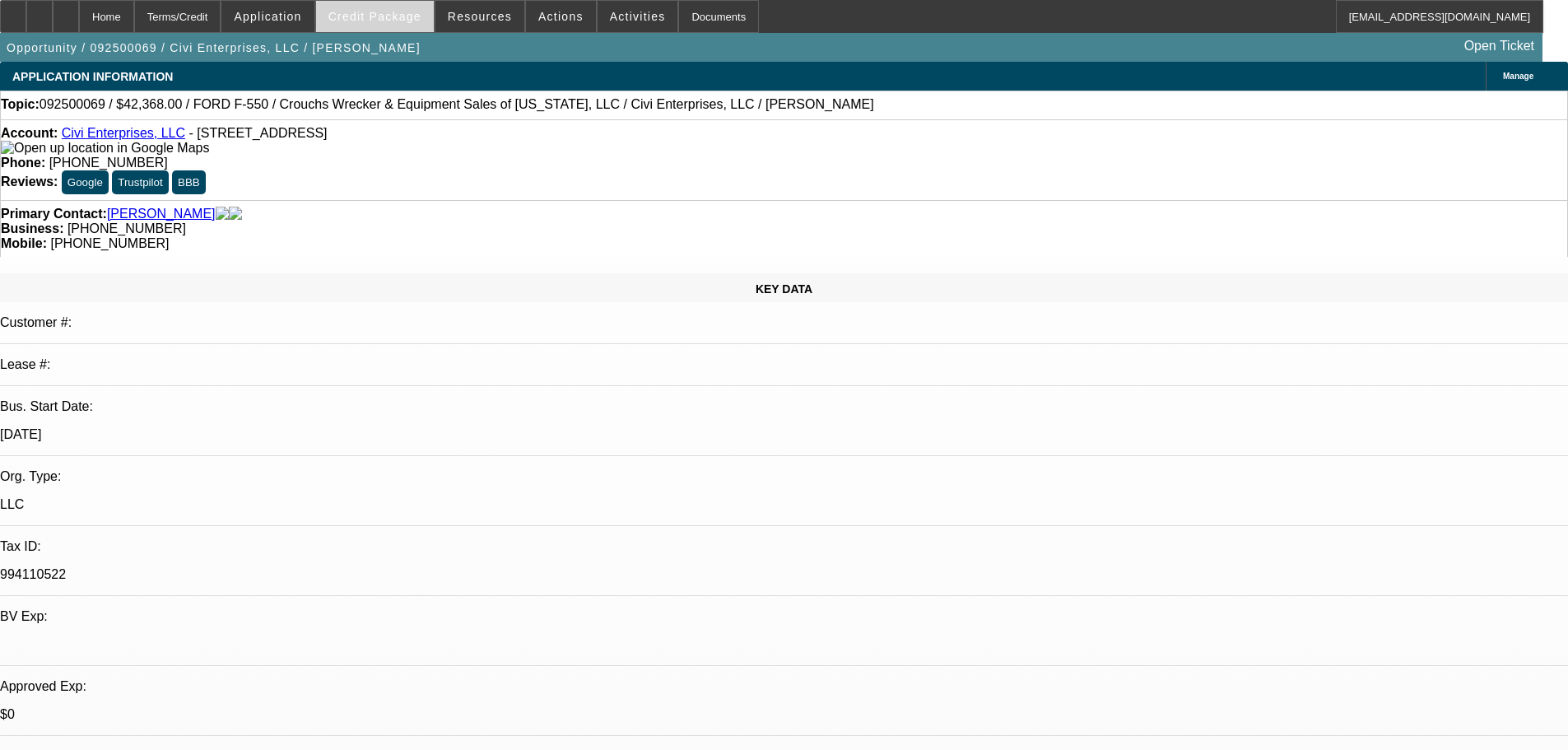
click at [394, 21] on span "Credit Package" at bounding box center [374, 16] width 93 height 13
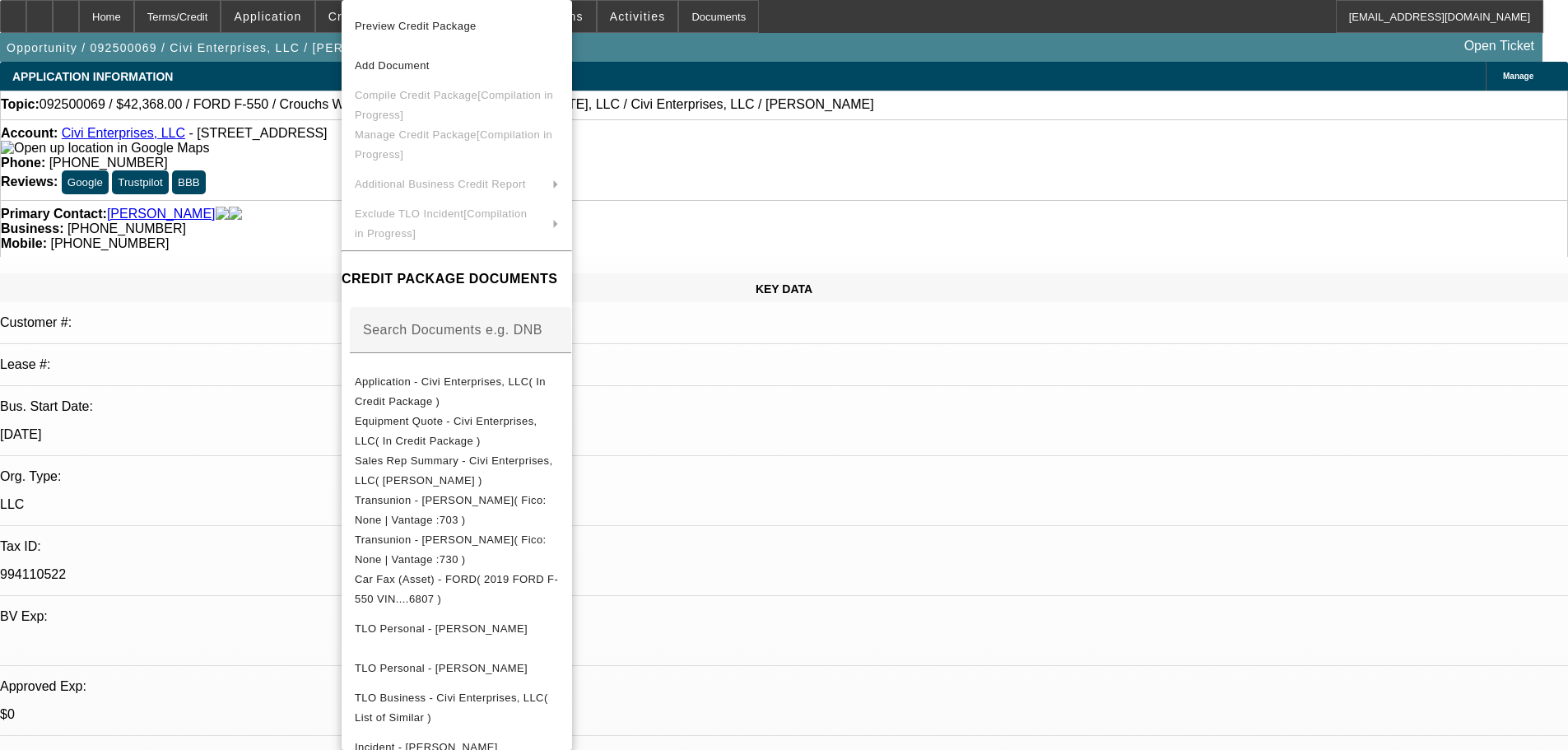
drag, startPoint x: 280, startPoint y: 350, endPoint x: 269, endPoint y: 349, distance: 11.0
click at [279, 350] on div at bounding box center [784, 375] width 1568 height 750
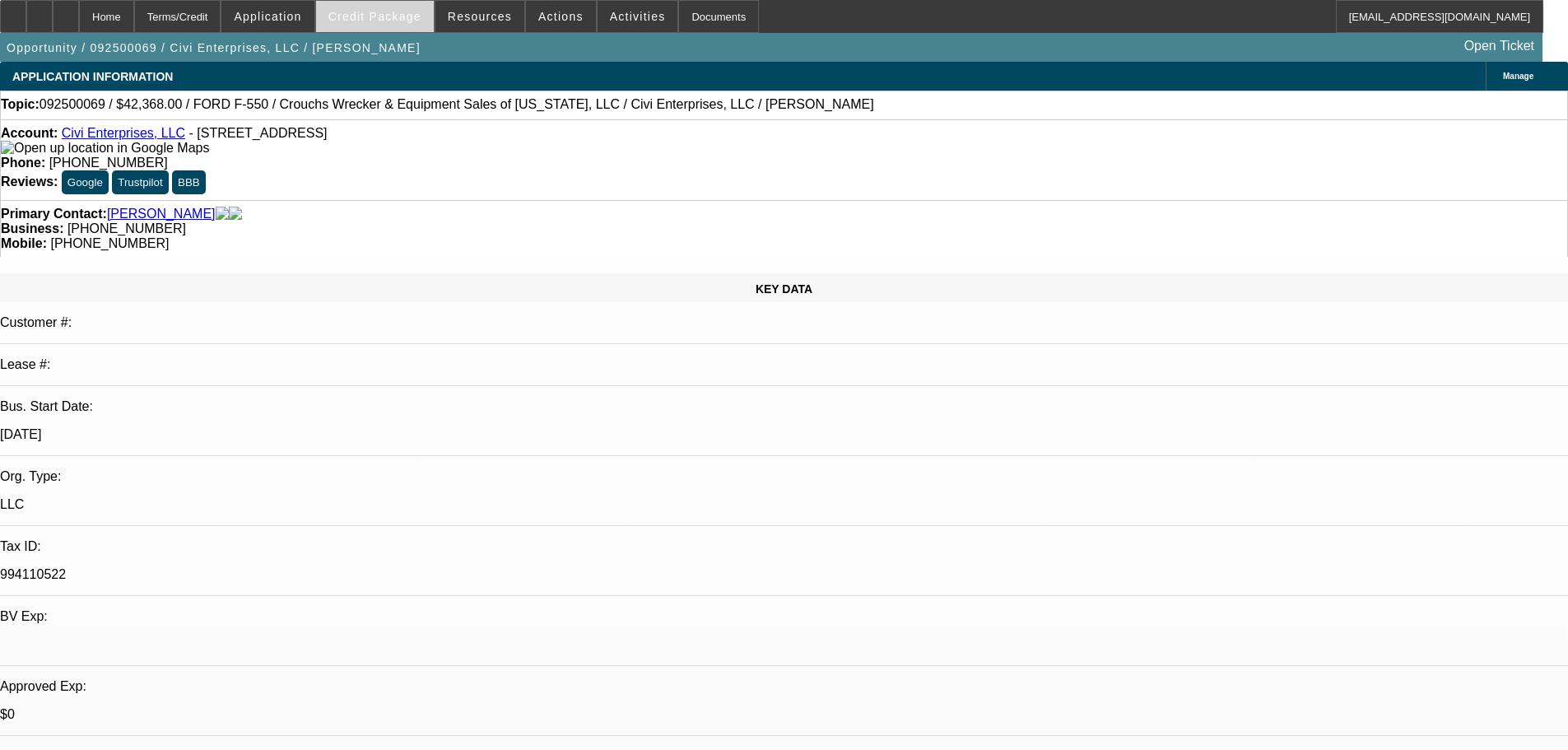
click at [392, 17] on span "Credit Package" at bounding box center [374, 16] width 93 height 13
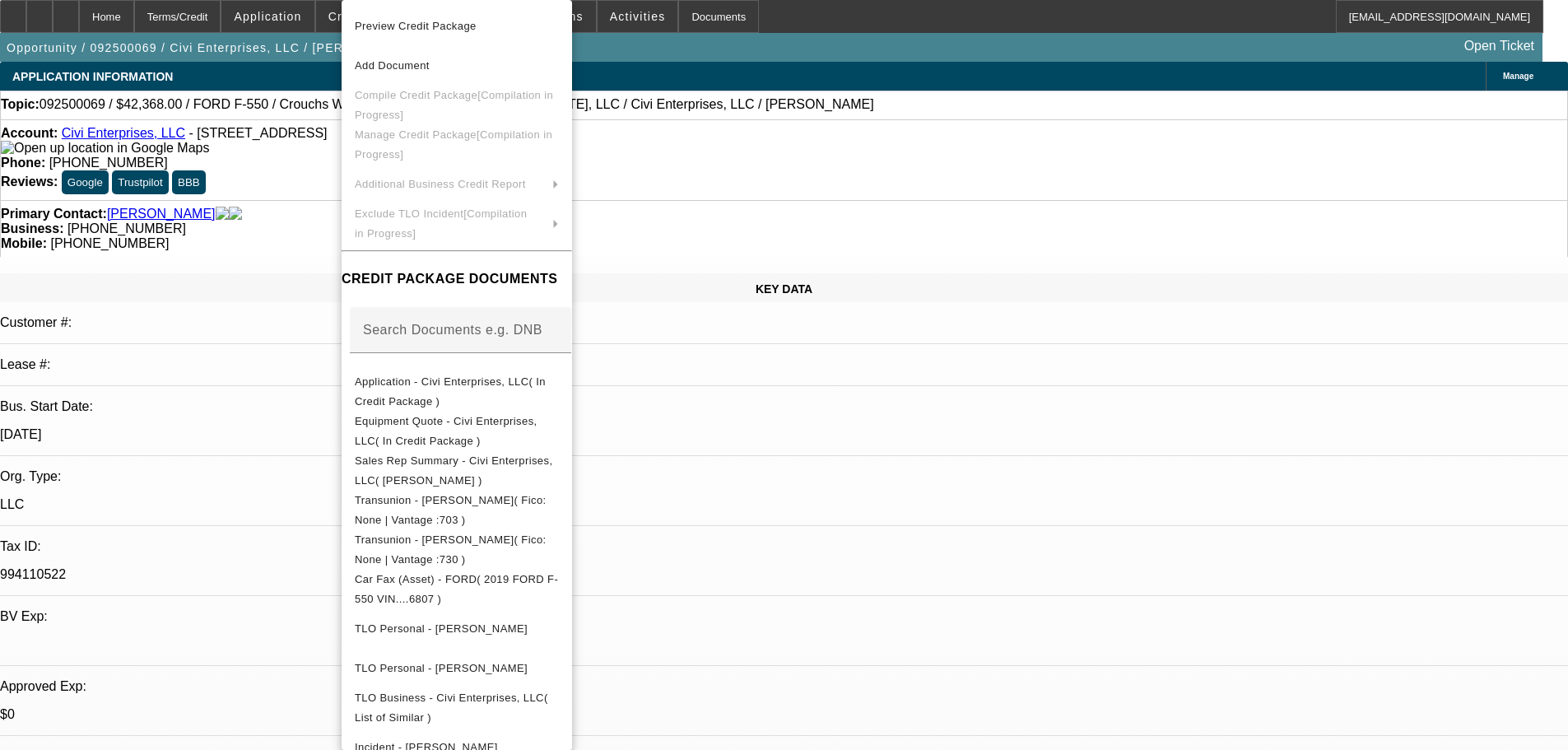
click at [282, 271] on div at bounding box center [784, 375] width 1568 height 750
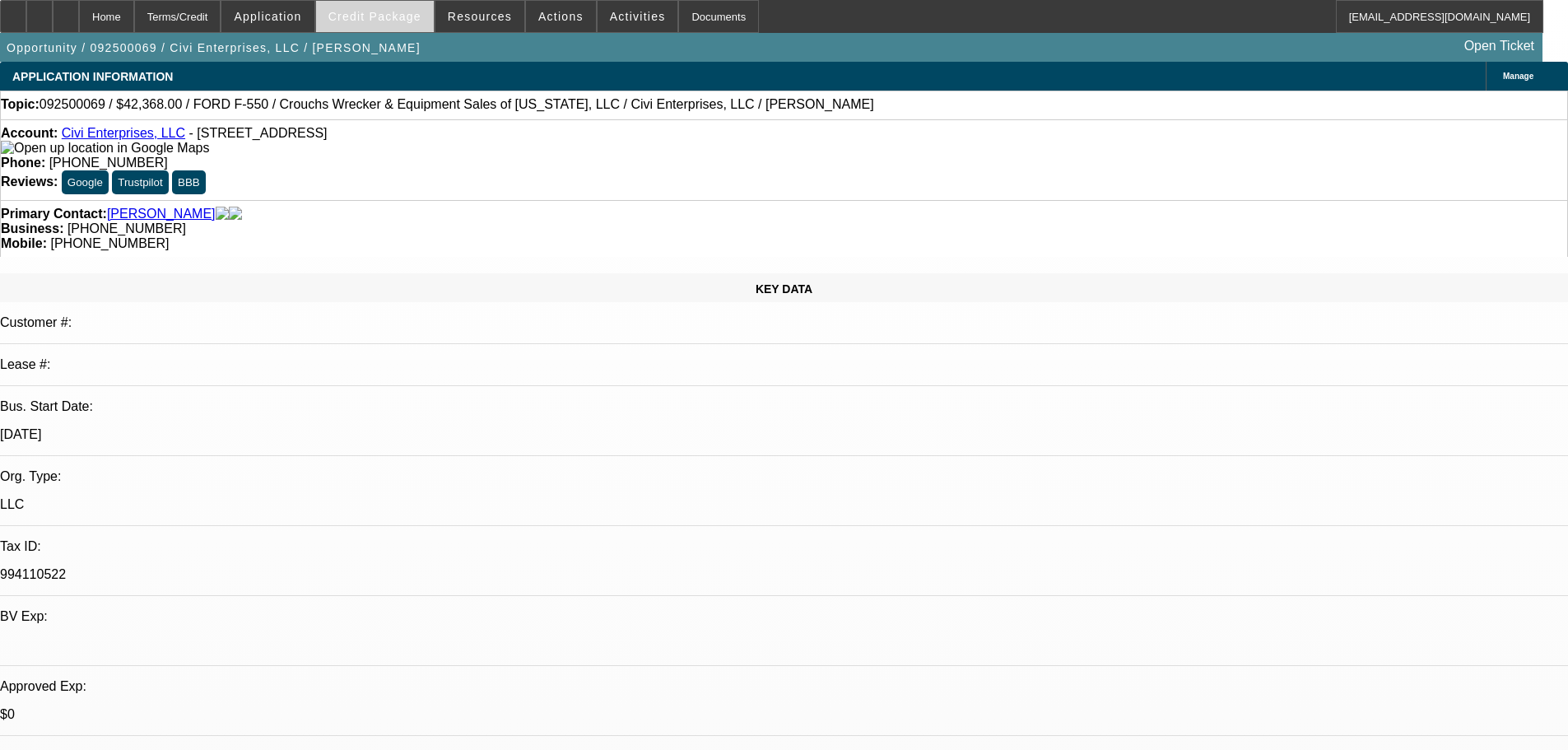
click at [402, 23] on span at bounding box center [374, 16] width 117 height 39
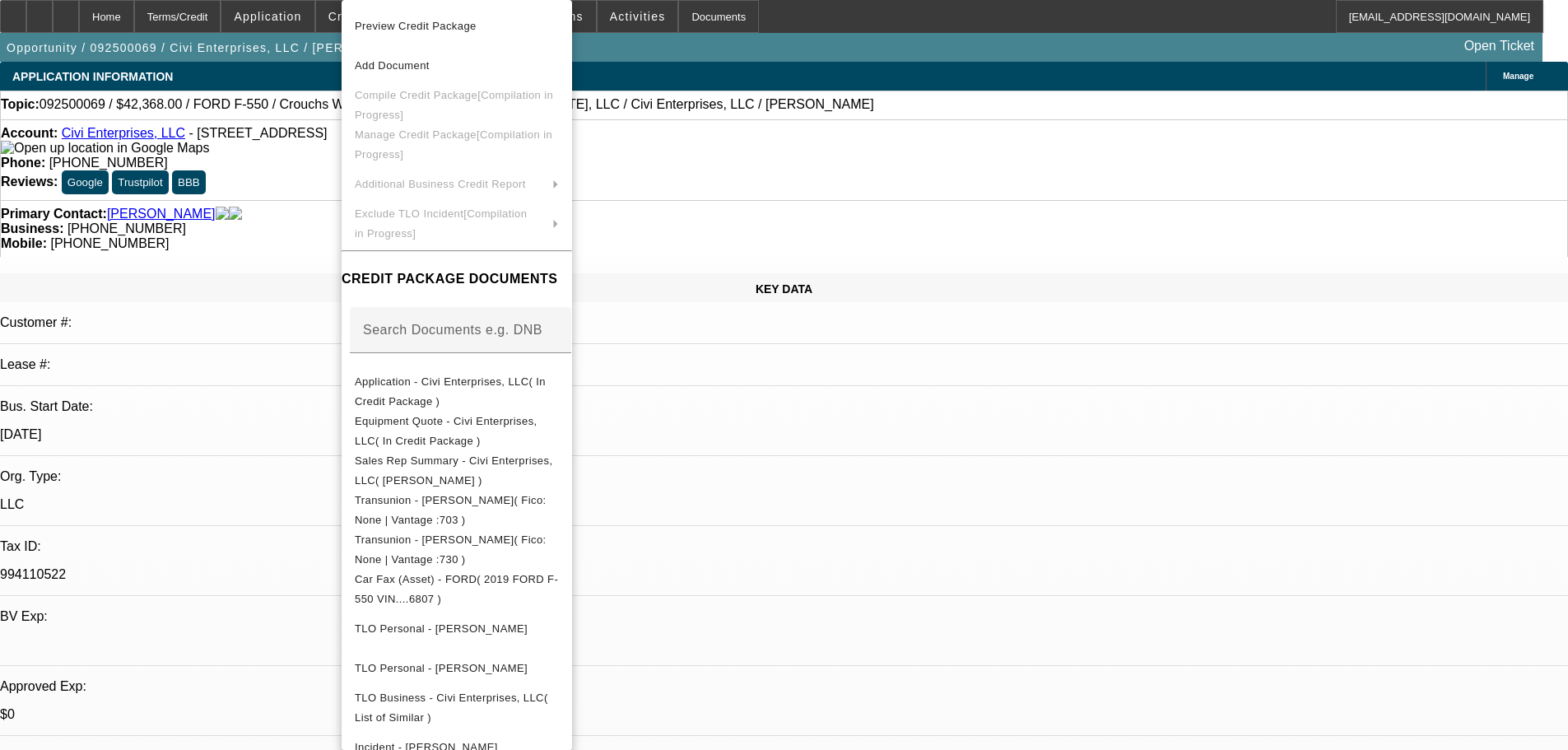
click at [285, 242] on div at bounding box center [784, 375] width 1568 height 750
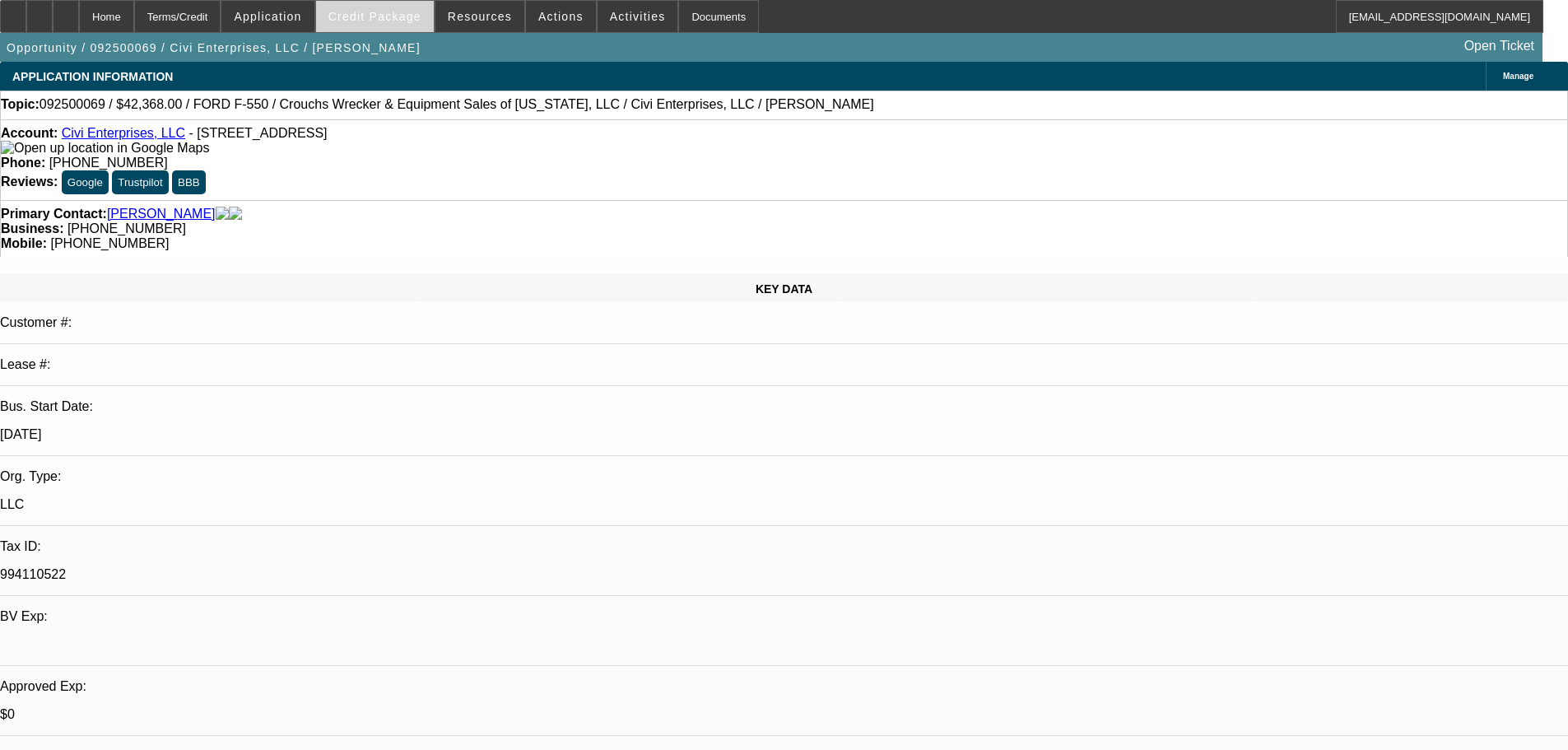
click at [411, 29] on span at bounding box center [374, 16] width 117 height 39
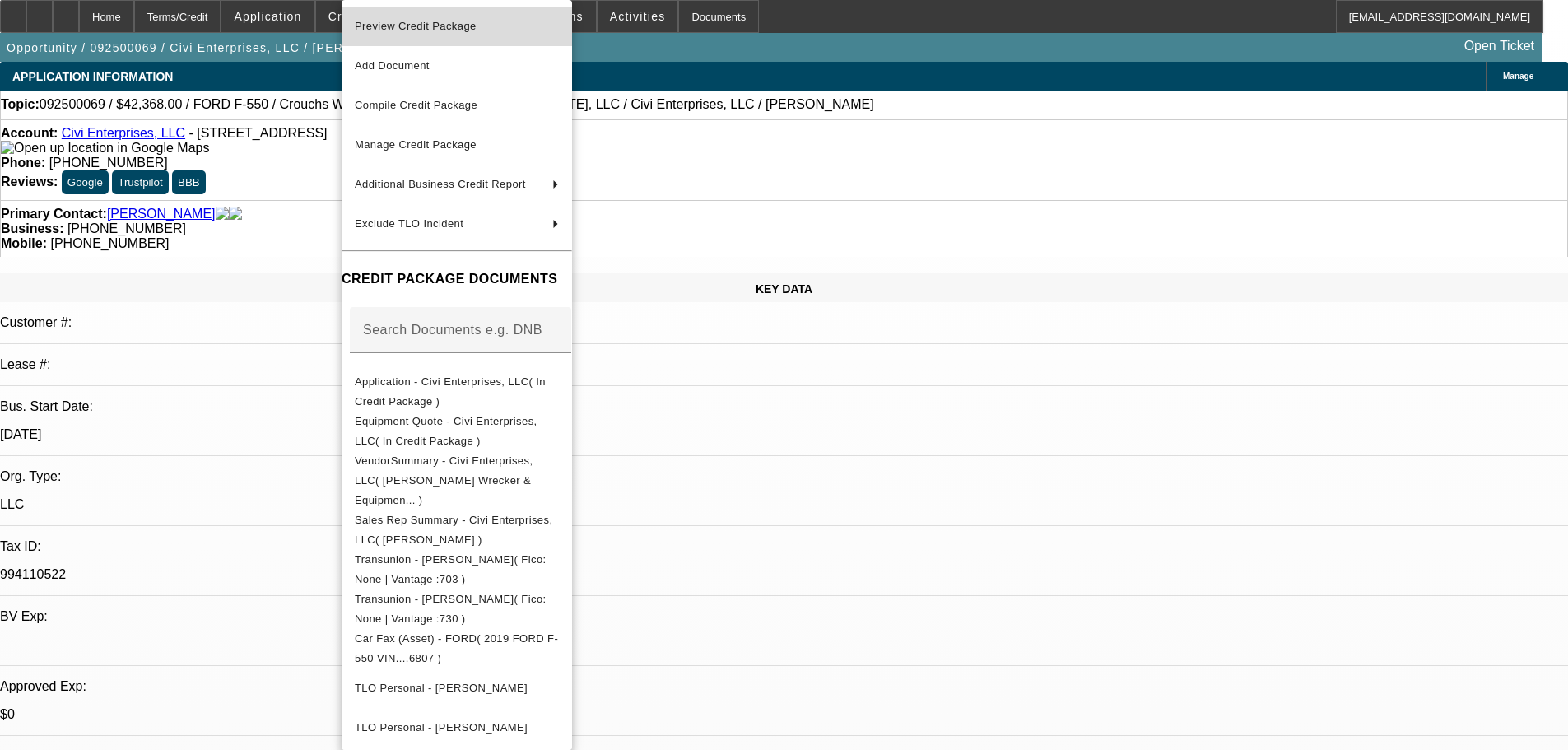
click at [410, 28] on span "Preview Credit Package" at bounding box center [416, 26] width 122 height 12
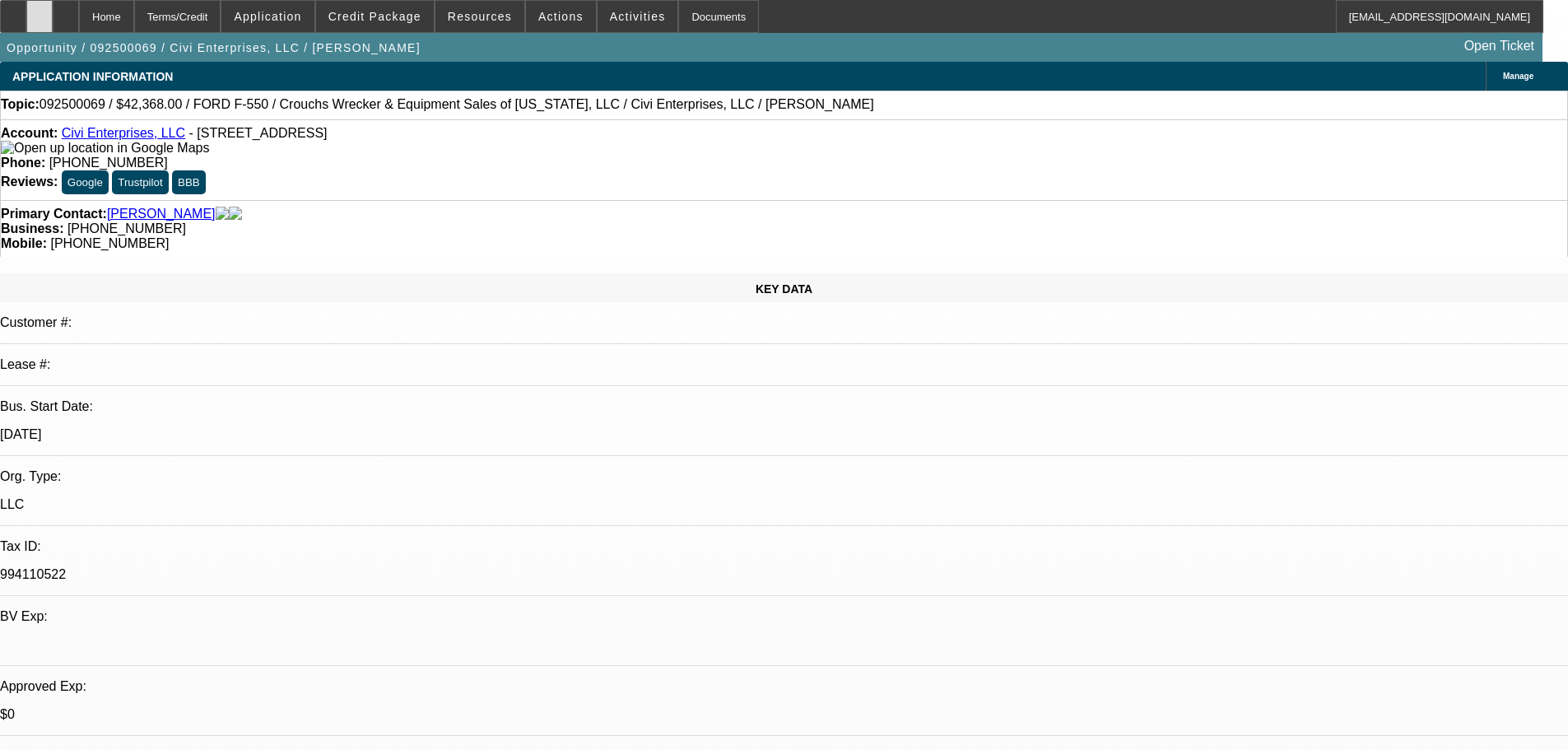
click at [39, 10] on icon at bounding box center [39, 10] width 0 height 0
click at [121, 140] on link "Civi Enterprises, LLC" at bounding box center [123, 133] width 123 height 14
click at [66, 10] on icon at bounding box center [66, 10] width 0 height 0
select select "0"
select select "2"
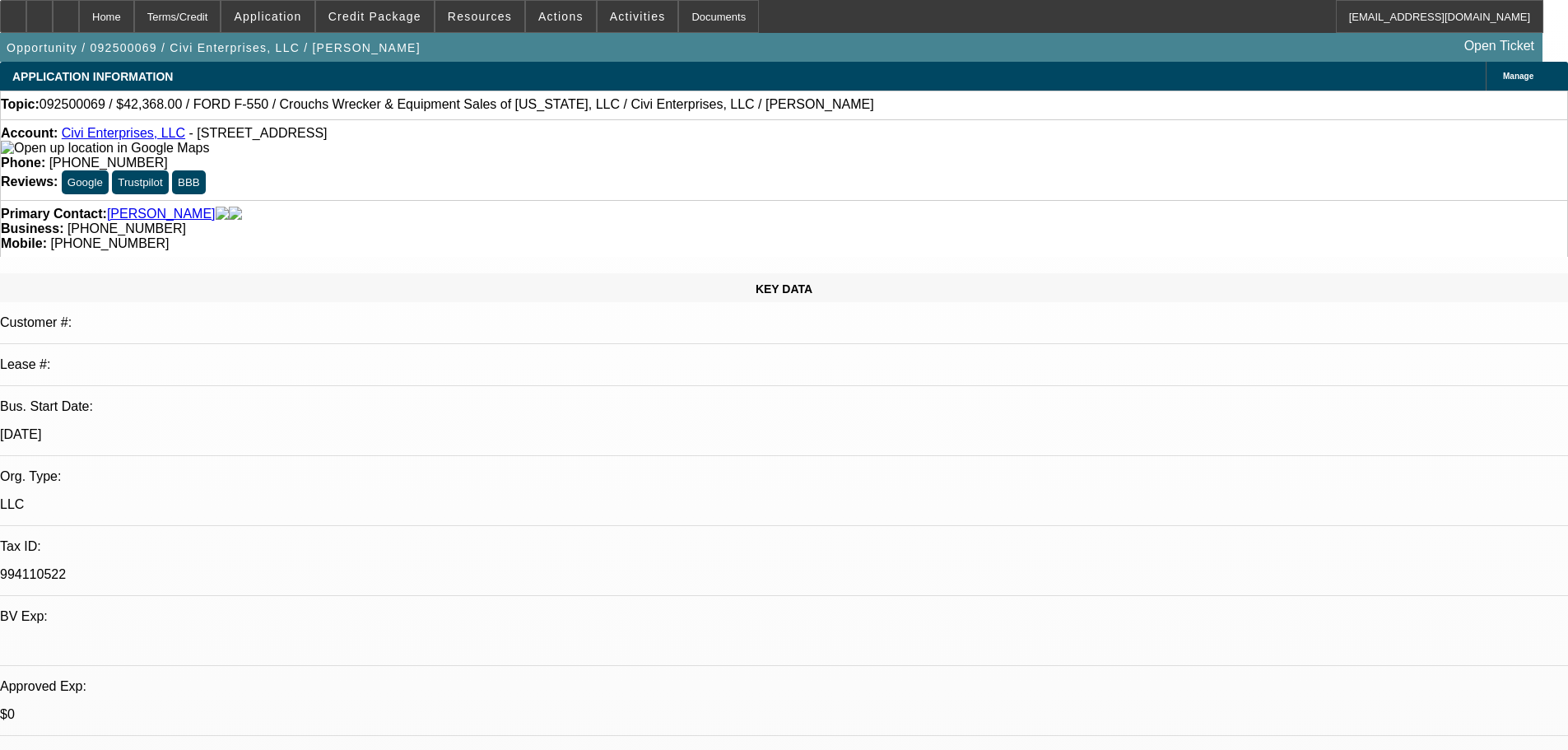
select select "2"
select select "0"
select select "6"
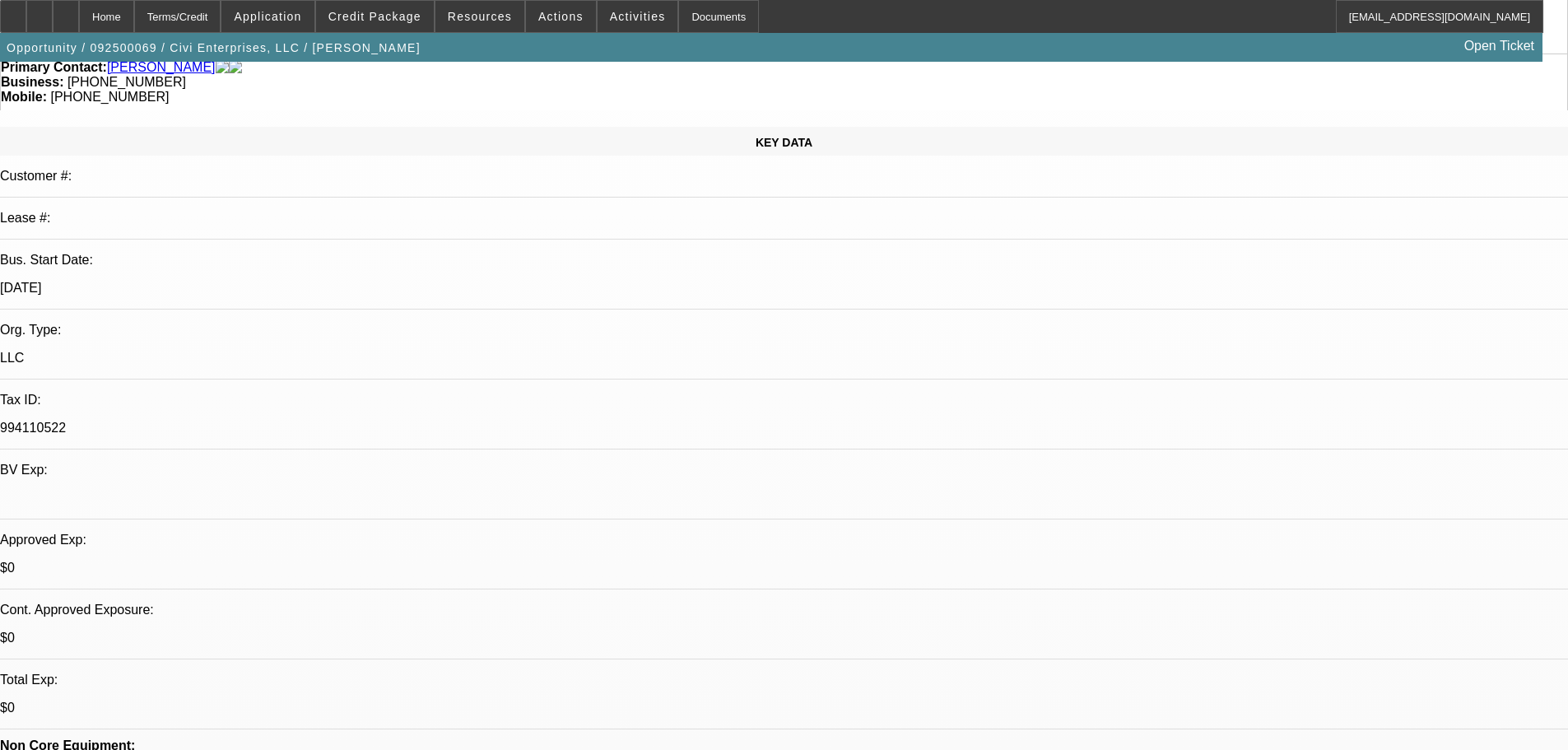
scroll to position [164, 0]
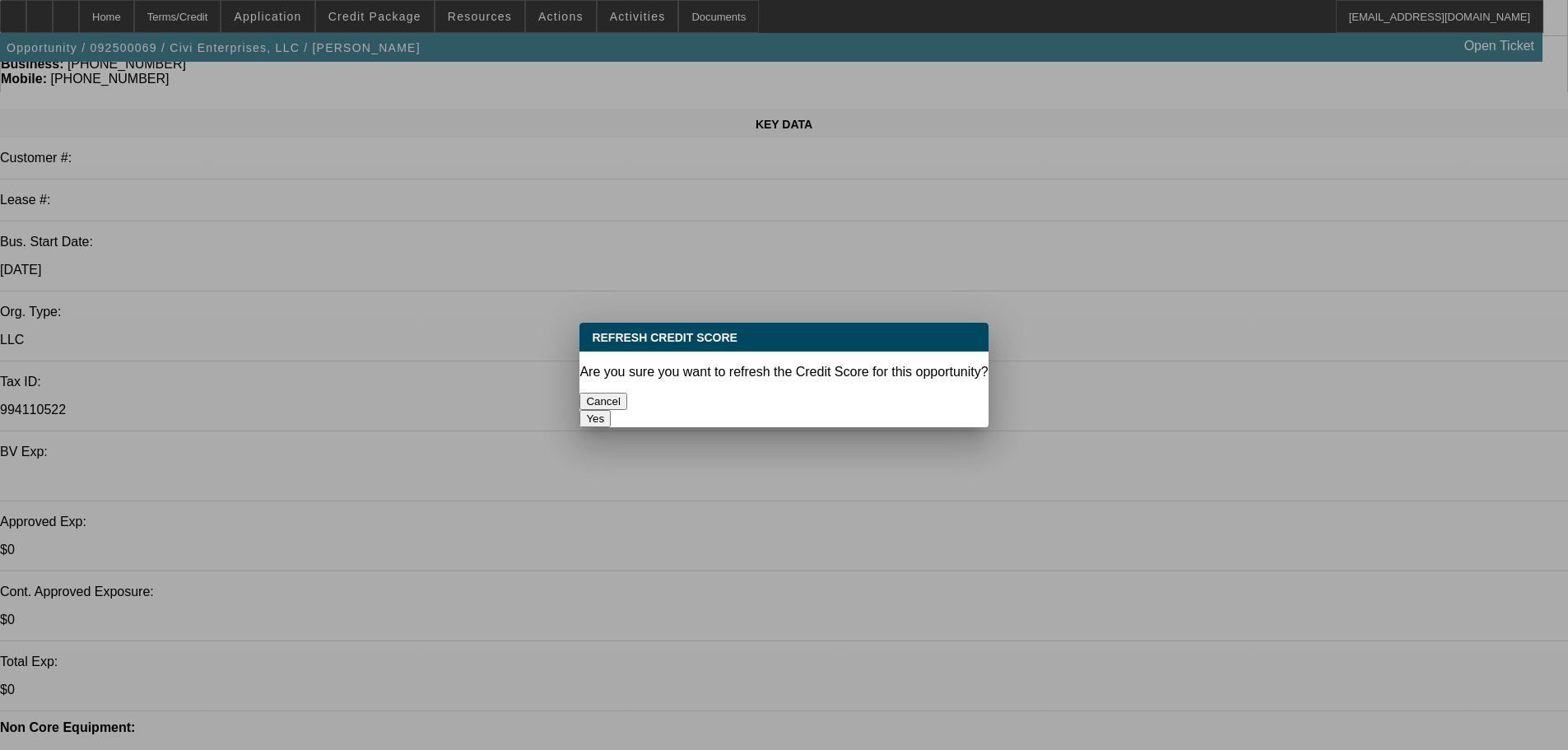
click at [611, 409] on button "Yes" at bounding box center [595, 418] width 31 height 17
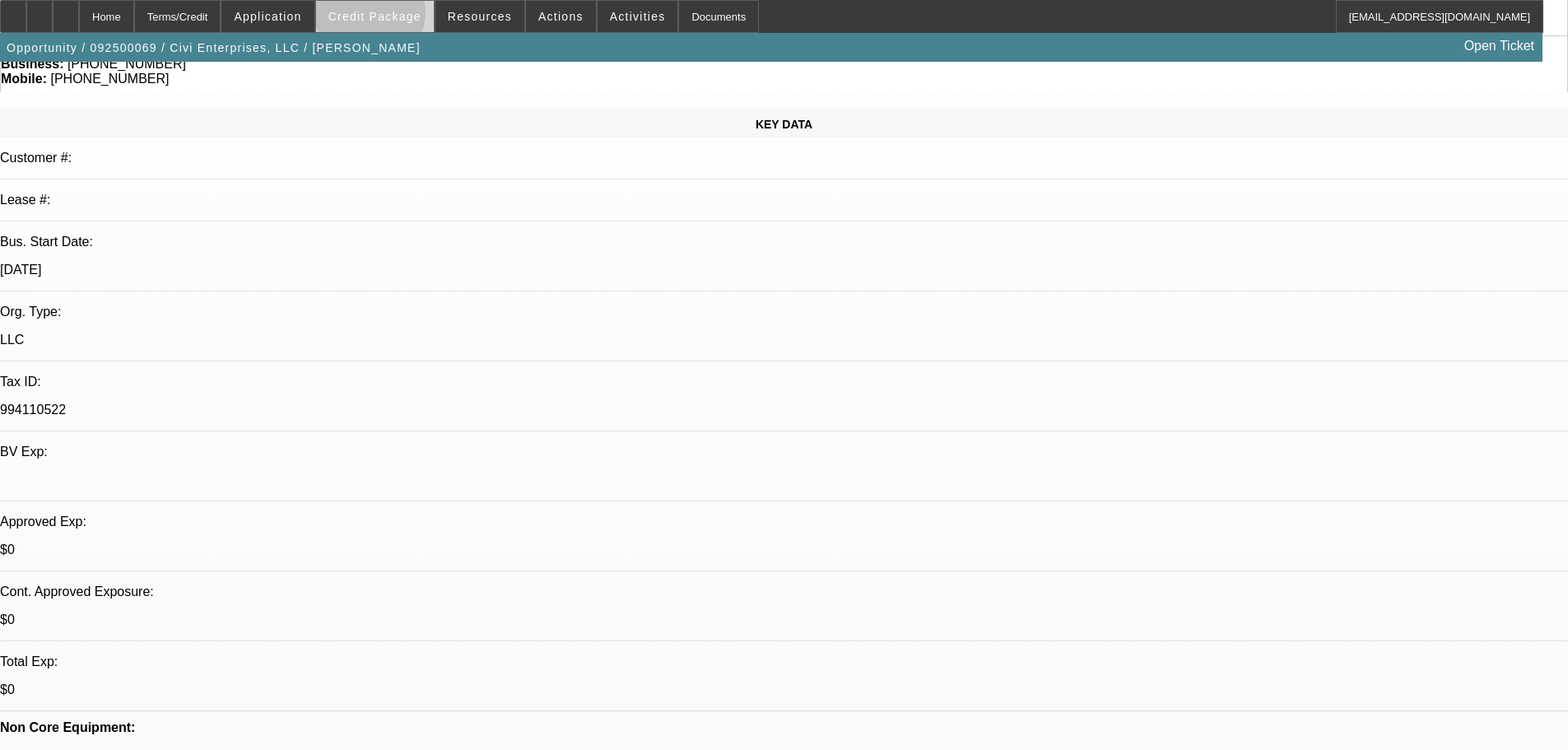
click at [396, 16] on span "Credit Package" at bounding box center [374, 16] width 93 height 13
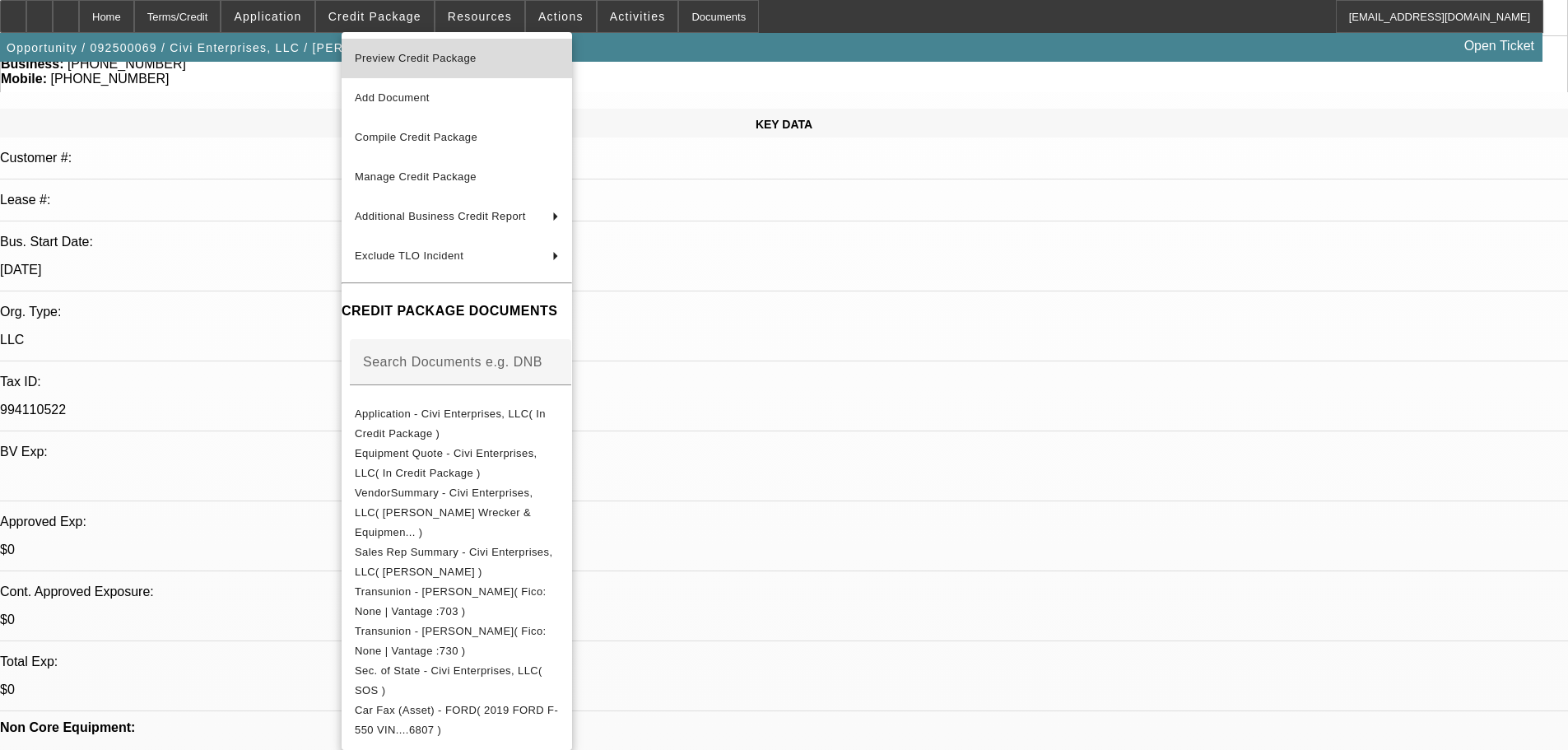
click at [406, 50] on span "Preview Credit Package" at bounding box center [457, 58] width 204 height 20
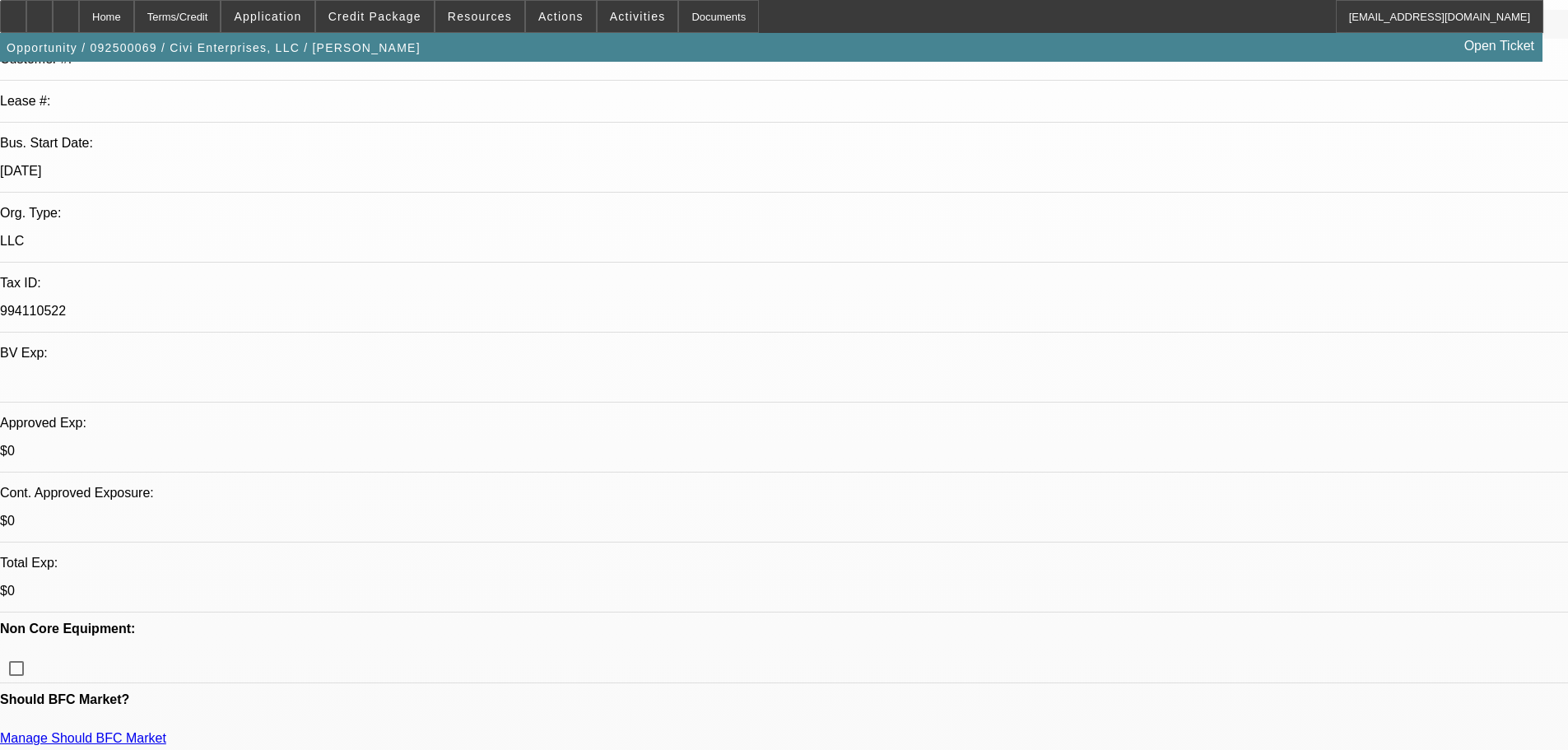
scroll to position [0, 0]
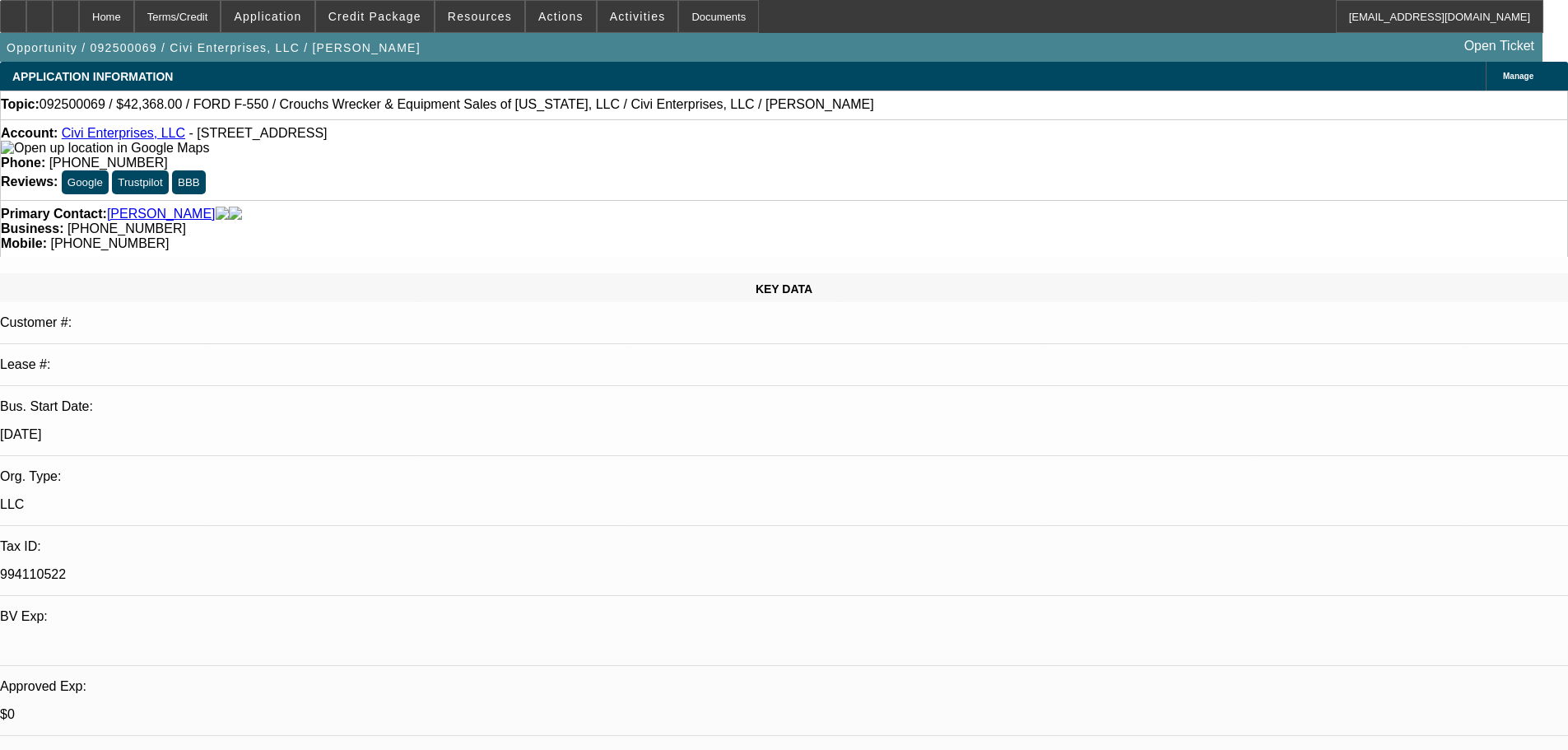
click at [31, 154] on img at bounding box center [105, 148] width 208 height 15
paste textarea "SOS MISSING, I HAVE UPLOADED AND IT REPORTS 7/2024 TIB, NOT 7/2023, I HAVE CORR…"
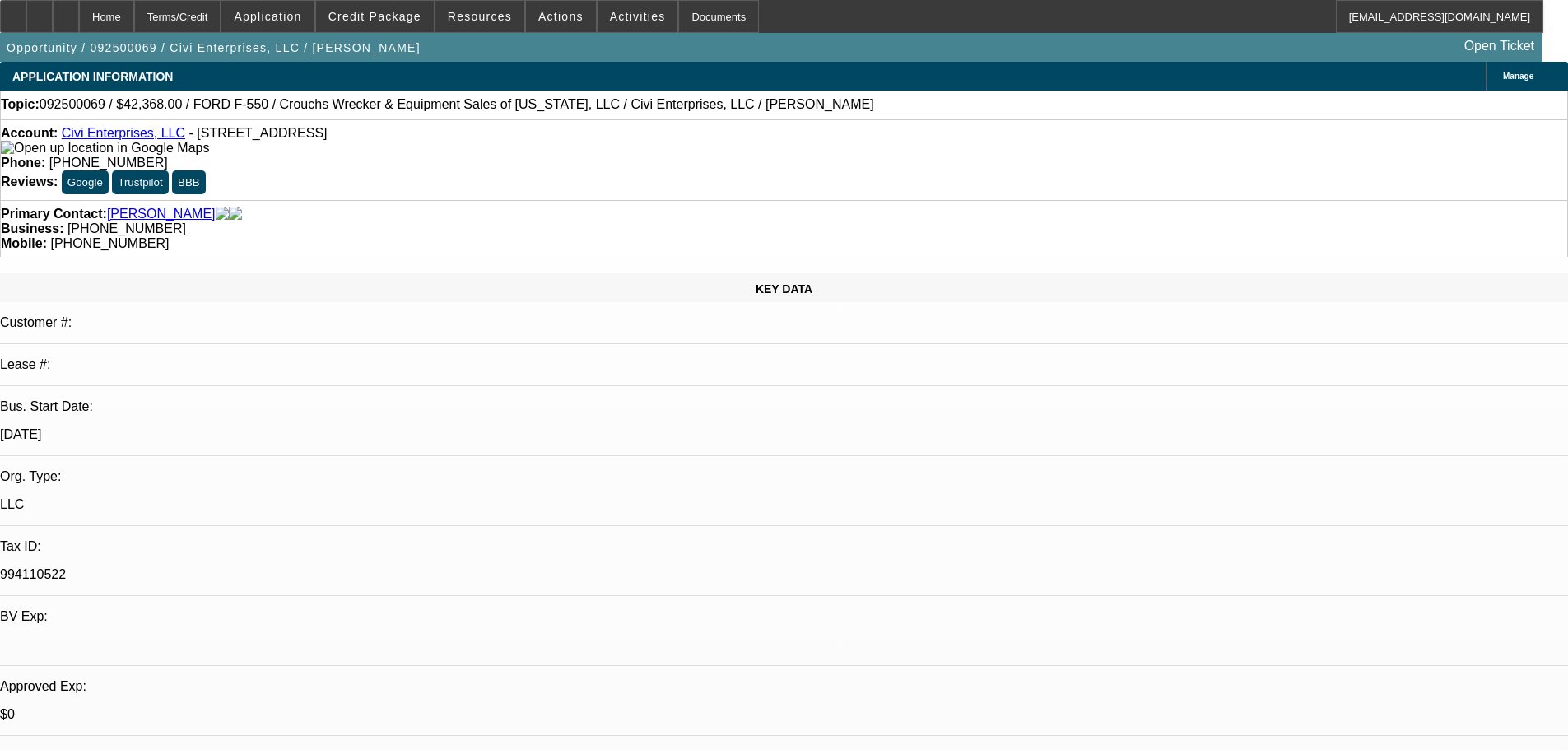
type textarea "SOS MISSING, I HAVE UPLOADED AND IT REPORTS 7/2024 TIB, NOT 7/2023, I HAVE CORR…"
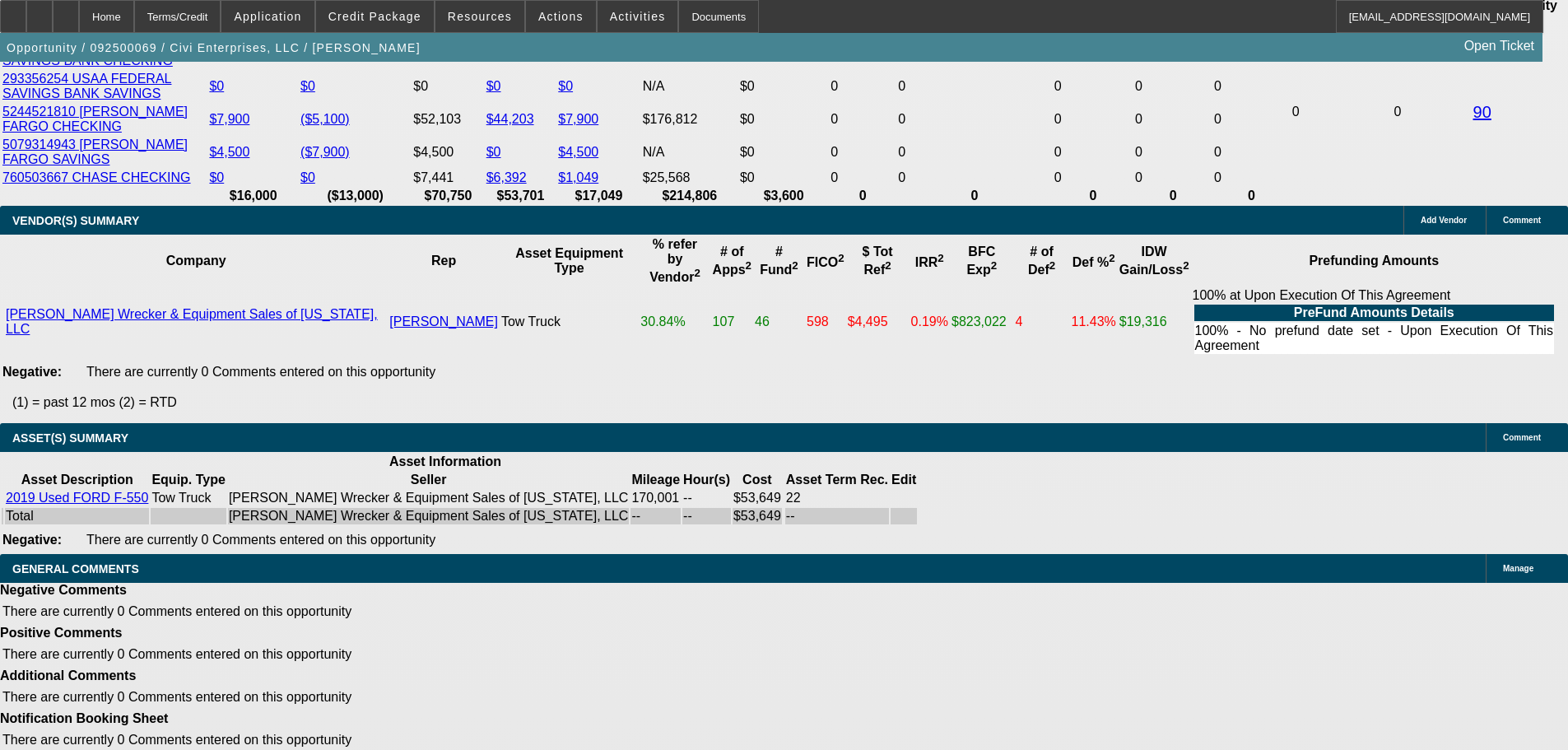
scroll to position [3413, 0]
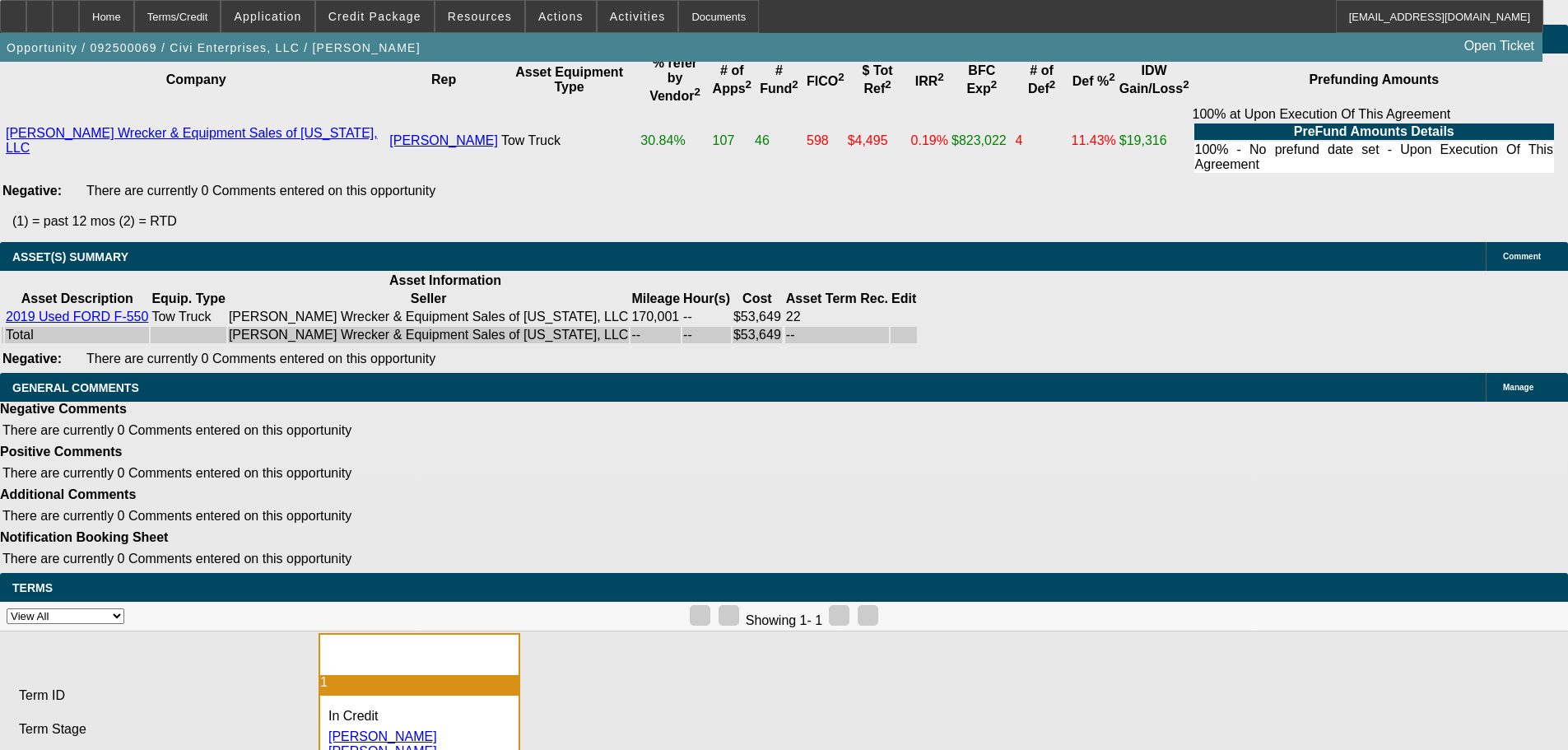
select select "4"
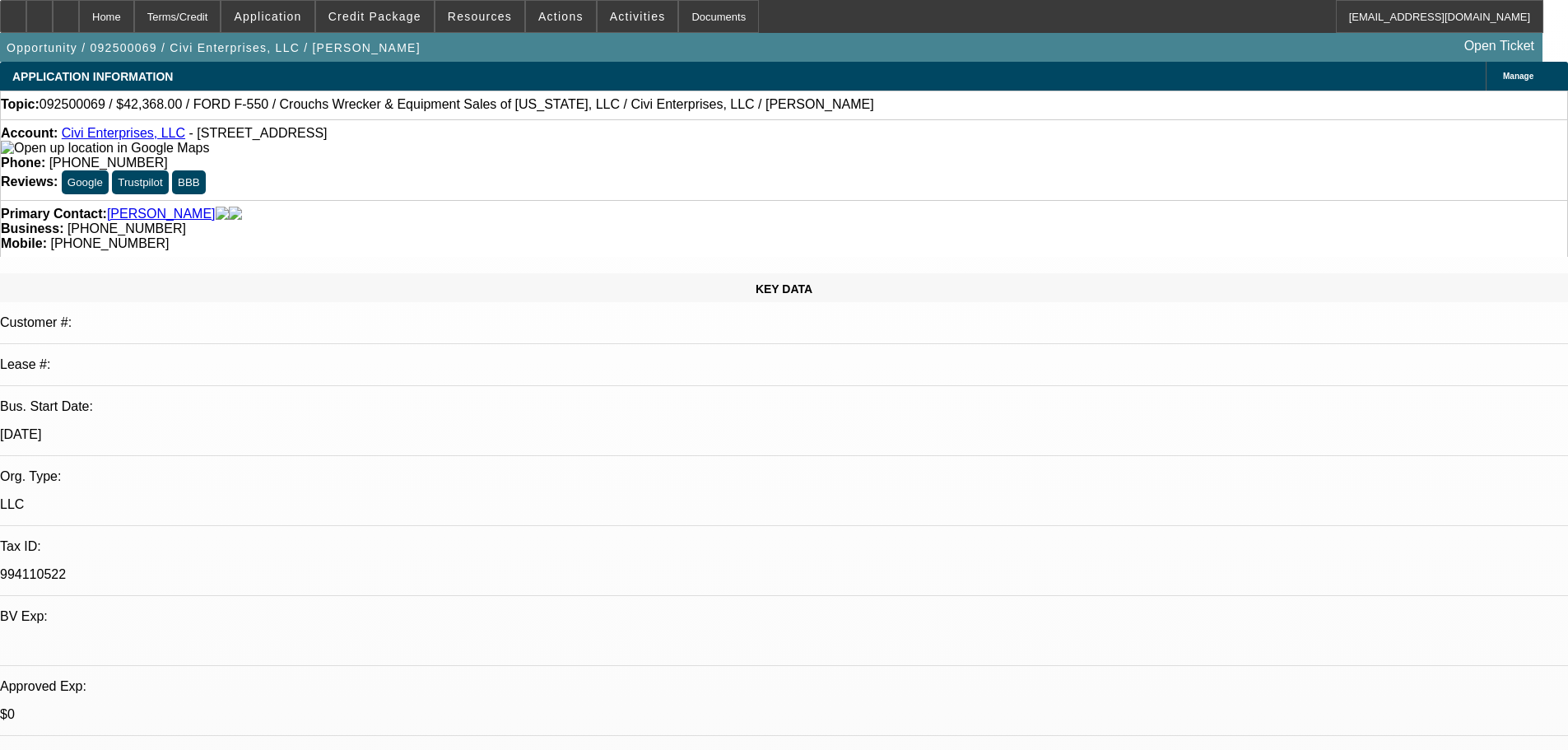
type textarea "SORRY, JUST TOO MANY NEGATIVES ON THIS ONE. I WOULD NOT CONSIDER, EVEN WITH THE…"
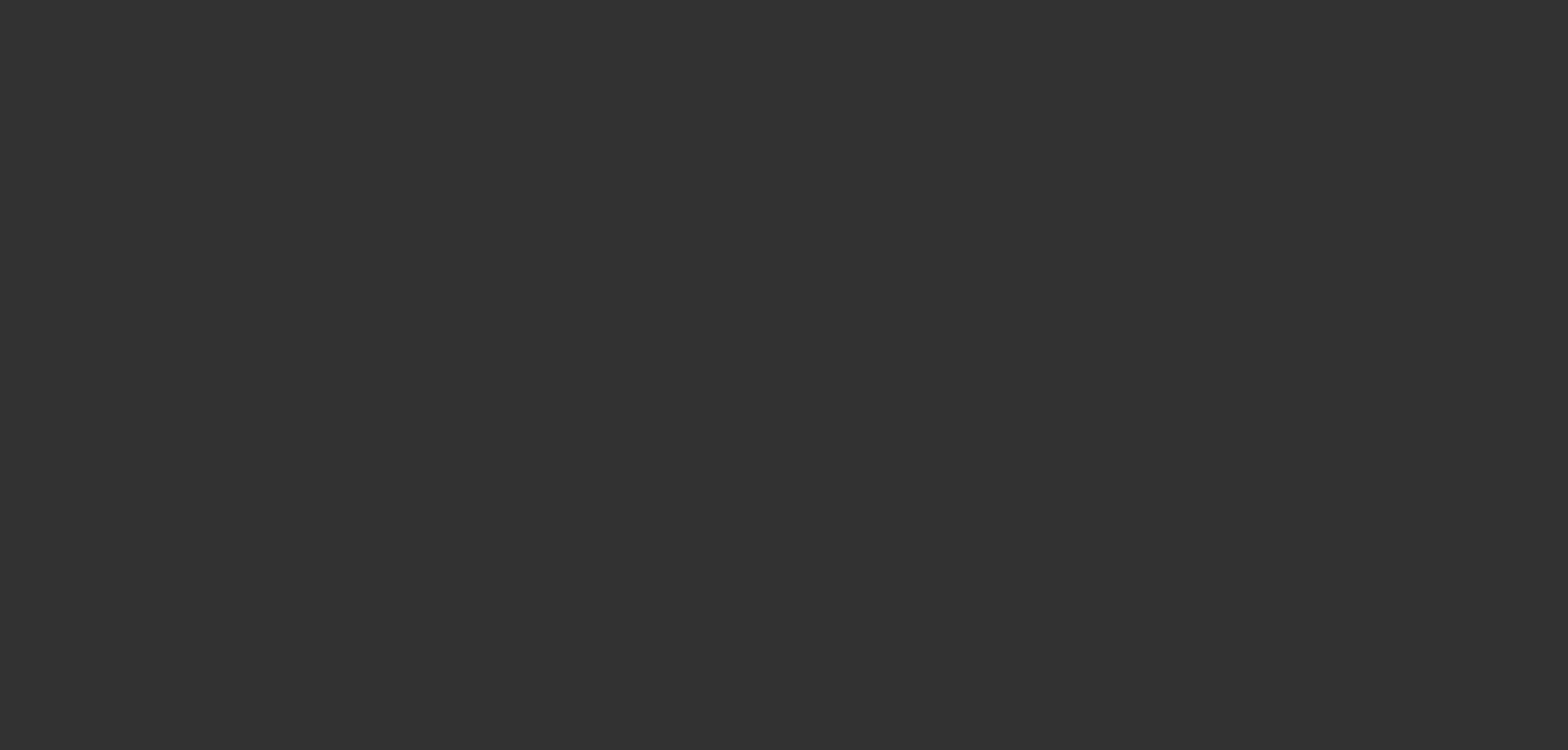
select select "0"
select select "2"
select select "0"
select select "6"
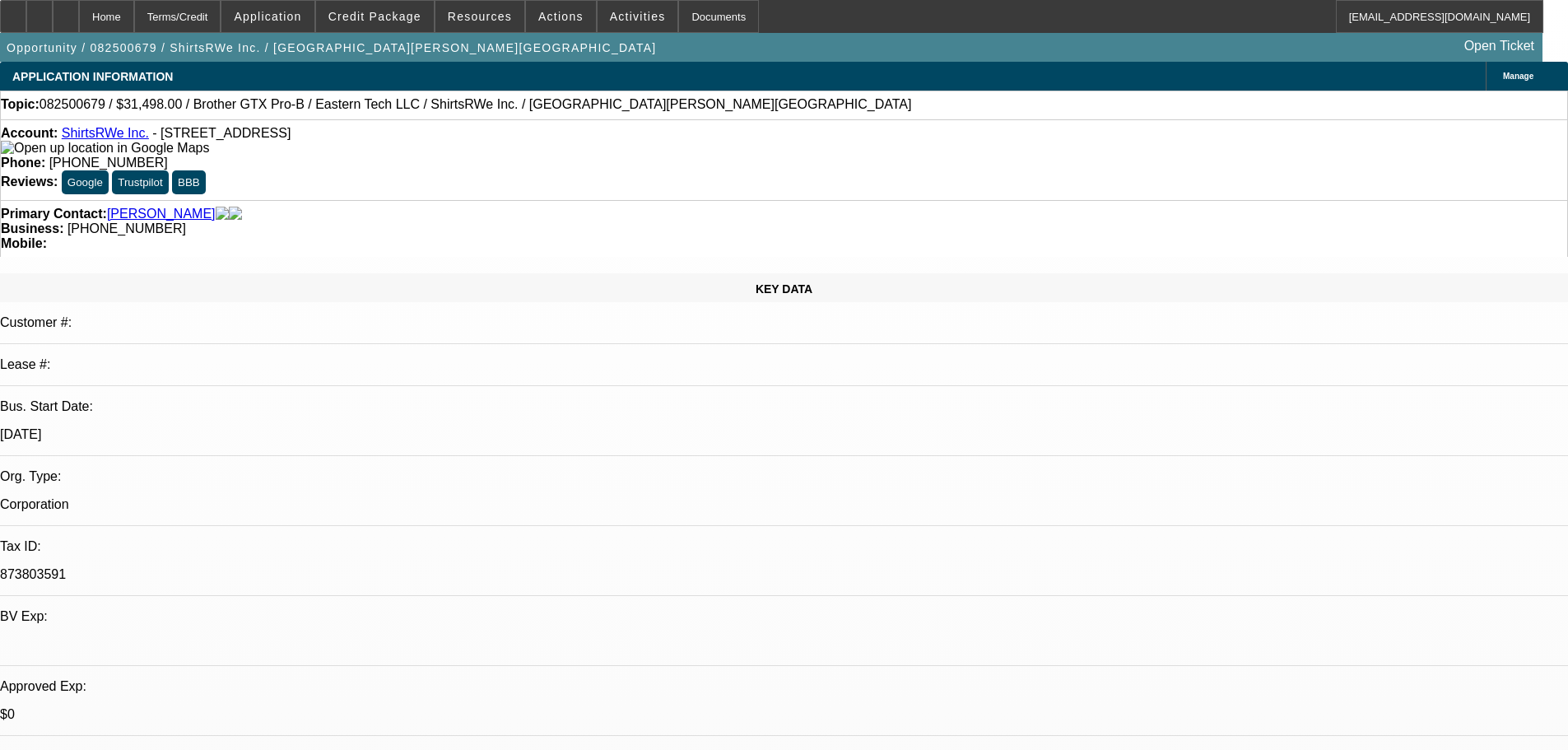
select select "0"
select select "3"
select select "0.1"
select select "4"
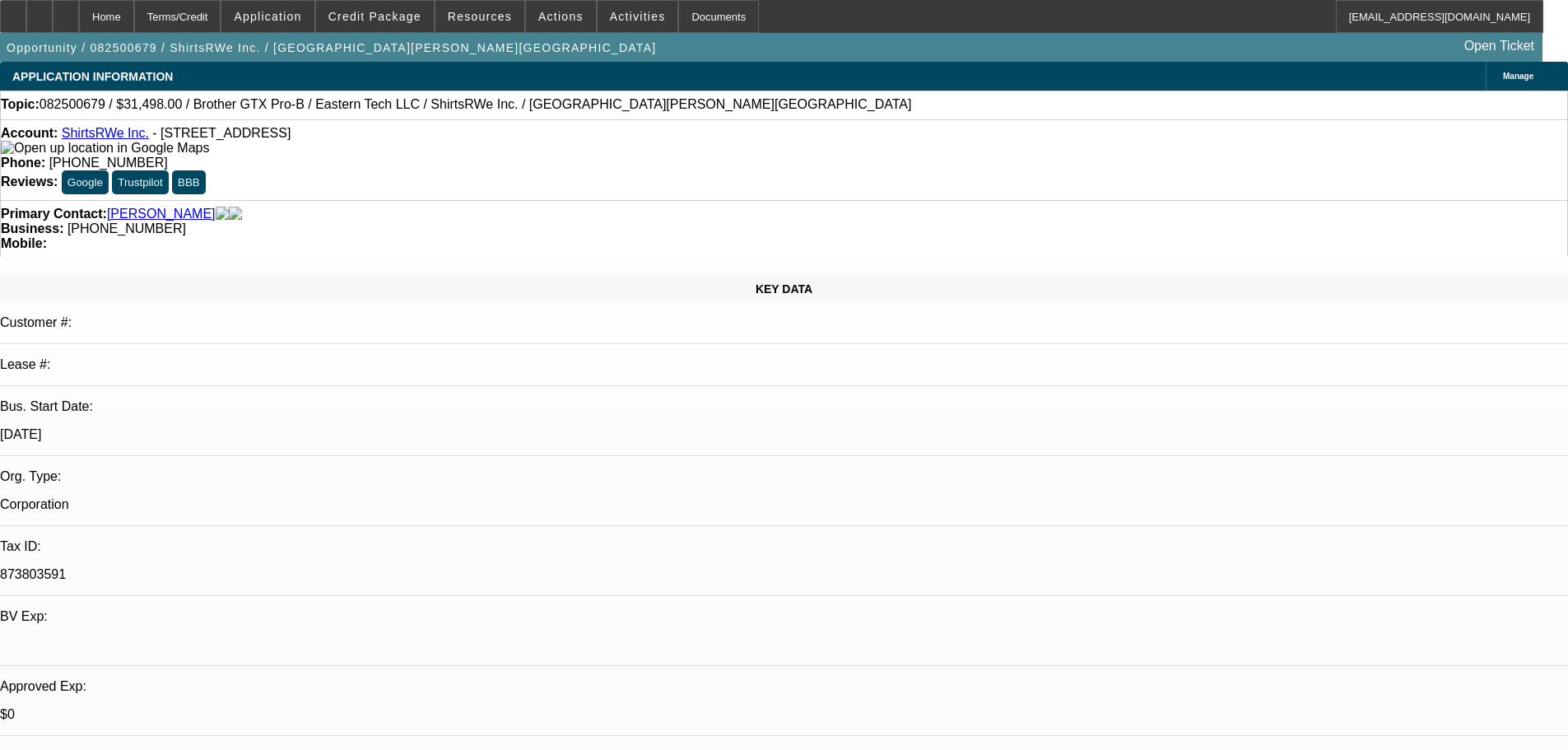
select select "0"
select select "3"
select select "0.1"
select select "4"
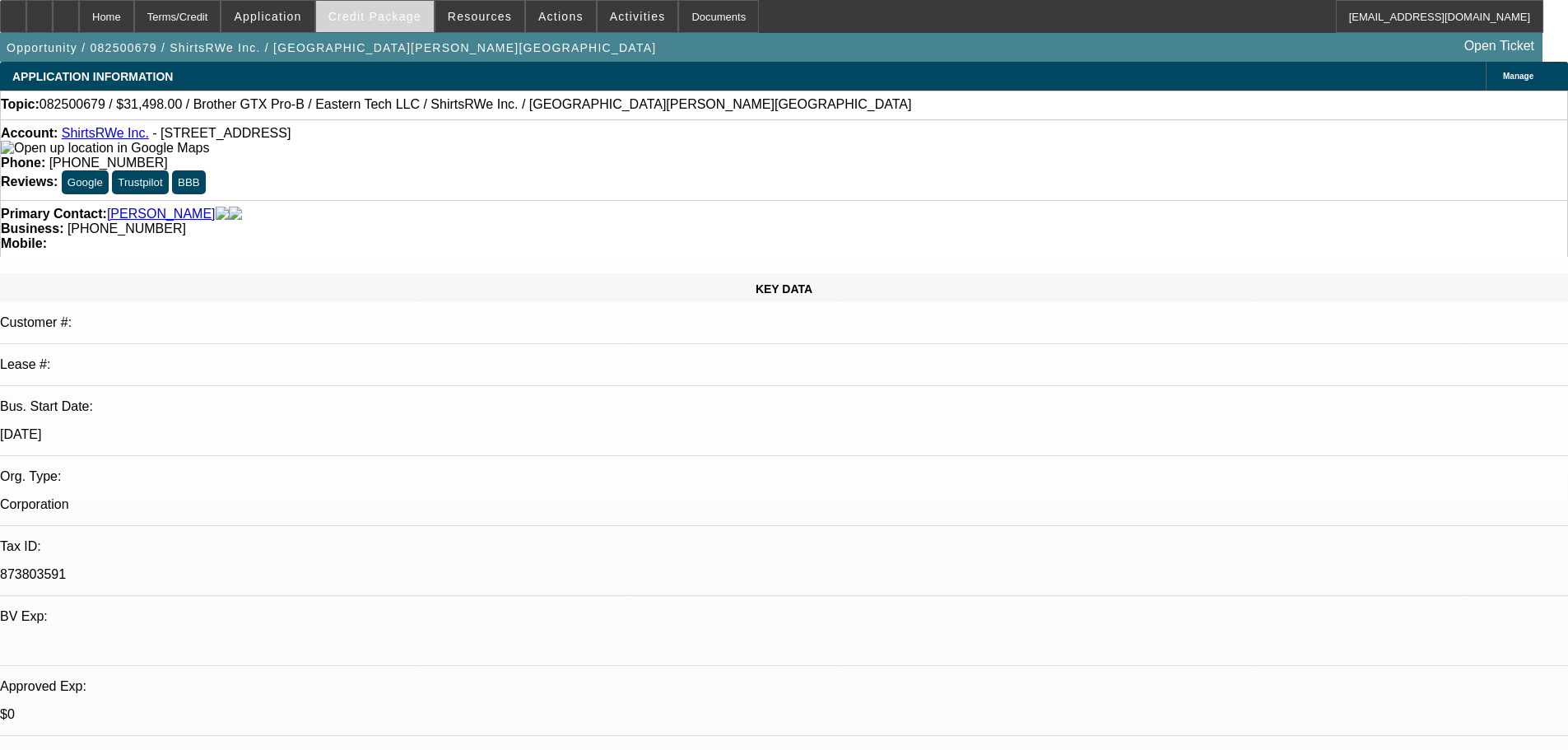
click at [367, 13] on span "Credit Package" at bounding box center [374, 16] width 93 height 13
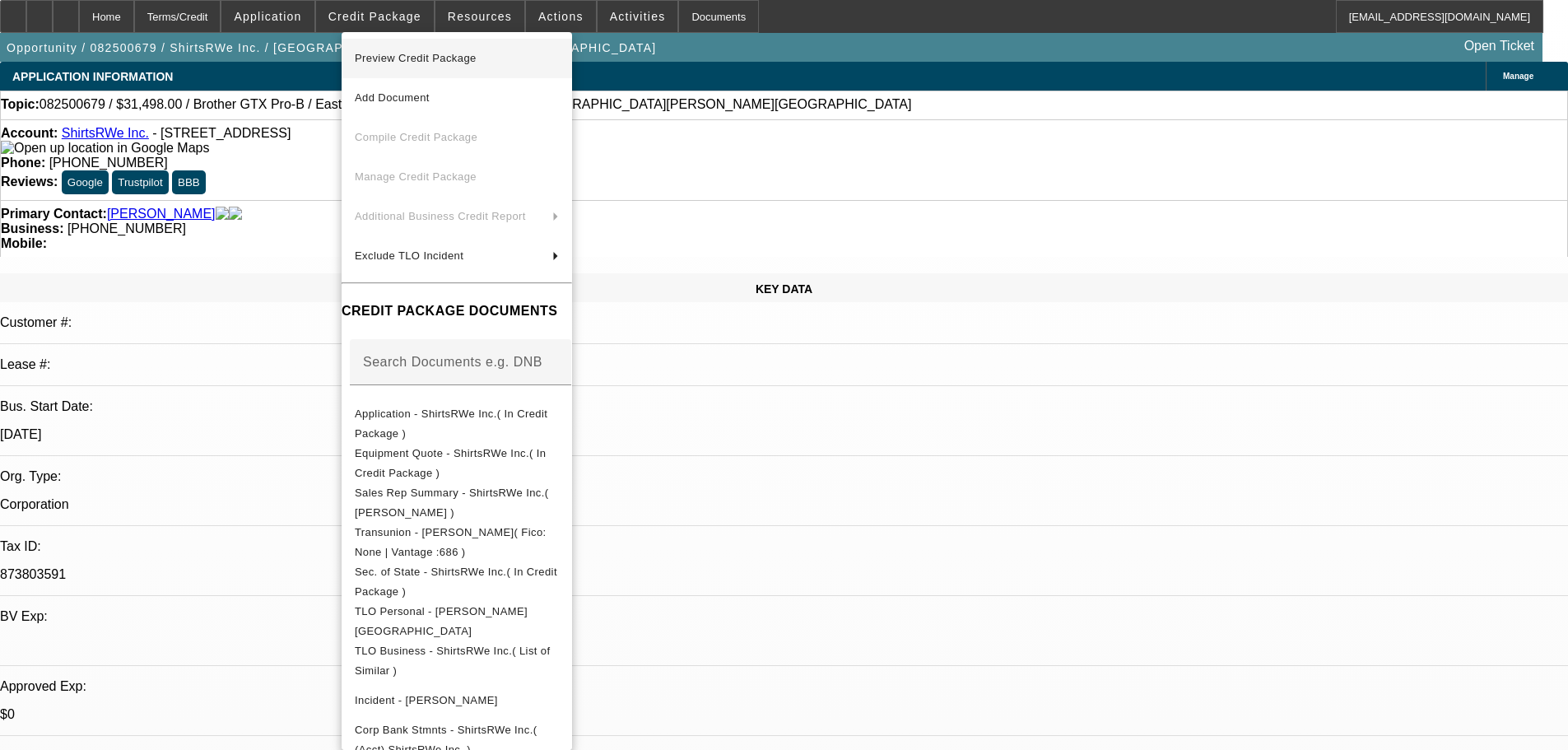
click at [424, 58] on span "Preview Credit Package" at bounding box center [416, 57] width 122 height 12
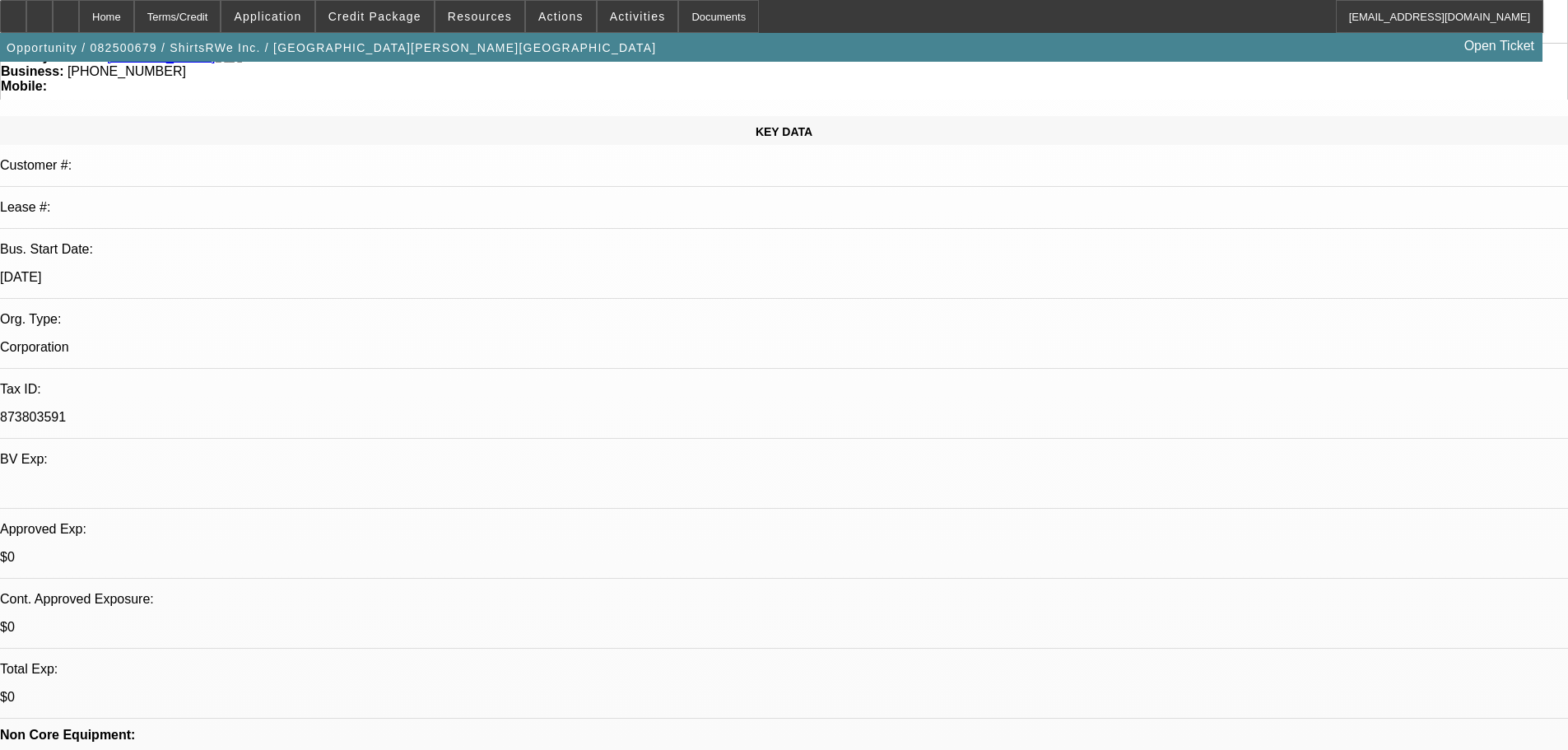
scroll to position [3, 0]
